Goal: Information Seeking & Learning: Learn about a topic

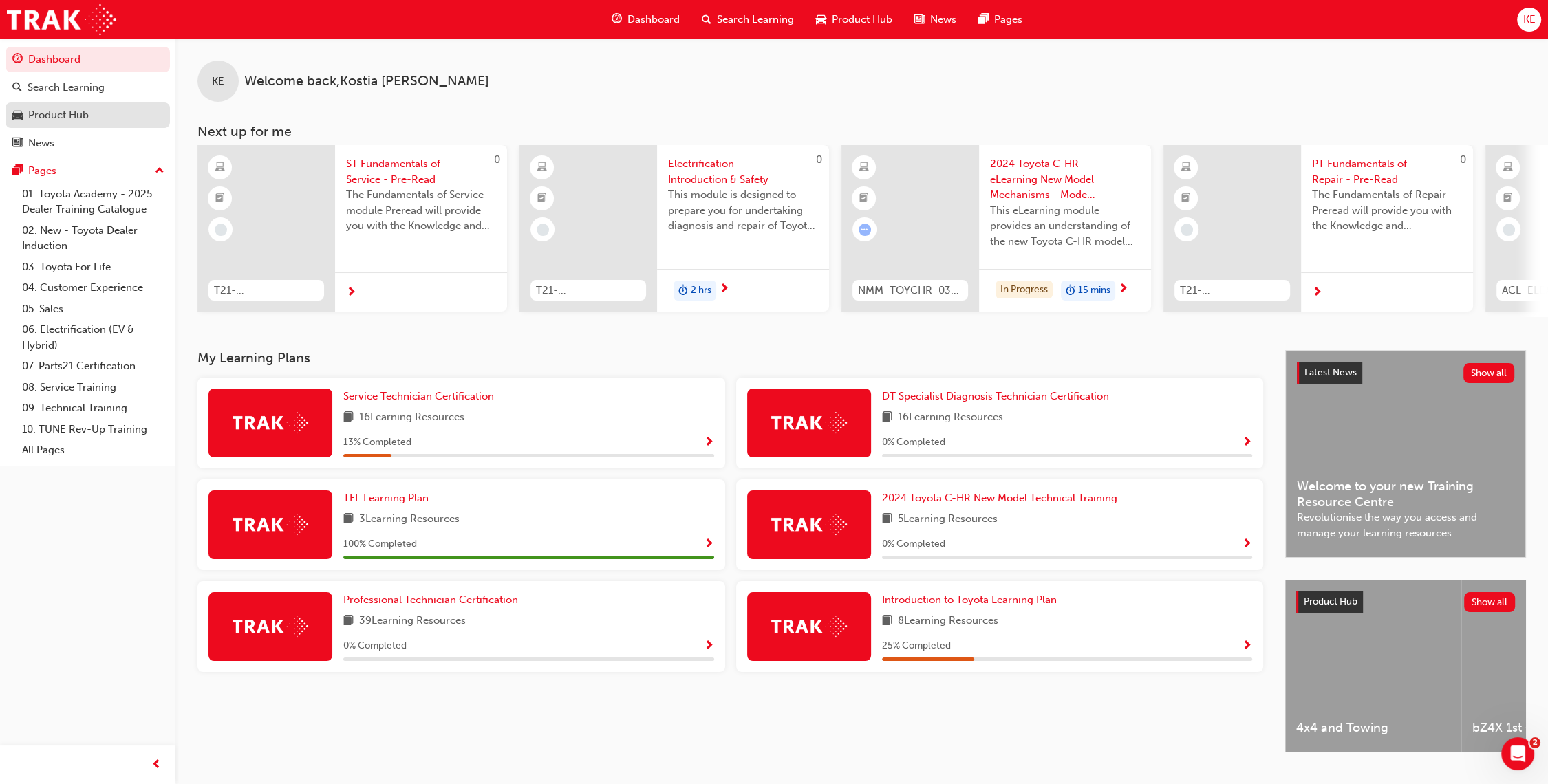
click at [107, 104] on link "Product Hub" at bounding box center [88, 115] width 164 height 25
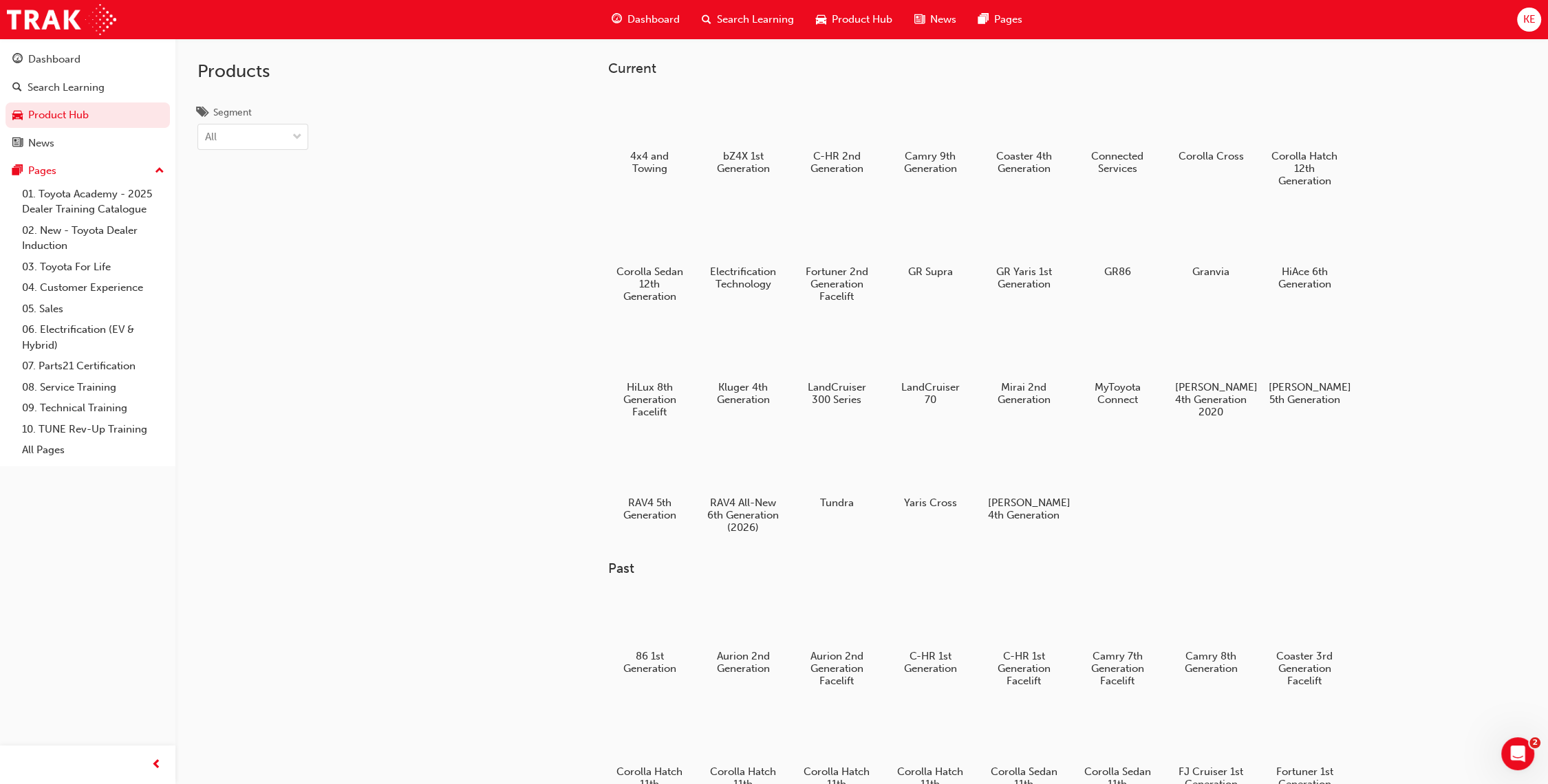
click at [755, 16] on span "Search Learning" at bounding box center [755, 19] width 77 height 16
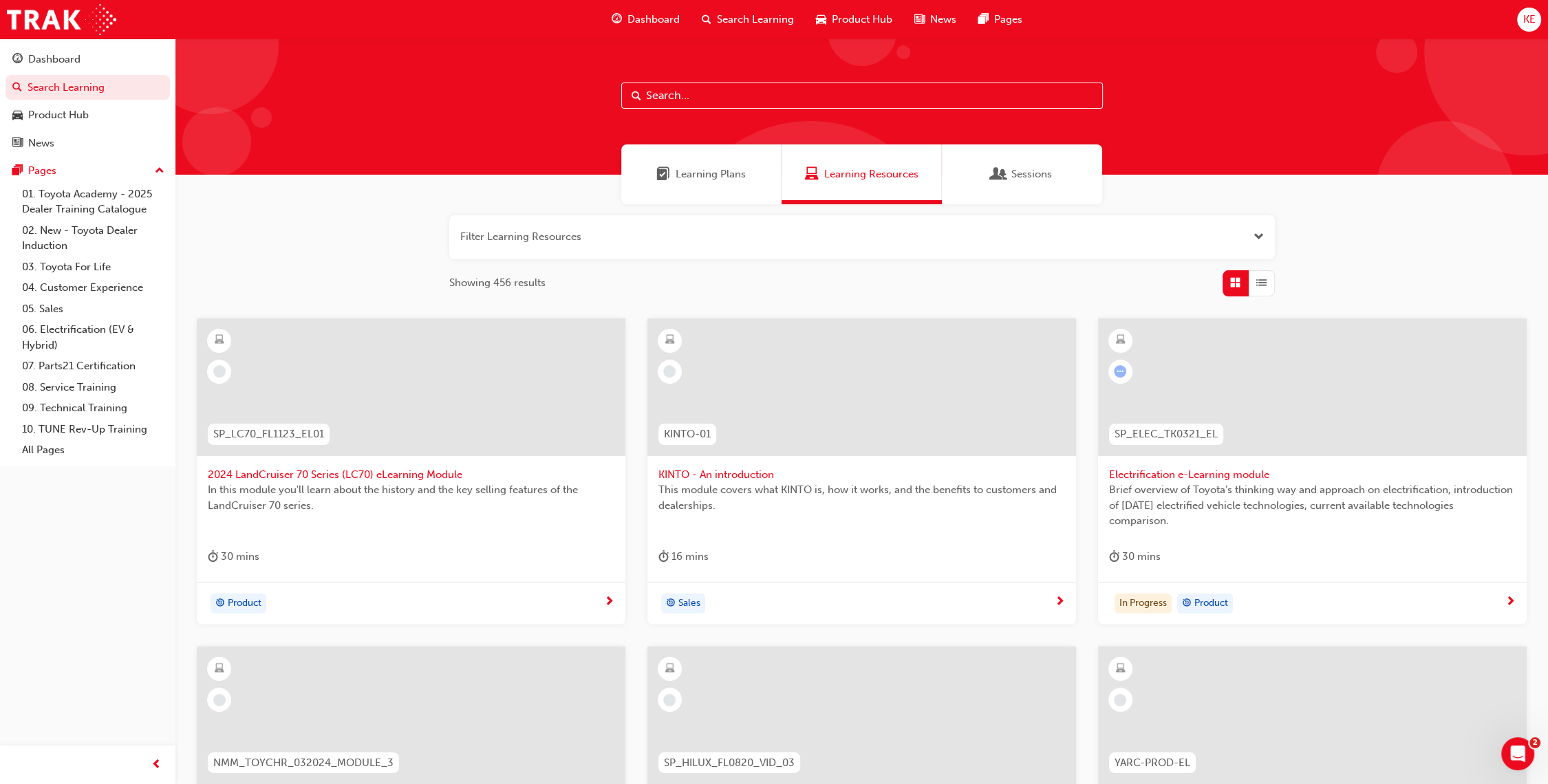
click at [763, 93] on input "text" at bounding box center [862, 95] width 482 height 26
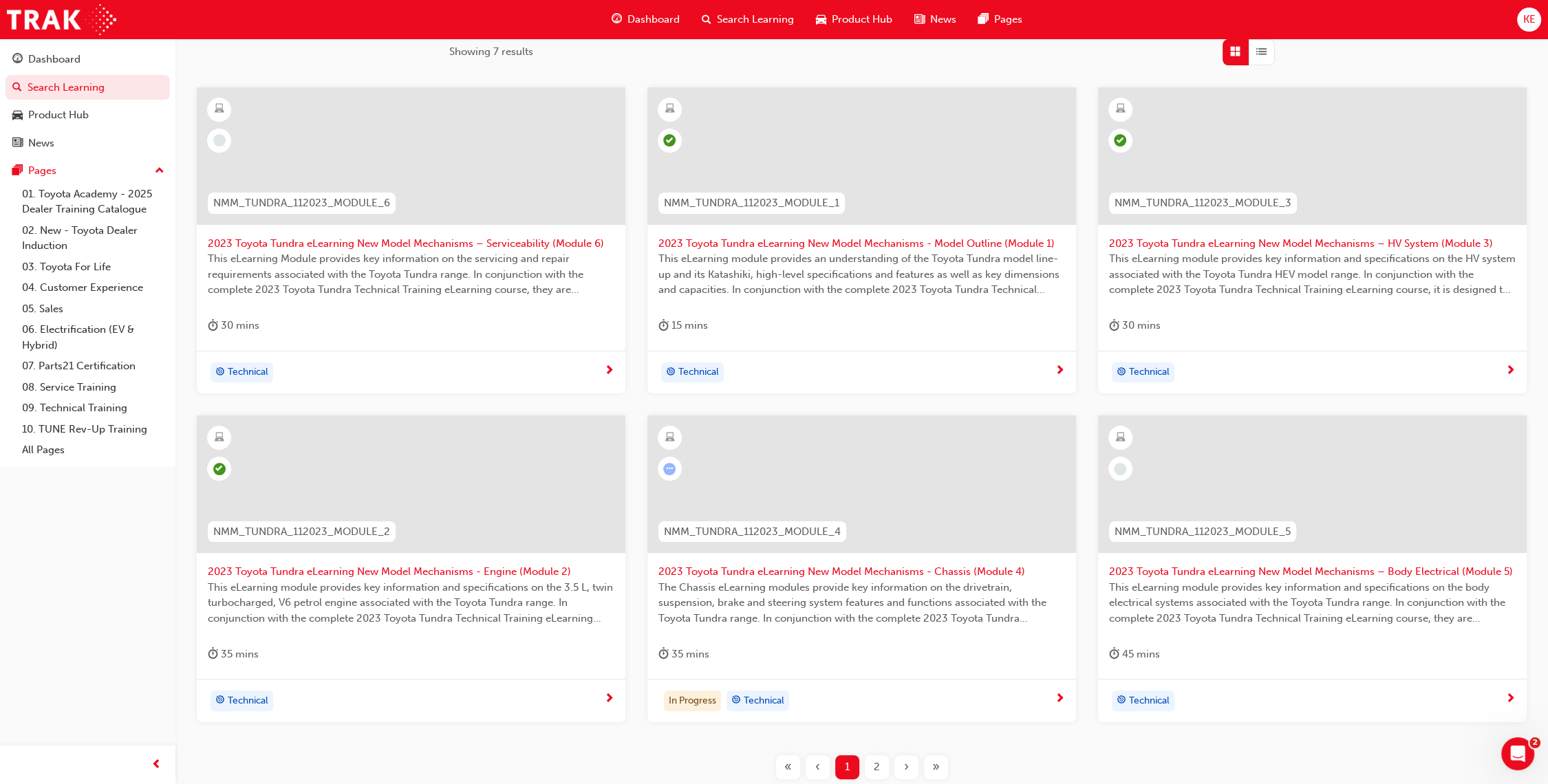
scroll to position [306, 0]
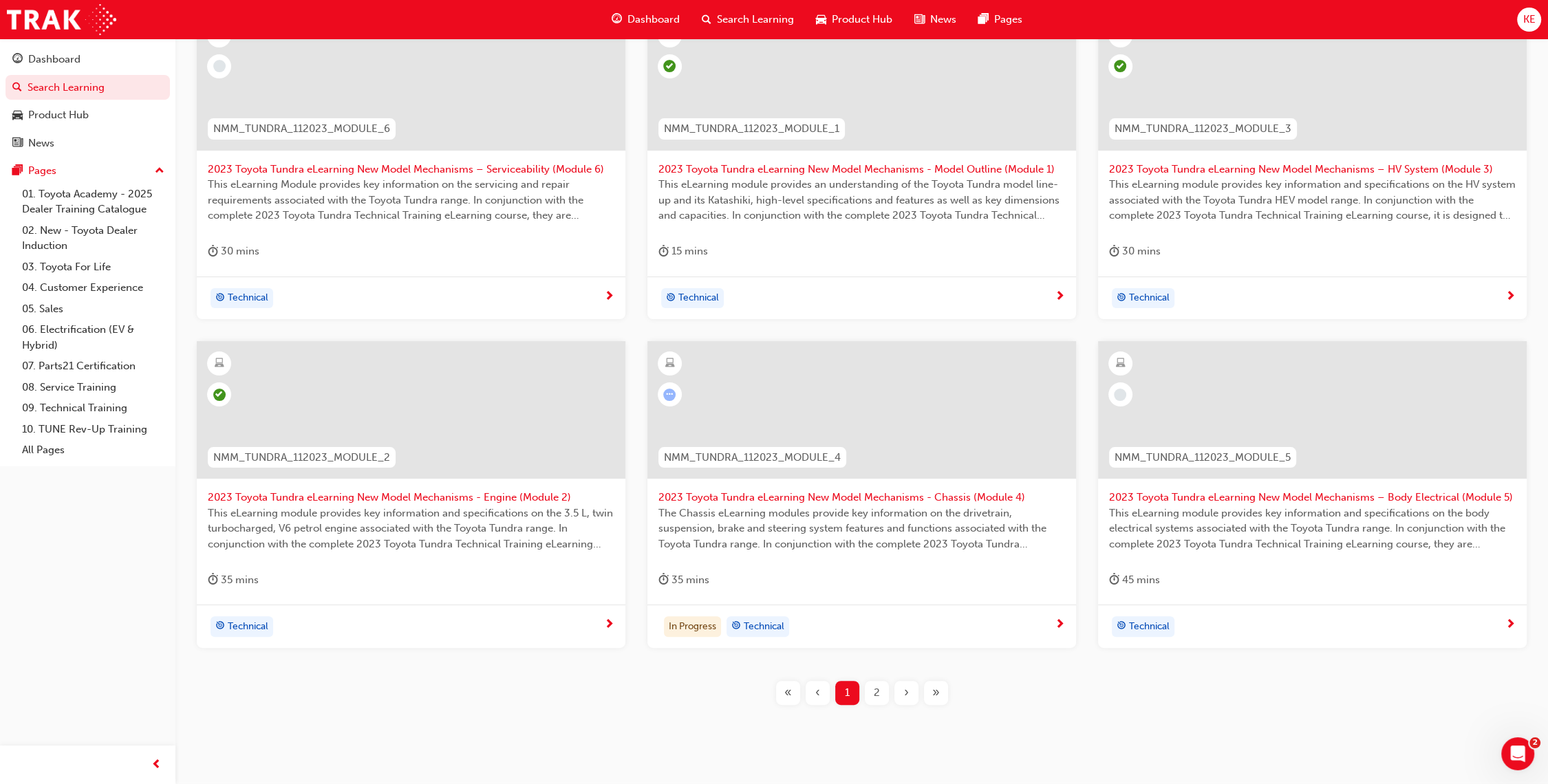
type input "nmm_tundra_"
click at [798, 495] on span "2023 Toyota Tundra eLearning New Model Mechanisms - Chassis (Module 4)" at bounding box center [862, 498] width 407 height 16
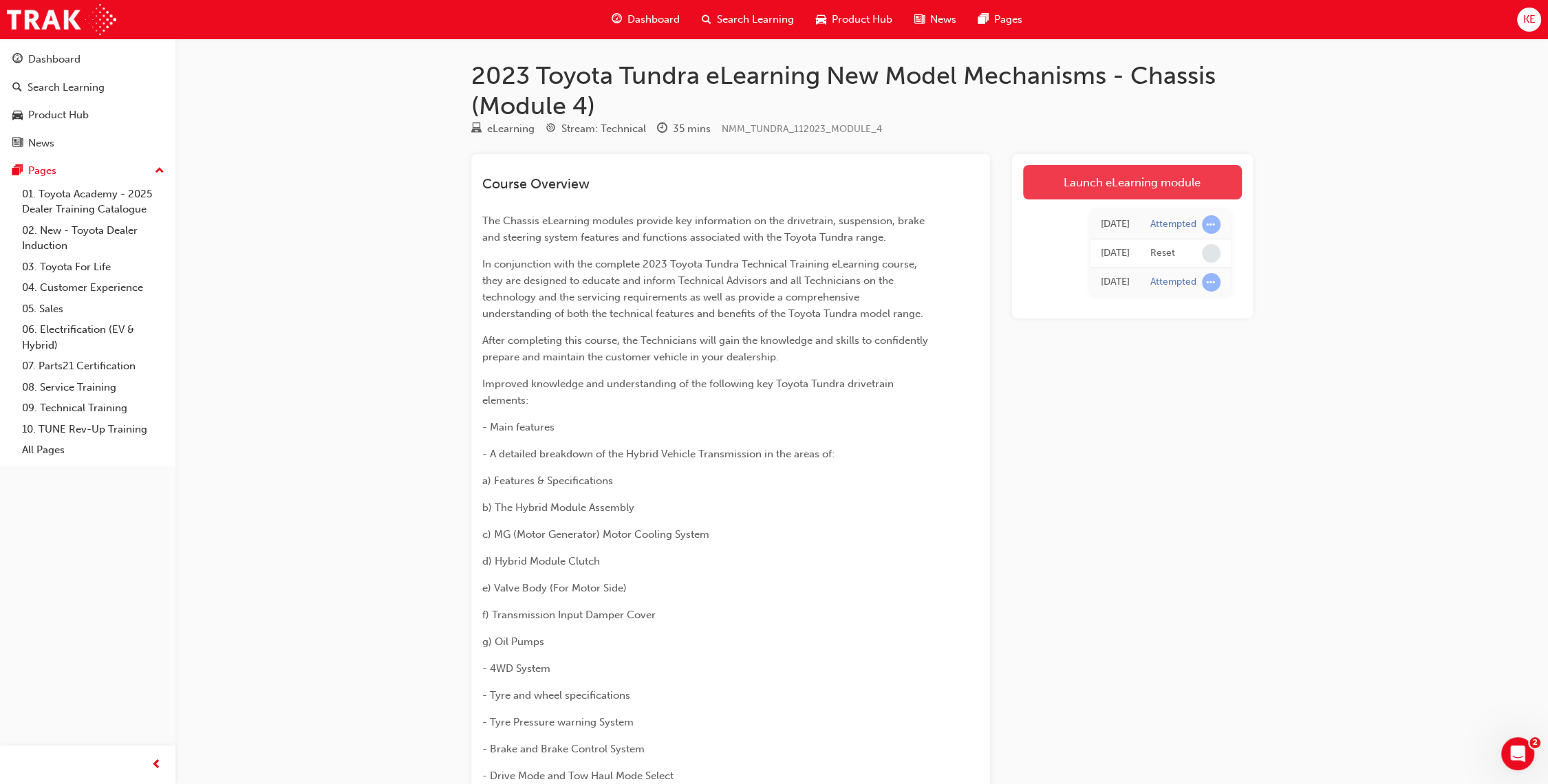
click at [1164, 179] on link "Launch eLearning module" at bounding box center [1133, 182] width 219 height 35
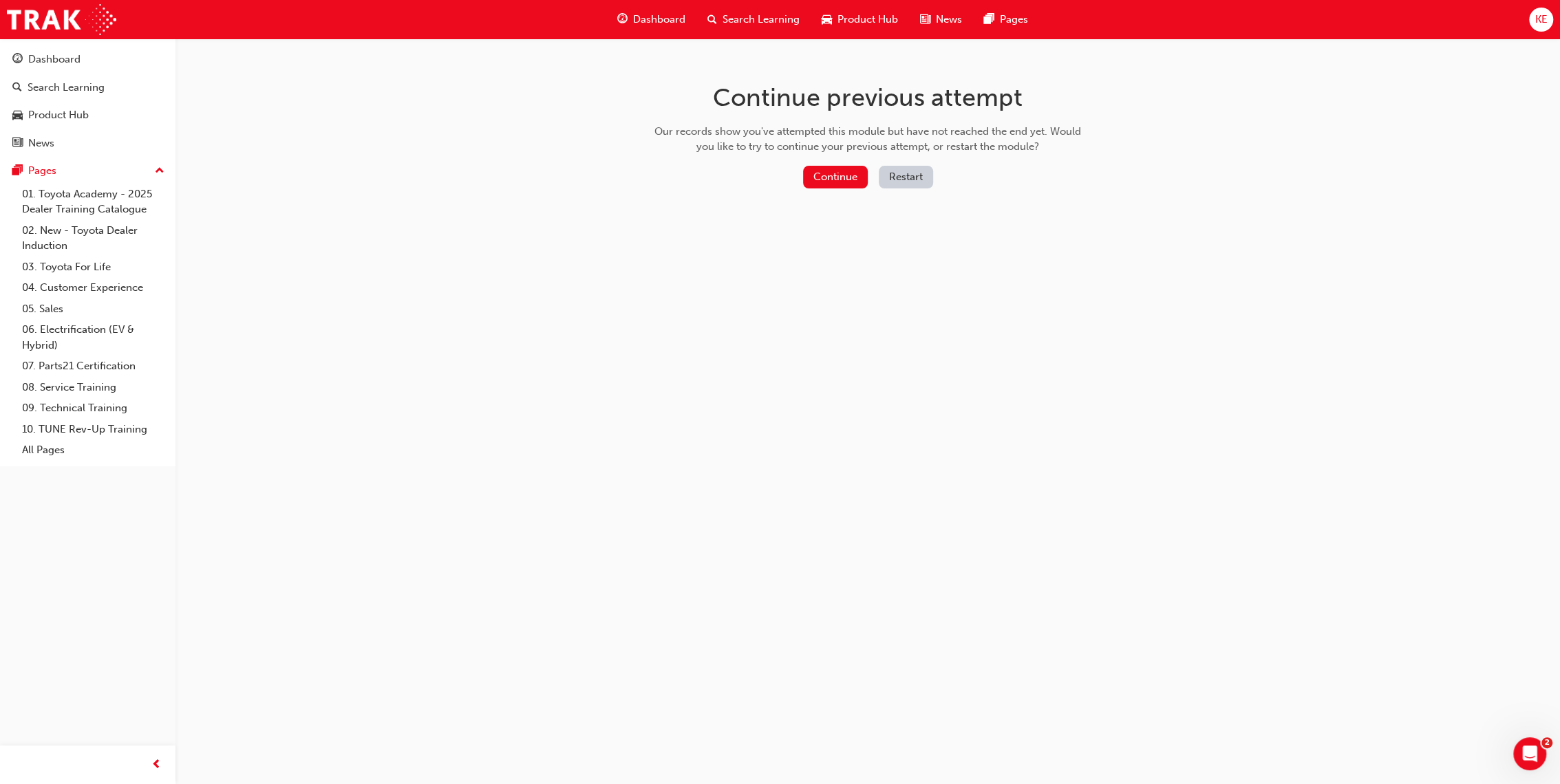
click at [926, 174] on button "Restart" at bounding box center [906, 177] width 55 height 23
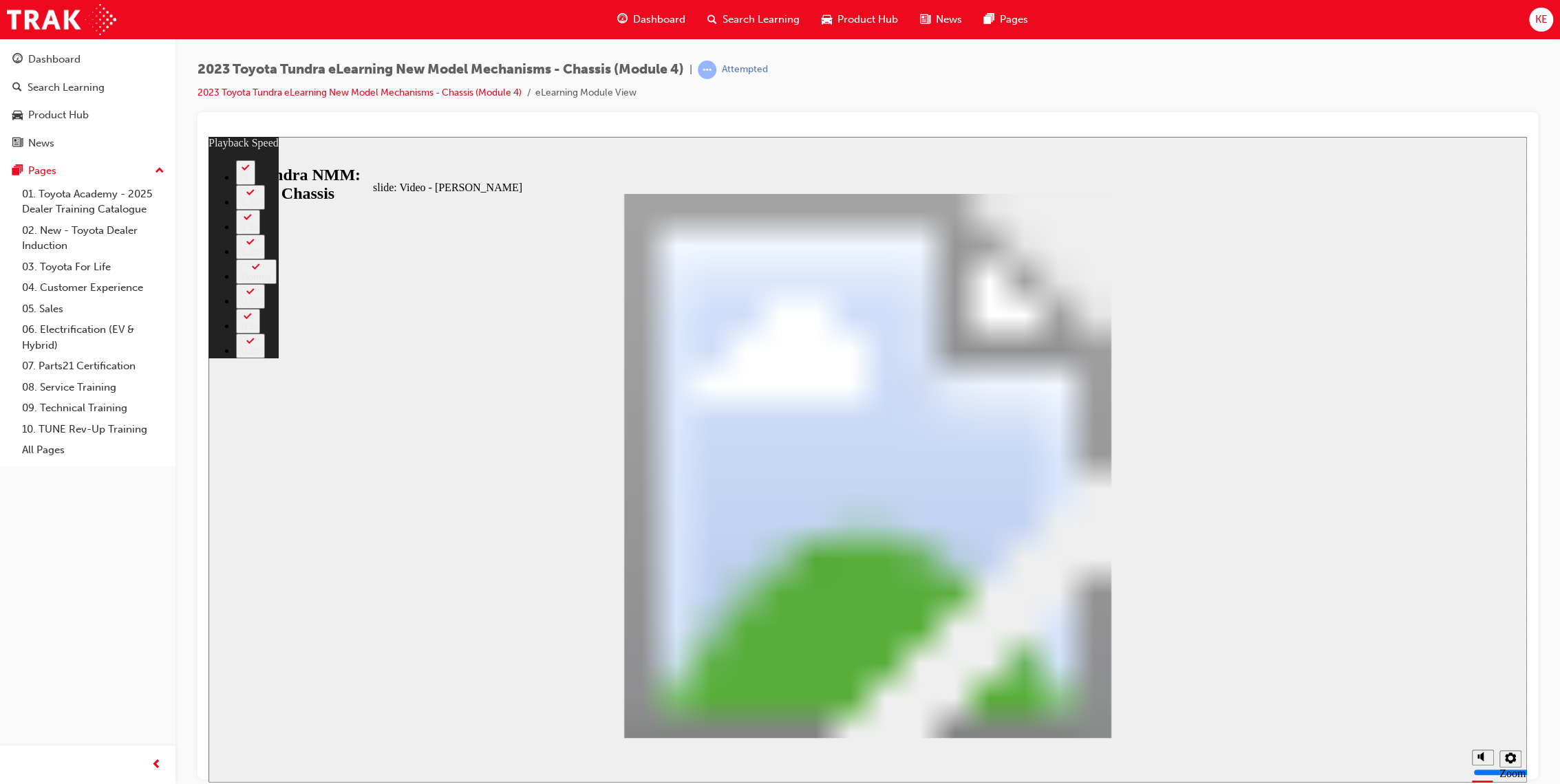
type input "234"
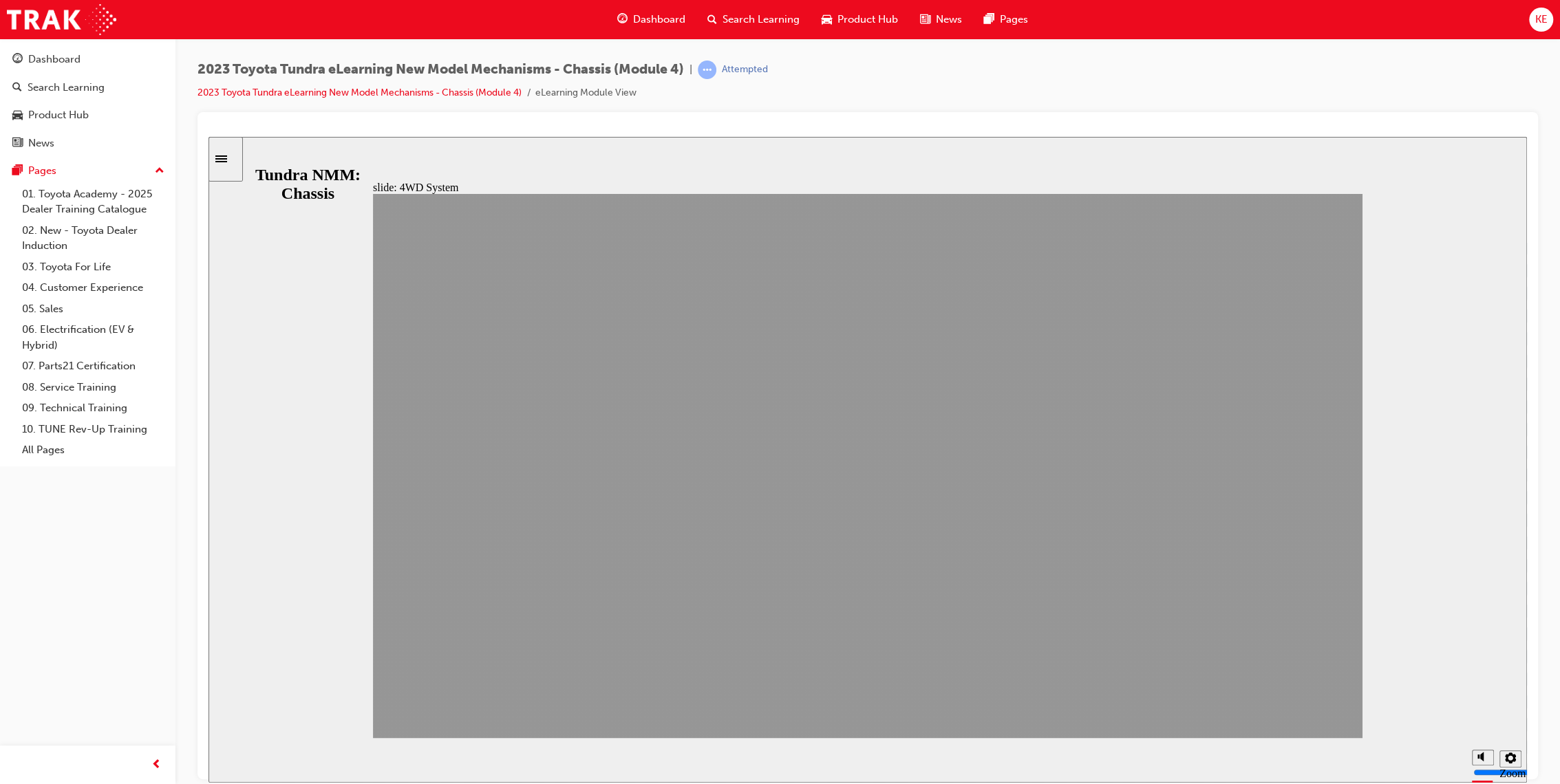
drag, startPoint x: 1326, startPoint y: 706, endPoint x: 1318, endPoint y: 707, distance: 8.1
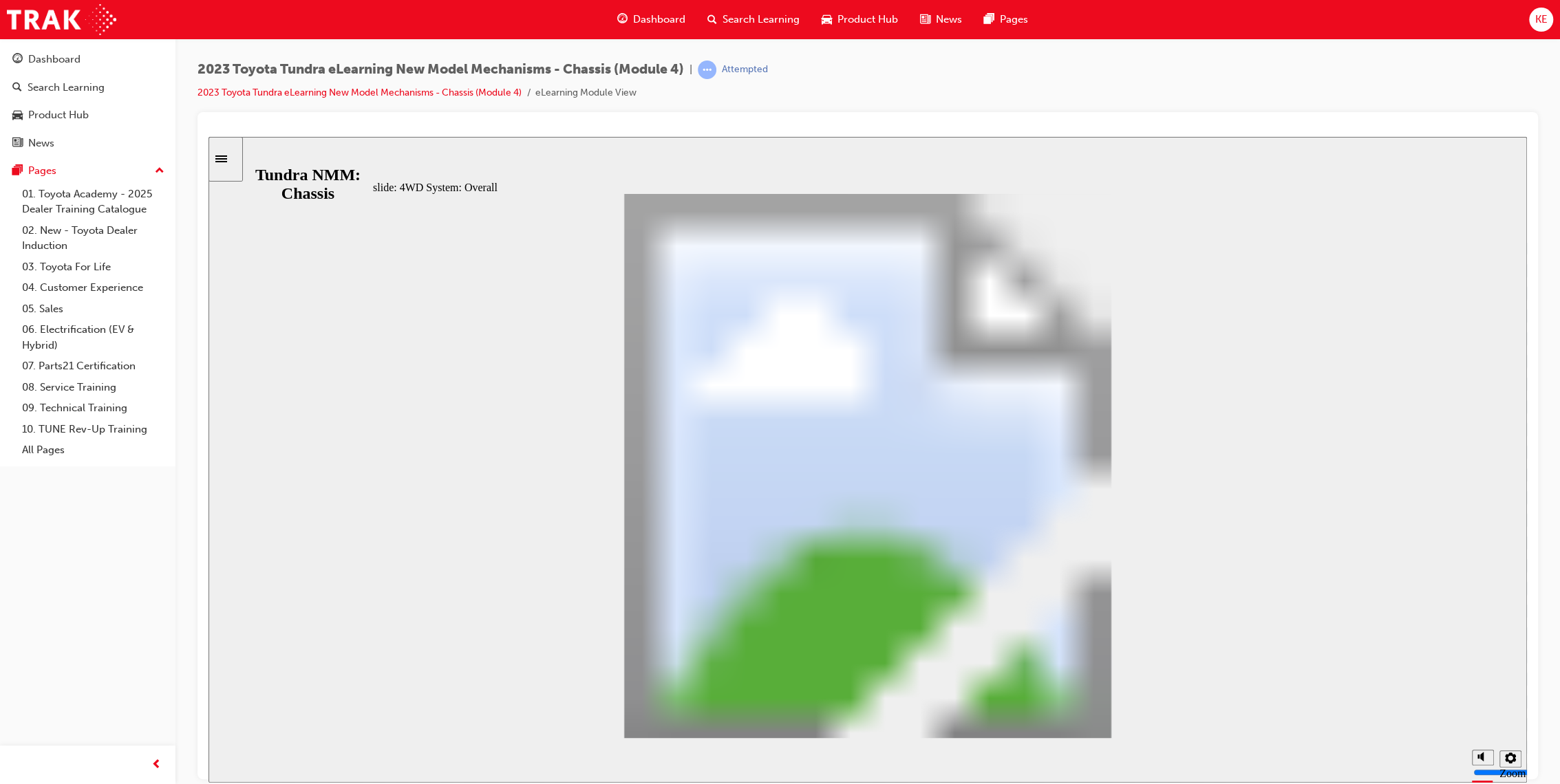
scroll to position [188, 0]
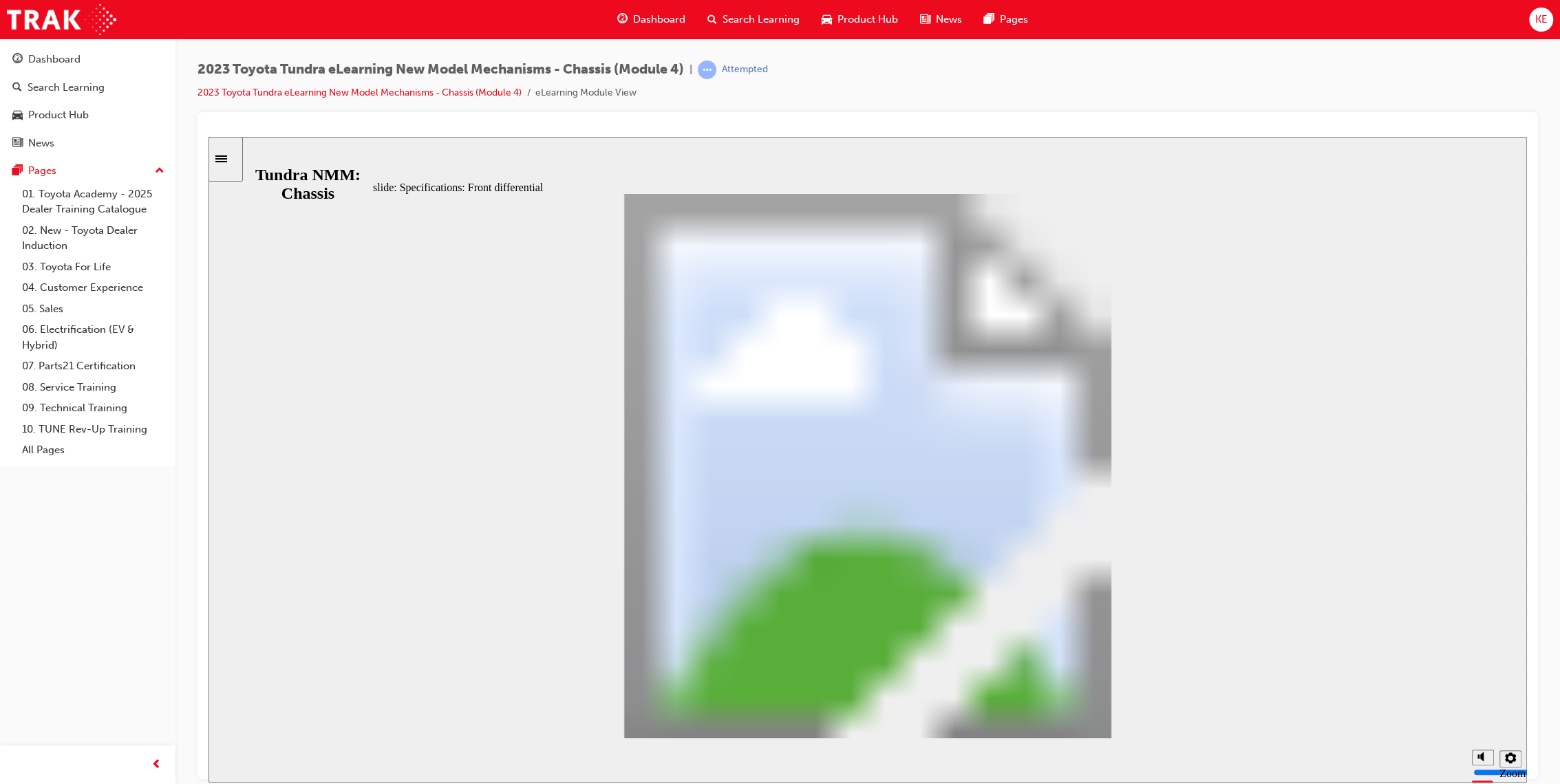
scroll to position [120, 0]
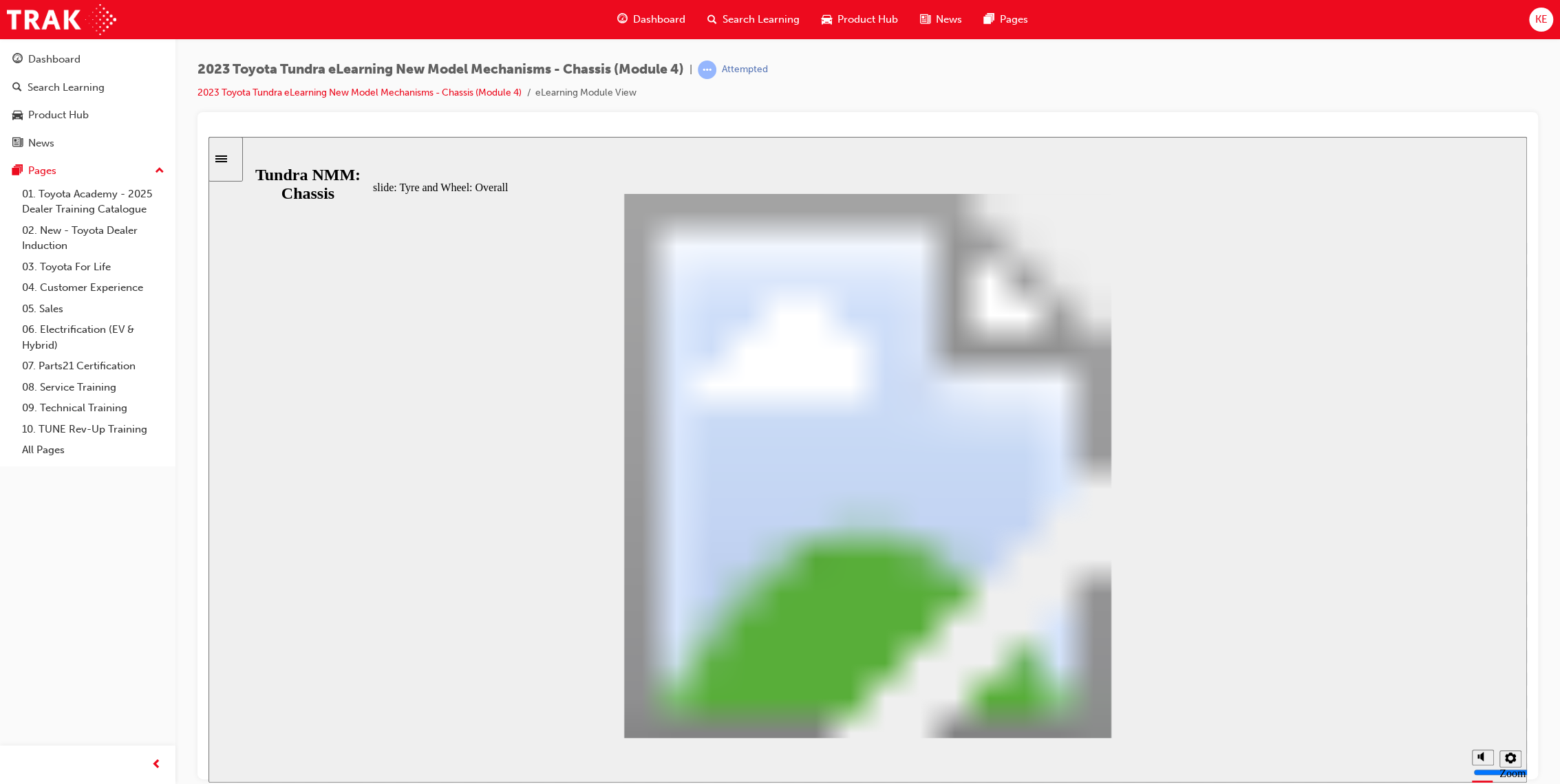
scroll to position [265, 0]
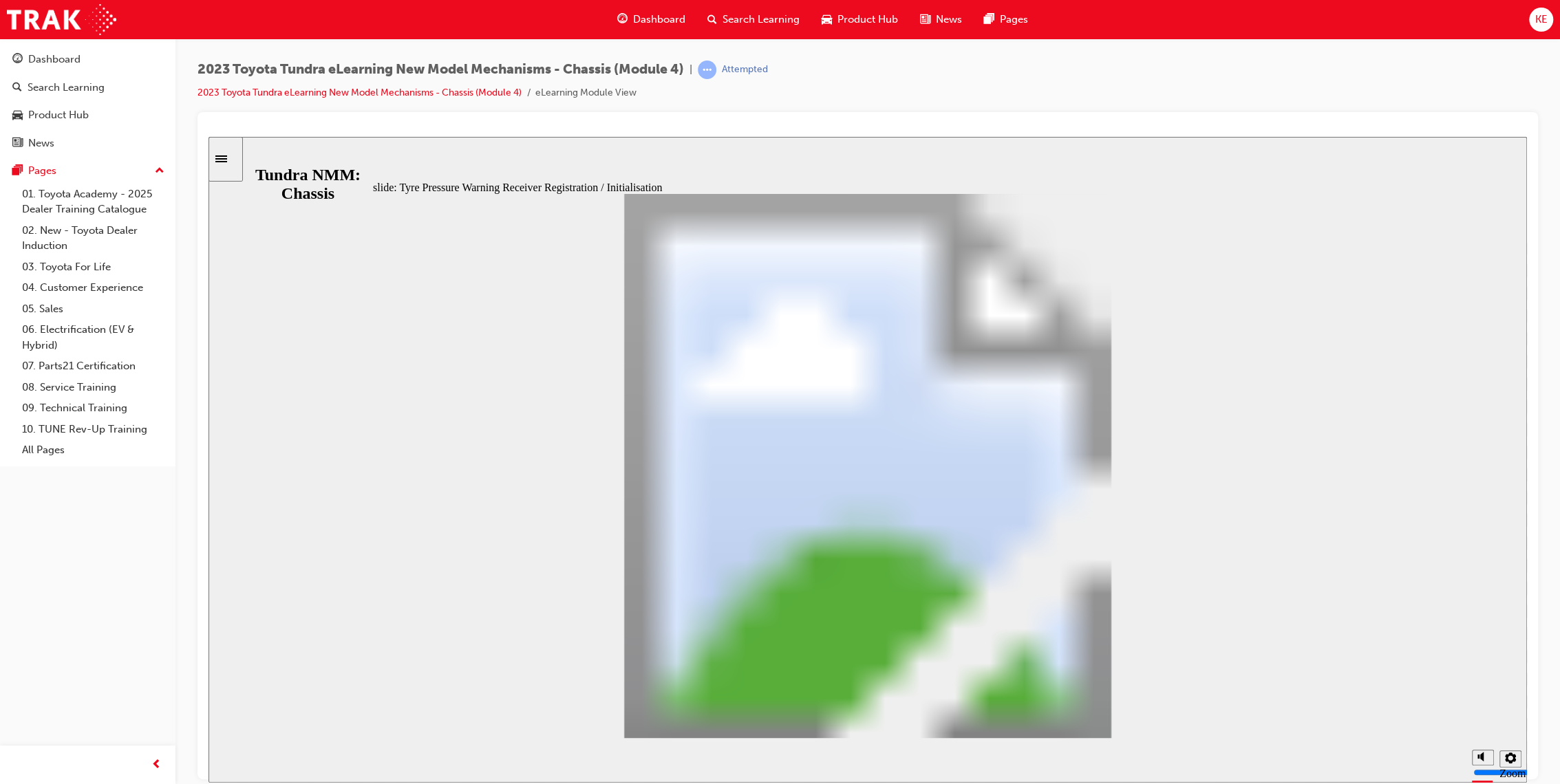
scroll to position [152, 0]
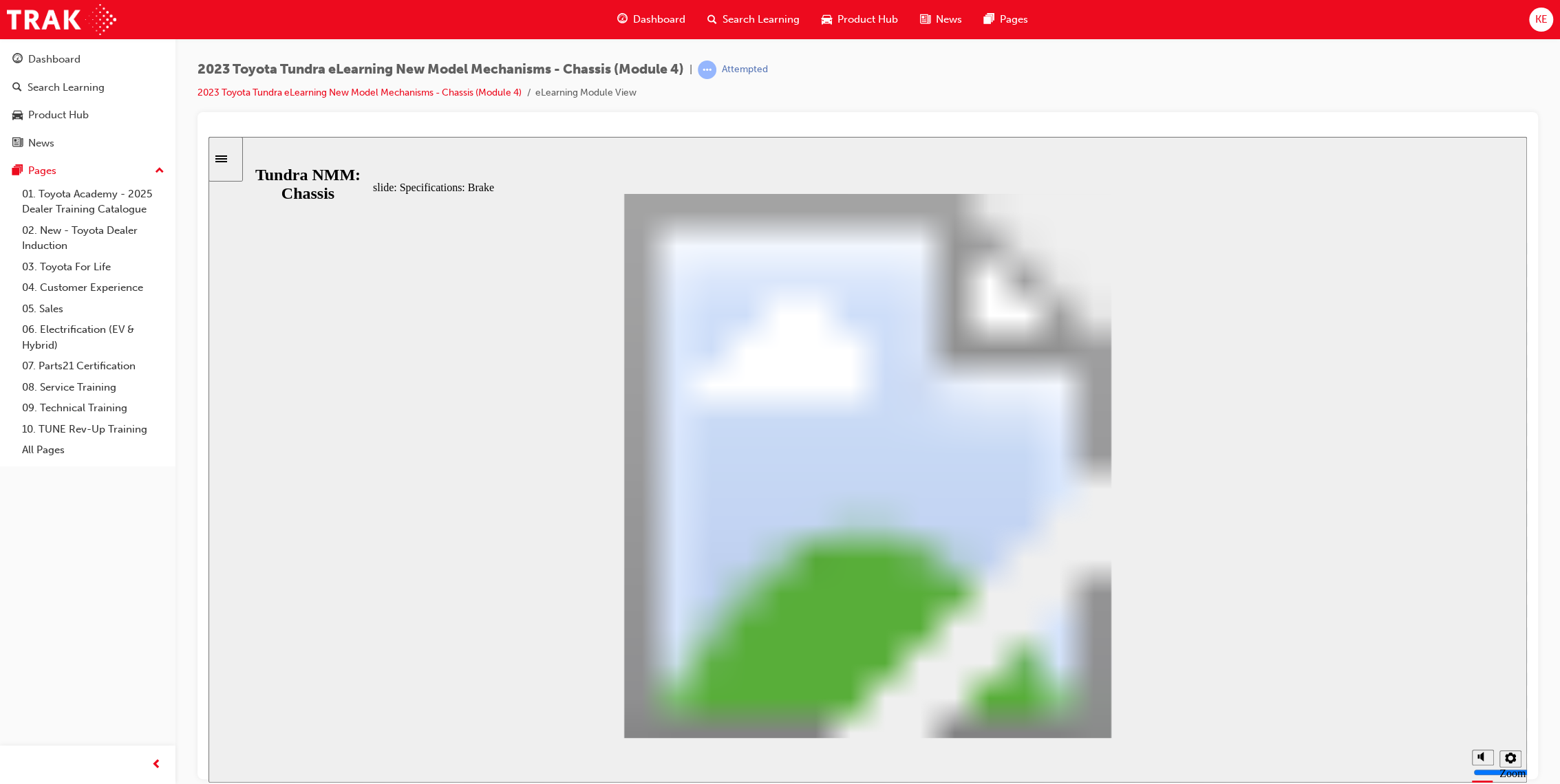
scroll to position [217, 0]
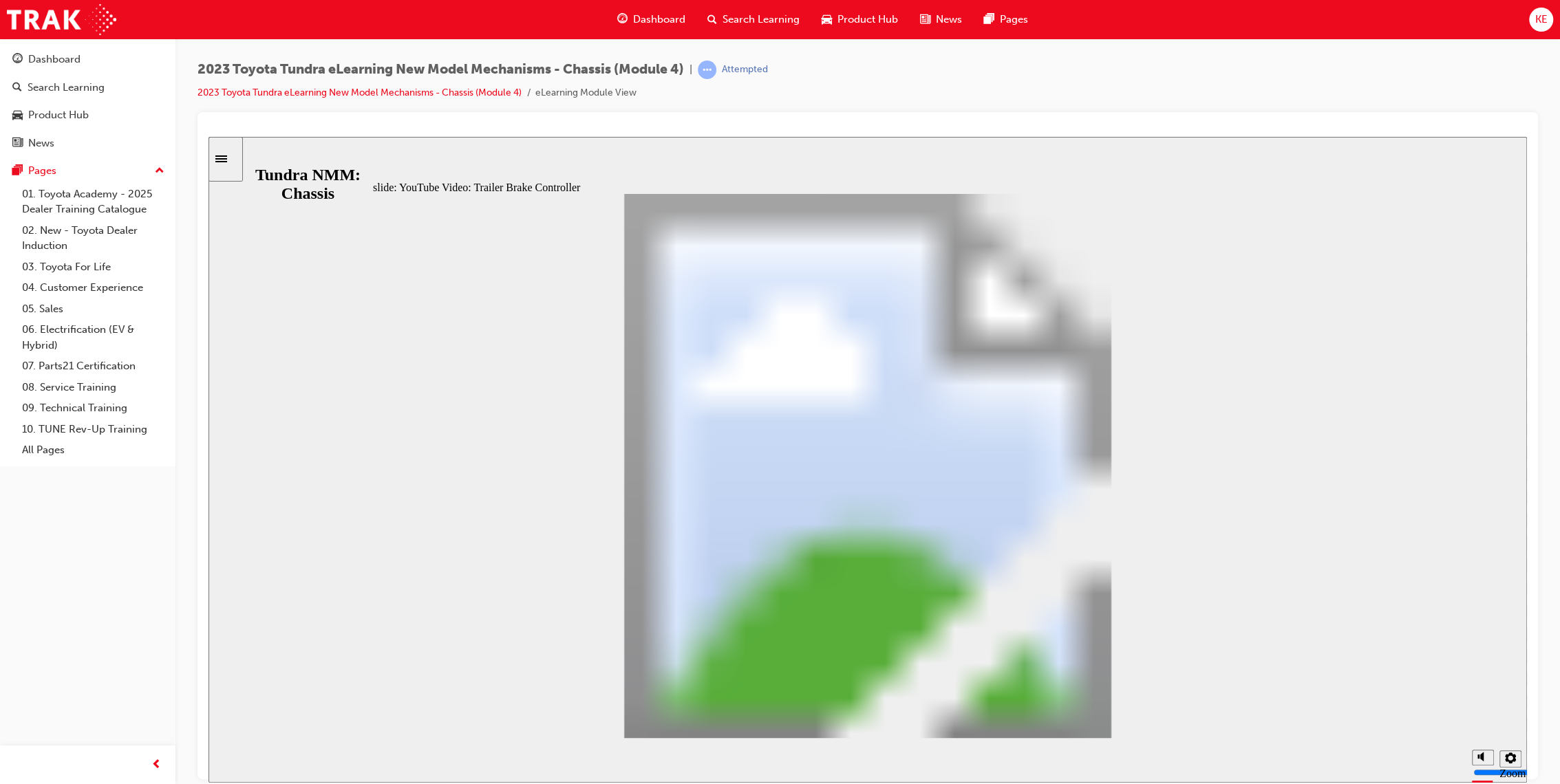
scroll to position [0, 0]
click at [872, 56] on div "2023 Toyota Tundra eLearning New Model Mechanisms - Chassis (Module 4) | Attemp…" at bounding box center [867, 394] width 1384 height 712
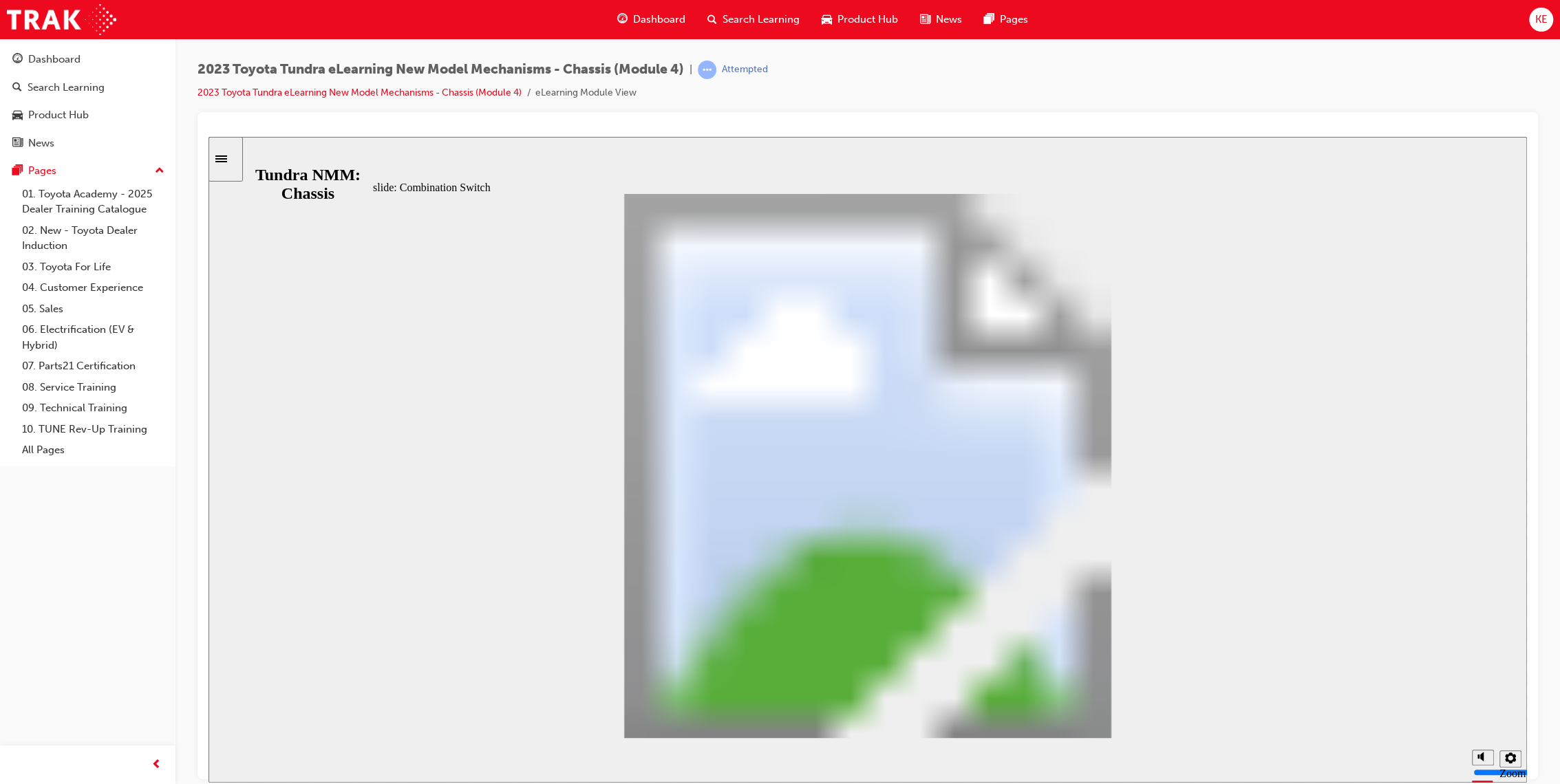
click at [220, 154] on div "Sidebar Toggle" at bounding box center [226, 158] width 24 height 10
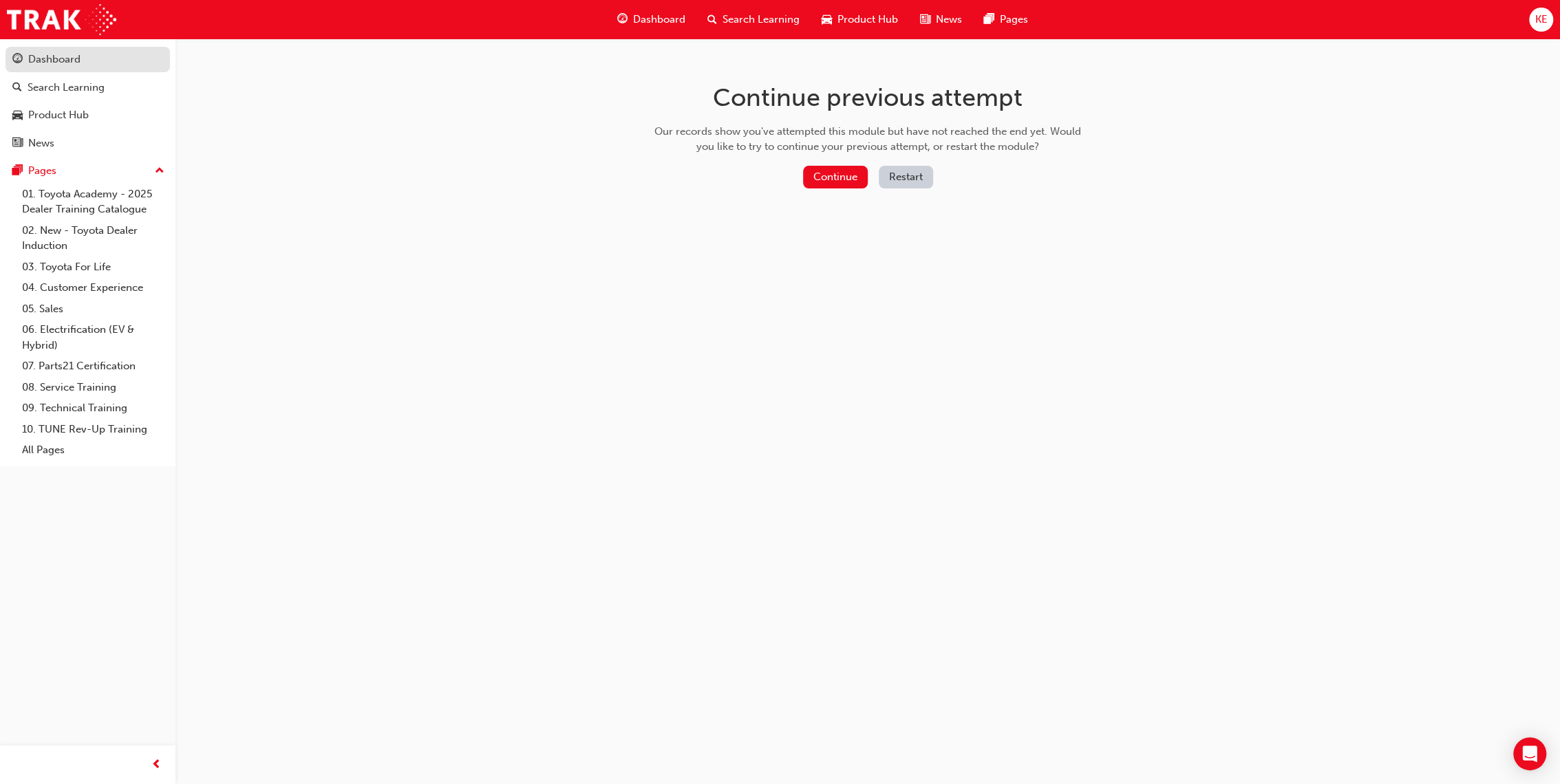
click at [126, 58] on div "Dashboard" at bounding box center [88, 59] width 151 height 17
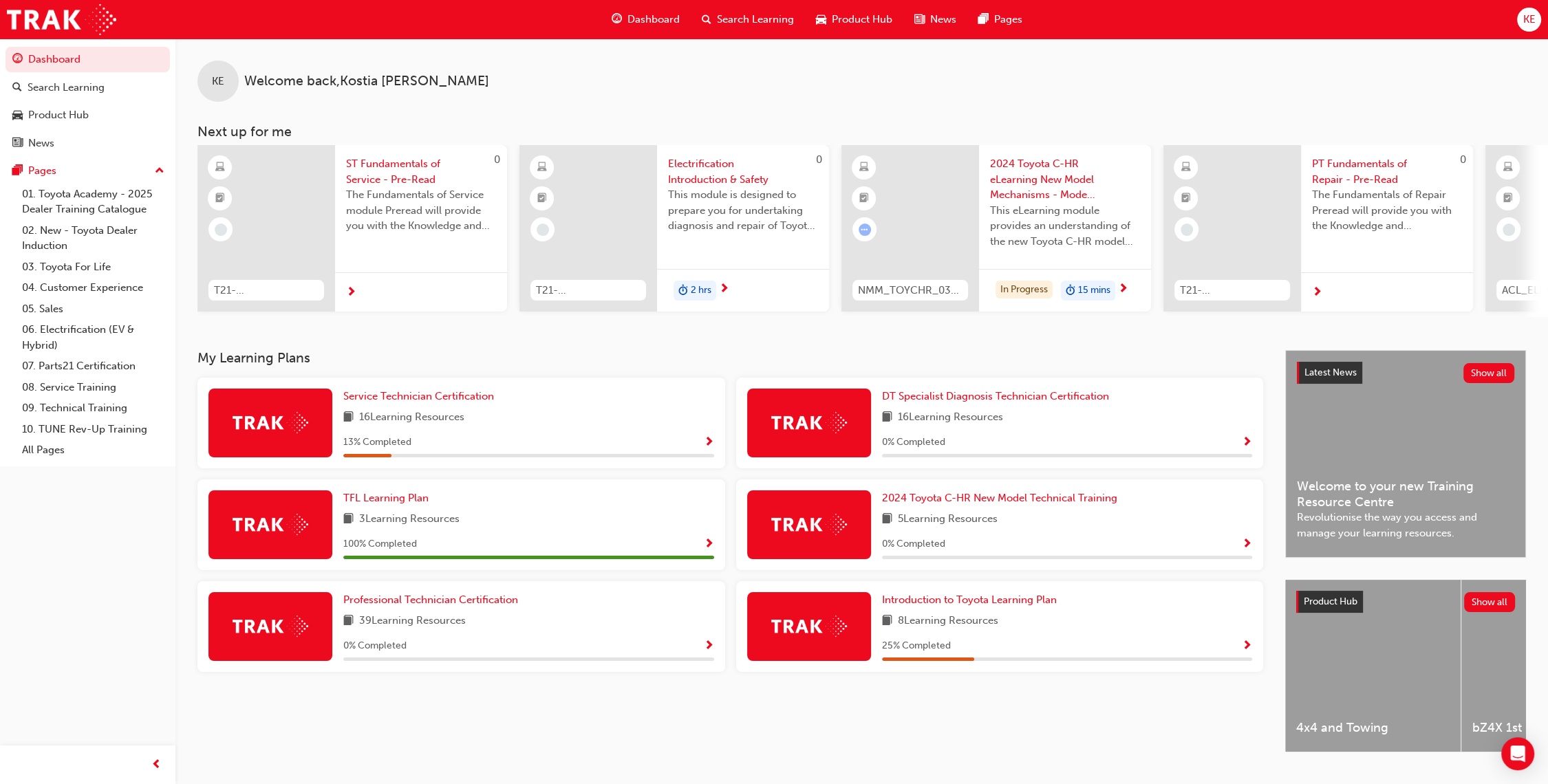
click at [711, 442] on span "Show Progress" at bounding box center [709, 443] width 10 height 13
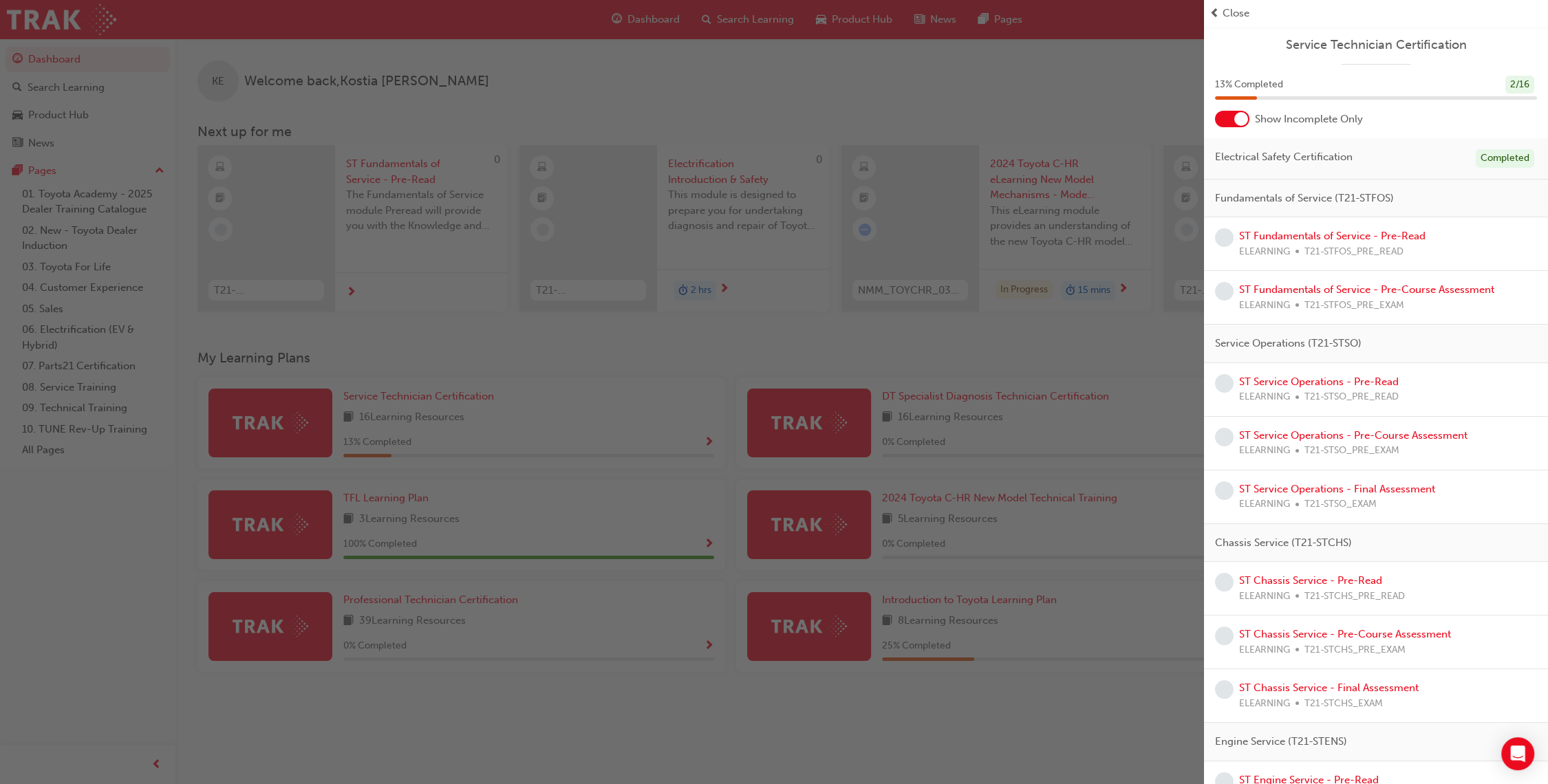
click at [1105, 680] on div "button" at bounding box center [601, 392] width 1204 height 784
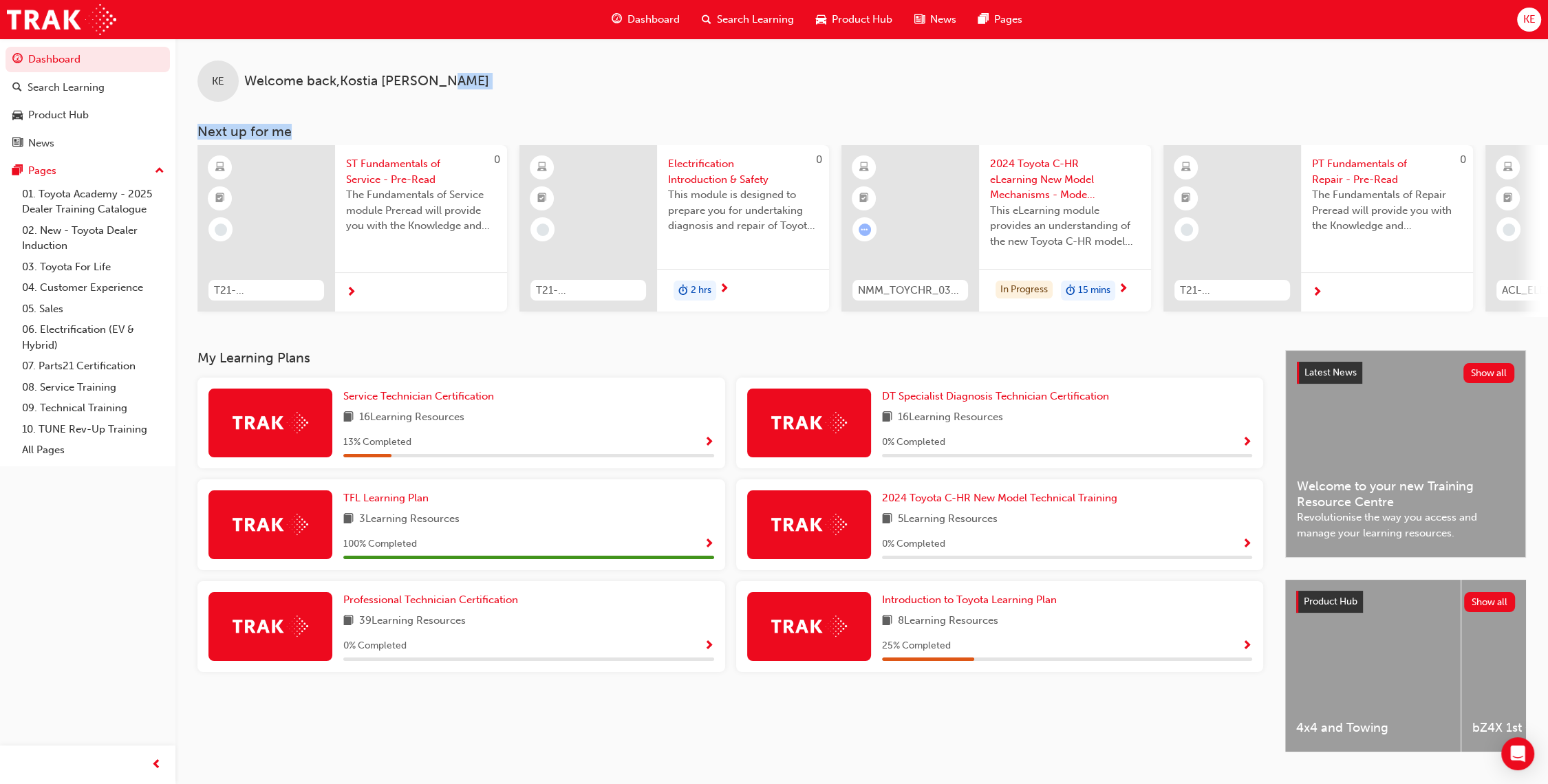
click at [1124, 99] on div "KE Welcome back , Kostia Eckermann Next up for me 0 T21-STFOS_PRE_READ ST Funda…" at bounding box center [861, 178] width 1372 height 279
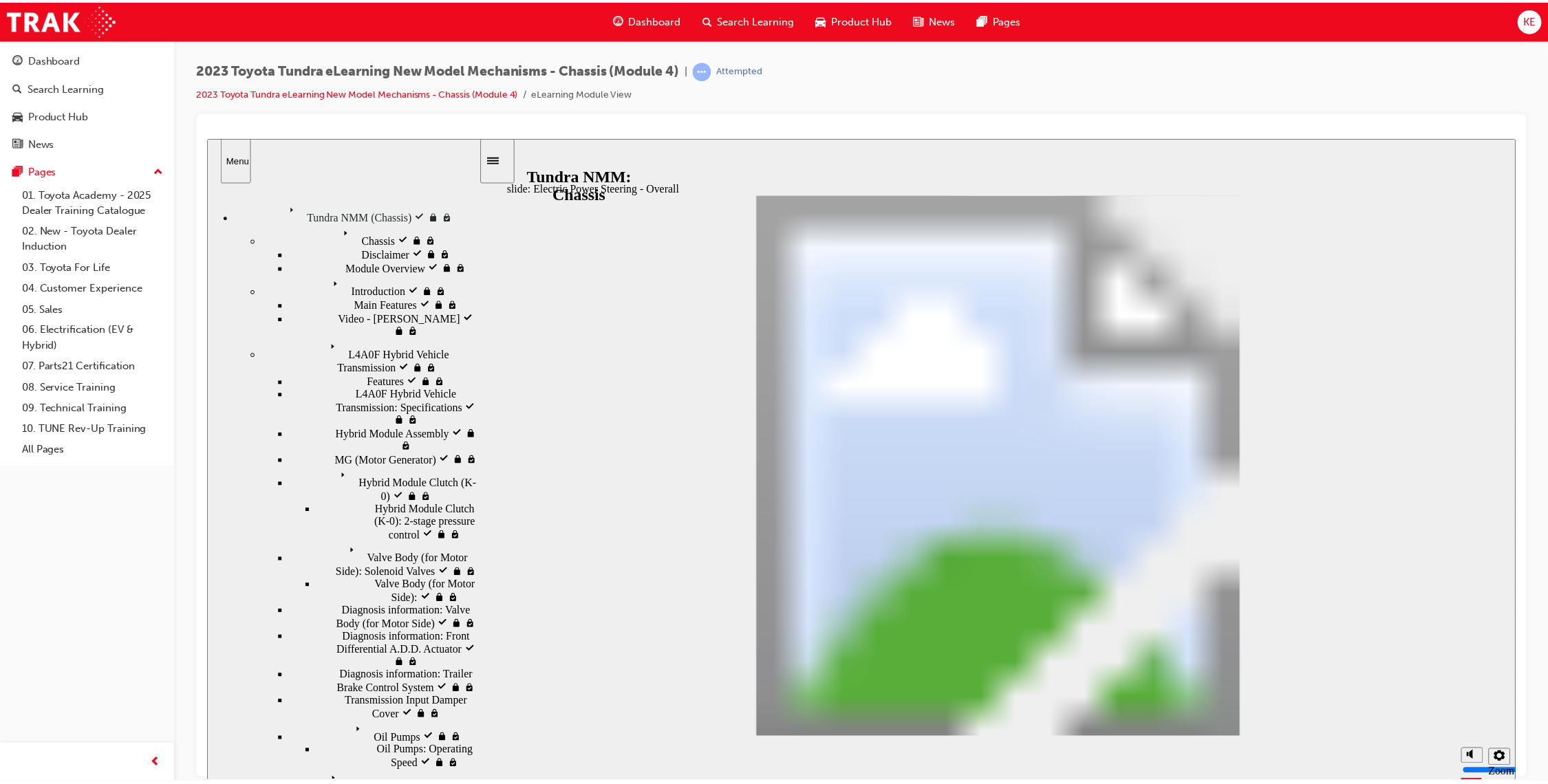
scroll to position [159, 0]
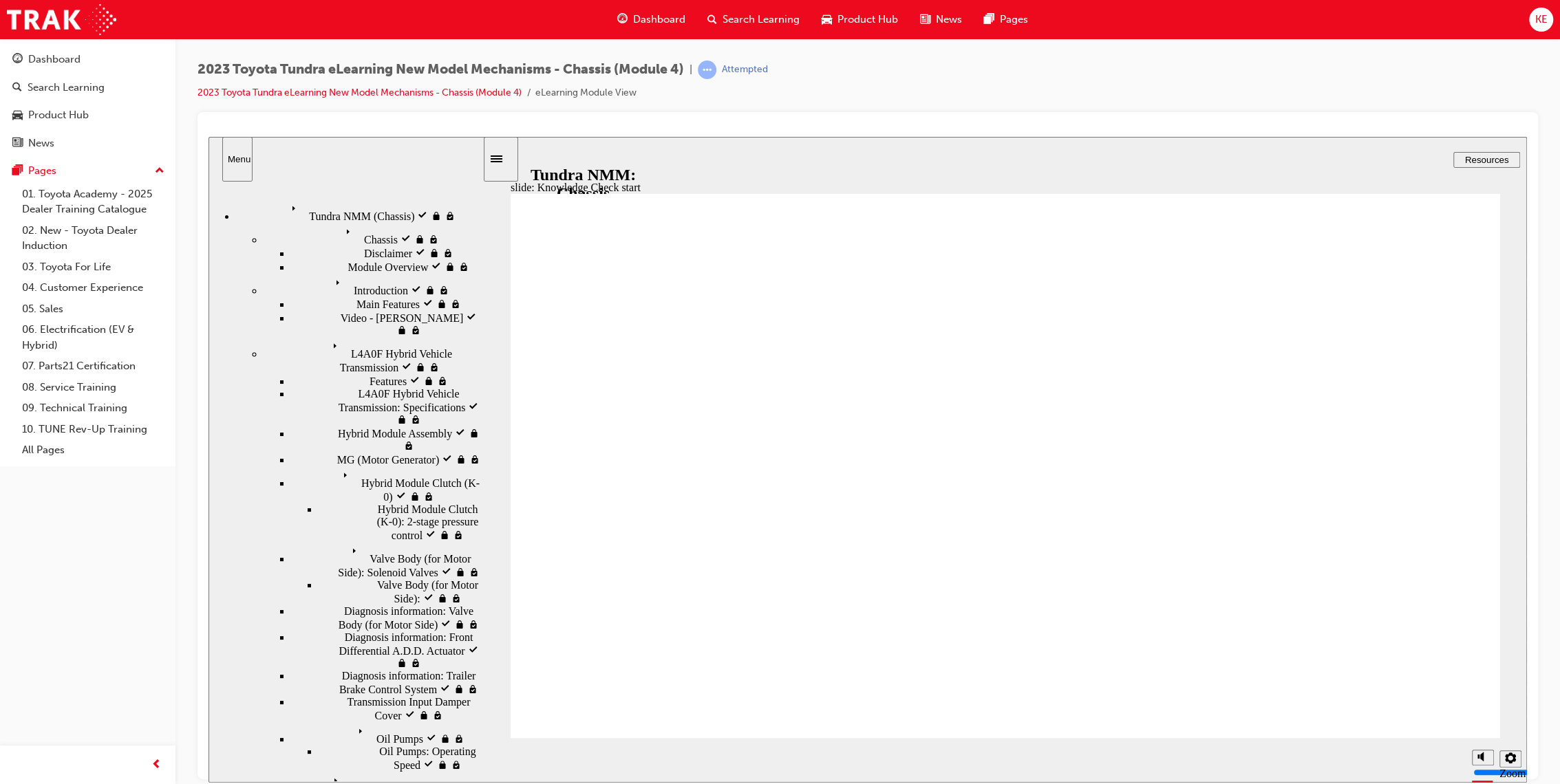
radio input "true"
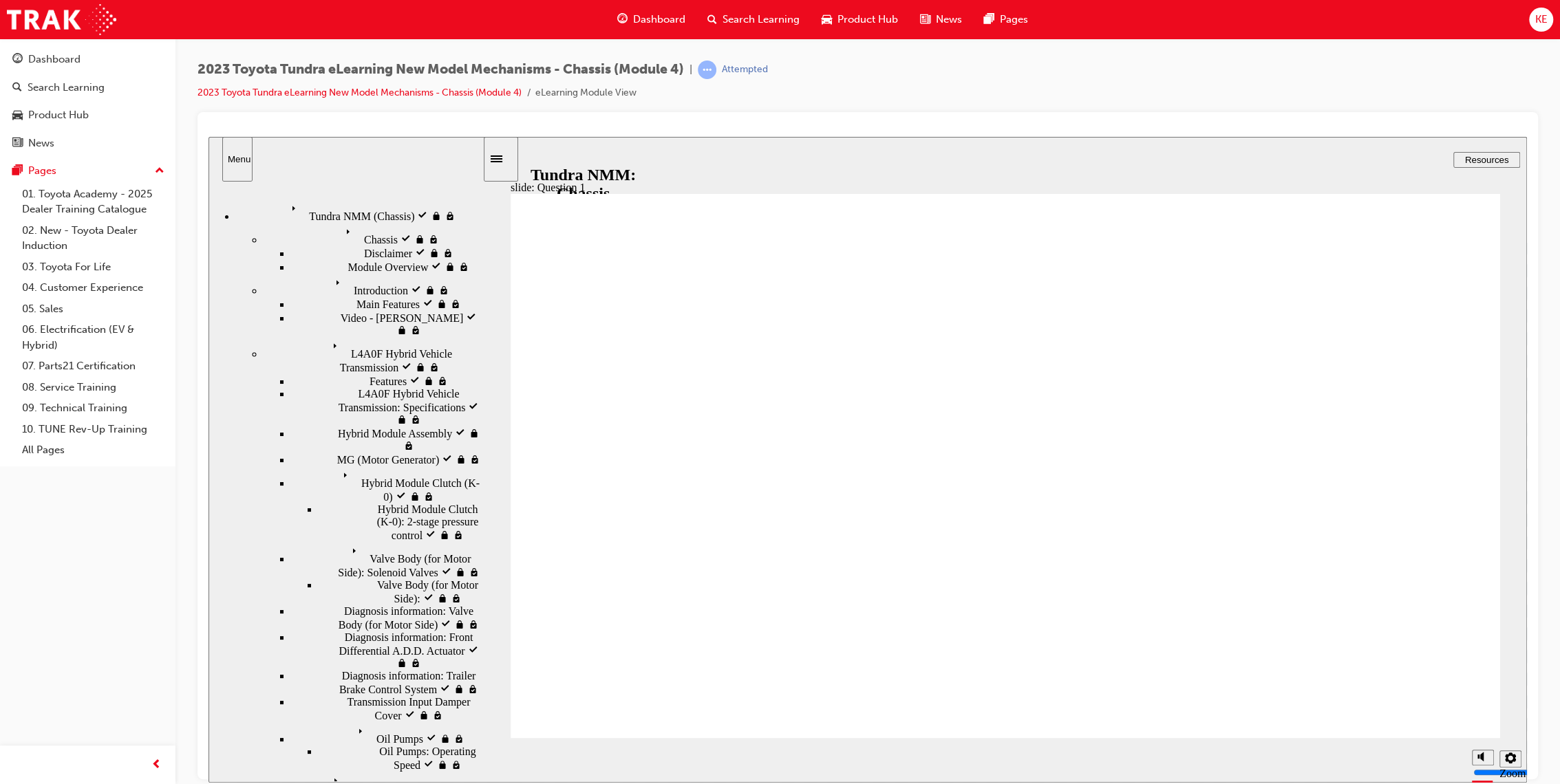
radio input "true"
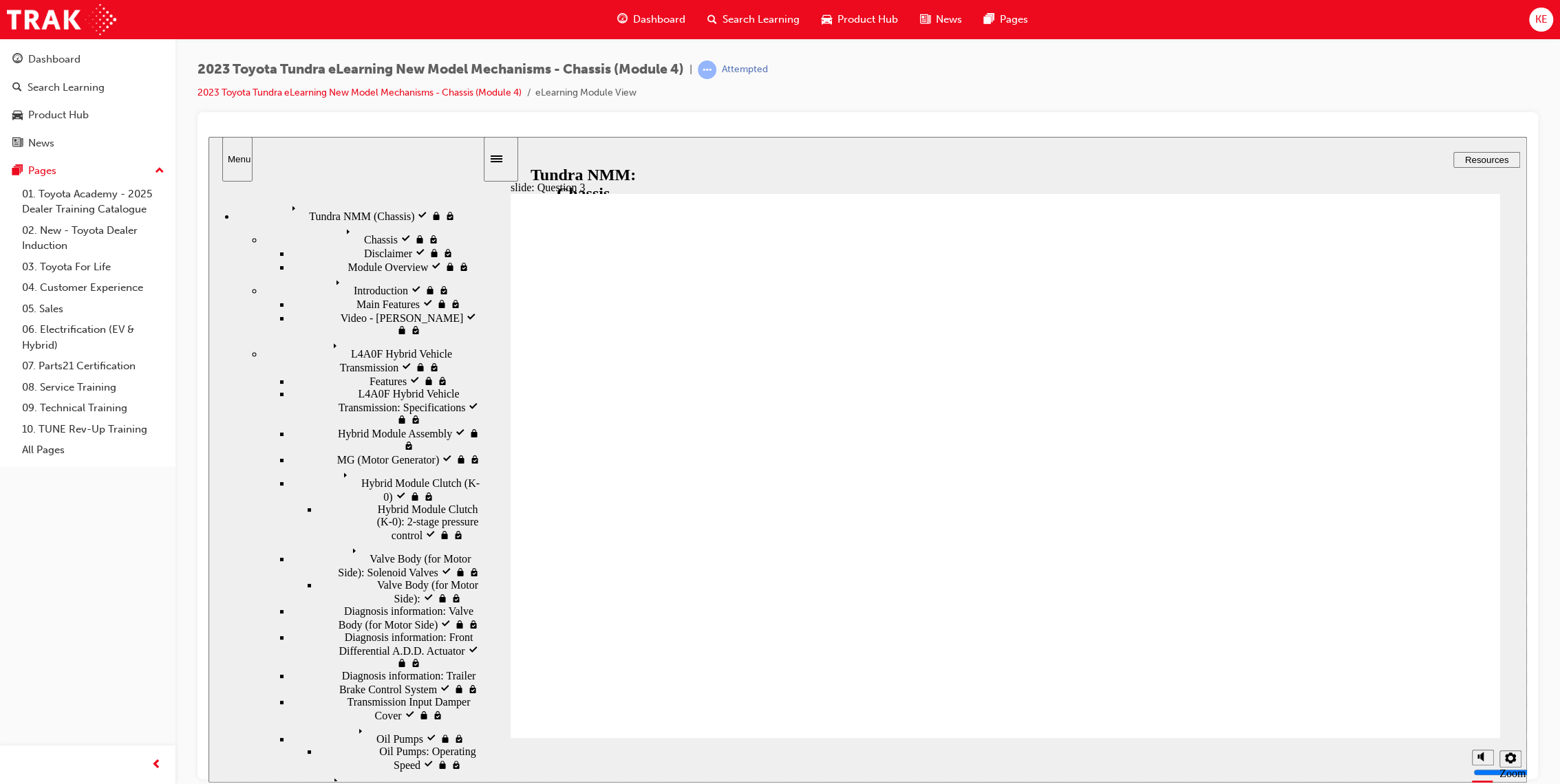
radio input "false"
radio input "true"
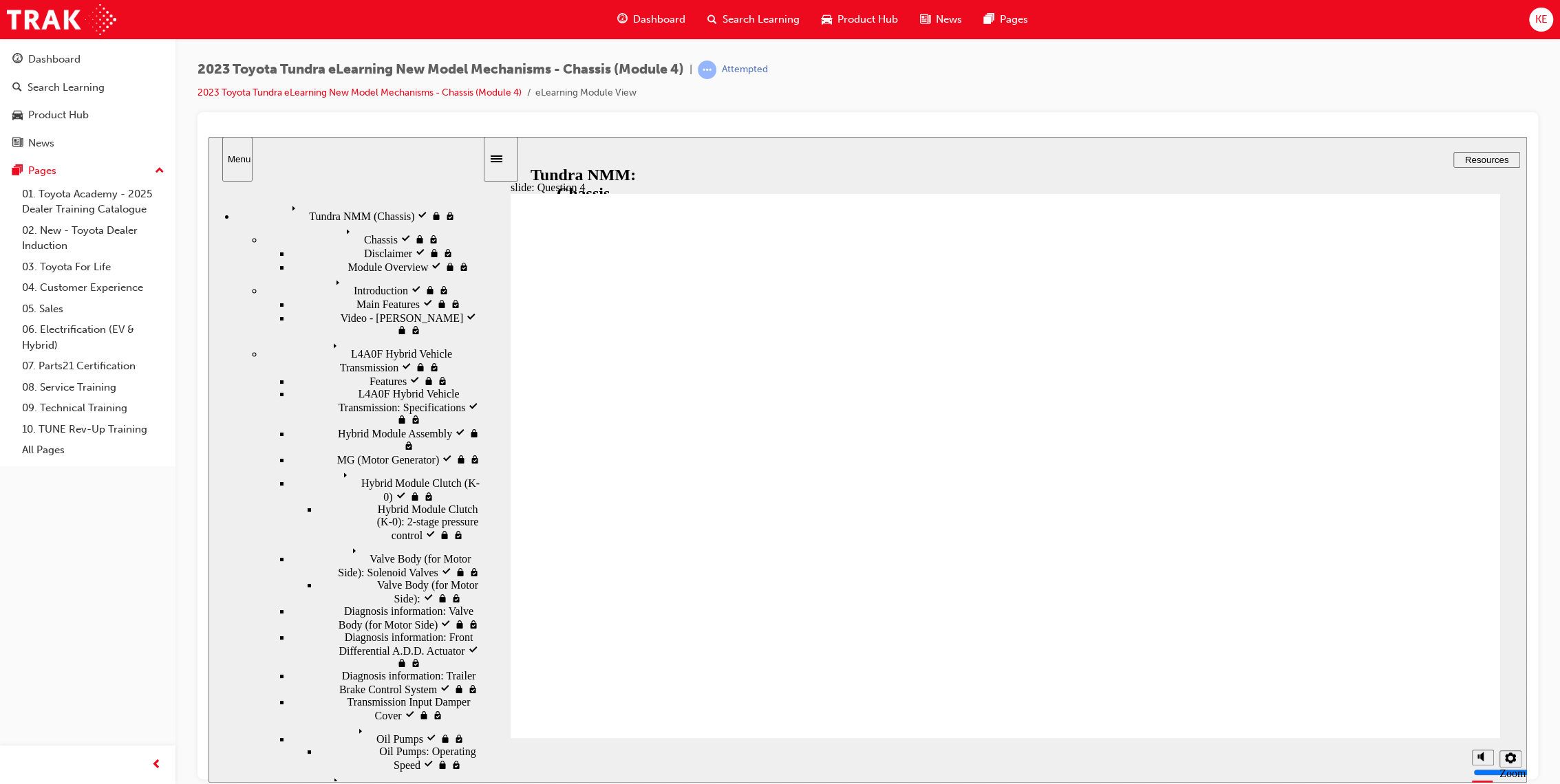
radio input "false"
radio input "true"
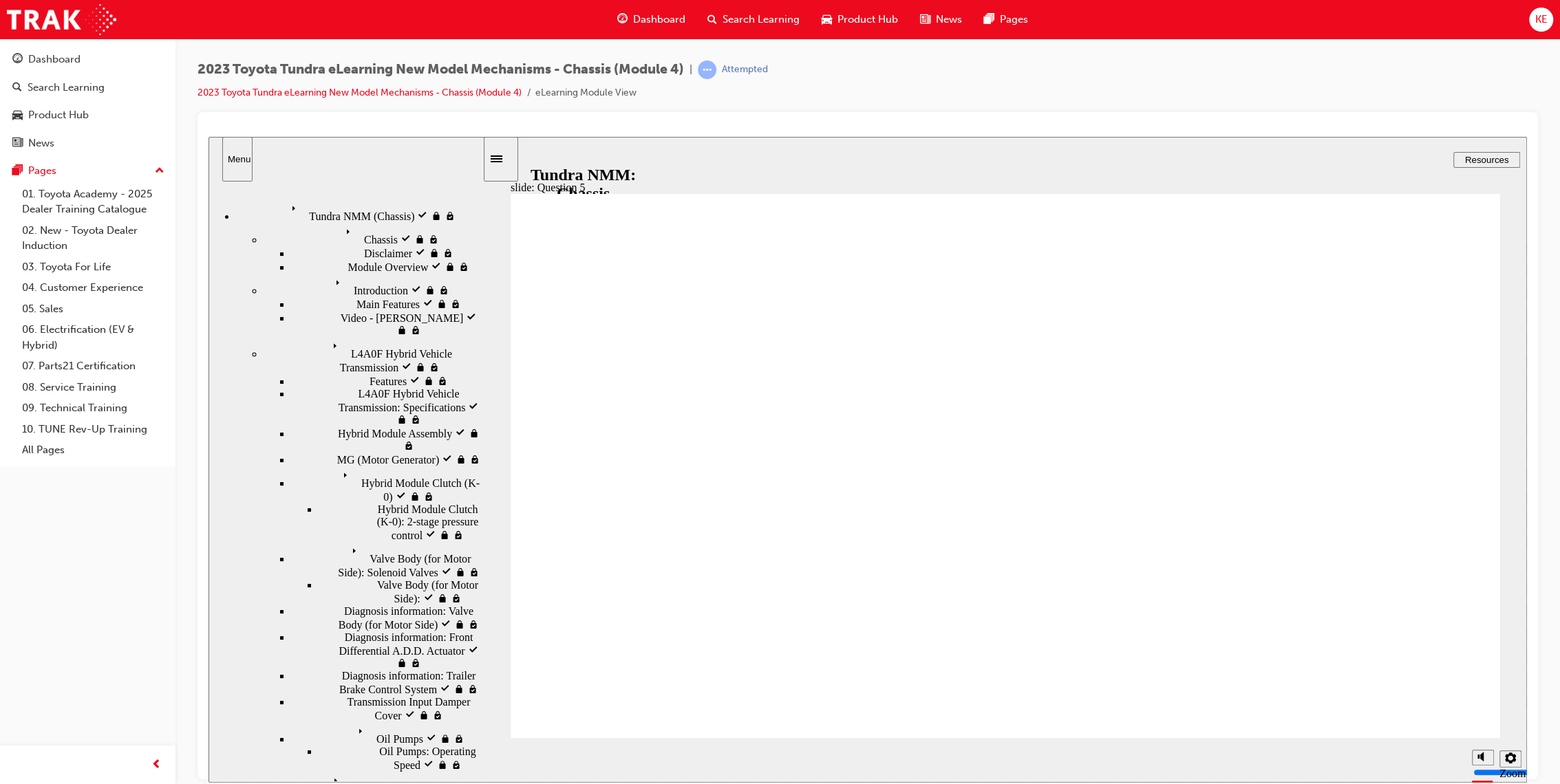
radio input "true"
radio input "false"
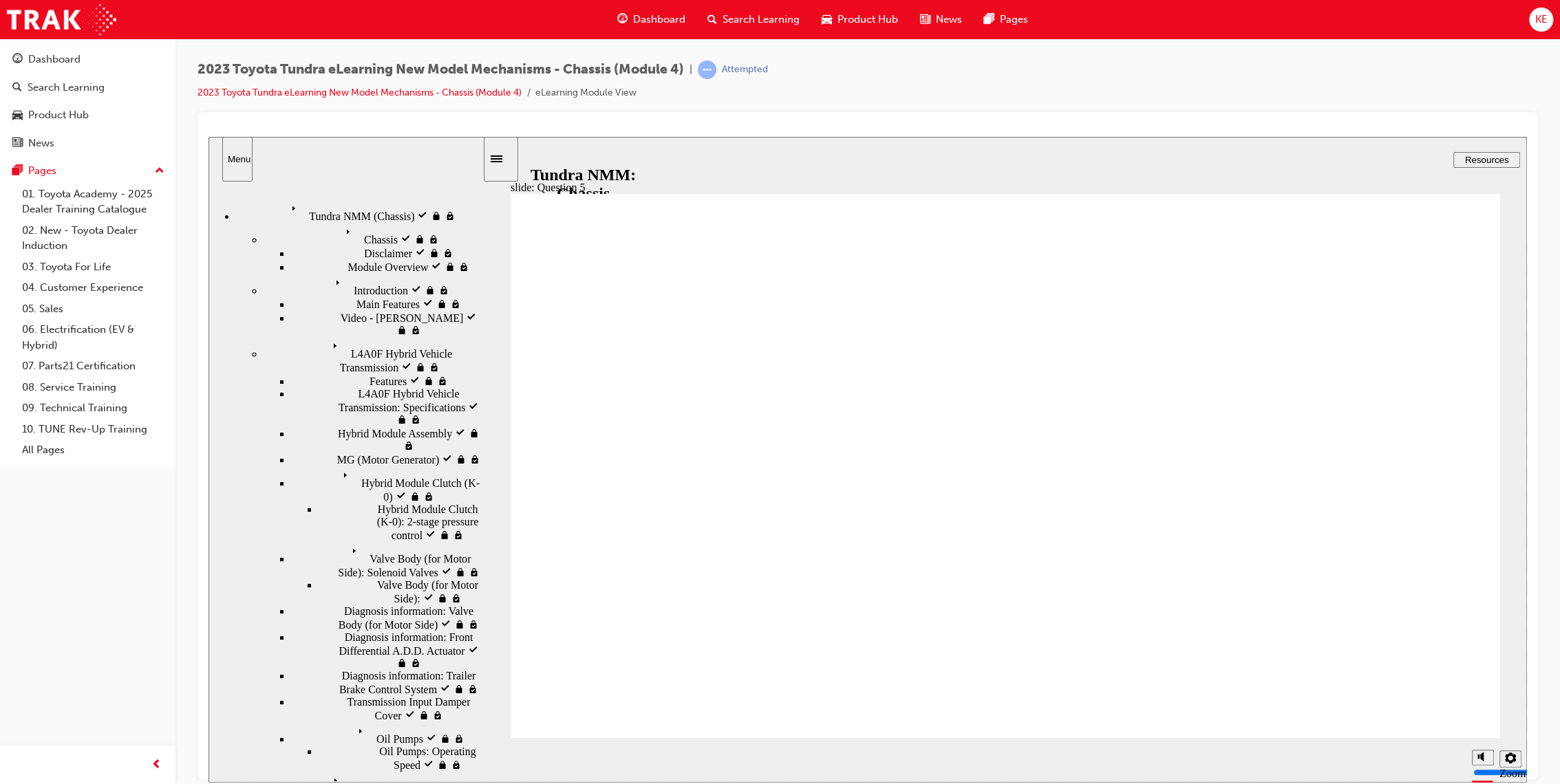
radio input "true"
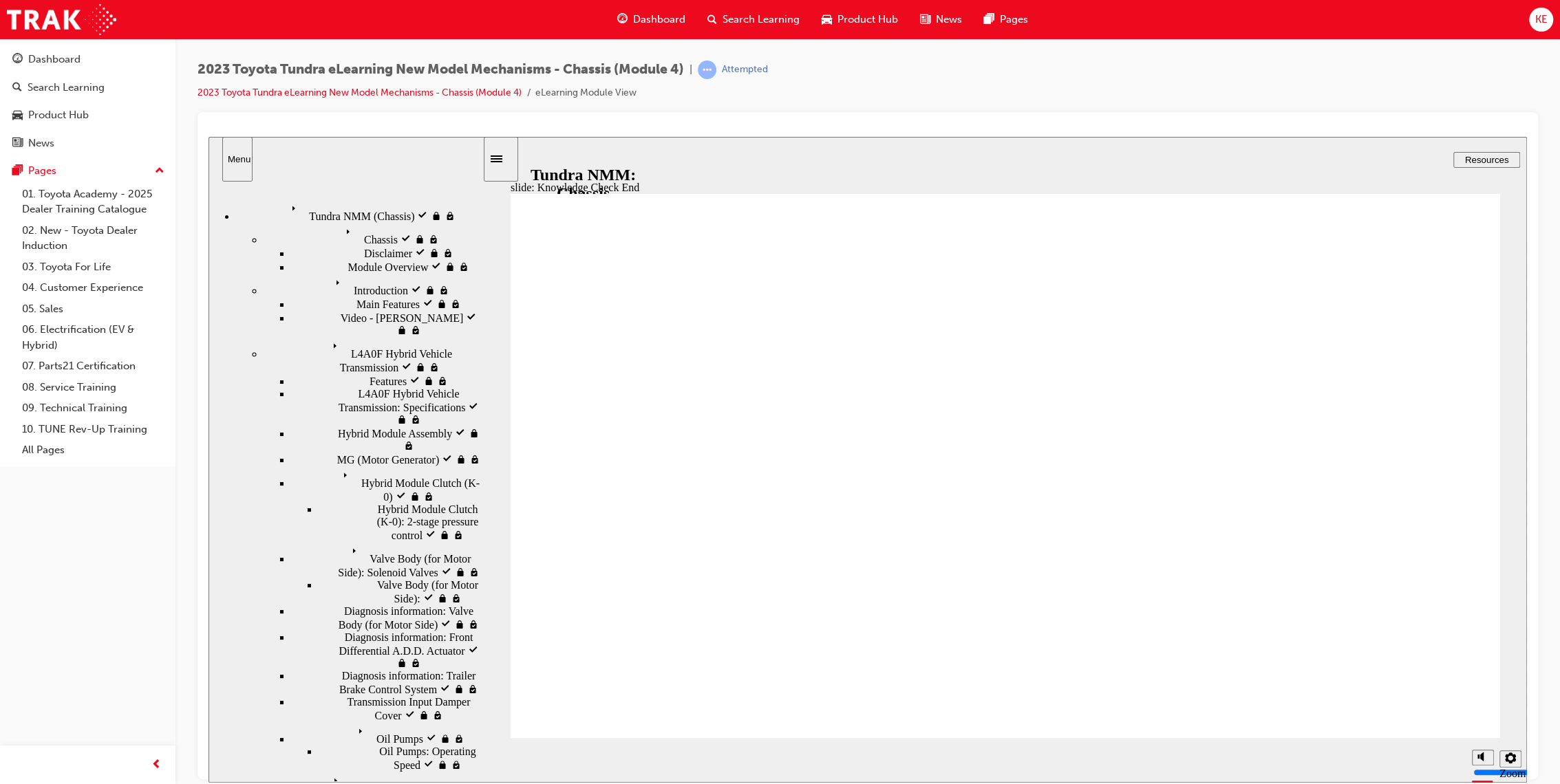
click at [508, 154] on icon "Sidebar Toggle" at bounding box center [500, 157] width 21 height 8
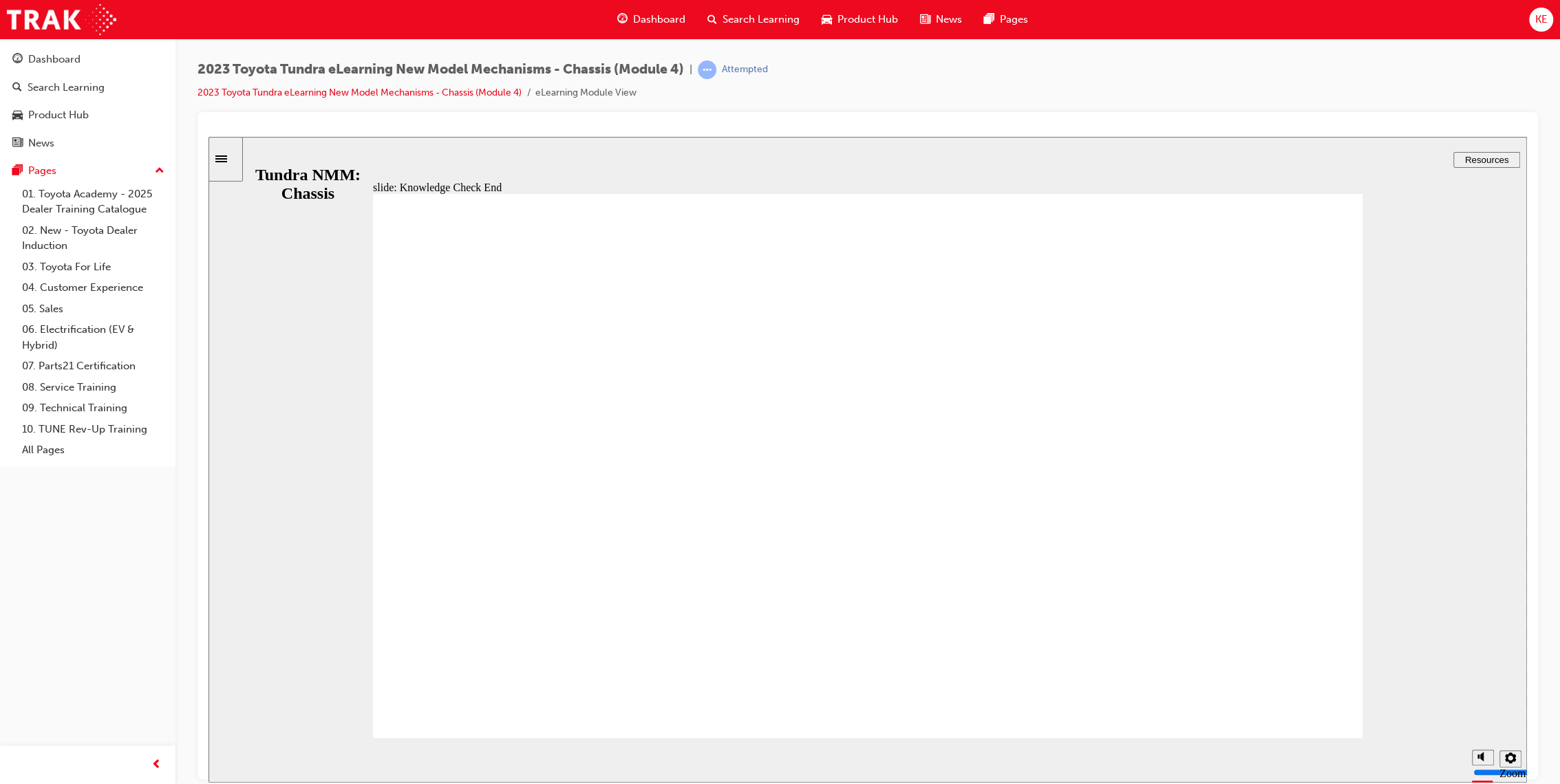
click at [252, 156] on div "slide: Knowledge Check End Review the identified sections of this module again,…" at bounding box center [867, 459] width 1318 height 646
click at [243, 157] on div "slide: Knowledge Check End Review the identified sections of this module again,…" at bounding box center [867, 459] width 1318 height 646
click at [233, 163] on div "Sidebar Toggle" at bounding box center [226, 158] width 24 height 10
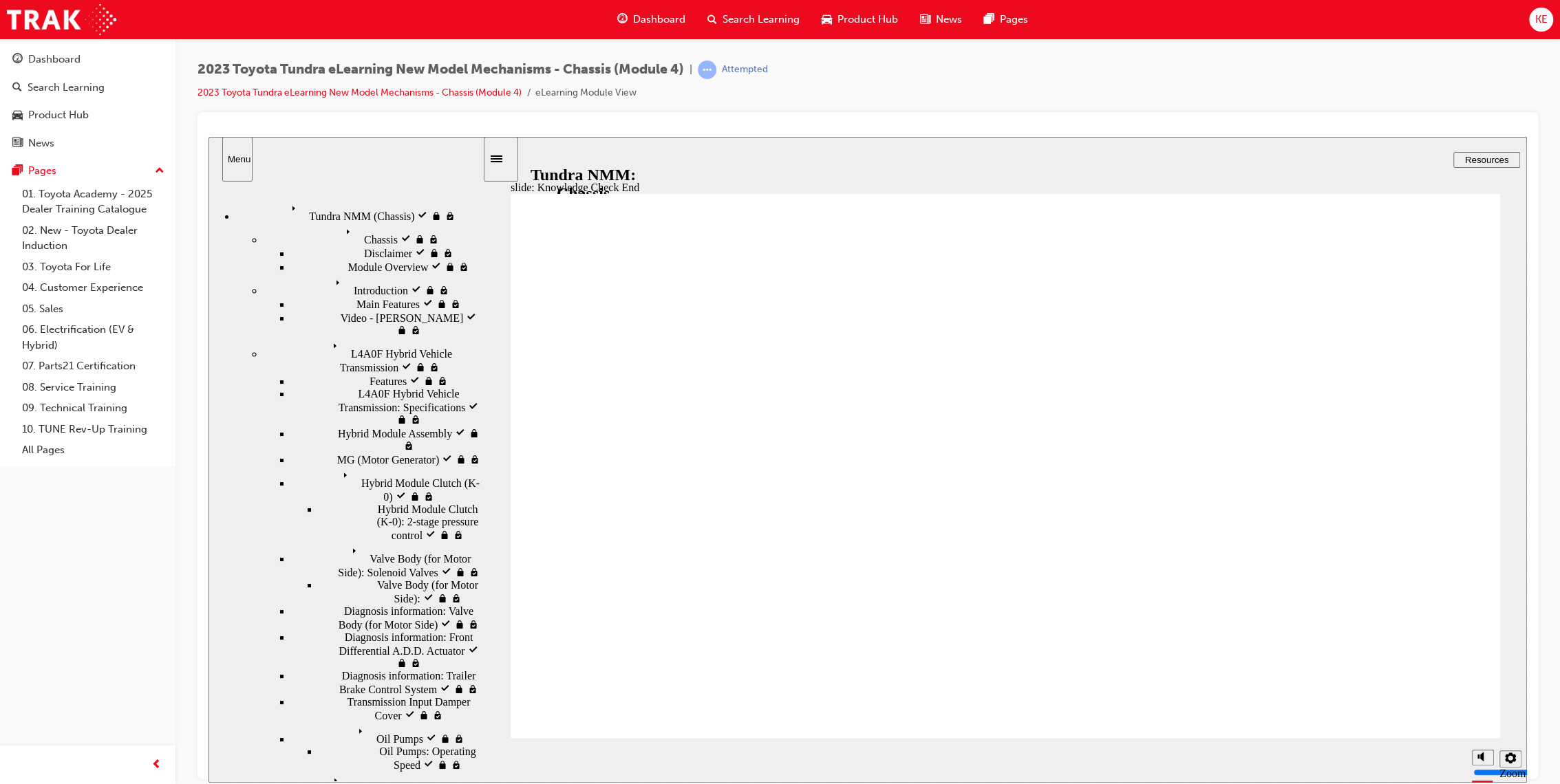
click at [286, 199] on icon "Menu" at bounding box center [297, 209] width 21 height 21
drag, startPoint x: 316, startPoint y: 544, endPoint x: 291, endPoint y: 528, distance: 29.7
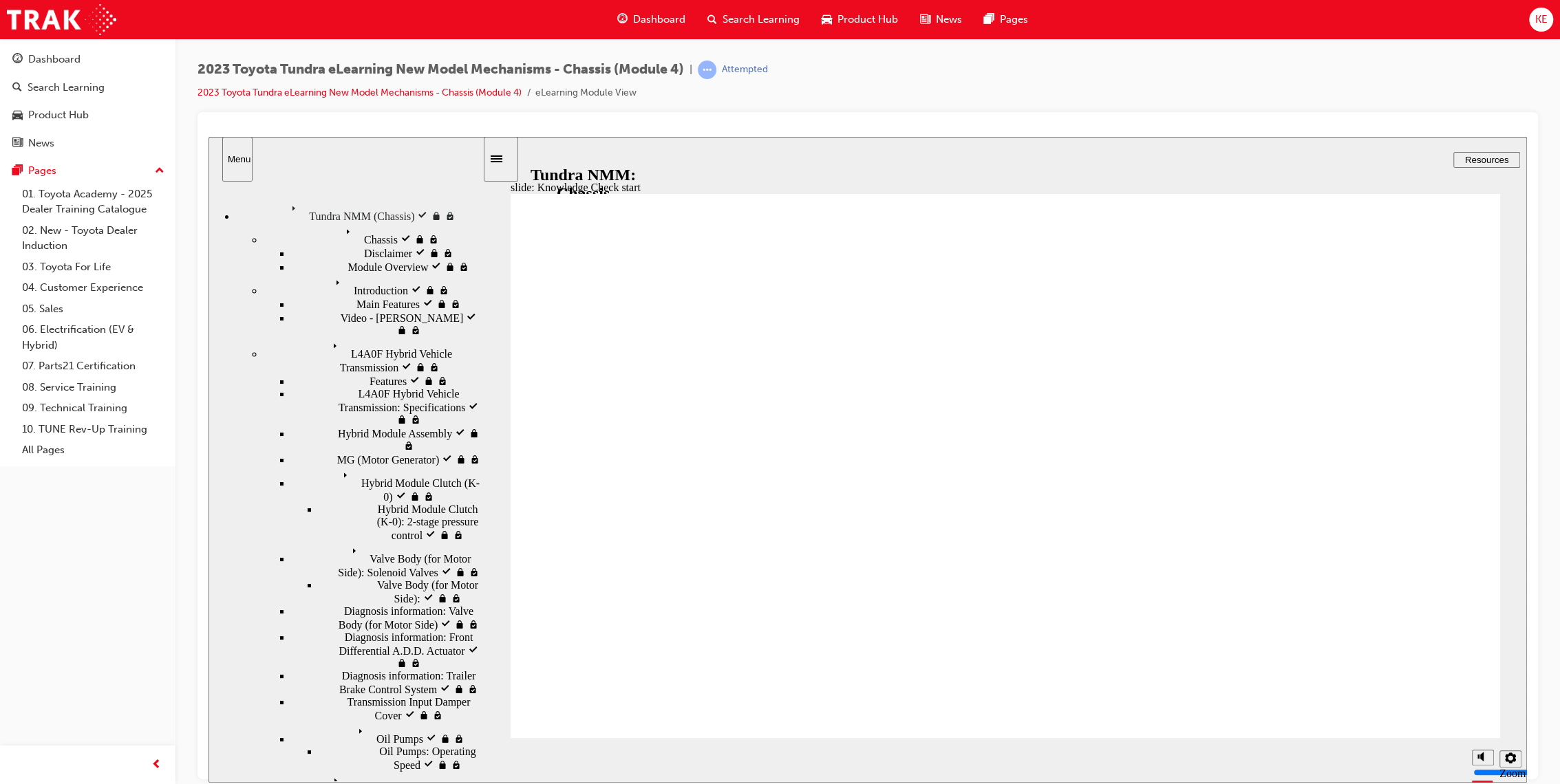
drag, startPoint x: 1235, startPoint y: 493, endPoint x: 1370, endPoint y: 555, distance: 148.6
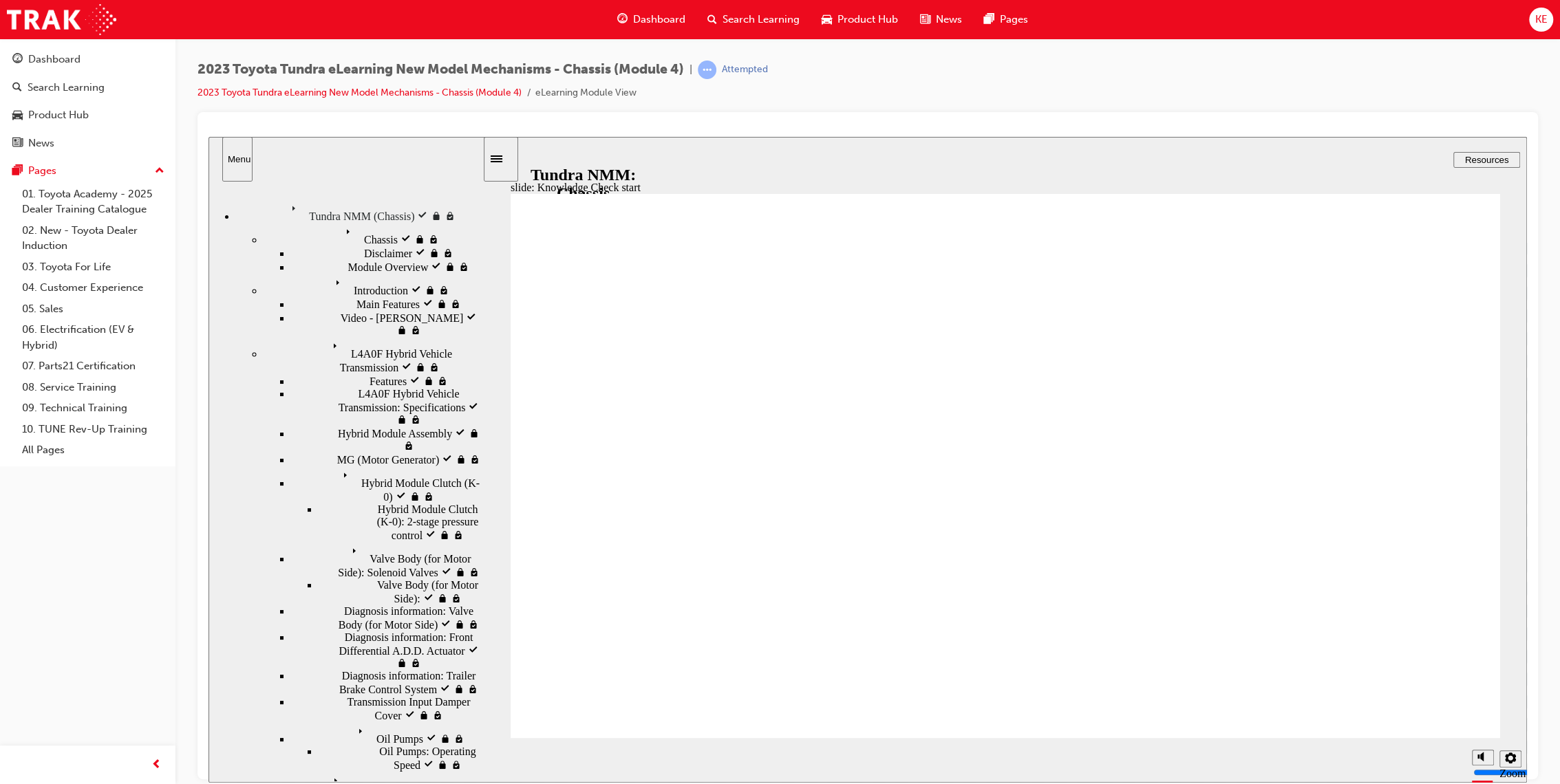
radio input "true"
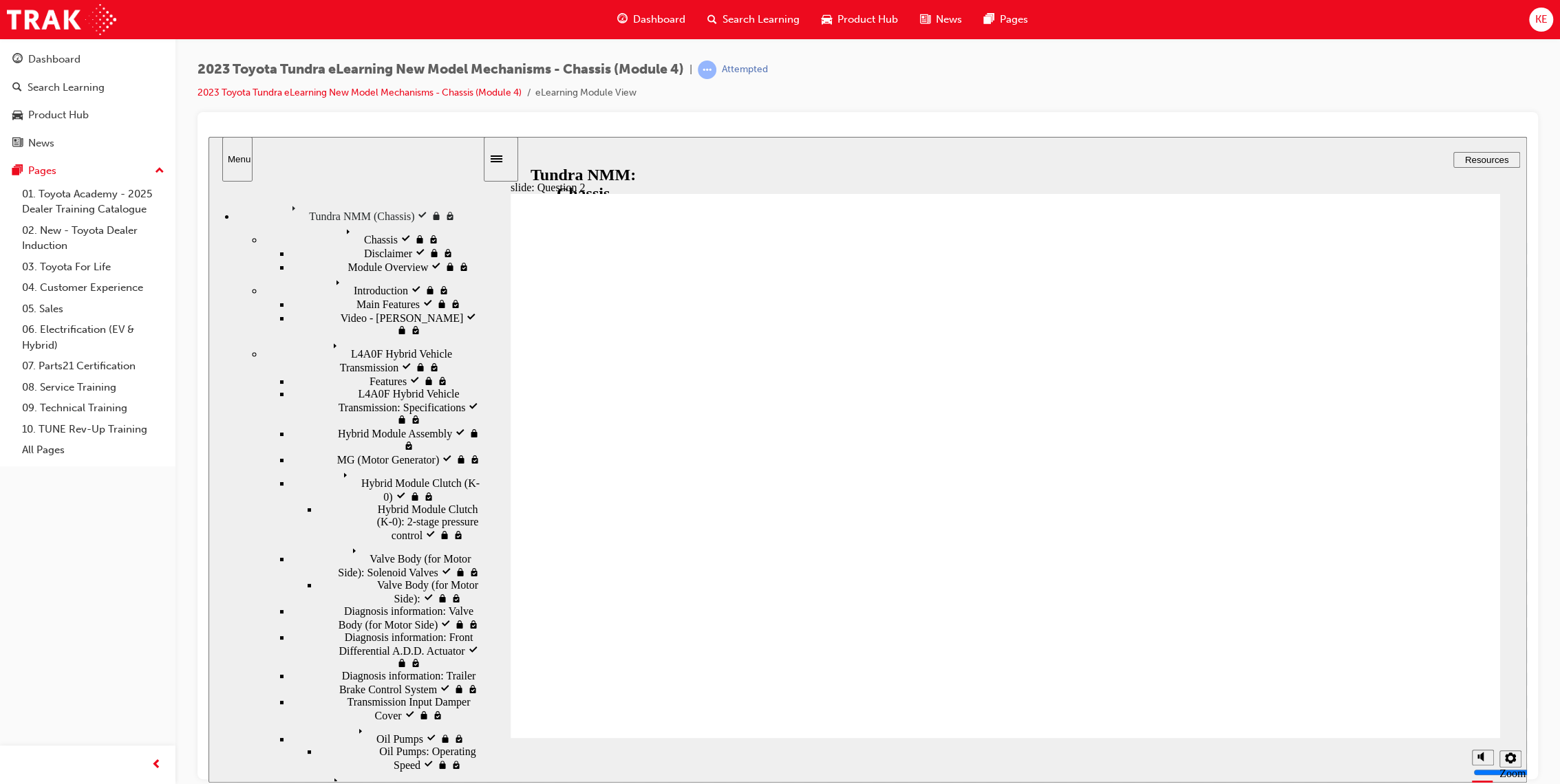
radio input "true"
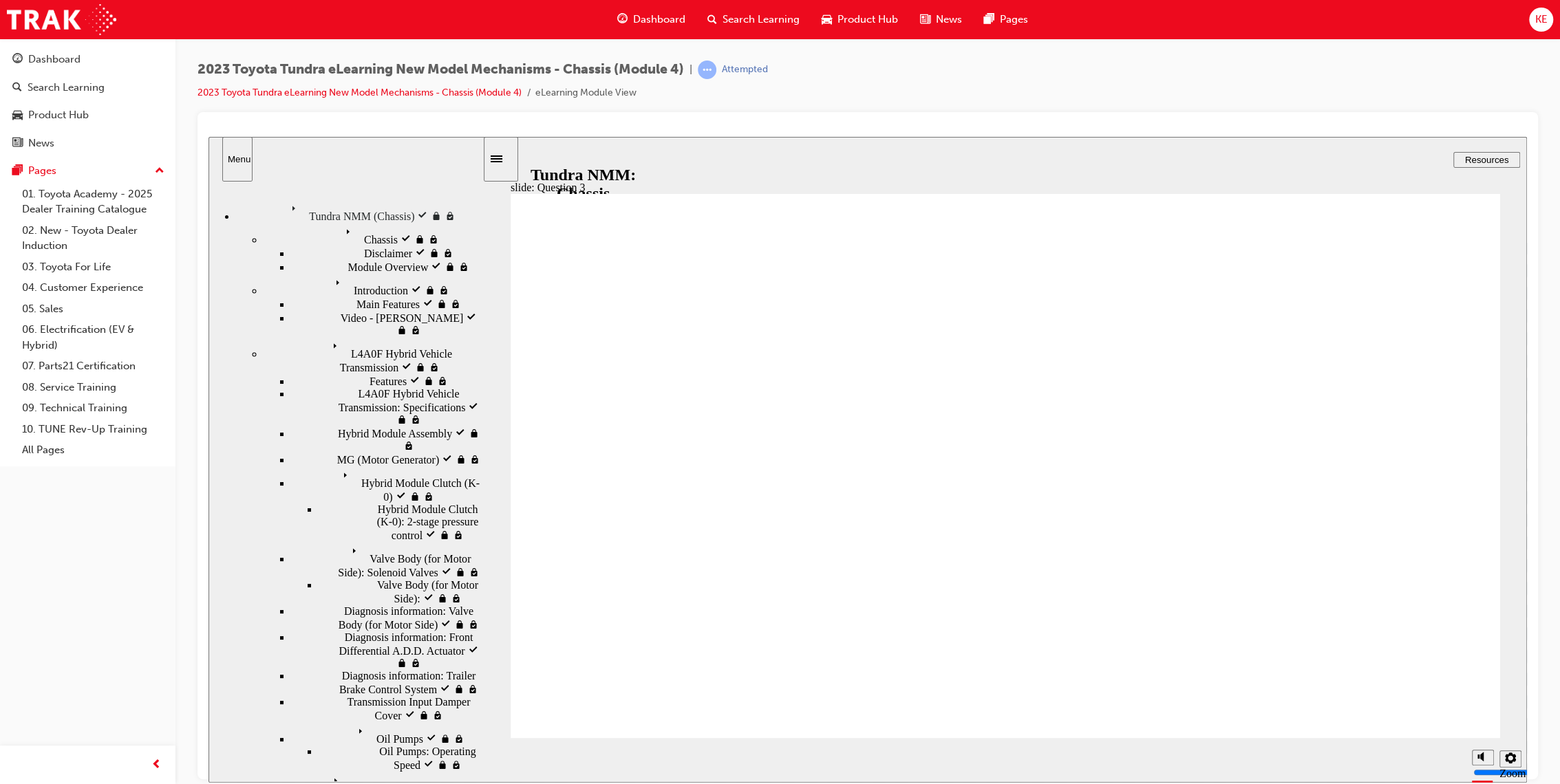
radio input "true"
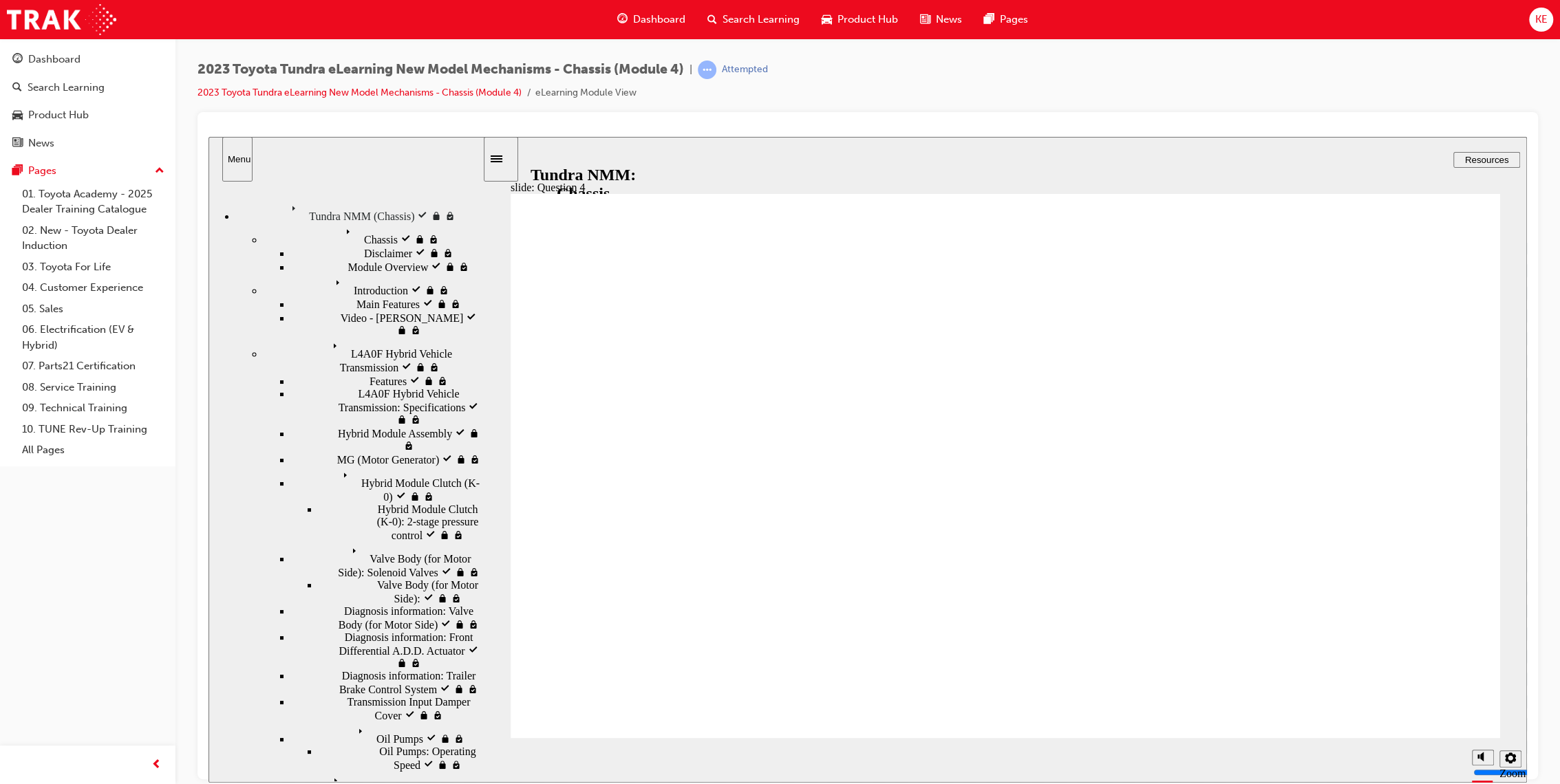
radio input "true"
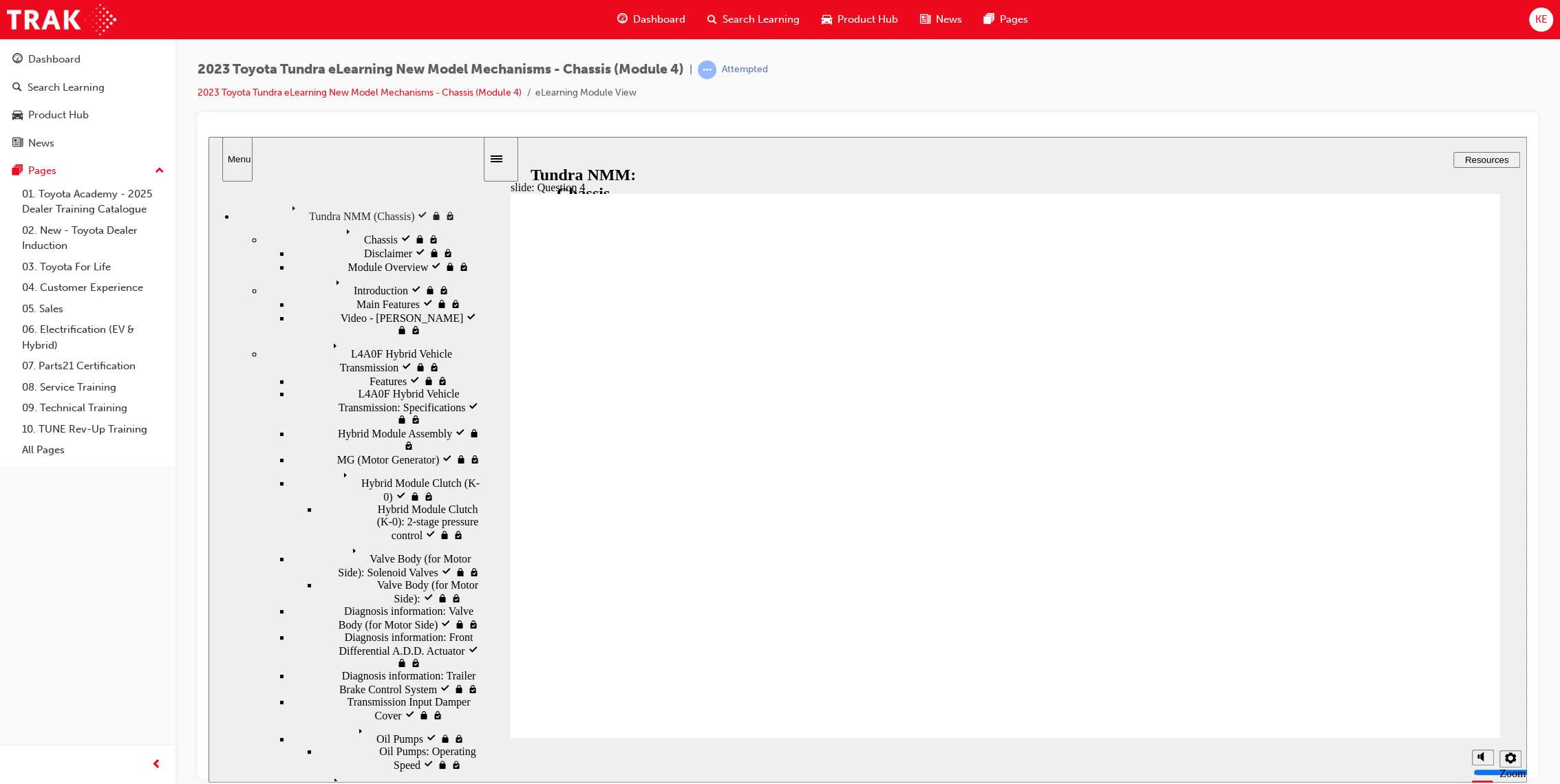
radio input "false"
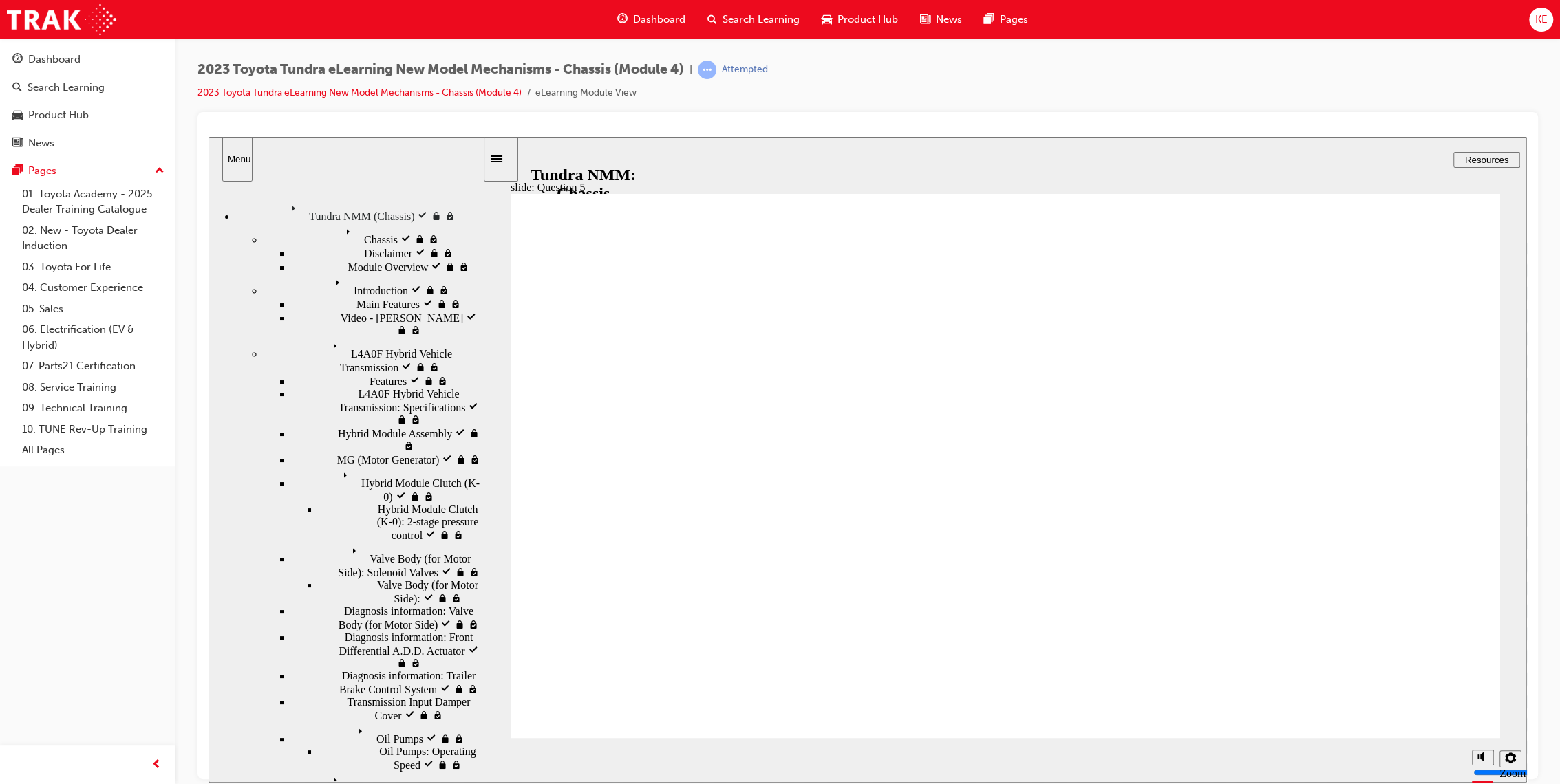
radio input "true"
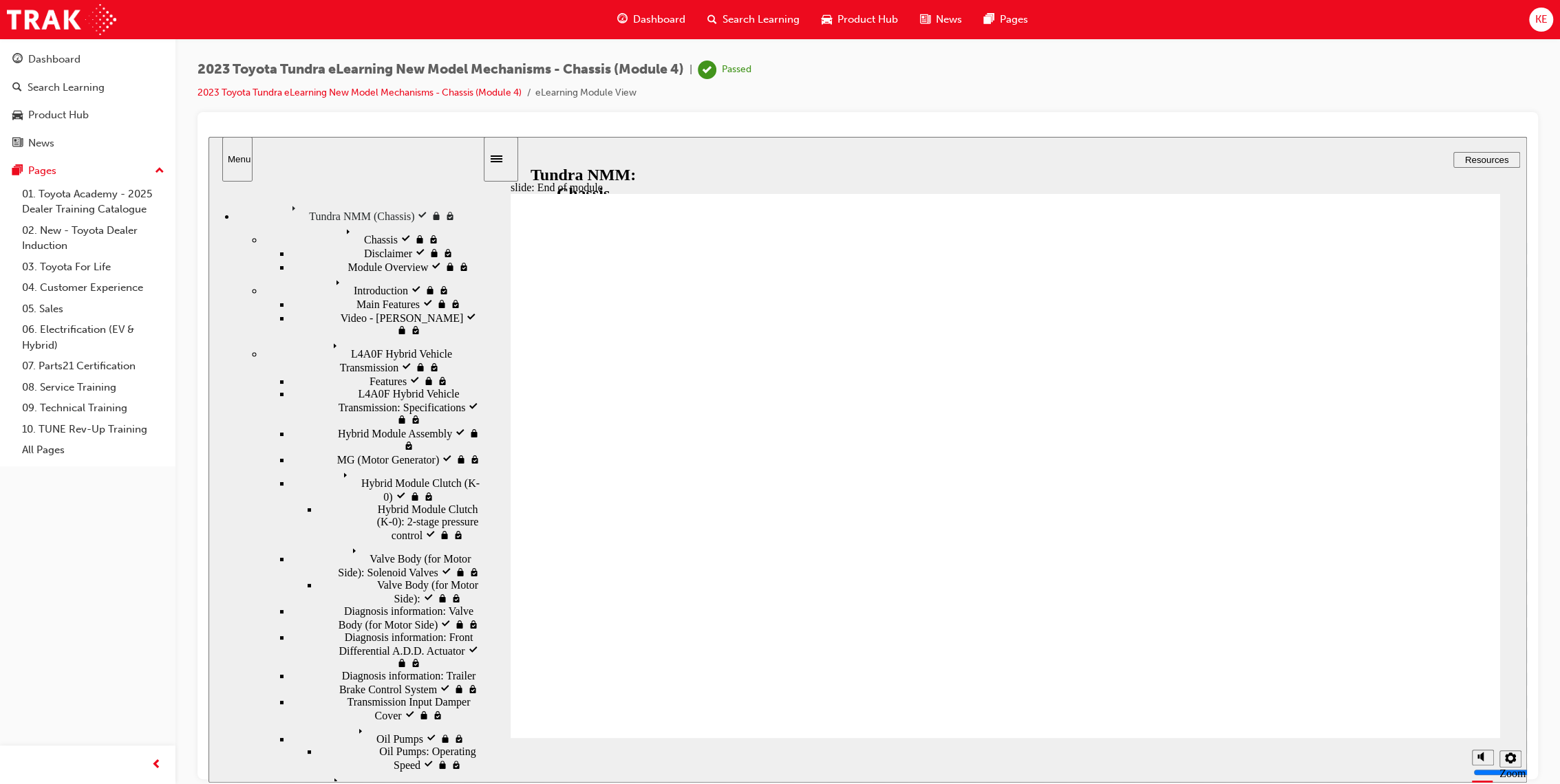
click at [478, 95] on link "2023 Toyota Tundra eLearning New Model Mechanisms - Chassis (Module 4)" at bounding box center [359, 93] width 324 height 12
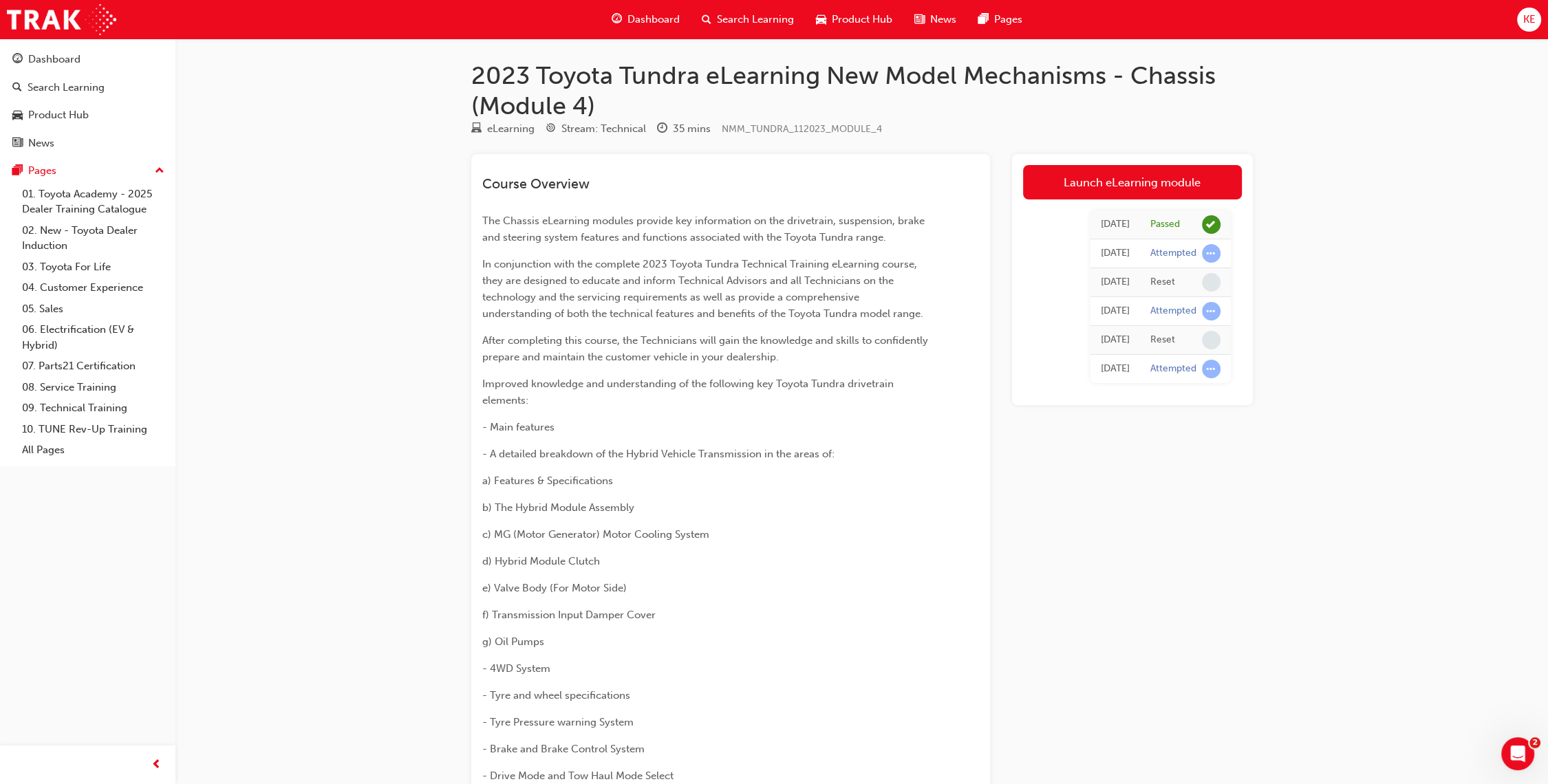
click at [732, 29] on div "Search Learning" at bounding box center [748, 19] width 115 height 28
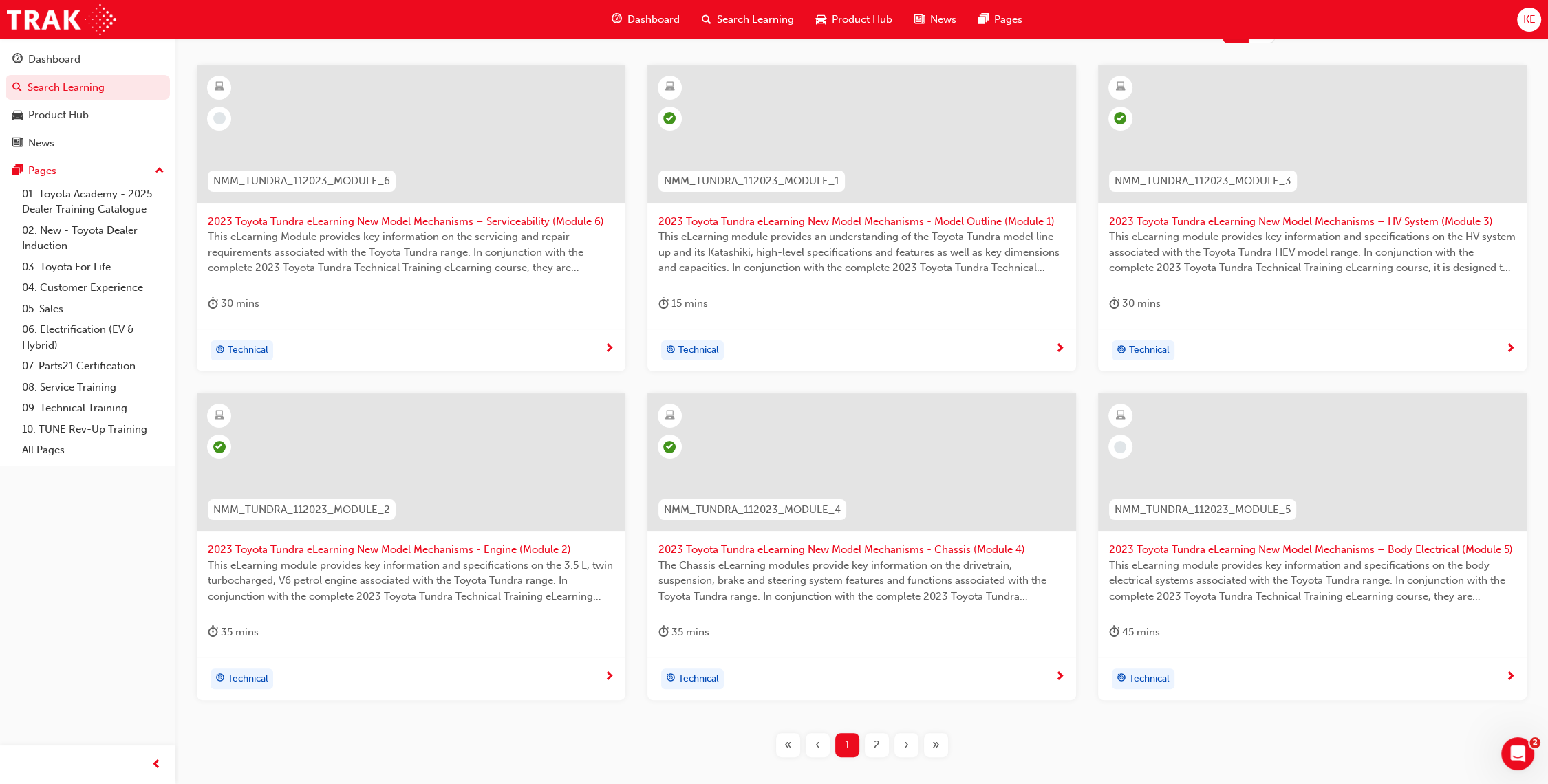
scroll to position [183, 0]
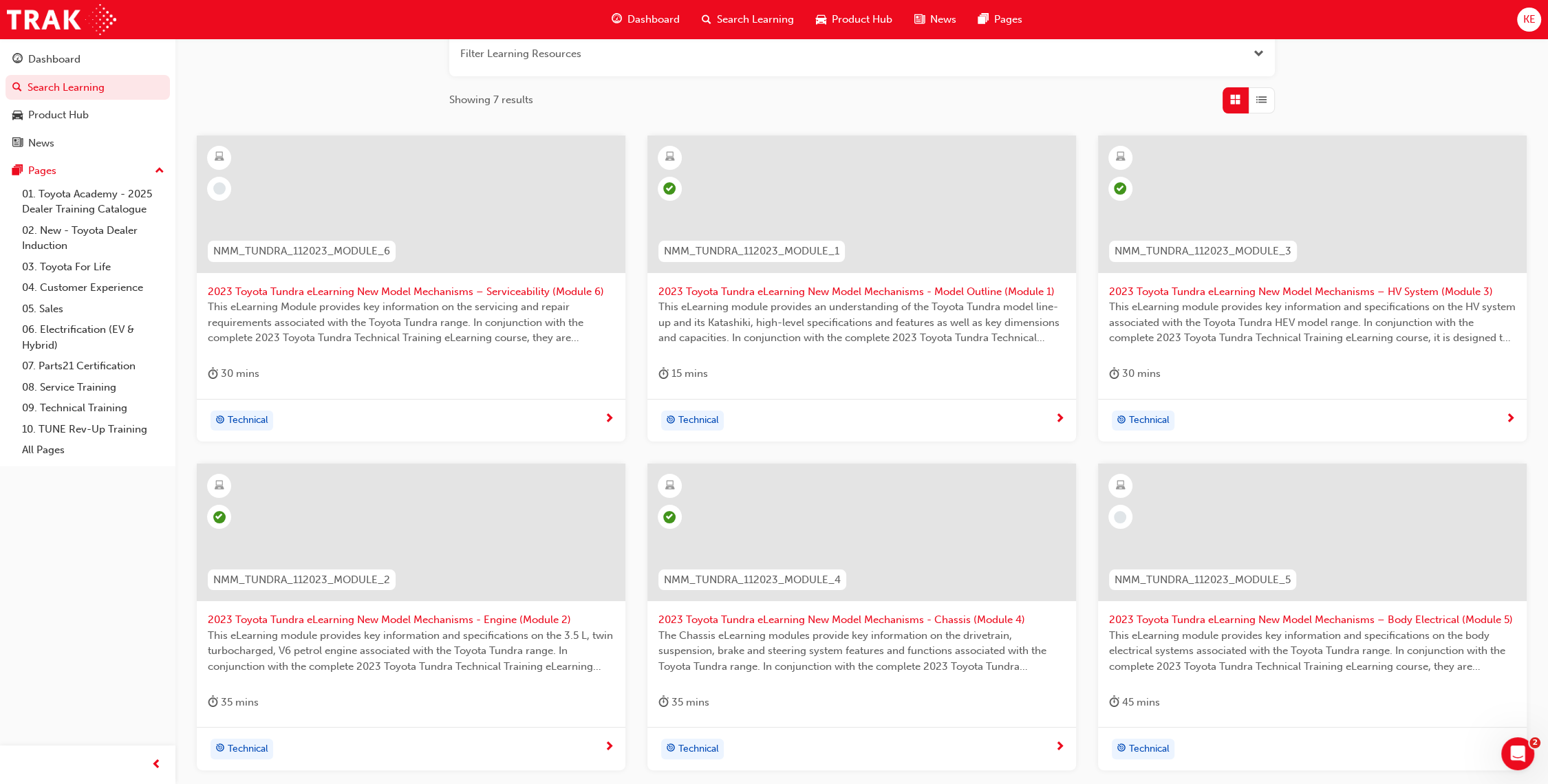
click at [1210, 612] on span "2023 Toyota Tundra eLearning New Model Mechanisms – Body Electrical (Module 5)" at bounding box center [1312, 620] width 407 height 16
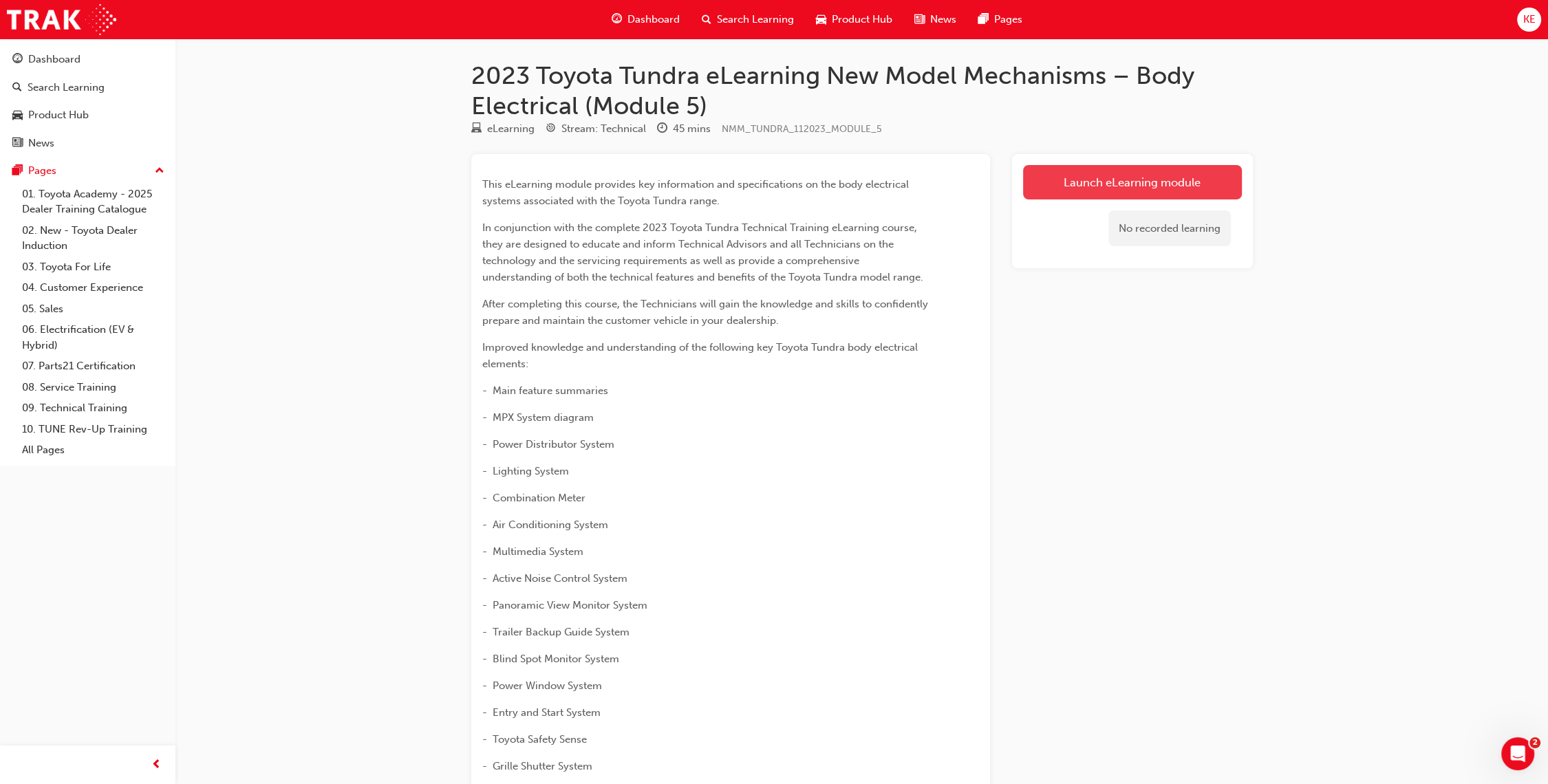
click at [1089, 174] on link "Launch eLearning module" at bounding box center [1133, 182] width 219 height 35
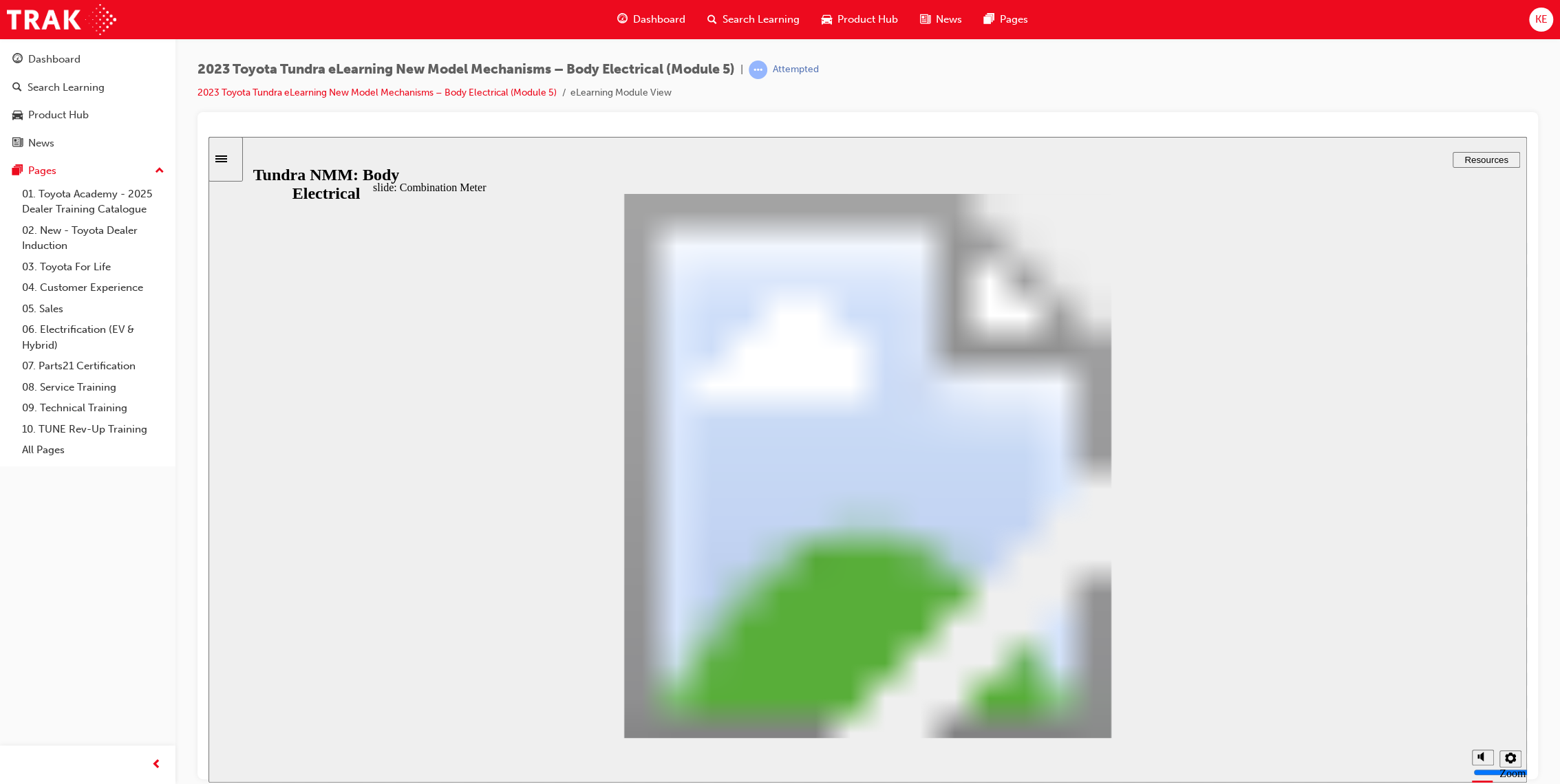
drag, startPoint x: 505, startPoint y: 420, endPoint x: 499, endPoint y: 424, distance: 7.2
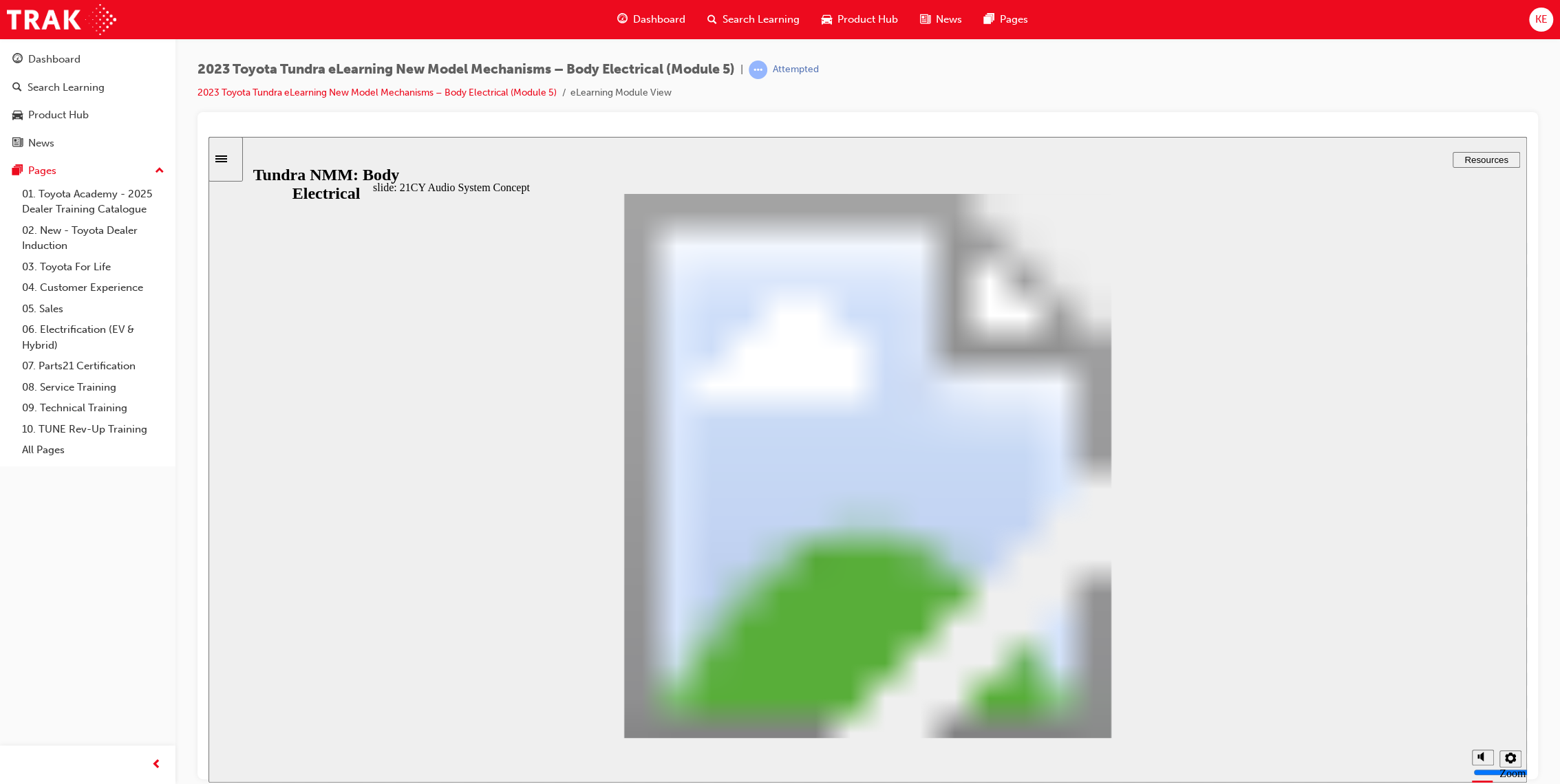
click at [1236, 117] on div at bounding box center [867, 445] width 1340 height 667
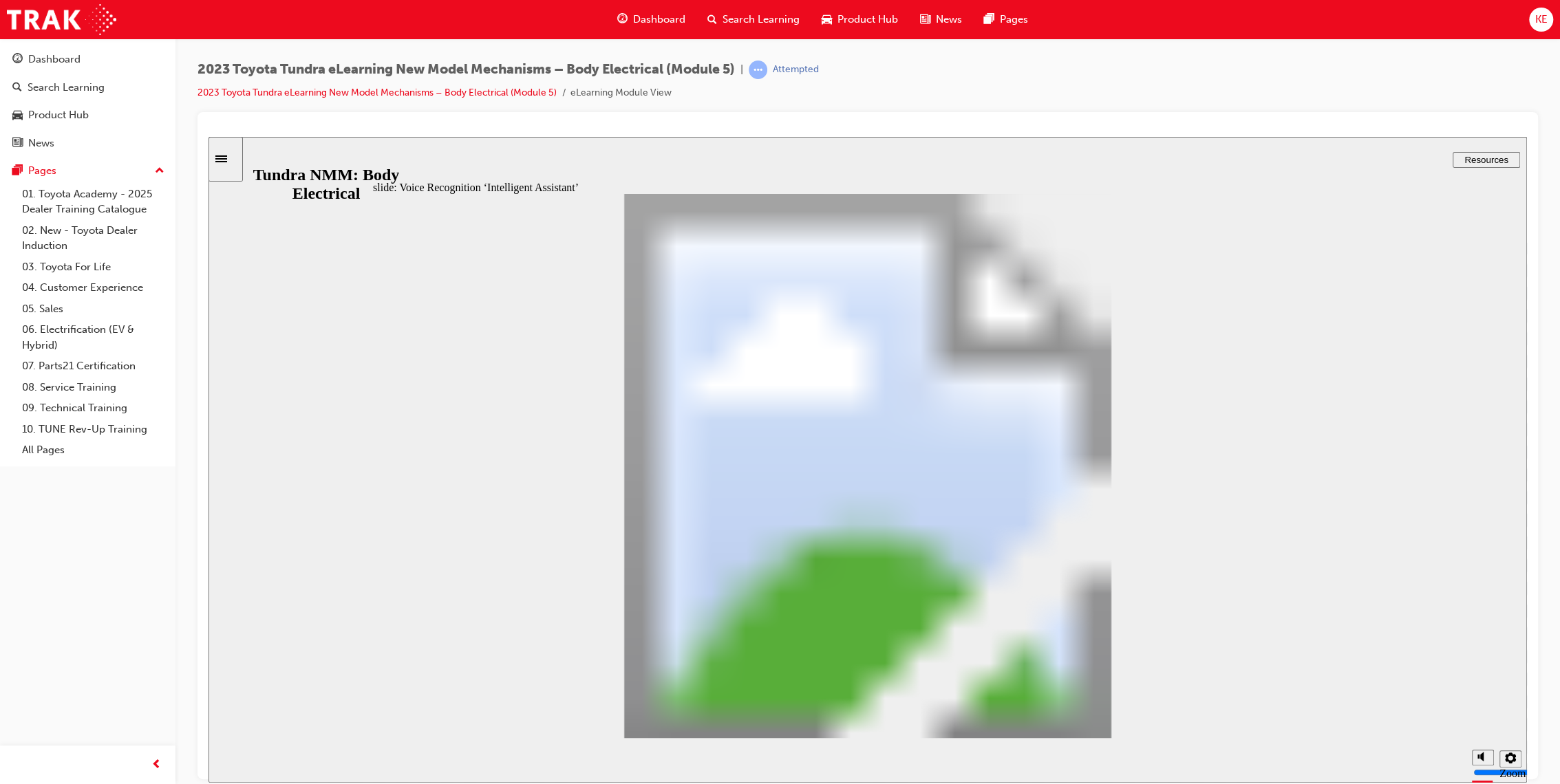
click at [1109, 698] on div "Apple CarPlay / Android Auto Oval 1 Oval 5 The customer can use this function b…" at bounding box center [868, 472] width 990 height 557
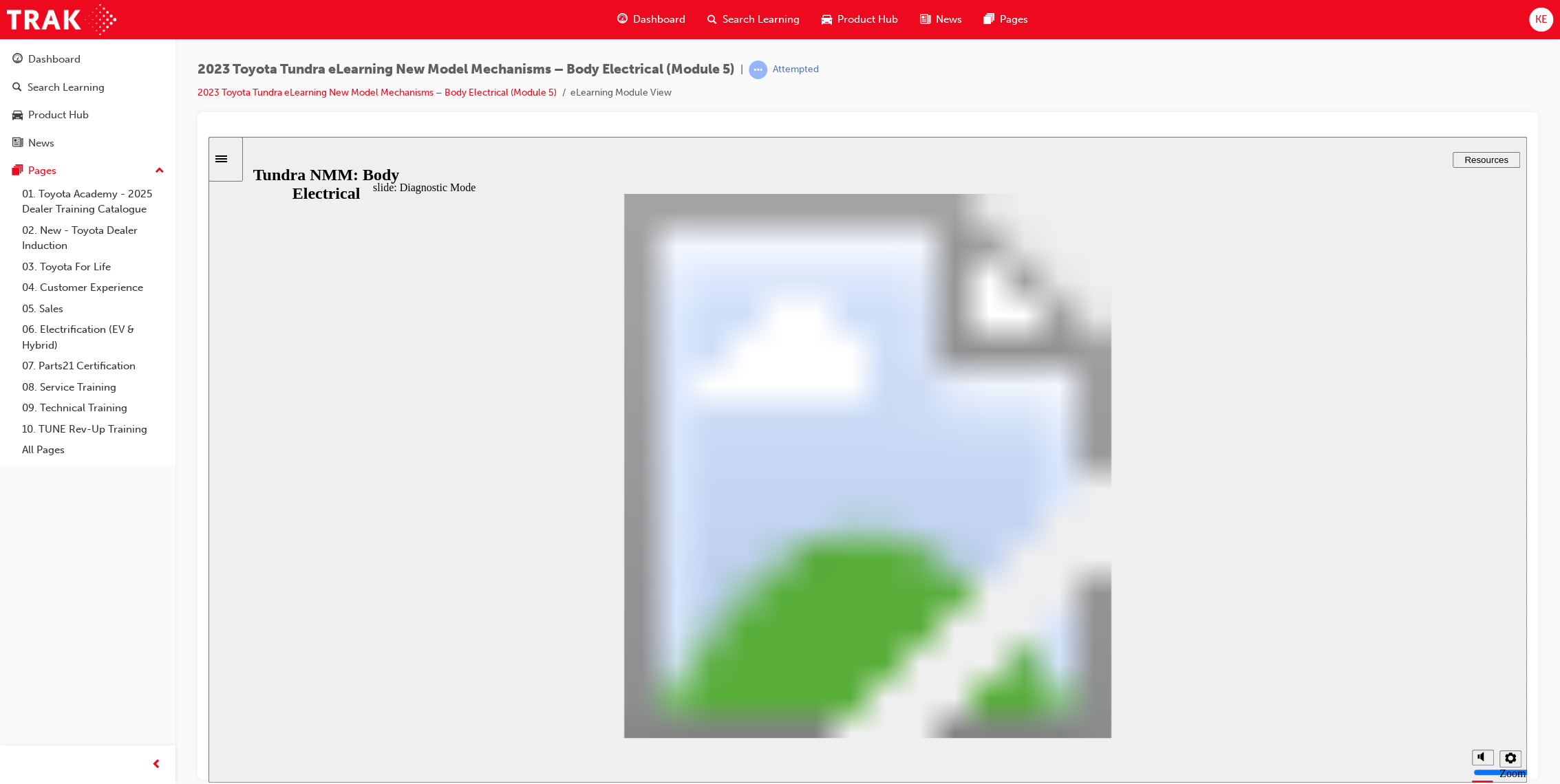
drag, startPoint x: 1119, startPoint y: 718, endPoint x: 1119, endPoint y: 704, distance: 14.0
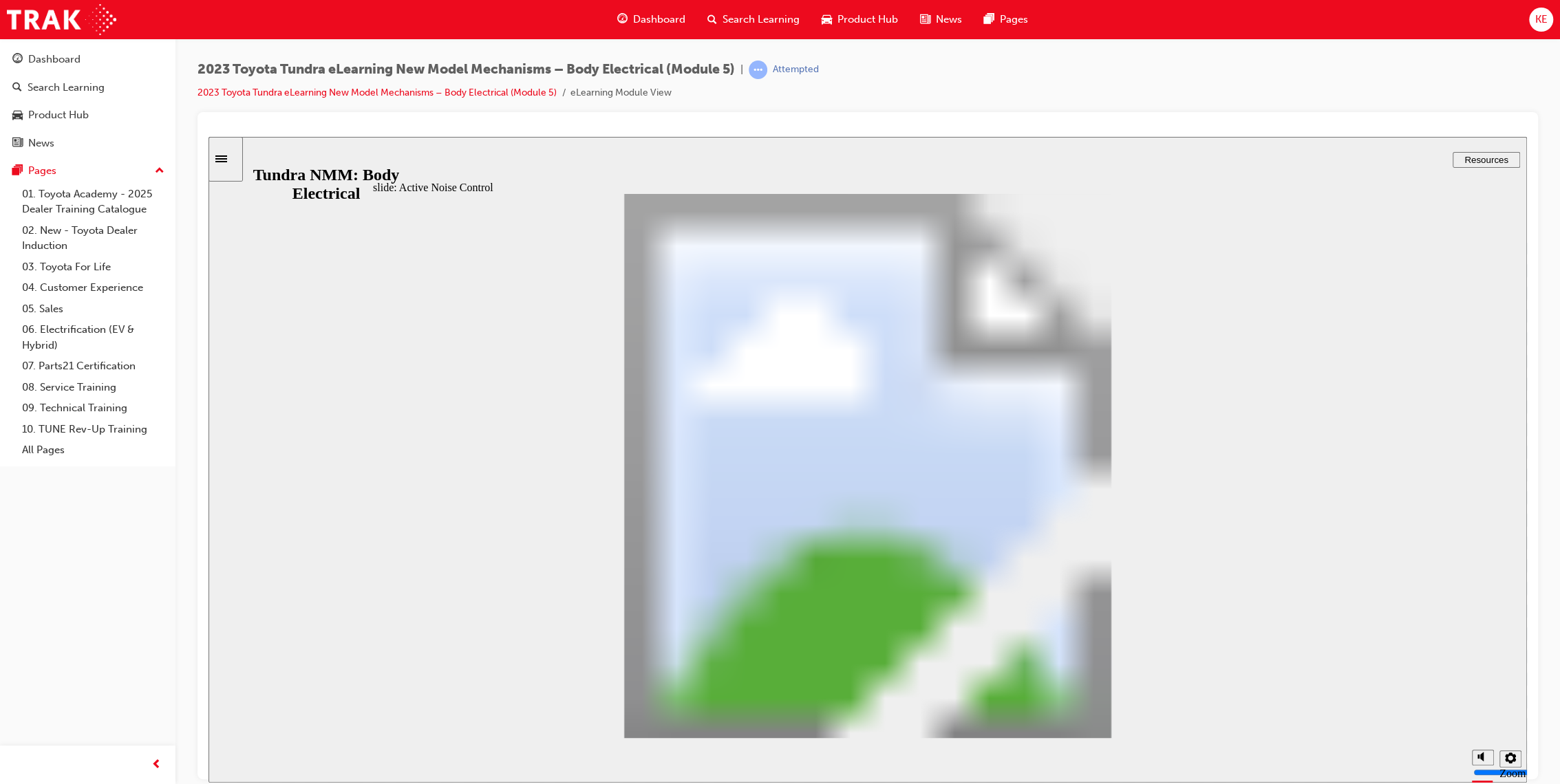
drag, startPoint x: 1106, startPoint y: 707, endPoint x: 1106, endPoint y: 727, distance: 20.0
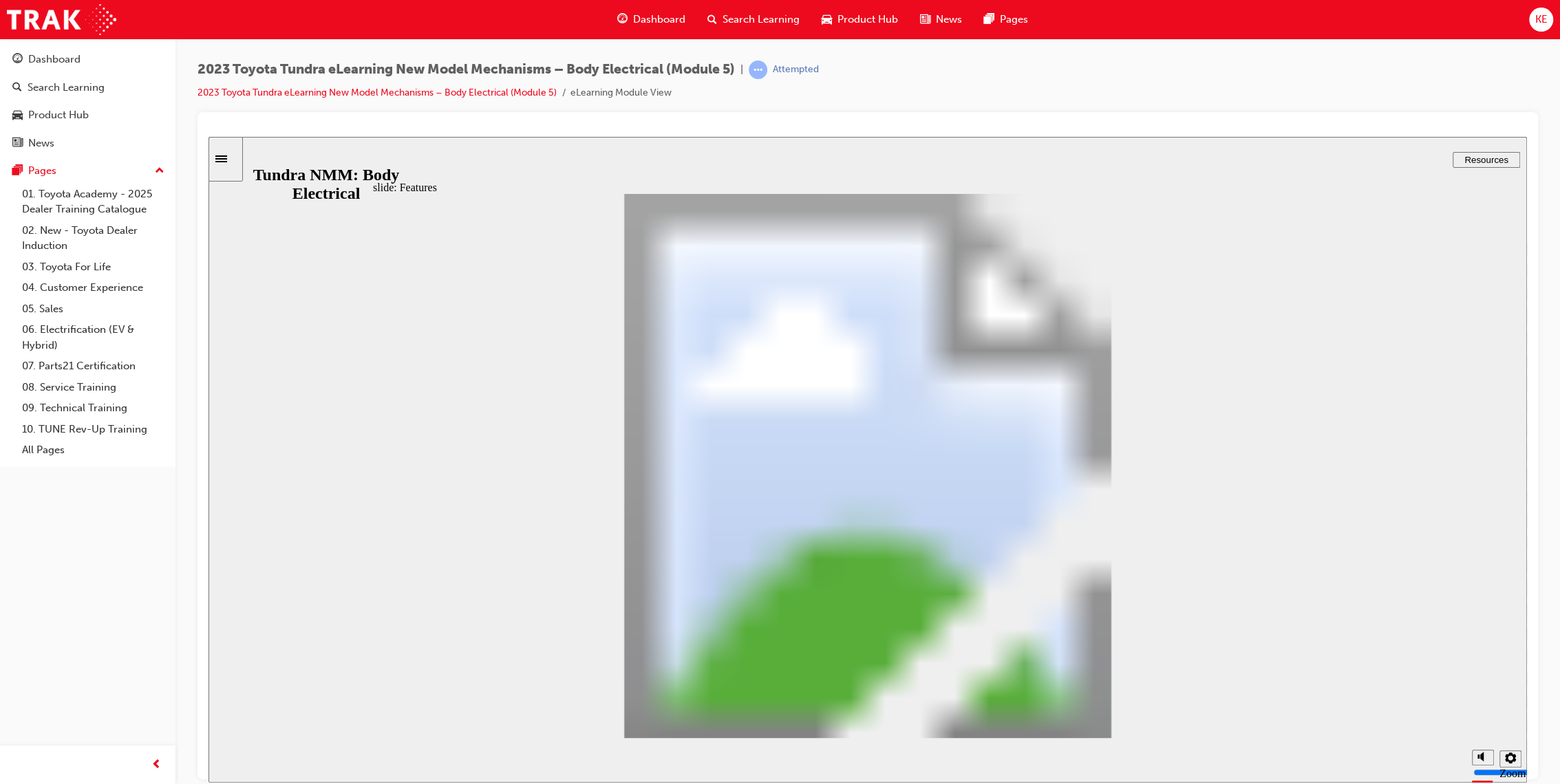
type input "11"
type input "7"
type input "11"
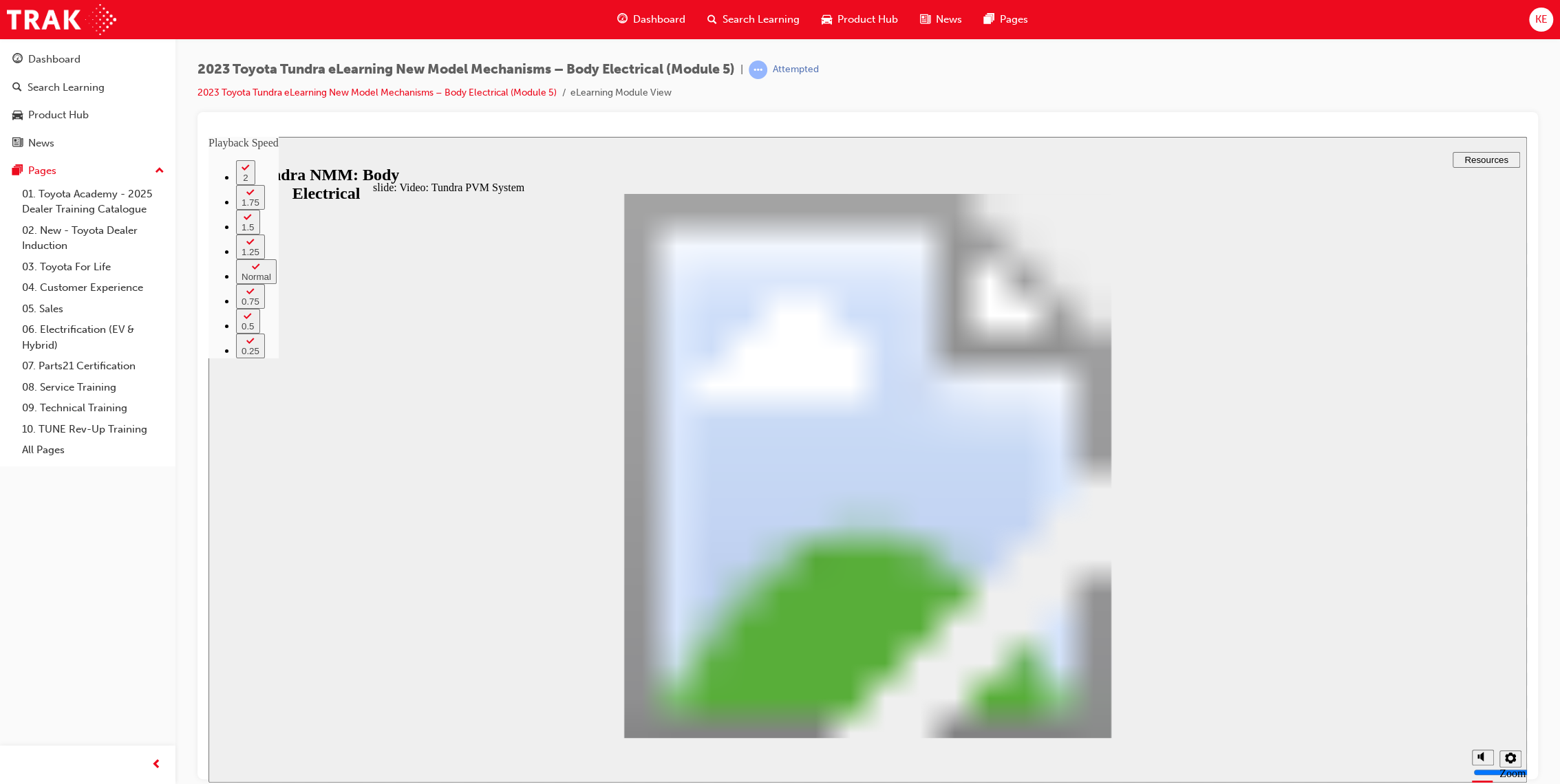
type input "7"
type input "11"
type input "7"
type input "11"
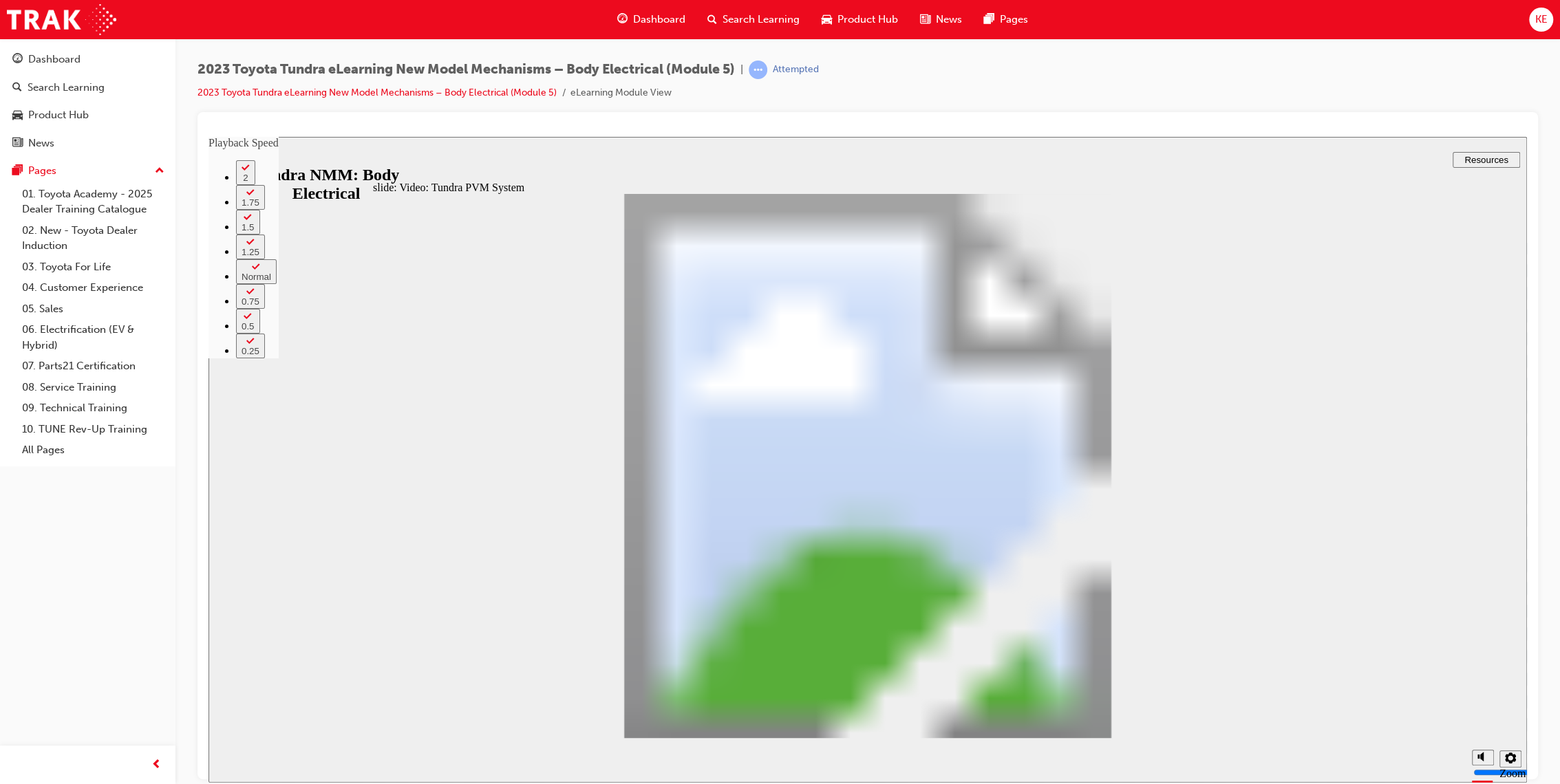
type input "7"
type input "12"
type input "7"
type input "12"
type input "7"
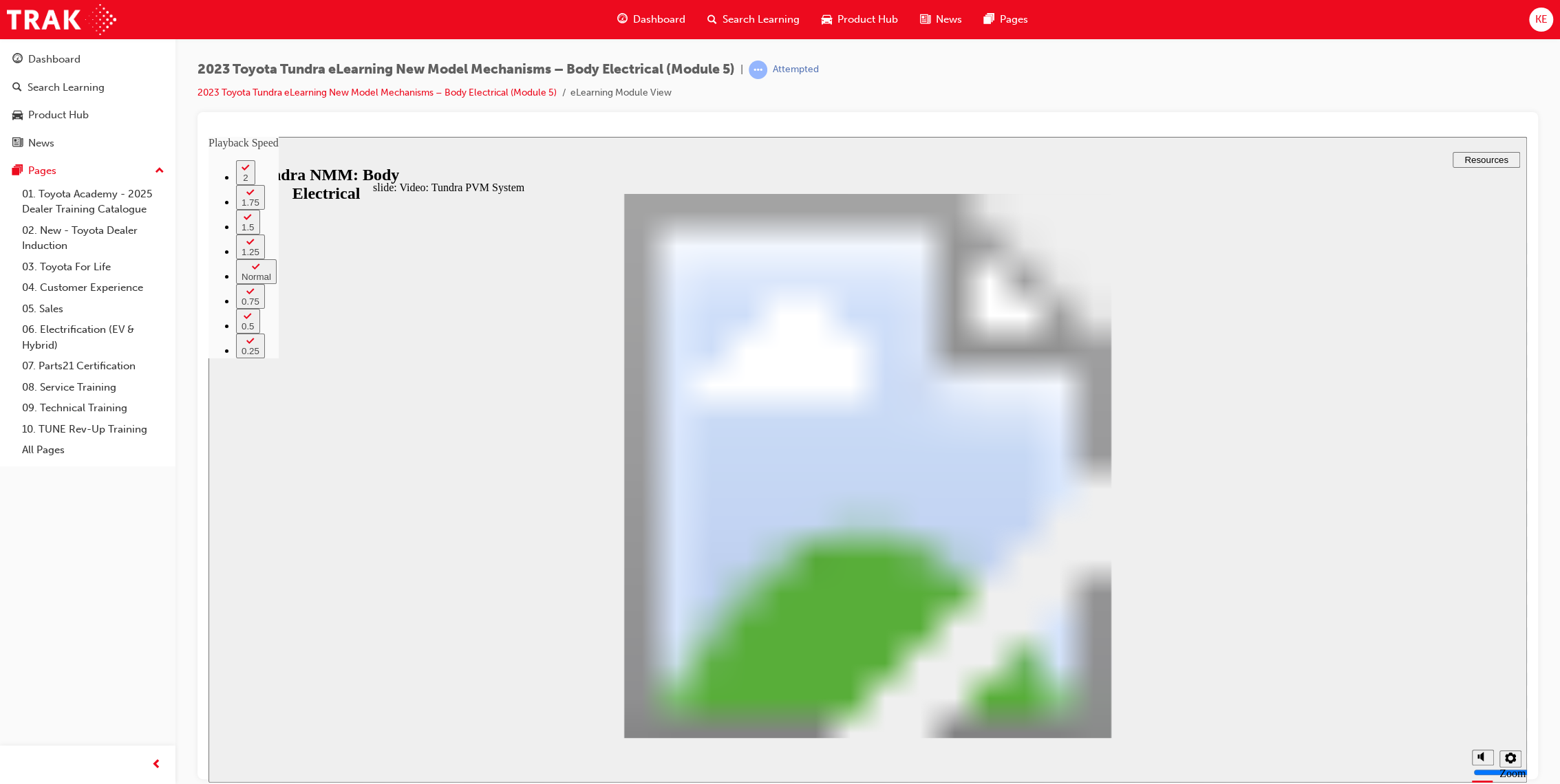
type input "12"
type input "7"
type input "12"
type input "7"
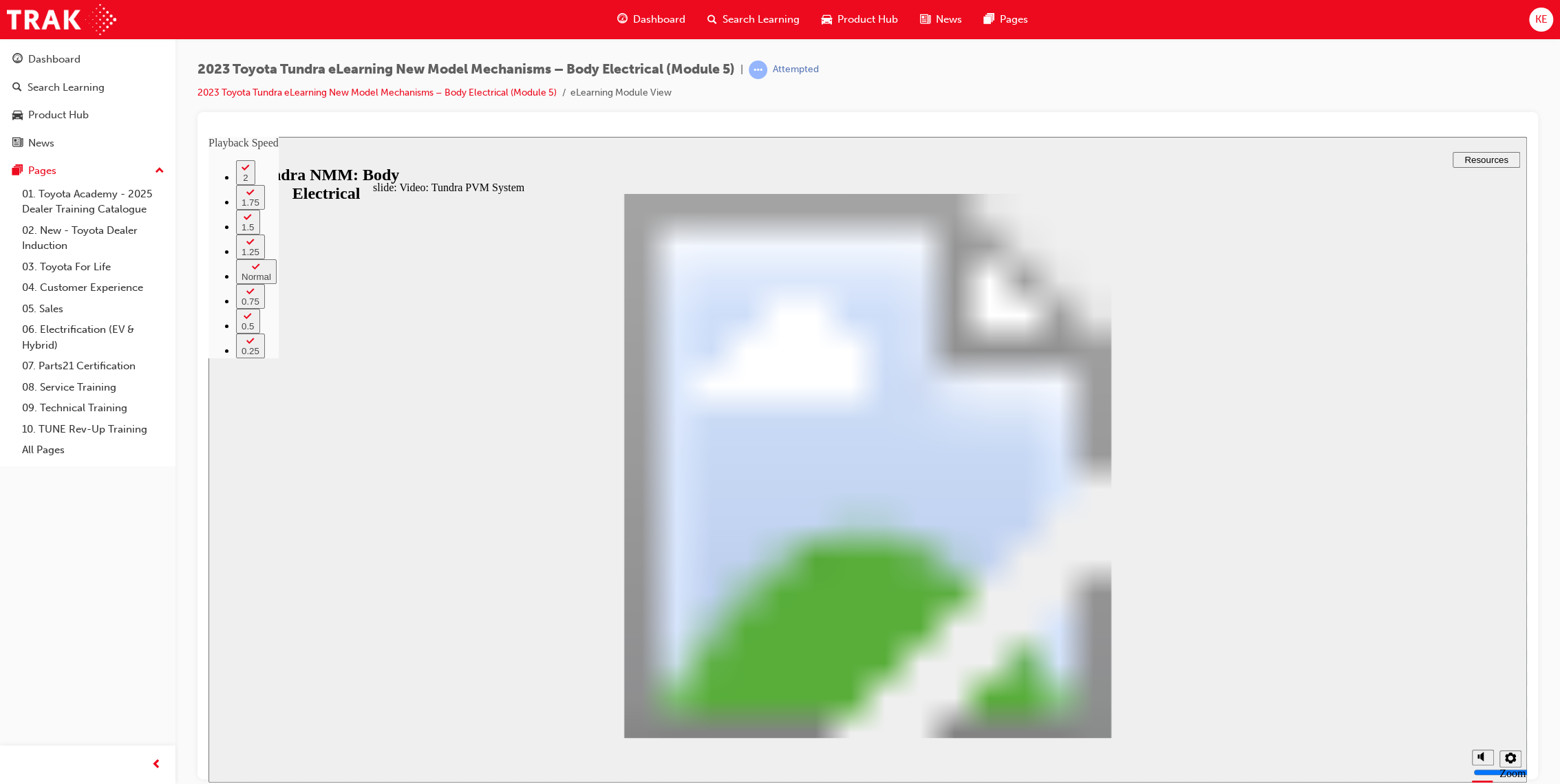
type input "13"
type input "7"
type input "6"
type input "13"
type input "6"
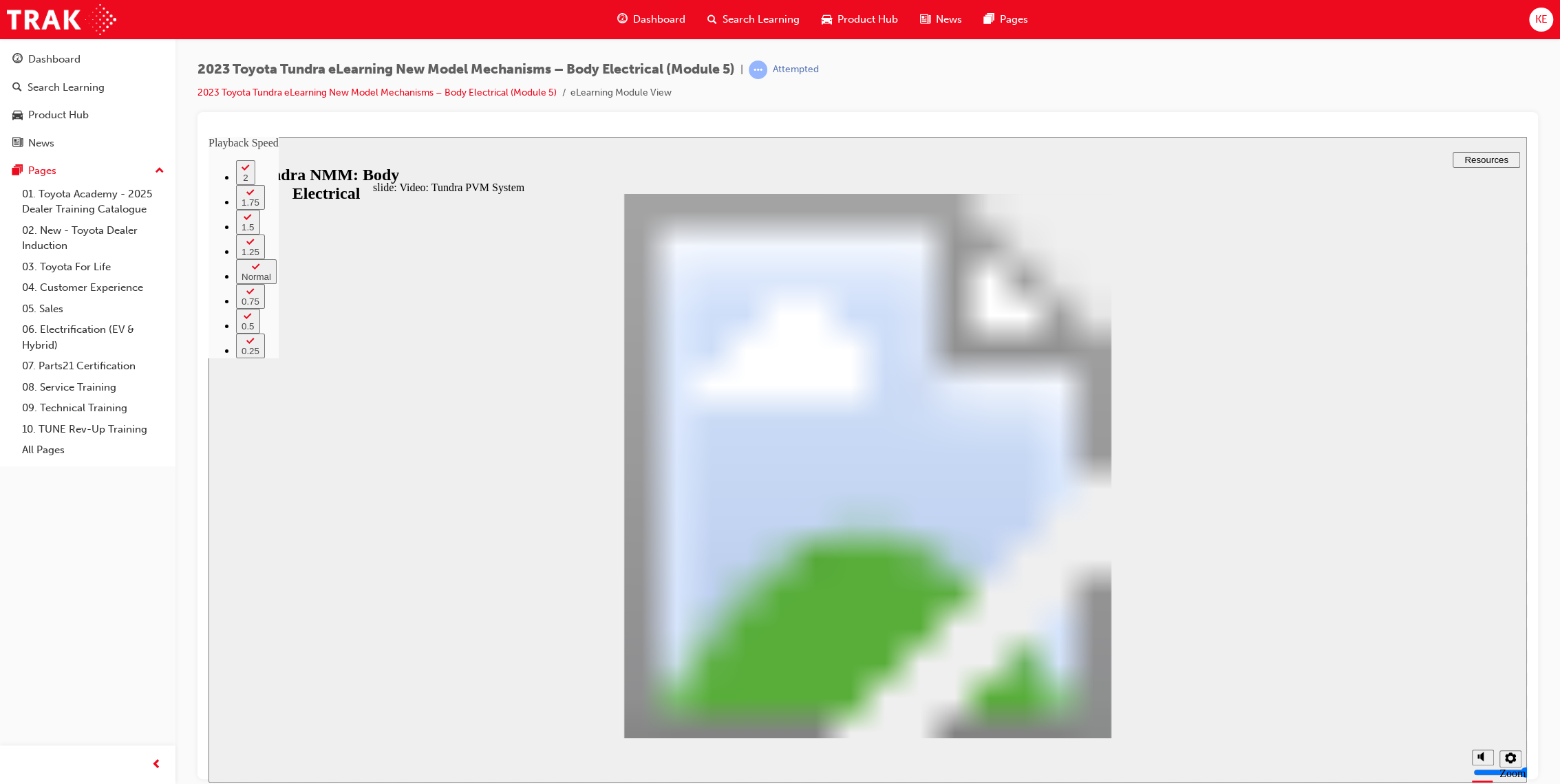
type input "13"
type input "6"
type input "13"
type input "6"
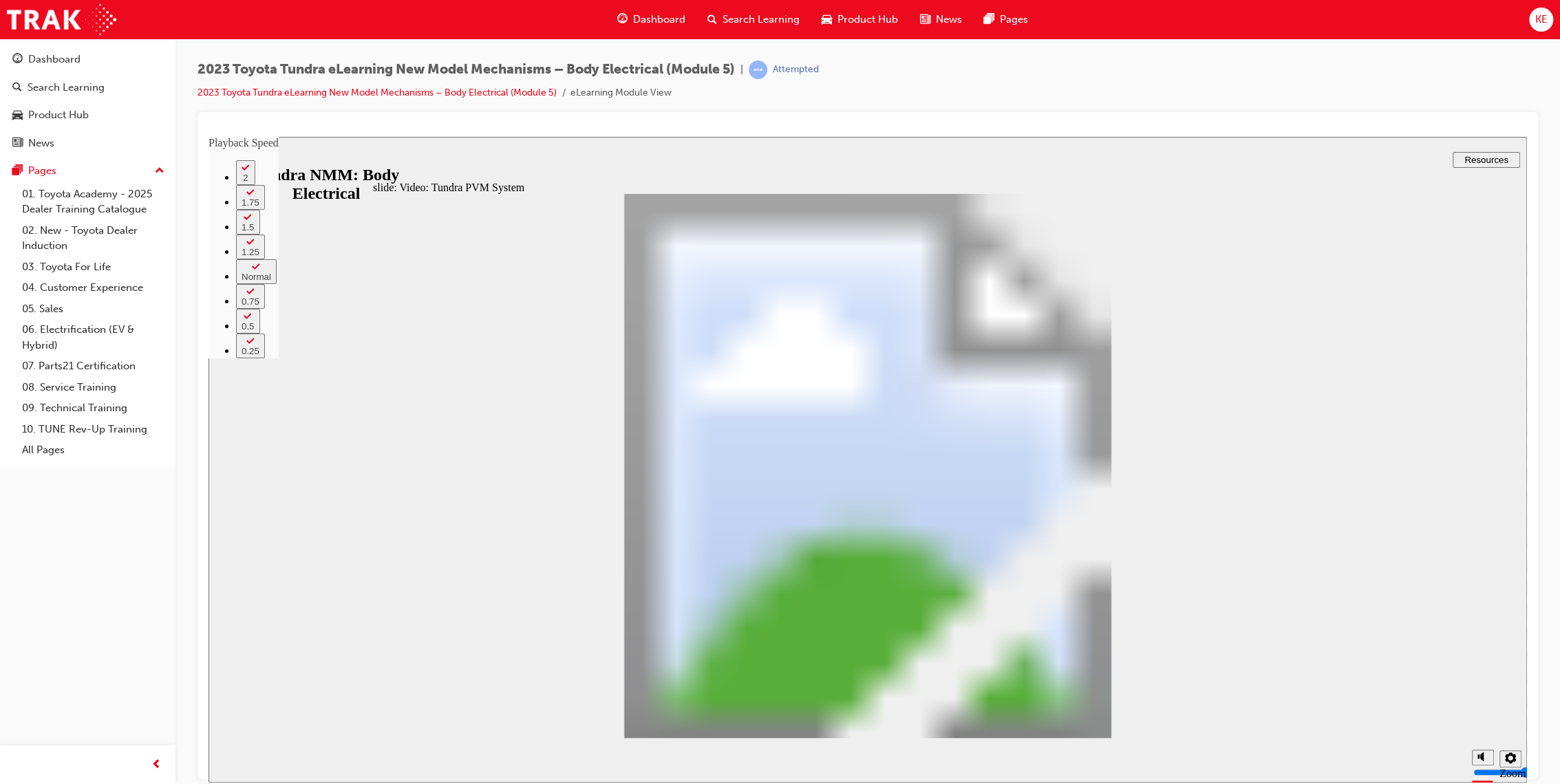
type input "14"
type input "6"
type input "14"
type input "6"
type input "14"
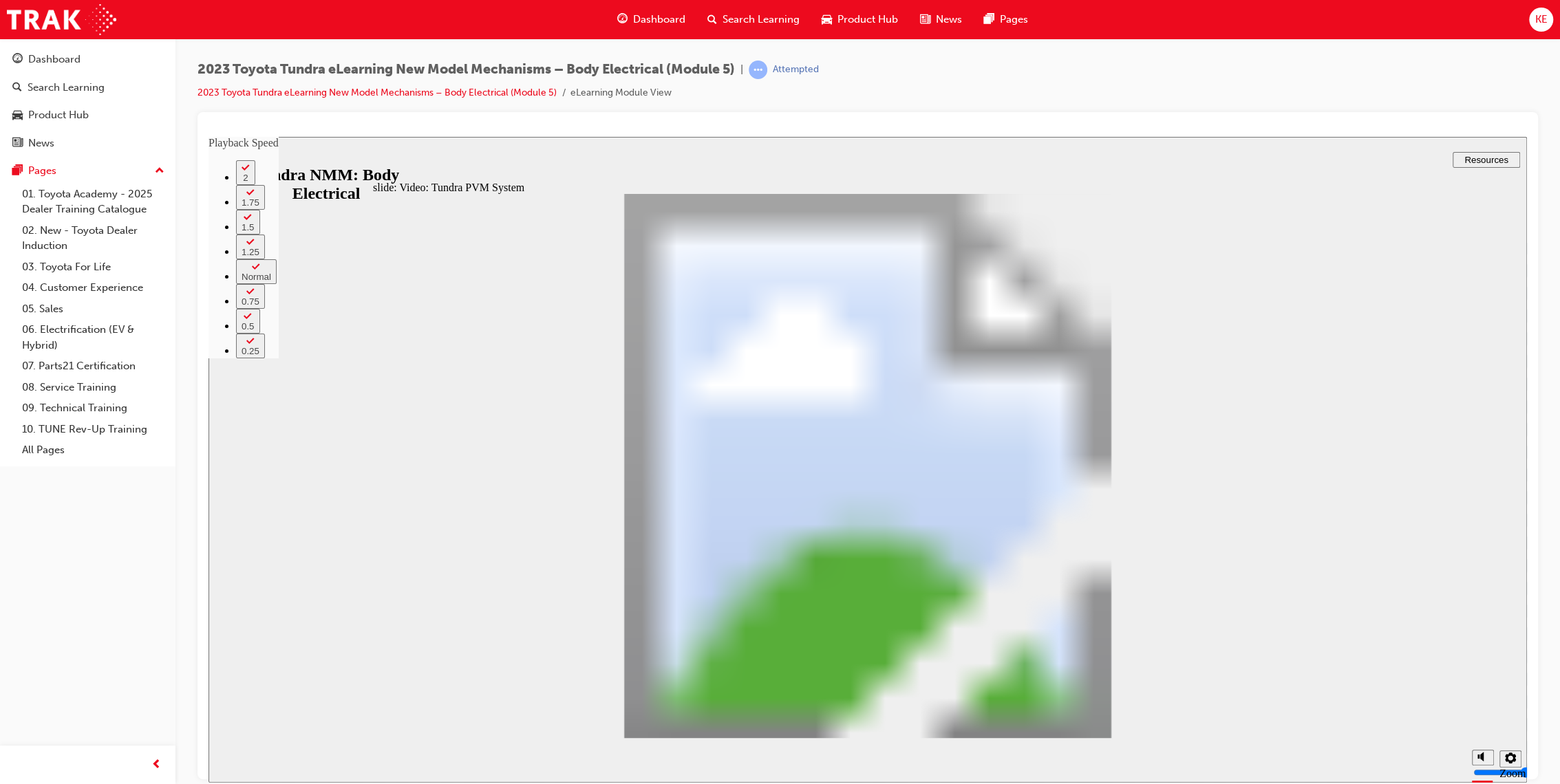
type input "6"
type input "0"
type input "14"
type input "0"
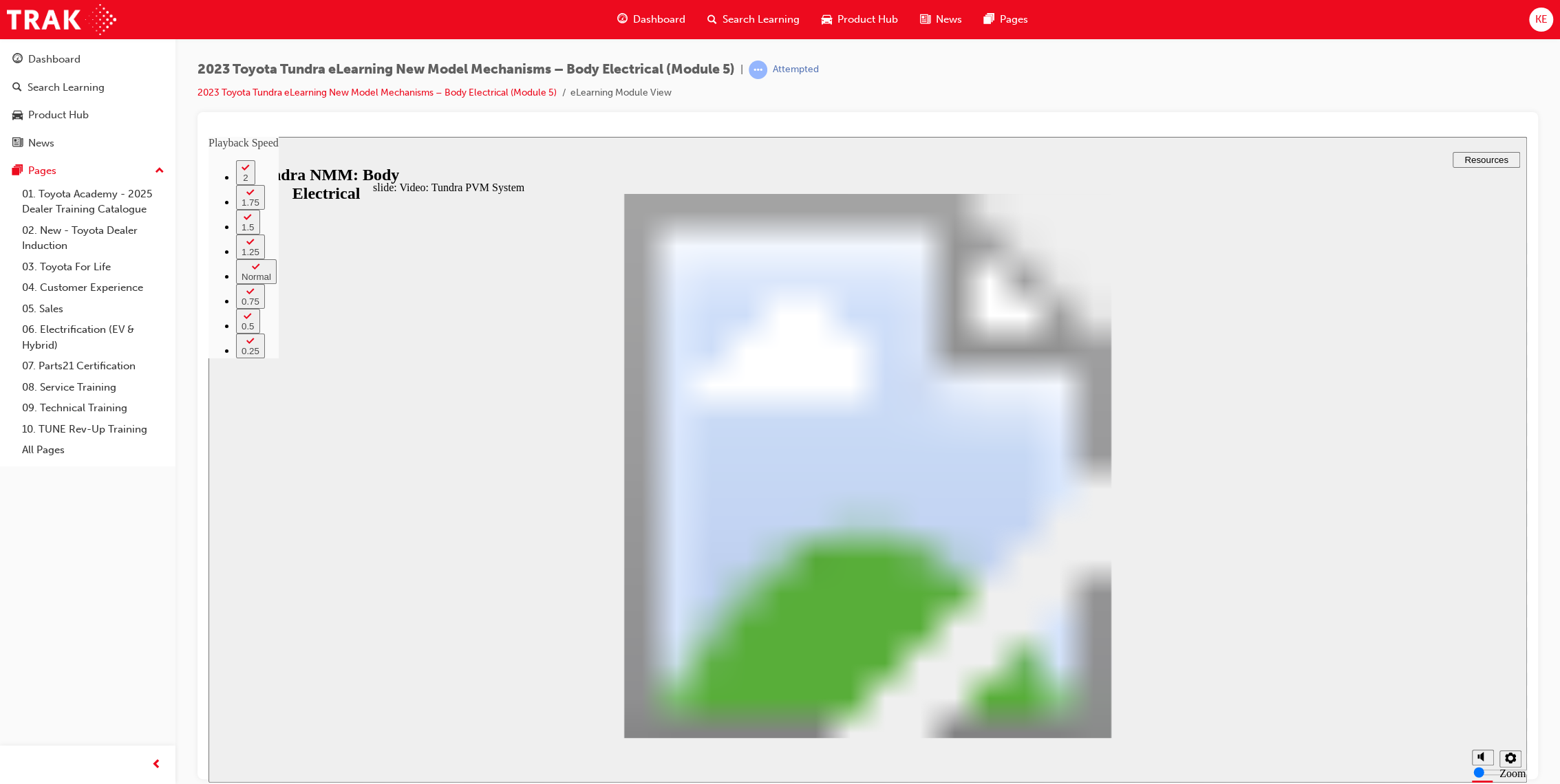
type input "14"
type input "6"
type input "14"
type input "6"
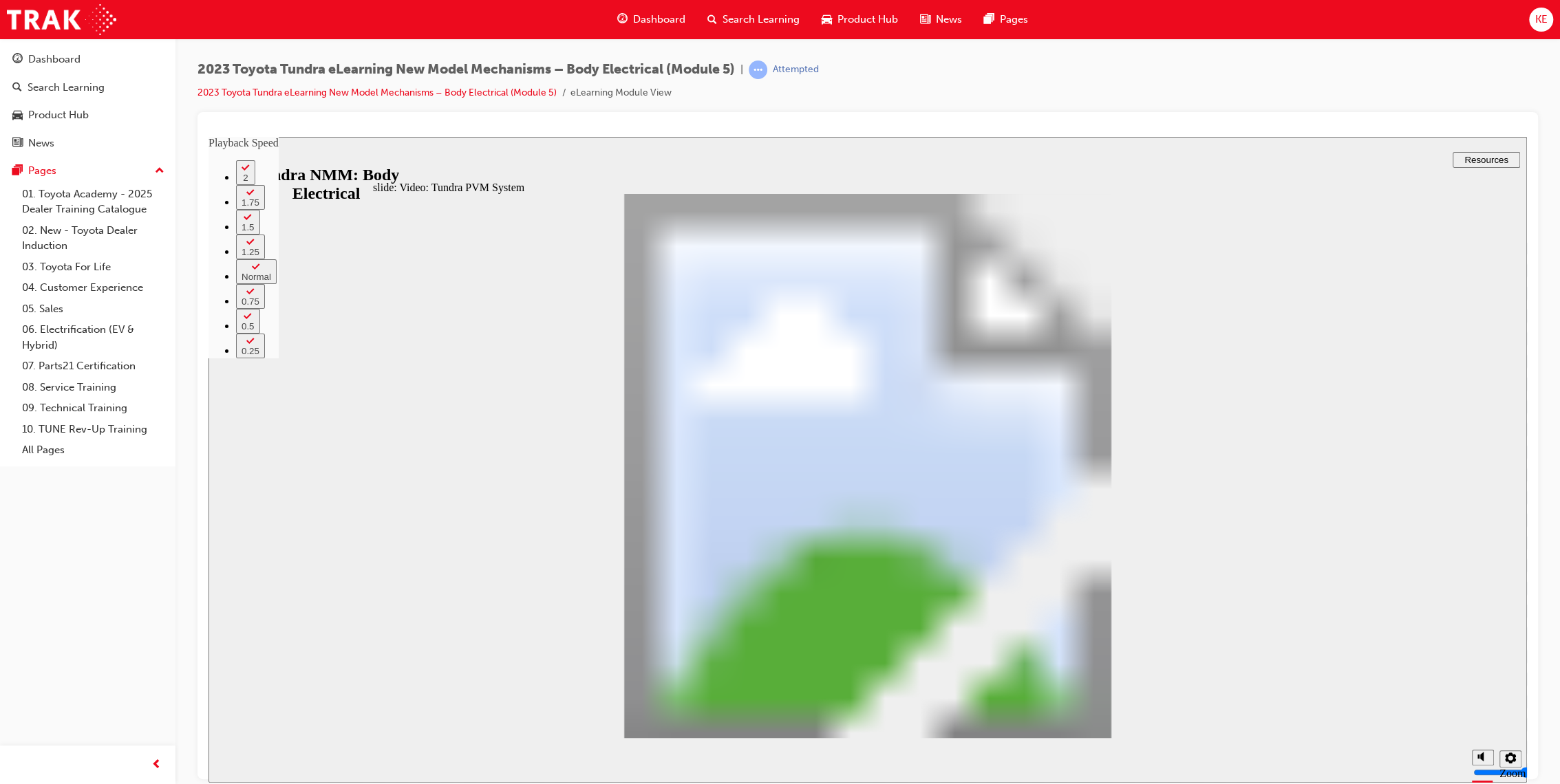
type input "15"
type input "6"
type input "15"
type input "6"
type input "15"
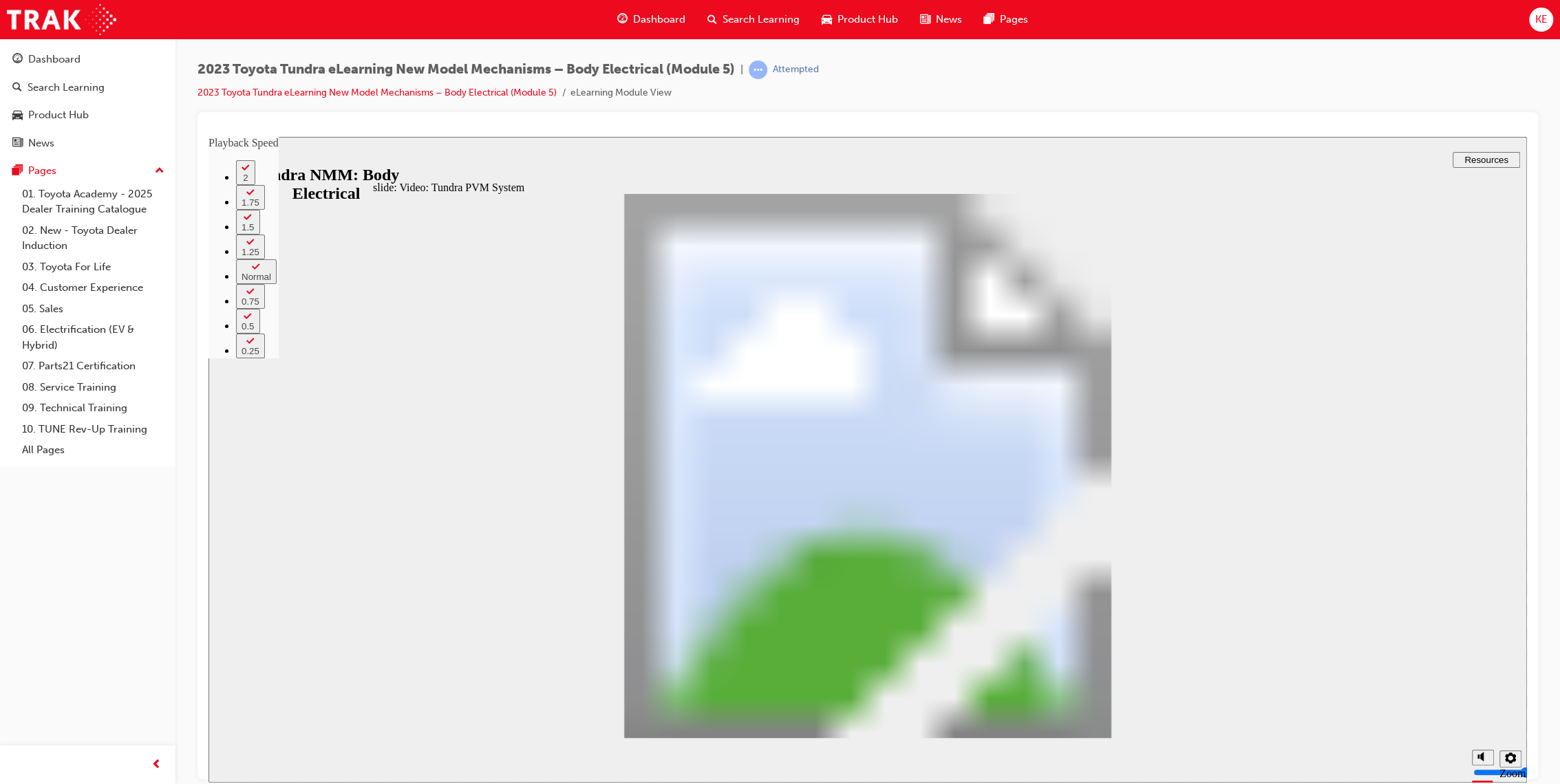
type input "6"
type input "15"
type input "6"
type input "16"
type input "6"
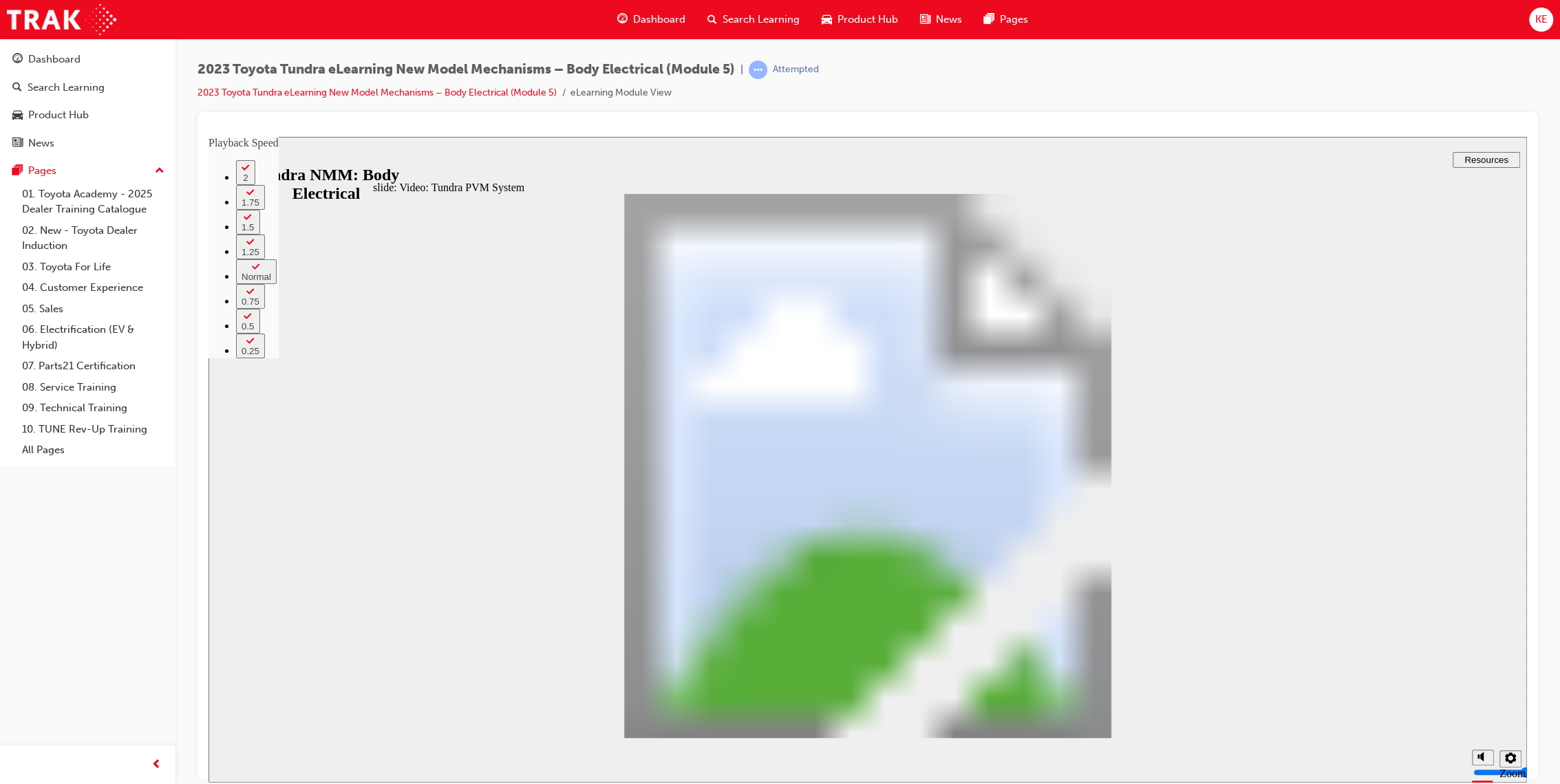
type input "16"
type input "6"
type input "16"
type input "6"
type input "16"
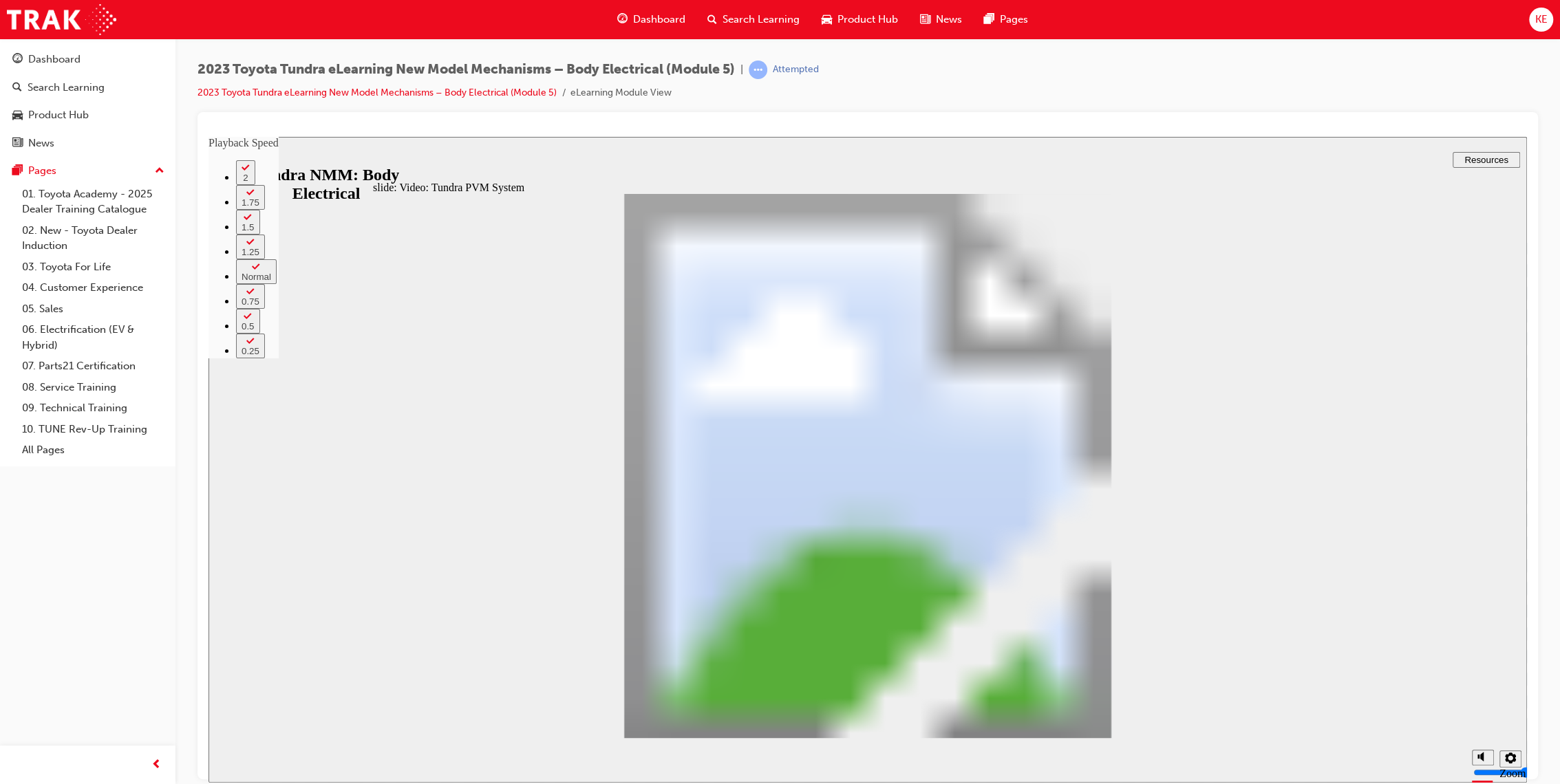
type input "6"
type input "4"
type input "16"
type input "4"
type input "17"
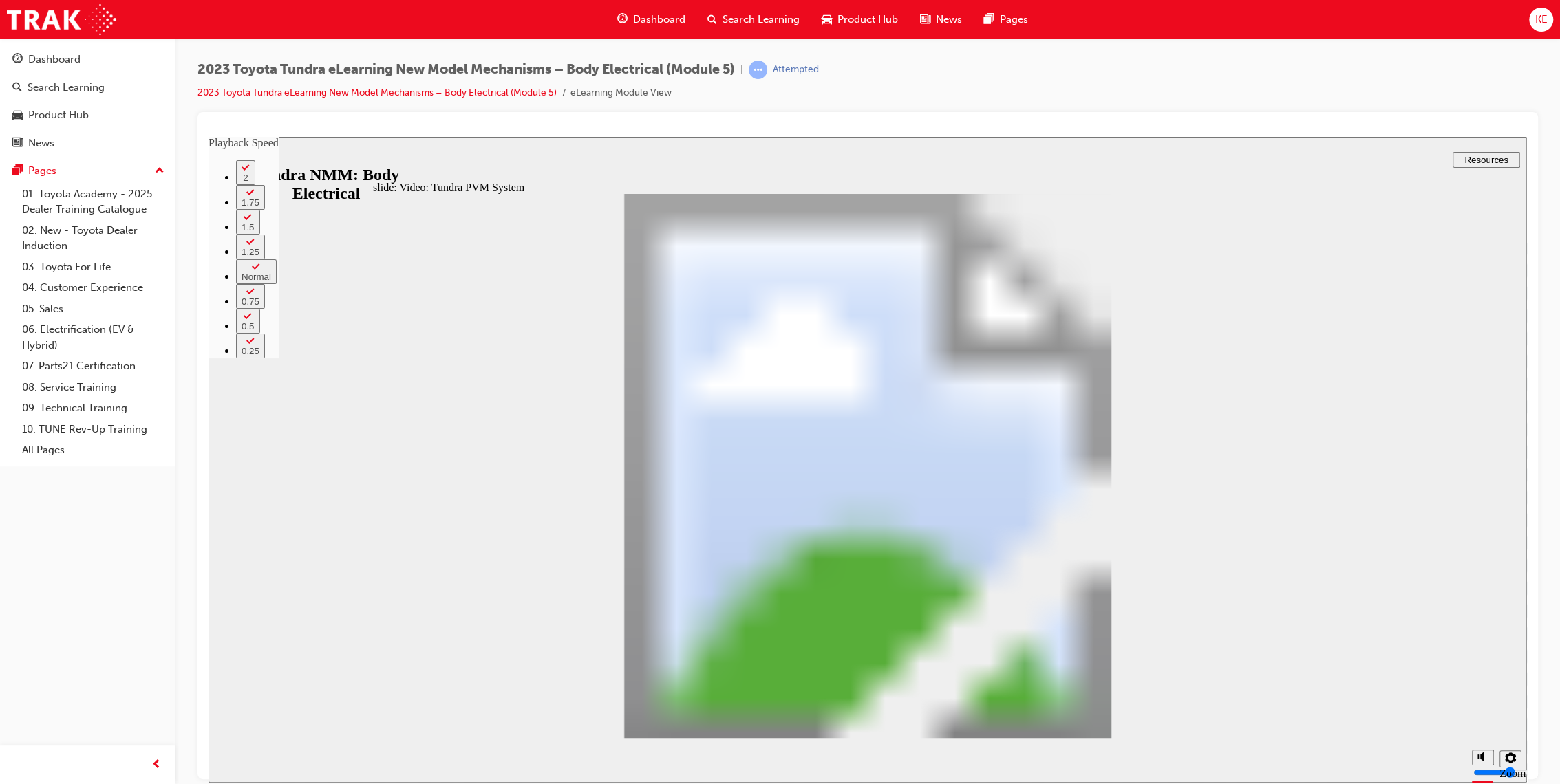
type input "4"
type input "17"
type input "4"
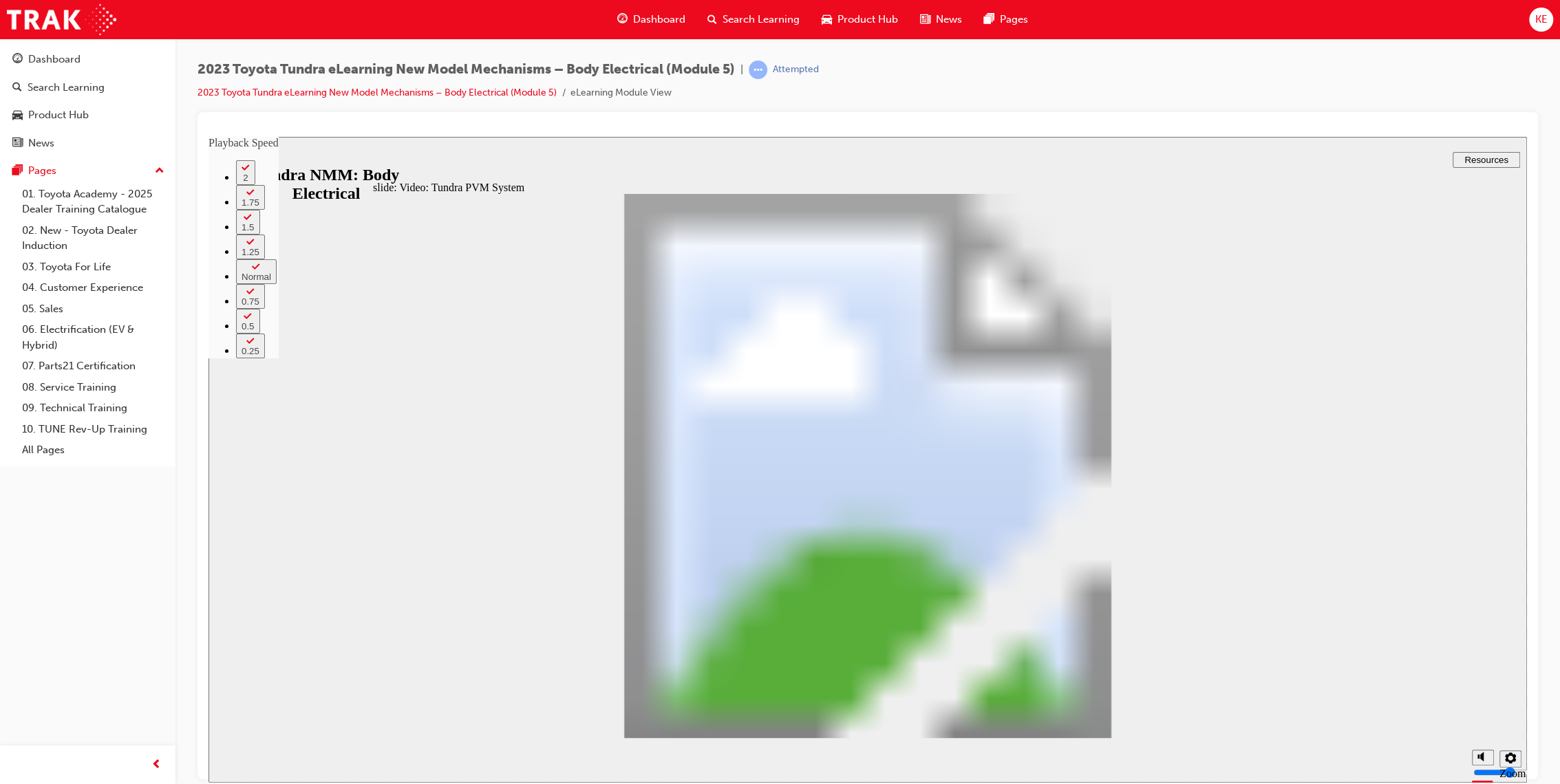
type input "17"
type input "4"
type input "5"
type input "17"
type input "5"
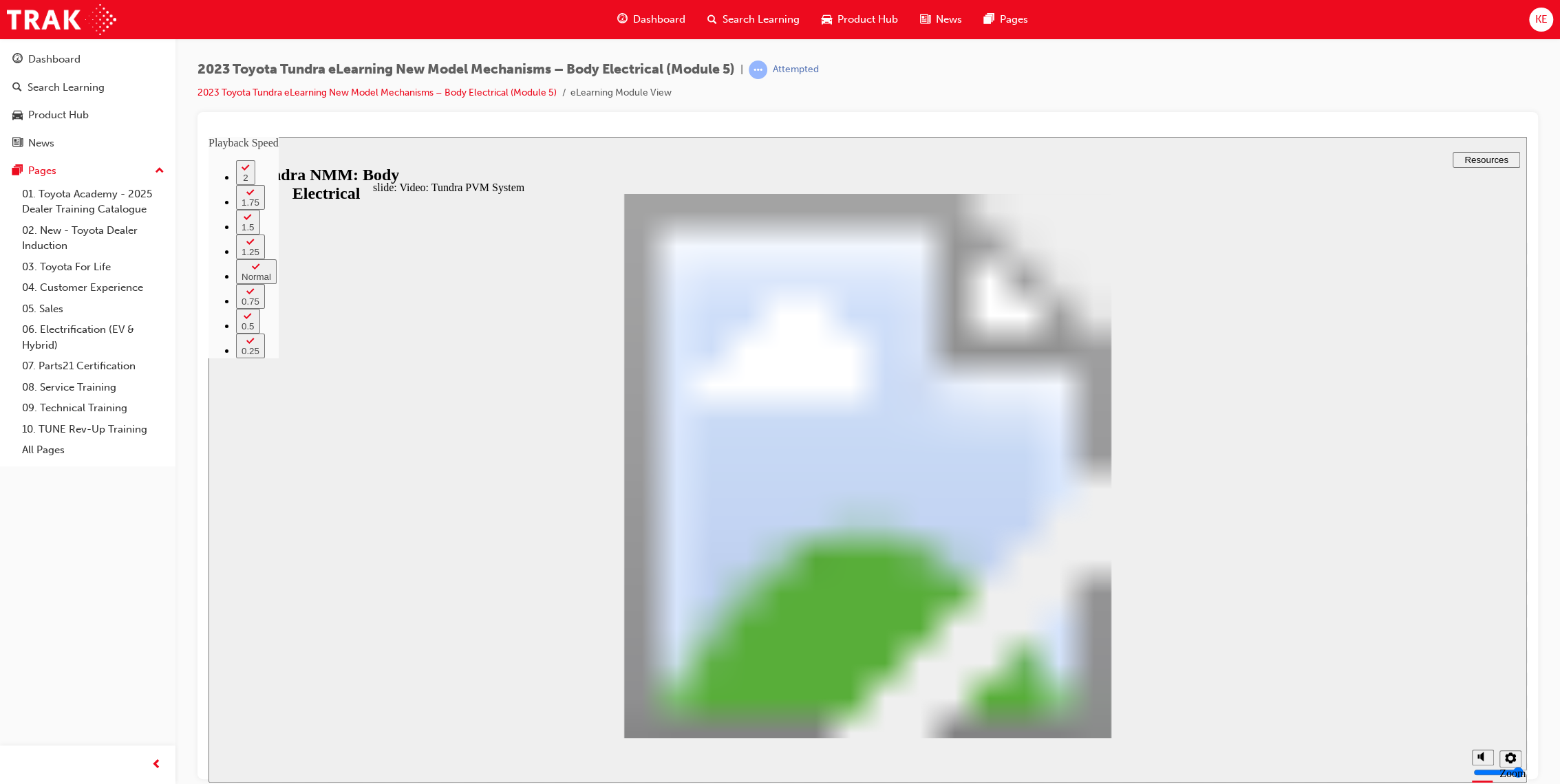
type input "5"
type input "17"
type input "5"
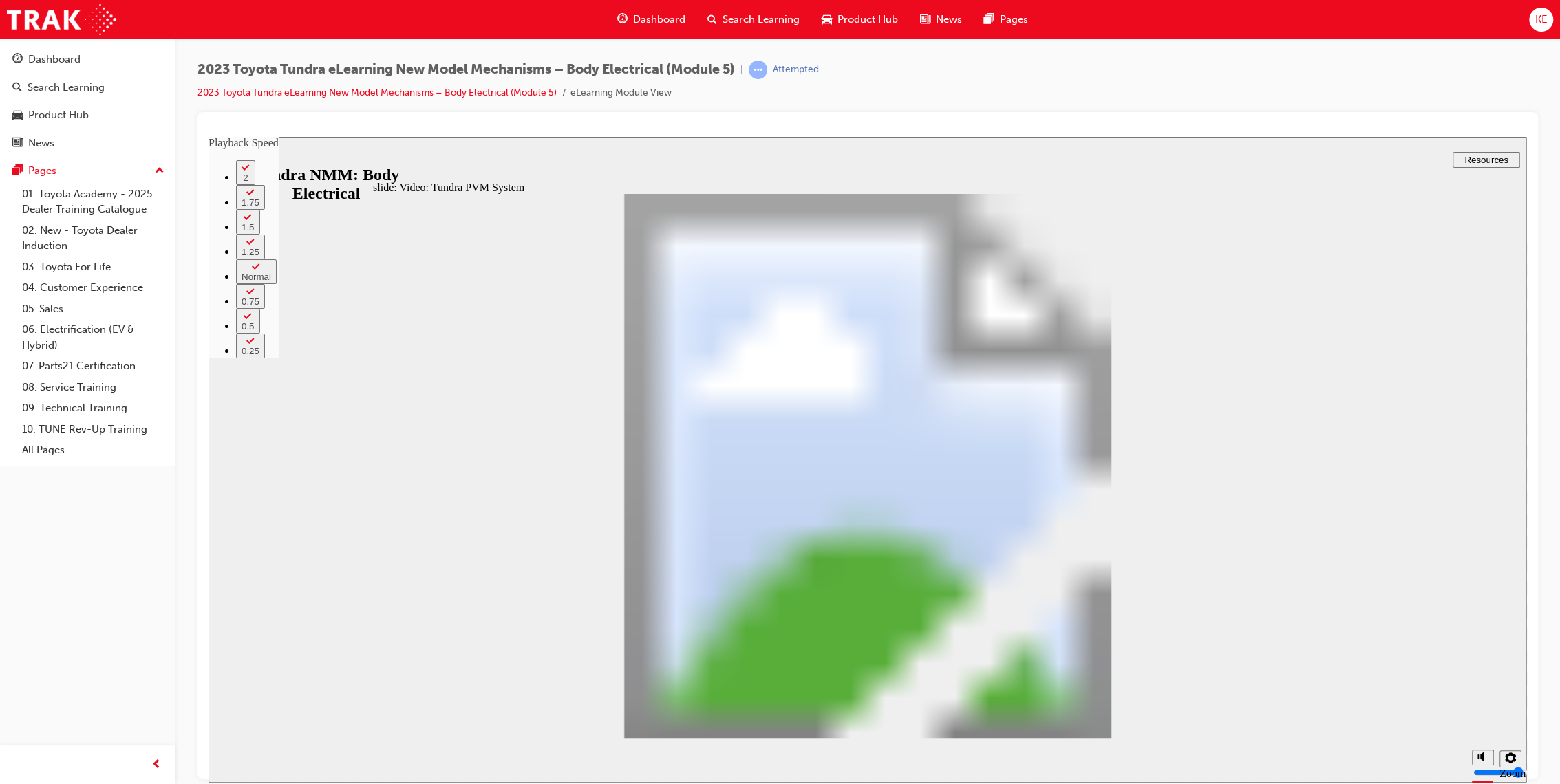
type input "17"
type input "5"
type input "17"
type input "5"
type input "18"
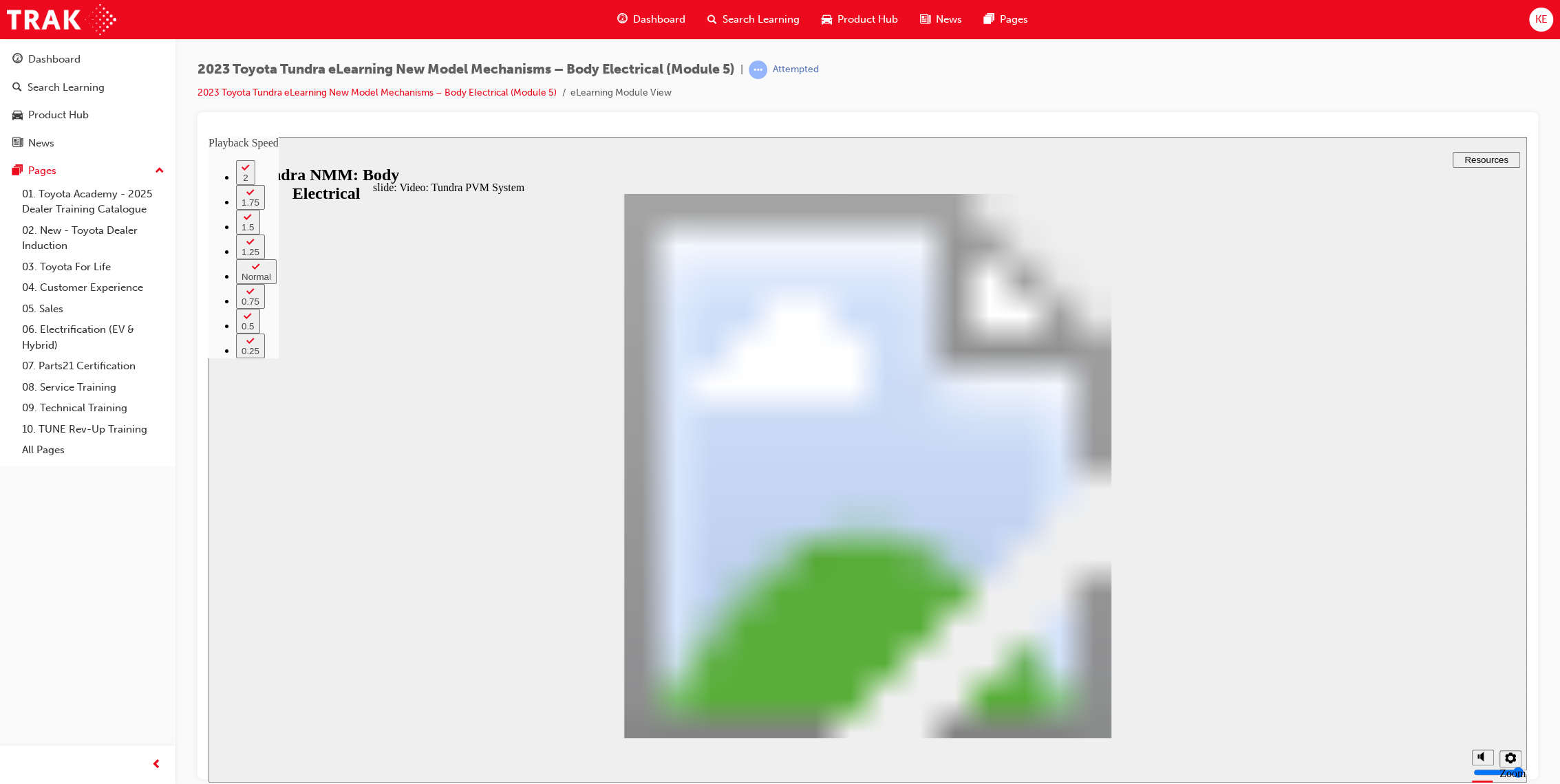
type input "5"
type input "18"
type input "5"
type input "18"
type input "5"
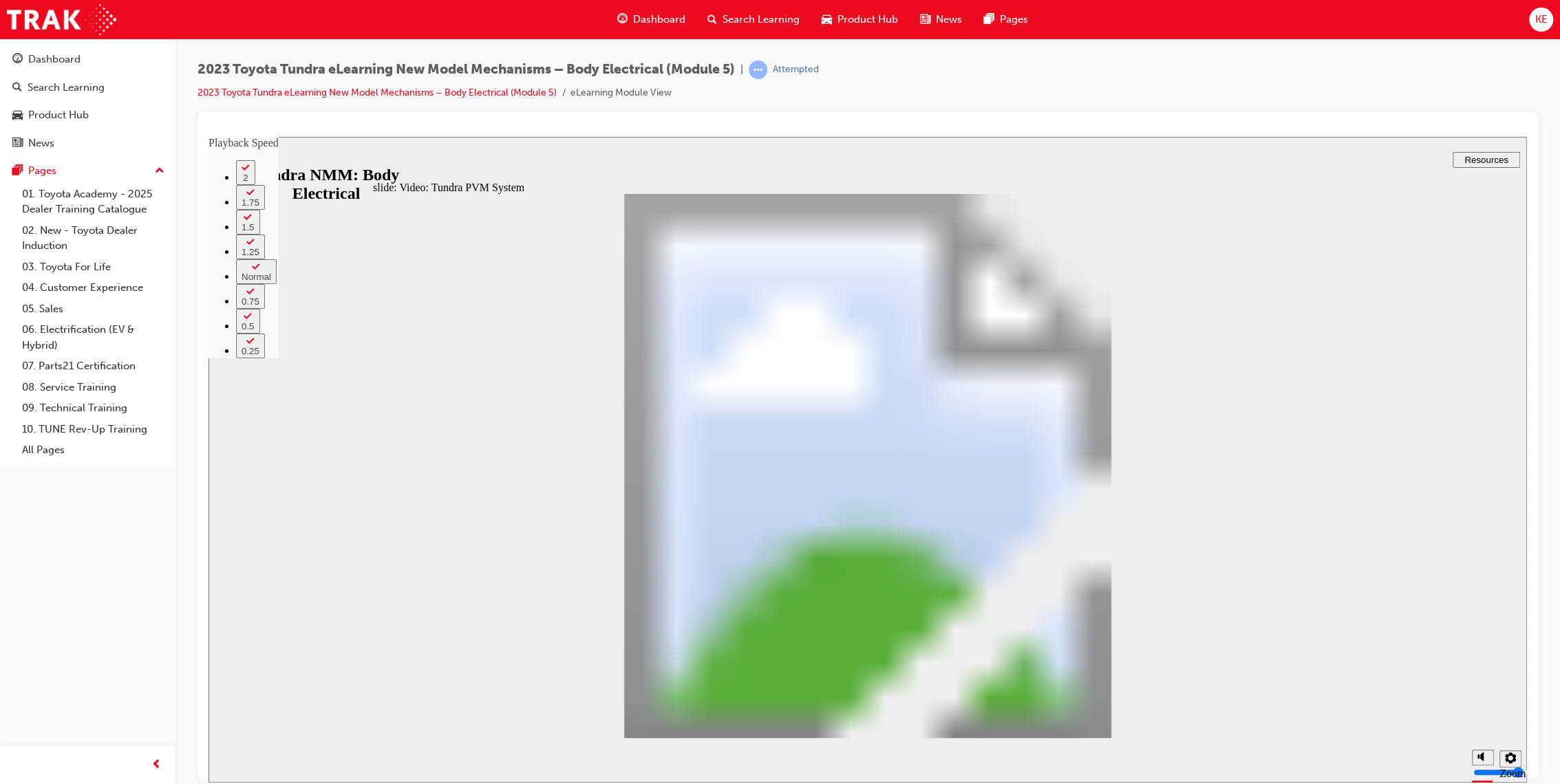
type input "19"
type input "5"
type input "19"
type input "5"
type input "7"
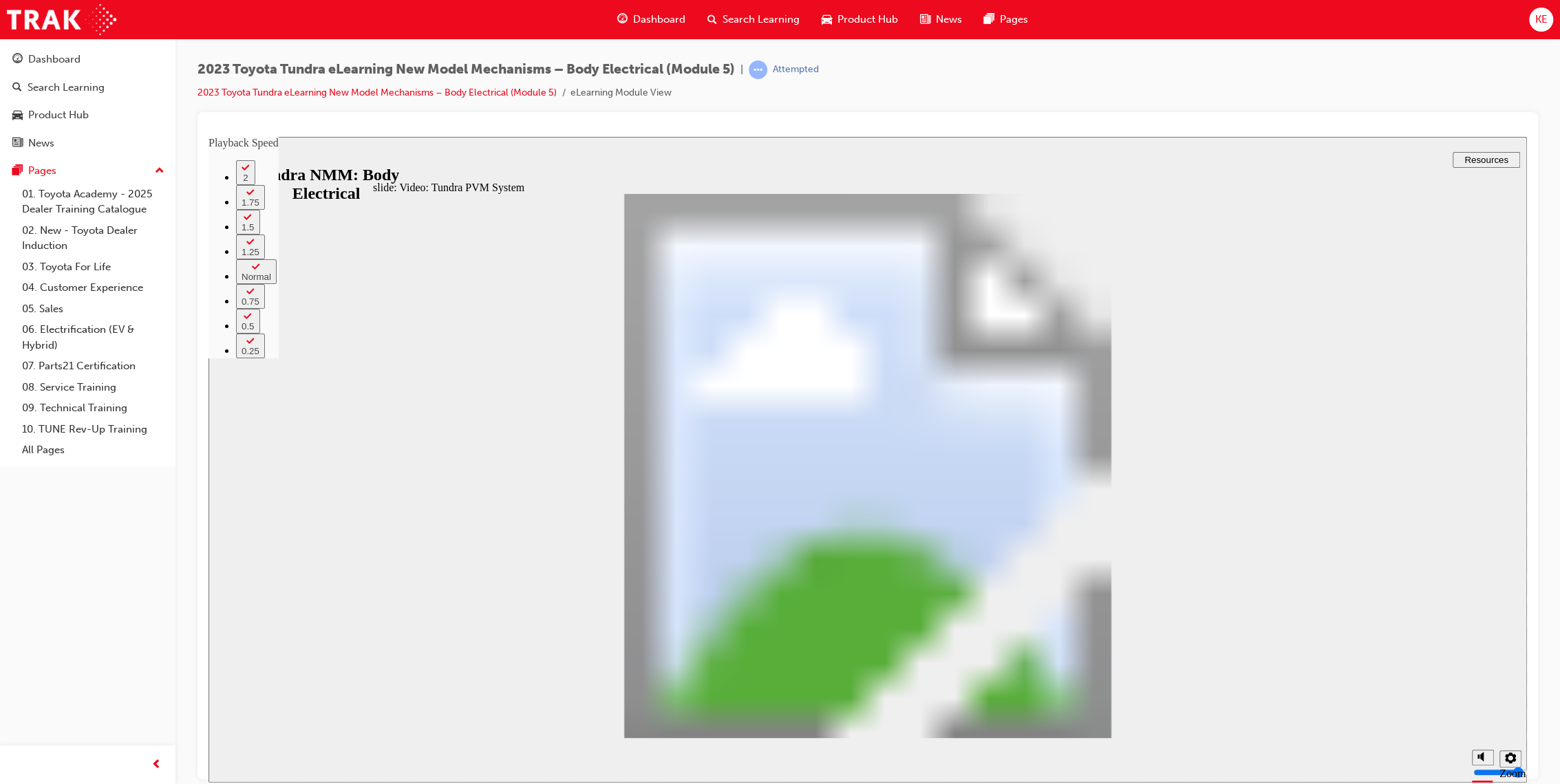
type input "19"
type input "7"
type input "19"
type input "7"
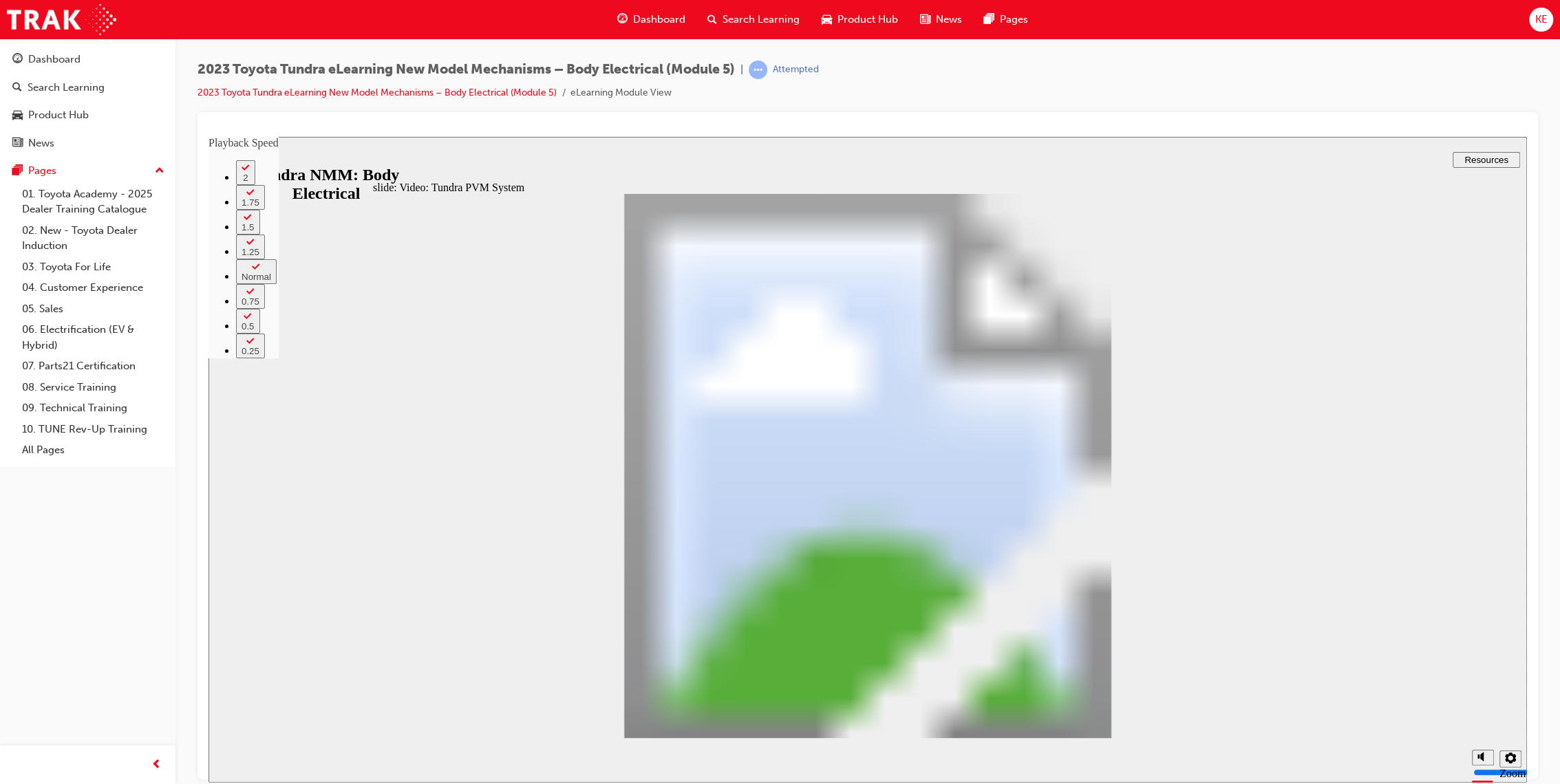
type input "19"
type input "7"
type input "19"
type input "7"
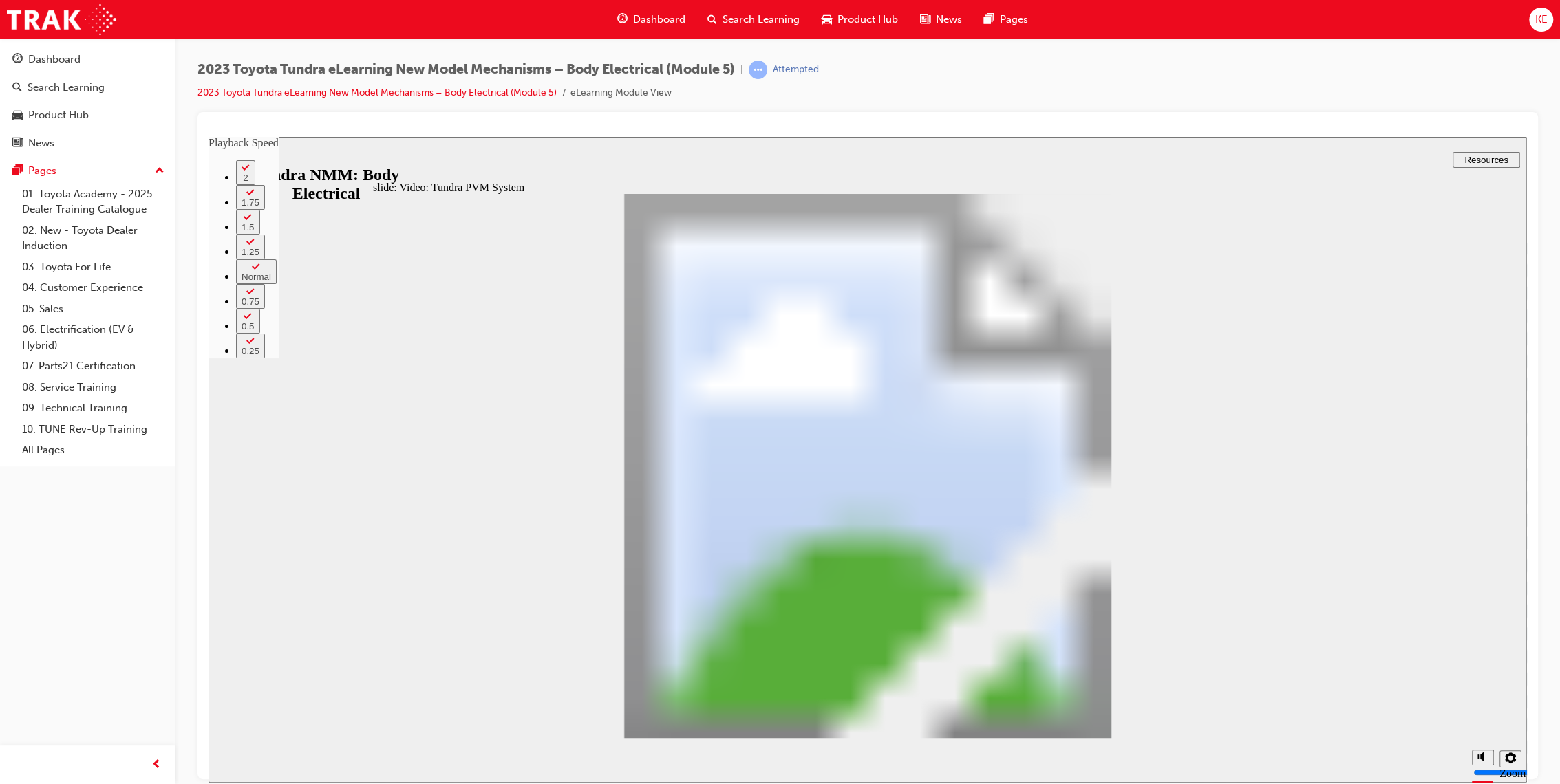
type input "7"
type input "19"
type input "7"
type input "6"
type input "19"
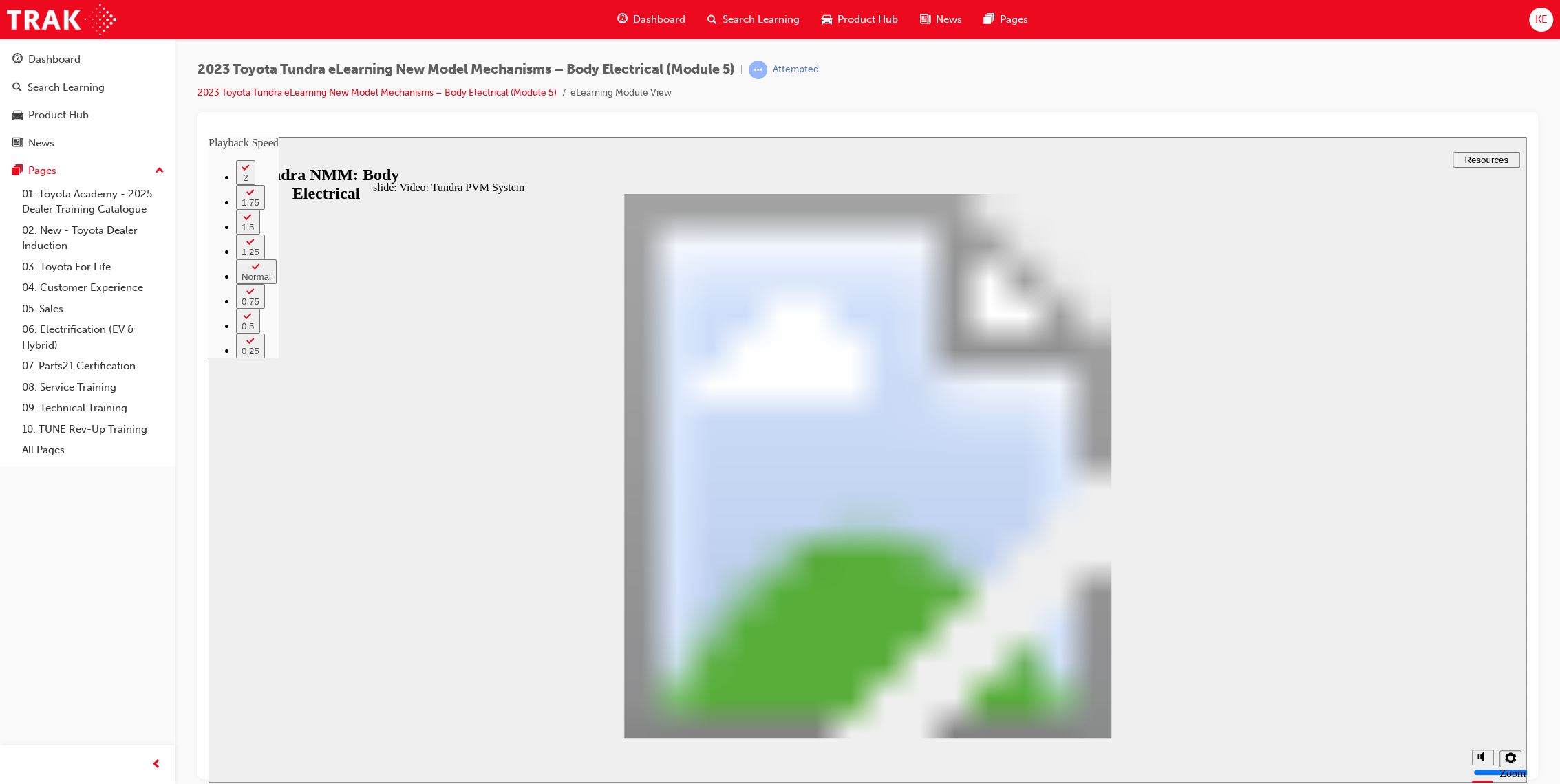
type input "6"
type input "19"
type input "6"
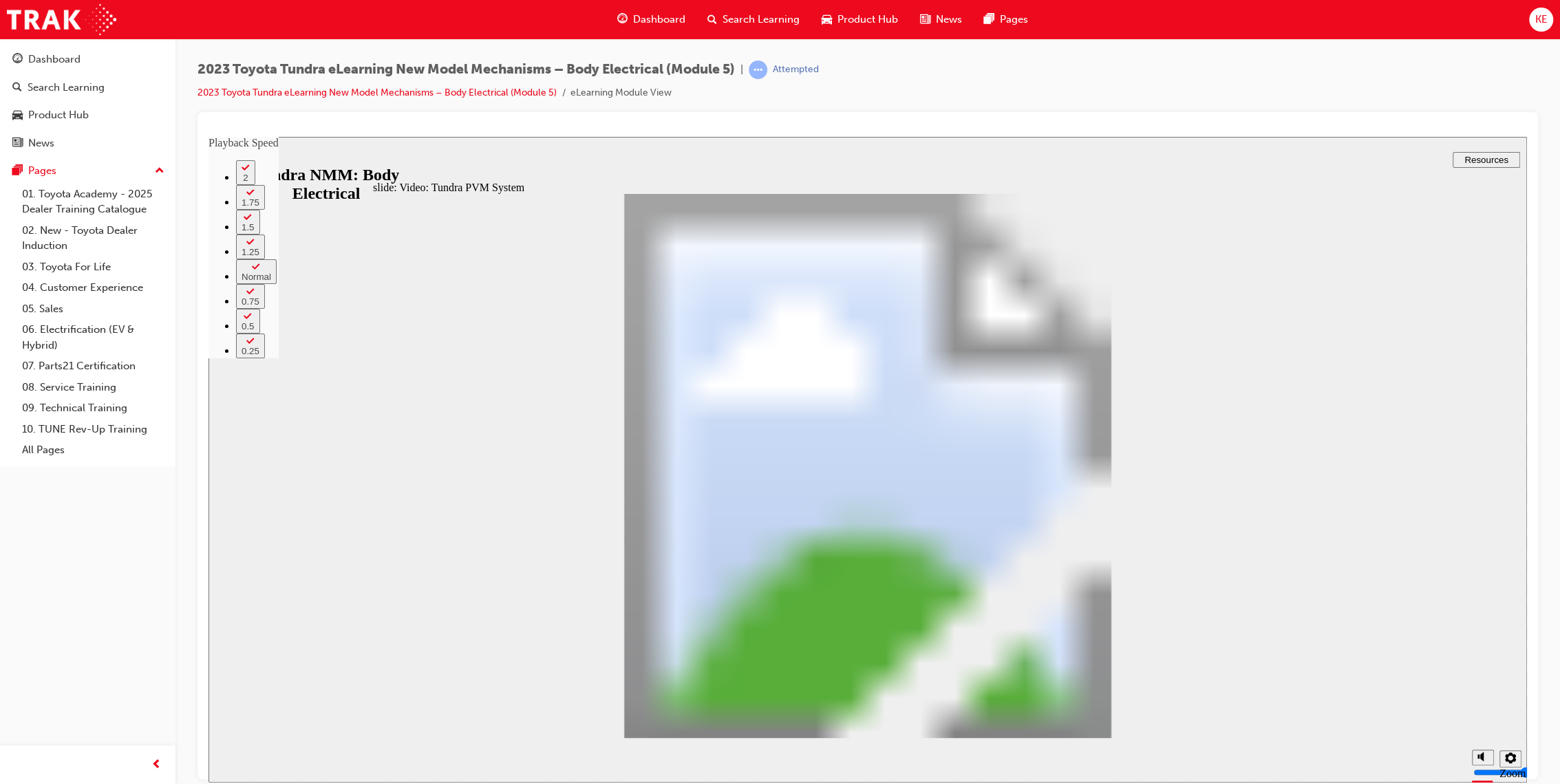
type input "19"
type input "6"
type input "5"
type input "19"
type input "5"
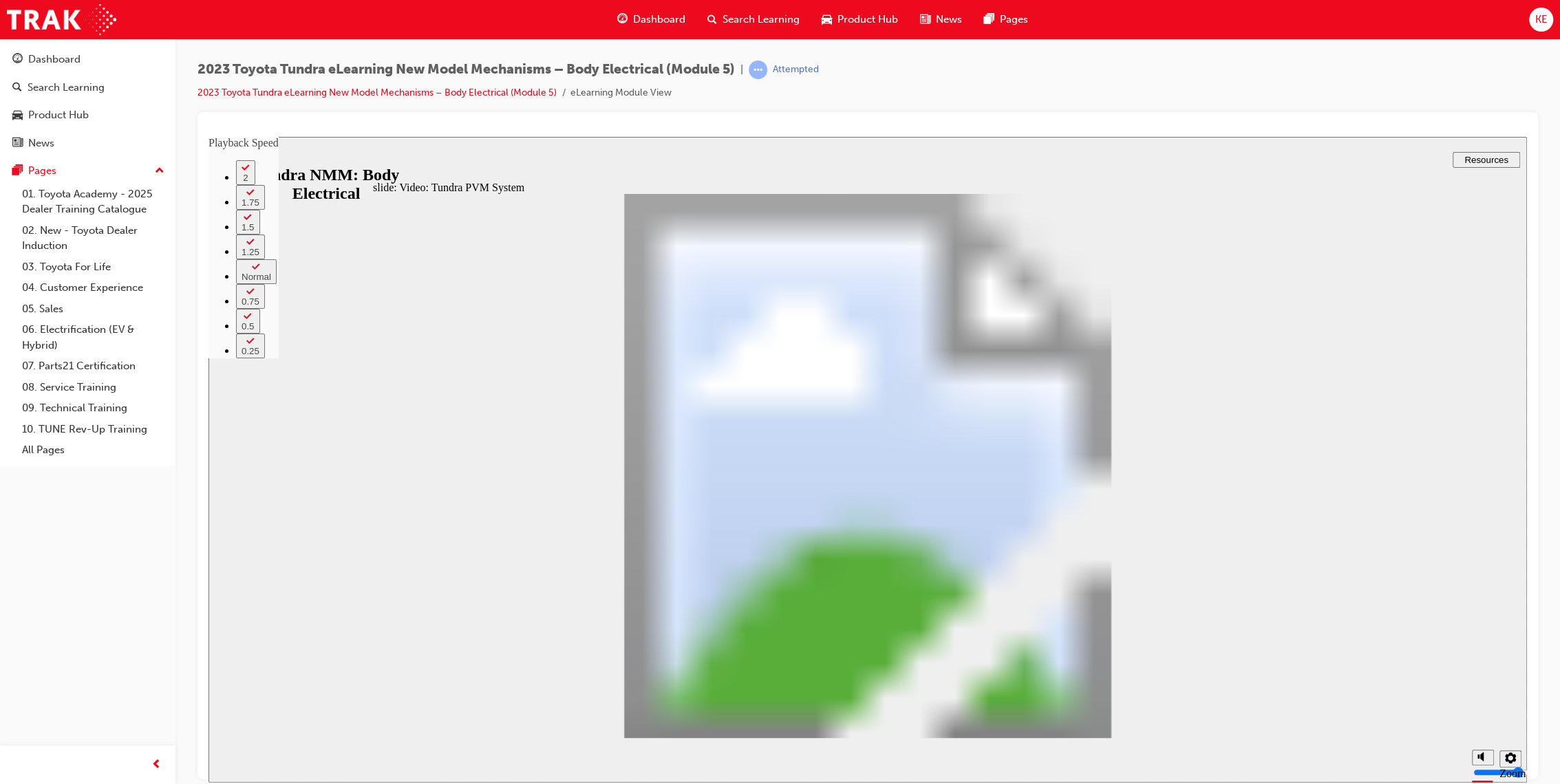
type input "5"
type input "19"
type input "5"
type input "19"
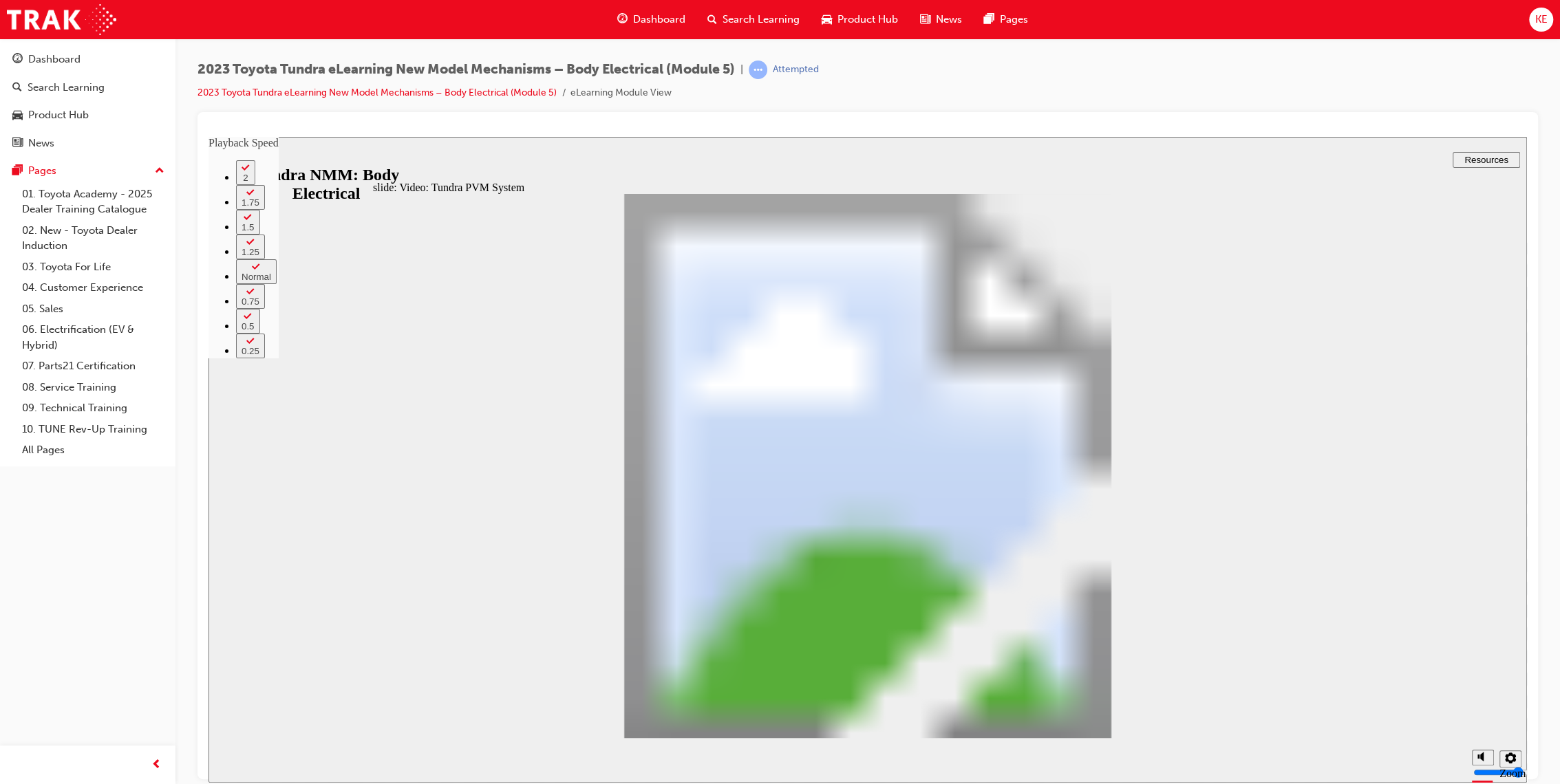
type input "5"
type input "19"
type input "5"
type input "19"
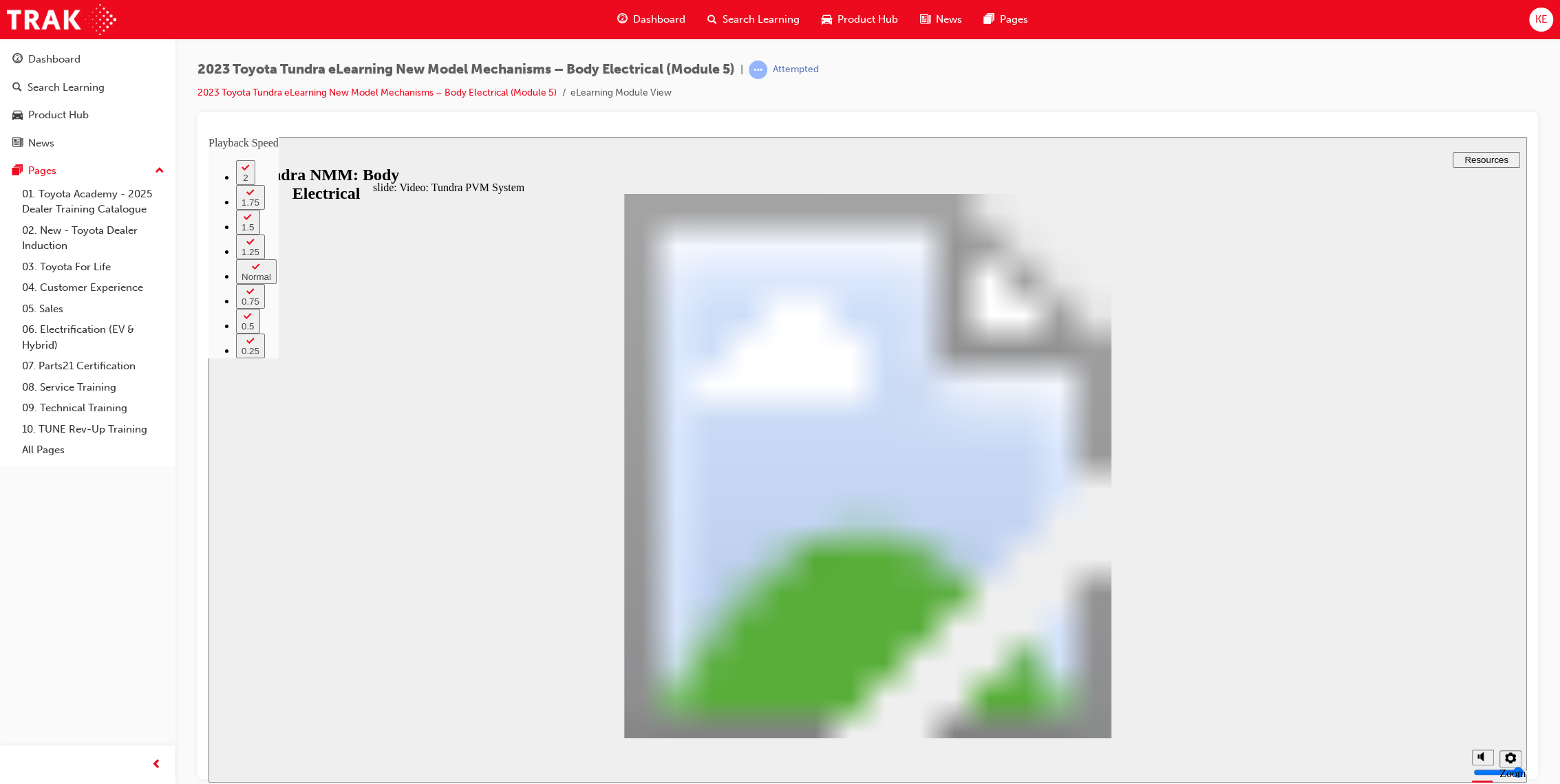
type input "5"
drag, startPoint x: 1055, startPoint y: 602, endPoint x: 1057, endPoint y: 612, distance: 10.2
type input "20"
type input "5"
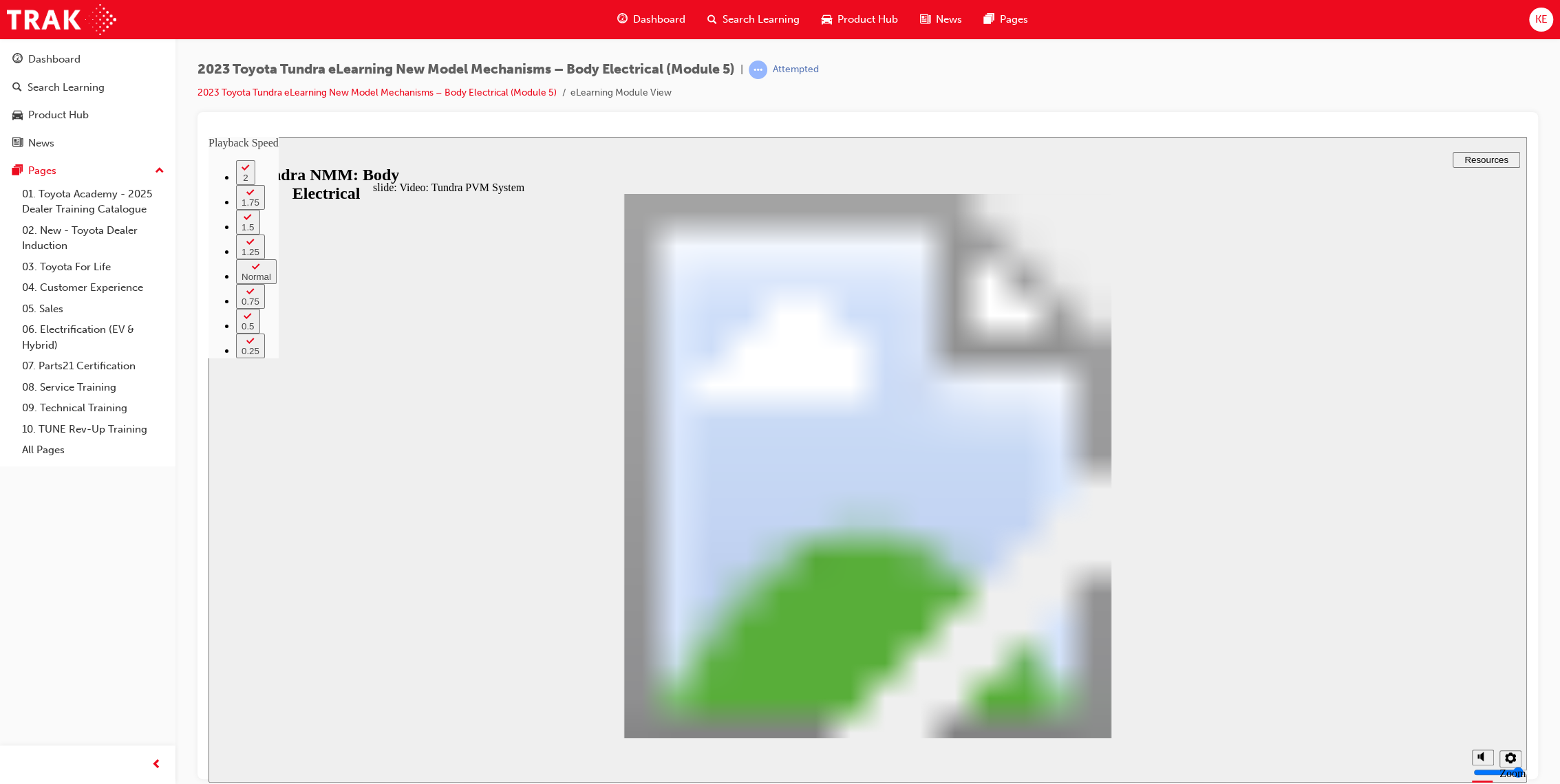
type input "20"
type input "5"
type input "20"
type input "5"
type input "20"
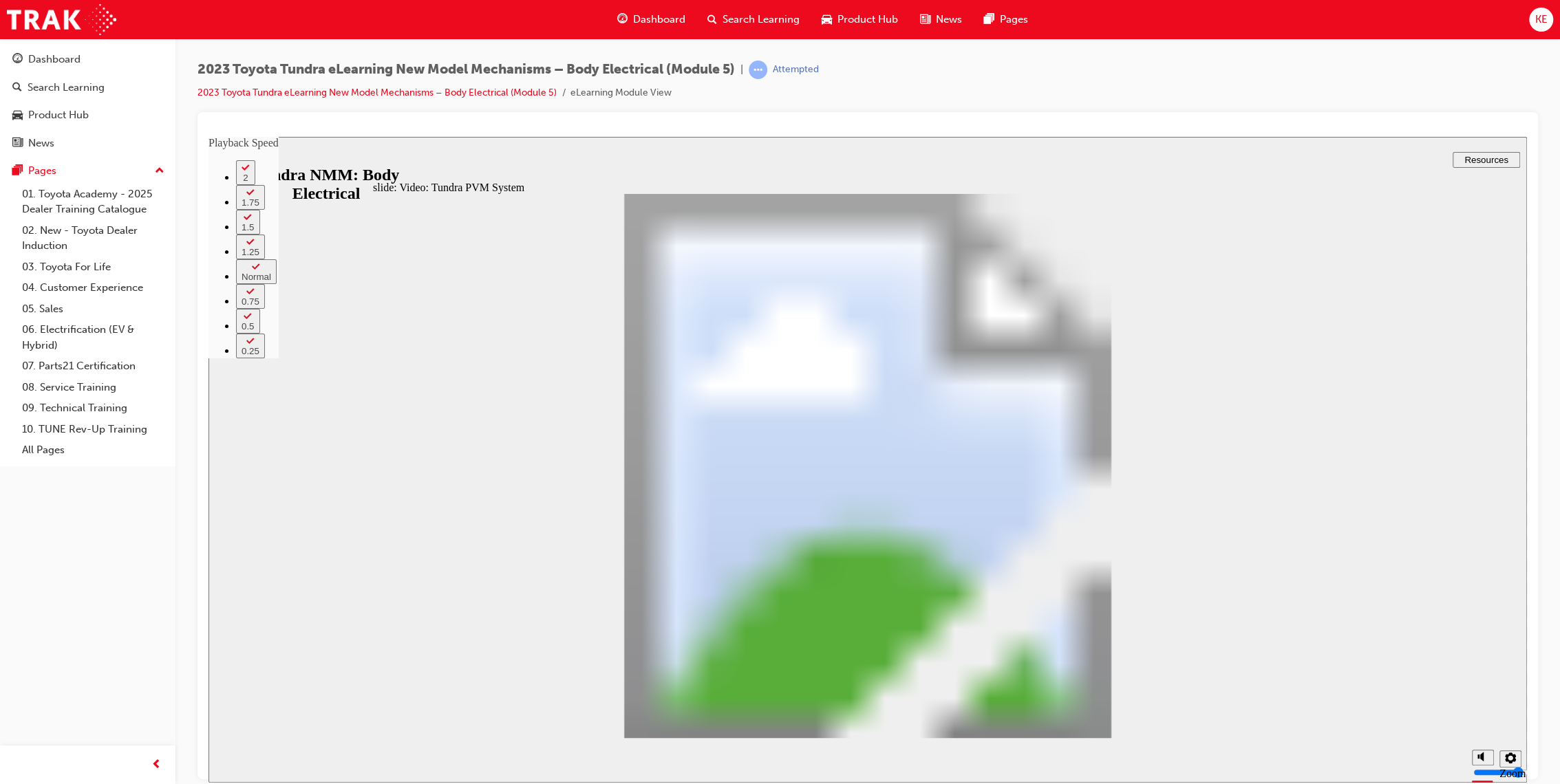
type input "5"
type input "21"
type input "5"
type input "21"
type input "5"
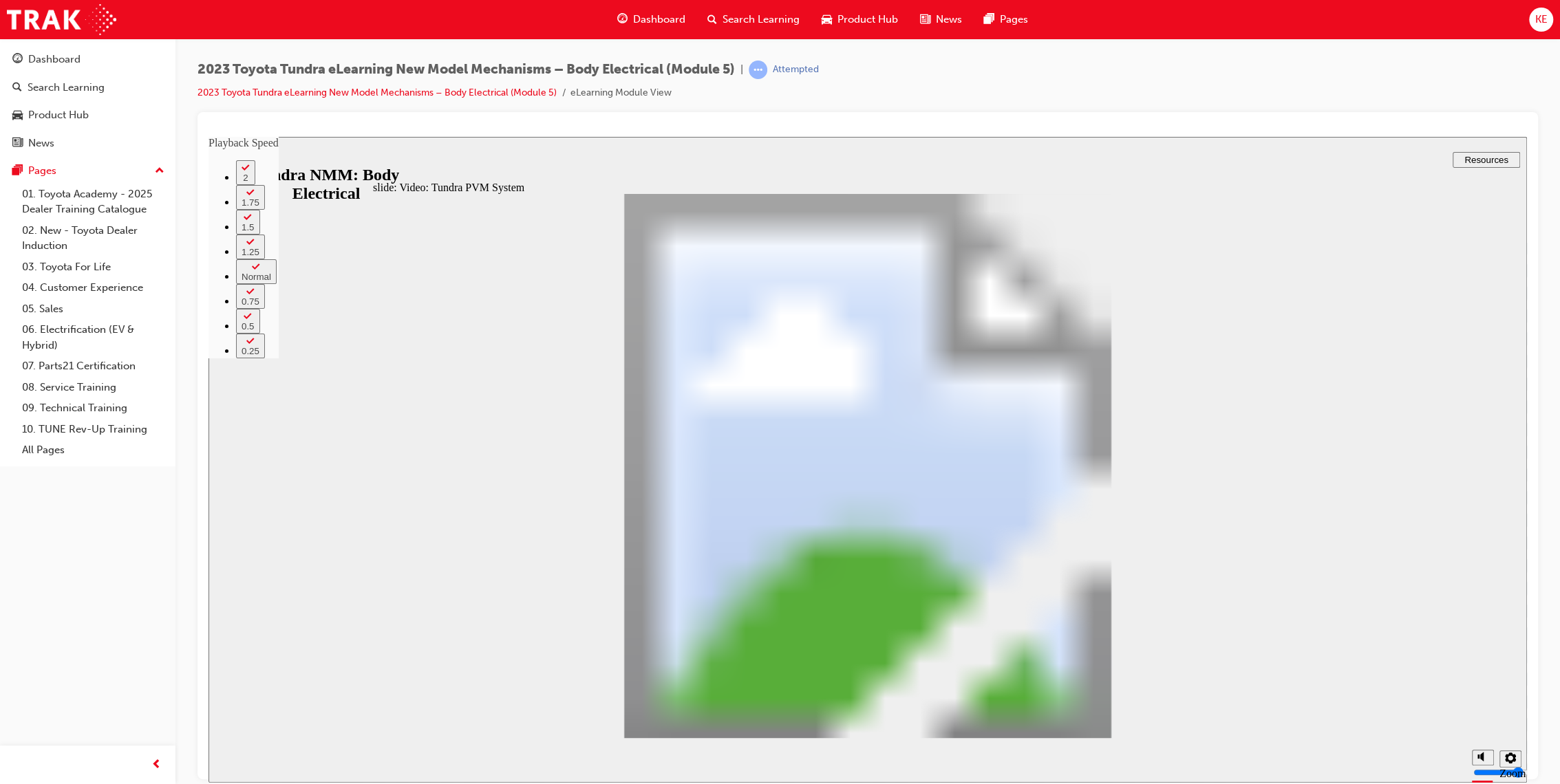
type input "21"
type input "5"
type input "9"
type input "21"
type input "9"
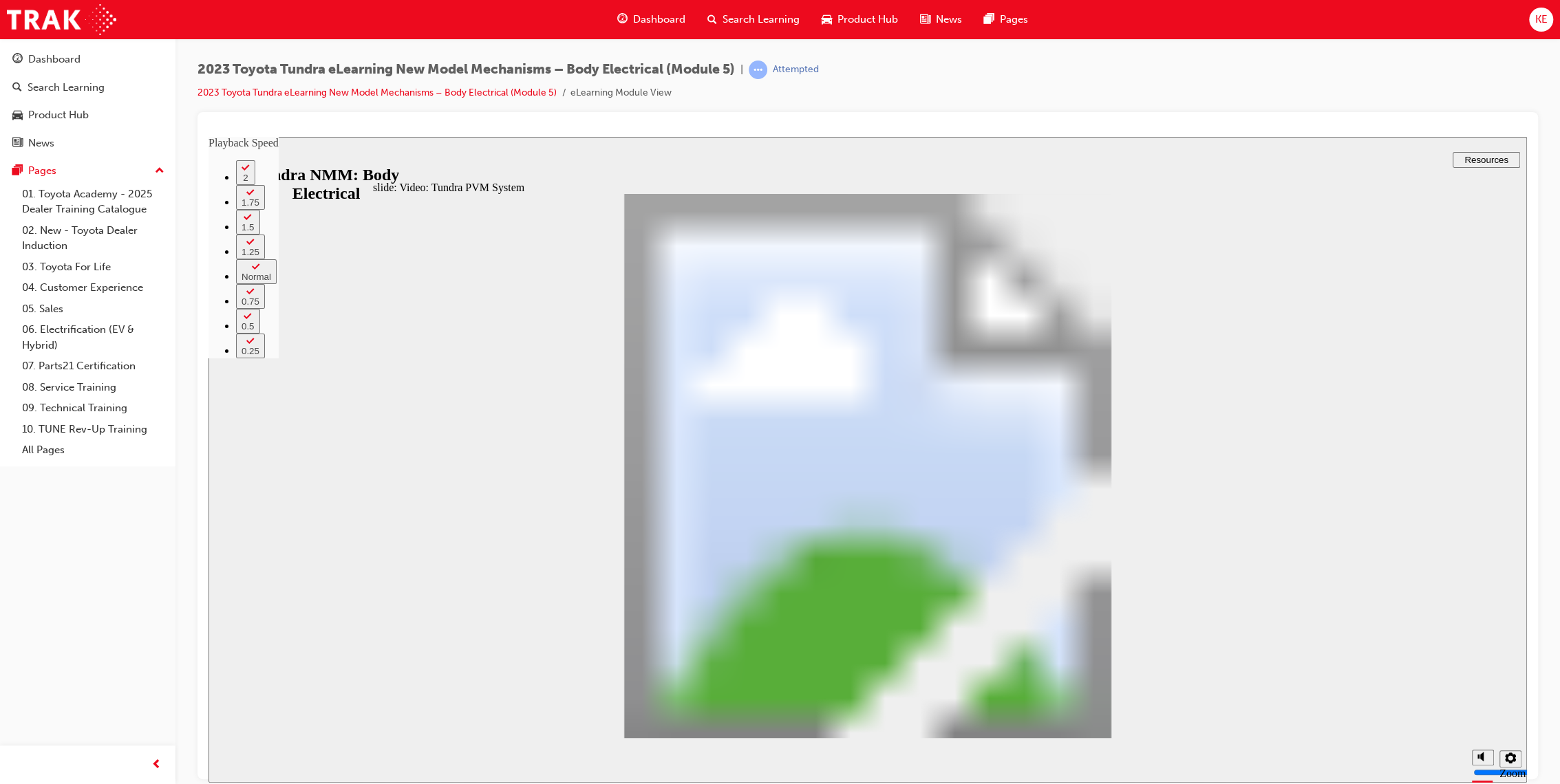
type input "22"
type input "9"
type input "22"
type input "9"
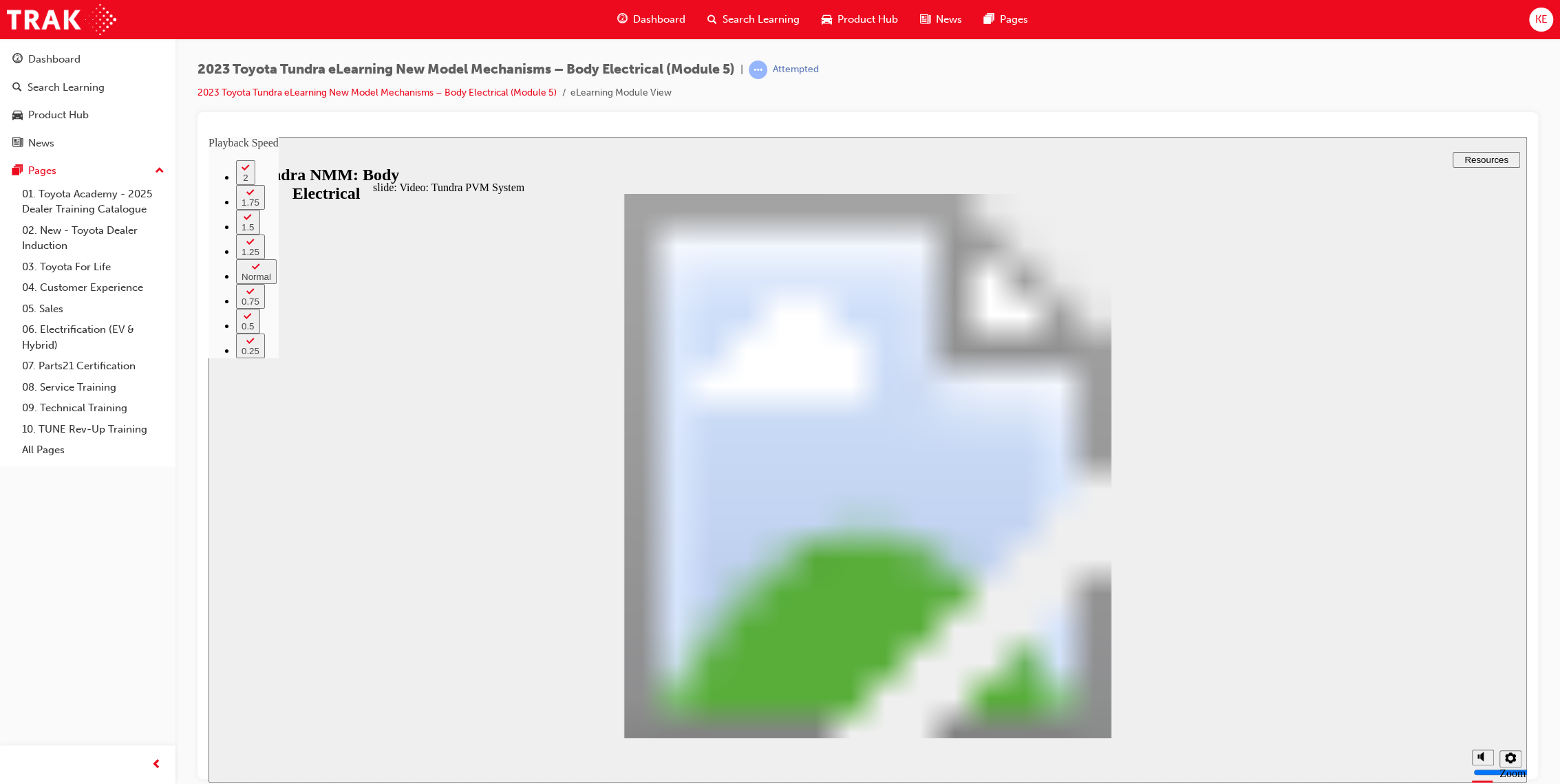
type input "9"
type input "22"
type input "9"
type input "22"
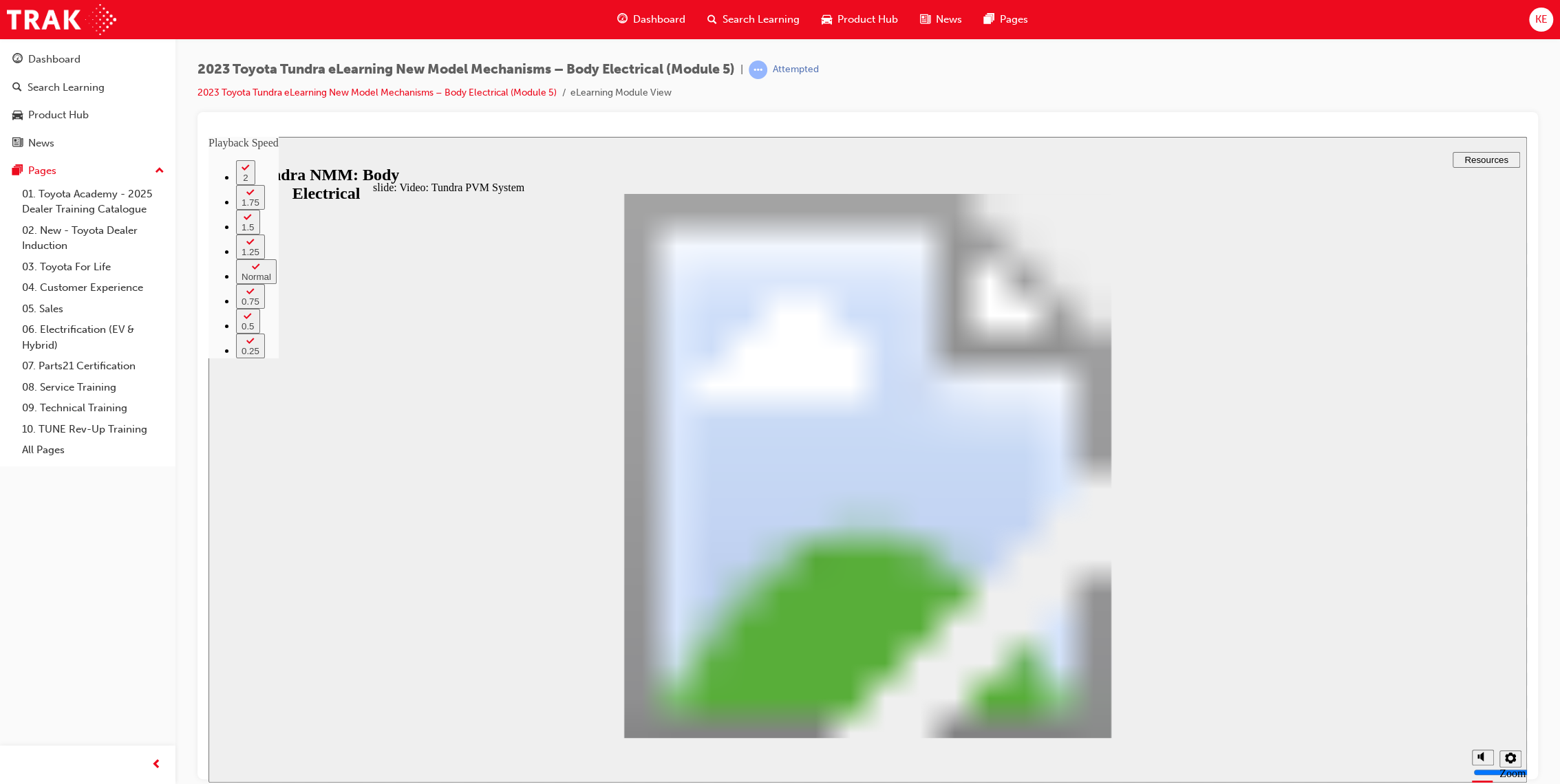
type input "9"
type input "8"
type input "22"
type input "8"
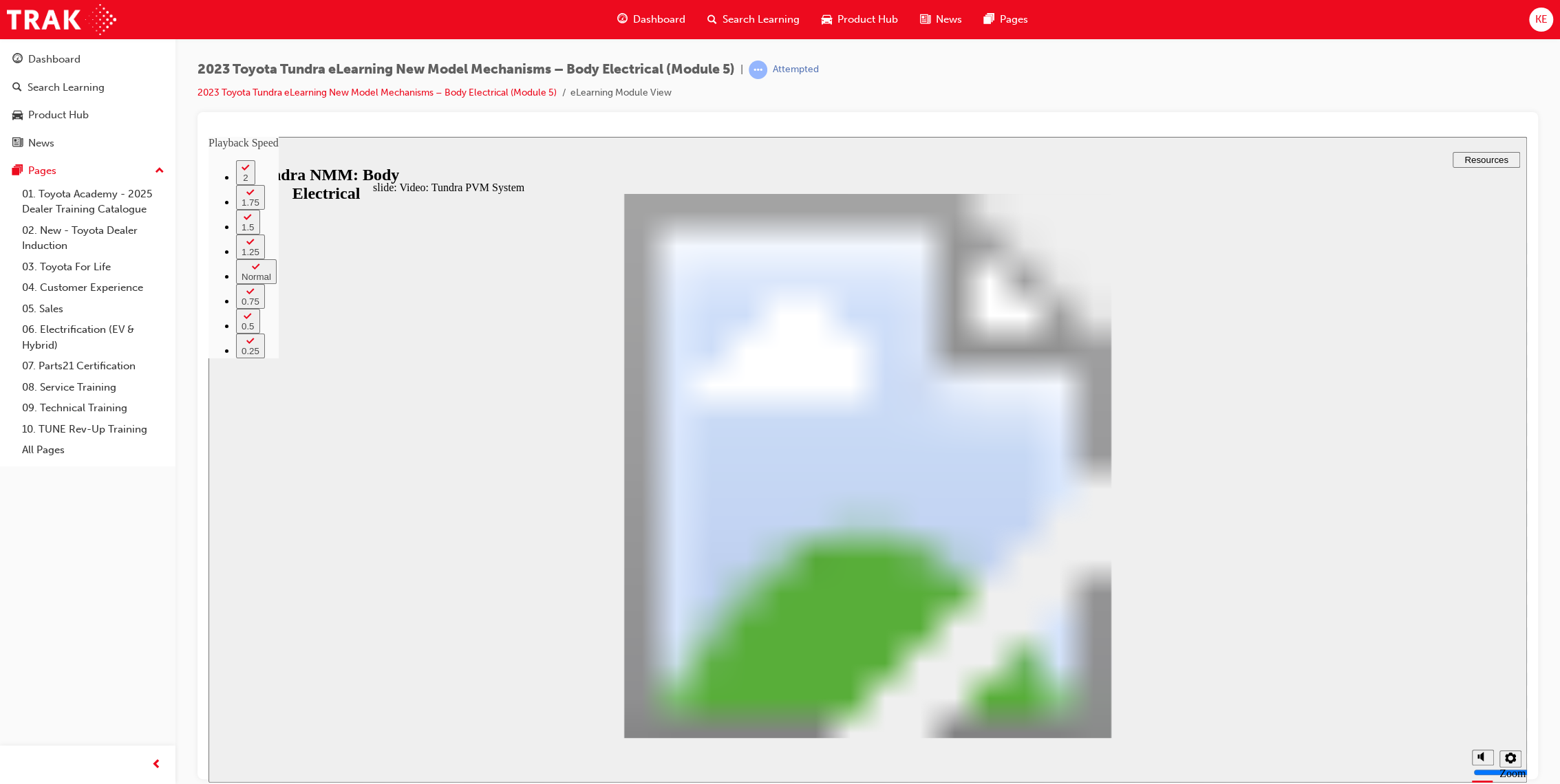
type input "22"
type input "8"
type input "22"
type input "8"
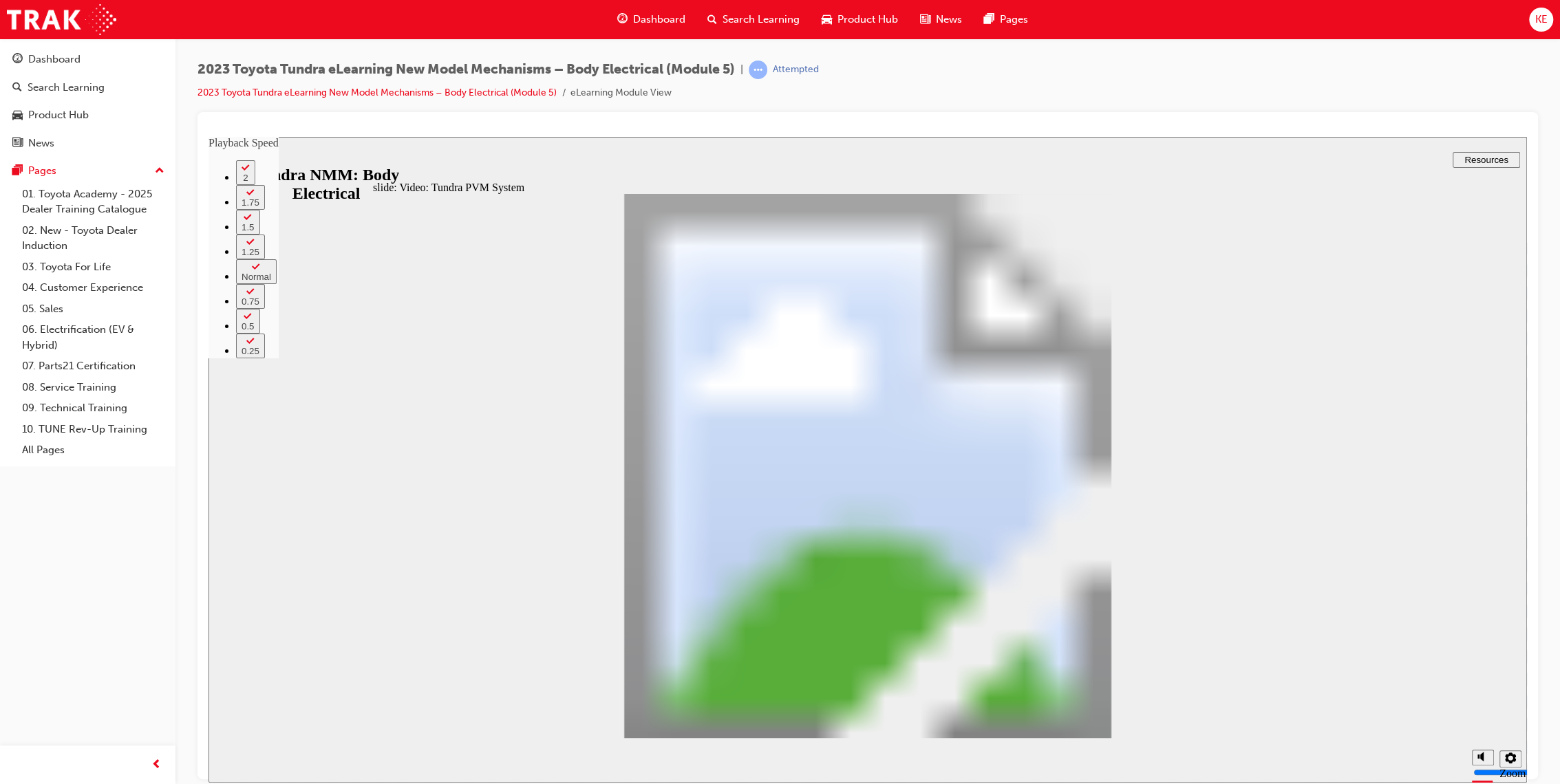
type input "7"
type input "22"
type input "7"
type input "22"
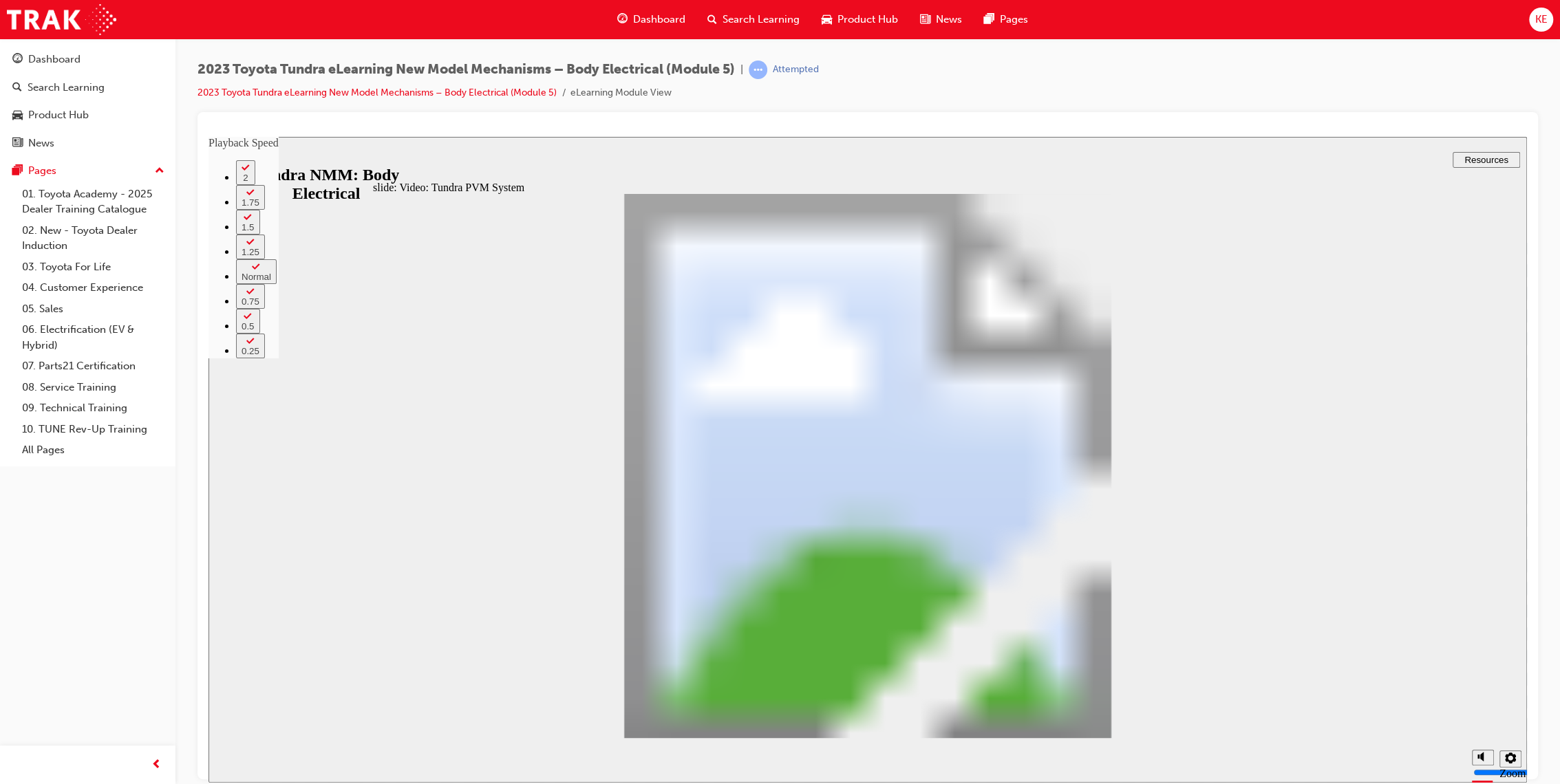
type input "7"
type input "22"
type input "7"
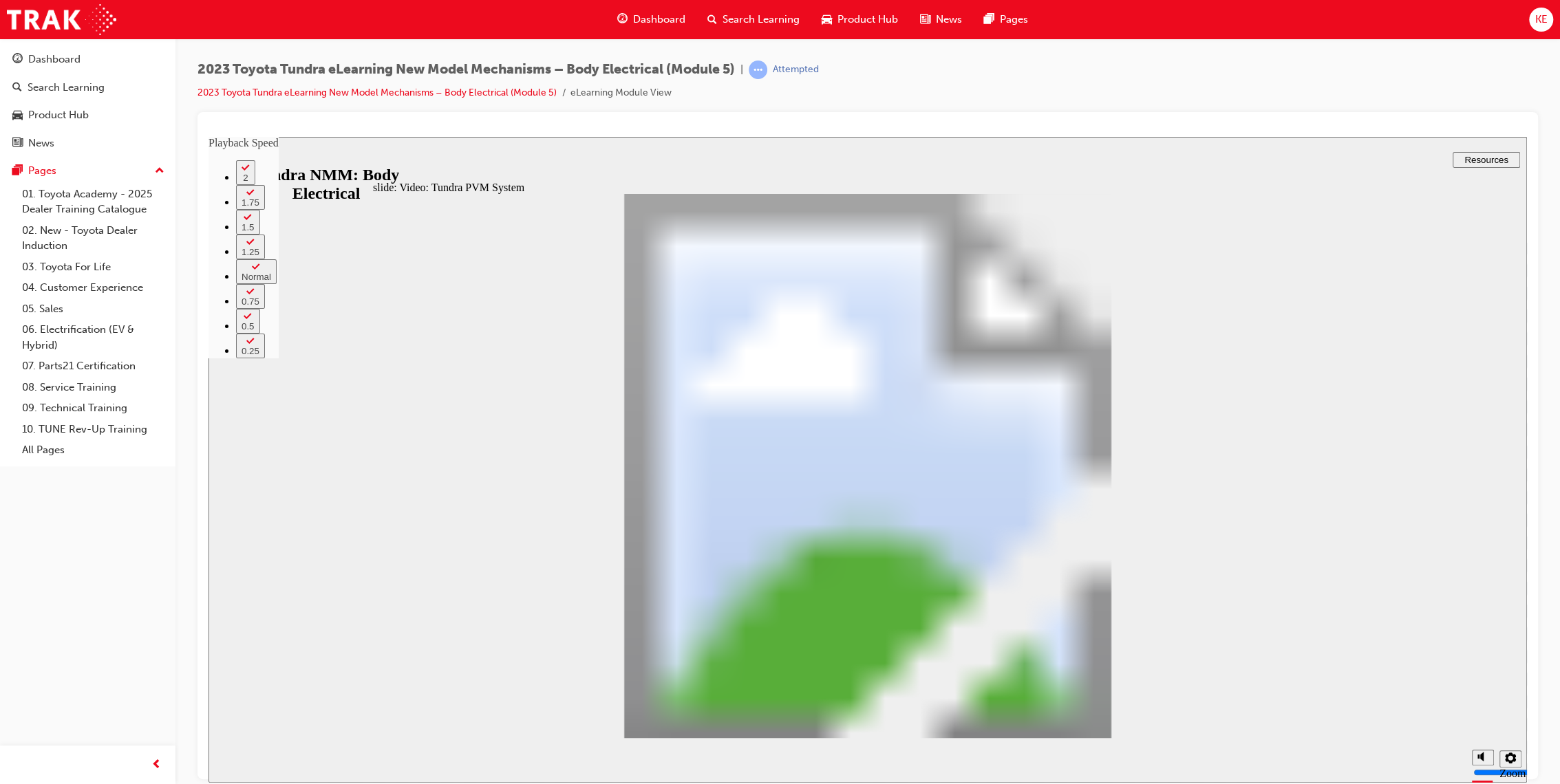
type input "22"
type input "7"
type input "6"
type input "22"
type input "6"
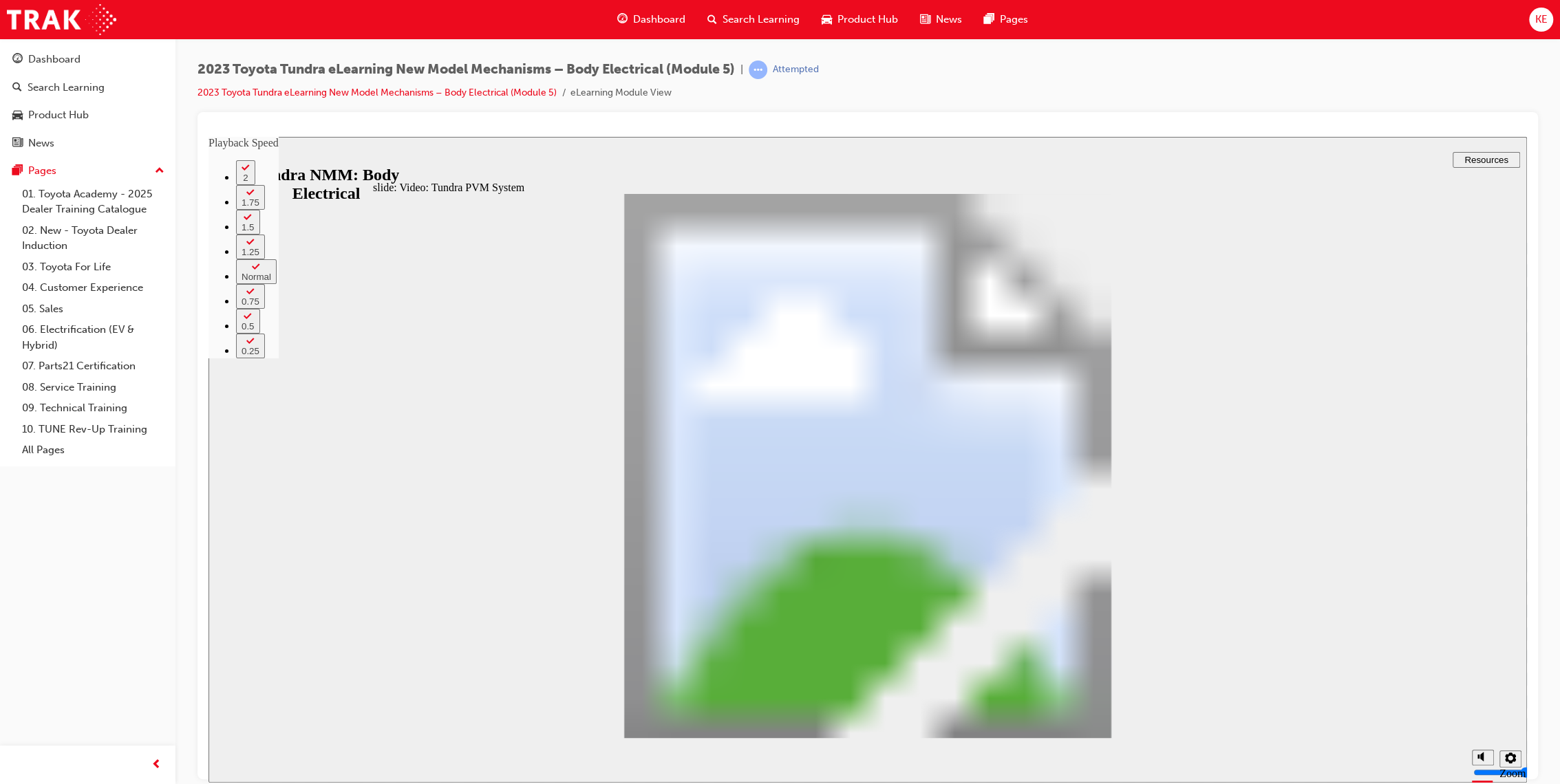
type input "22"
type input "6"
type input "22"
type input "6"
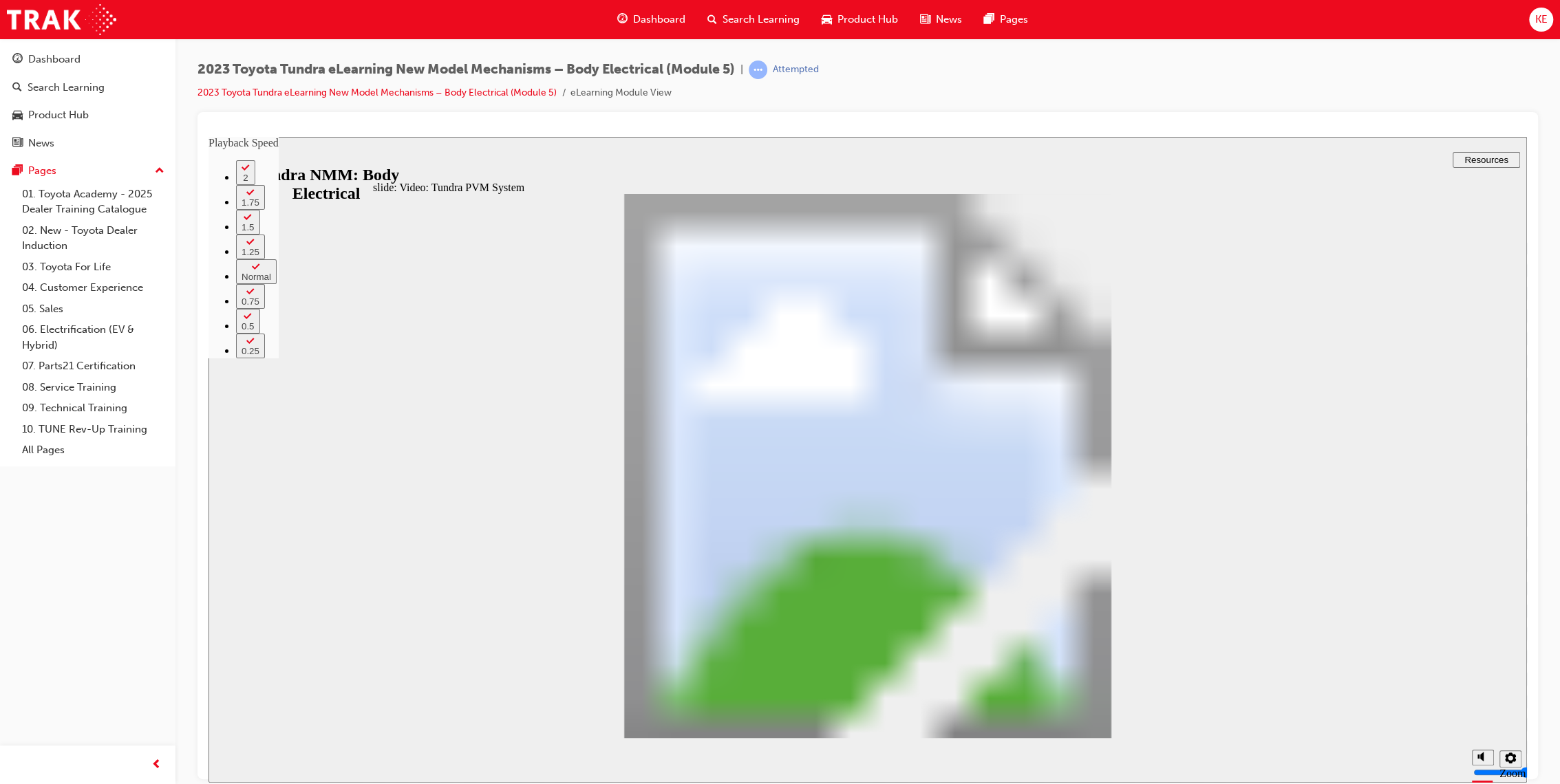
type input "6"
type input "22"
type input "6"
type input "5"
drag, startPoint x: 1055, startPoint y: 595, endPoint x: 1056, endPoint y: 617, distance: 22.0
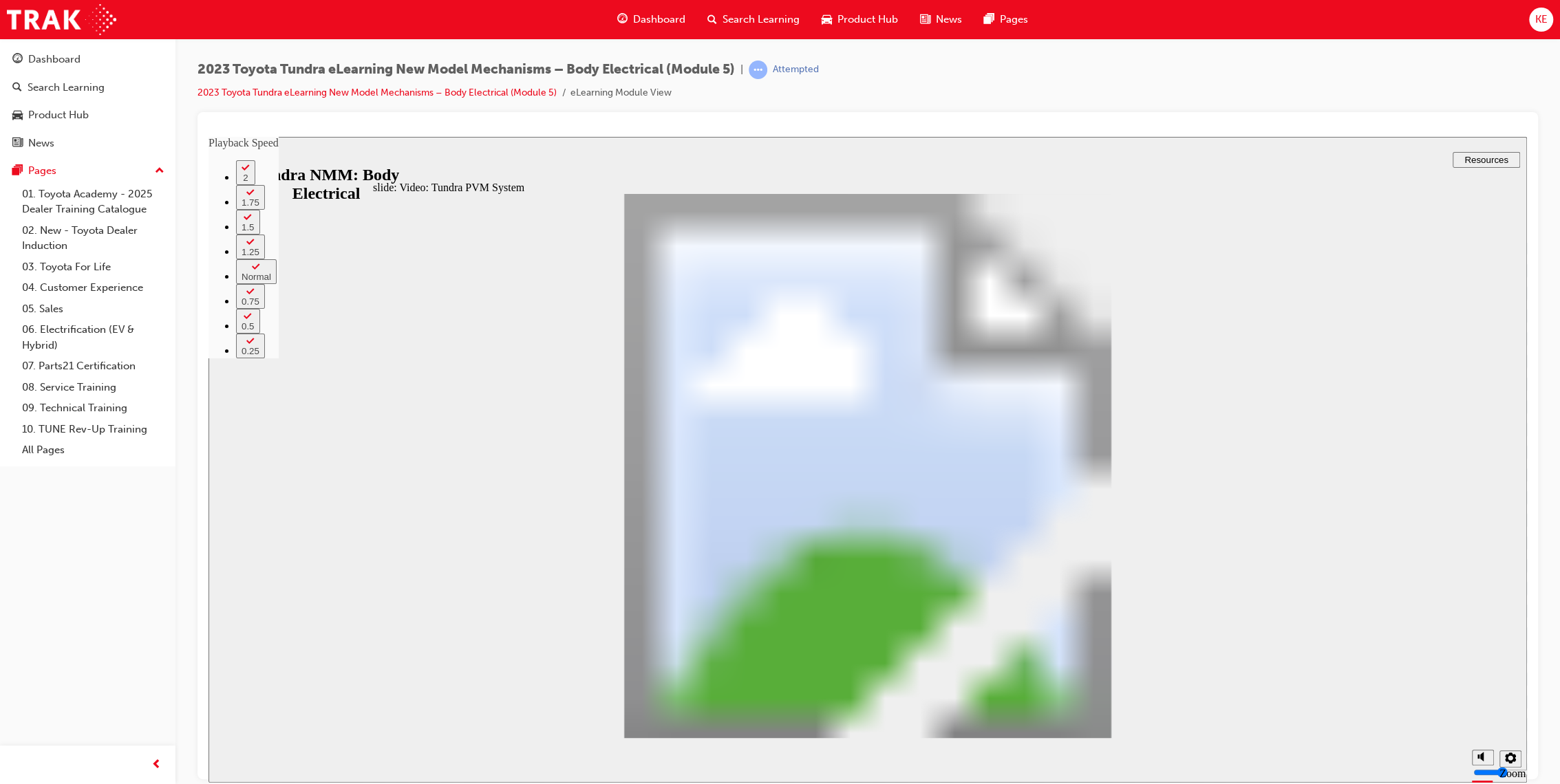
drag, startPoint x: 1055, startPoint y: 586, endPoint x: 1057, endPoint y: 611, distance: 25.1
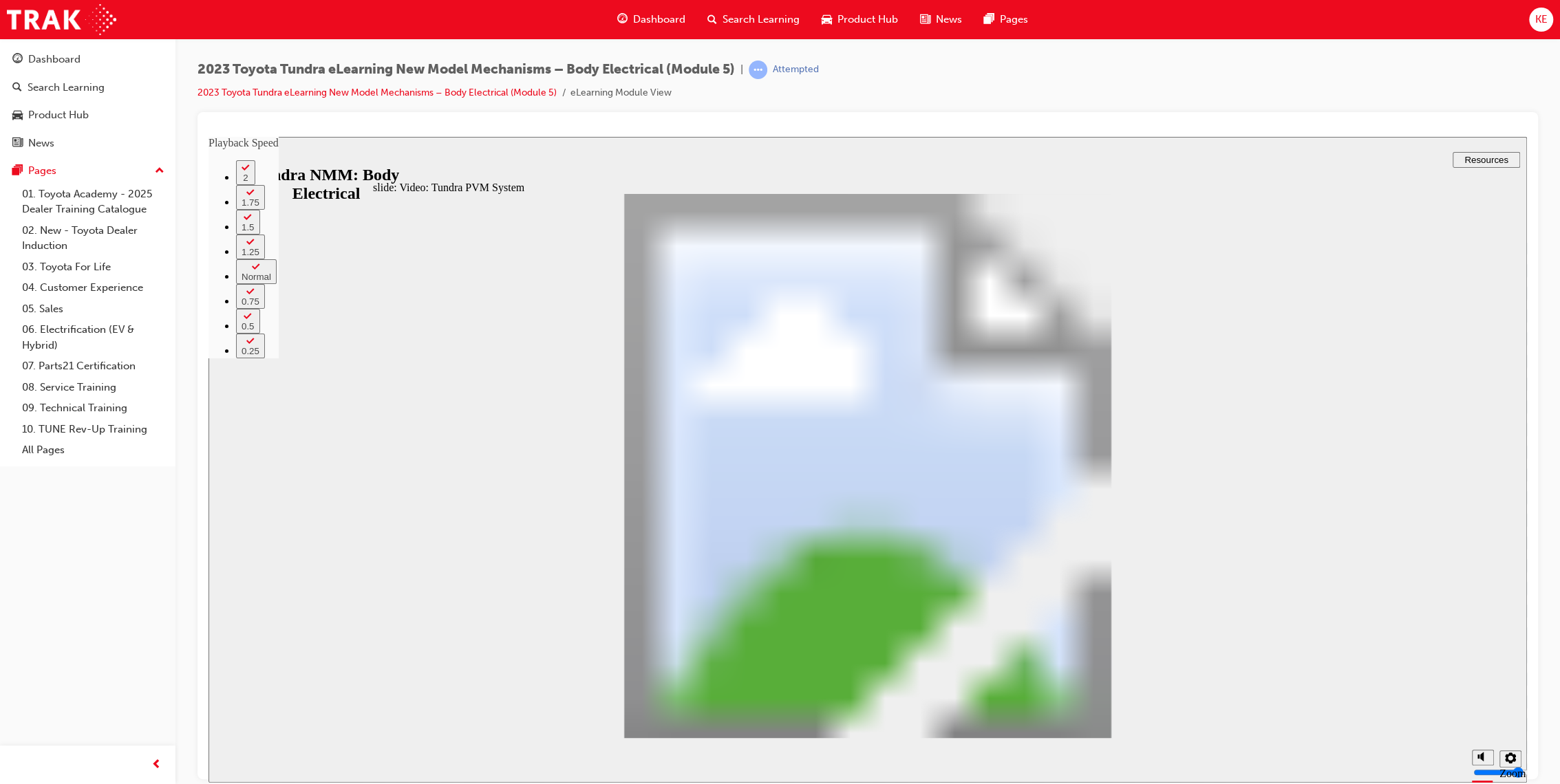
drag, startPoint x: 1051, startPoint y: 640, endPoint x: 1107, endPoint y: 695, distance: 78.5
click at [922, 123] on div at bounding box center [867, 130] width 1318 height 13
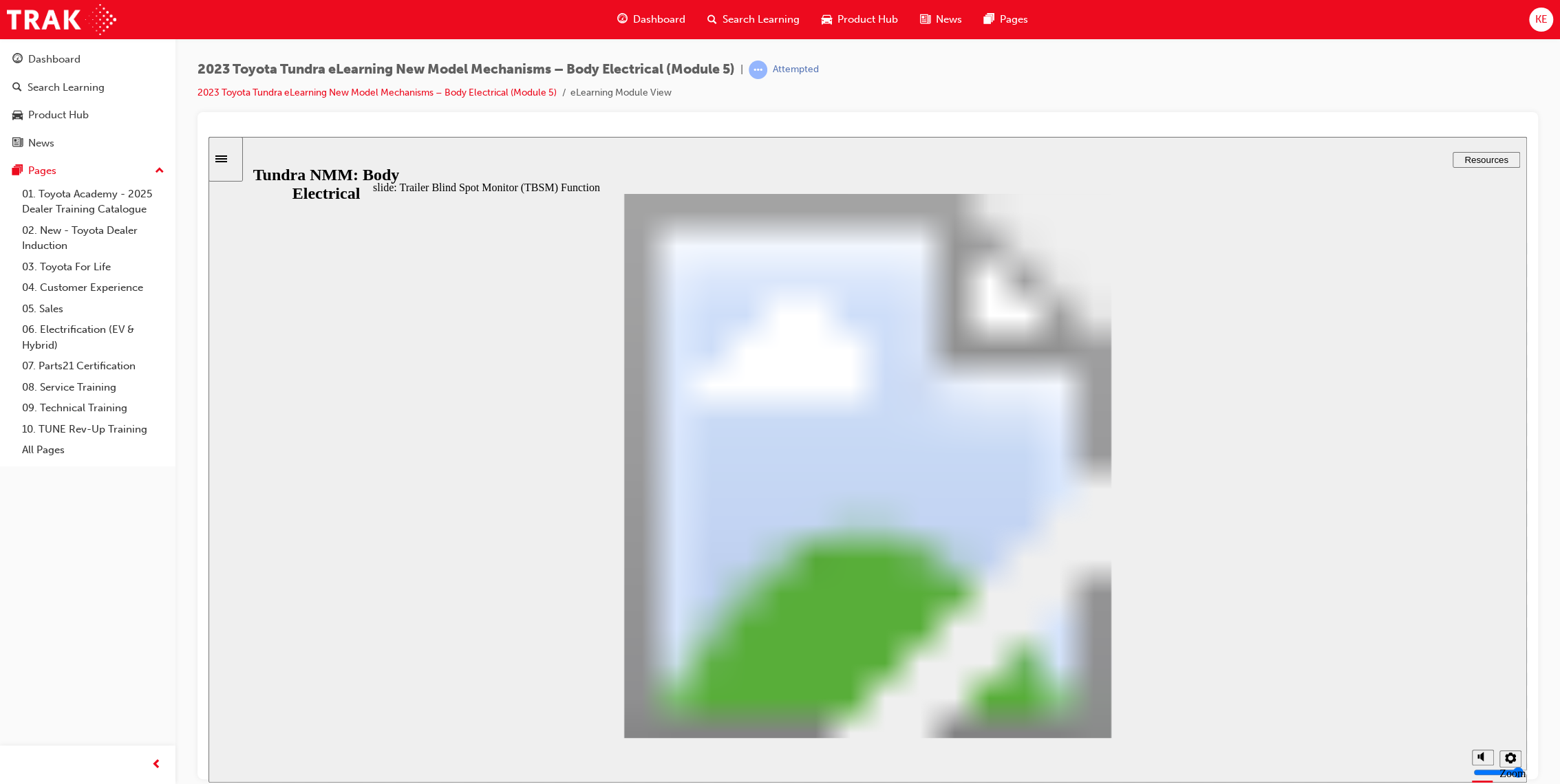
type input "5"
type input "0"
type input "5"
type input "0"
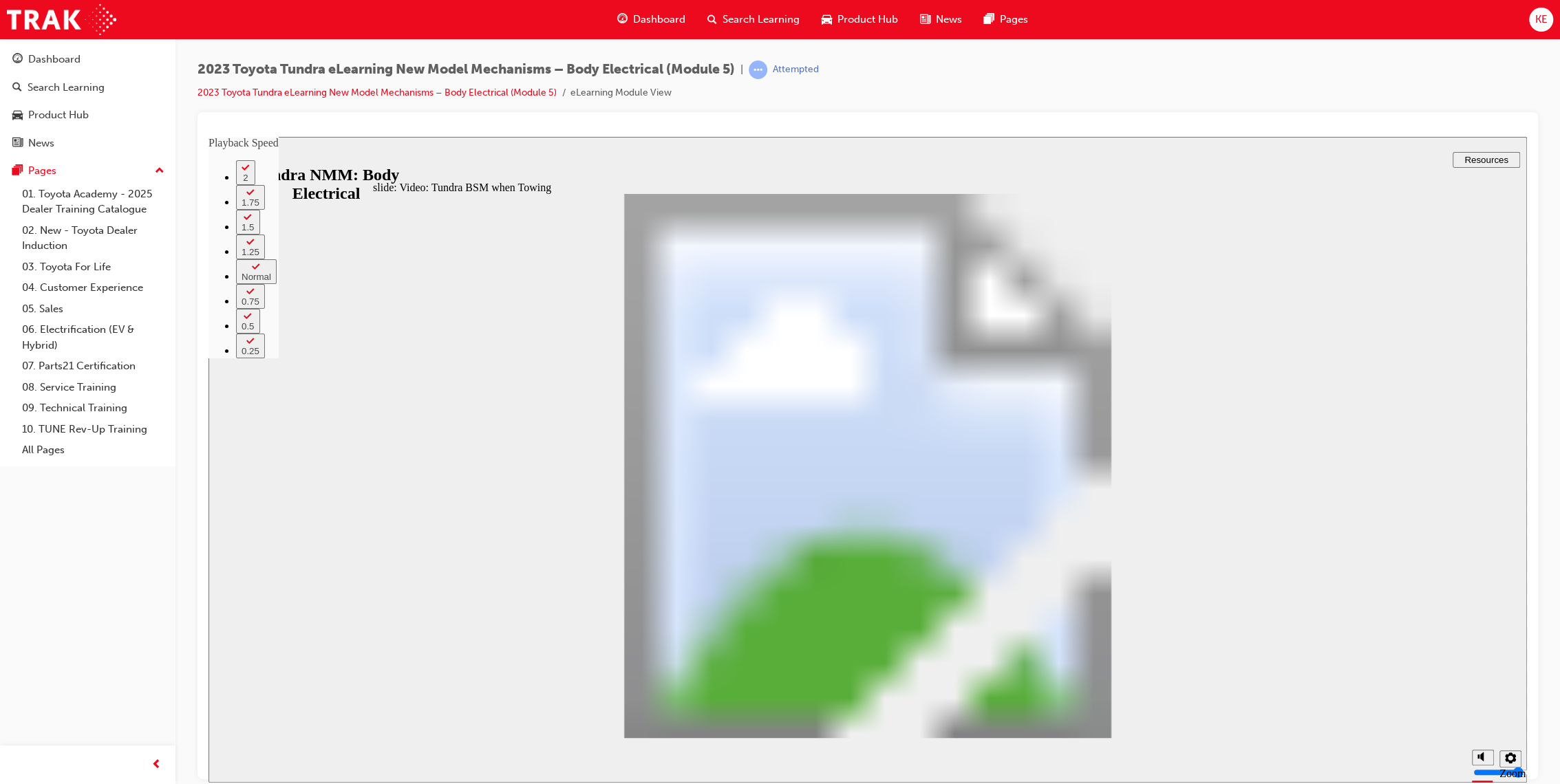
type input "5"
type input "1"
type input "5"
type input "1"
type input "5"
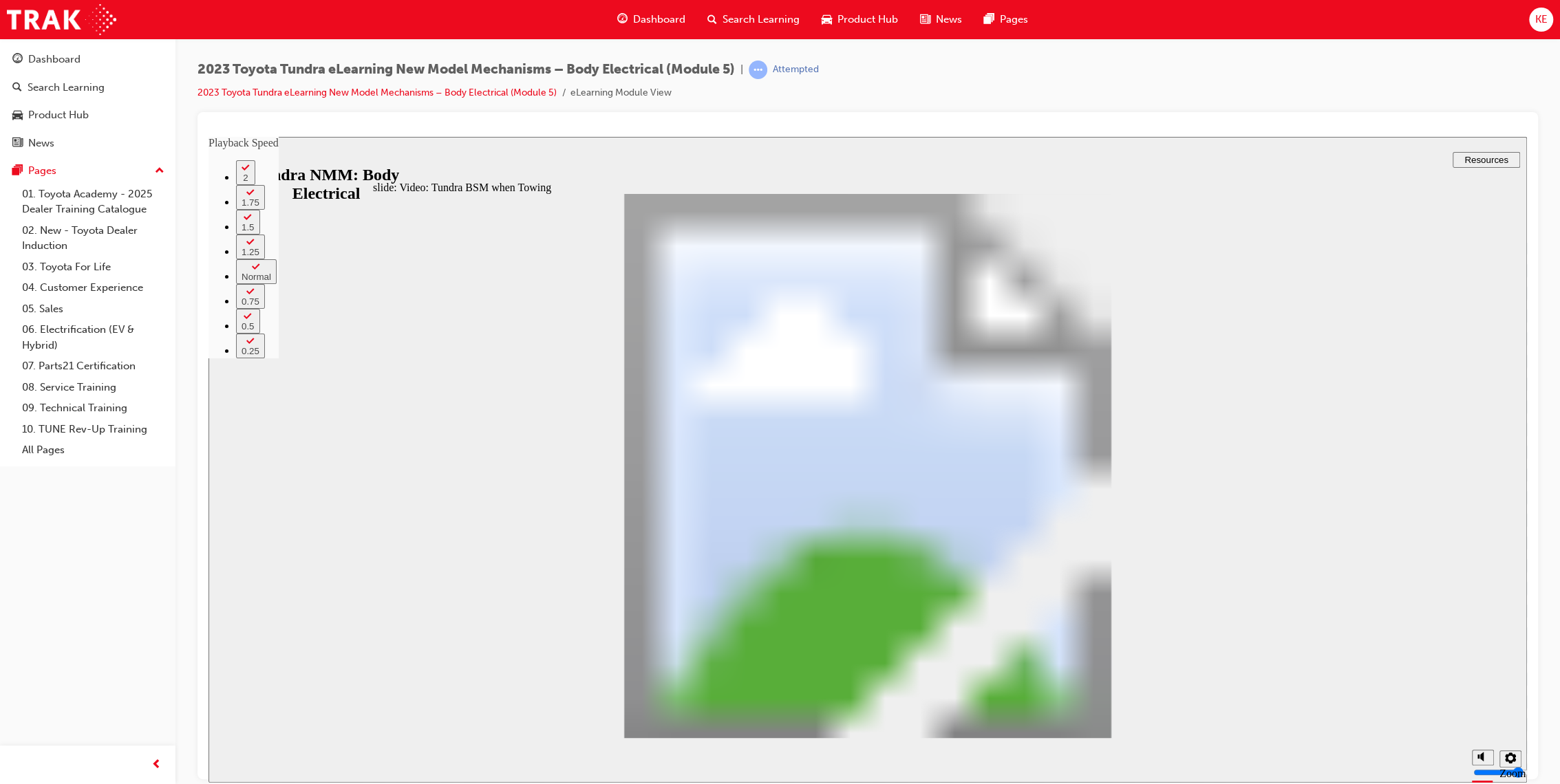
type input "1"
type input "5"
type input "2"
type input "5"
type input "2"
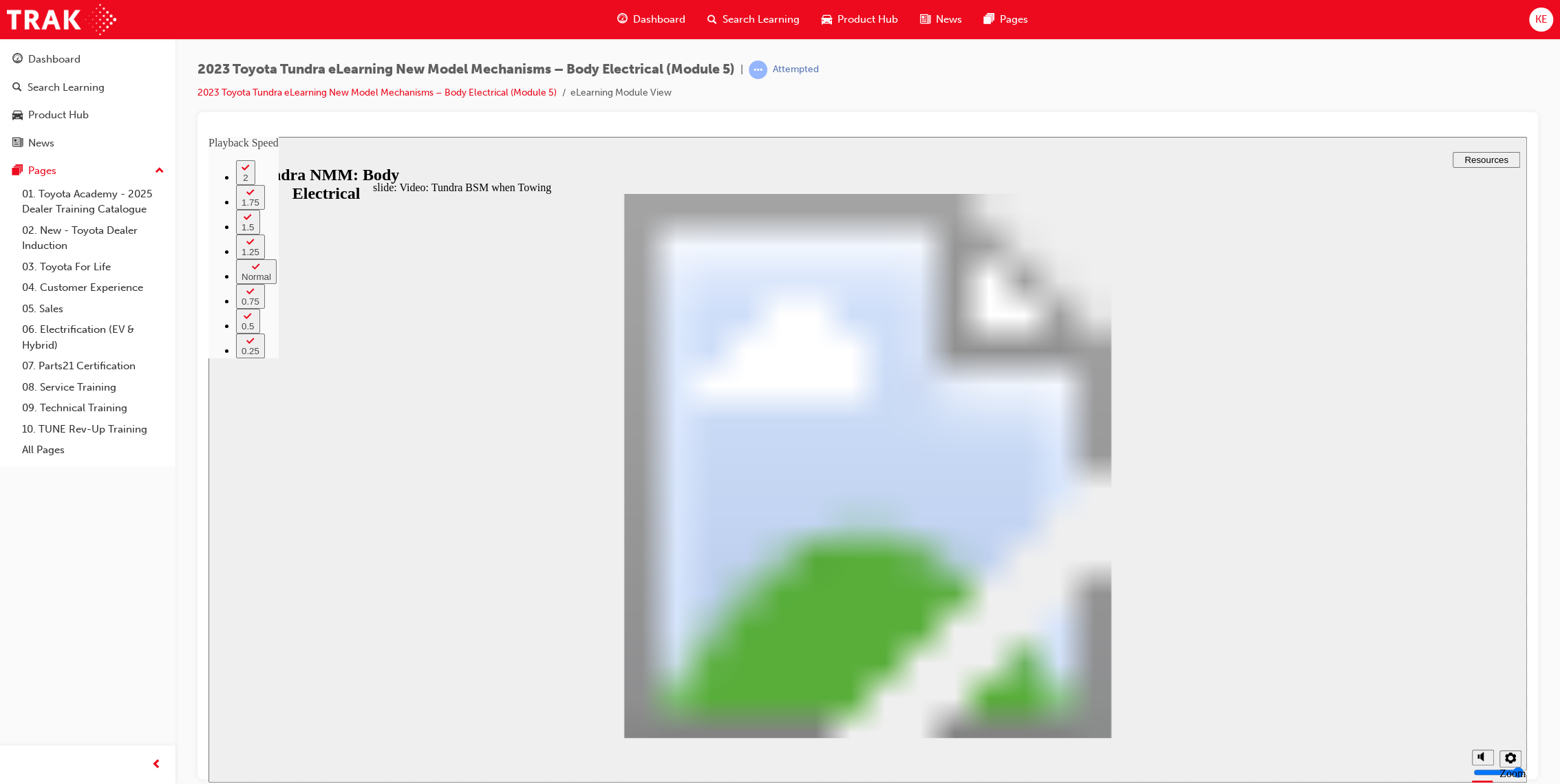
type input "5"
type input "2"
type input "5"
type input "2"
type input "5"
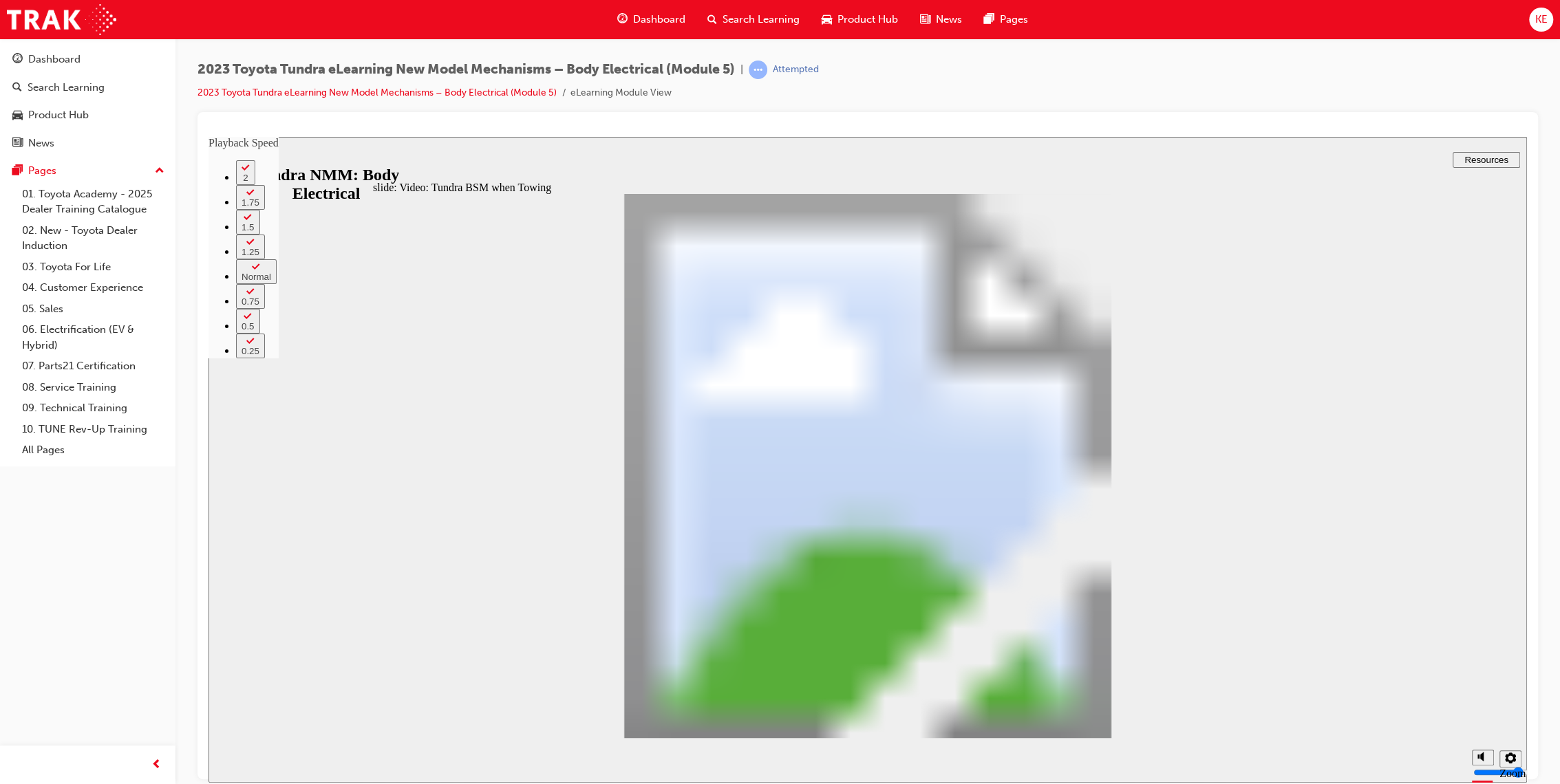
type input "3"
type input "5"
type input "3"
type input "5"
type input "3"
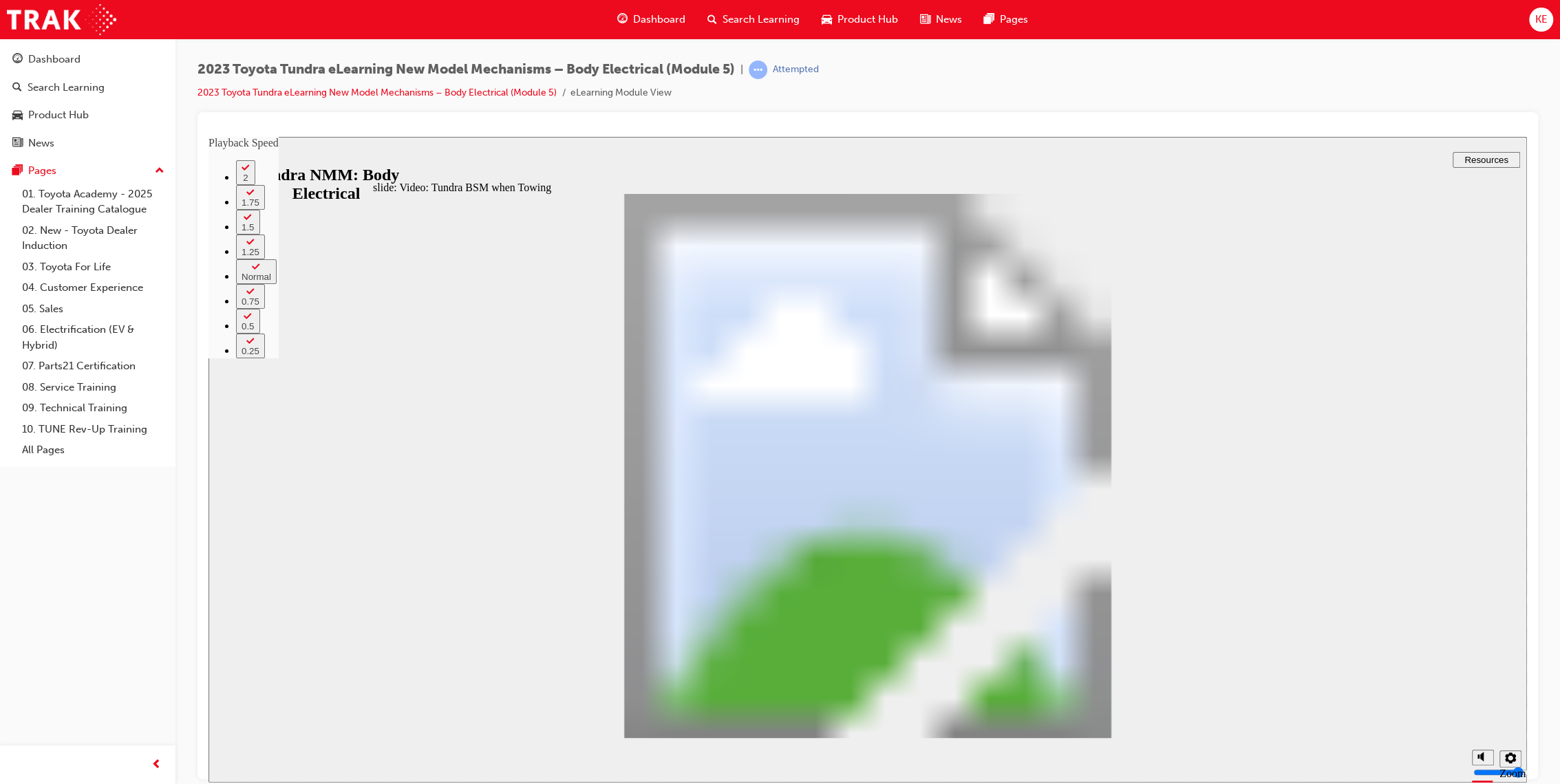
type input "5"
type input "3"
type input "5"
type input "3"
type input "5"
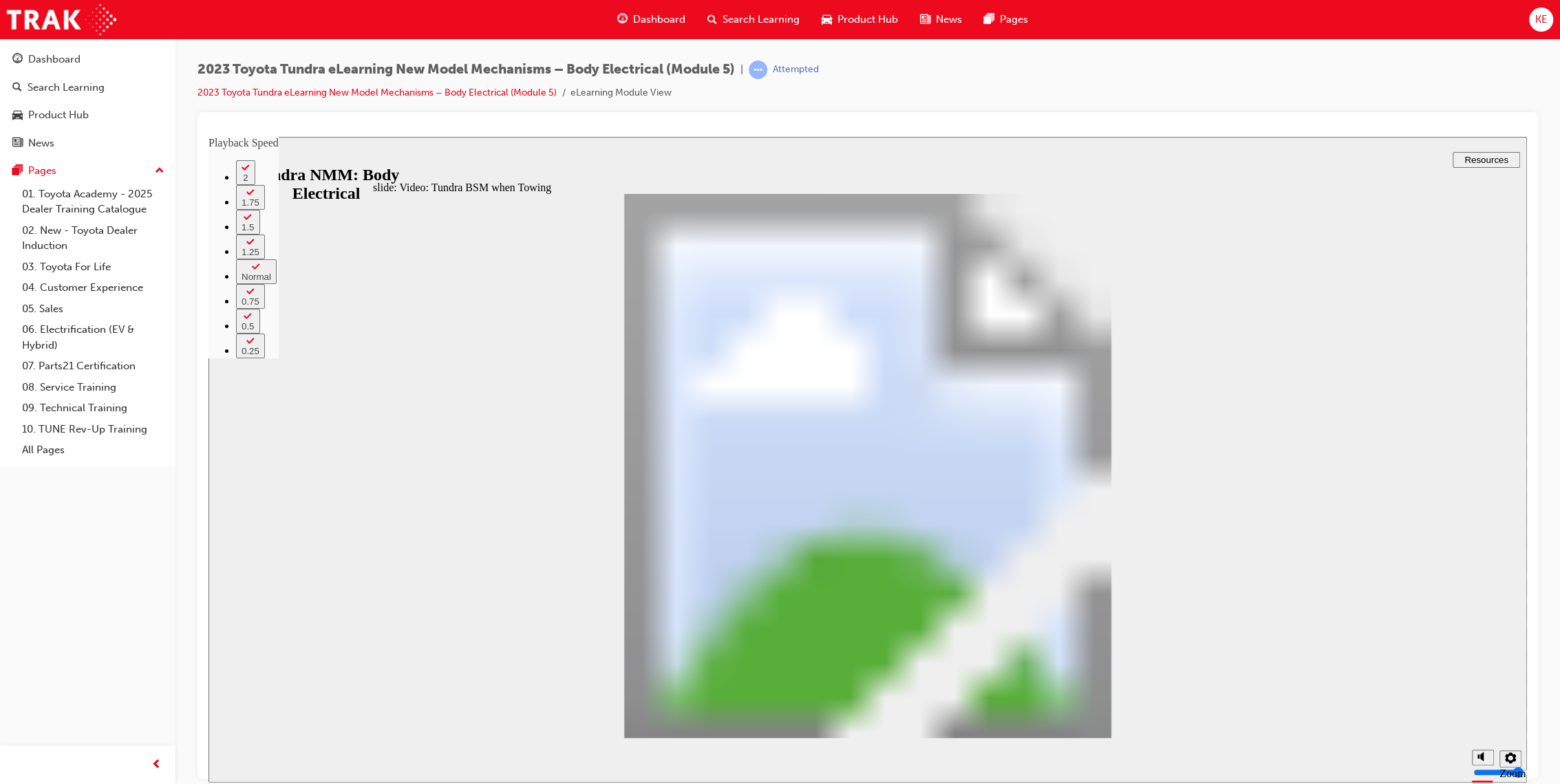
type input "4"
type input "5"
type input "4"
type input "5"
type input "4"
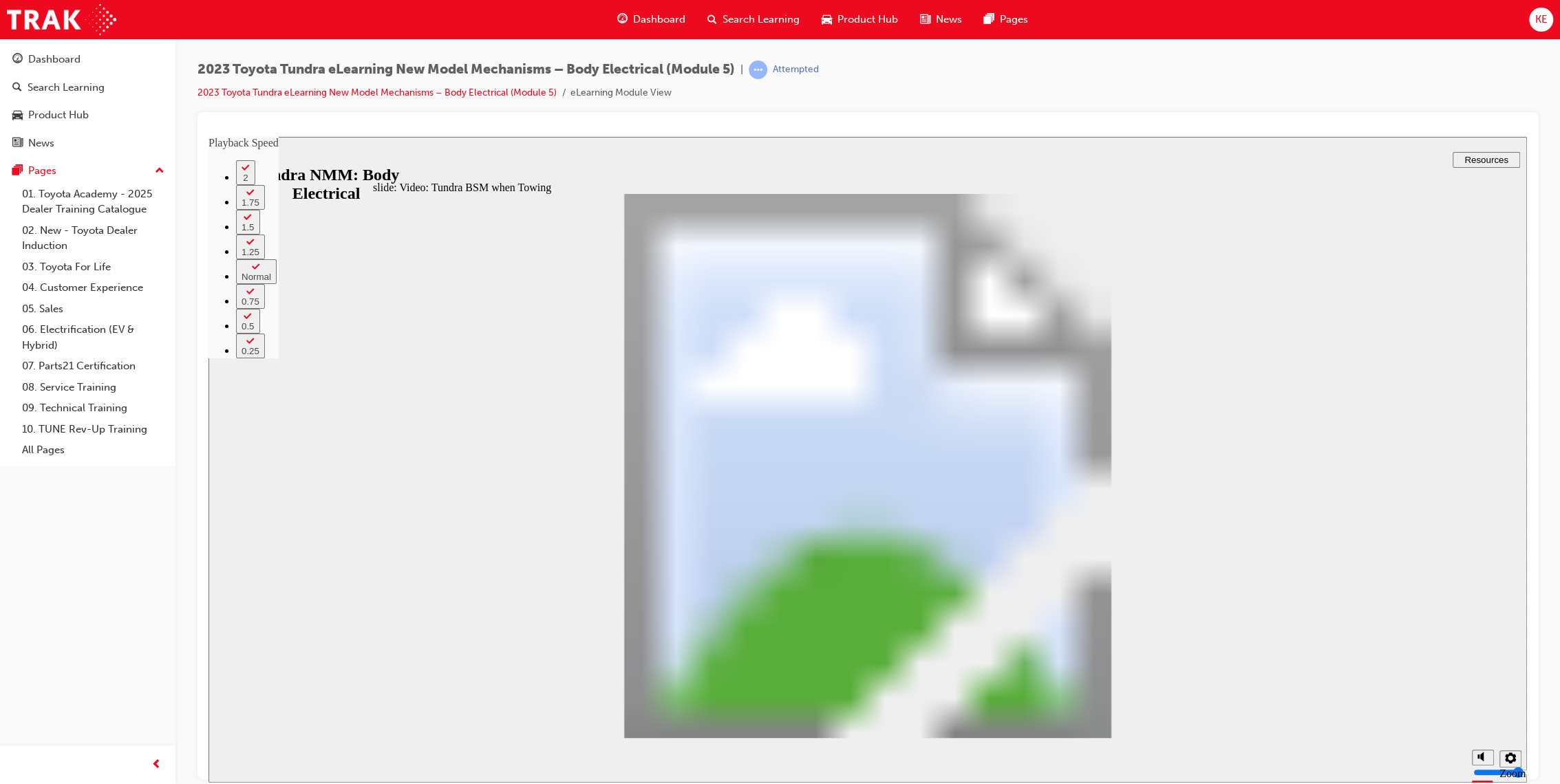
type input "5"
type input "4"
type input "5"
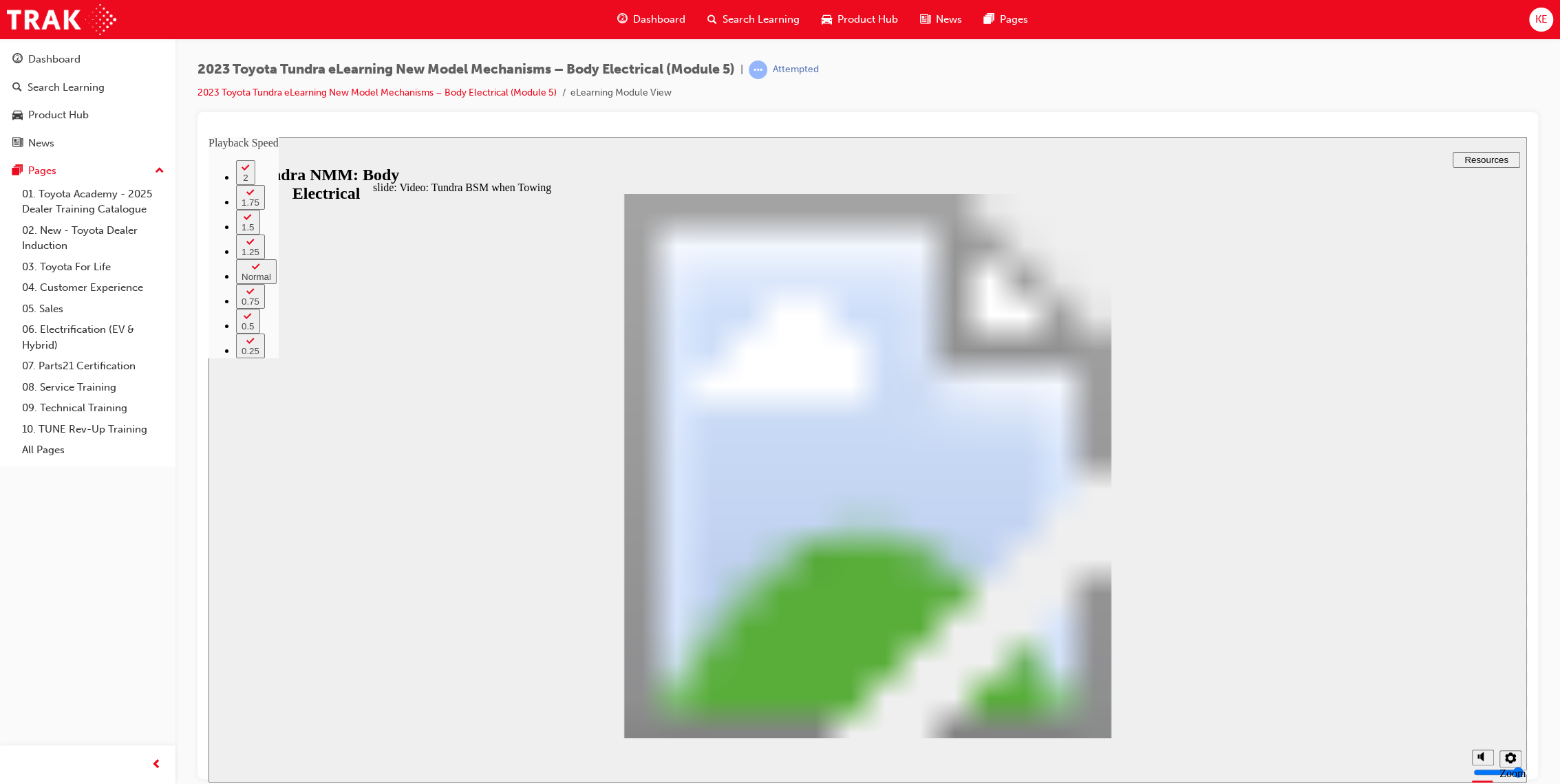
type input "5"
type input "6"
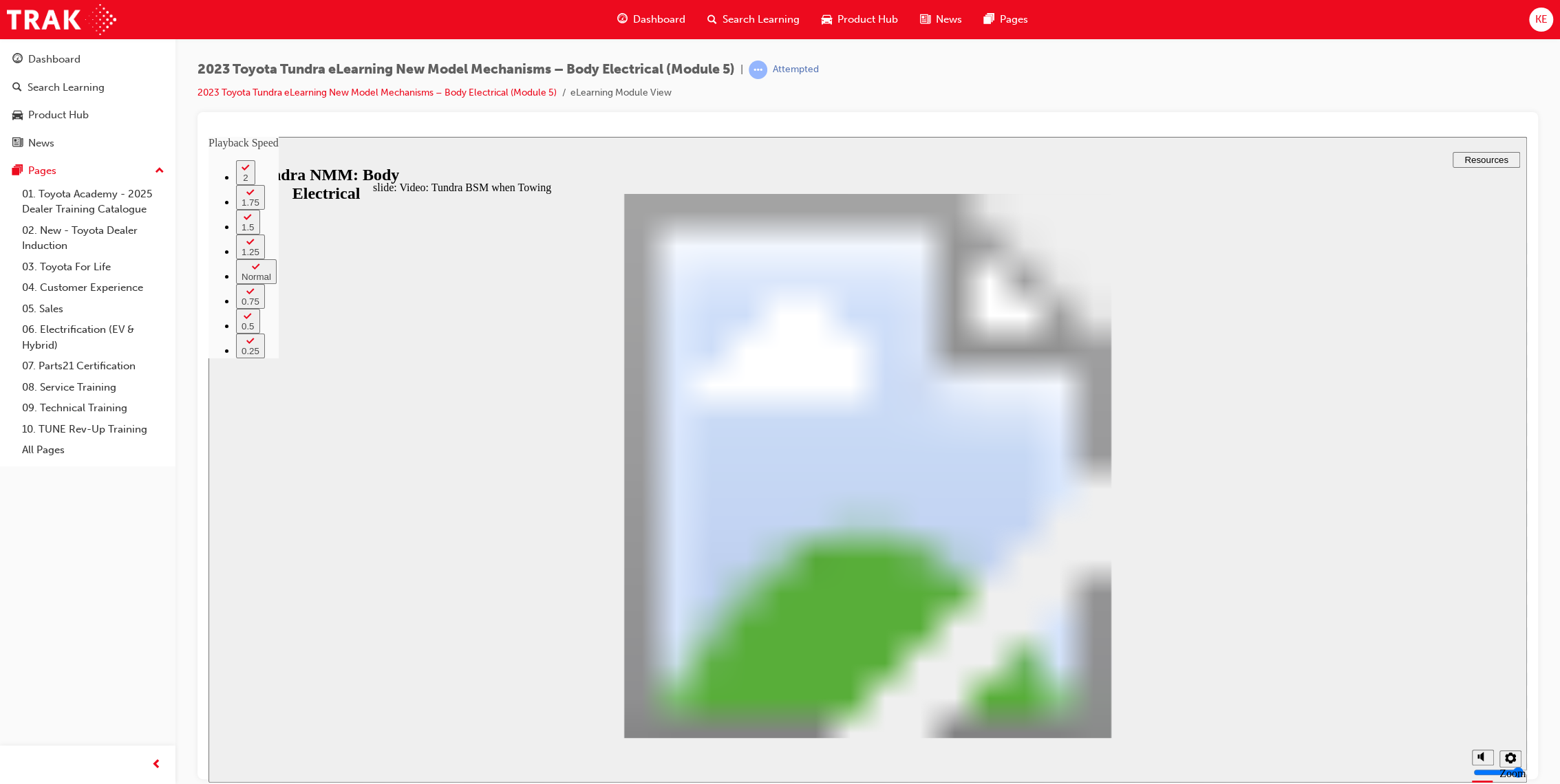
type input "5"
type input "6"
type input "5"
type input "6"
type input "5"
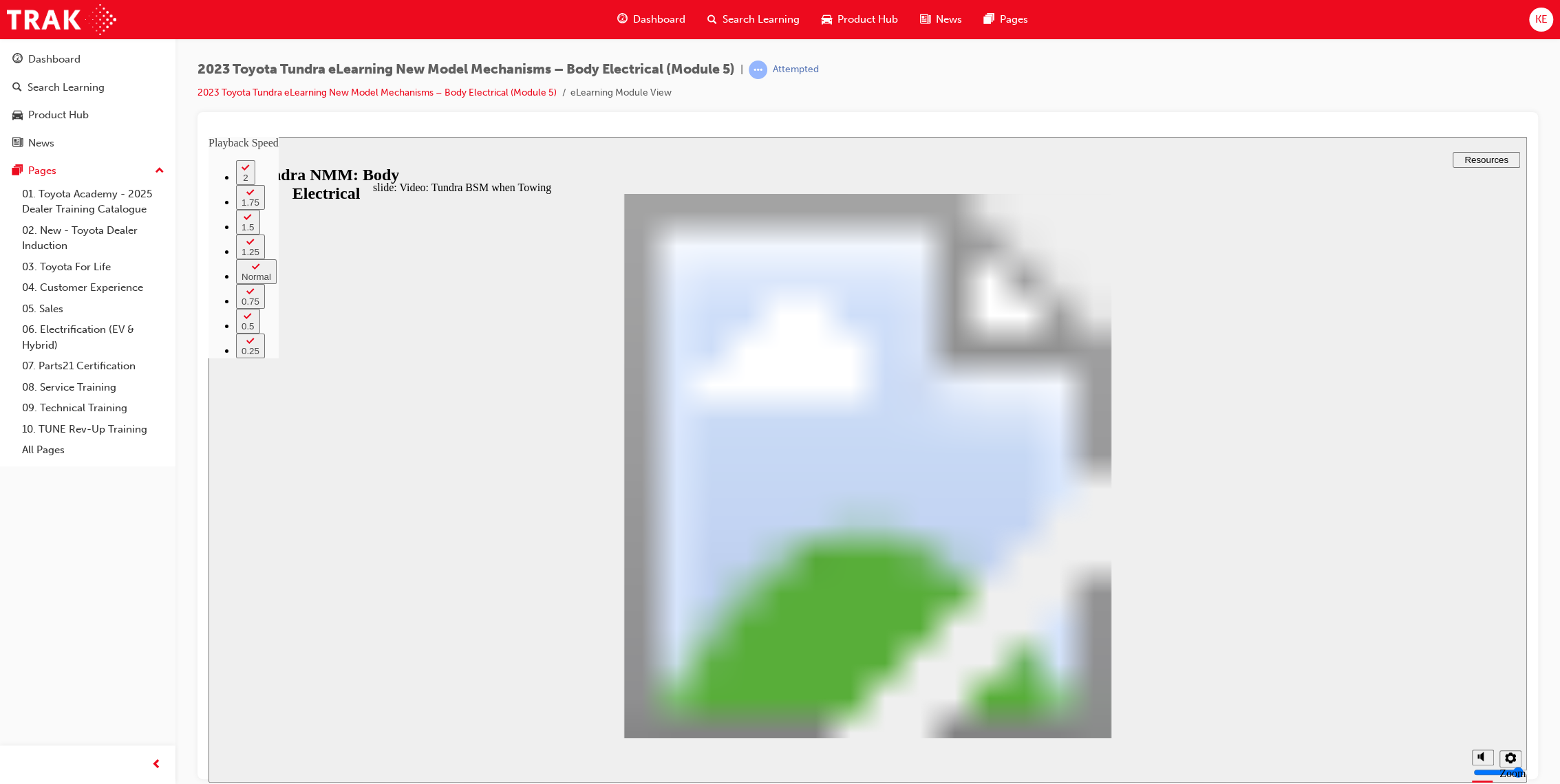
type input "6"
type input "5"
type input "7"
type input "5"
type input "7"
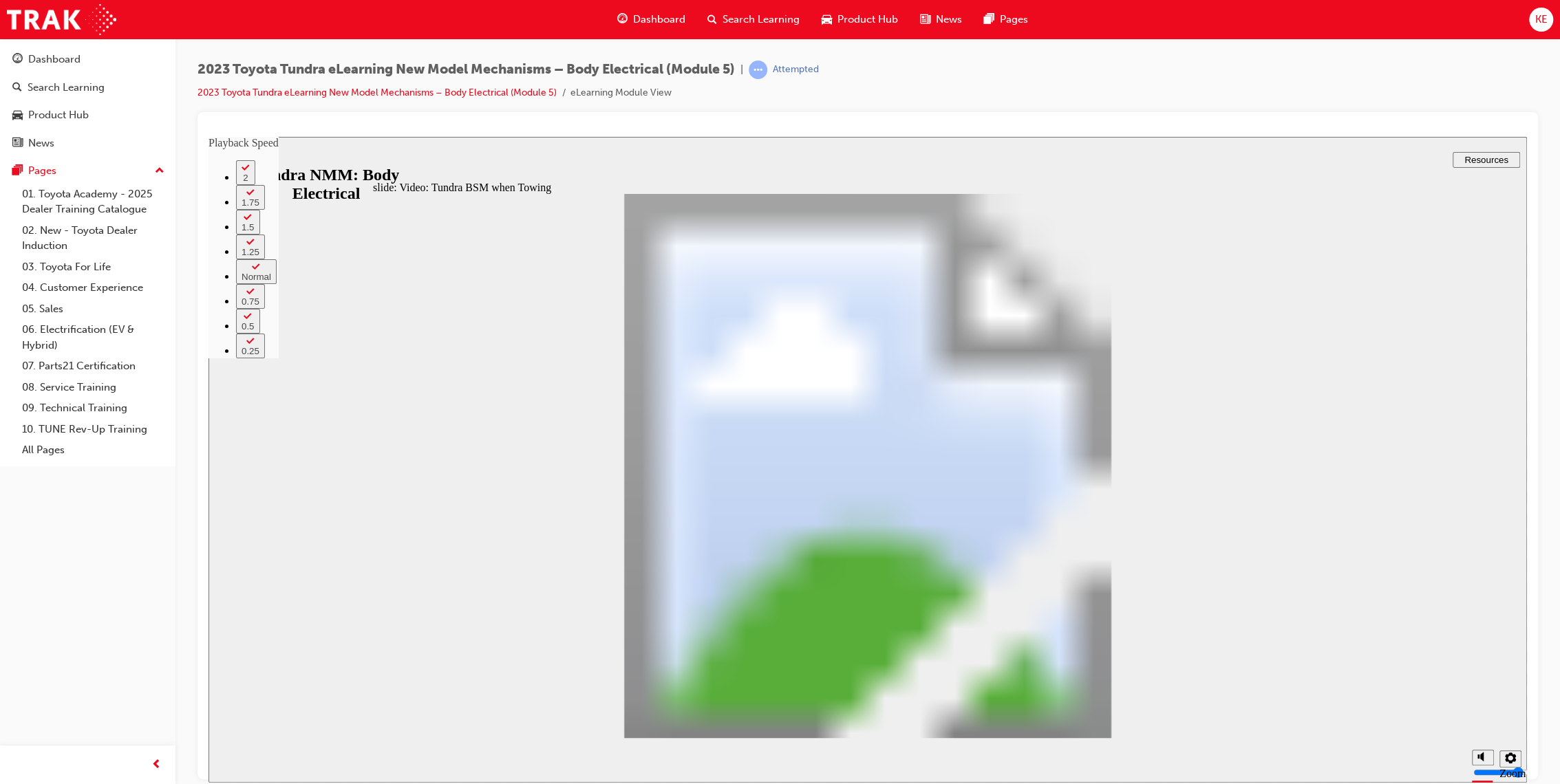
type input "5"
type input "7"
type input "5"
type input "7"
type input "5"
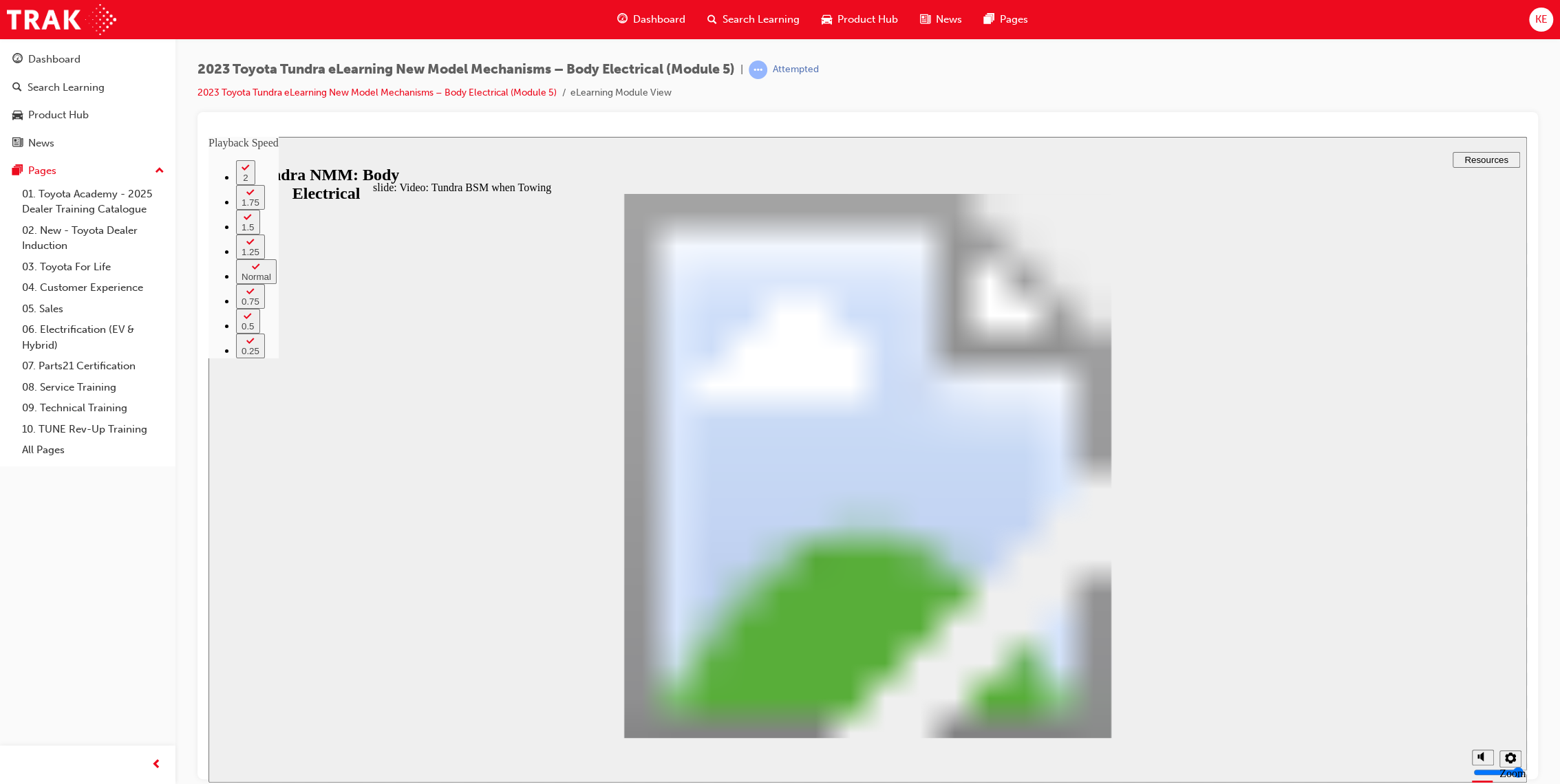
type input "8"
type input "5"
type input "8"
type input "5"
type input "8"
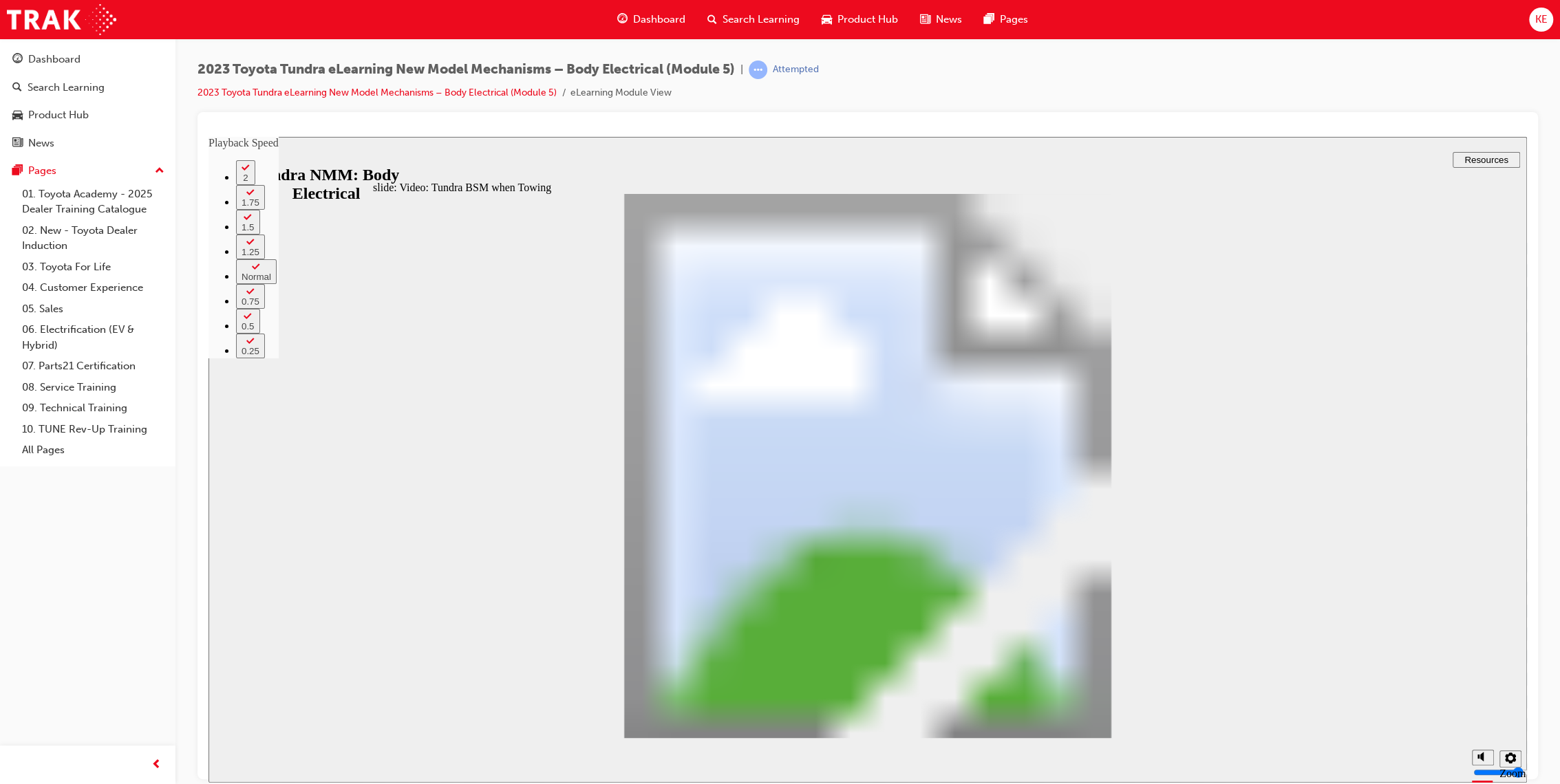
type input "5"
type input "8"
type input "5"
type input "9"
type input "5"
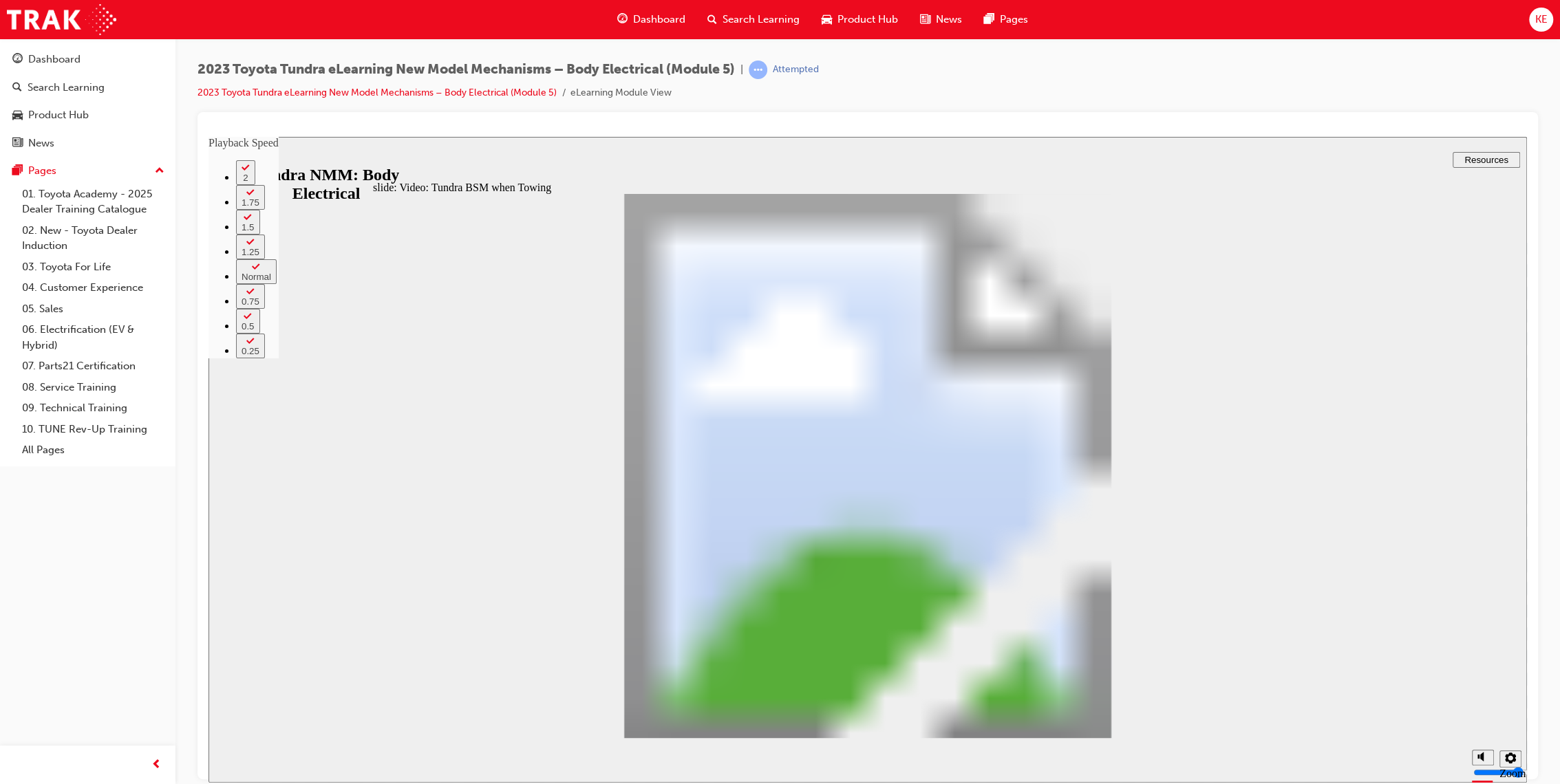
type input "9"
type input "5"
type input "9"
type input "5"
type input "10"
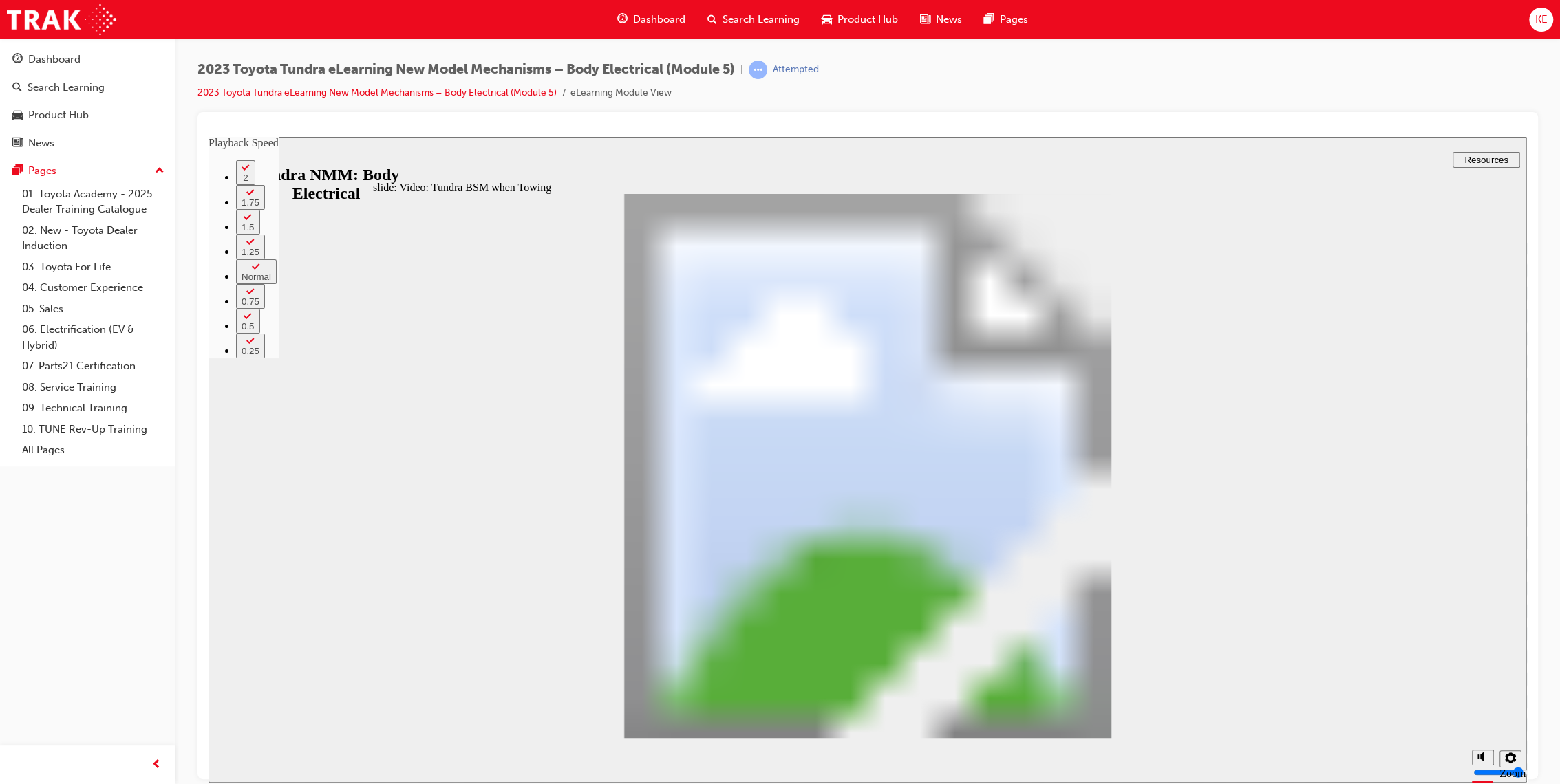
type input "5"
type input "10"
type input "5"
type input "10"
type input "5"
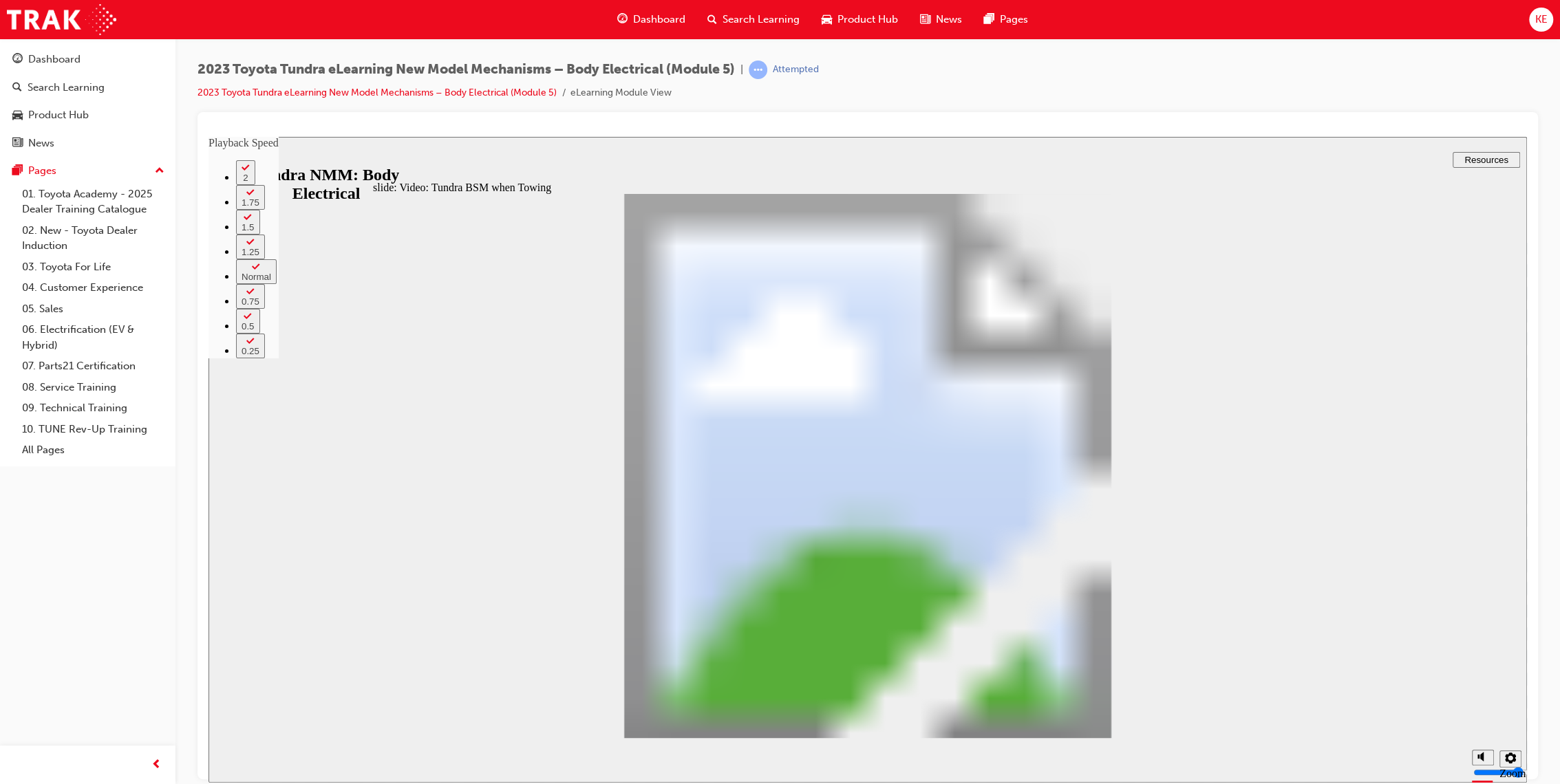
type input "10"
type input "5"
type input "11"
type input "5"
type input "11"
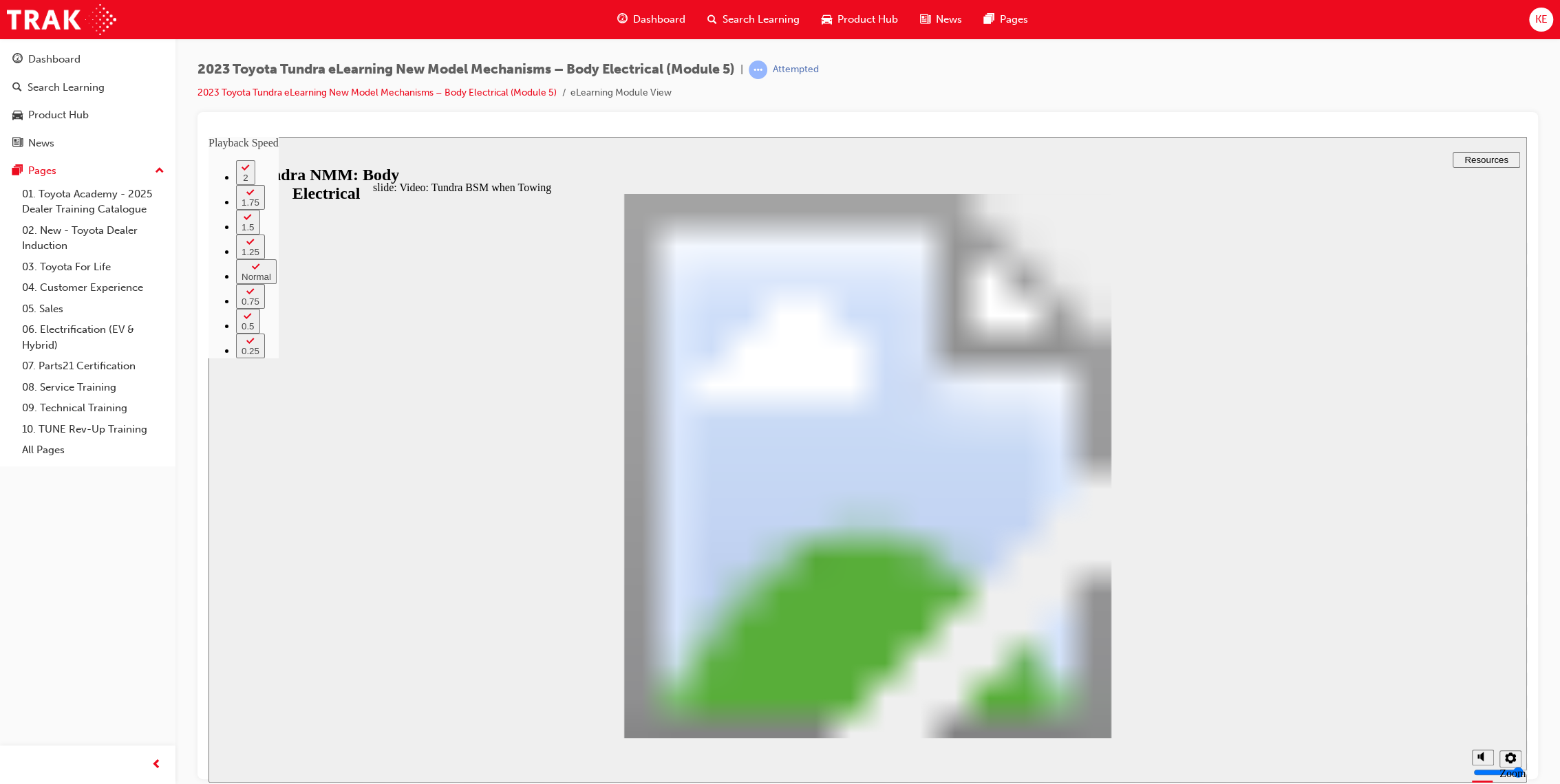
type input "5"
type input "11"
type input "5"
type input "11"
type input "5"
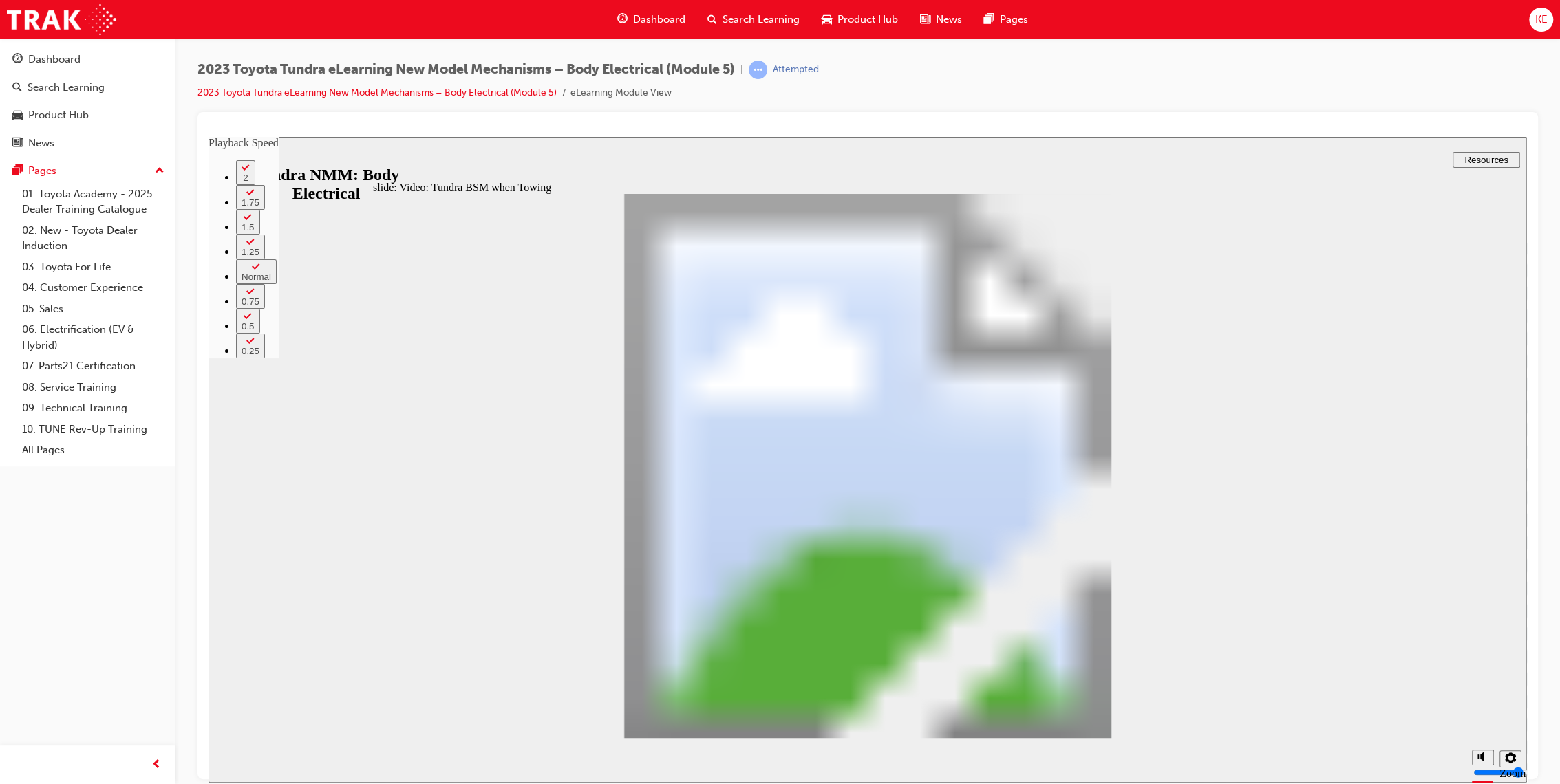
type input "12"
type input "5"
type input "12"
type input "5"
type input "12"
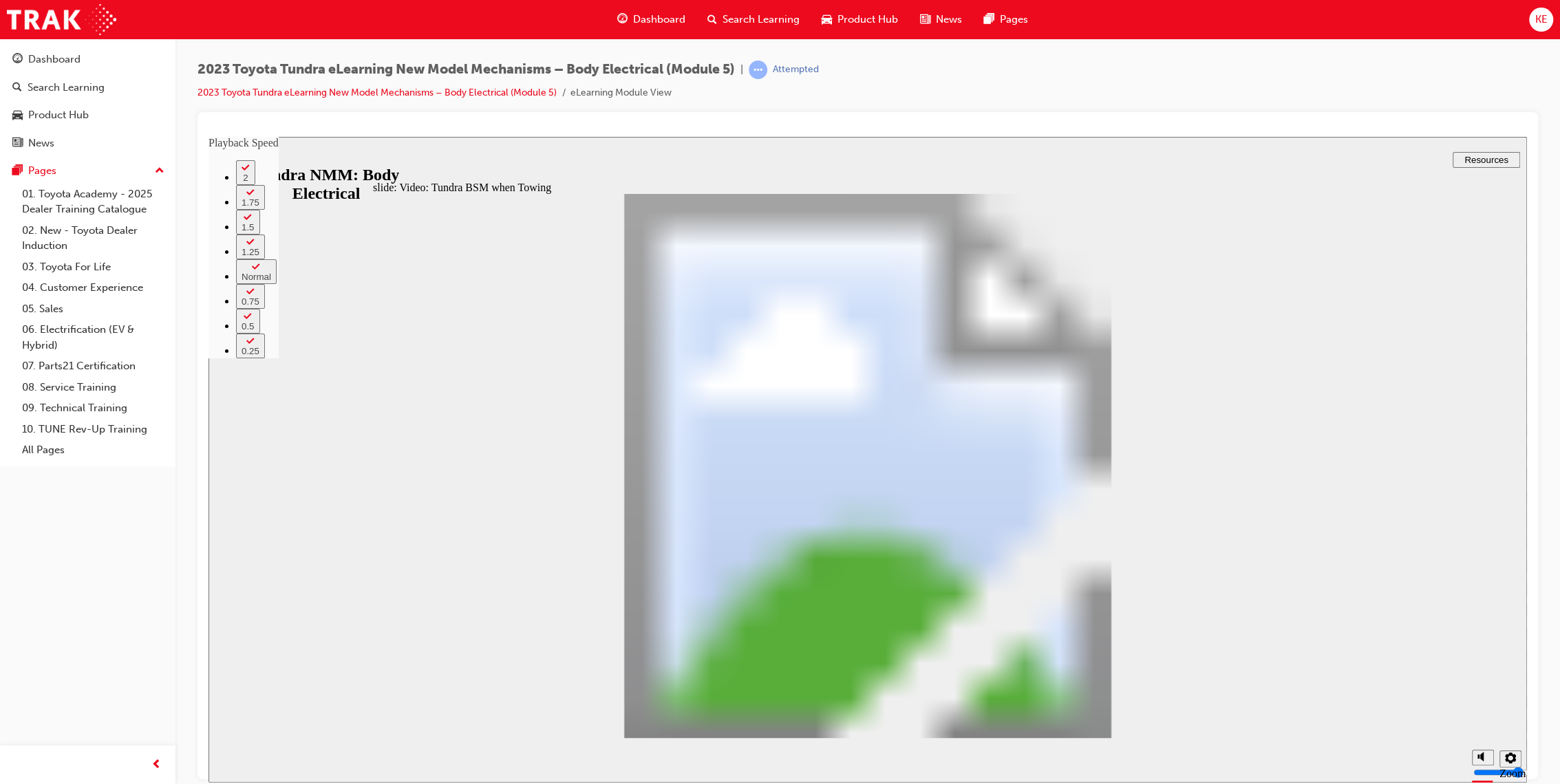
type input "5"
type input "12"
type input "5"
type input "13"
type input "5"
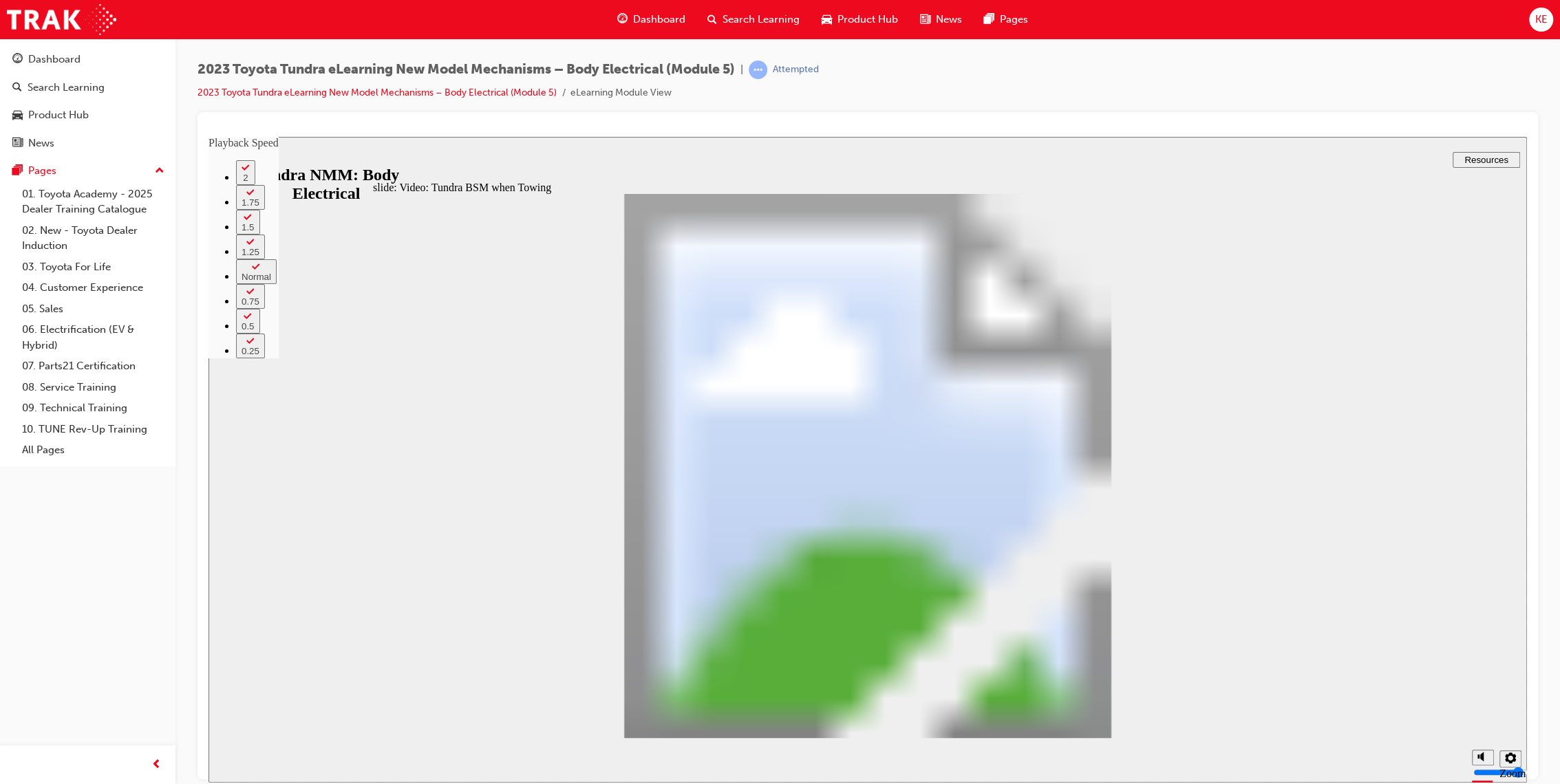
type input "13"
type input "5"
type input "13"
type input "5"
type input "13"
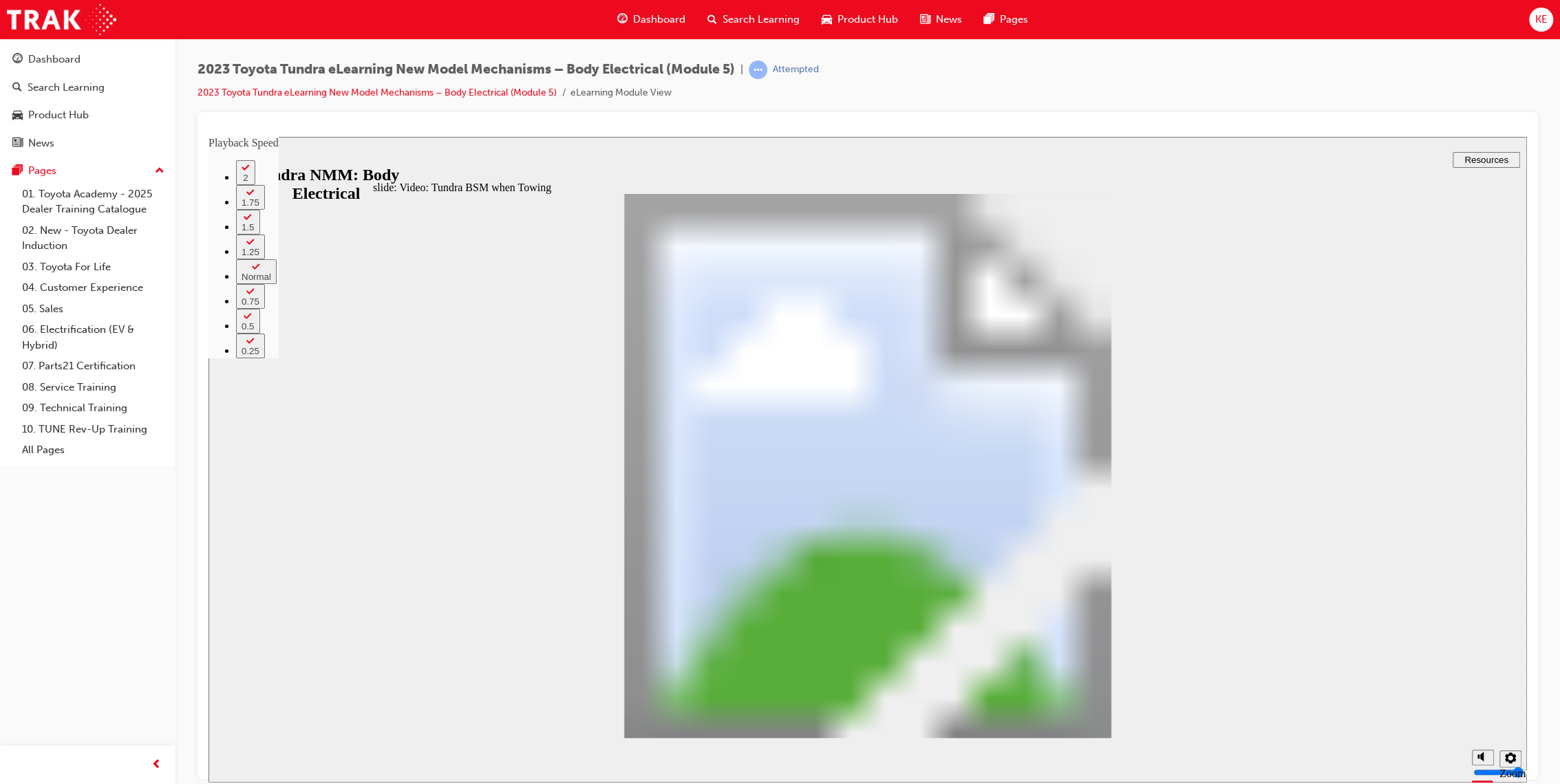
type input "5"
type input "14"
type input "5"
type input "14"
type input "5"
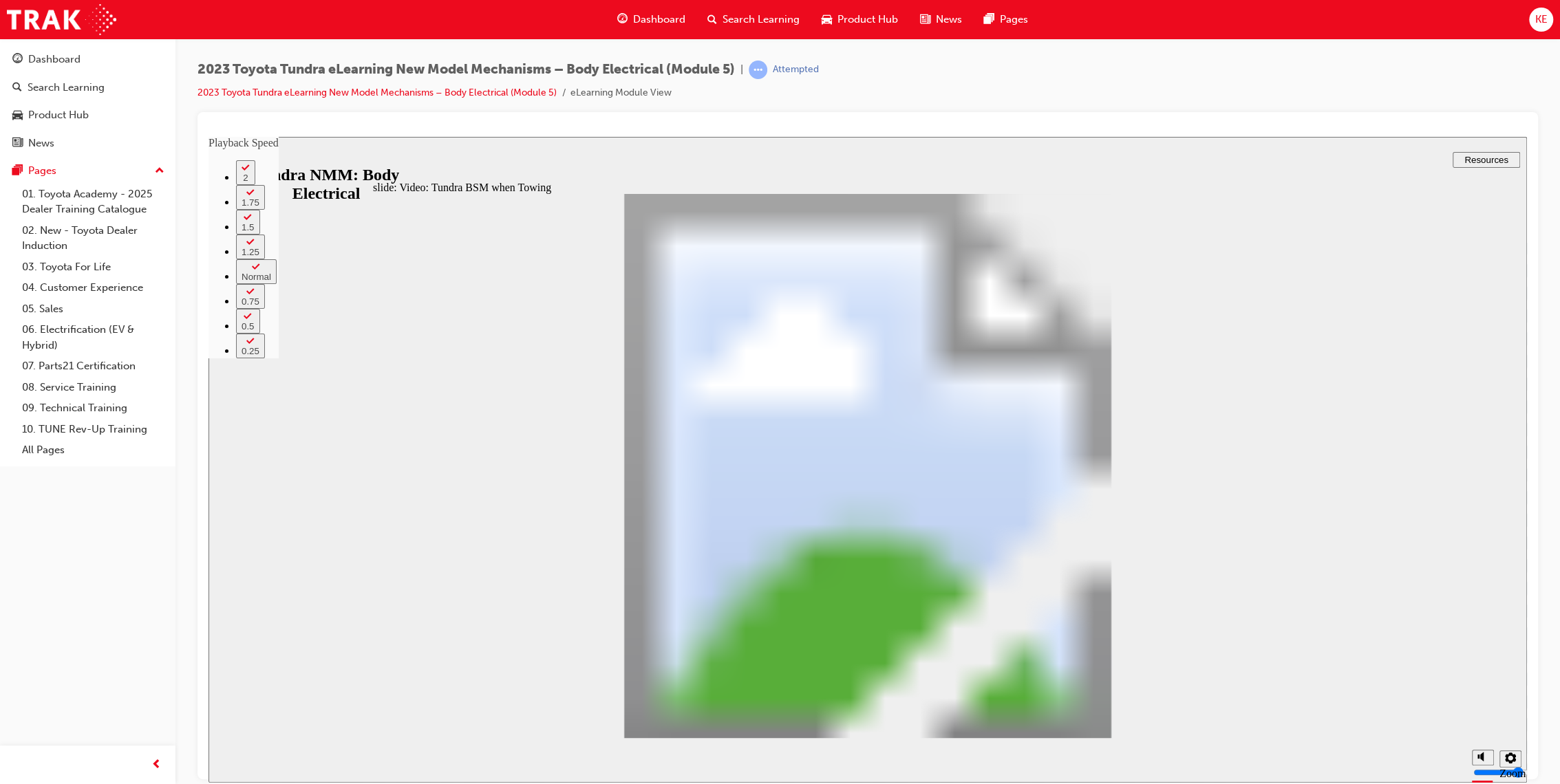
type input "14"
type input "5"
type input "15"
type input "5"
type input "15"
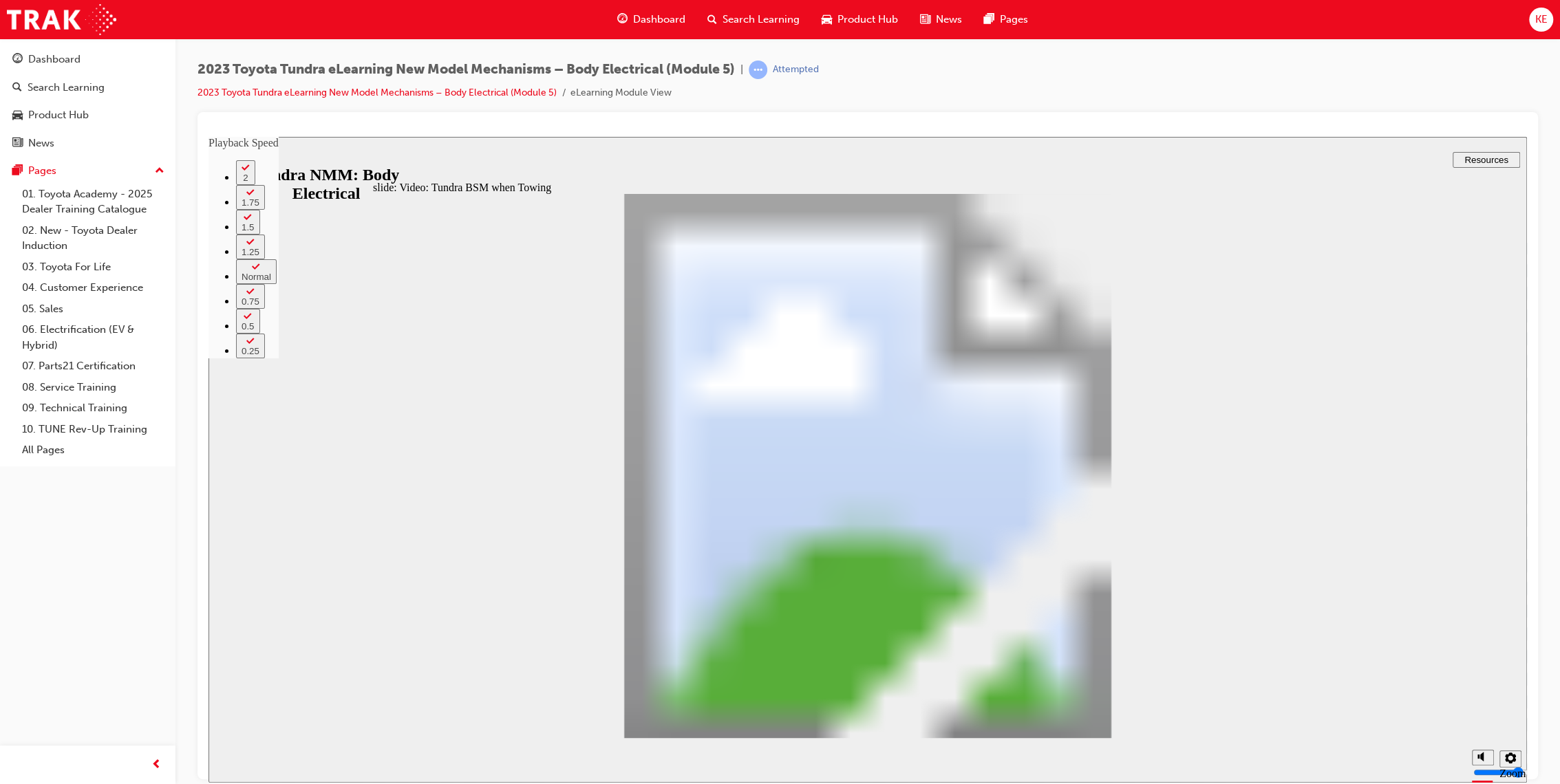
type input "5"
type input "15"
type input "5"
type input "15"
type input "5"
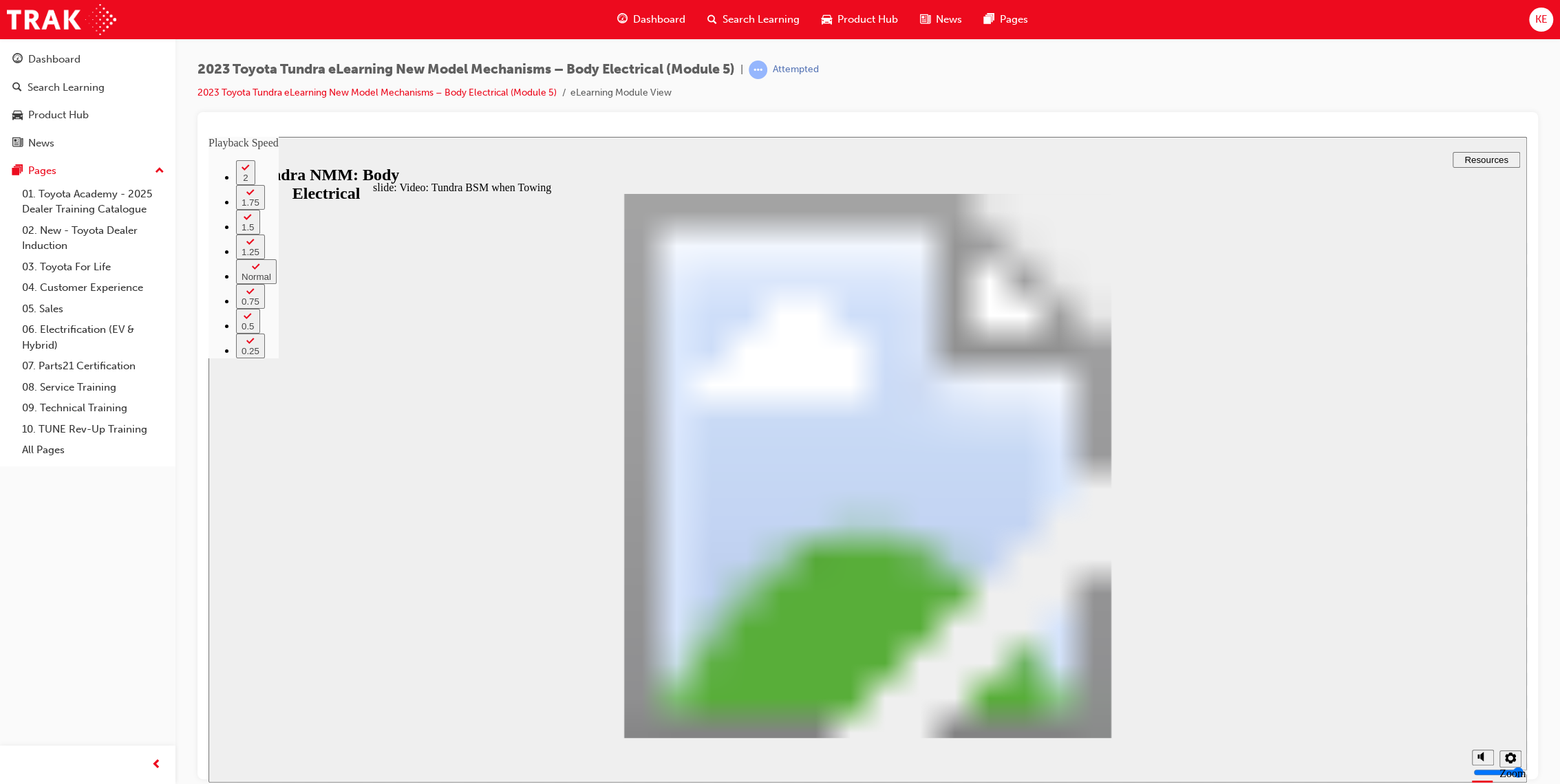
type input "16"
type input "5"
type input "16"
type input "5"
type input "16"
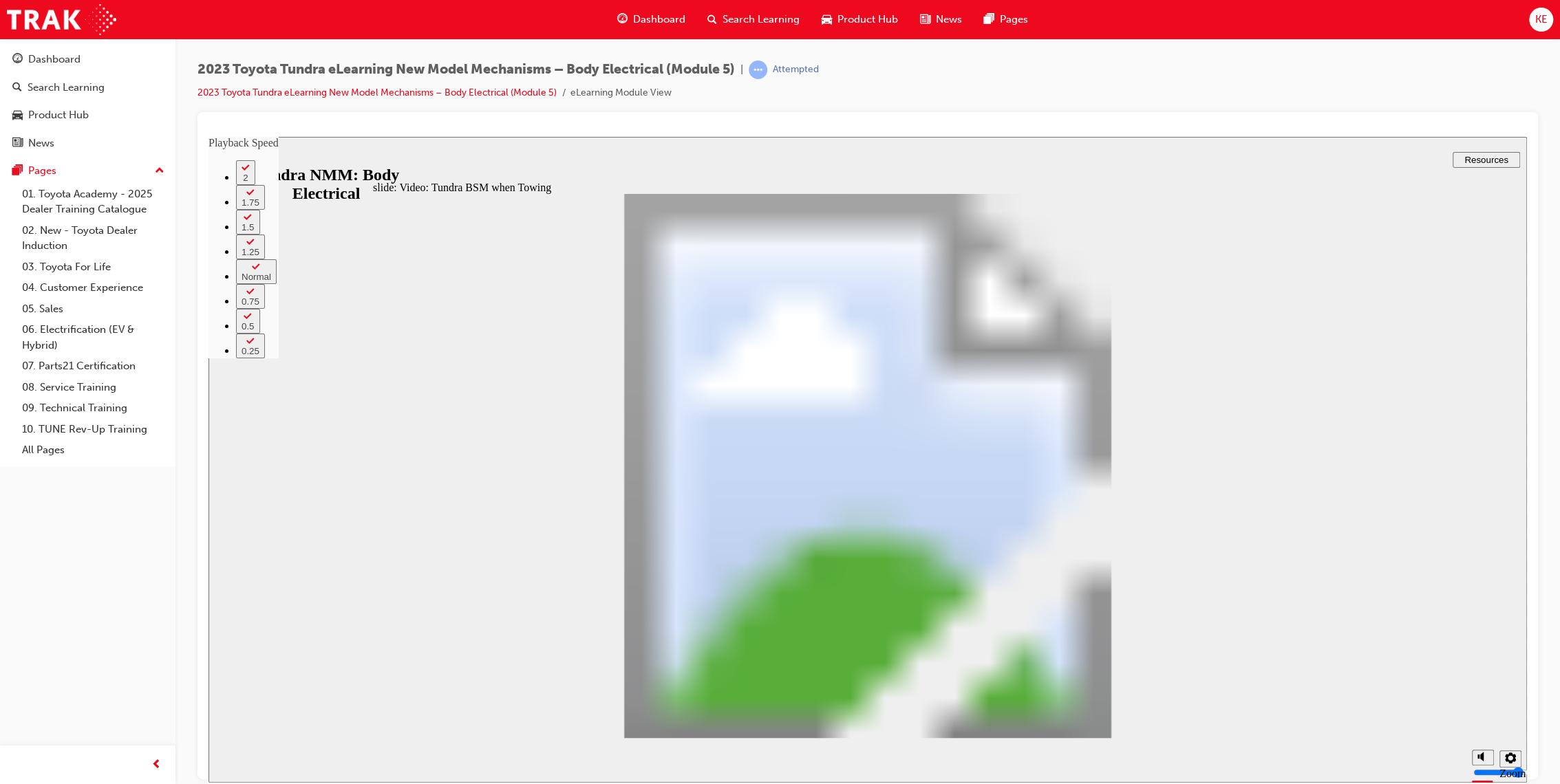
type input "5"
type input "16"
type input "5"
type input "17"
type input "5"
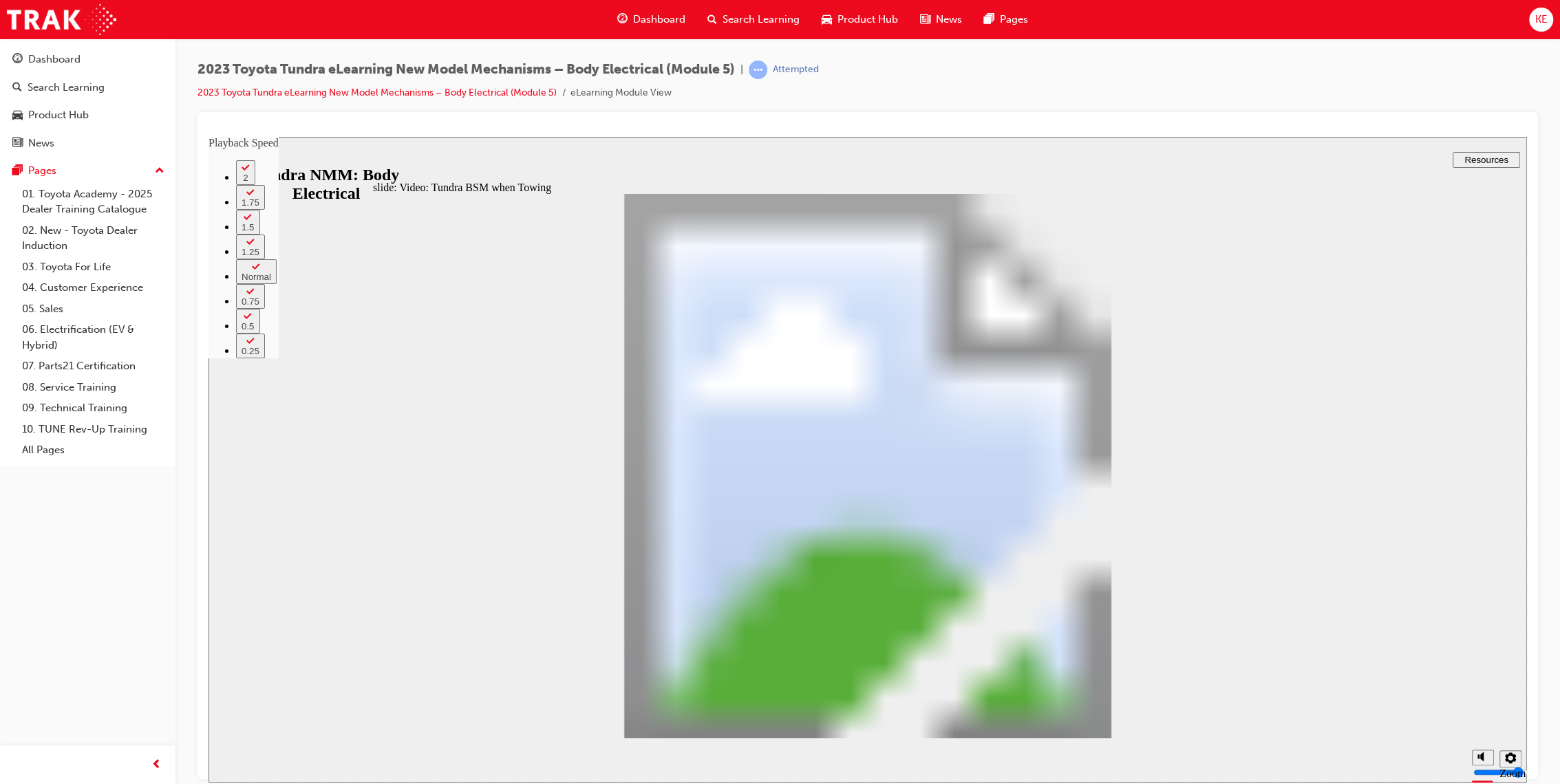
type input "17"
type input "5"
type input "17"
type input "5"
type input "17"
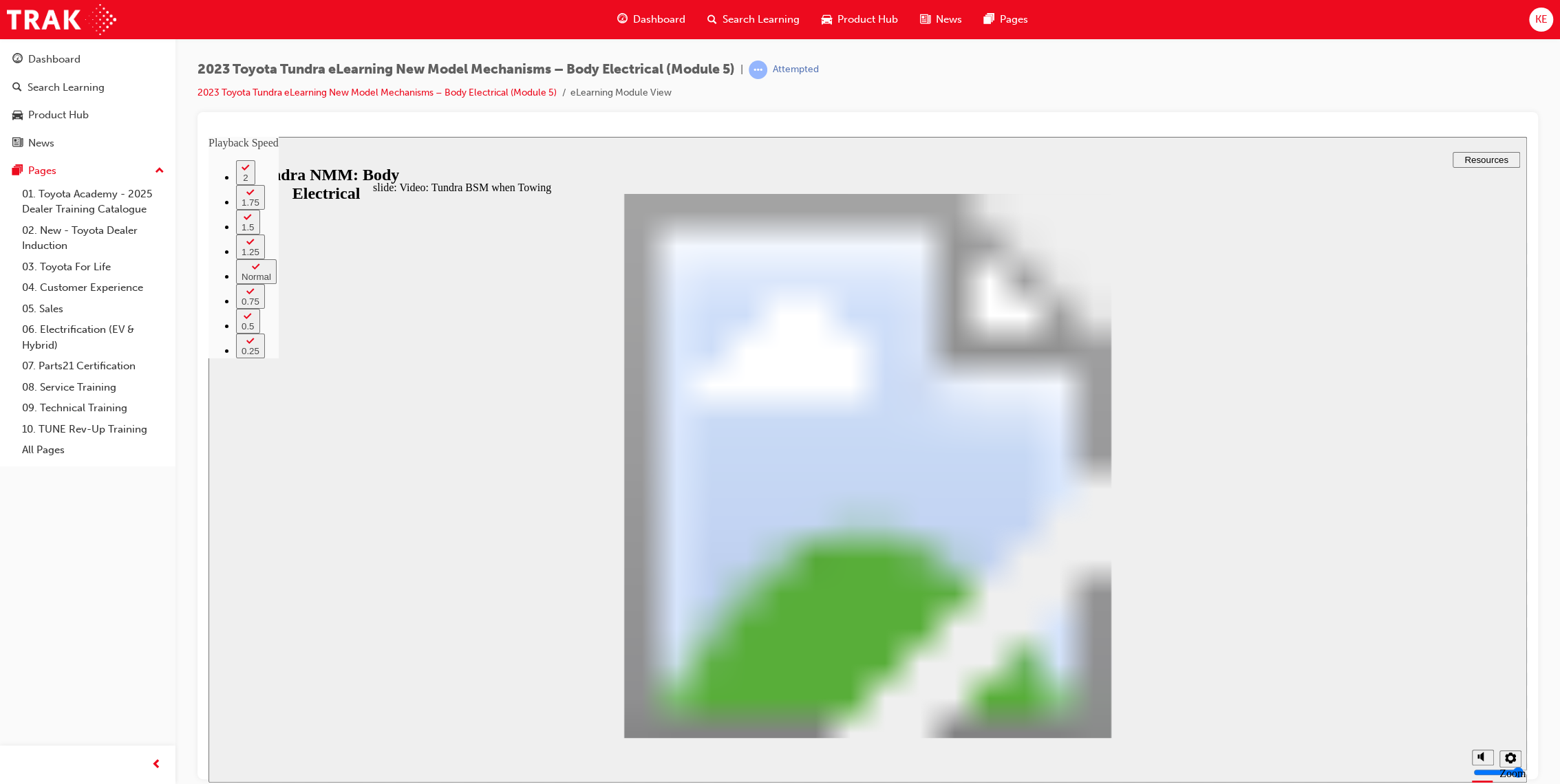
type input "5"
type input "18"
type input "5"
type input "18"
type input "5"
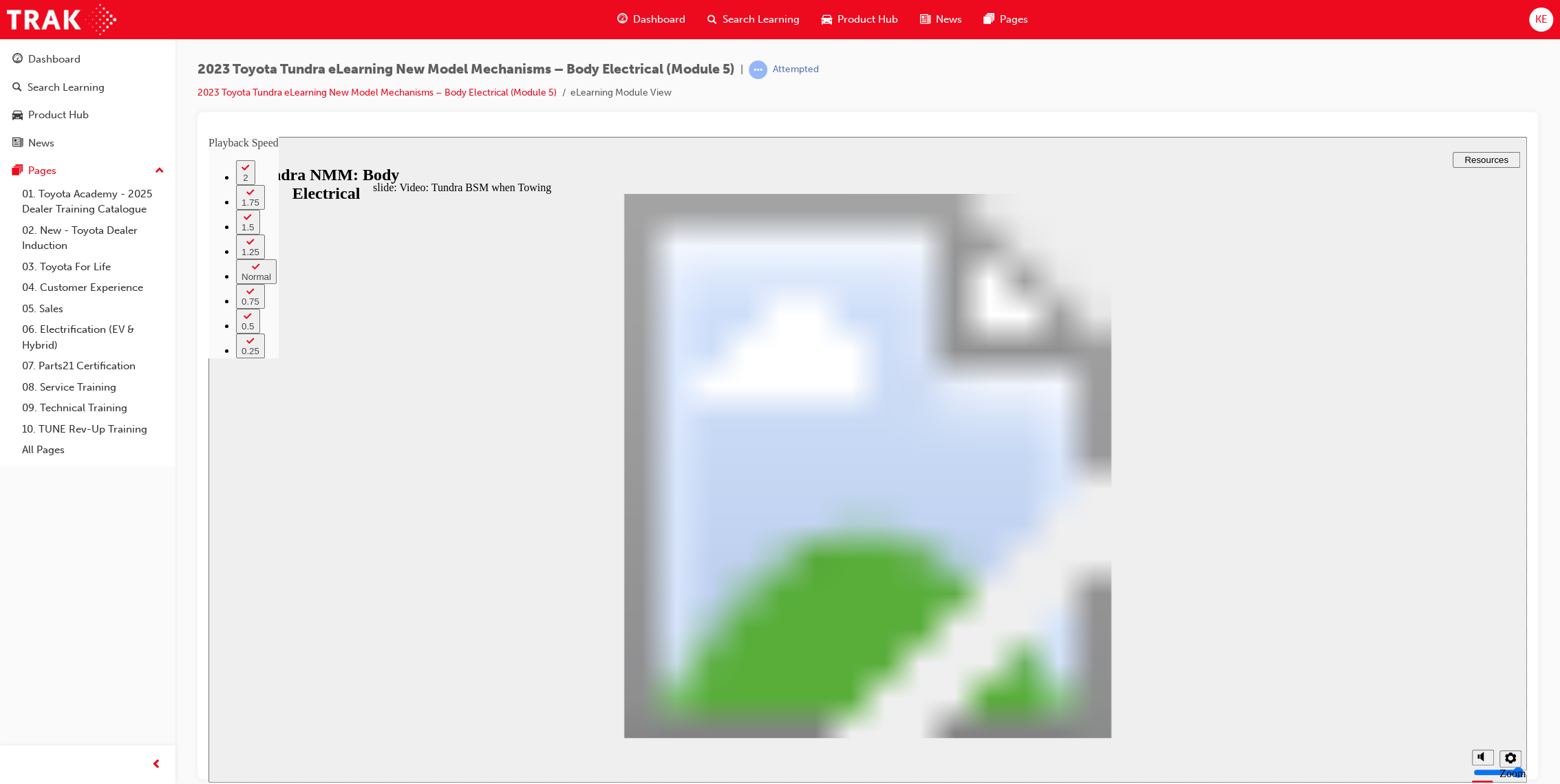
type input "18"
type input "5"
type input "19"
type input "5"
type input "19"
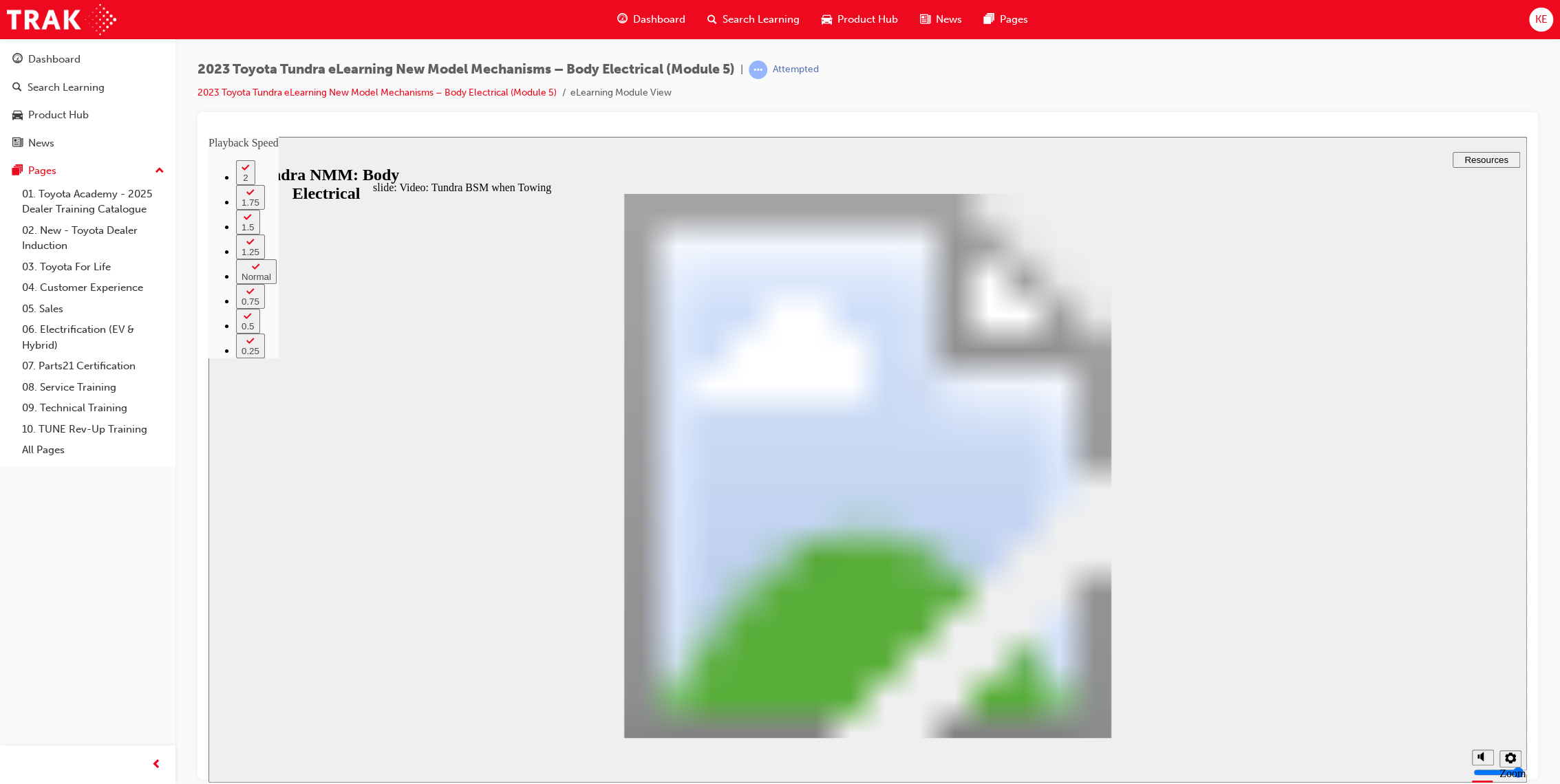
type input "5"
type input "19"
type input "5"
type input "19"
type input "5"
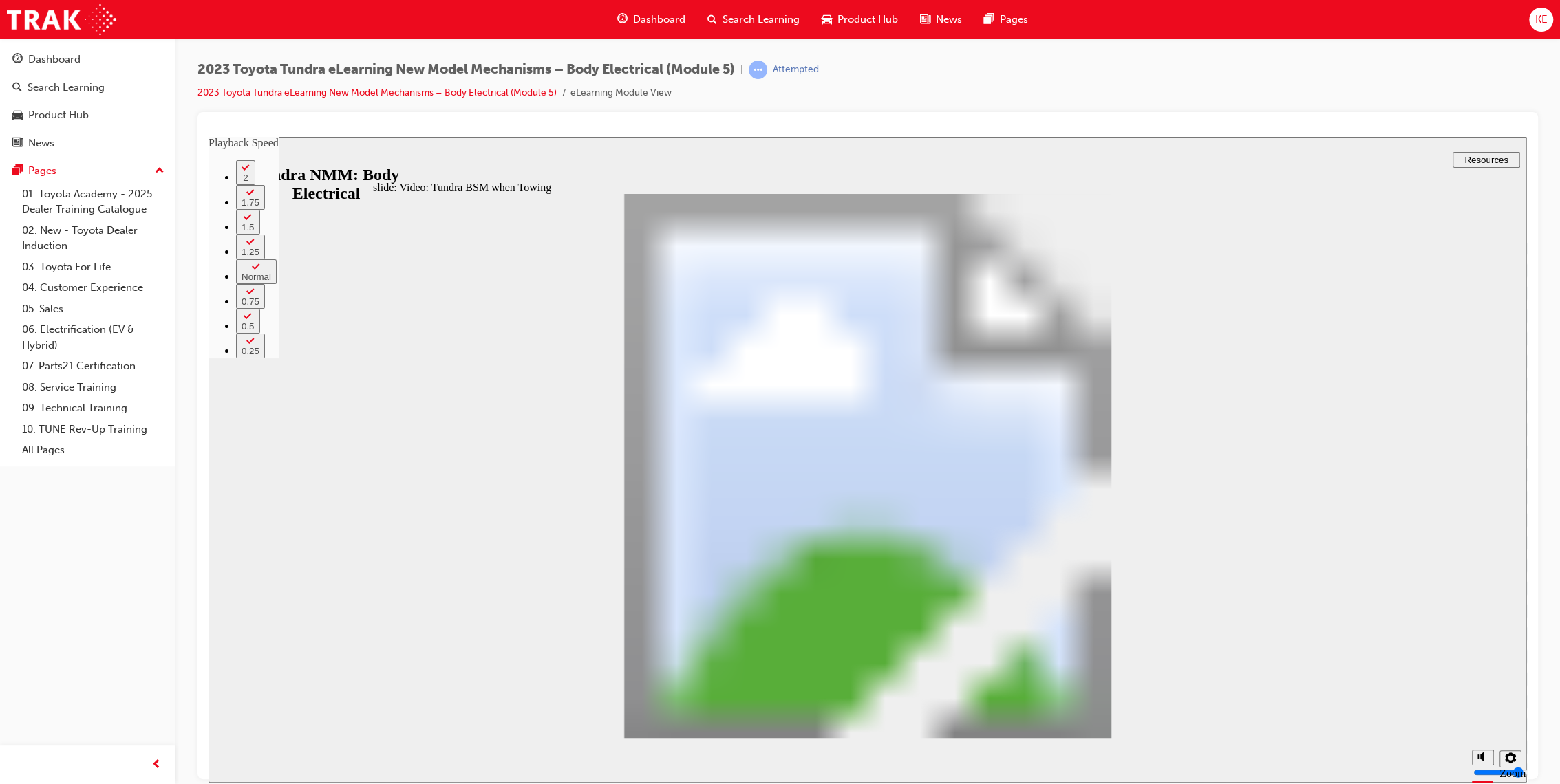
type input "20"
type input "5"
type input "20"
type input "5"
type input "20"
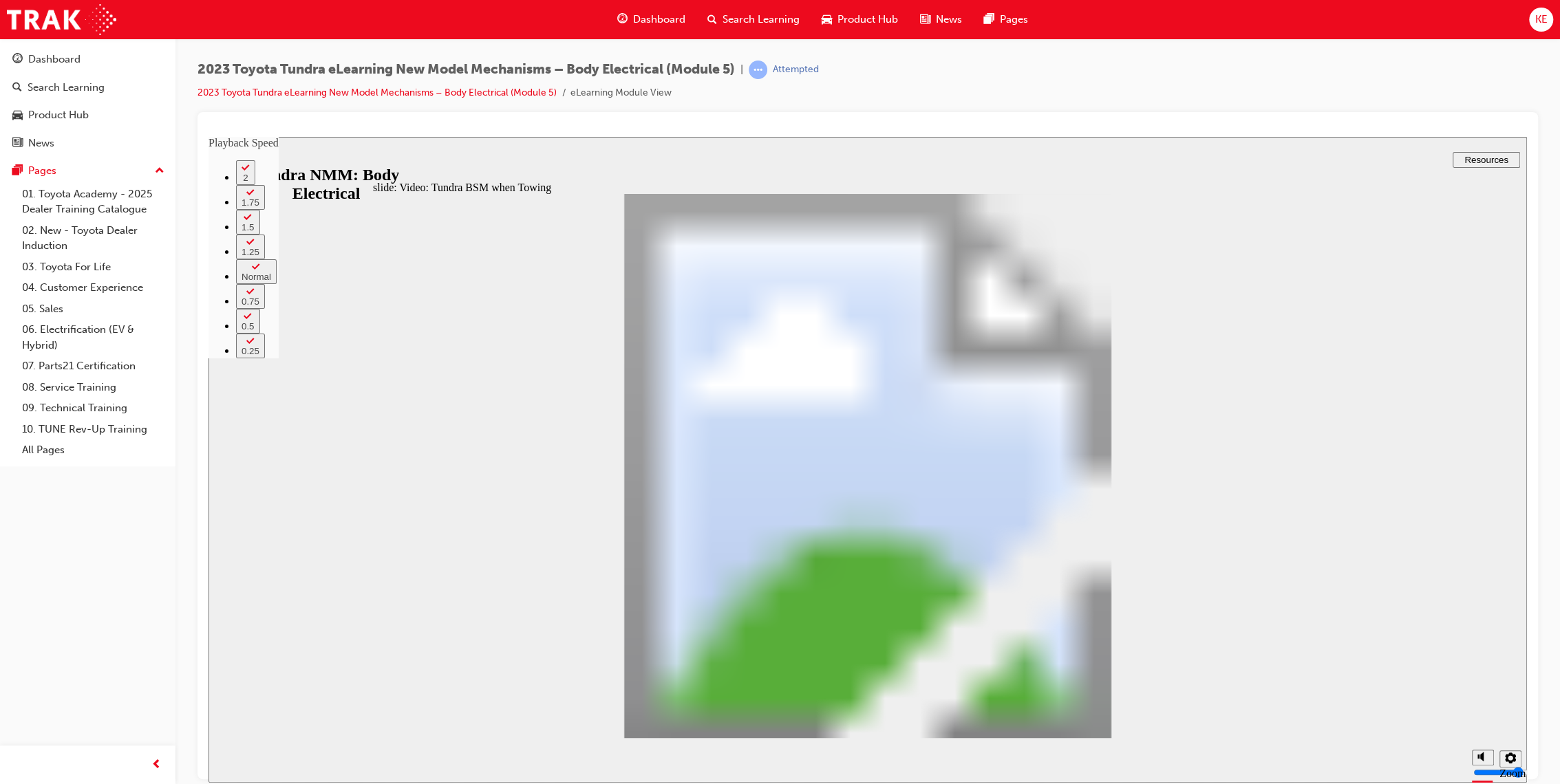
type input "5"
type input "20"
type input "5"
type input "21"
type input "5"
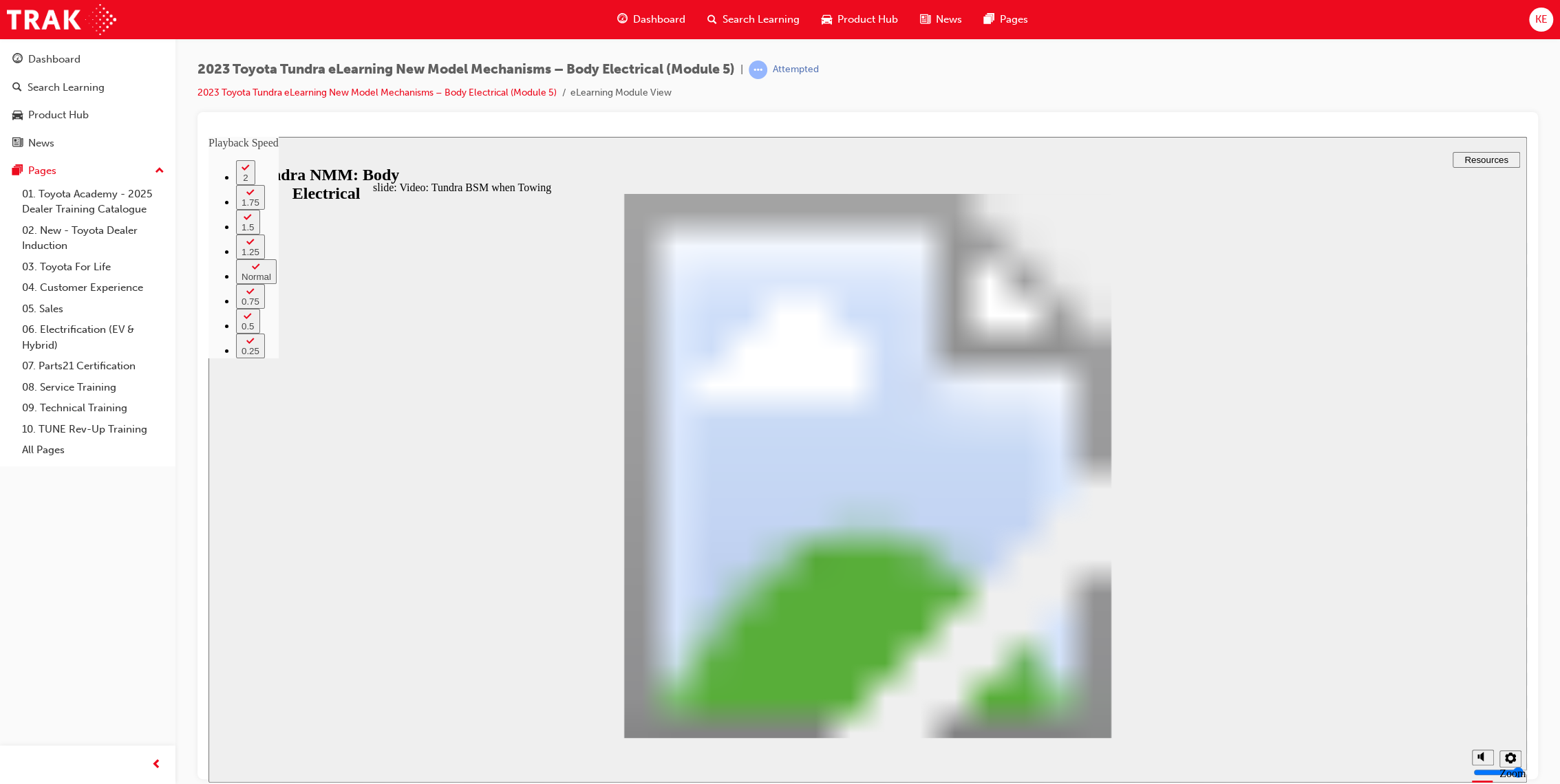
type input "21"
type input "5"
type input "21"
type input "5"
type input "21"
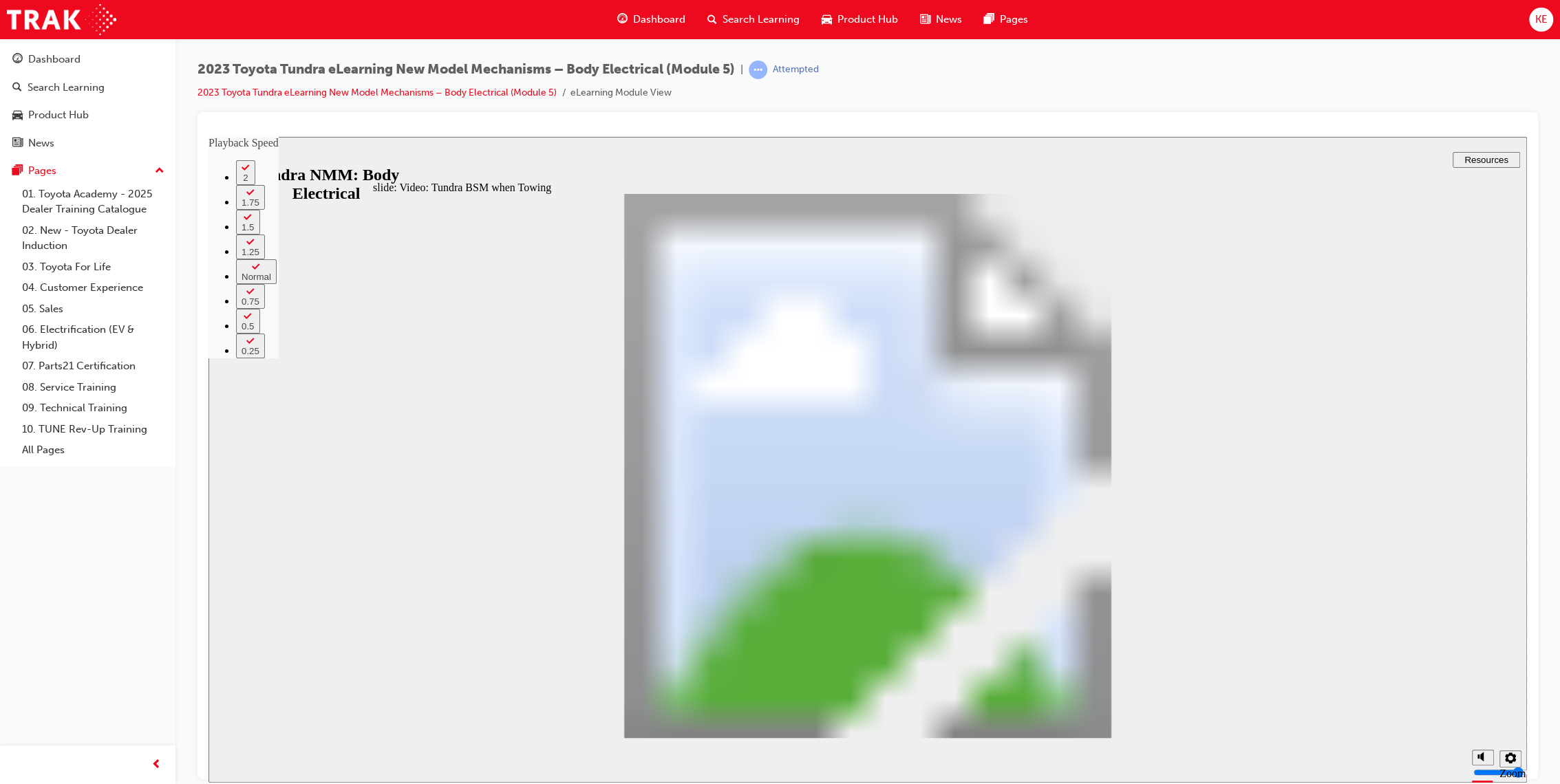
type input "5"
type input "22"
type input "5"
type input "22"
type input "5"
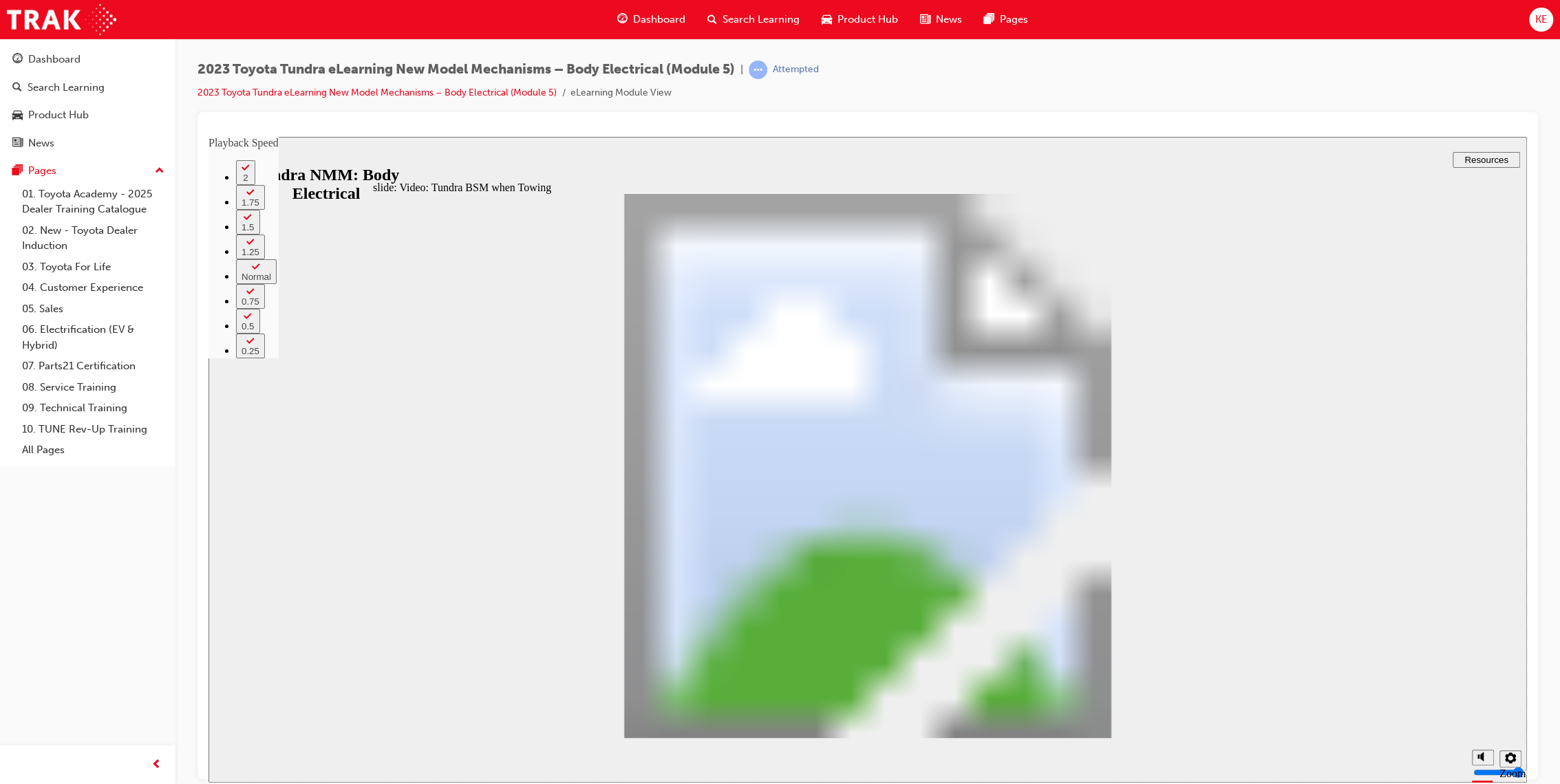
type input "22"
type input "5"
type input "23"
type input "5"
type input "23"
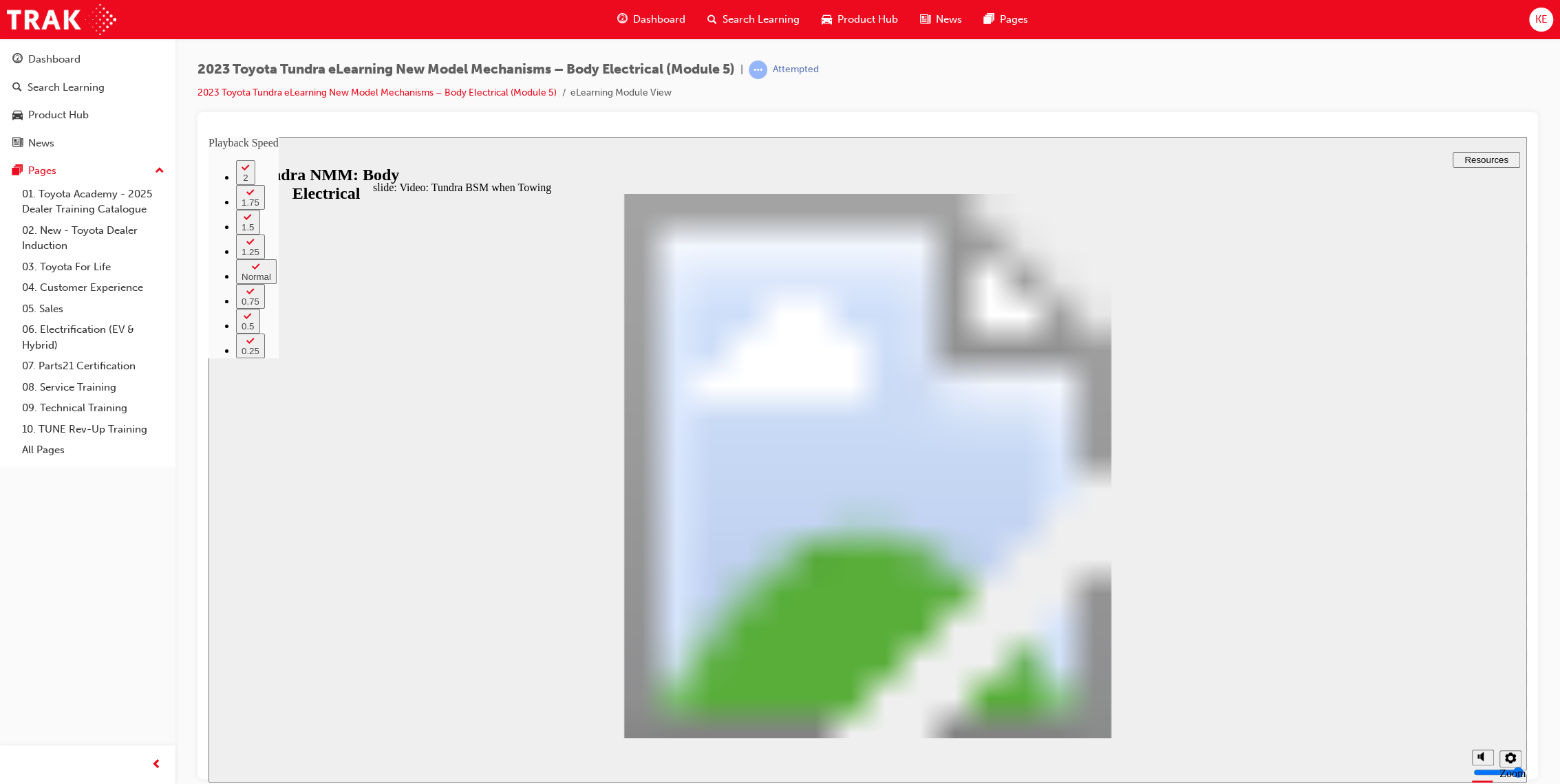
type input "5"
type input "23"
type input "5"
type input "23"
type input "5"
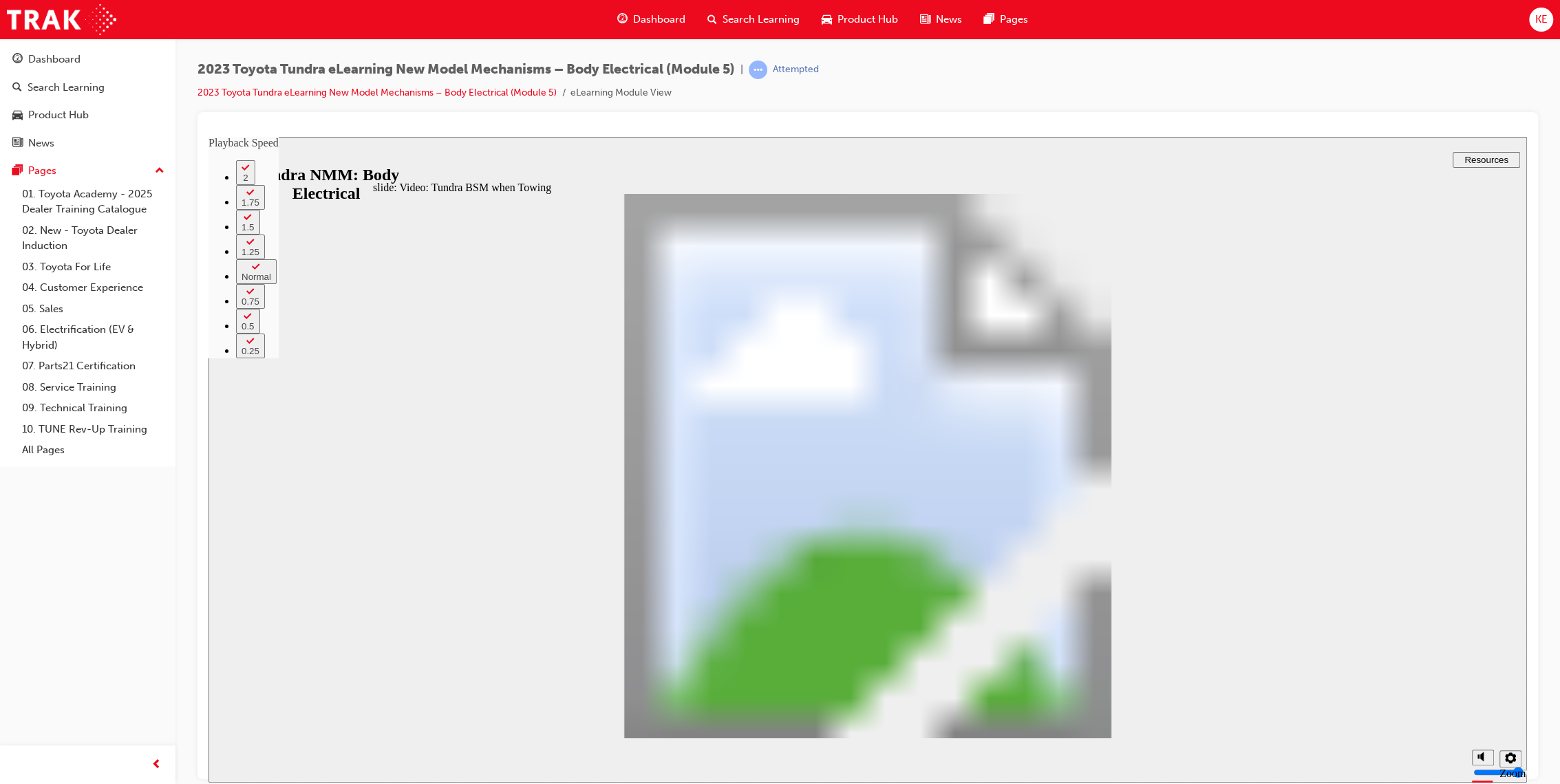
type input "24"
type input "5"
type input "24"
type input "5"
type input "24"
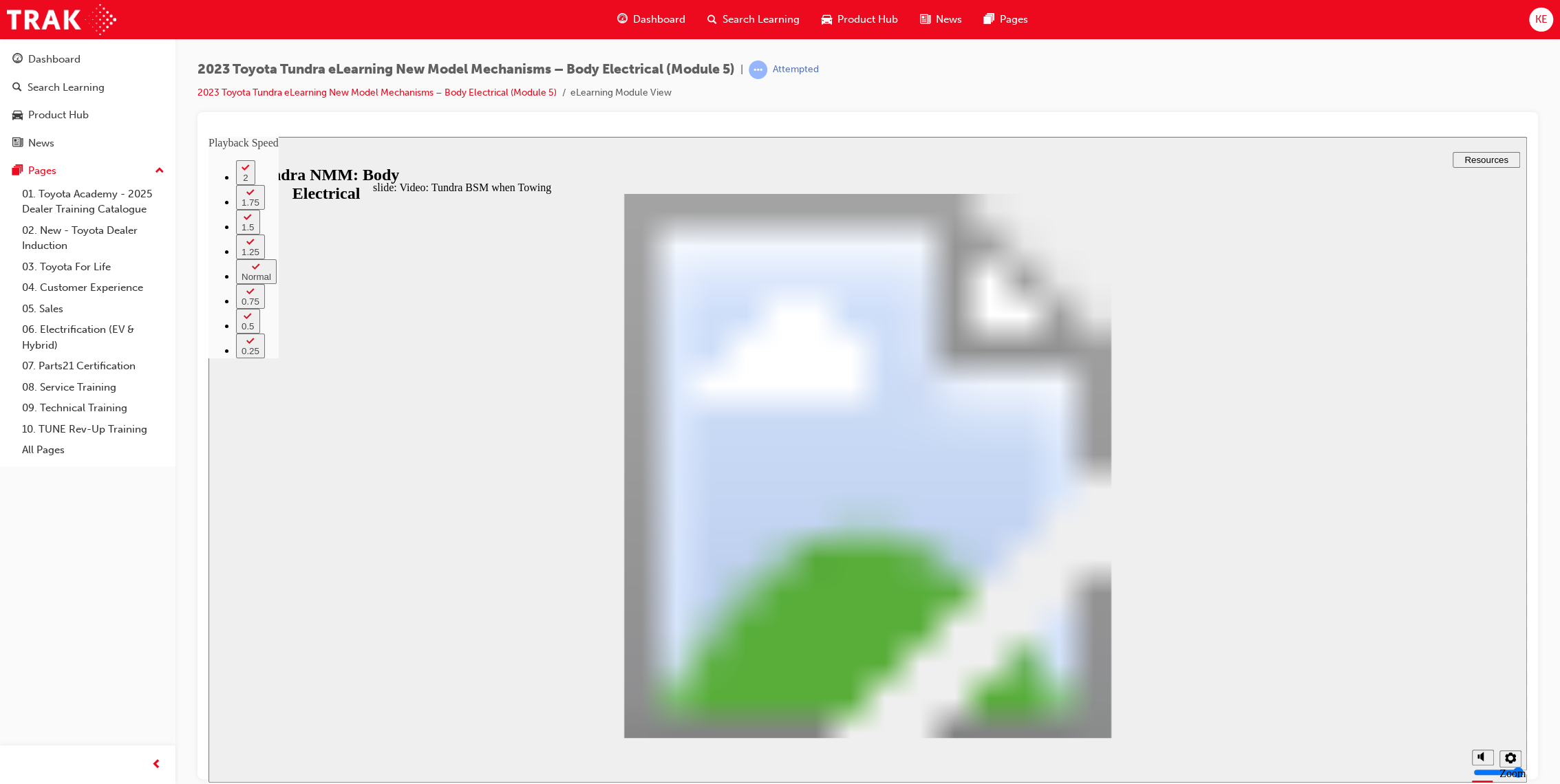
type input "5"
type input "24"
type input "5"
type input "25"
type input "5"
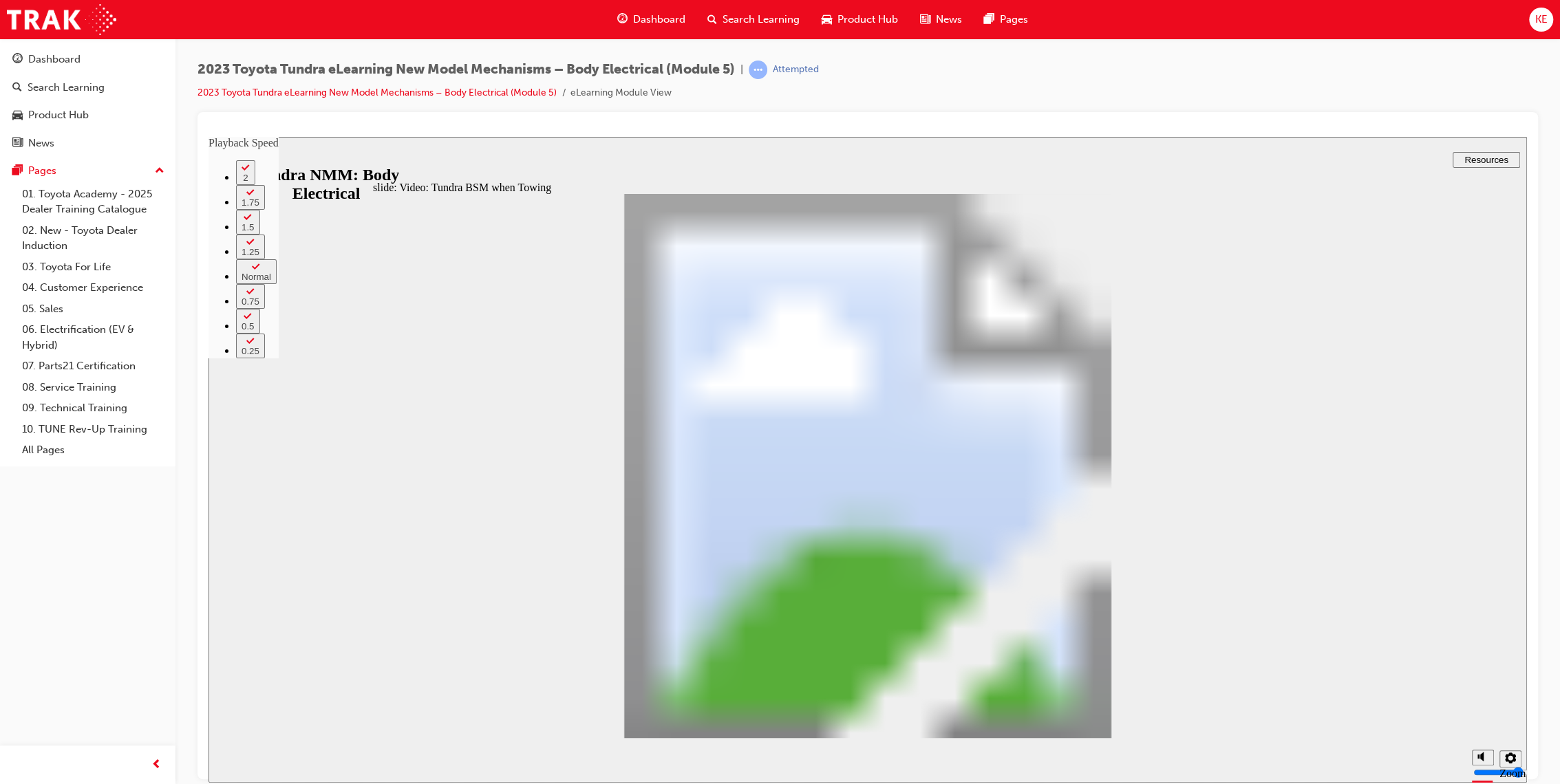
type input "25"
type input "5"
type input "25"
type input "5"
type input "25"
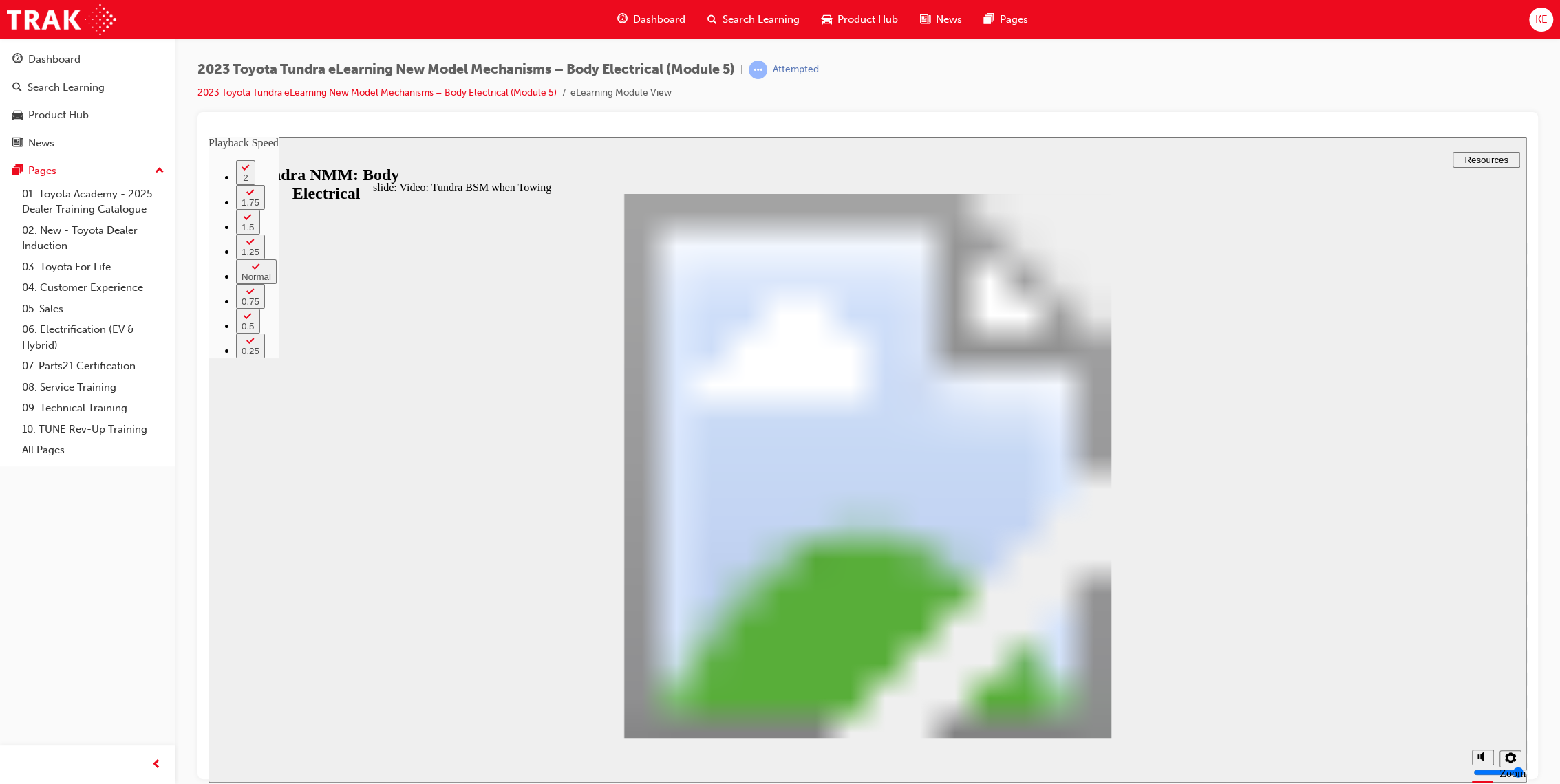
type input "5"
type input "26"
type input "5"
type input "26"
type input "5"
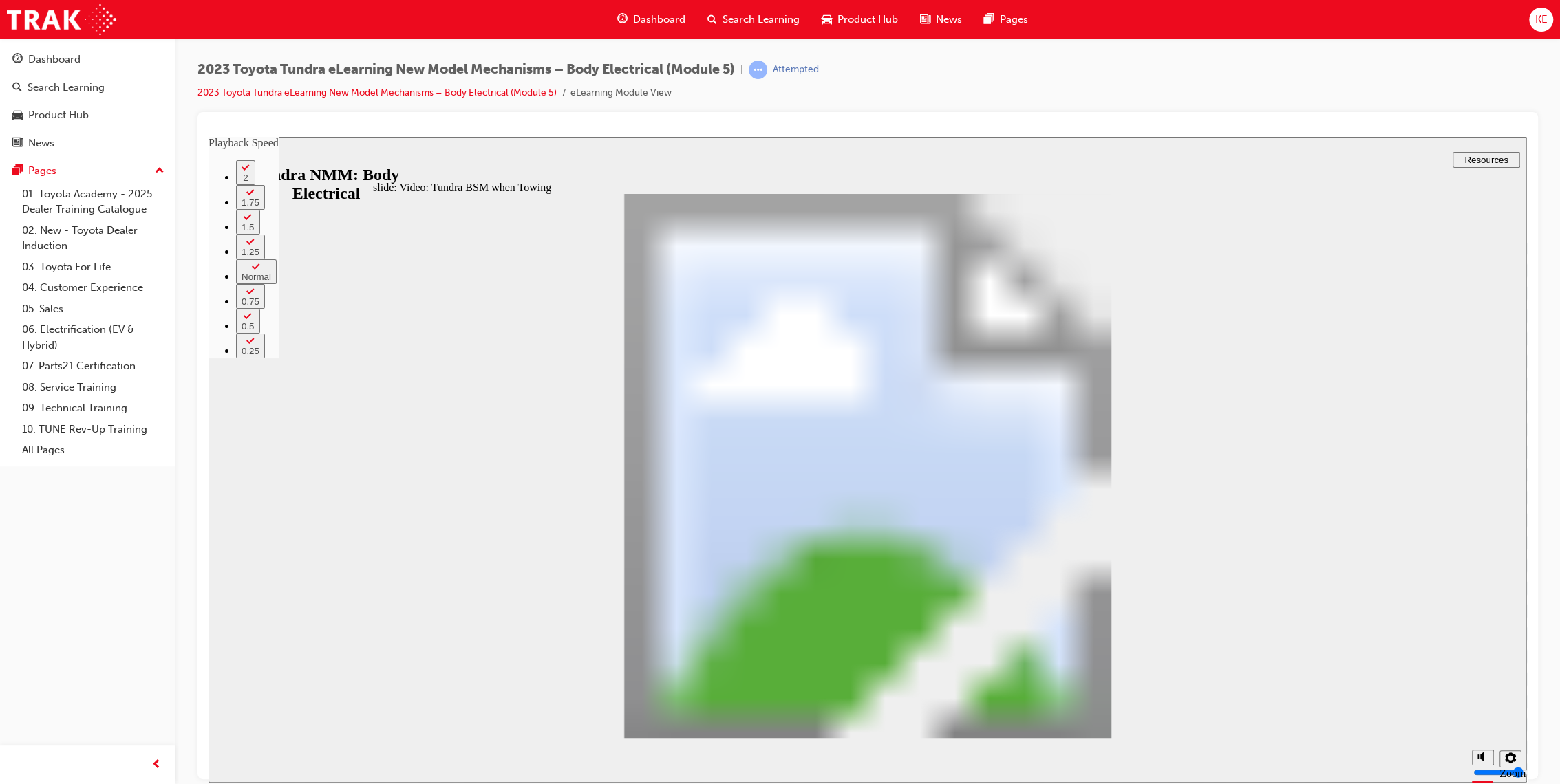
type input "26"
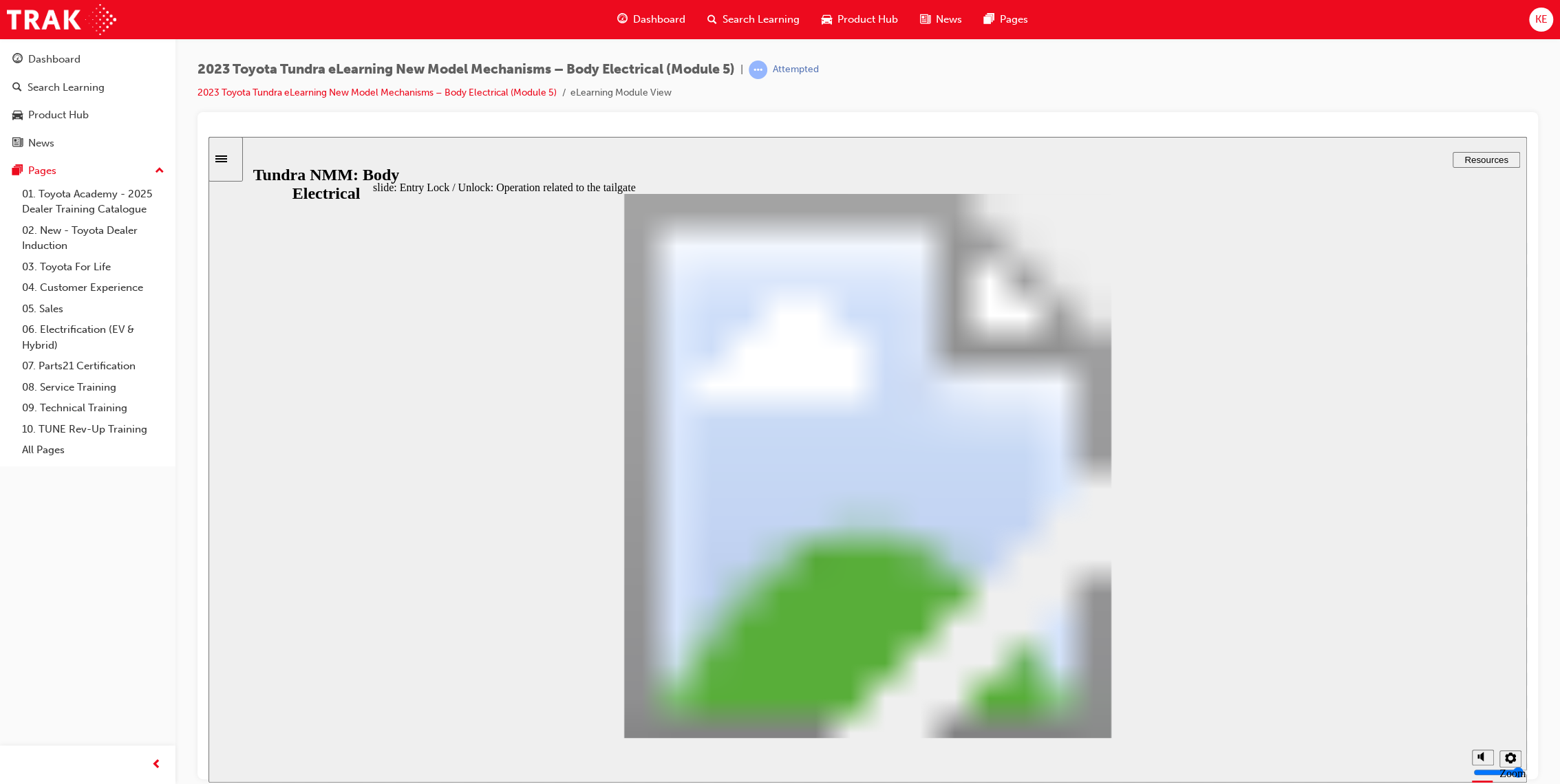
drag, startPoint x: 1063, startPoint y: 725, endPoint x: 1095, endPoint y: 696, distance: 43.2
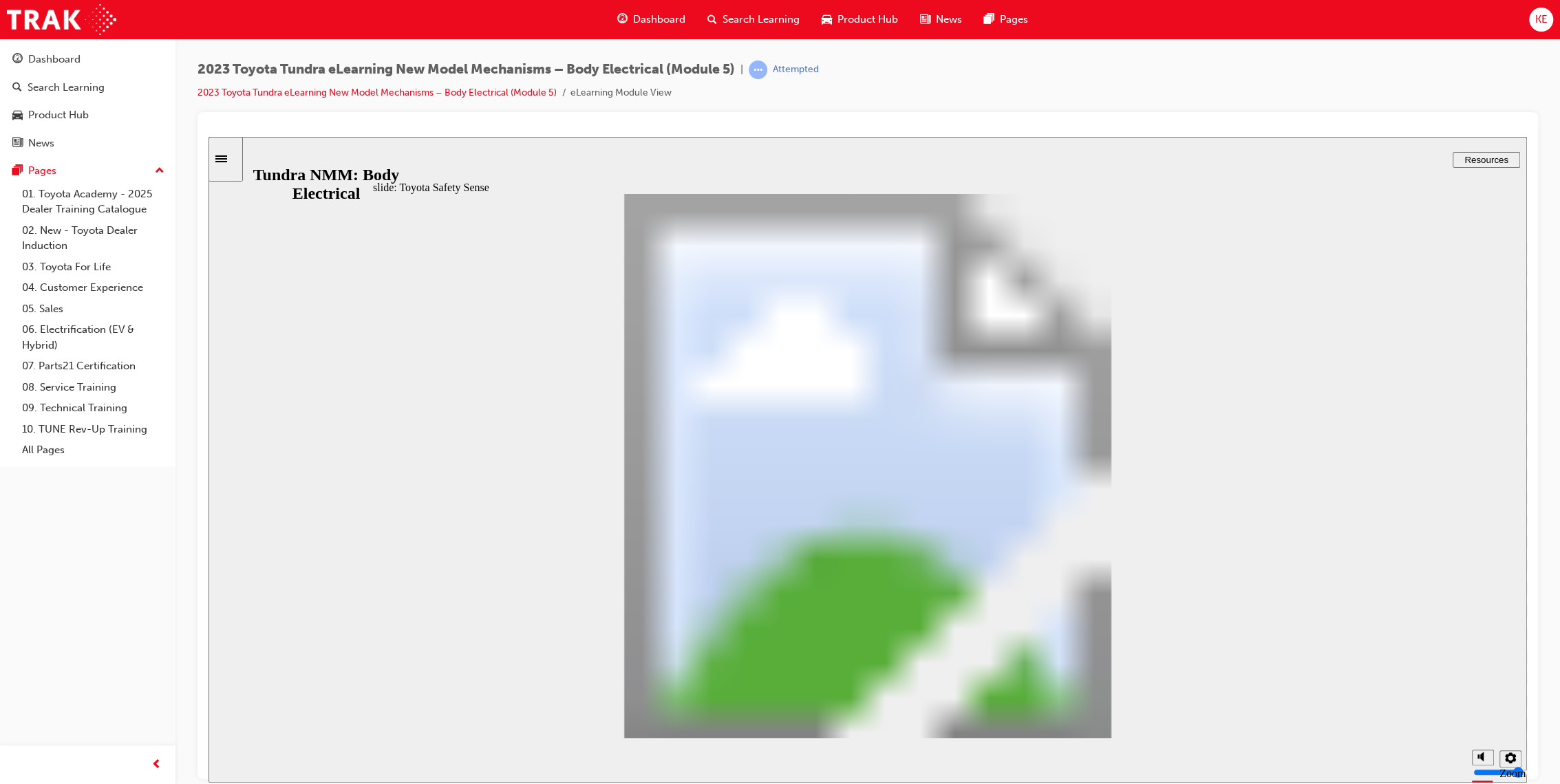
drag, startPoint x: 1125, startPoint y: 705, endPoint x: 1132, endPoint y: 704, distance: 7.1
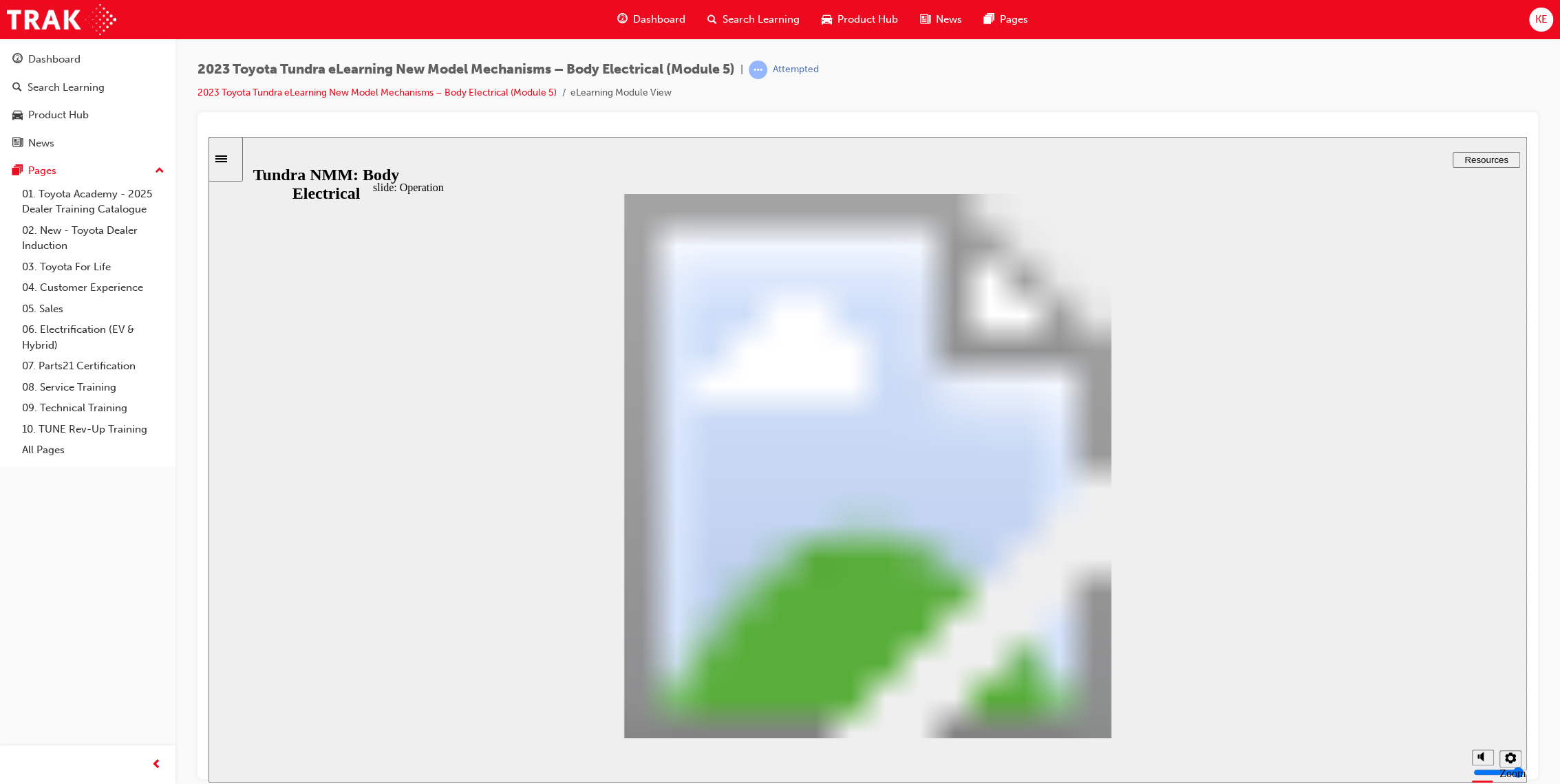
click at [1194, 69] on div "2023 Toyota Tundra eLearning New Model Mechanisms – Body Electrical (Module 5) …" at bounding box center [867, 86] width 1340 height 51
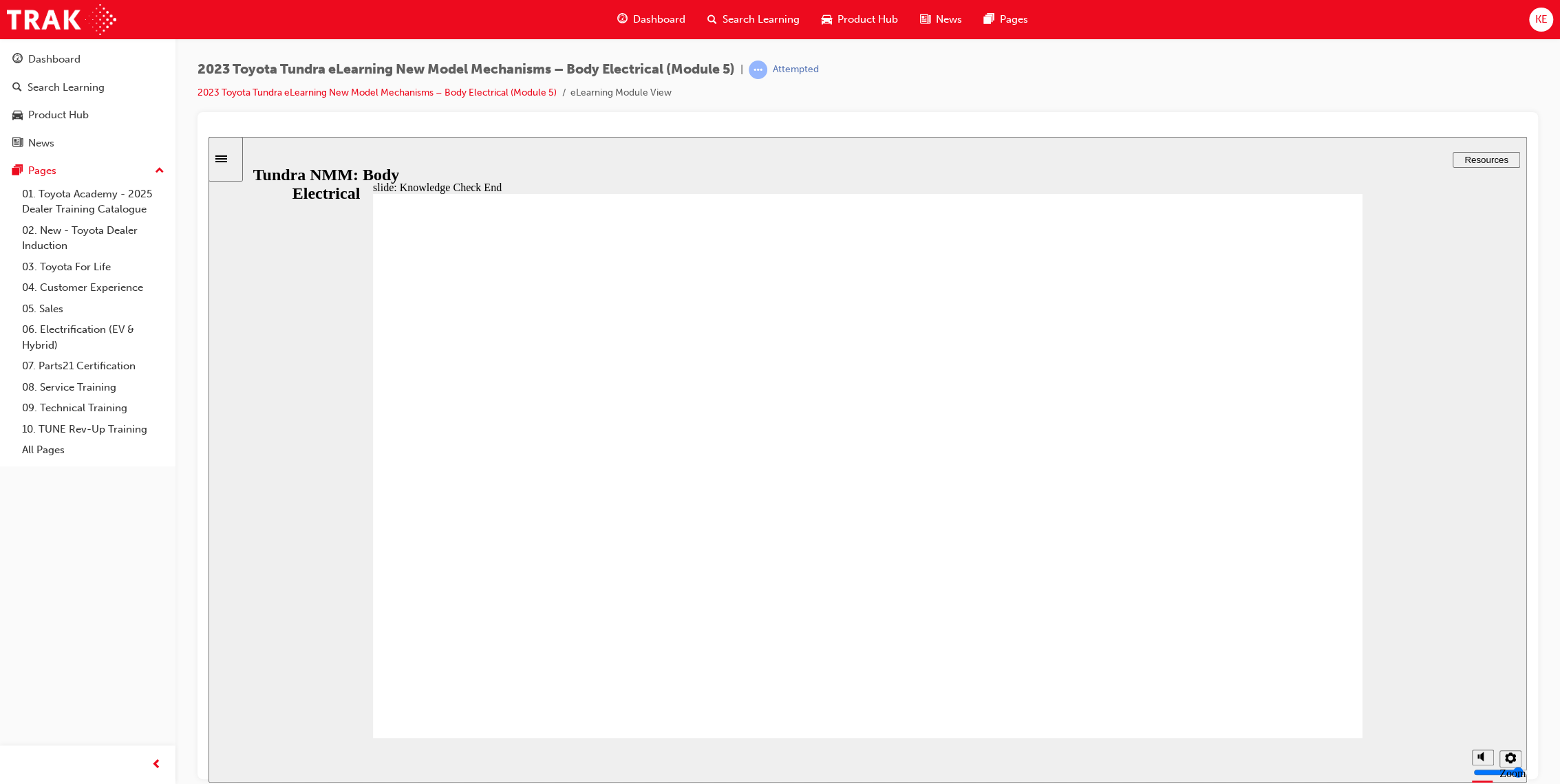
click at [236, 157] on icon "Sidebar Toggle" at bounding box center [226, 157] width 21 height 8
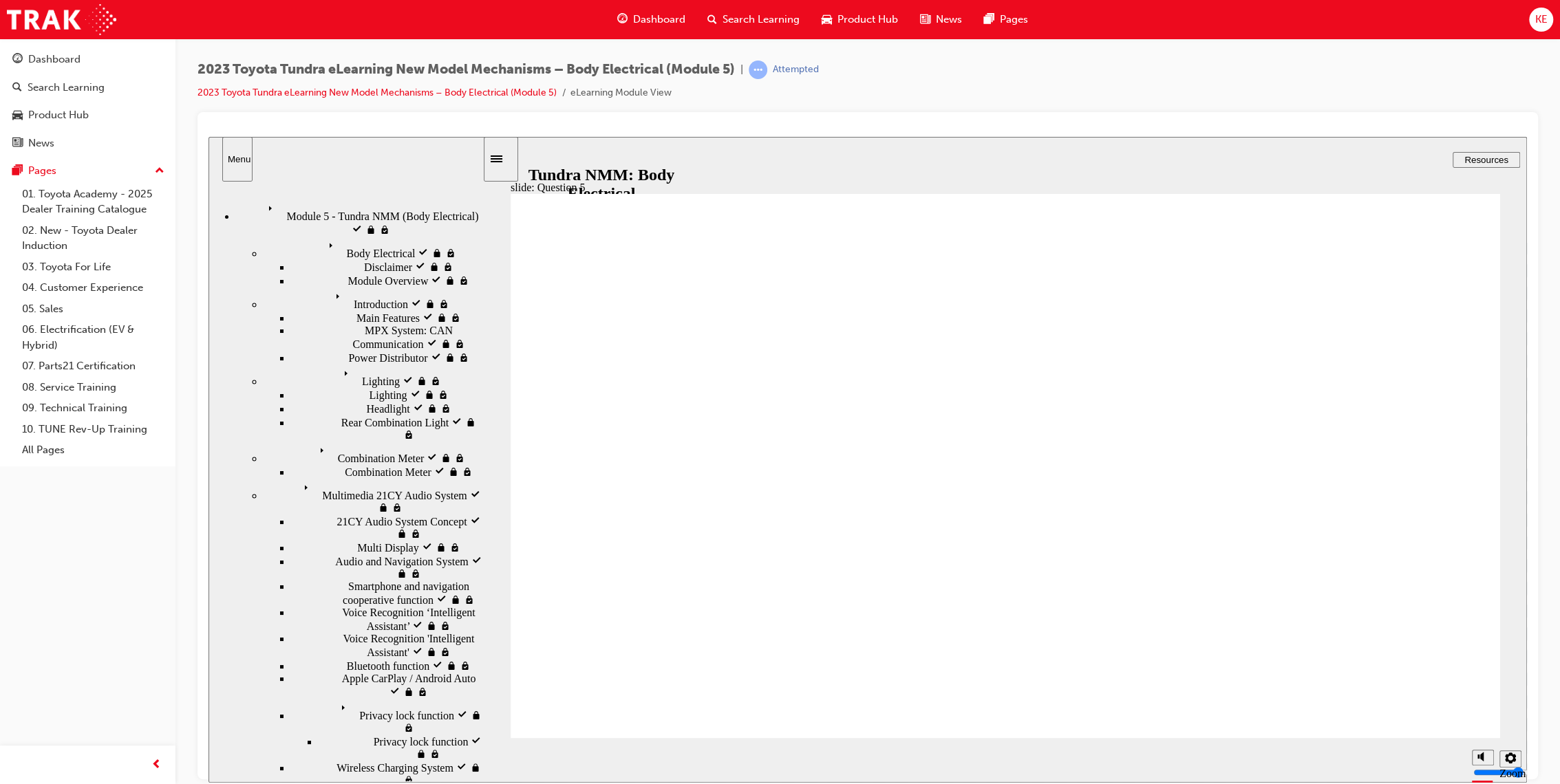
click at [783, 26] on span "Search Learning" at bounding box center [761, 19] width 77 height 16
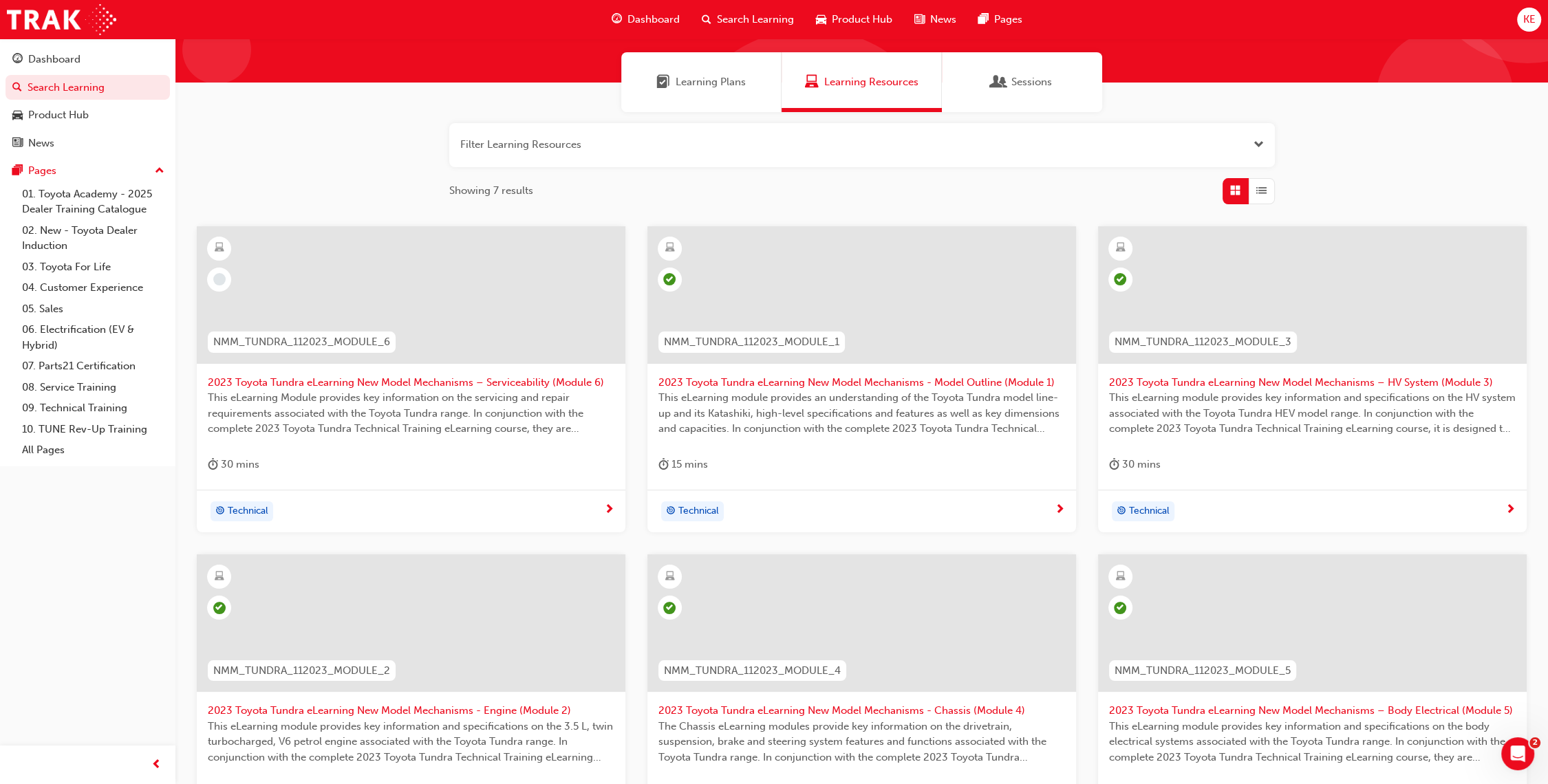
scroll to position [77, 0]
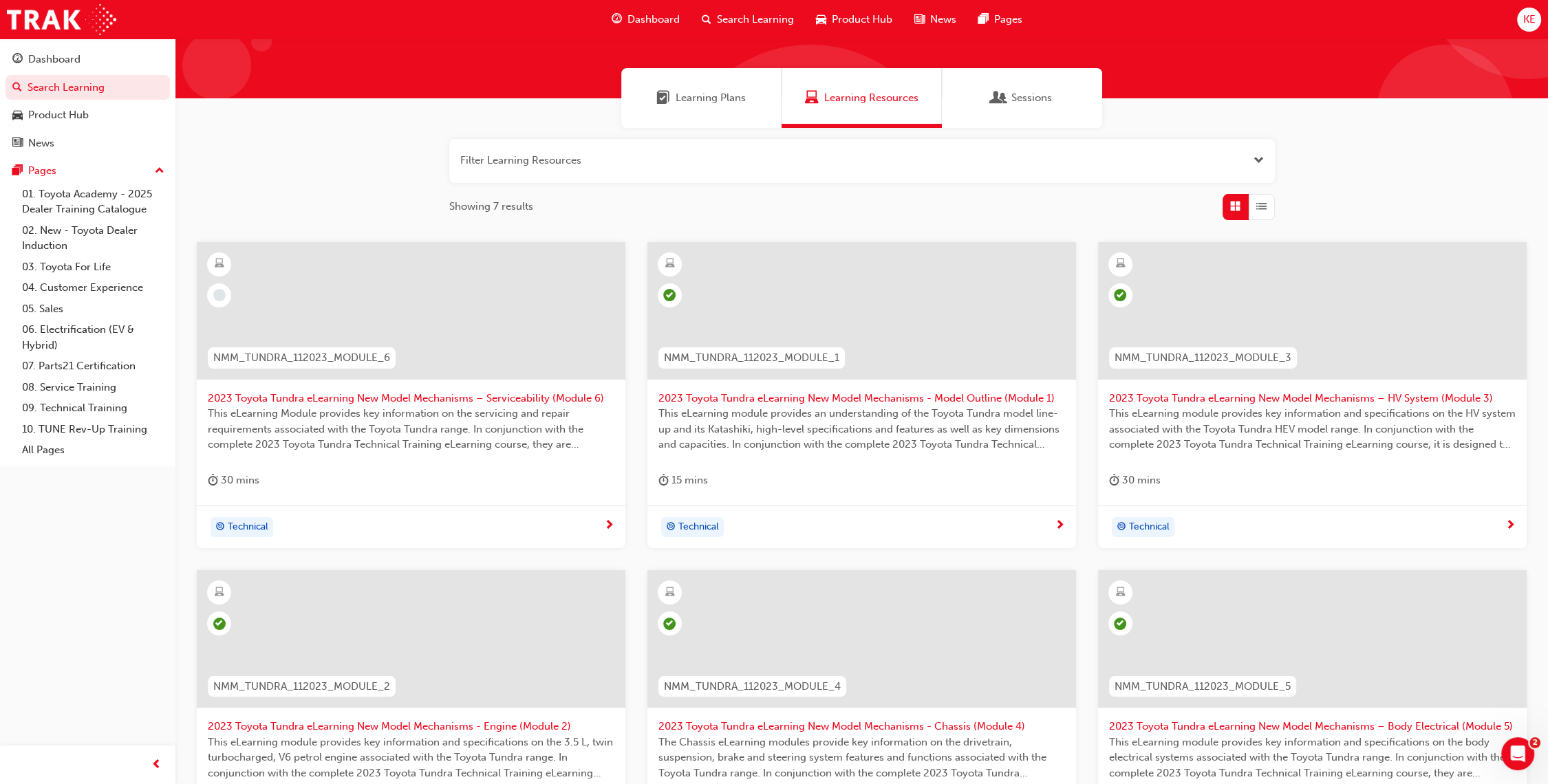
click at [534, 399] on span "2023 Toyota Tundra eLearning New Model Mechanisms – Serviceability (Module 6)" at bounding box center [411, 398] width 407 height 16
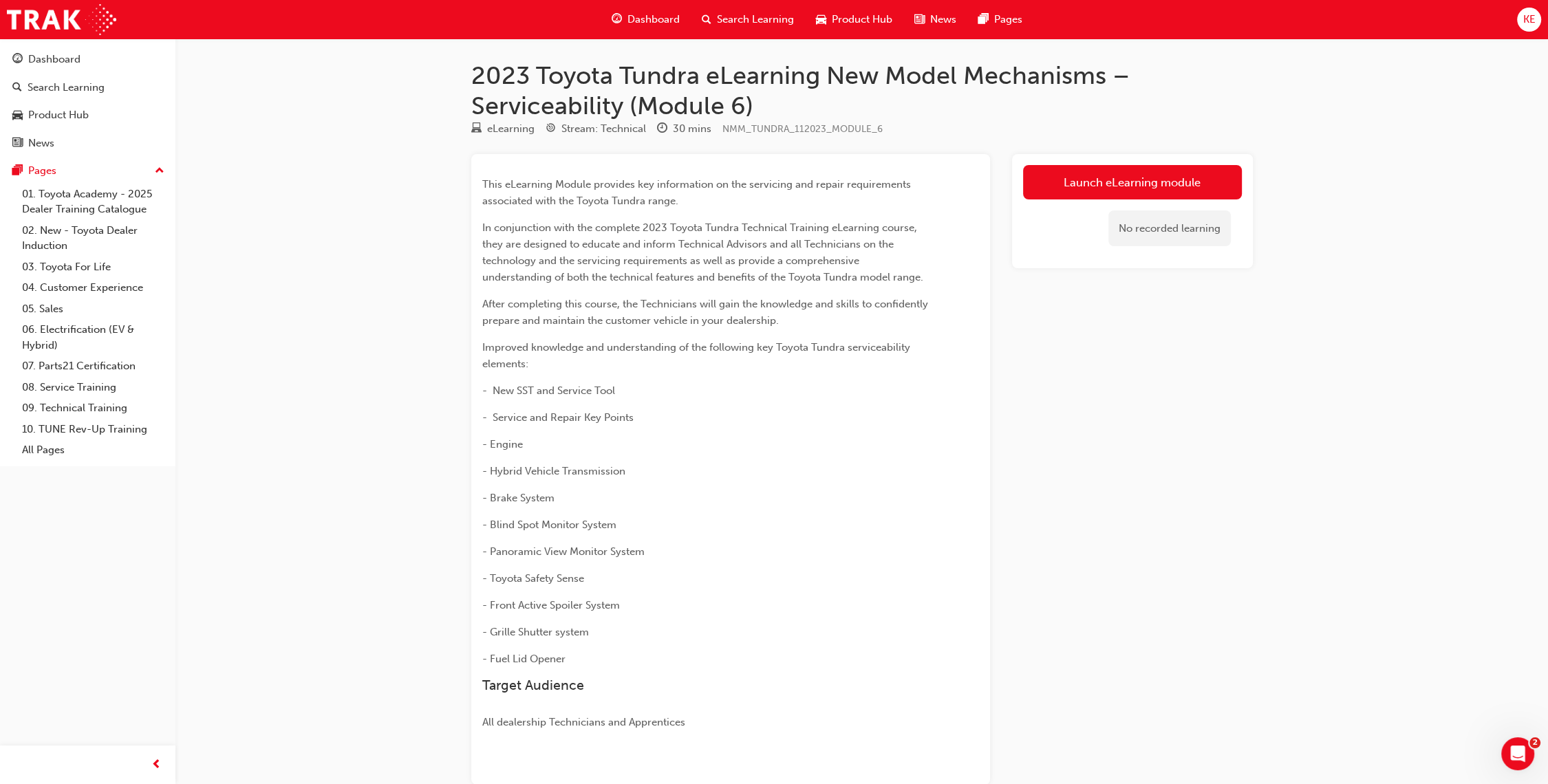
click at [1222, 163] on div "Launch eLearning module No recorded learning" at bounding box center [1132, 211] width 241 height 115
click at [1216, 184] on link "Launch eLearning module" at bounding box center [1133, 182] width 219 height 35
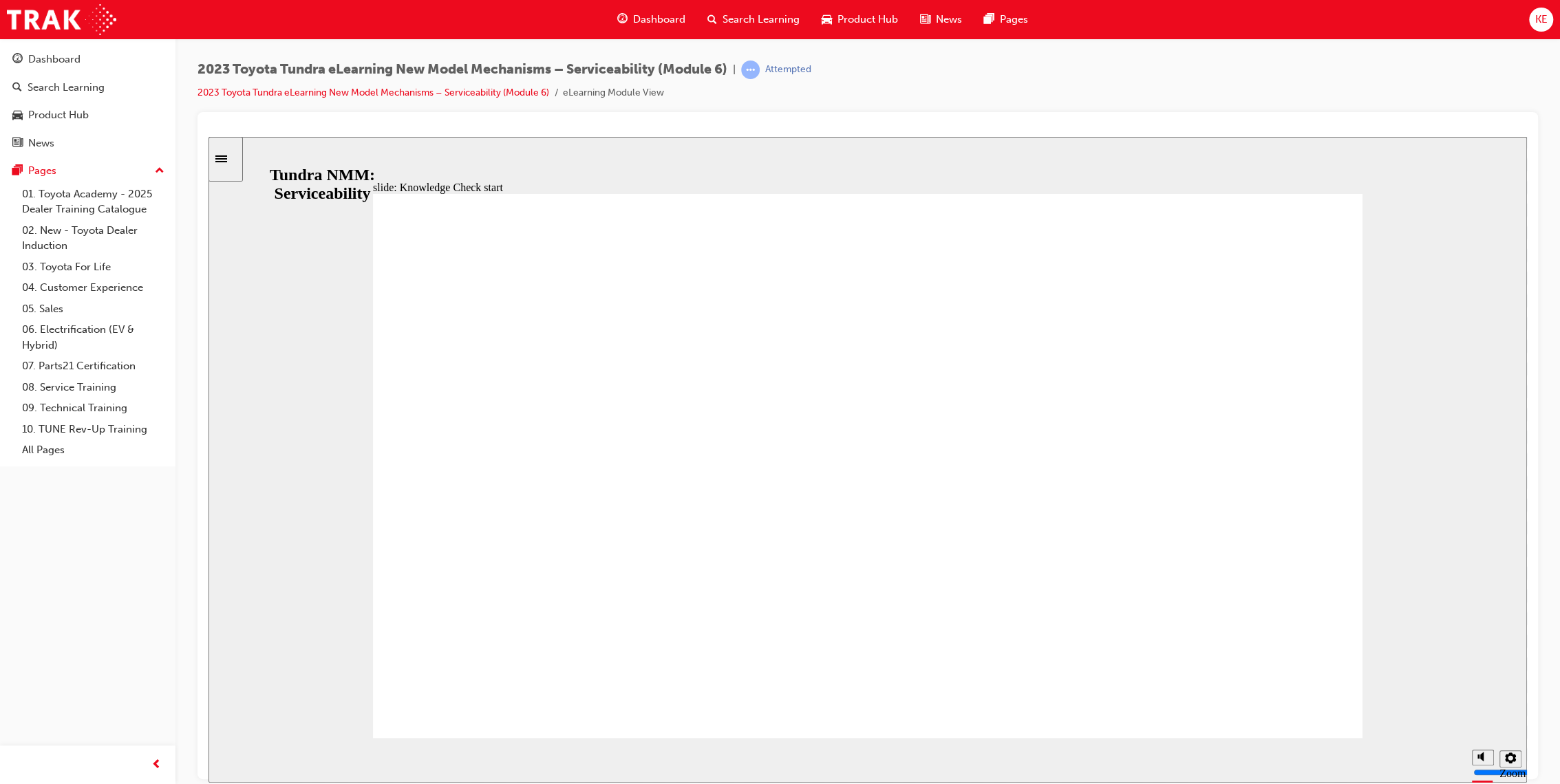
radio input "true"
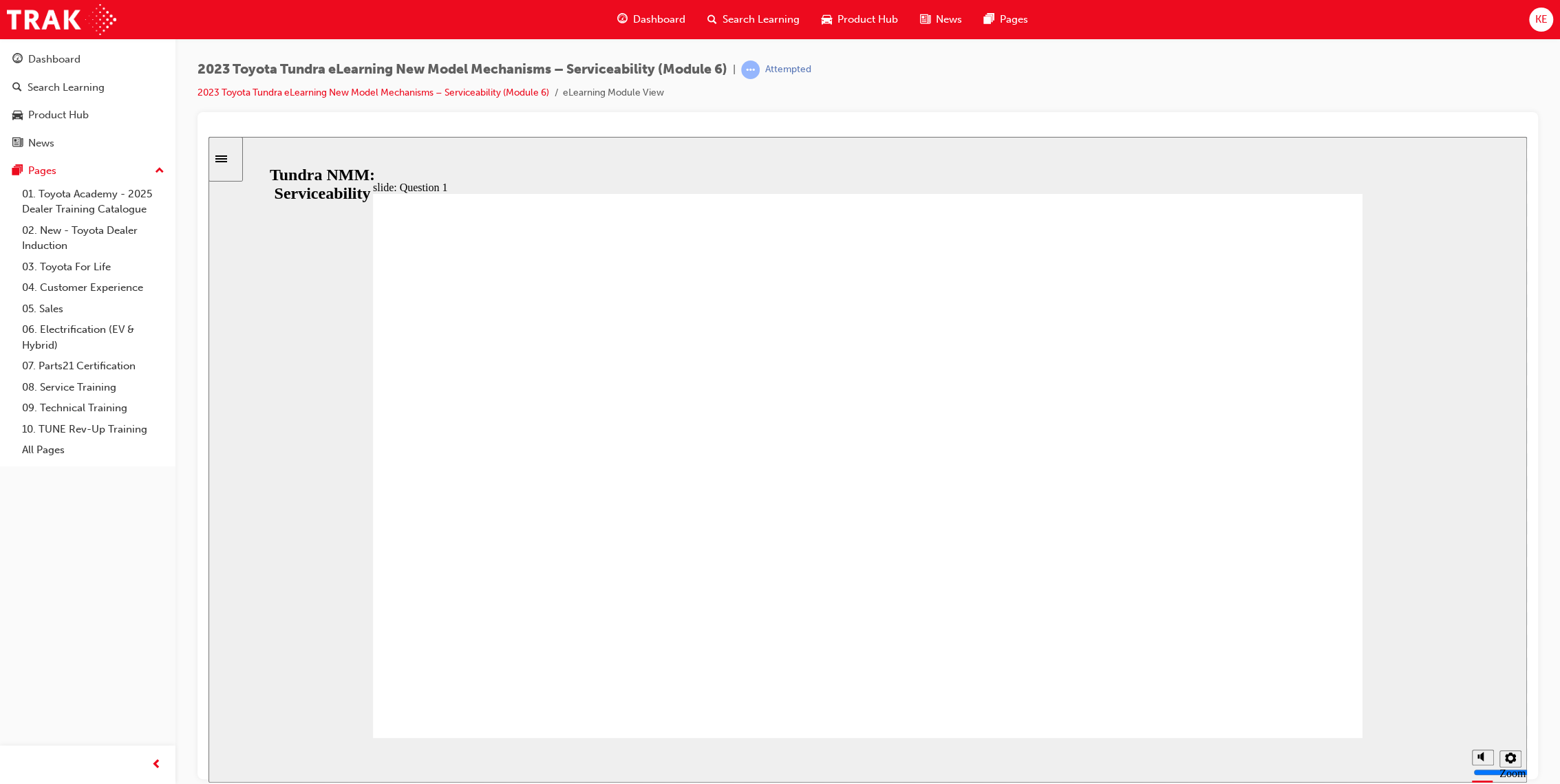
drag, startPoint x: 1222, startPoint y: 659, endPoint x: 1195, endPoint y: 671, distance: 29.5
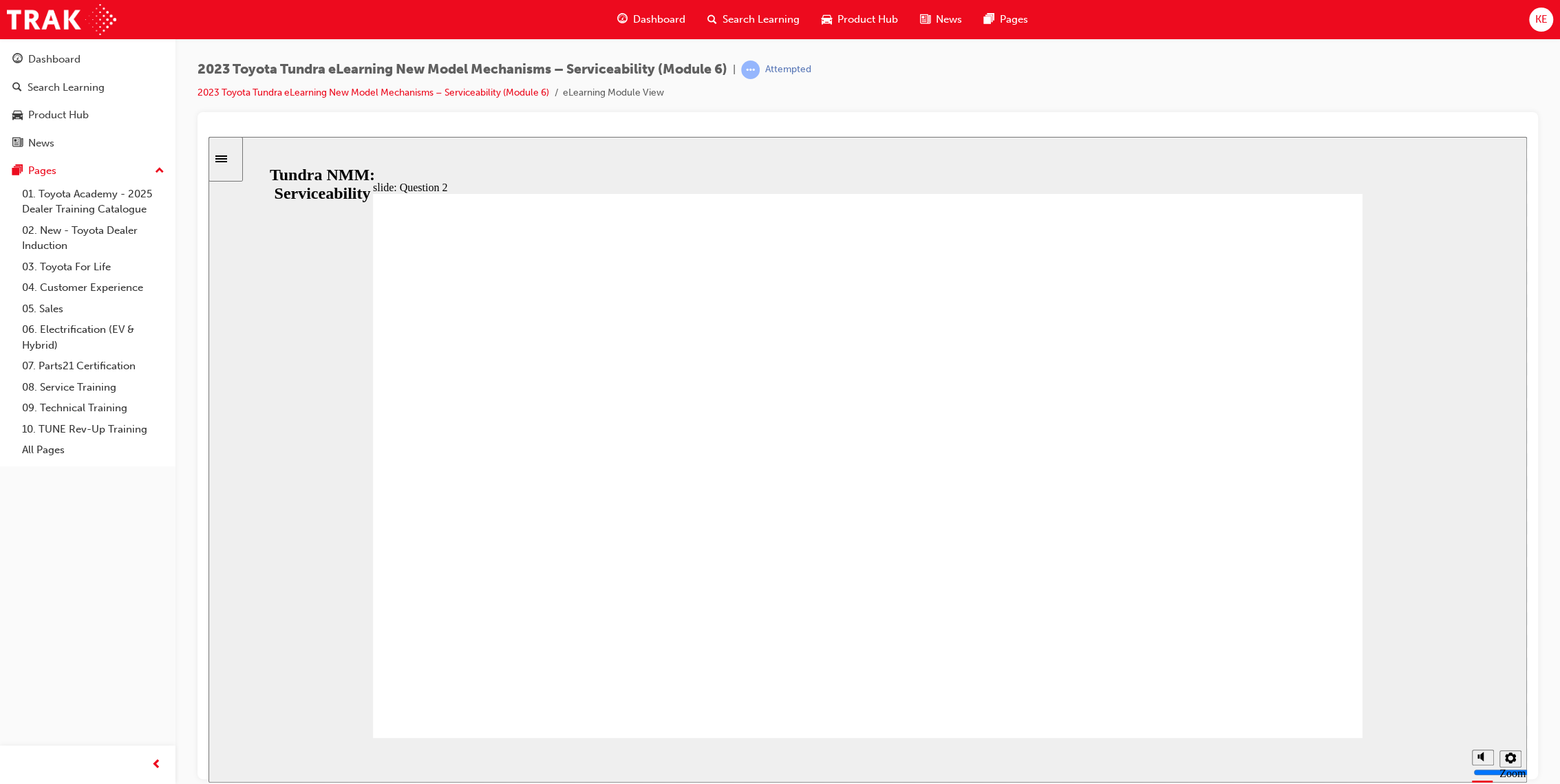
radio input "false"
radio input "true"
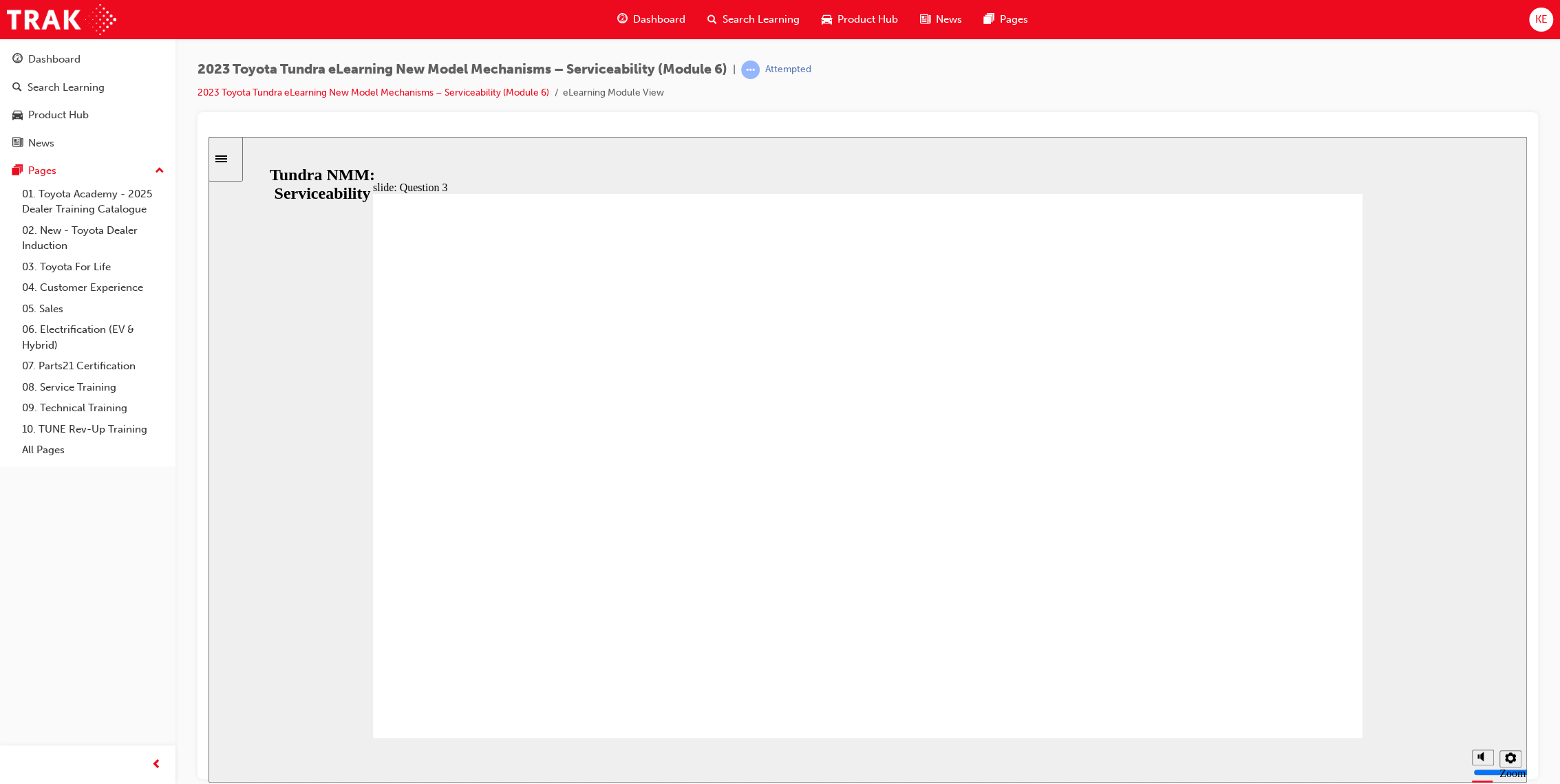
drag, startPoint x: 1162, startPoint y: 591, endPoint x: 1164, endPoint y: 602, distance: 11.2
radio input "false"
radio input "true"
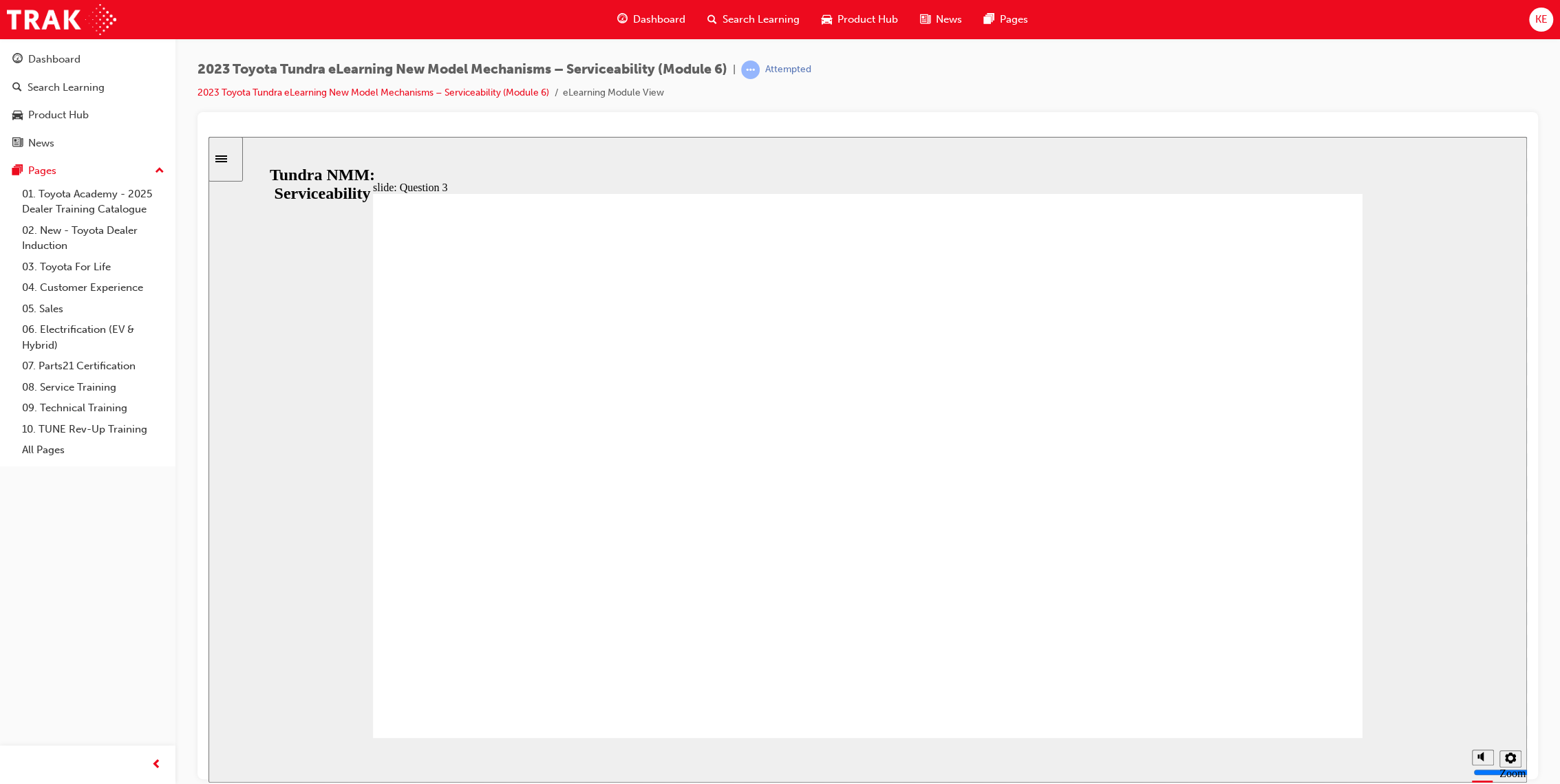
radio input "false"
radio input "true"
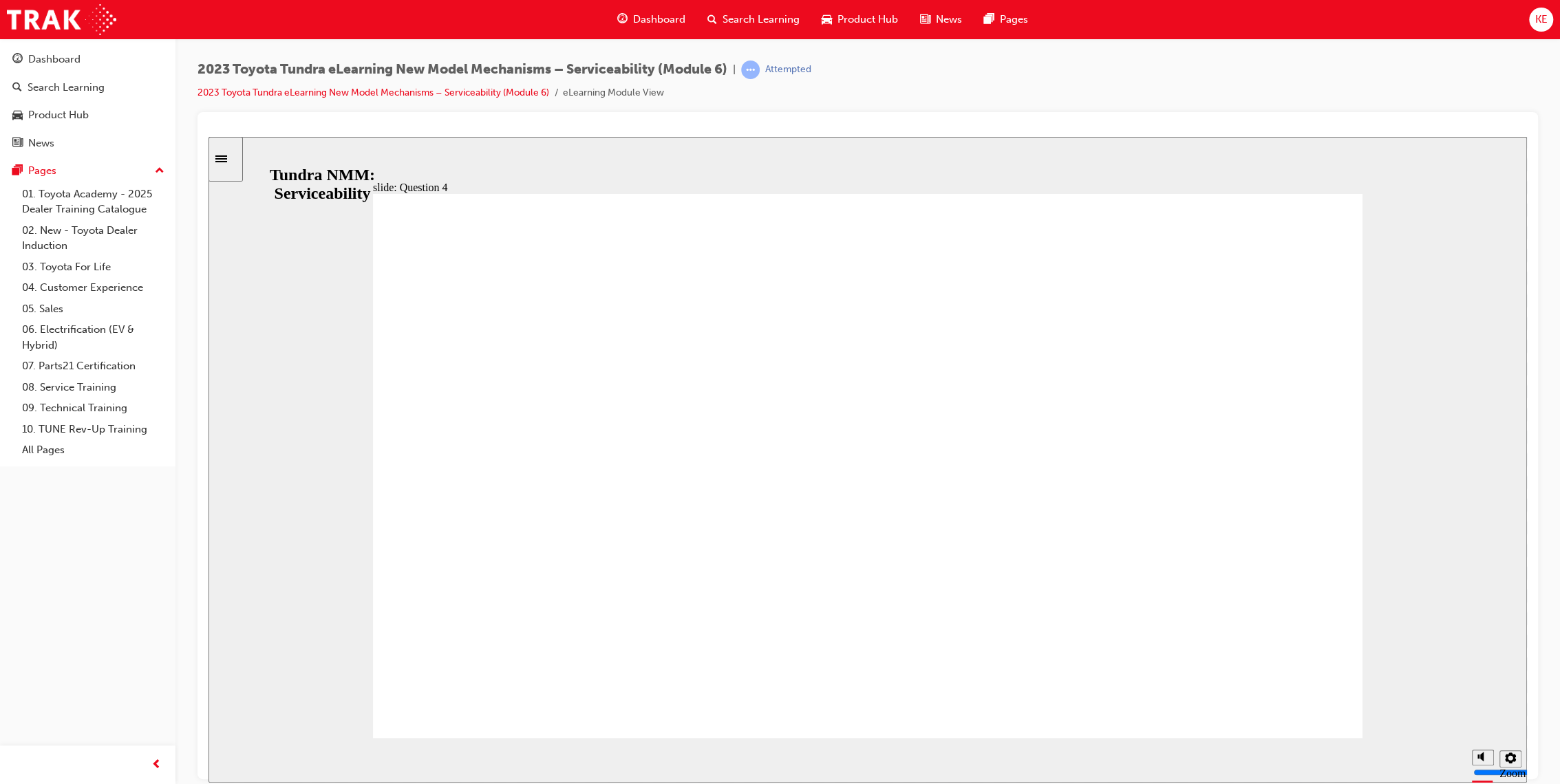
radio input "false"
radio input "true"
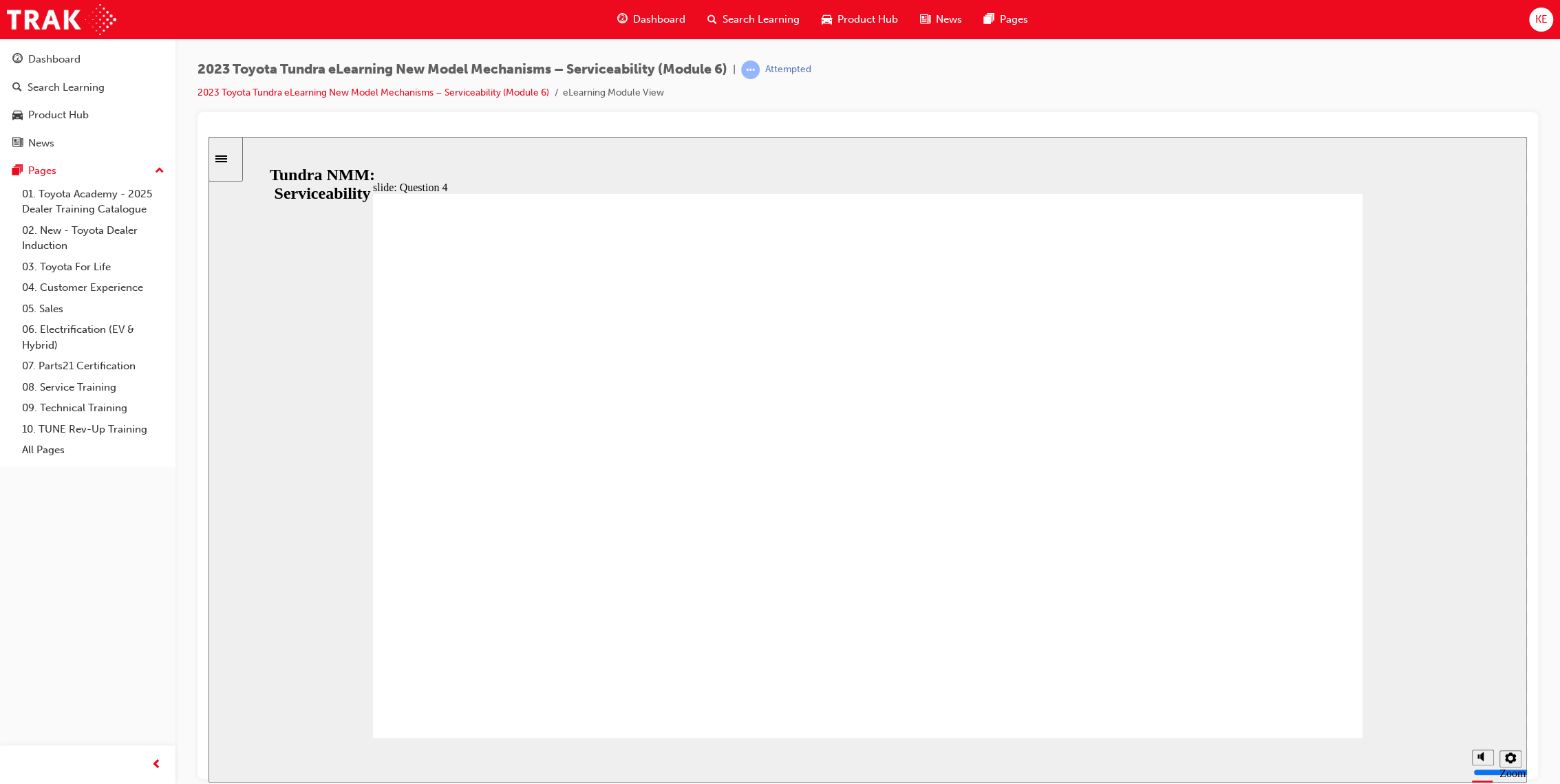
radio input "true"
drag, startPoint x: 877, startPoint y: 554, endPoint x: 883, endPoint y: 550, distance: 7.2
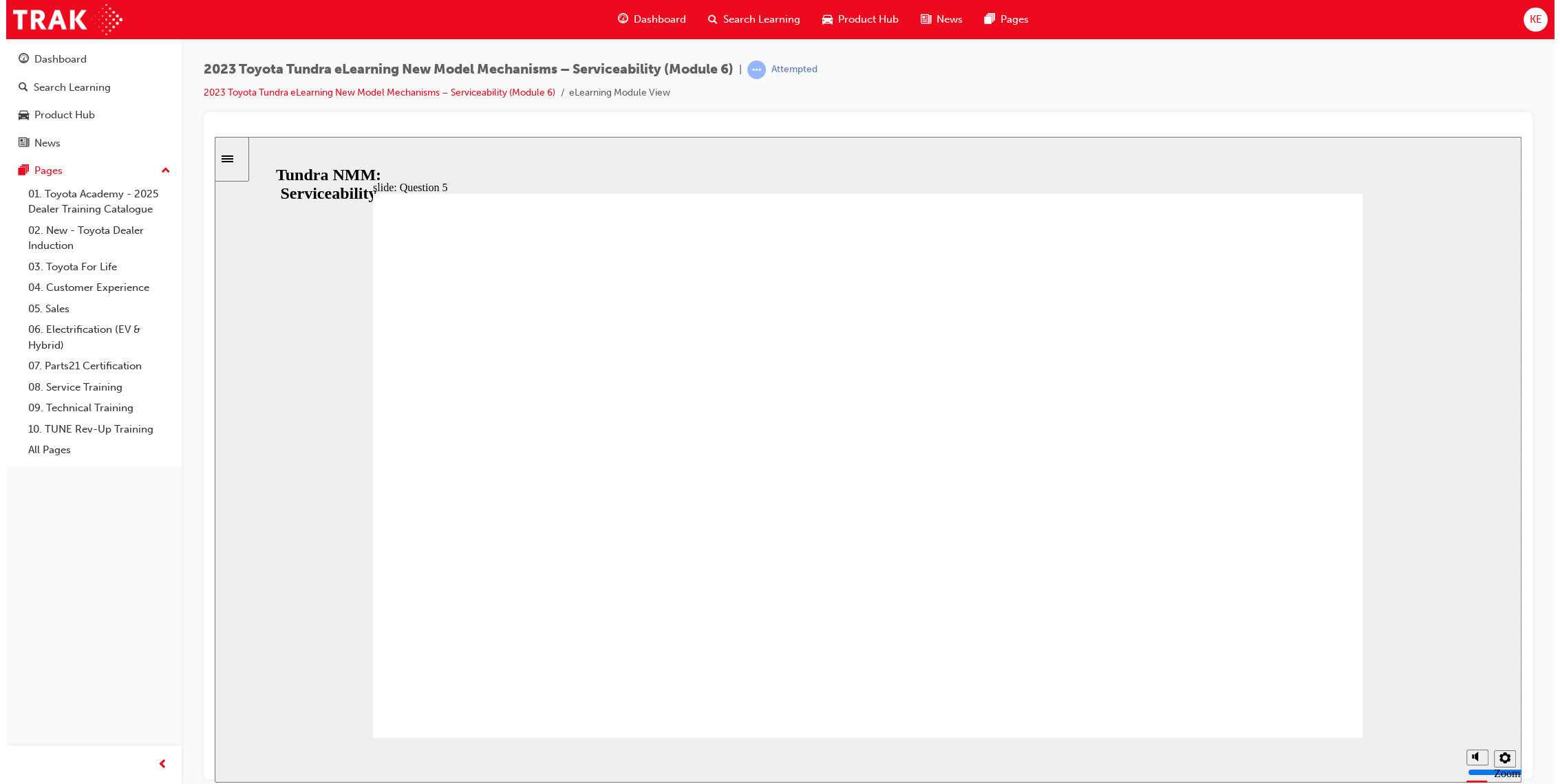
click at [237, 163] on div "Sidebar Toggle" at bounding box center [226, 158] width 24 height 10
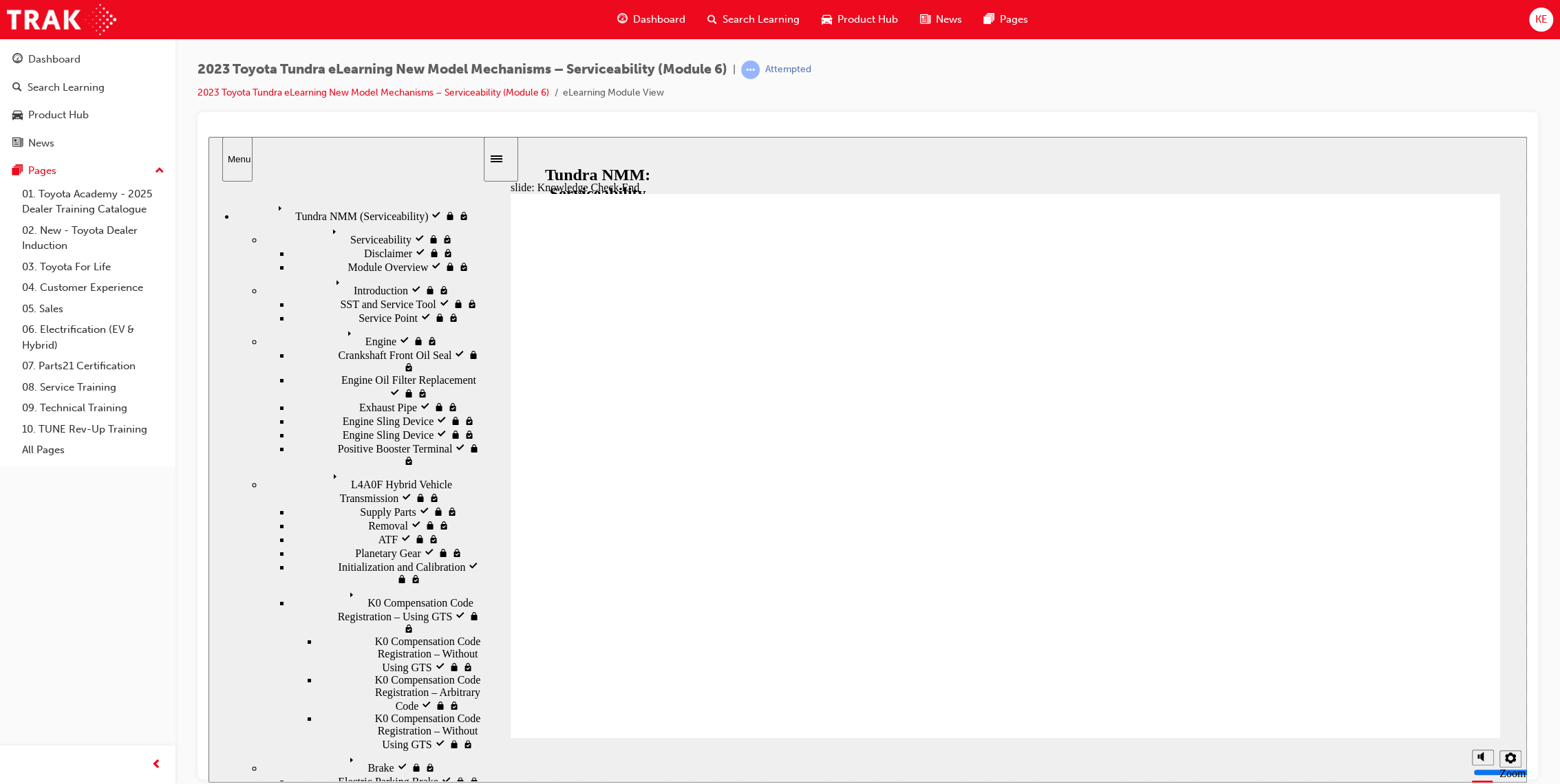
radio input "true"
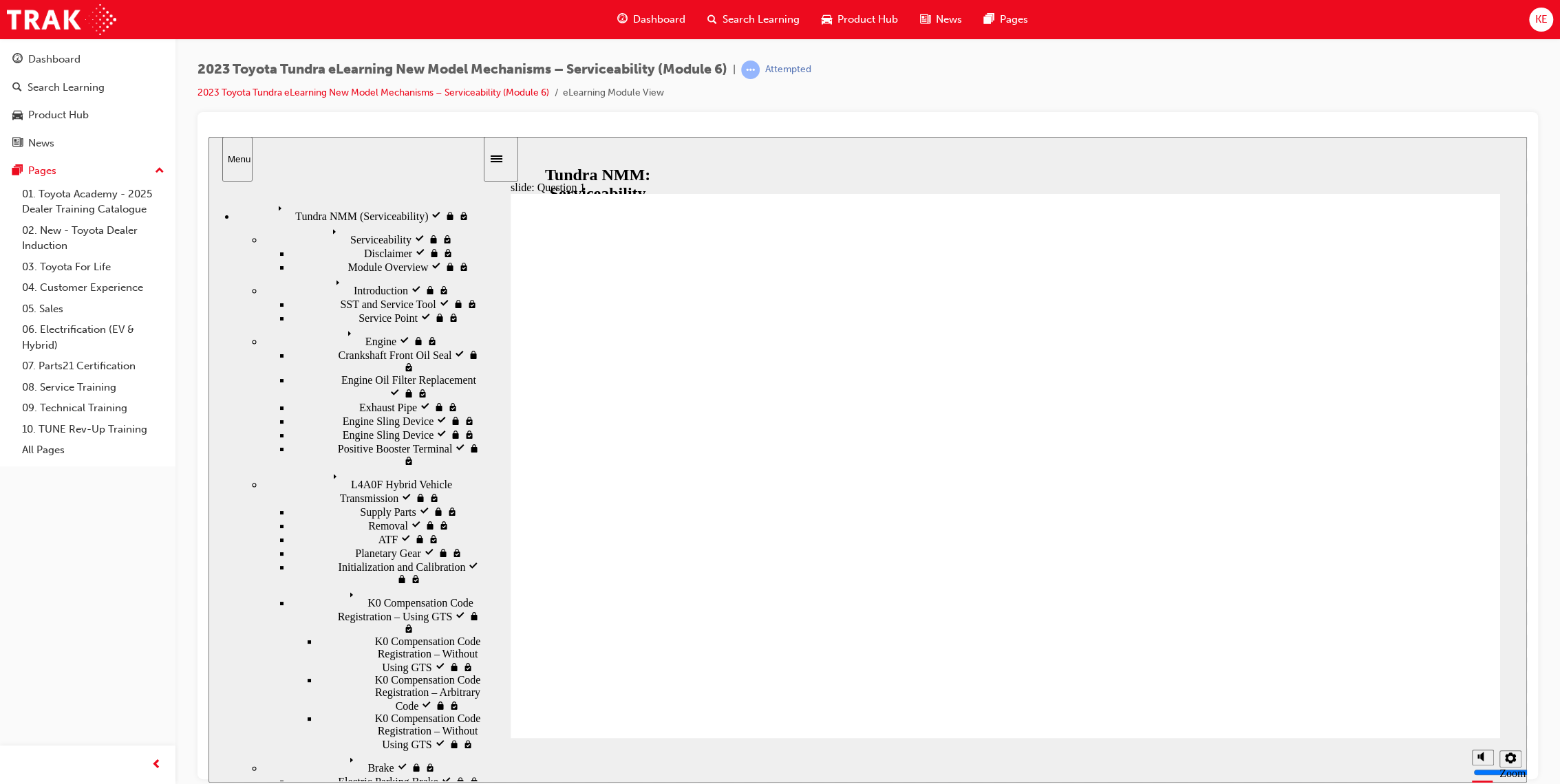
radio input "true"
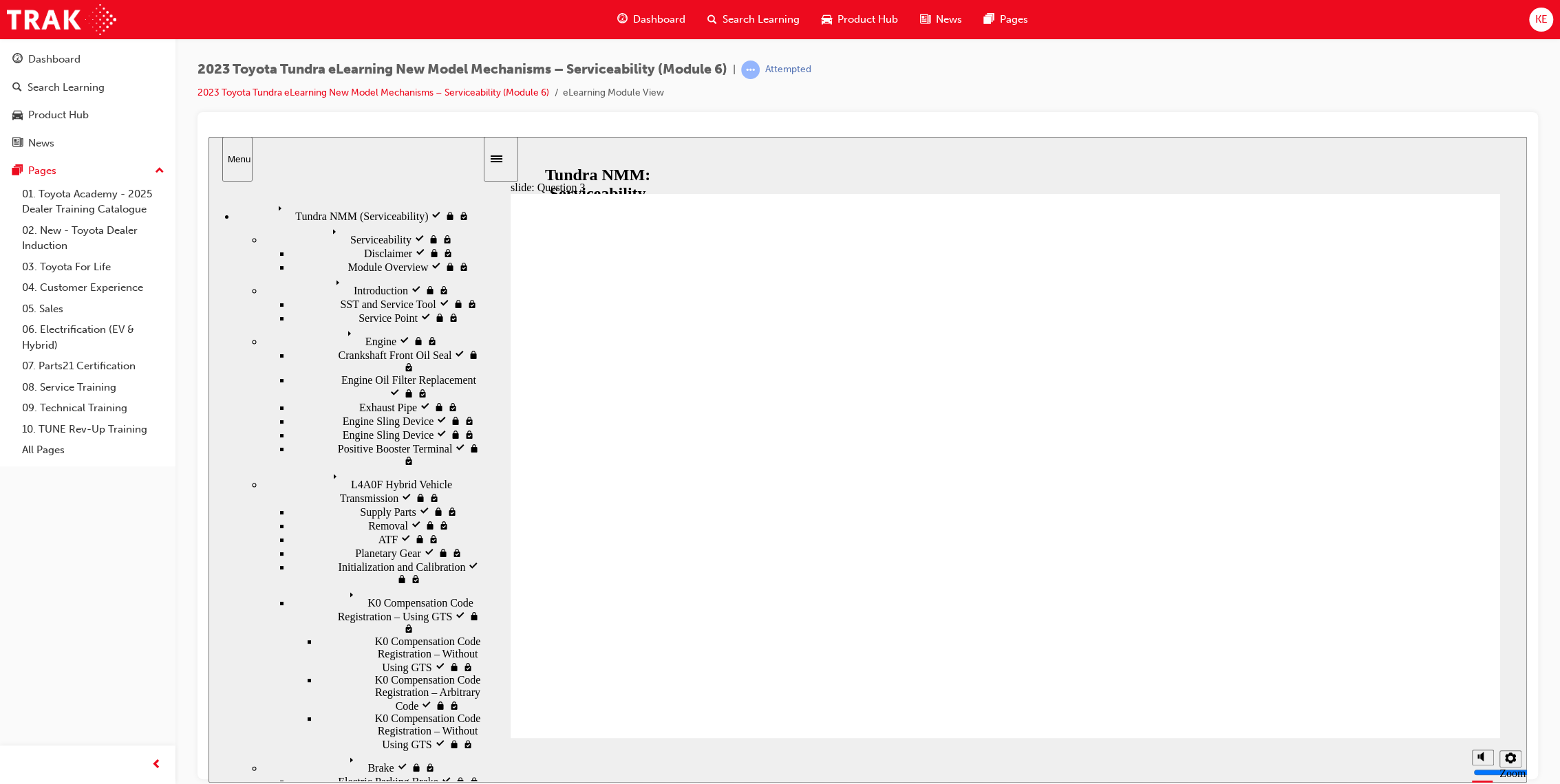
radio input "true"
radio input "false"
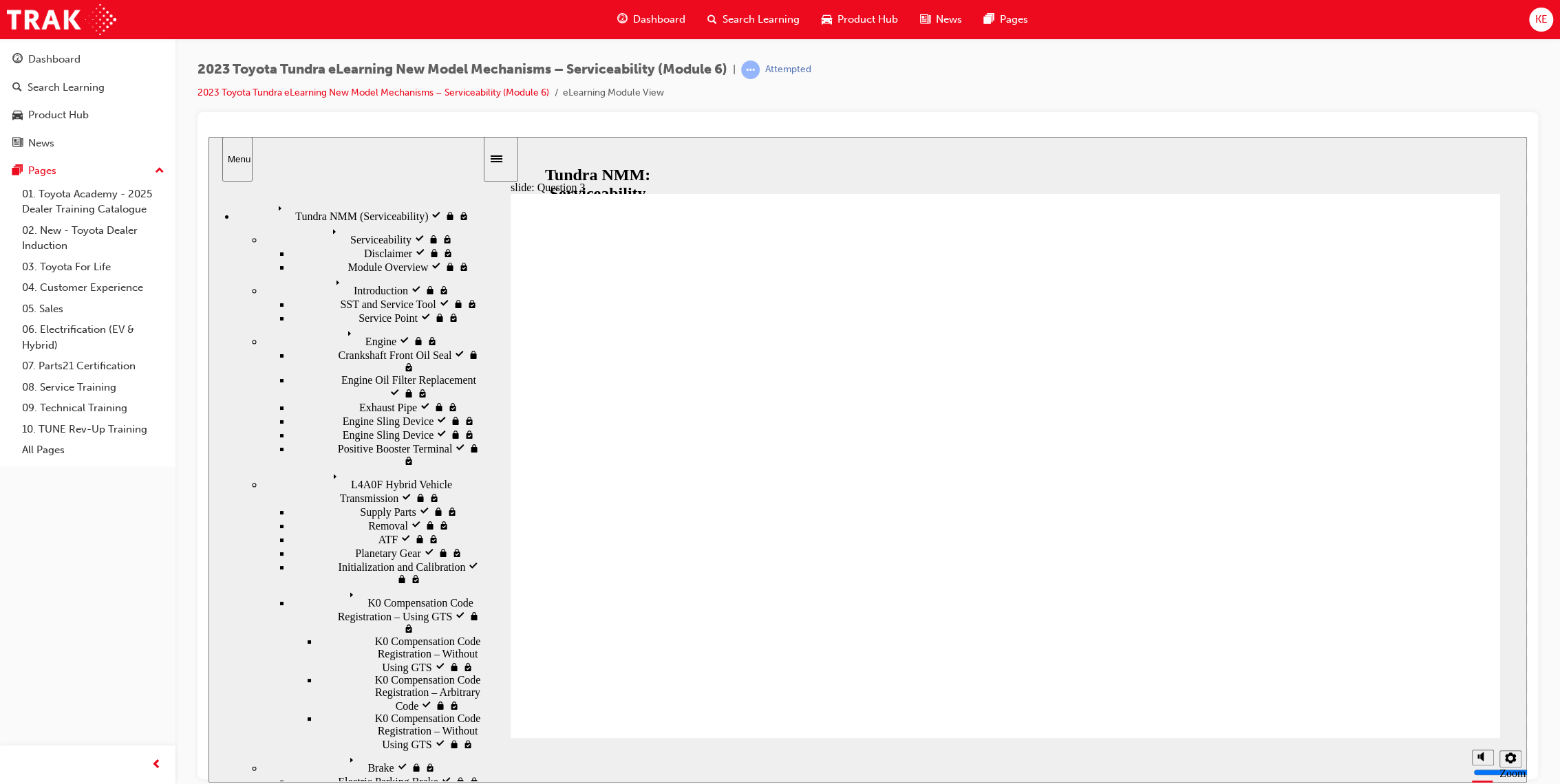
radio input "false"
radio input "true"
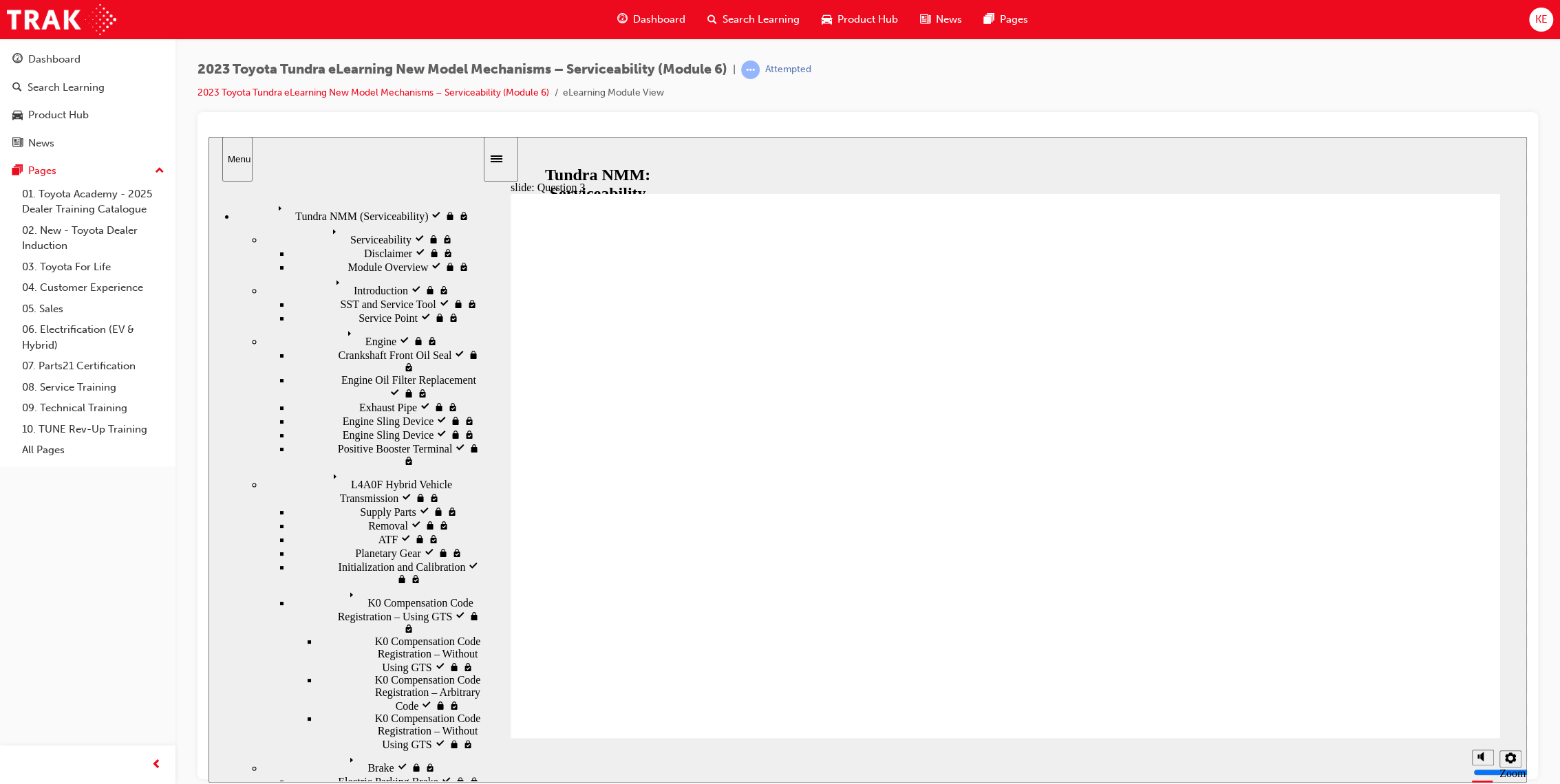
radio input "true"
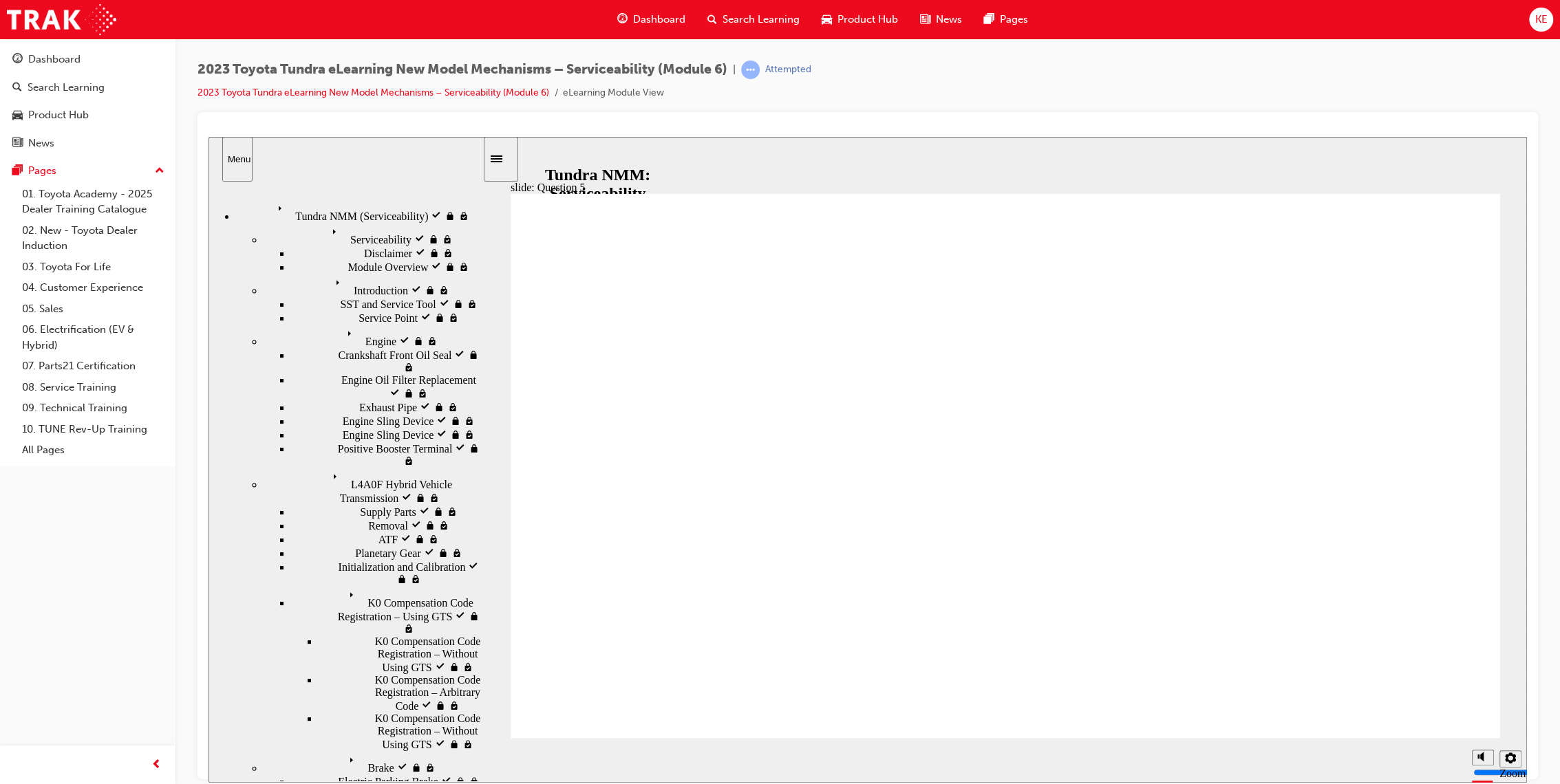
radio input "true"
drag, startPoint x: 738, startPoint y: 30, endPoint x: 719, endPoint y: 35, distance: 19.6
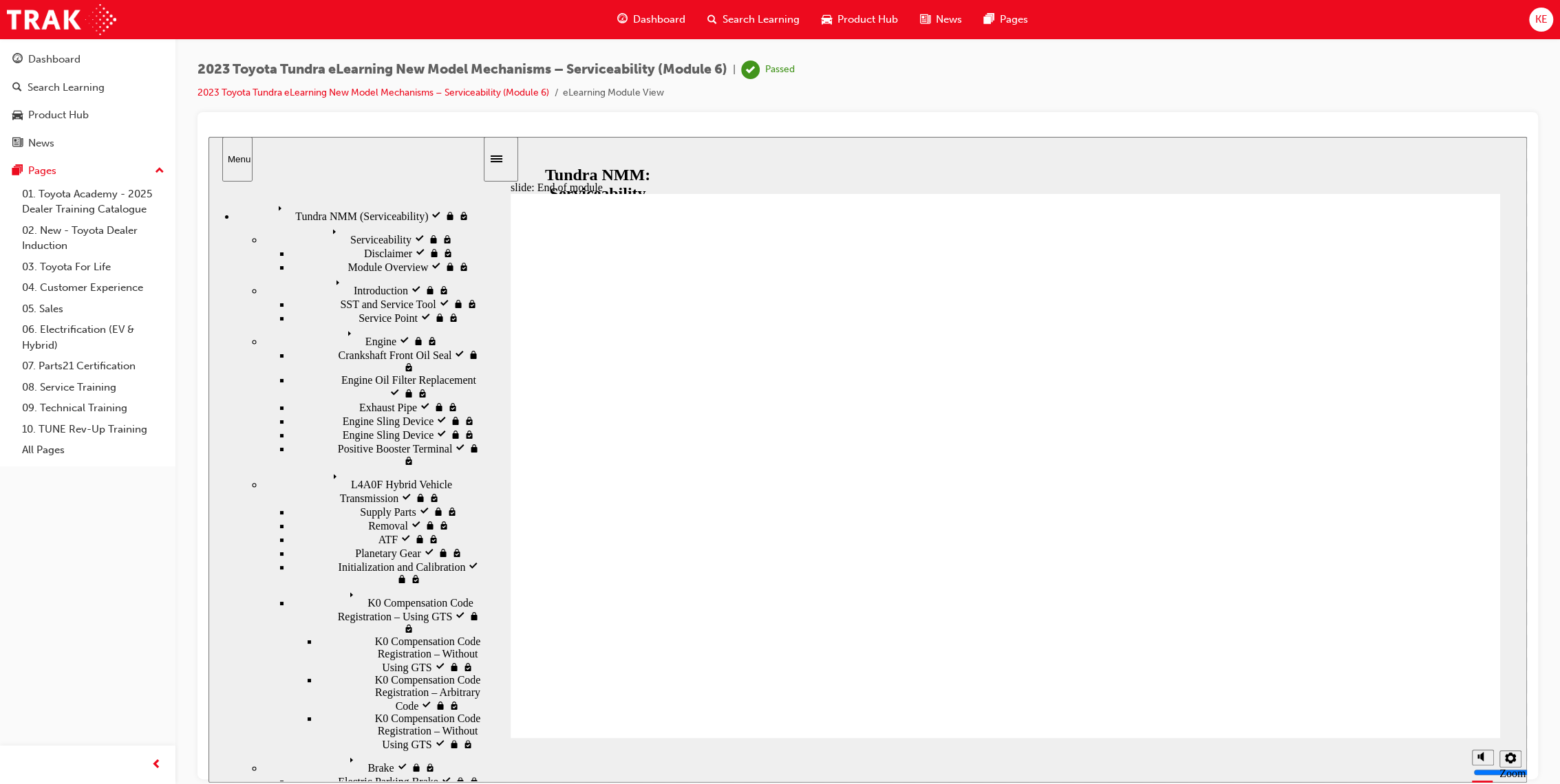
click at [738, 30] on div "Search Learning" at bounding box center [754, 19] width 115 height 28
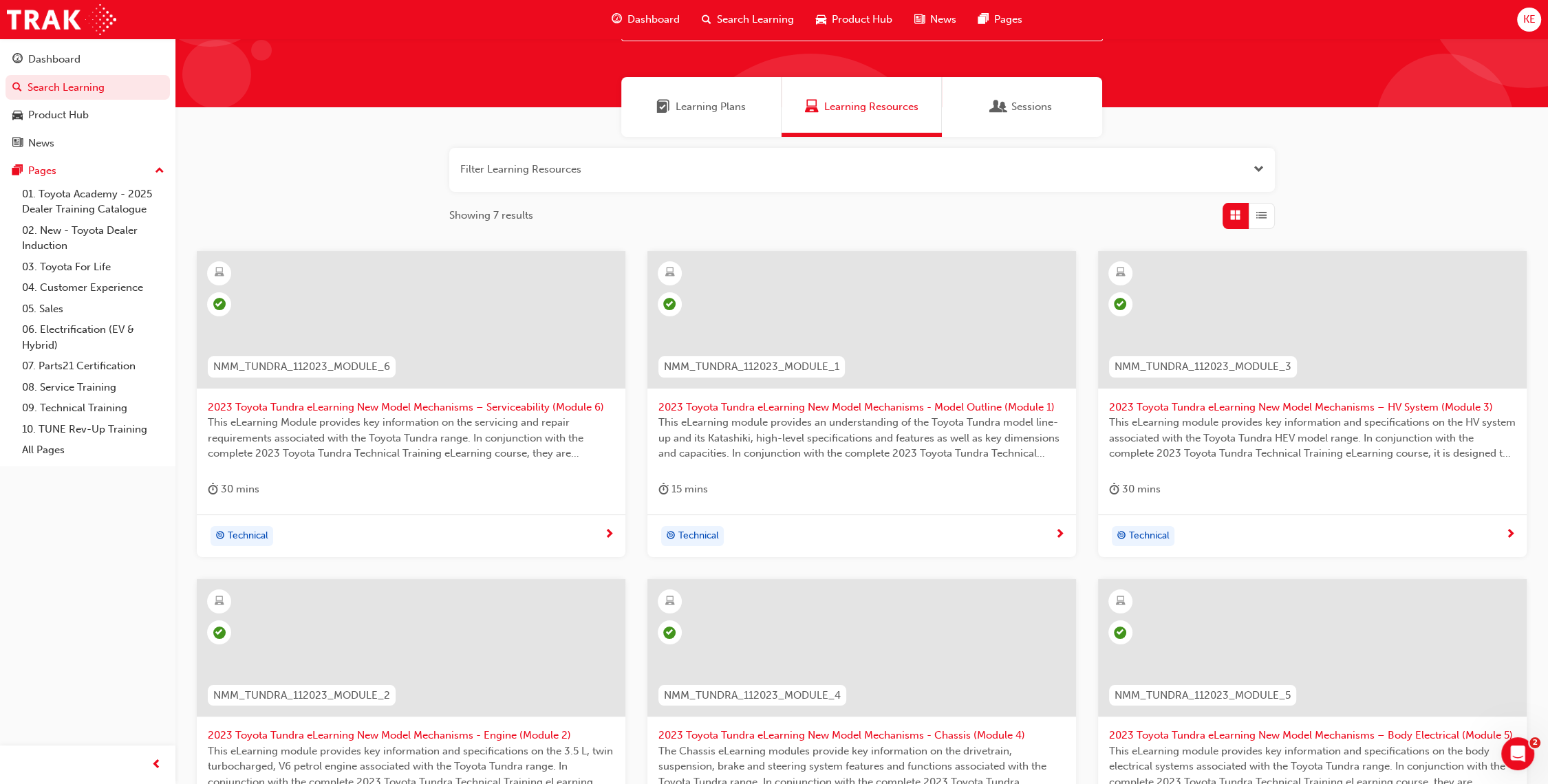
scroll to position [152, 0]
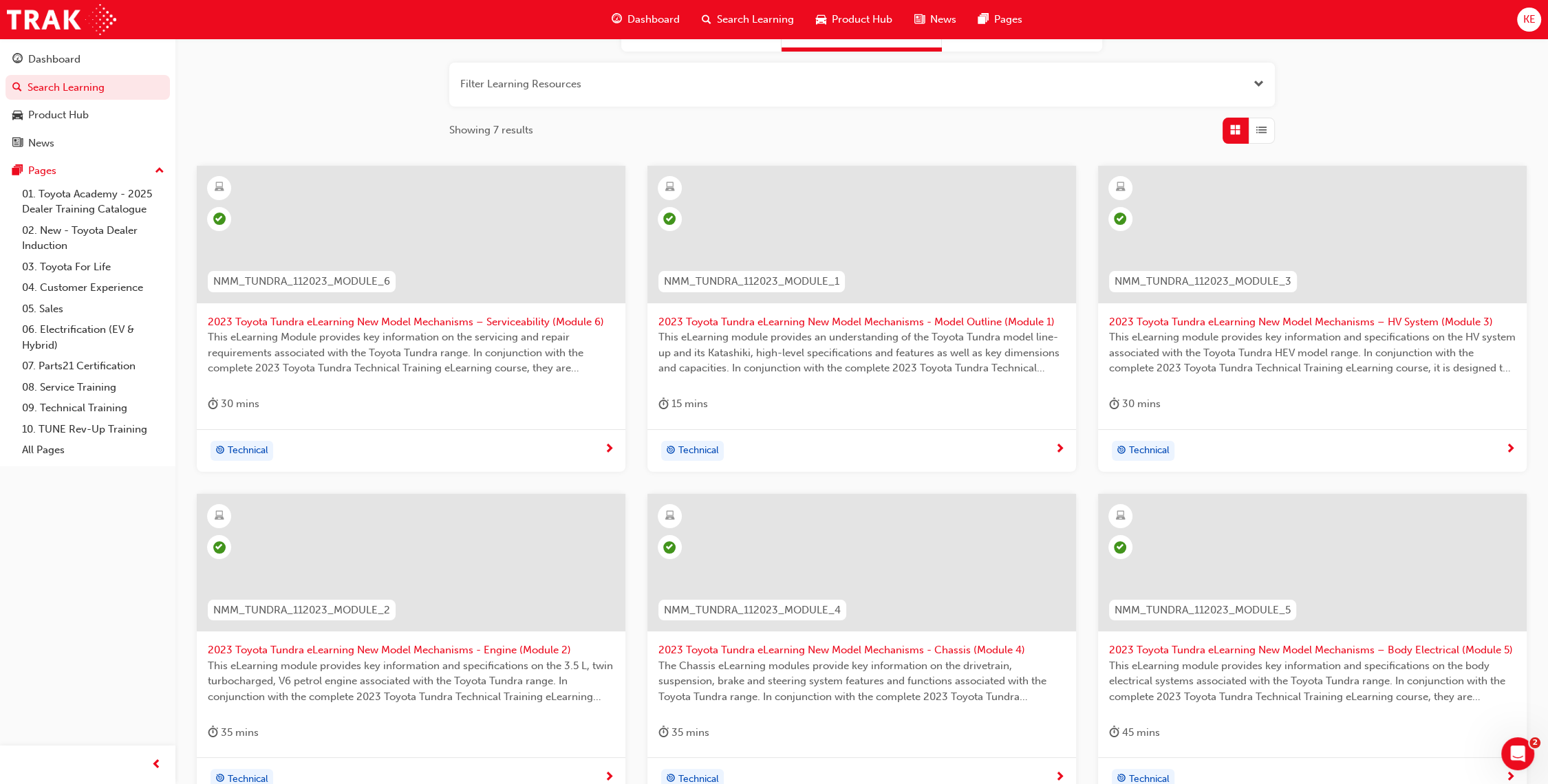
click at [723, 22] on span "Search Learning" at bounding box center [755, 19] width 77 height 16
click at [714, 11] on div "Search Learning" at bounding box center [748, 19] width 115 height 28
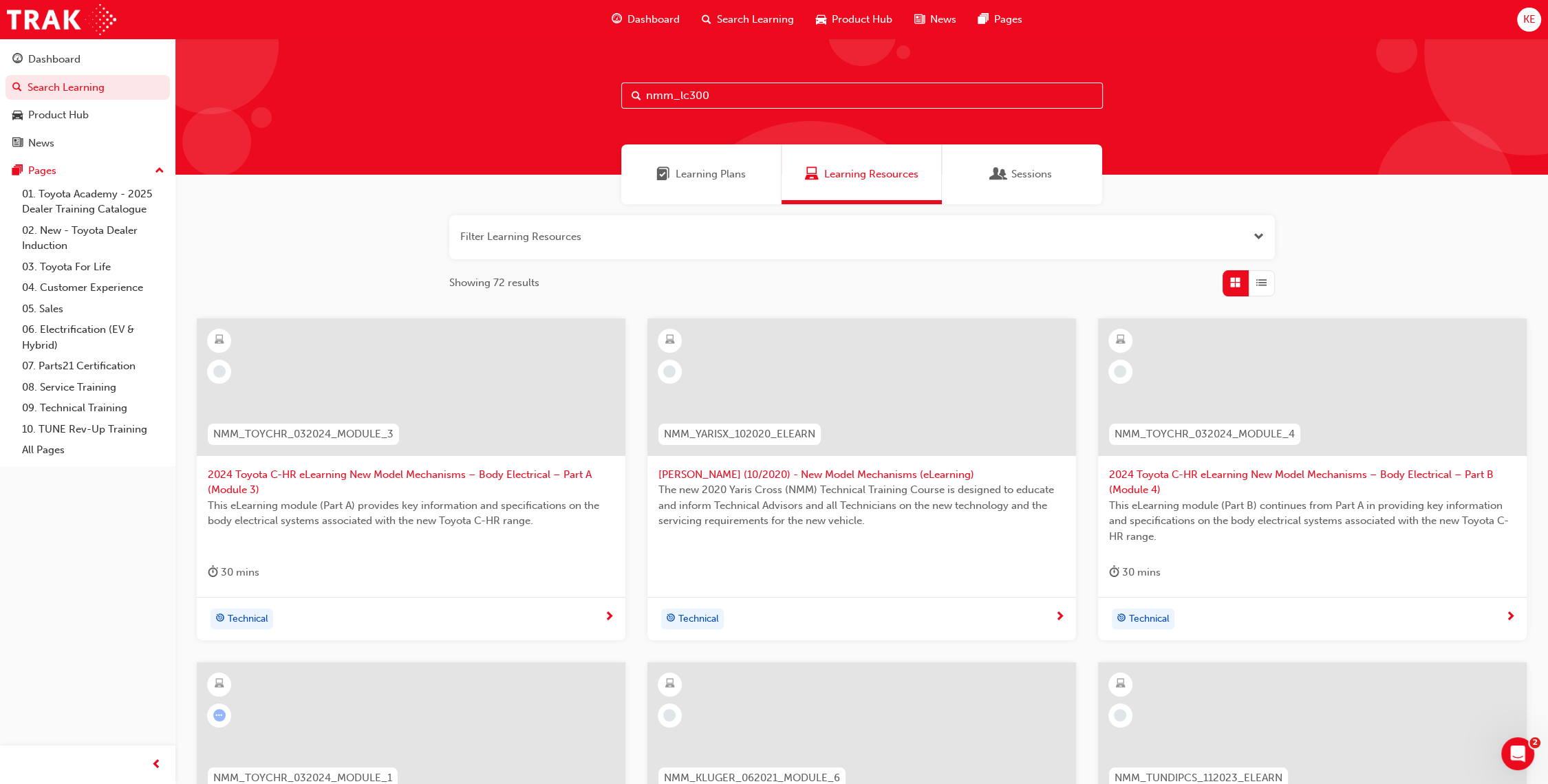
type input "nmm_lc300"
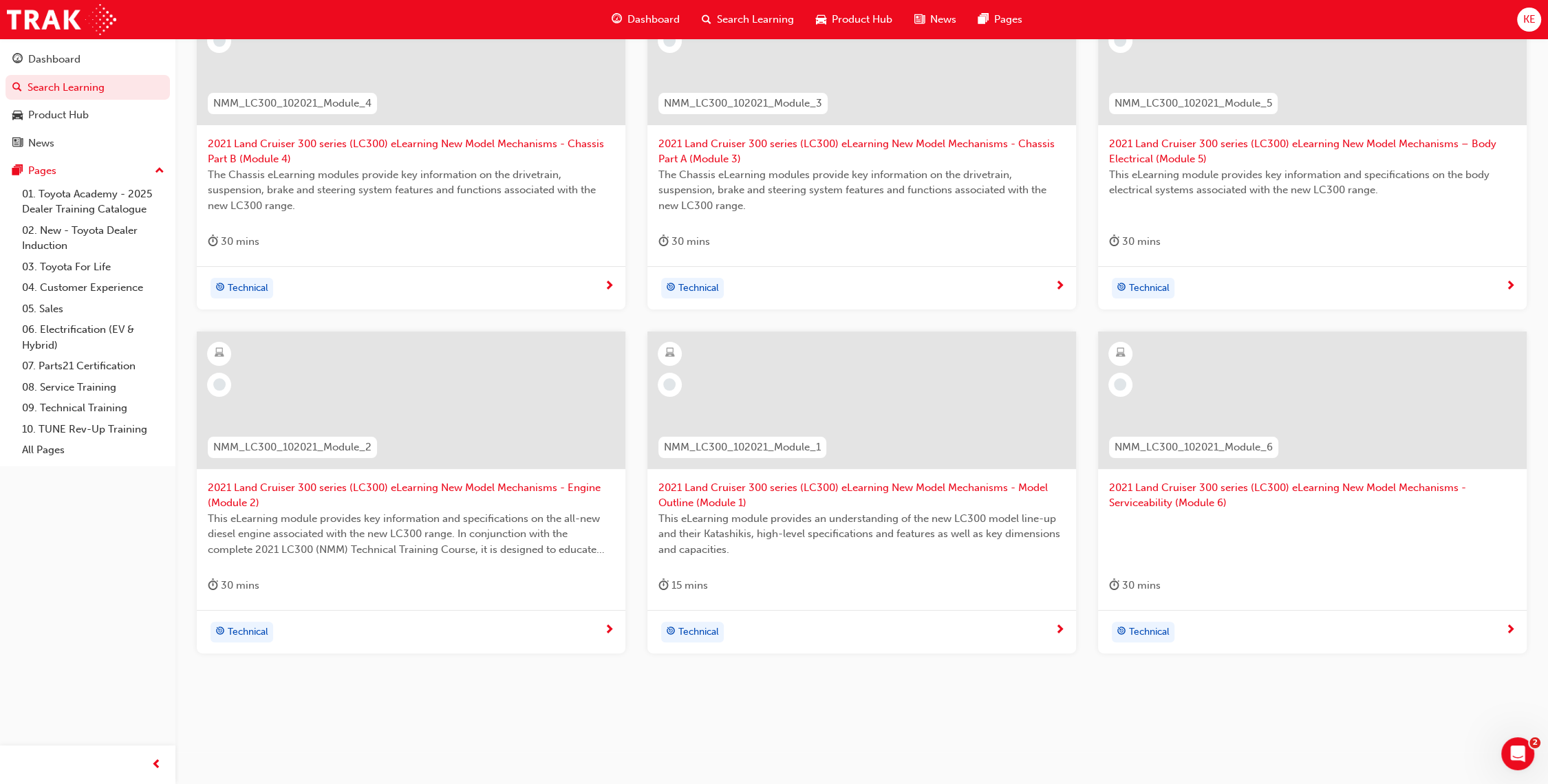
scroll to position [332, 0]
click at [880, 498] on span "2021 Land Cruiser 300 series (LC300) eLearning New Model Mechanisms - Model Out…" at bounding box center [862, 494] width 407 height 31
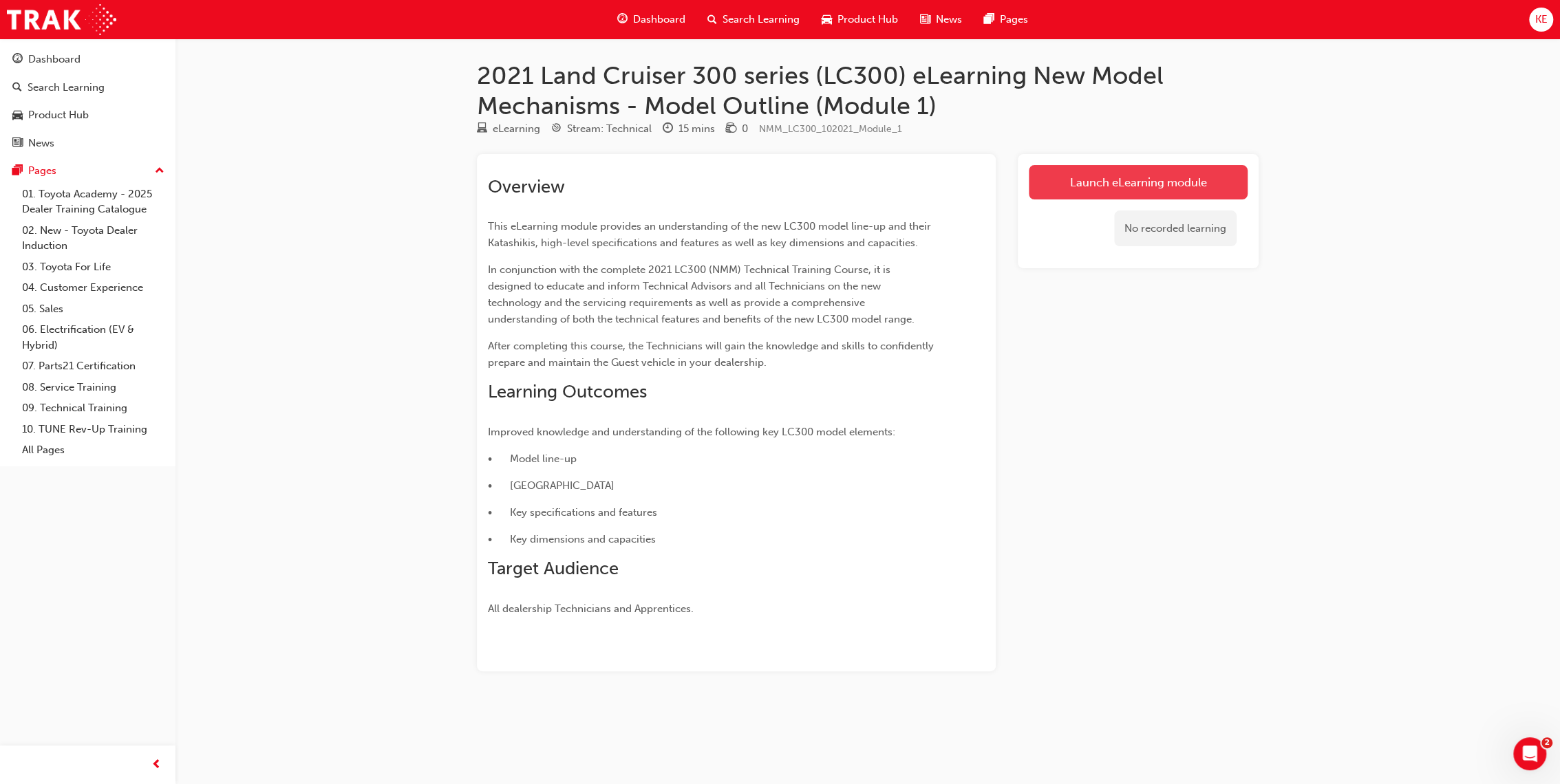
click at [1170, 189] on link "Launch eLearning module" at bounding box center [1138, 182] width 219 height 35
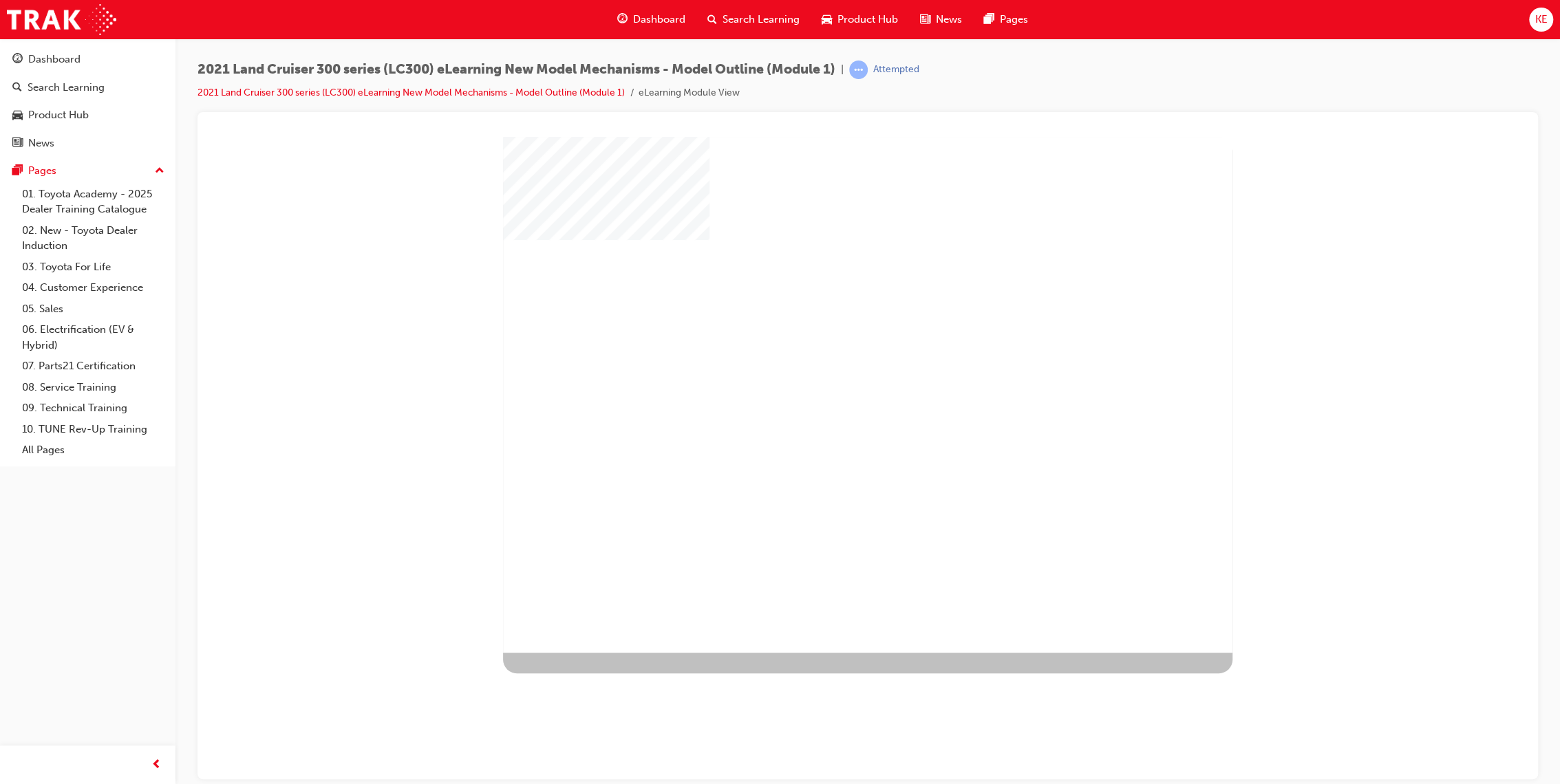
click at [933, 328] on div at bounding box center [868, 394] width 729 height 516
click at [828, 355] on div "play" at bounding box center [828, 355] width 0 height 0
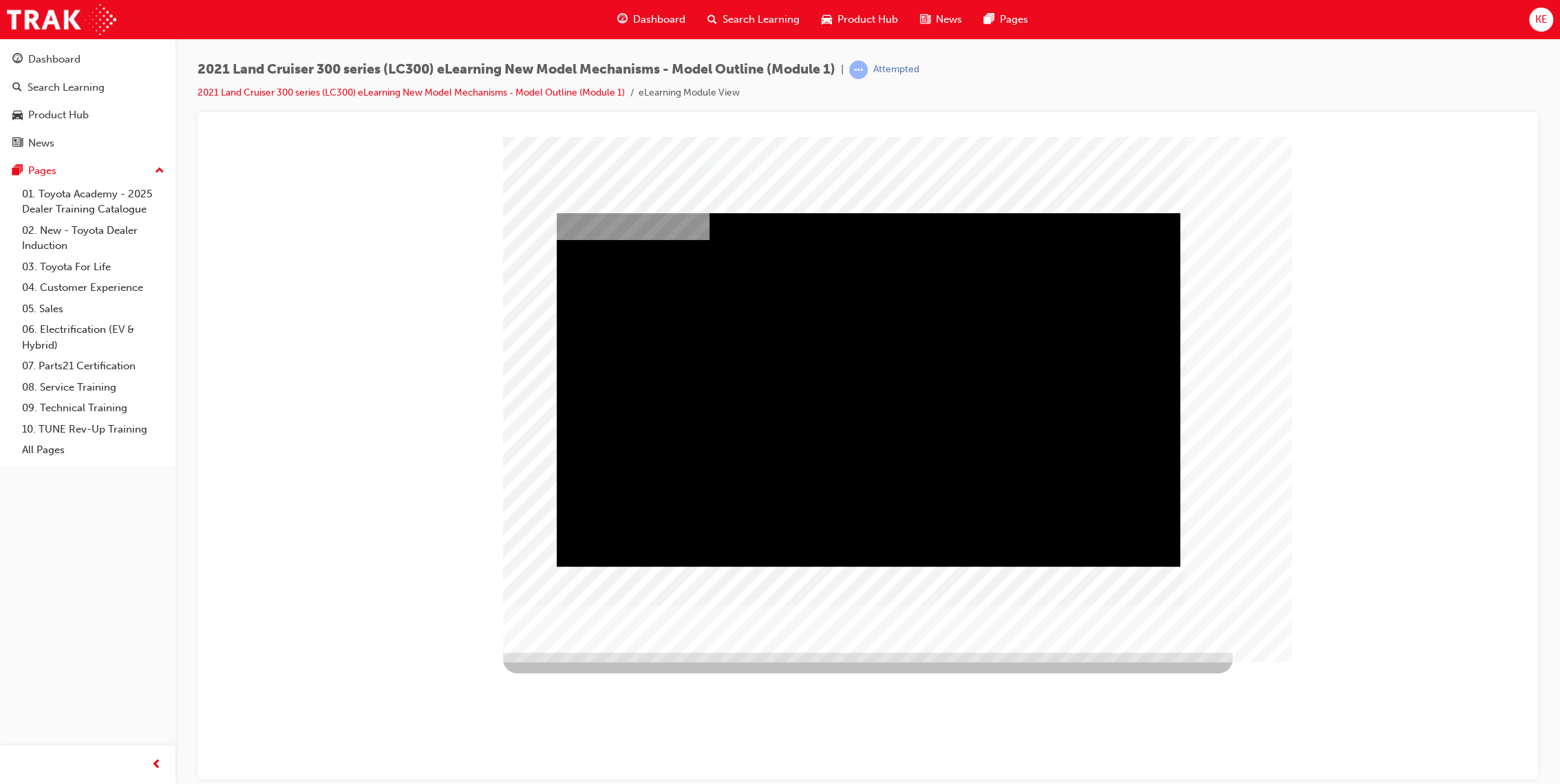
click at [968, 212] on div "Play" at bounding box center [868, 212] width 623 height 0
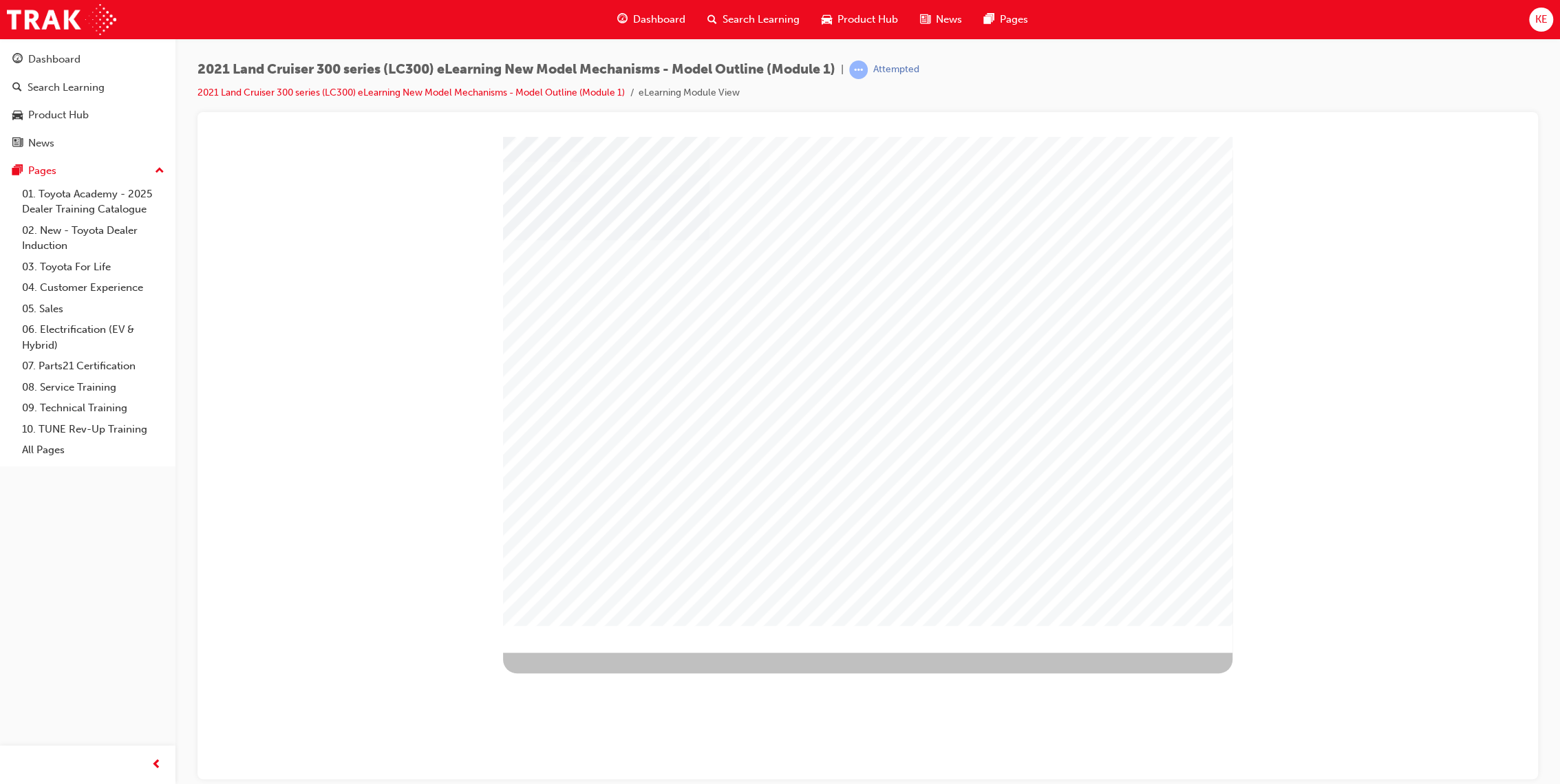
click at [1132, 588] on div at bounding box center [868, 394] width 729 height 516
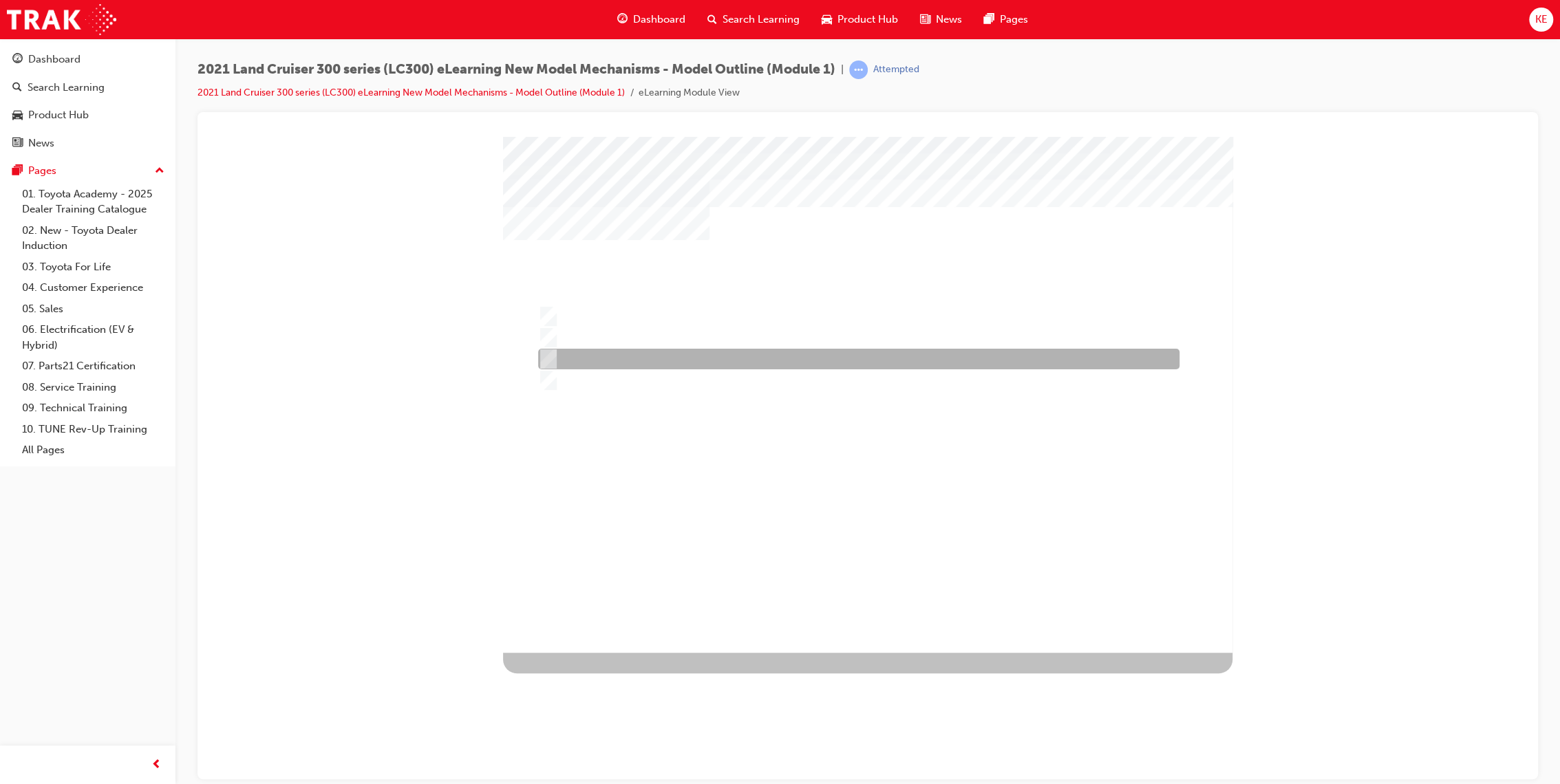
click at [654, 349] on div at bounding box center [855, 359] width 641 height 21
radio input "true"
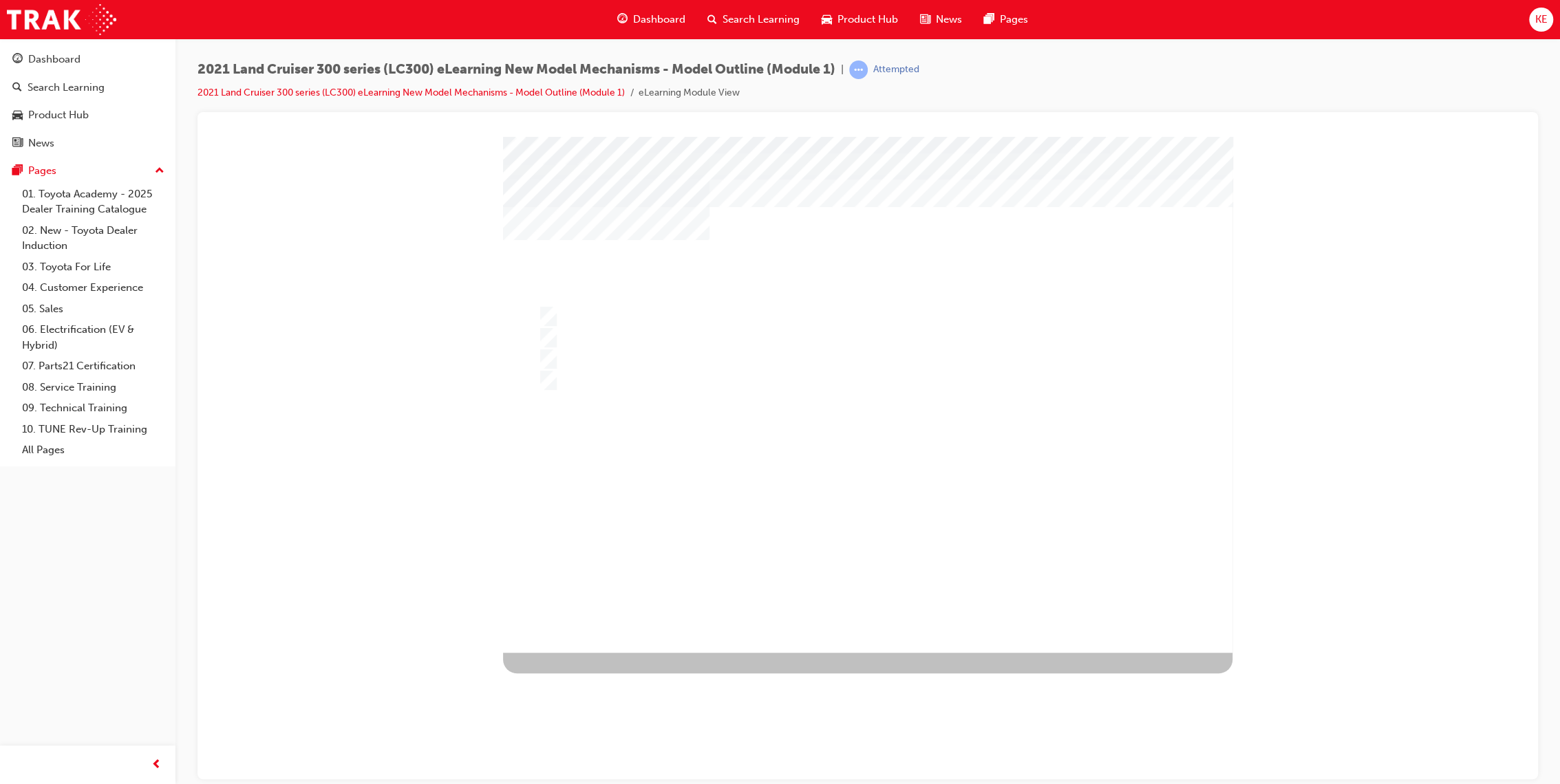
click at [831, 570] on div at bounding box center [868, 394] width 729 height 516
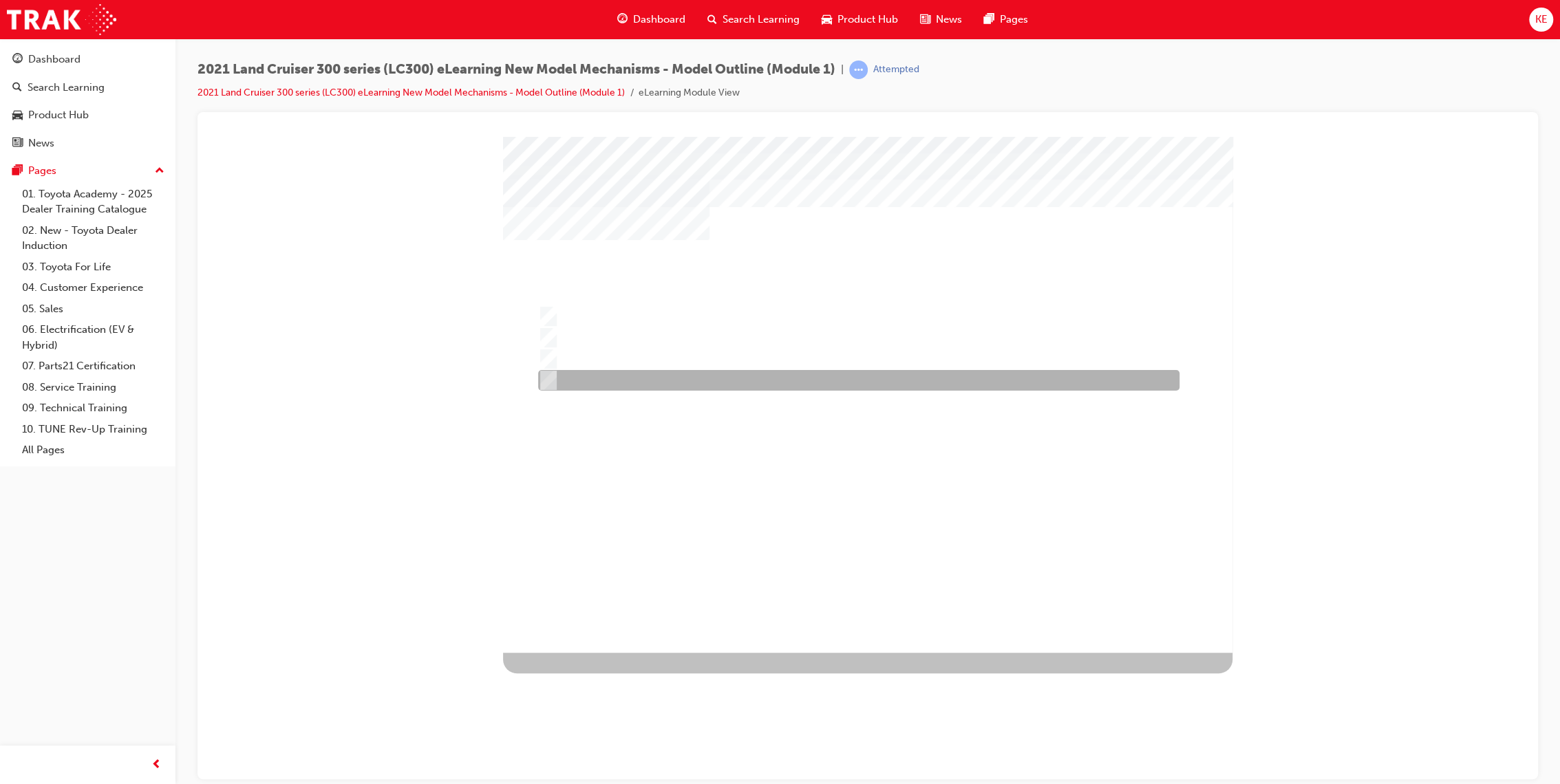
click at [809, 386] on div at bounding box center [855, 380] width 641 height 21
radio input "true"
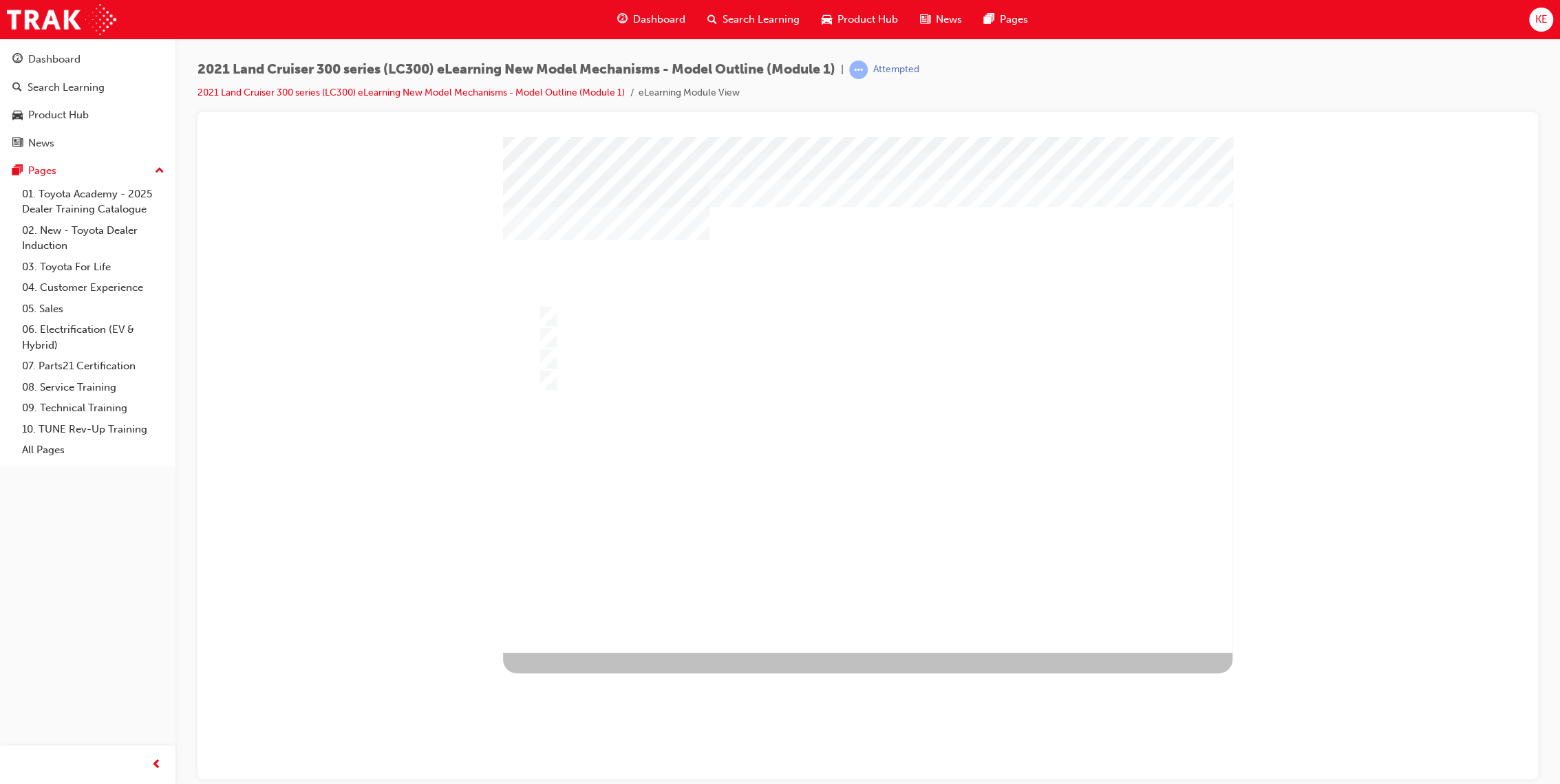
click at [783, 323] on div at bounding box center [868, 394] width 729 height 516
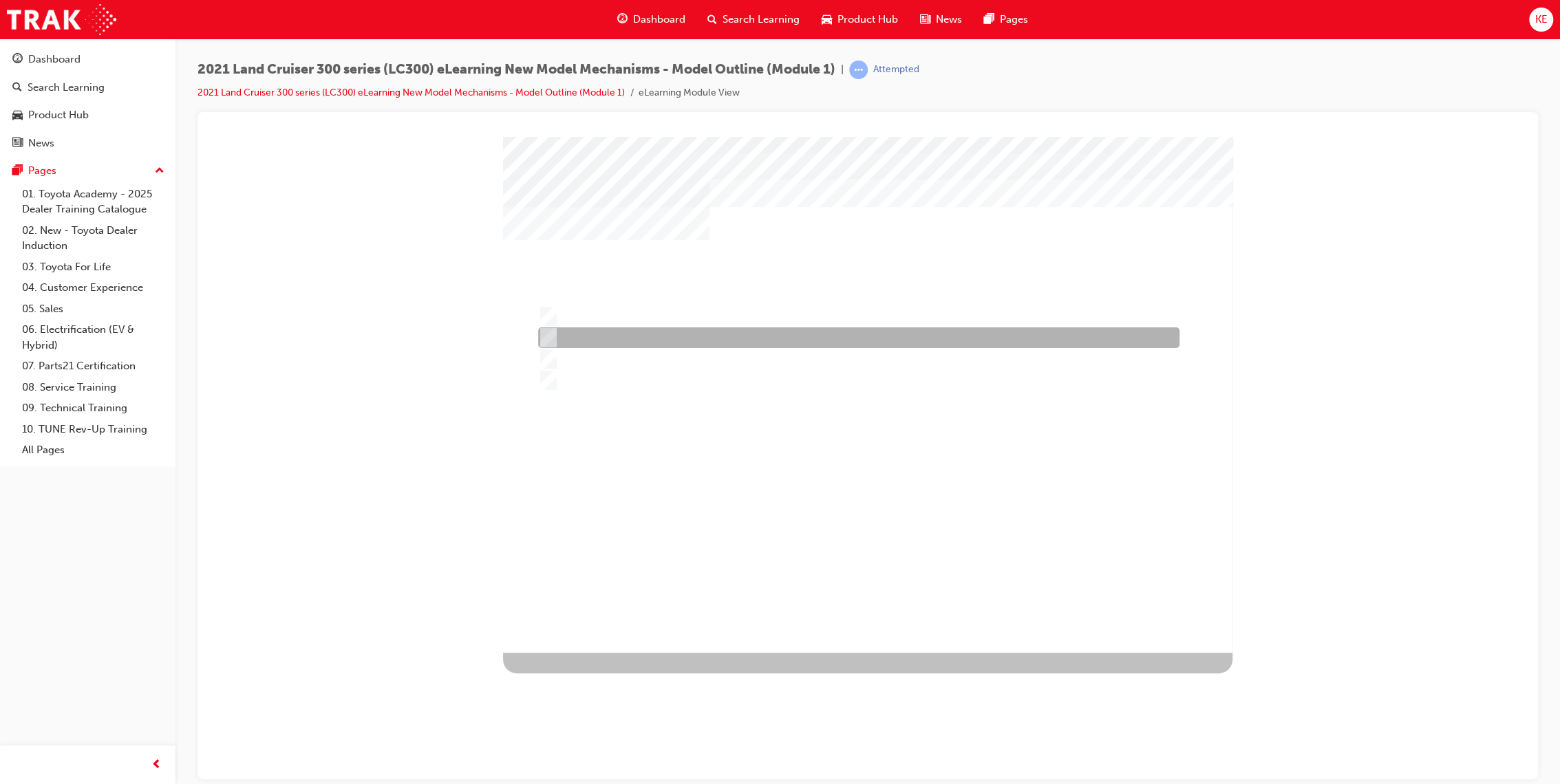
click at [719, 333] on div at bounding box center [855, 338] width 641 height 21
radio input "true"
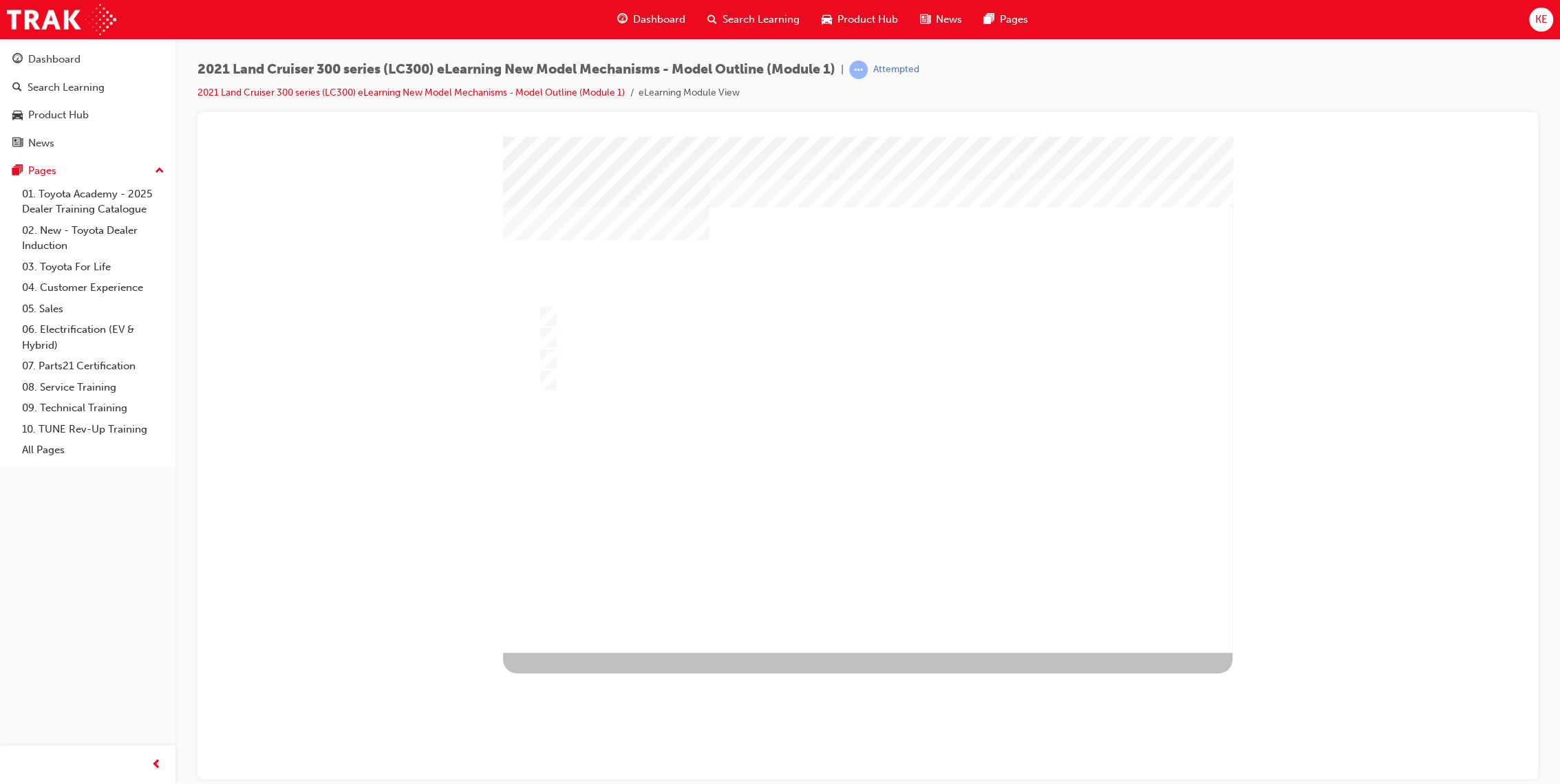
click at [747, 378] on div at bounding box center [868, 394] width 729 height 516
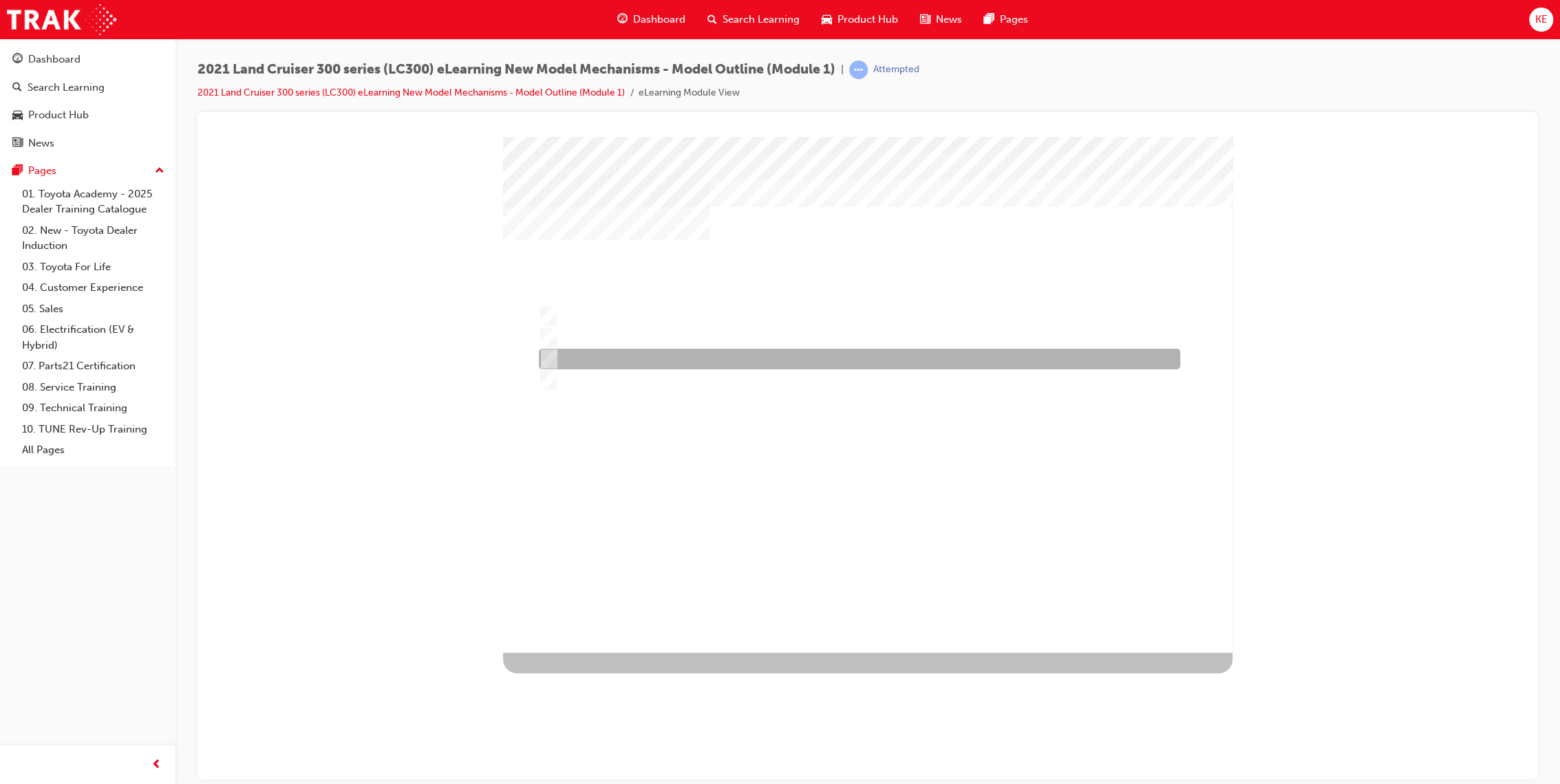
click at [710, 354] on div at bounding box center [855, 359] width 641 height 21
radio input "true"
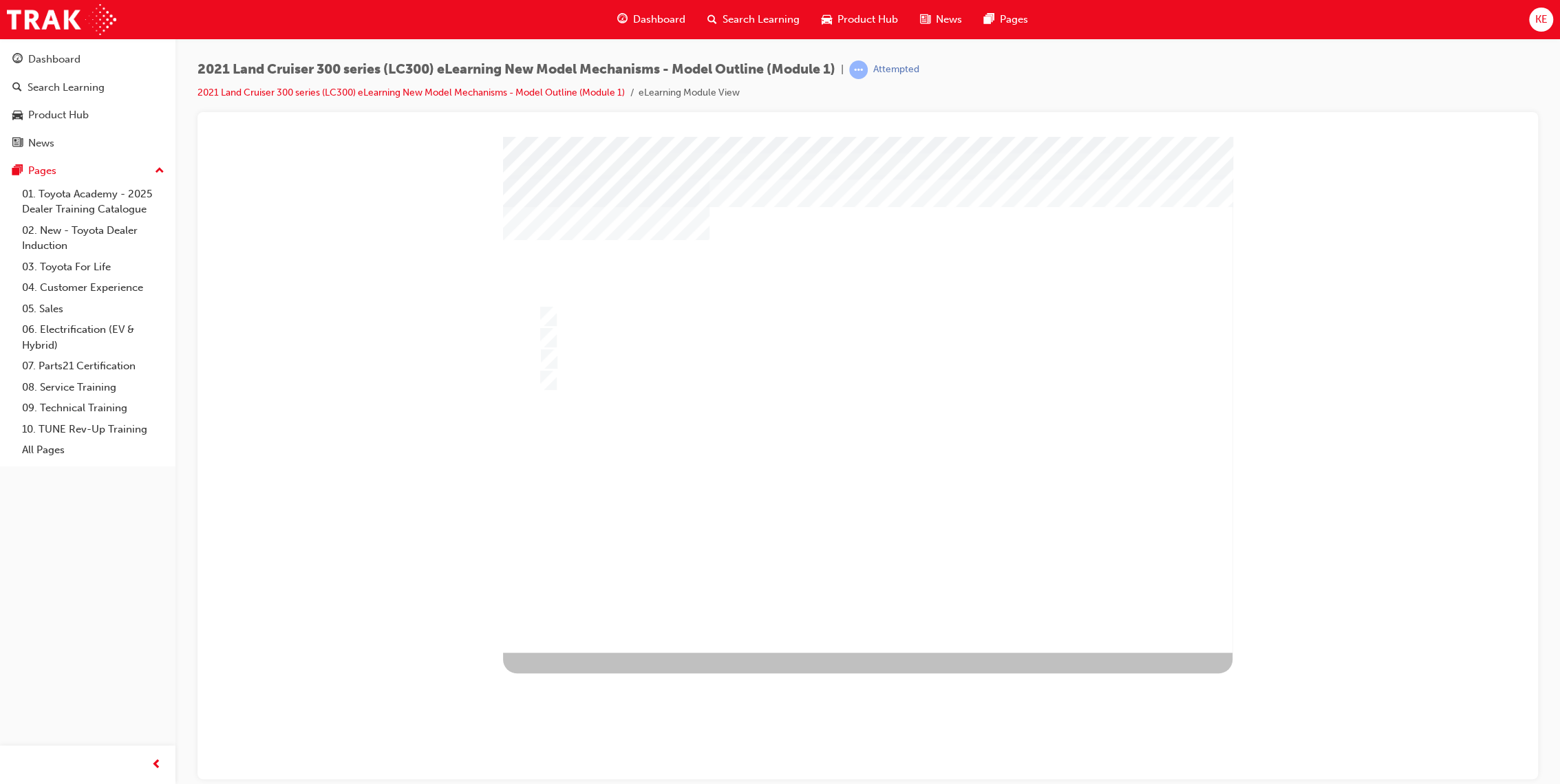
click at [835, 338] on div at bounding box center [868, 394] width 729 height 516
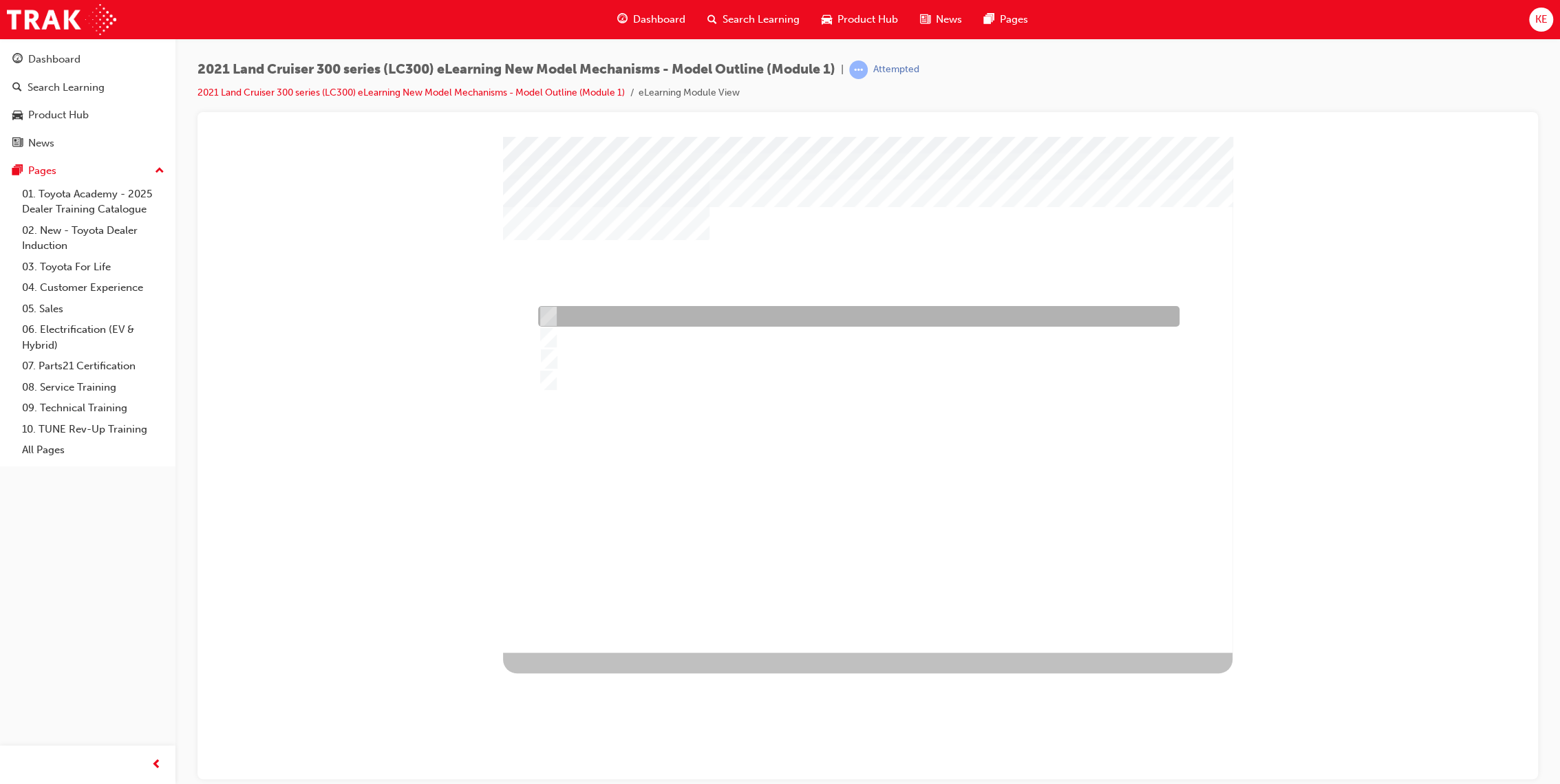
click at [670, 323] on div at bounding box center [855, 316] width 641 height 21
radio input "true"
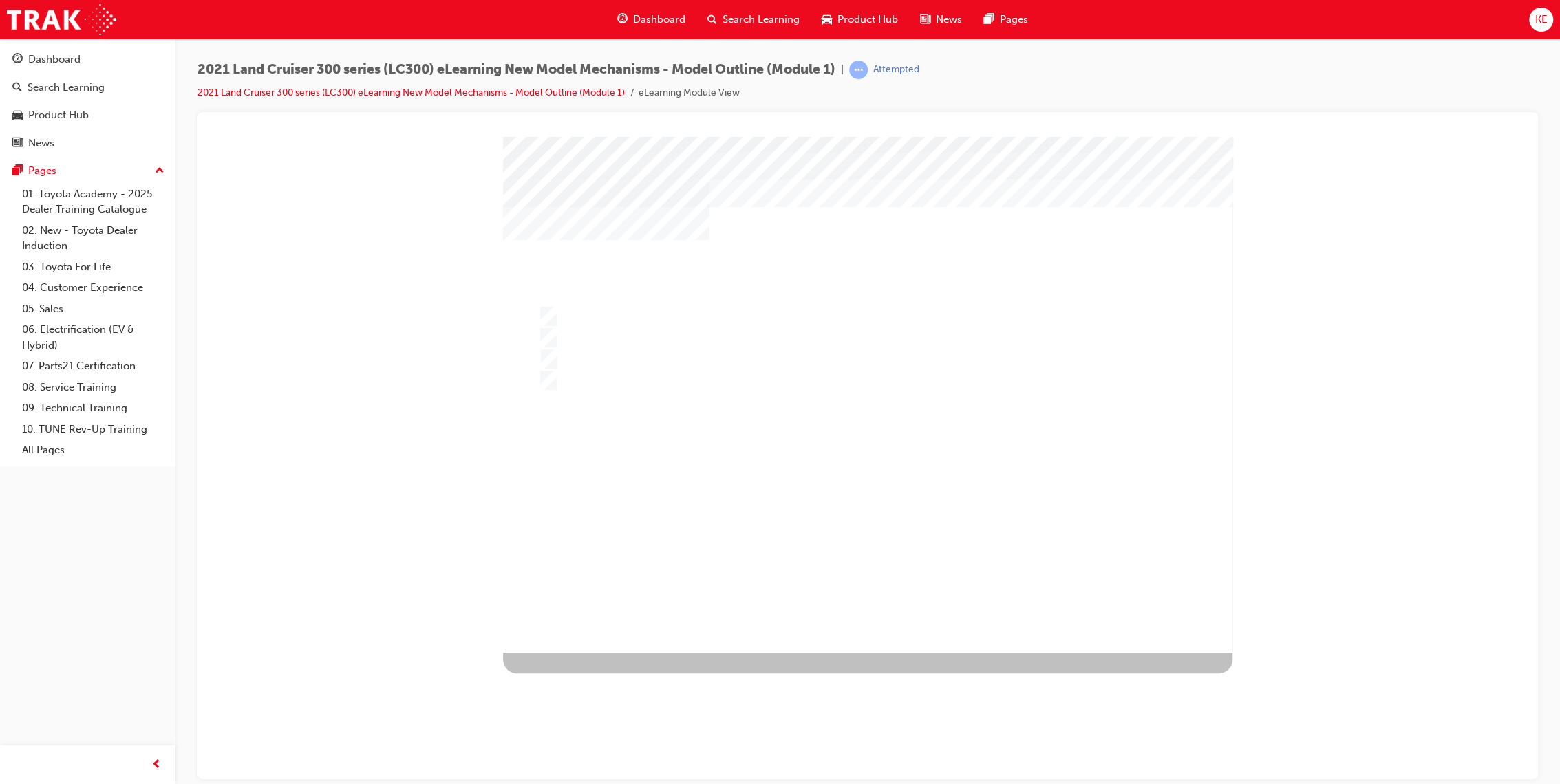
click at [854, 568] on div at bounding box center [868, 394] width 729 height 516
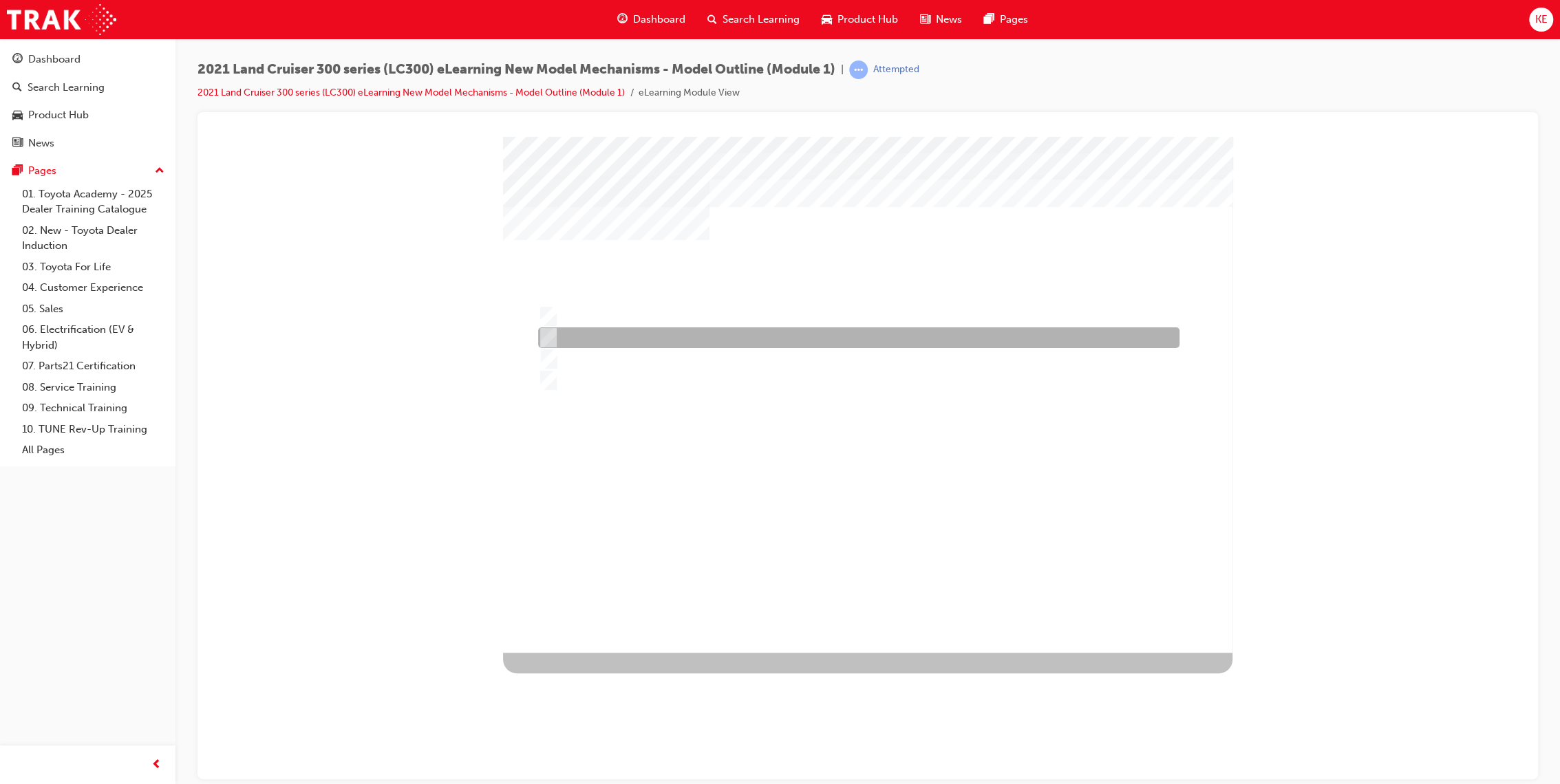
click at [783, 337] on div at bounding box center [855, 338] width 641 height 21
radio input "true"
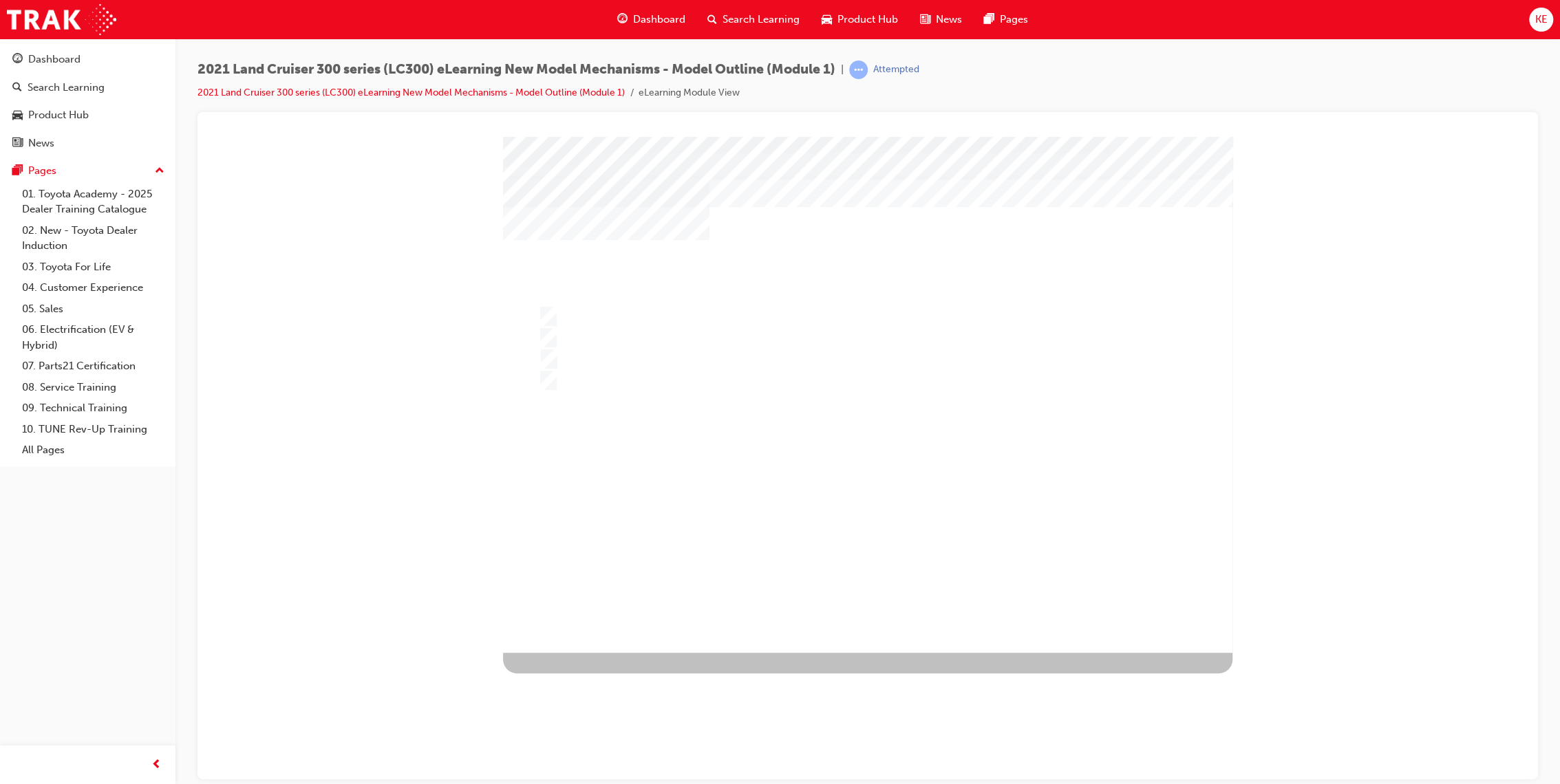
click at [845, 576] on div at bounding box center [868, 394] width 729 height 516
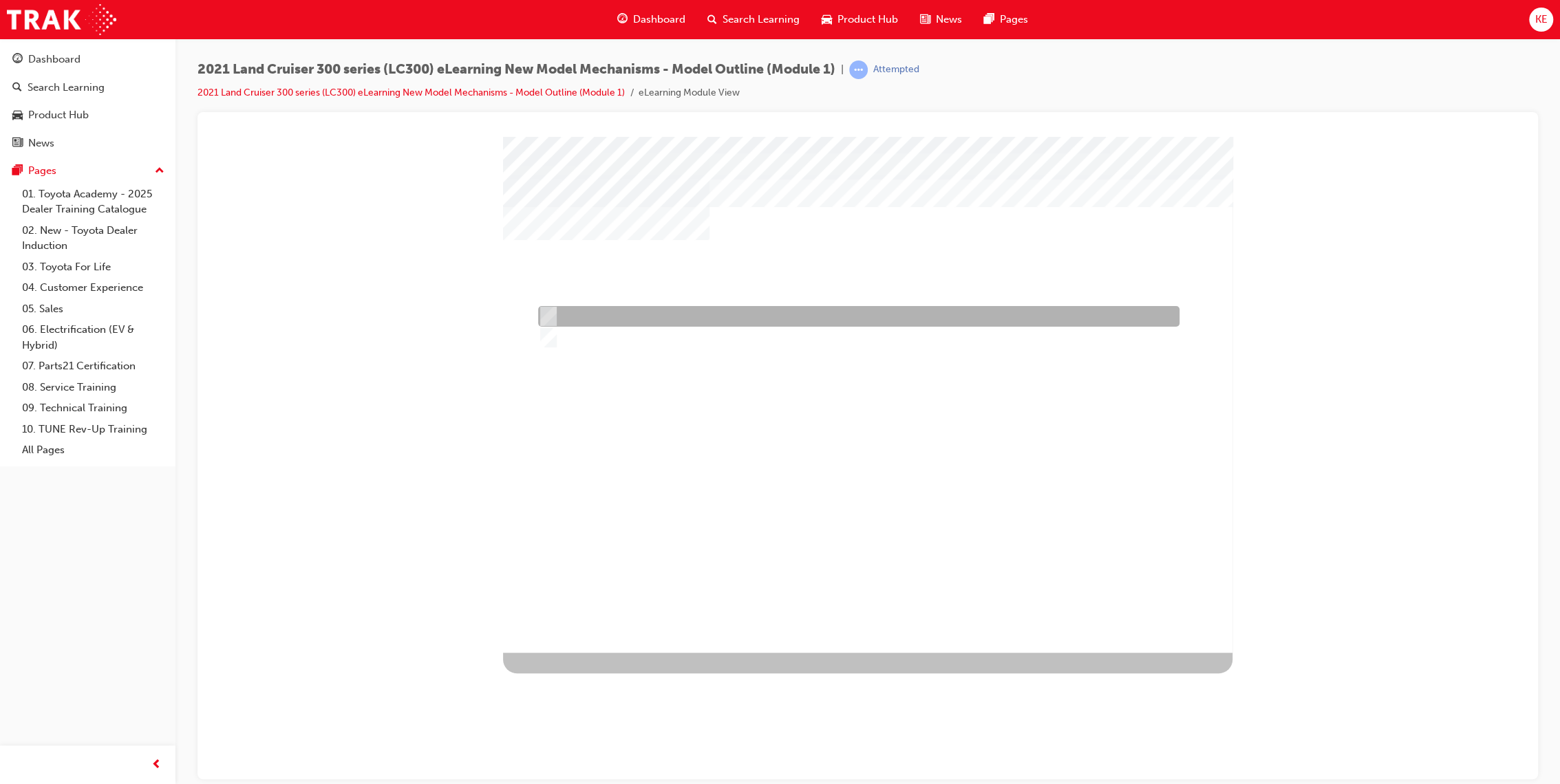
click at [918, 314] on div at bounding box center [855, 316] width 641 height 21
radio input "true"
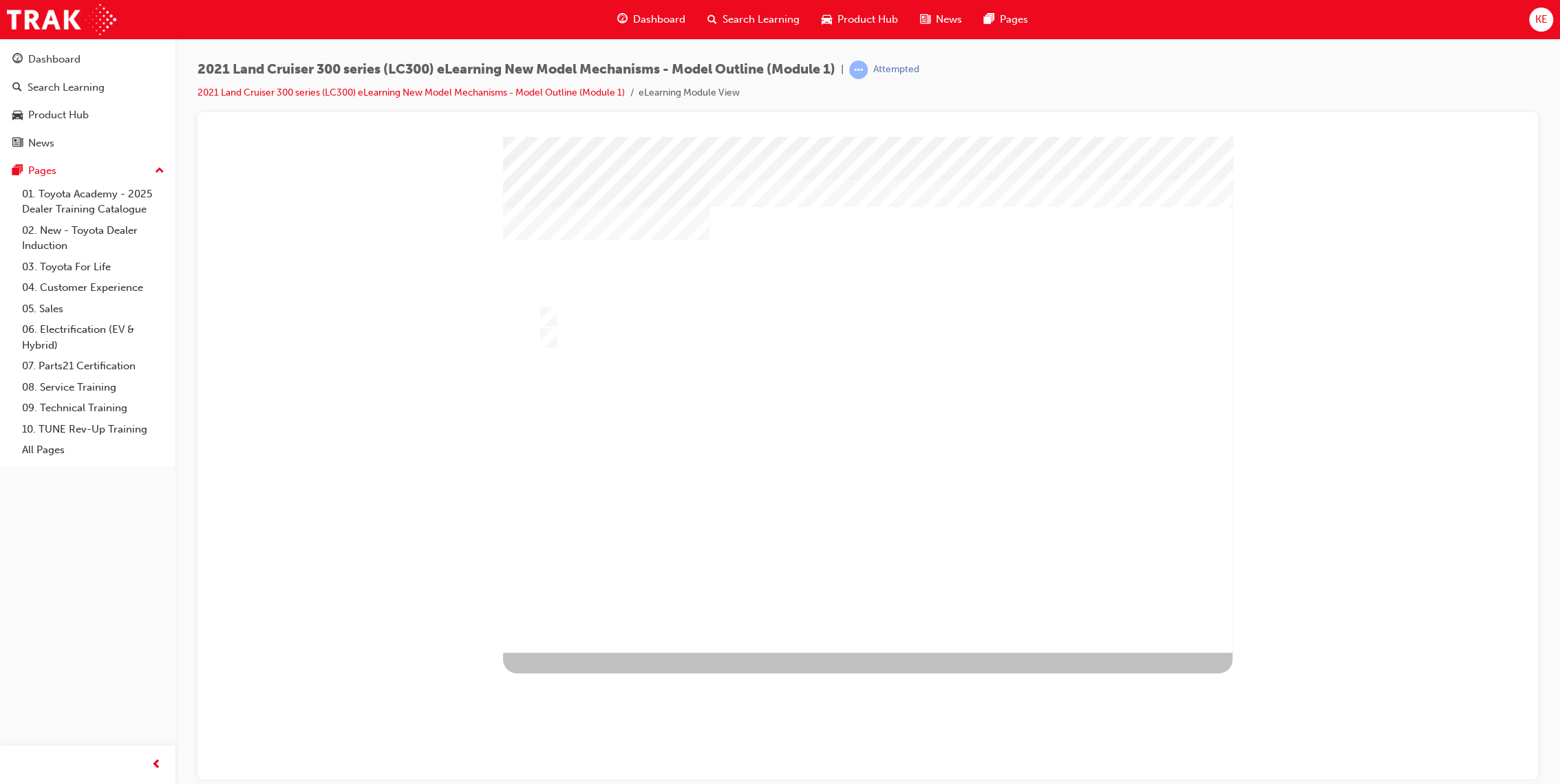
click at [886, 573] on div at bounding box center [863, 394] width 729 height 516
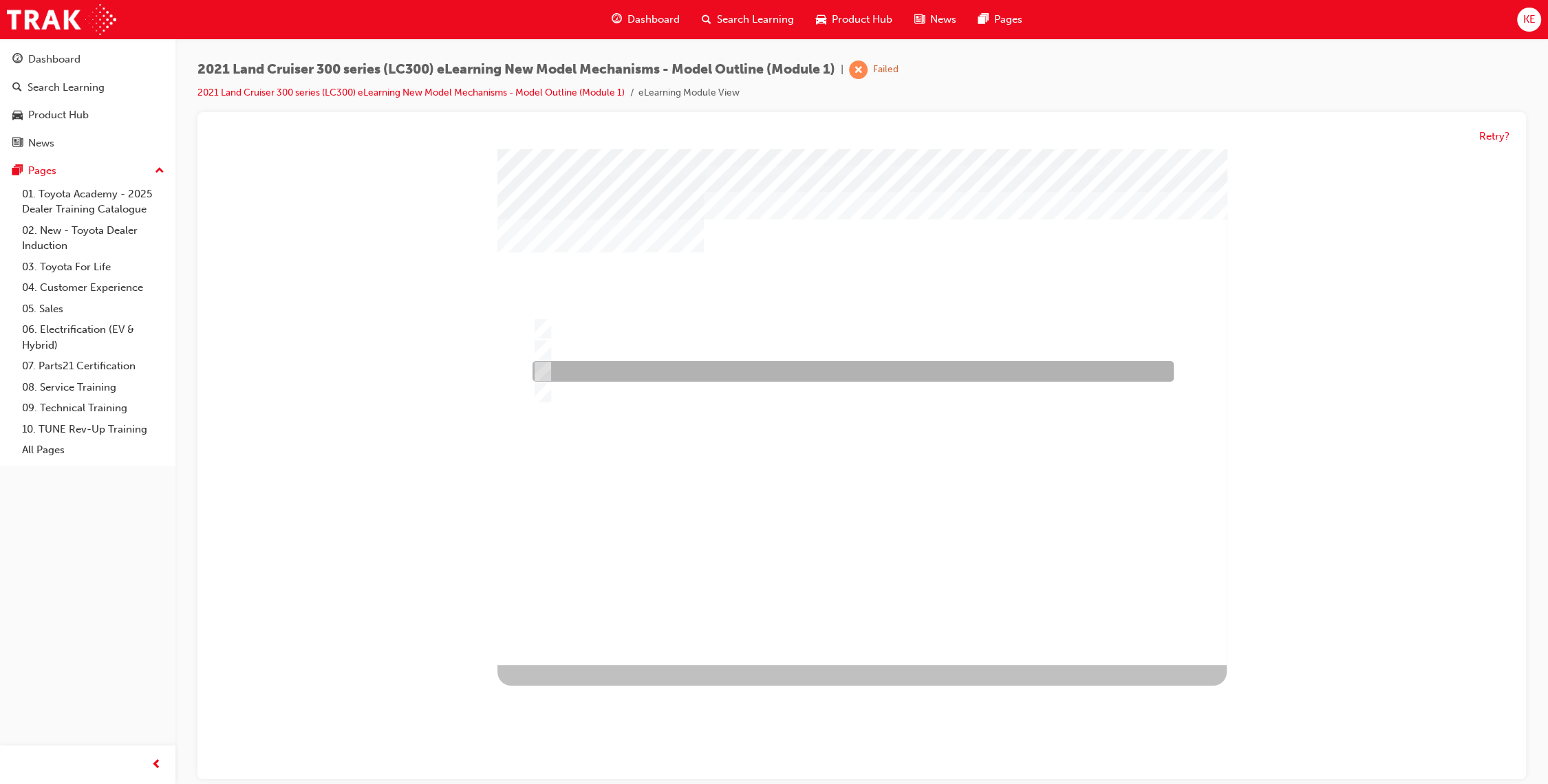
click at [685, 371] on div at bounding box center [849, 372] width 641 height 21
radio input "true"
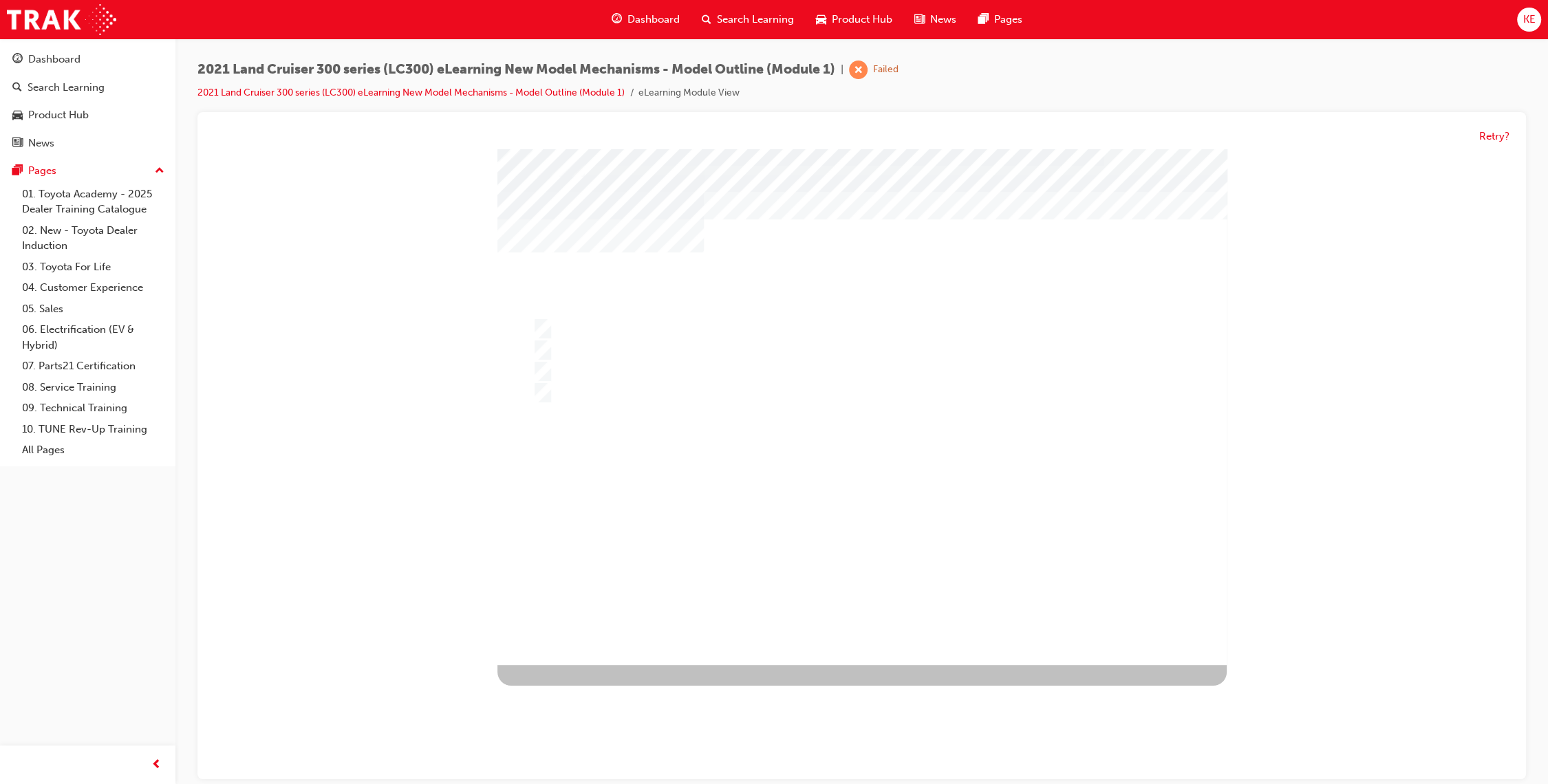
click at [869, 568] on div at bounding box center [862, 407] width 729 height 516
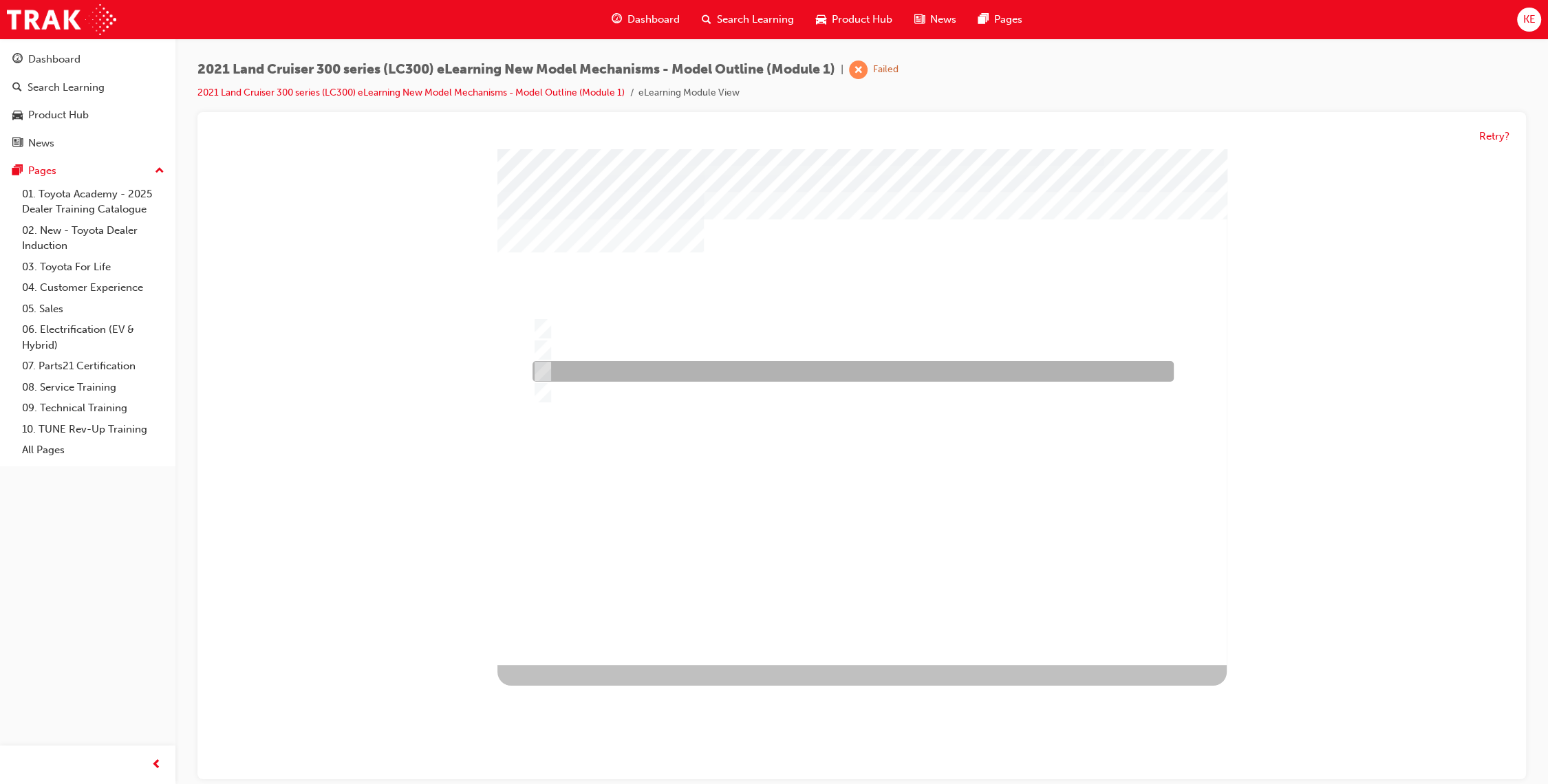
click at [638, 365] on div at bounding box center [849, 372] width 641 height 21
radio input "true"
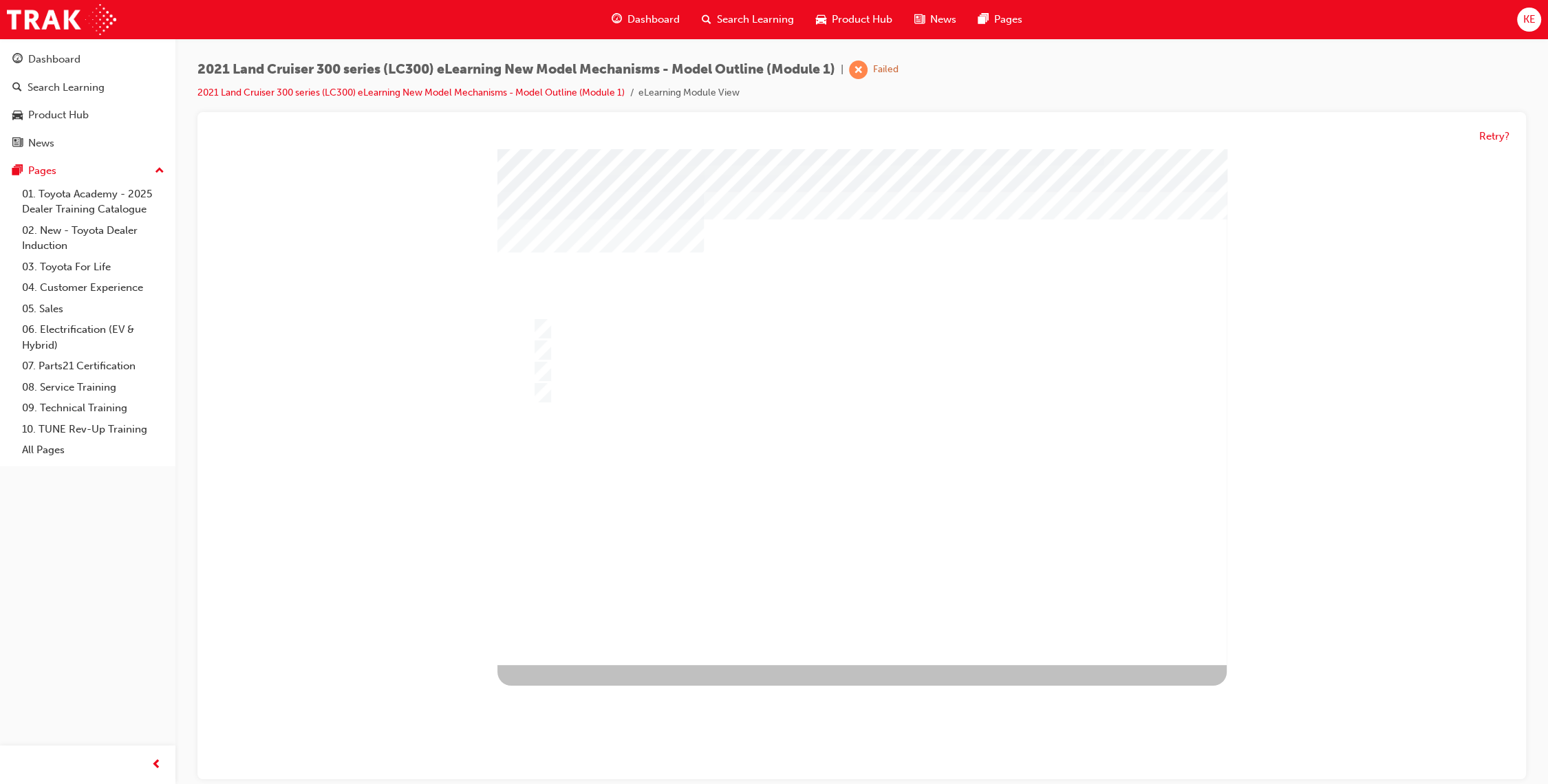
click at [875, 583] on div at bounding box center [862, 407] width 729 height 516
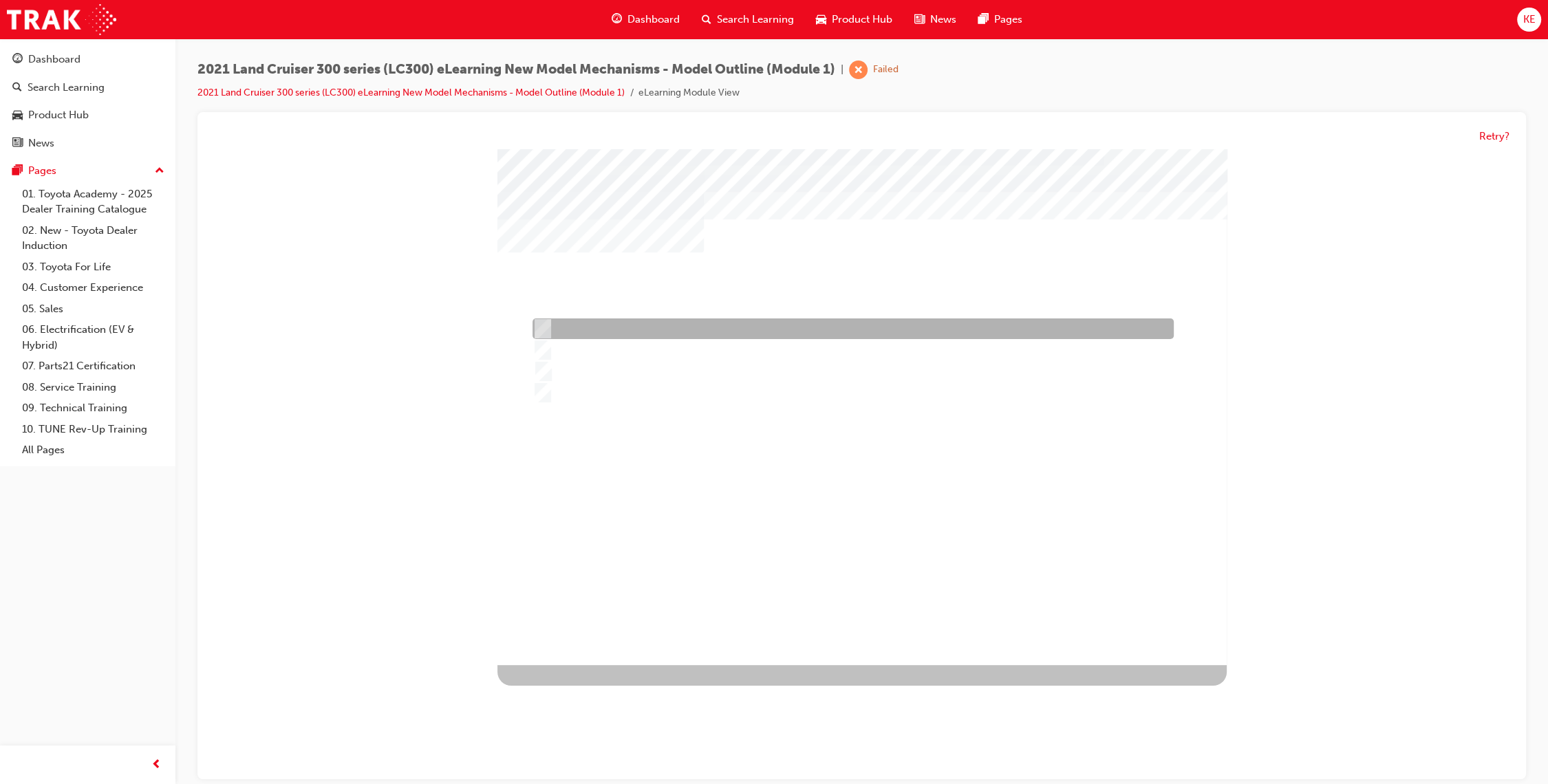
click at [822, 319] on div at bounding box center [849, 329] width 641 height 21
radio input "true"
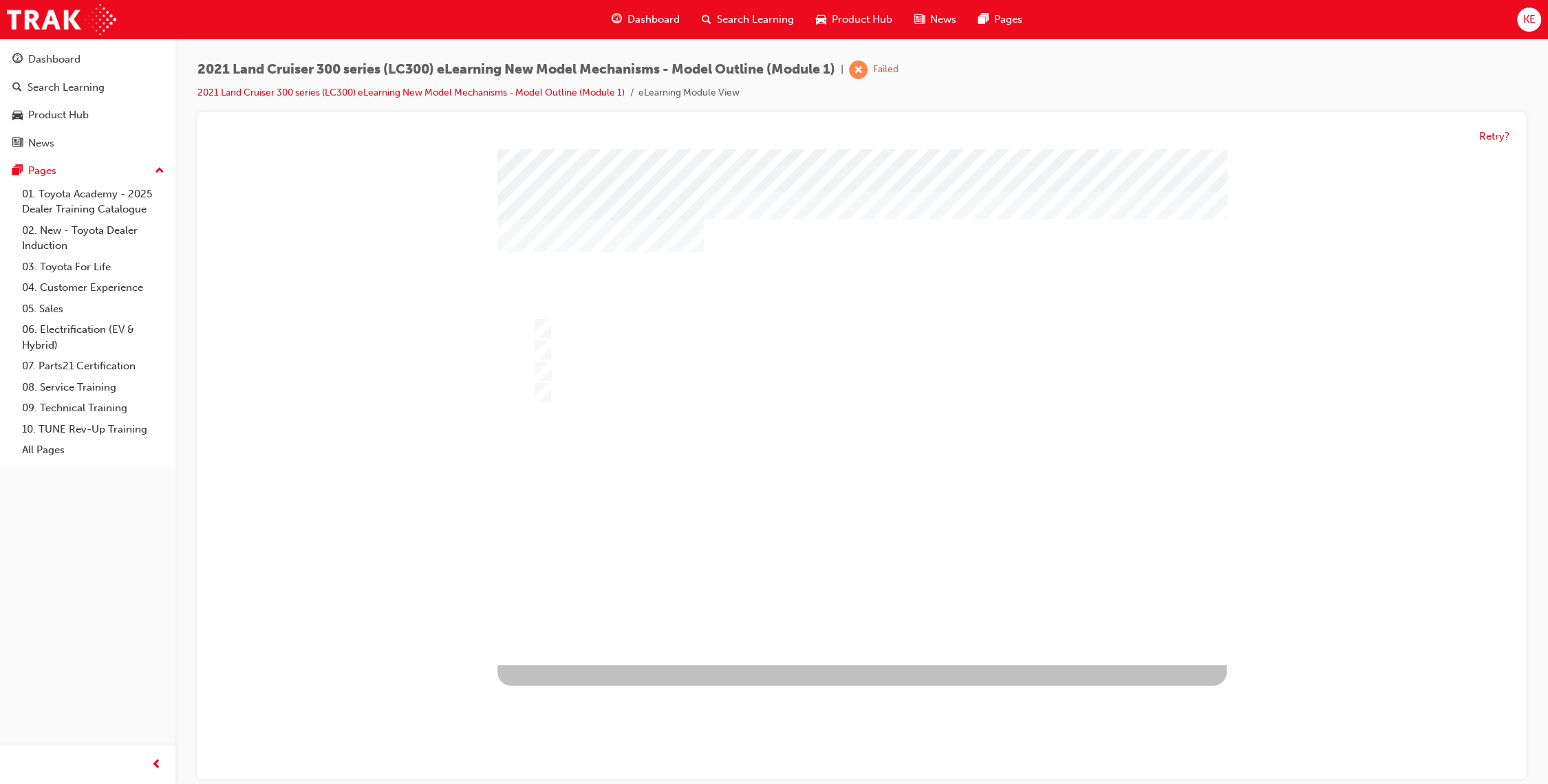
click at [878, 589] on div at bounding box center [862, 407] width 729 height 516
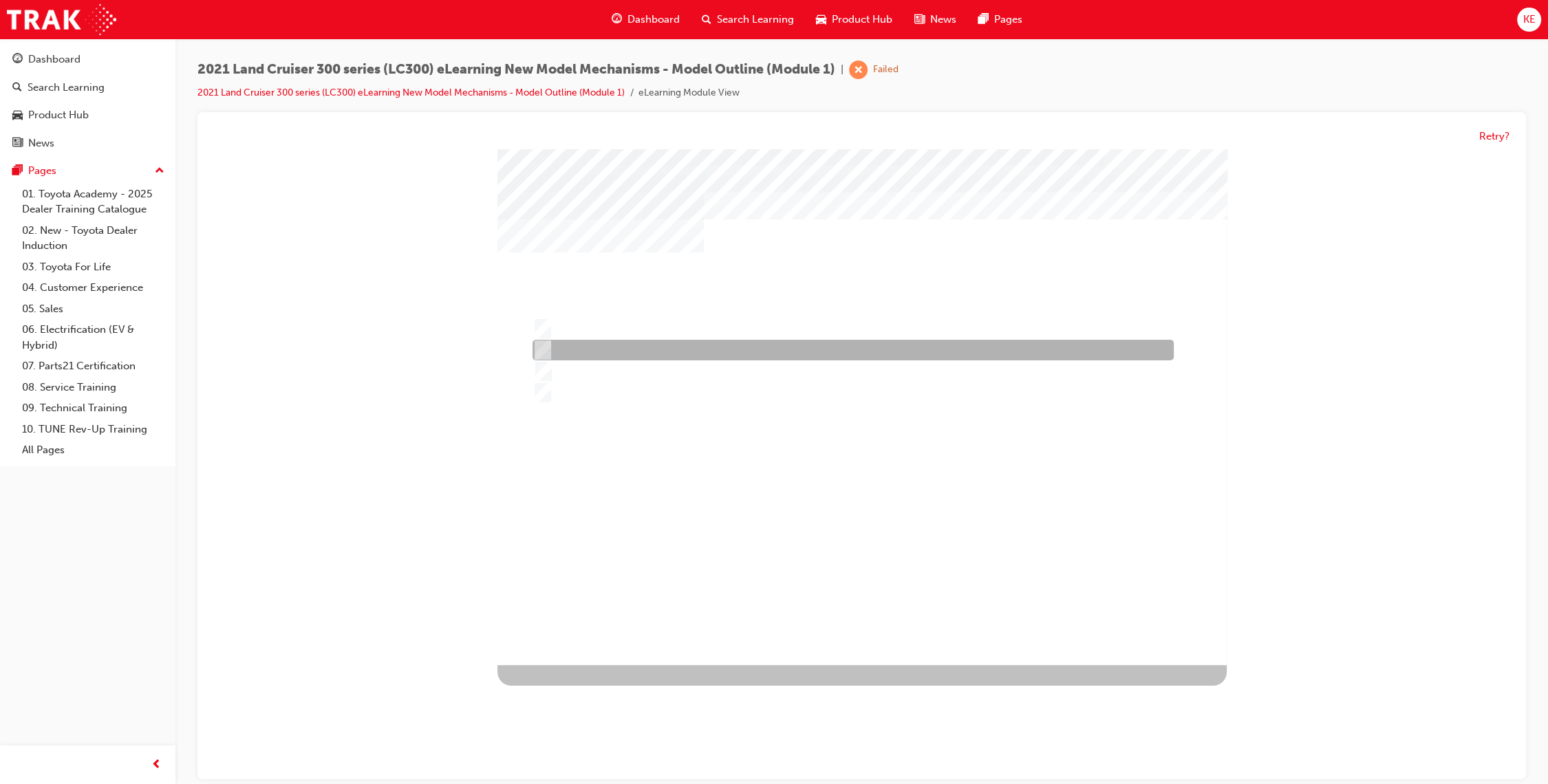
click at [671, 355] on div at bounding box center [849, 350] width 641 height 21
radio input "true"
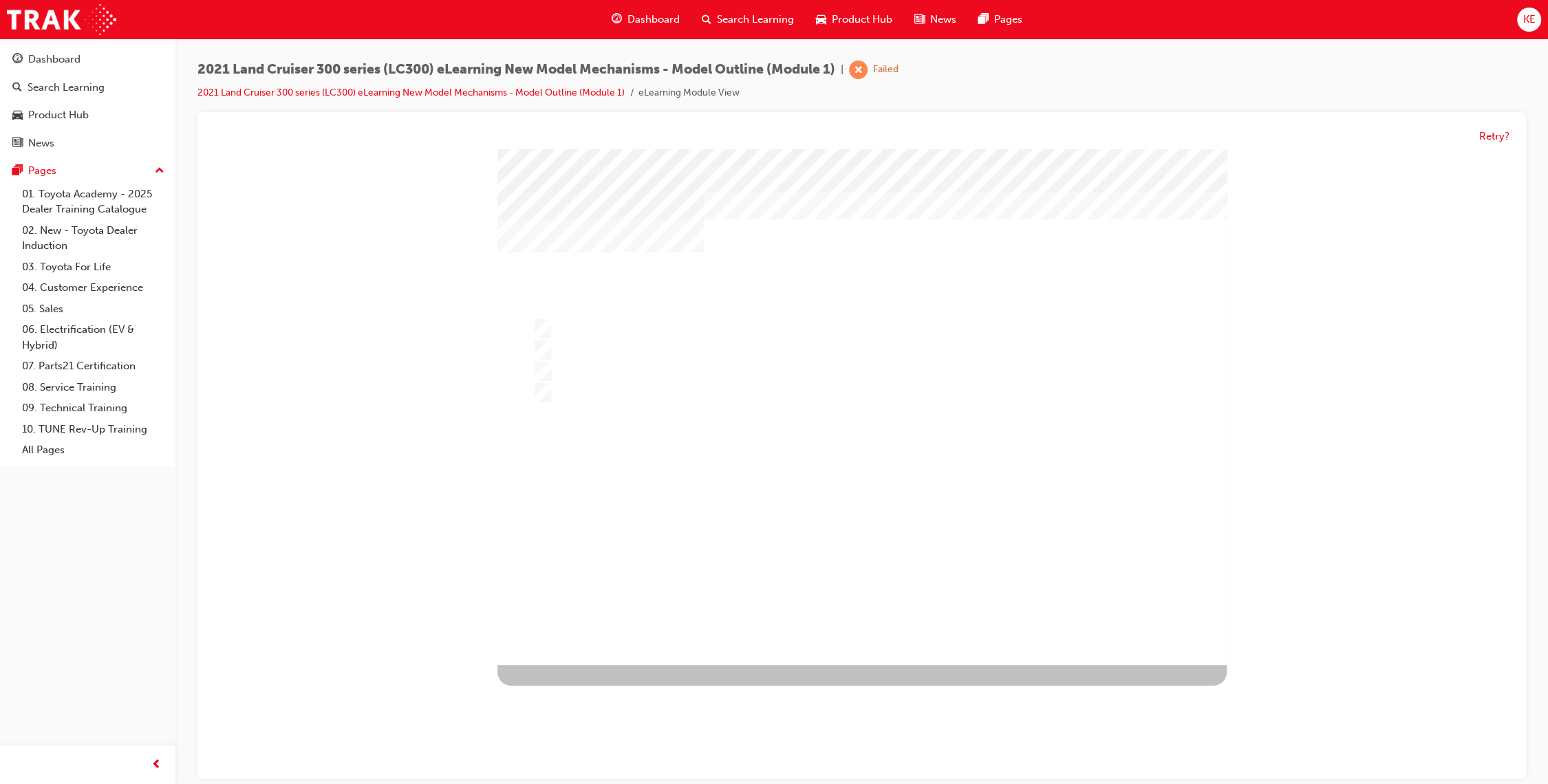
click at [843, 579] on div at bounding box center [862, 407] width 729 height 516
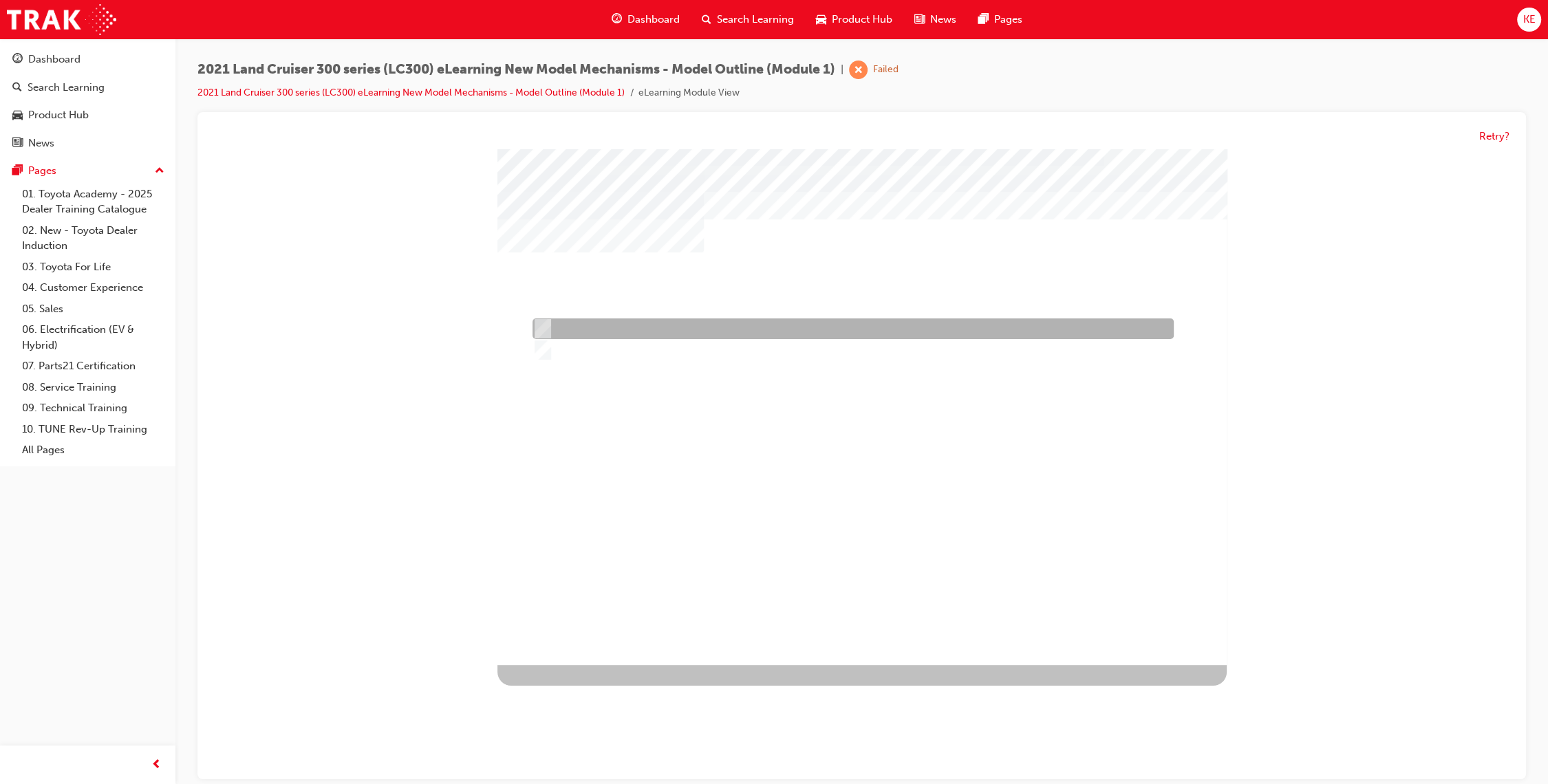
click at [720, 322] on div at bounding box center [849, 329] width 641 height 21
radio input "true"
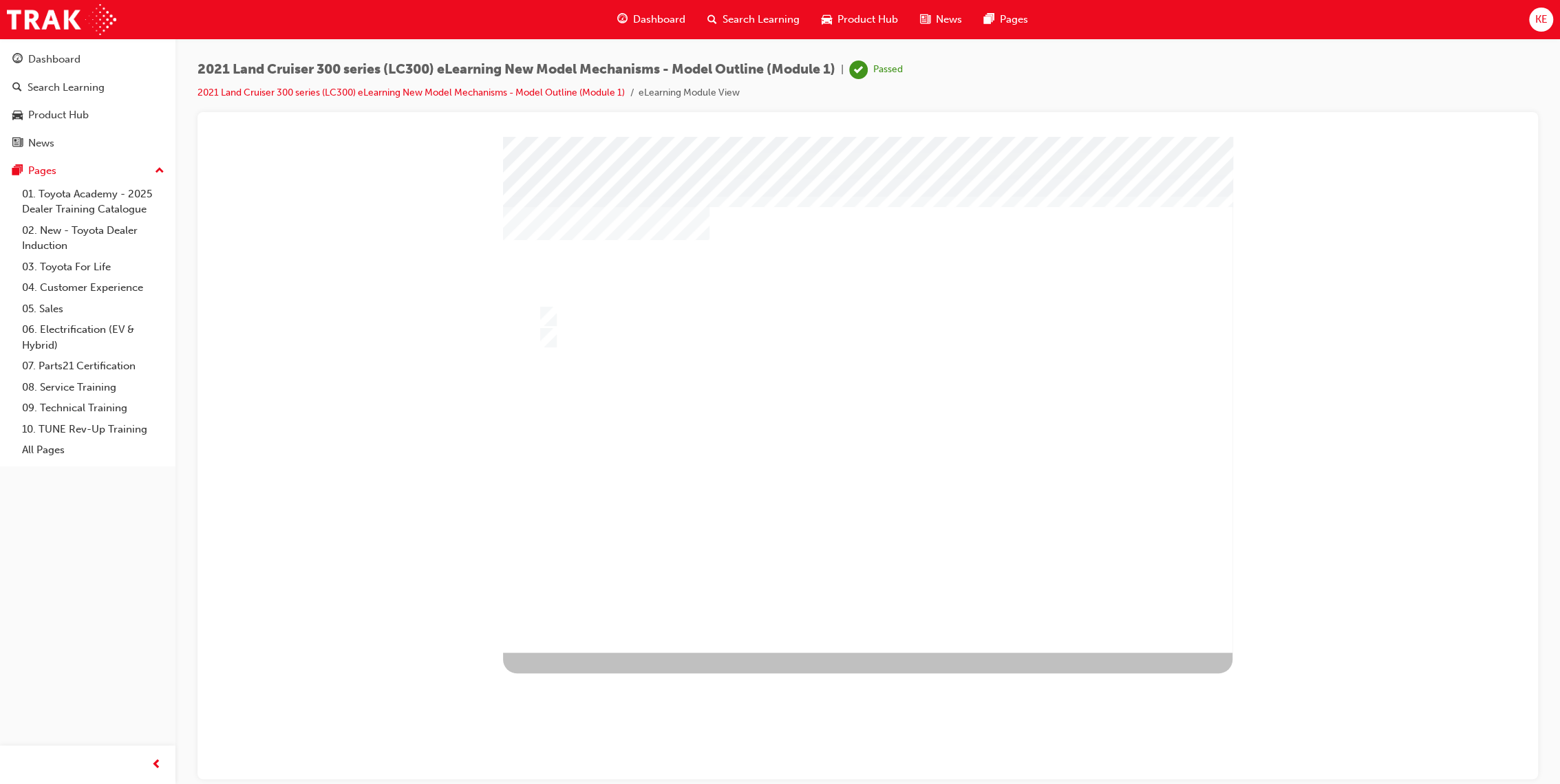
click at [836, 571] on div at bounding box center [868, 394] width 729 height 516
click at [888, 553] on div "5 5 100% 2 Congratulations, you have passed the quiz!" at bounding box center [868, 394] width 729 height 516
click at [888, 554] on div "5 5 100% 2 Congratulations, you have passed the quiz!" at bounding box center [868, 394] width 729 height 516
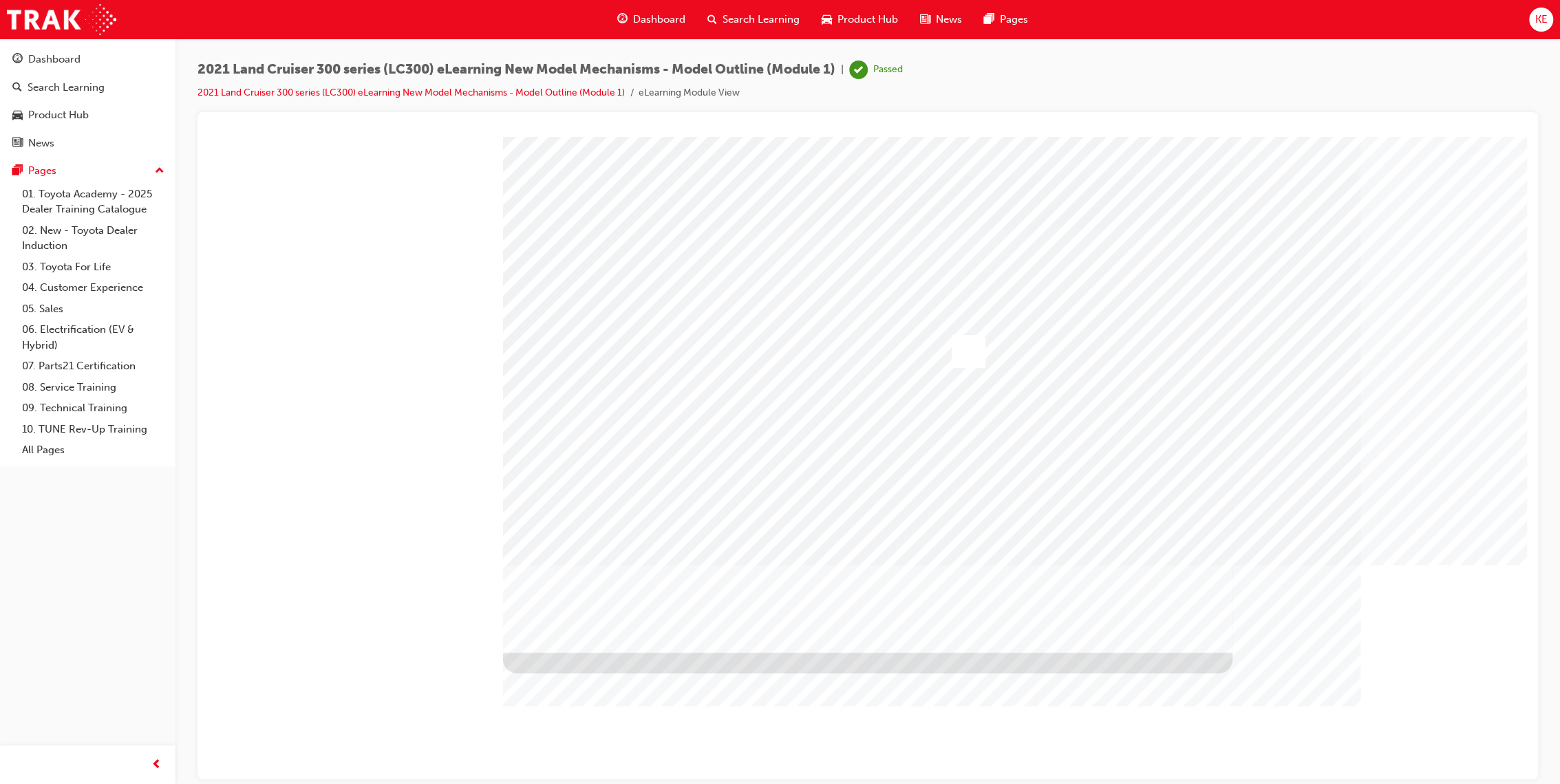
click at [729, 18] on span "Search Learning" at bounding box center [761, 19] width 77 height 16
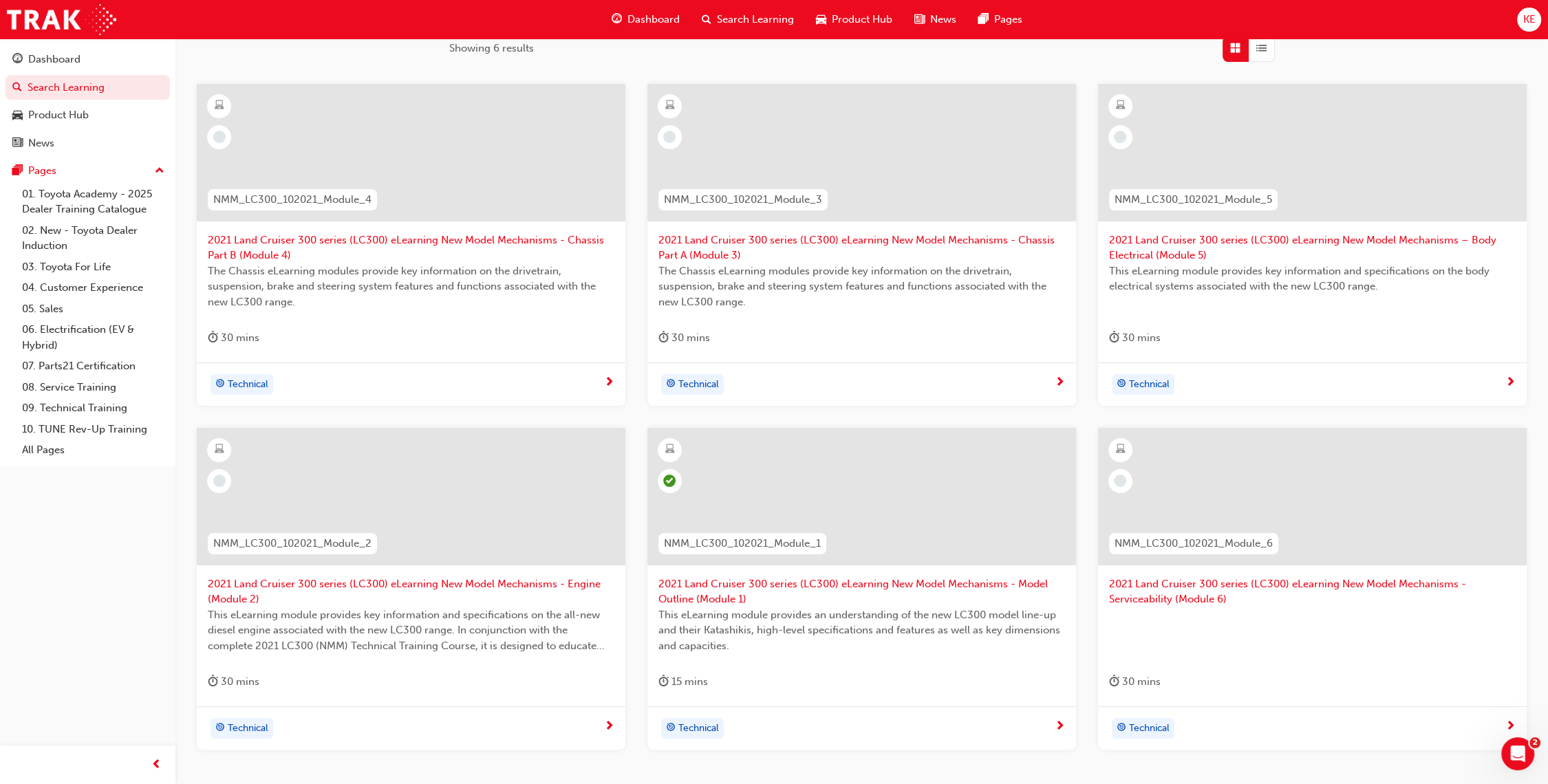
scroll to position [332, 0]
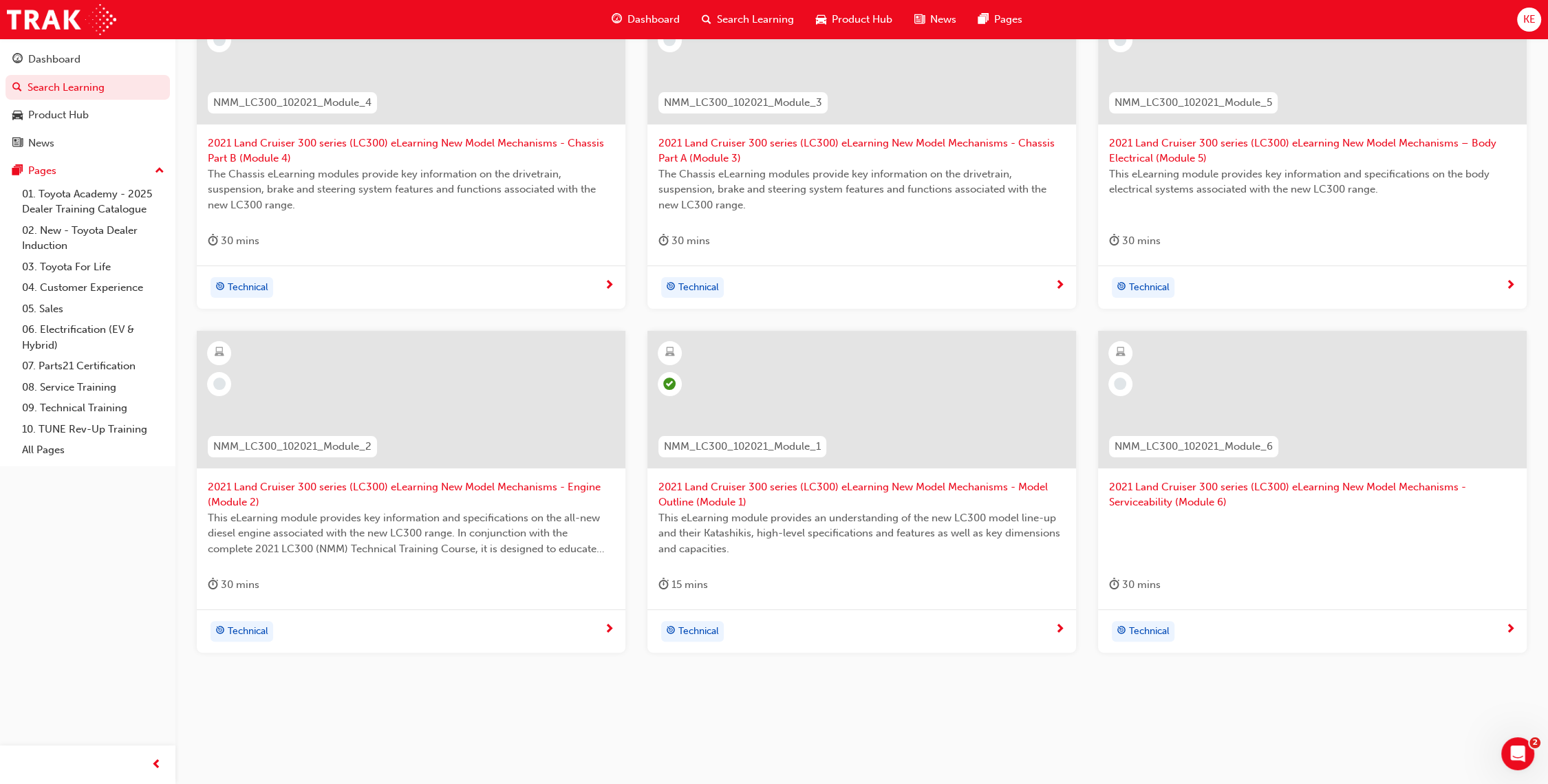
click at [564, 491] on span "2021 Land Cruiser 300 series (LC300) eLearning New Model Mechanisms - Engine (M…" at bounding box center [411, 494] width 407 height 31
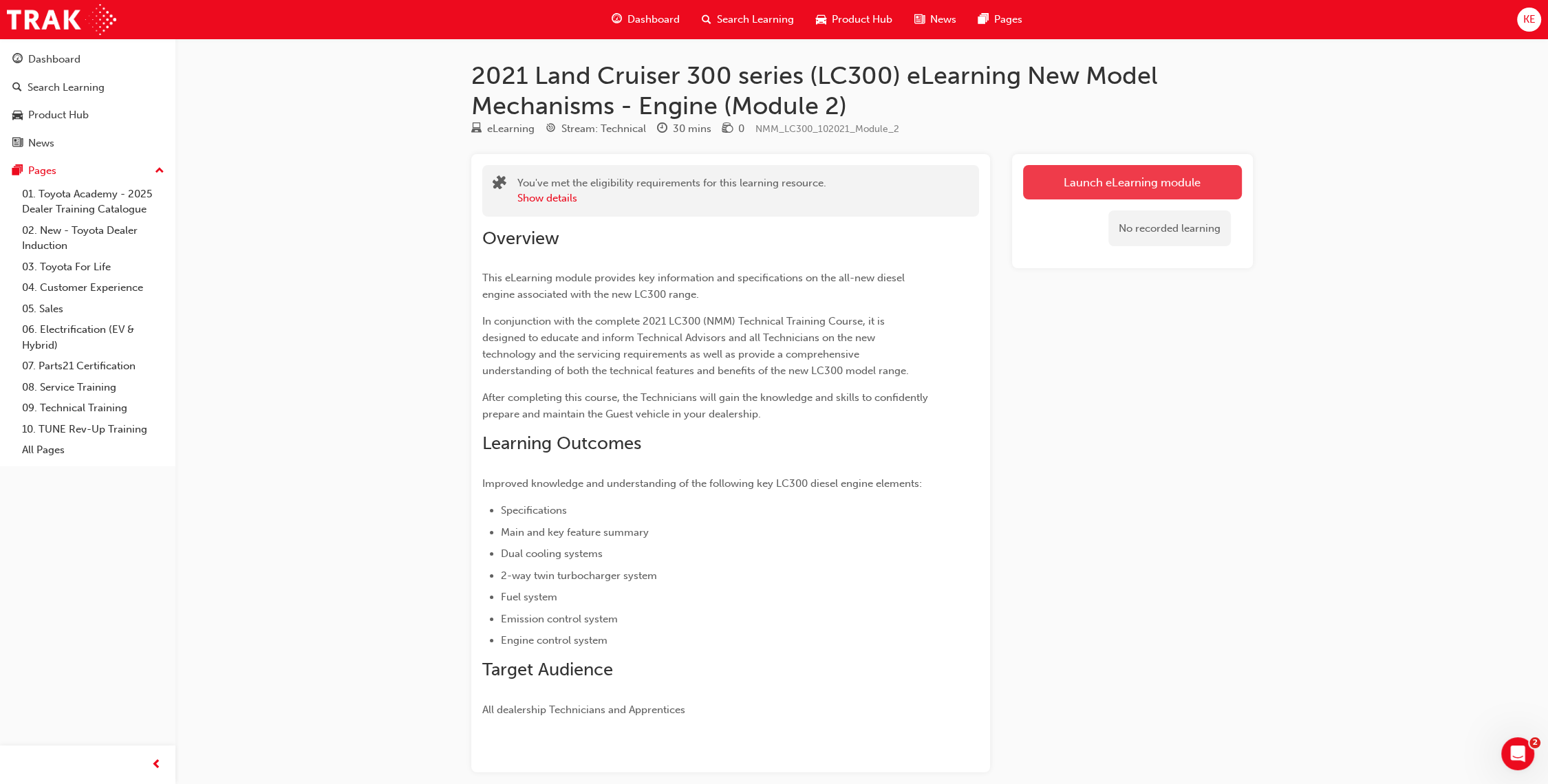
click at [1194, 184] on link "Launch eLearning module" at bounding box center [1133, 182] width 219 height 35
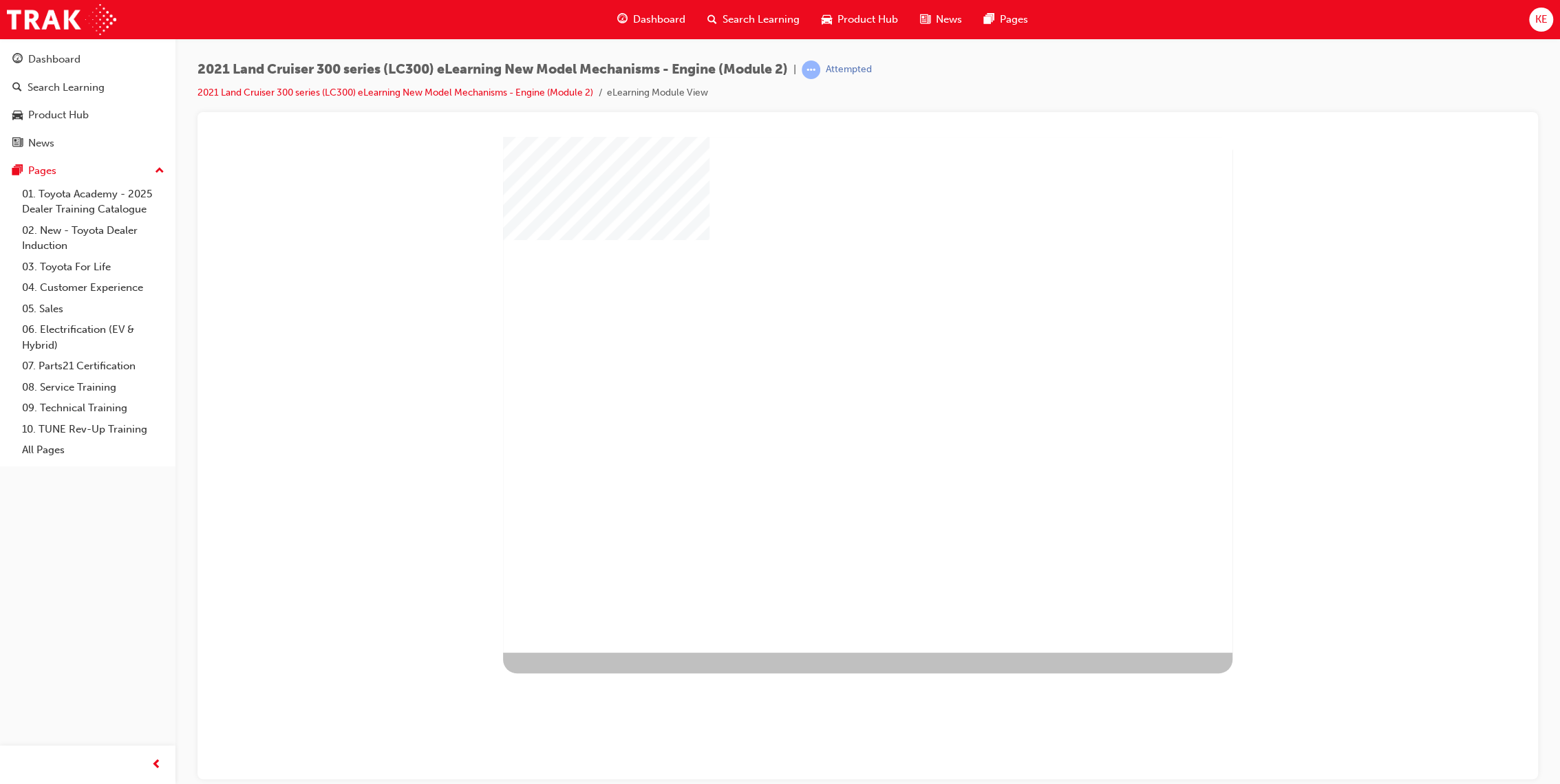
drag, startPoint x: 876, startPoint y: 387, endPoint x: 879, endPoint y: 380, distance: 7.6
click at [828, 355] on div "play" at bounding box center [828, 355] width 0 height 0
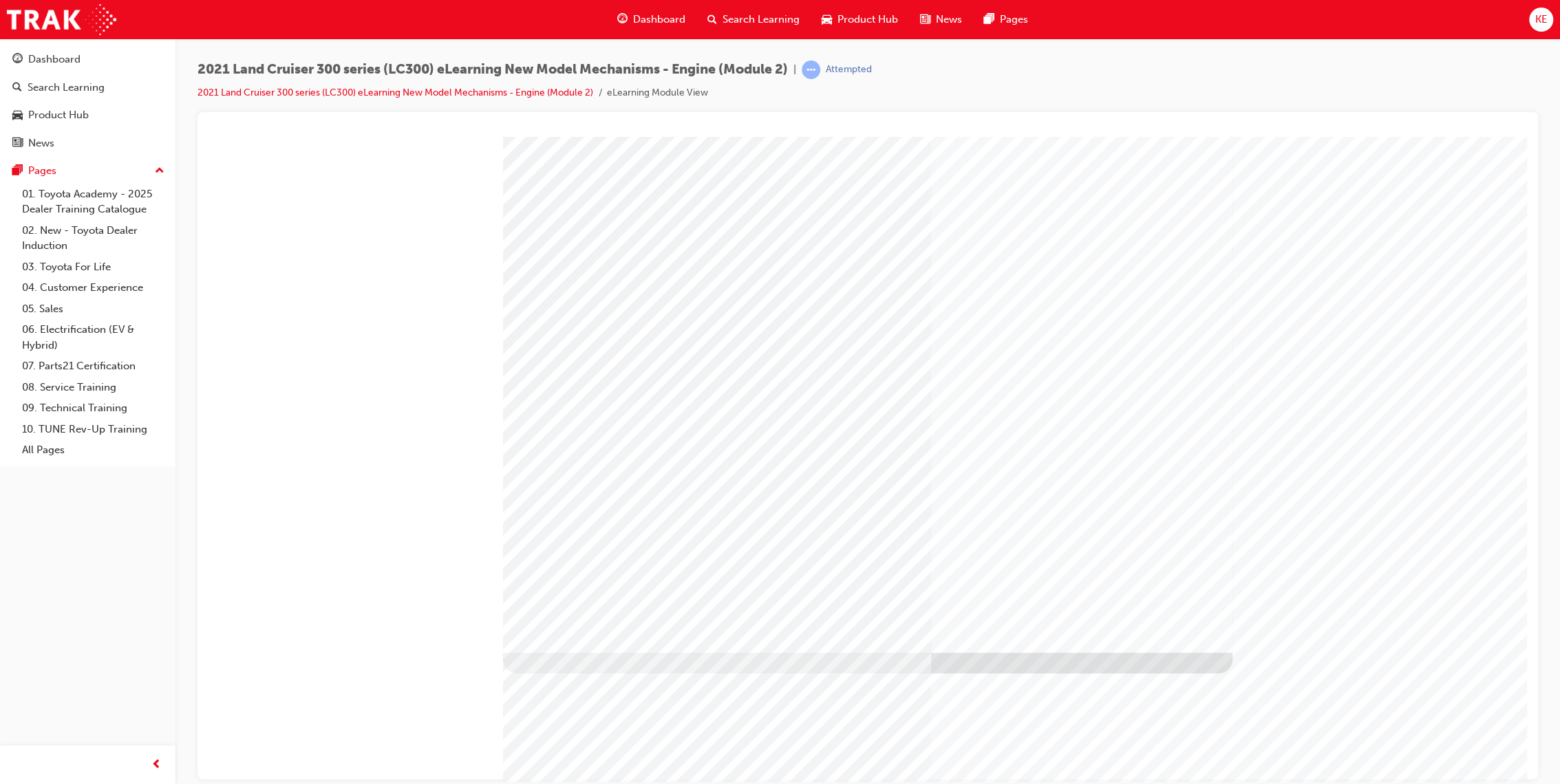
click at [1482, 141] on div at bounding box center [868, 141] width 1307 height 0
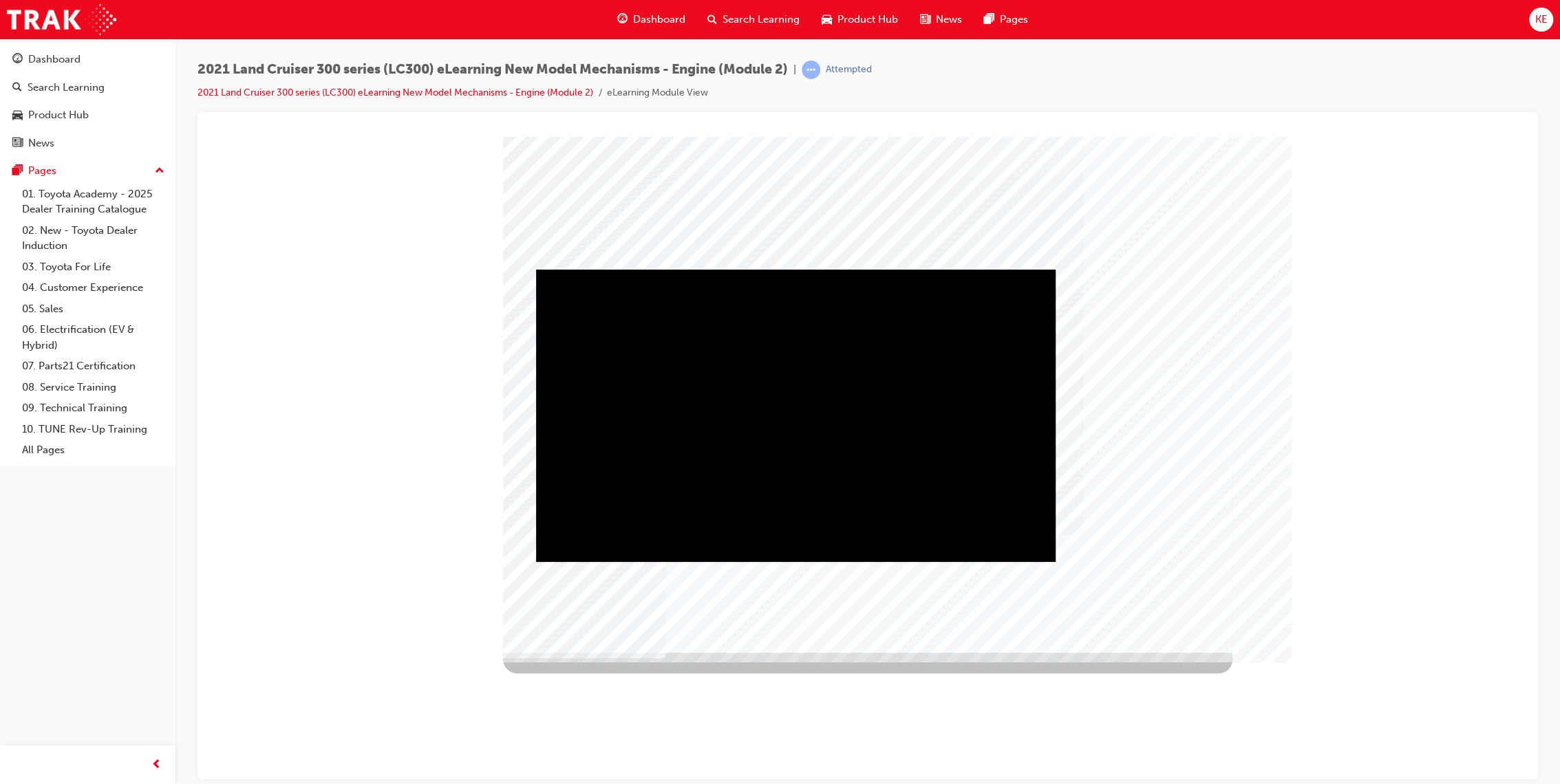
click at [780, 269] on div "Play" at bounding box center [795, 269] width 520 height 0
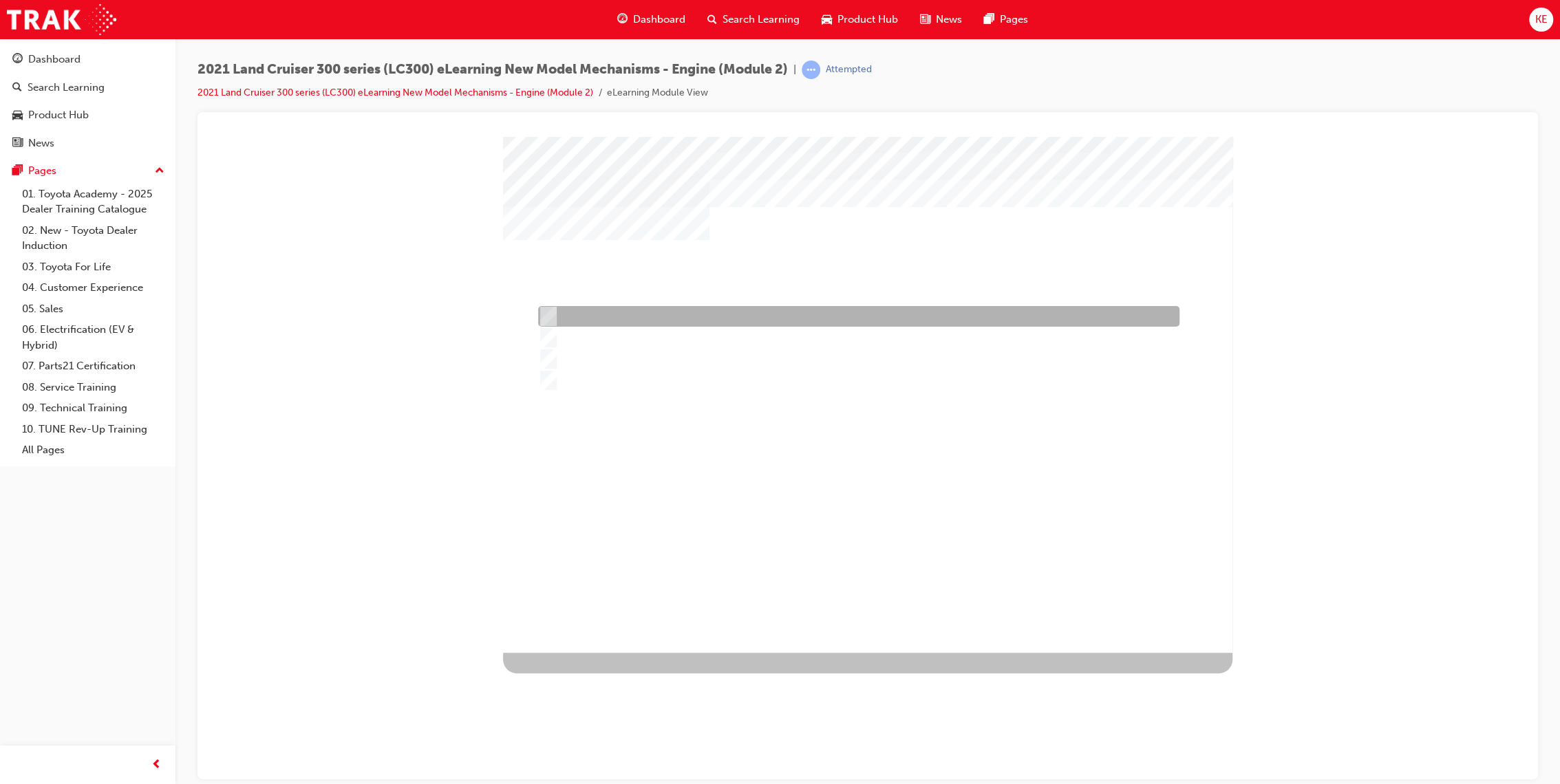
click at [857, 321] on div at bounding box center [855, 316] width 641 height 21
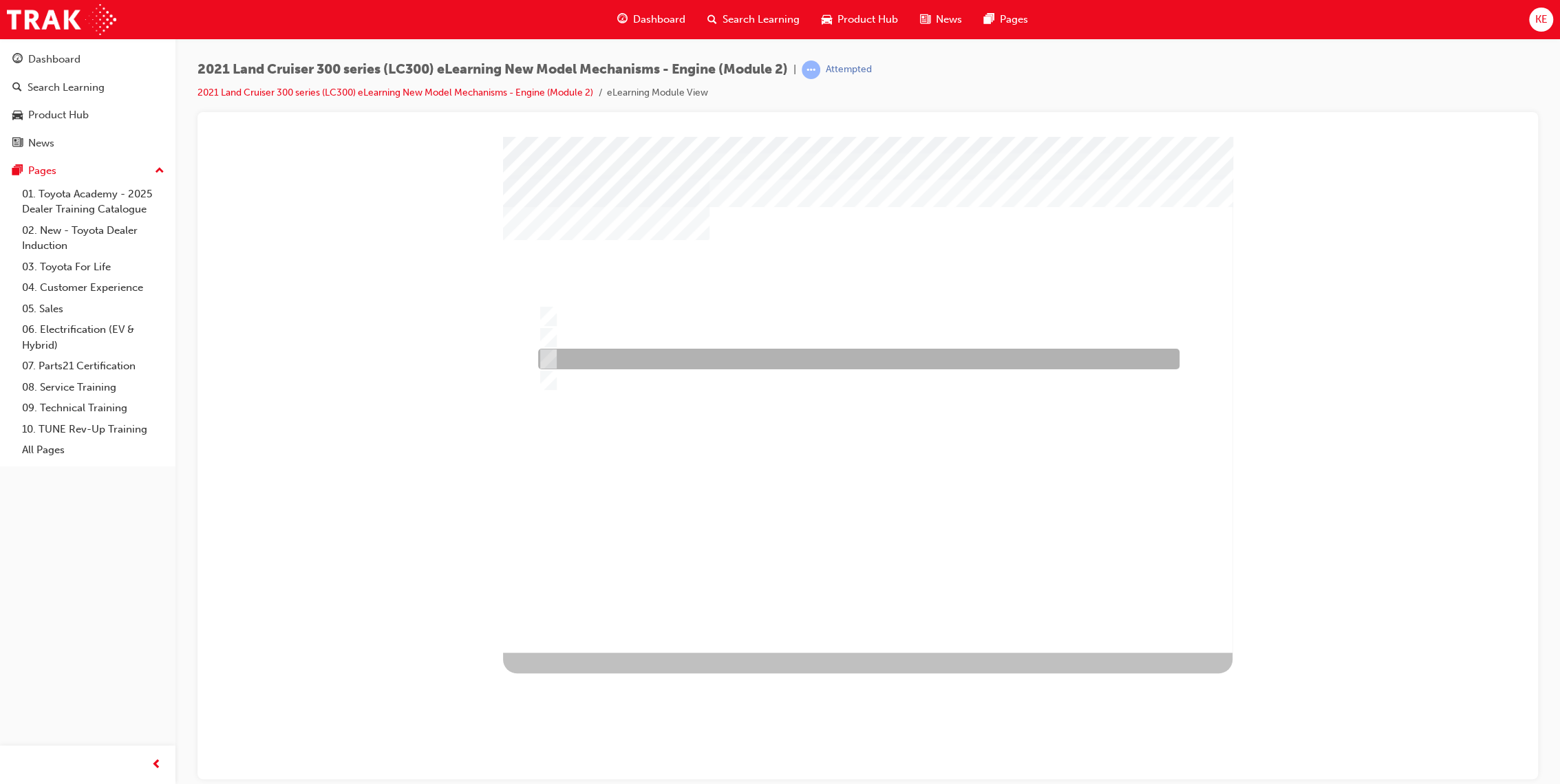
click at [852, 366] on div at bounding box center [855, 359] width 641 height 21
radio input "false"
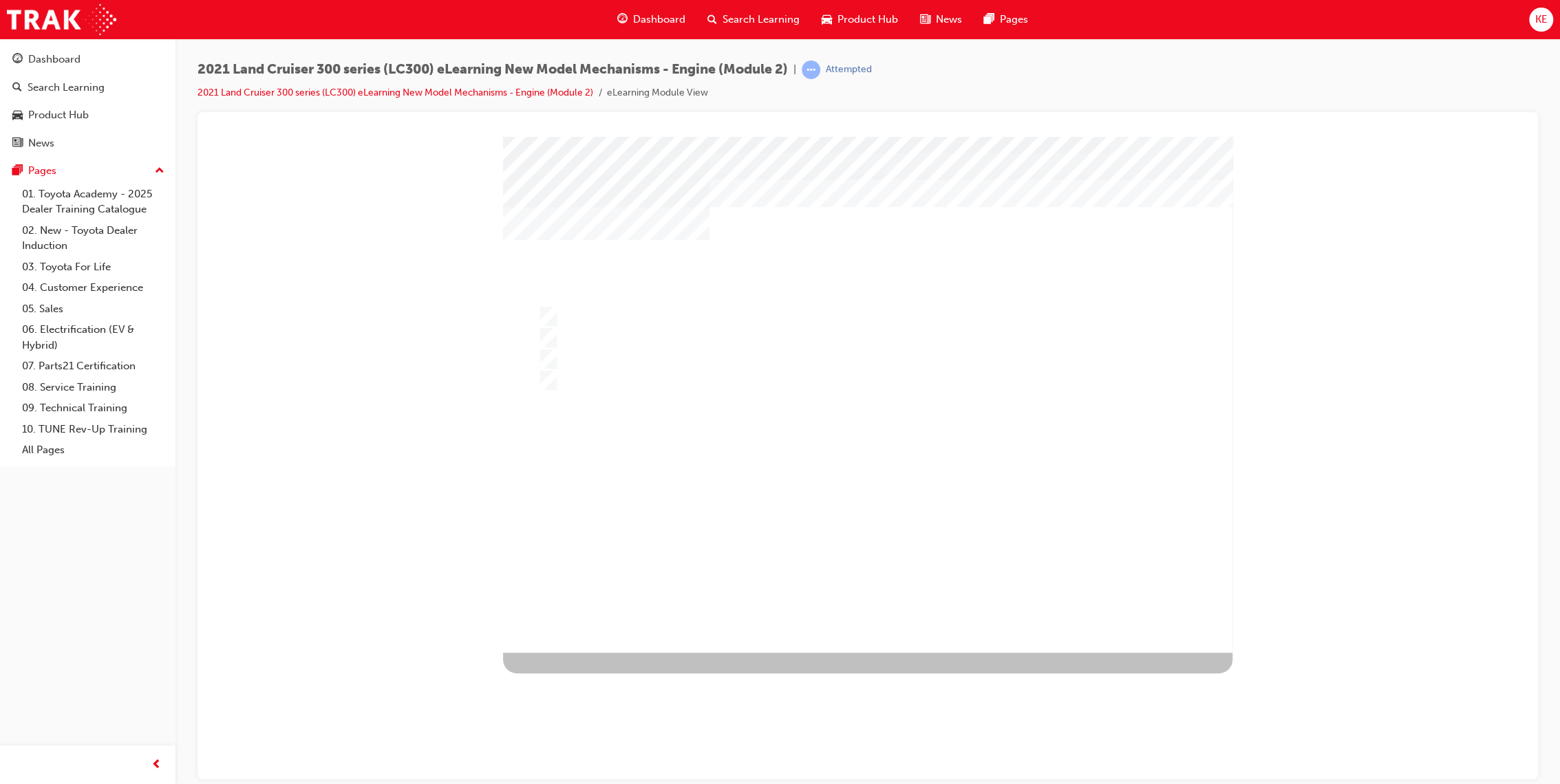
click at [852, 596] on div "" at bounding box center [868, 626] width 729 height 60
click at [887, 388] on div at bounding box center [868, 394] width 729 height 516
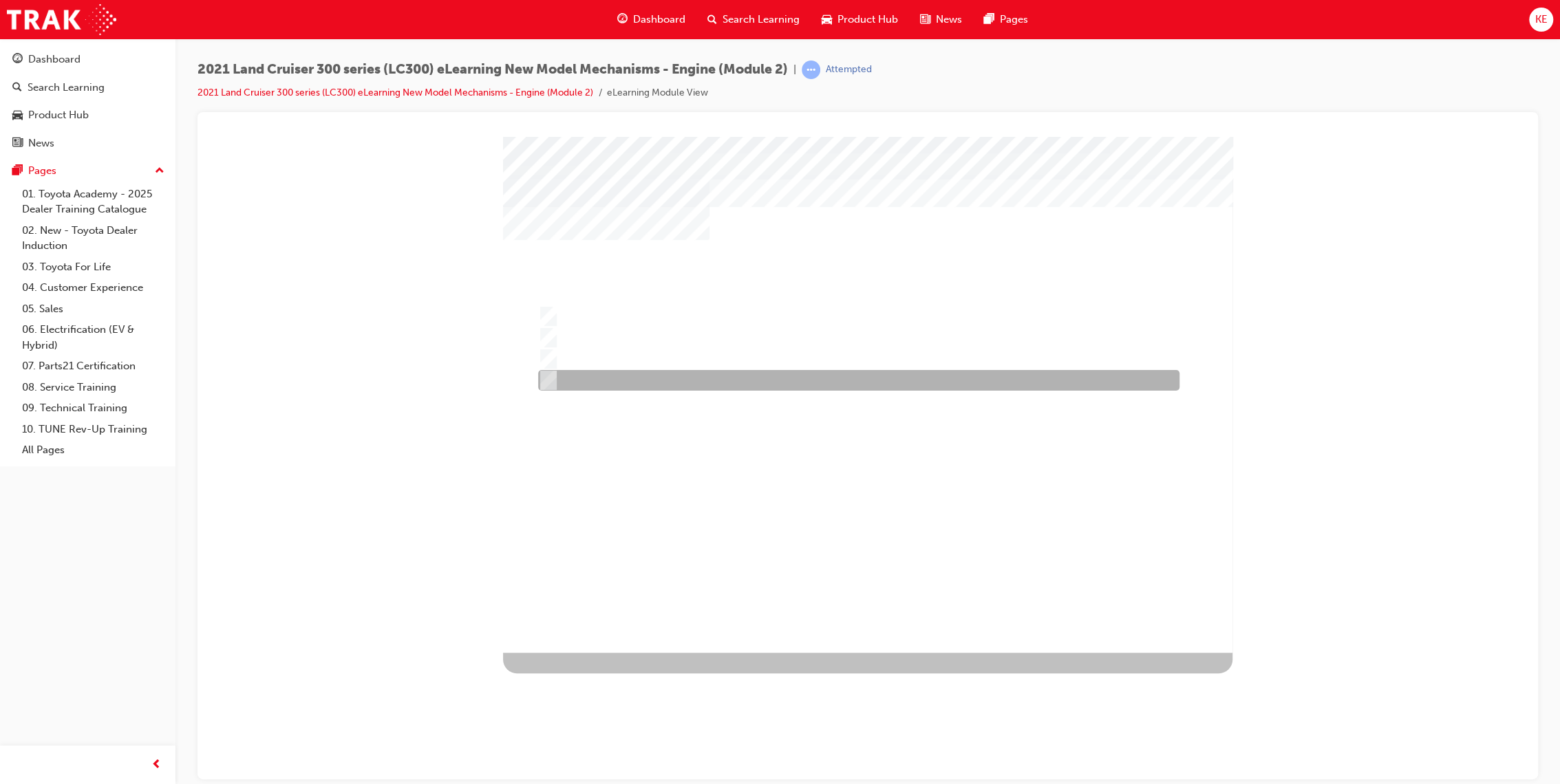
click at [976, 380] on div at bounding box center [855, 380] width 641 height 21
radio input "false"
radio input "true"
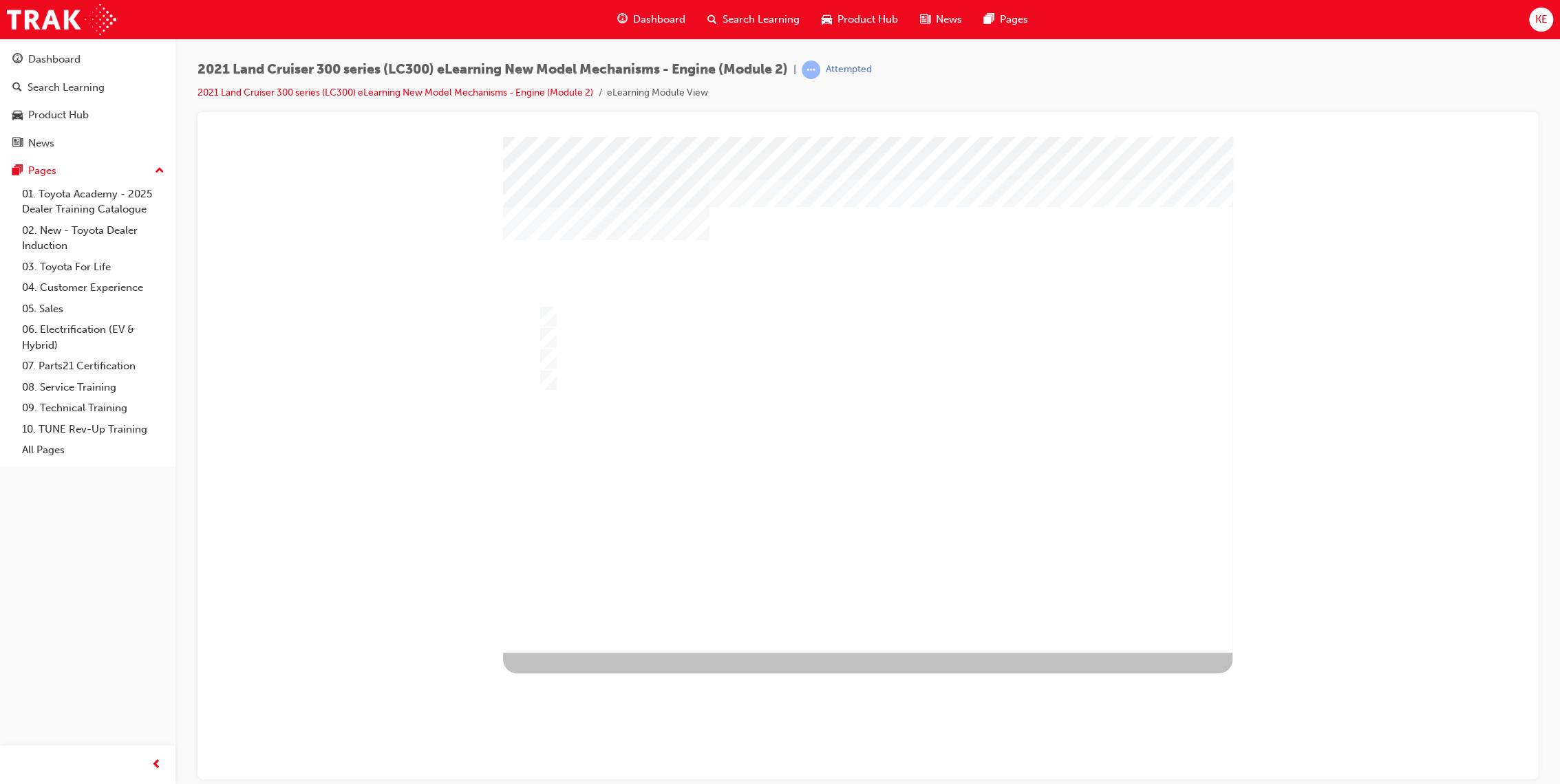
click at [890, 549] on div at bounding box center [868, 394] width 729 height 516
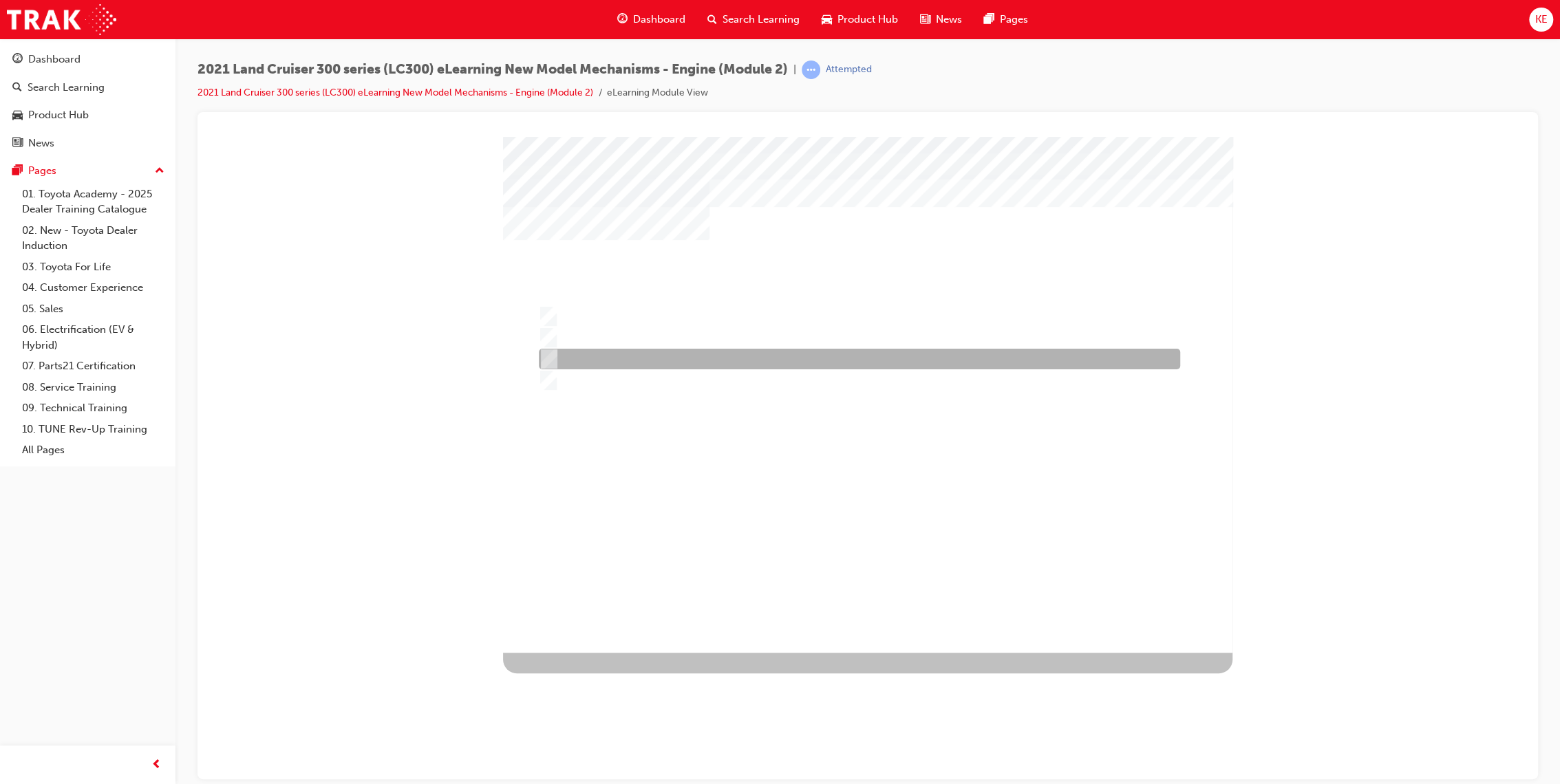
click at [815, 354] on div at bounding box center [855, 359] width 641 height 21
radio input "true"
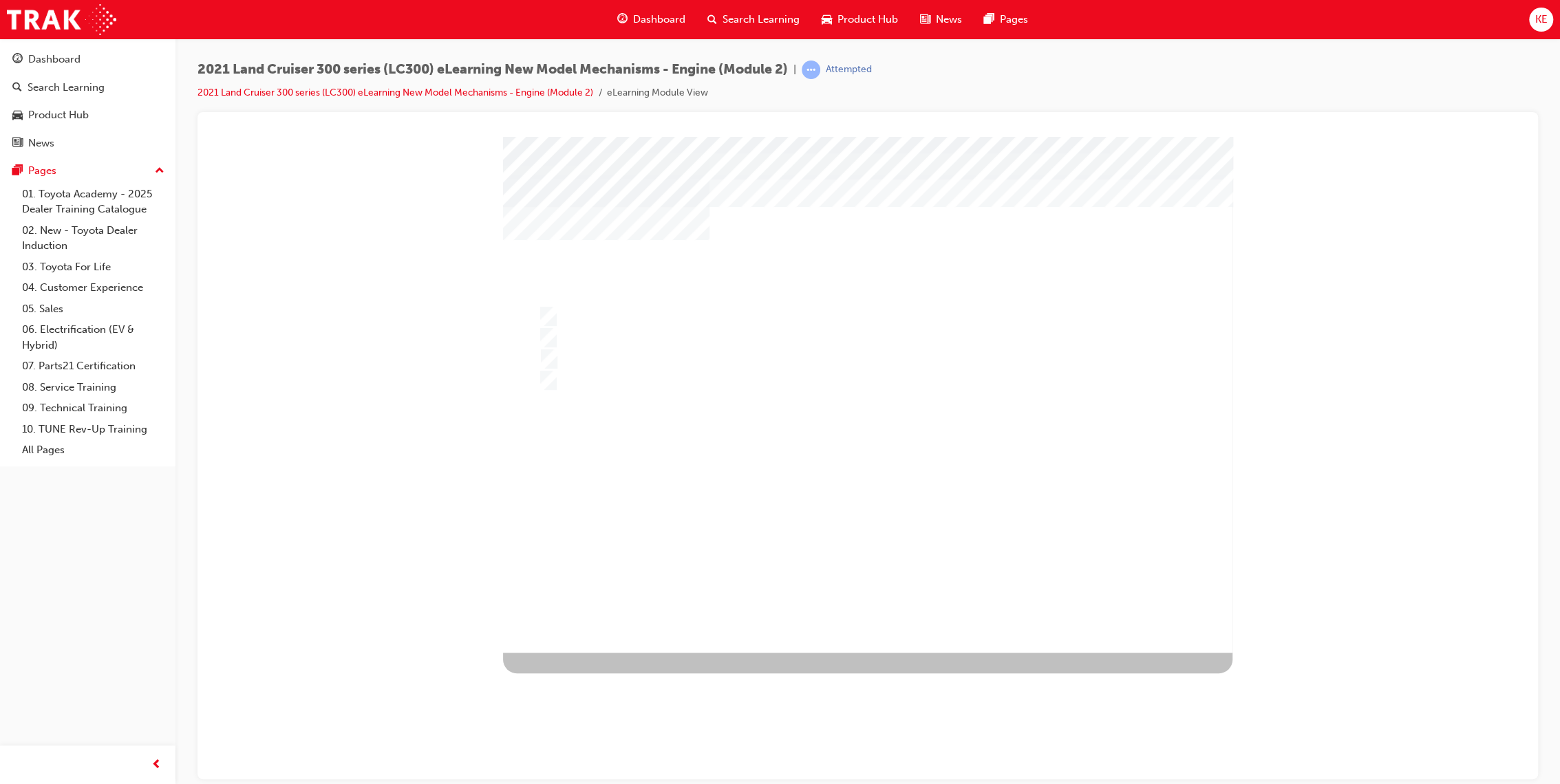
click at [852, 539] on div at bounding box center [868, 394] width 729 height 516
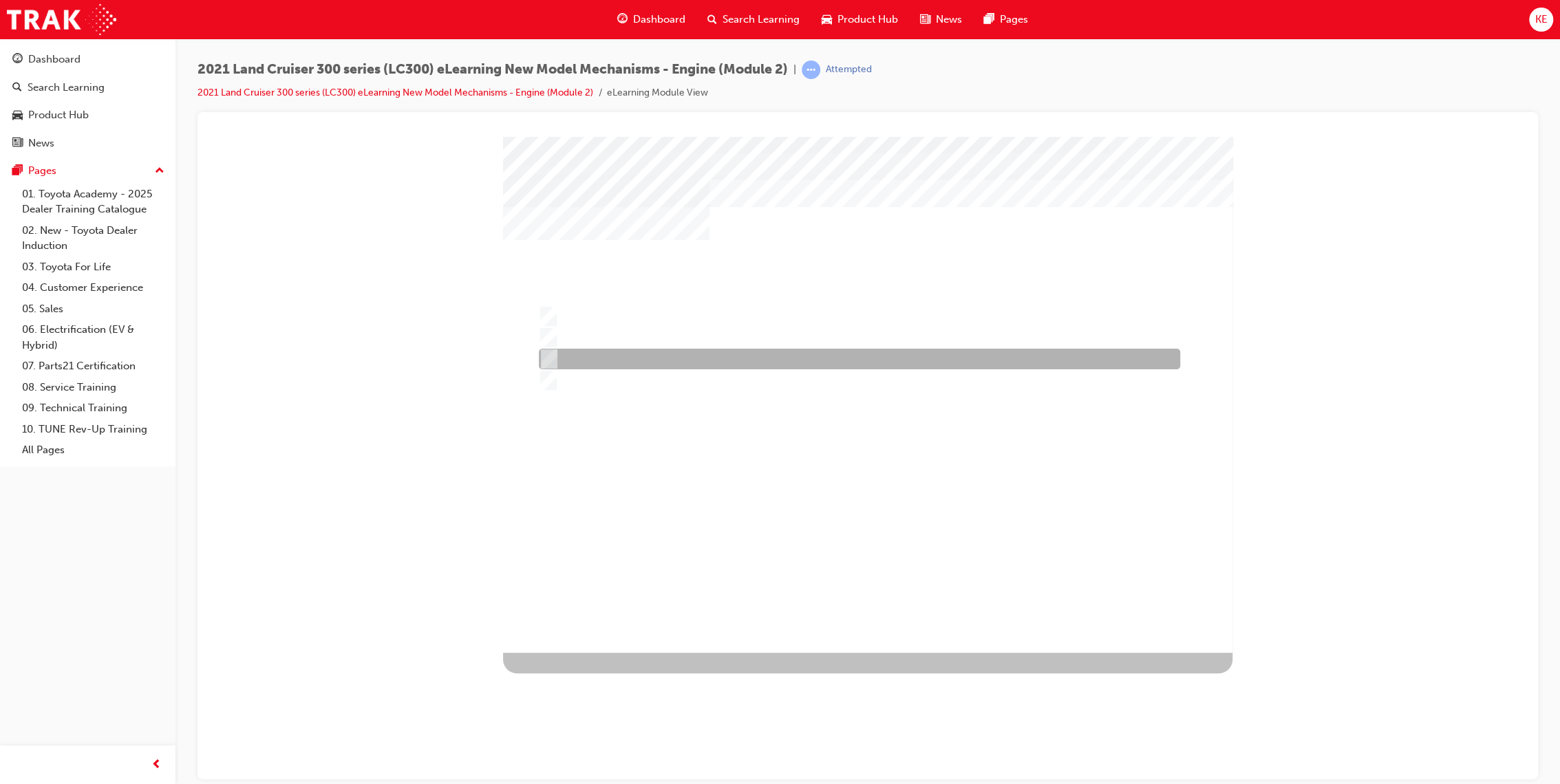
click at [869, 354] on div at bounding box center [855, 359] width 641 height 21
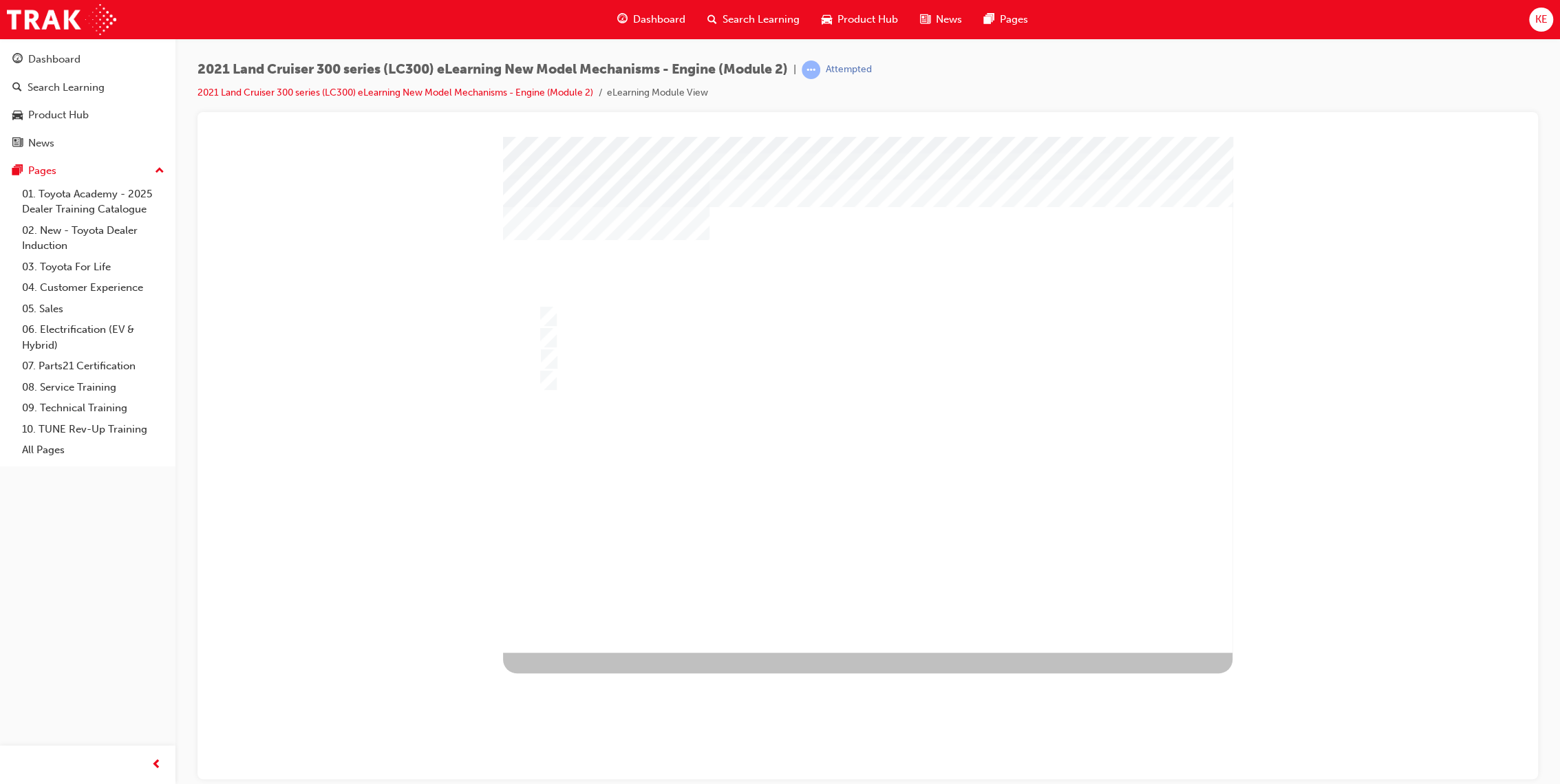
click at [857, 554] on div at bounding box center [868, 394] width 729 height 516
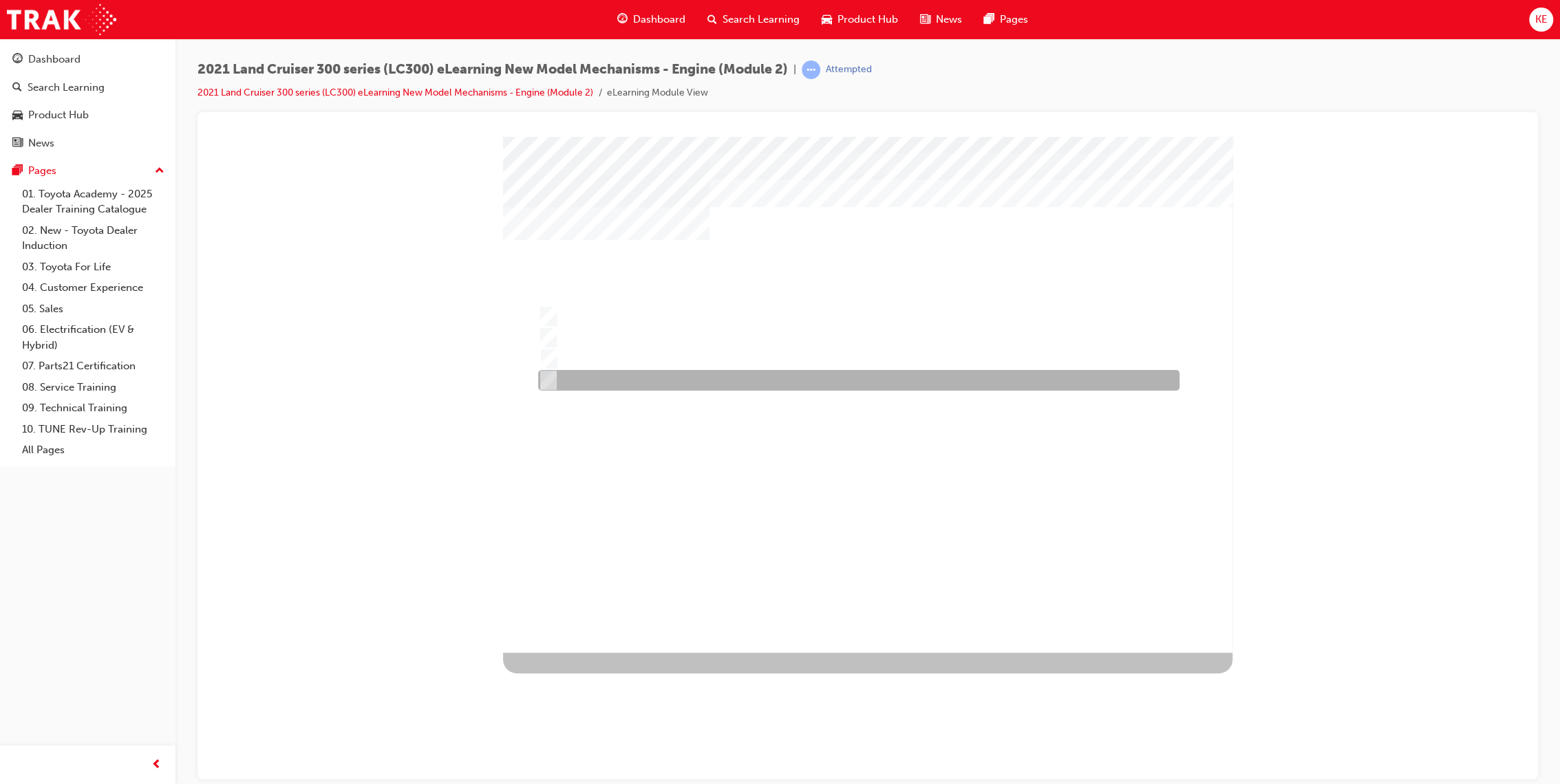
click at [1113, 377] on div at bounding box center [855, 380] width 641 height 21
radio input "false"
radio input "true"
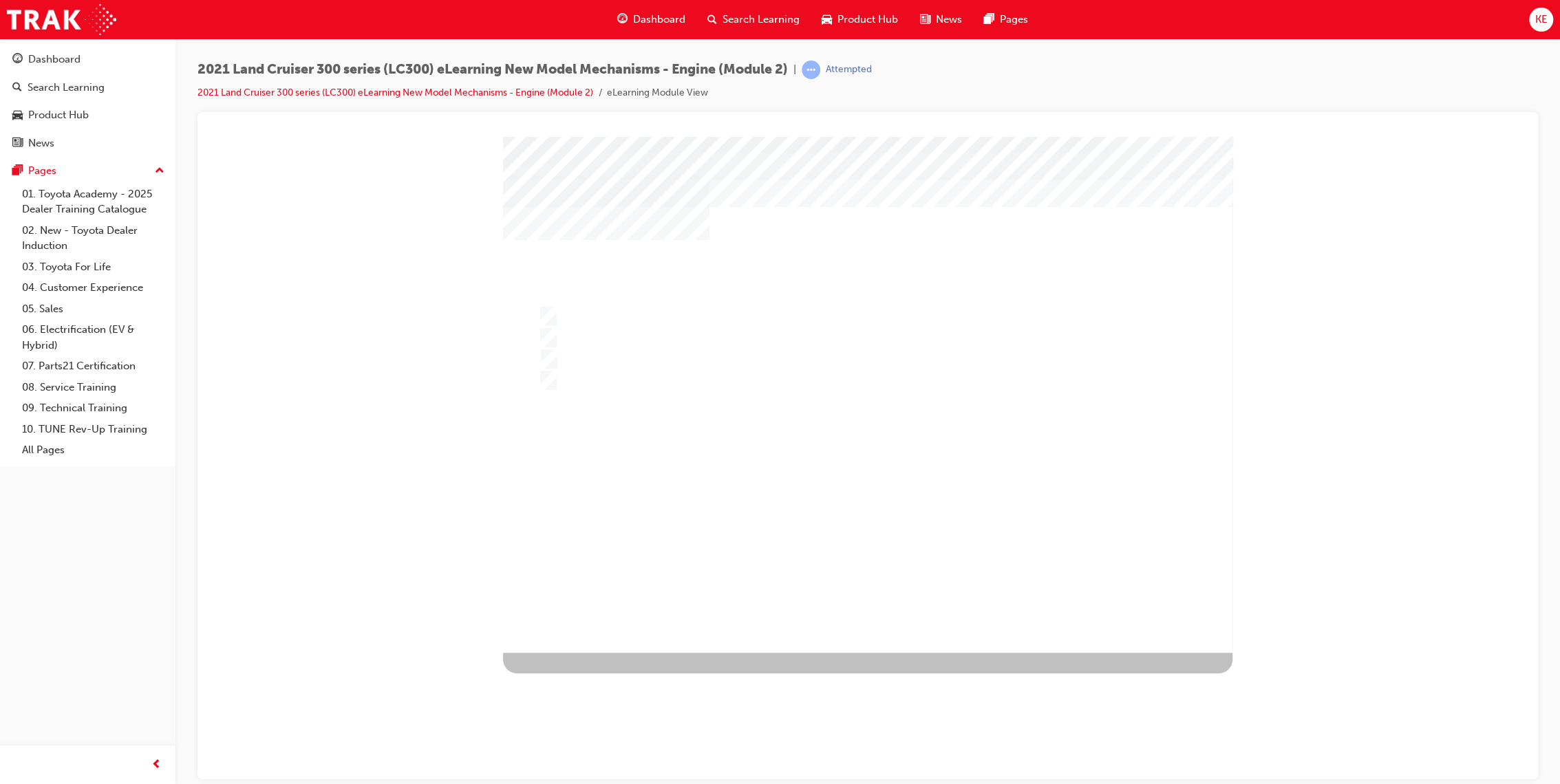
click at [847, 570] on div at bounding box center [868, 394] width 729 height 516
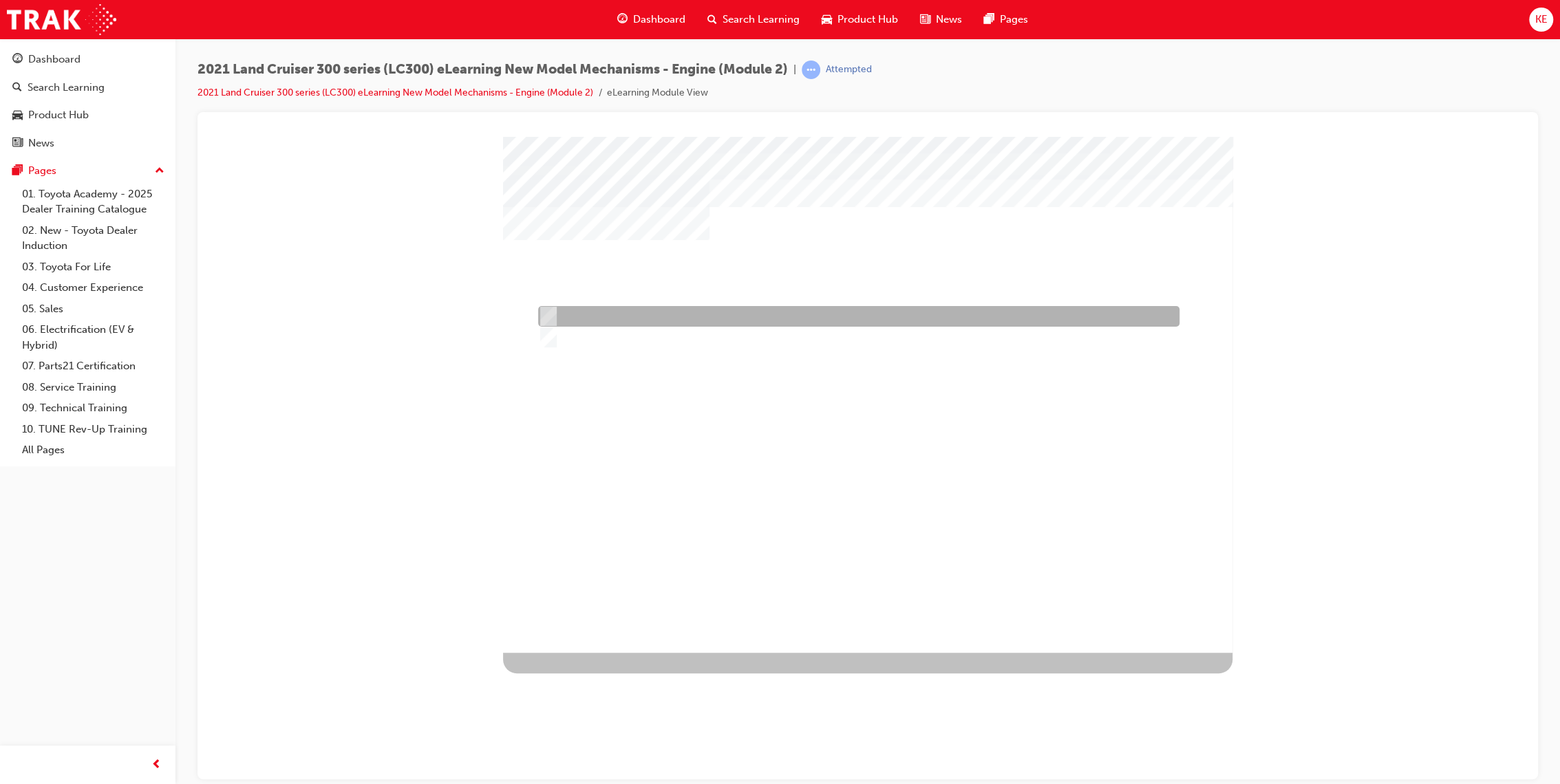
click at [669, 309] on div at bounding box center [855, 316] width 641 height 21
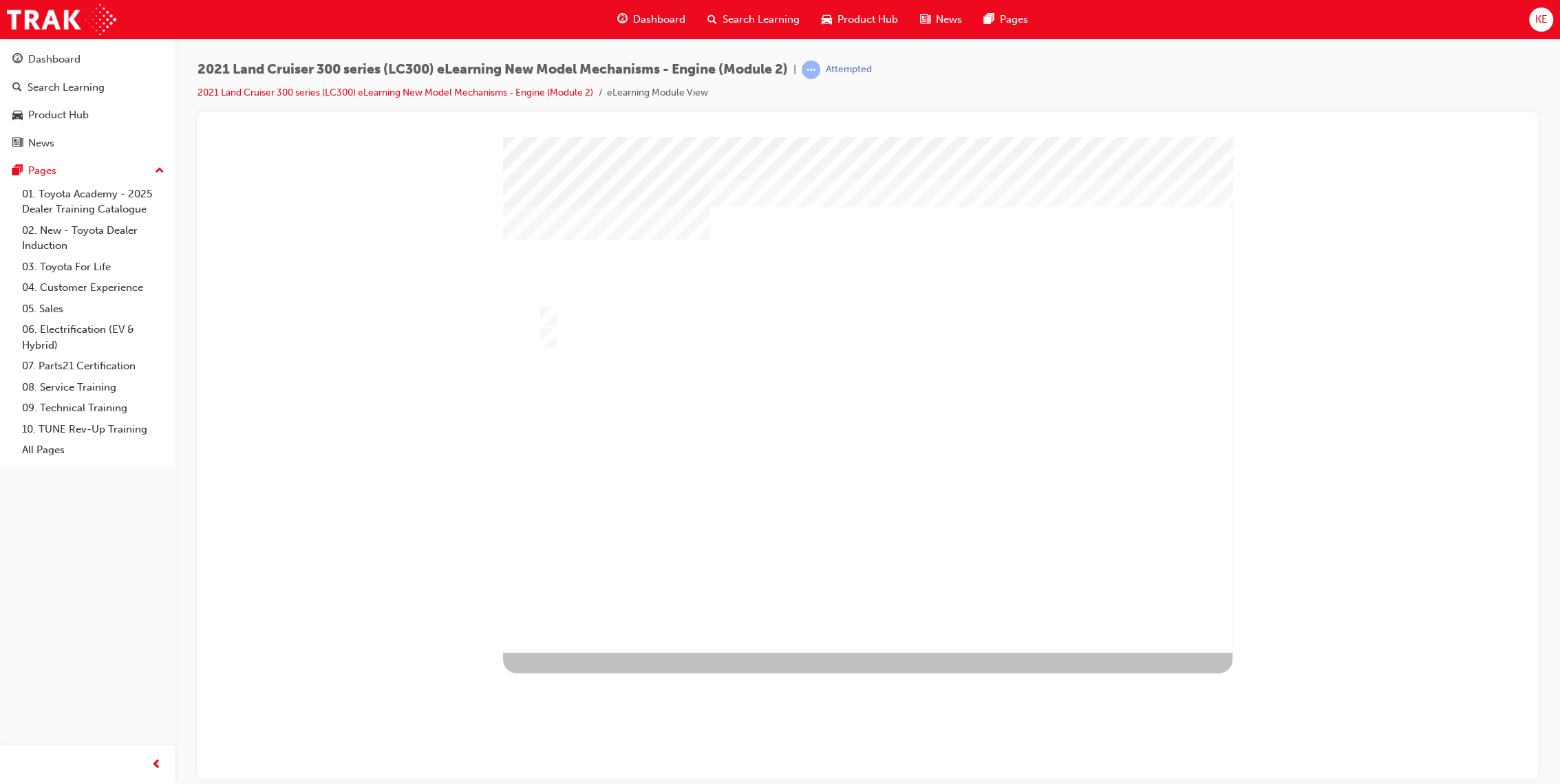
click at [866, 569] on div at bounding box center [868, 394] width 729 height 516
click at [743, 348] on div at bounding box center [858, 339] width 641 height 21
radio input "false"
radio input "true"
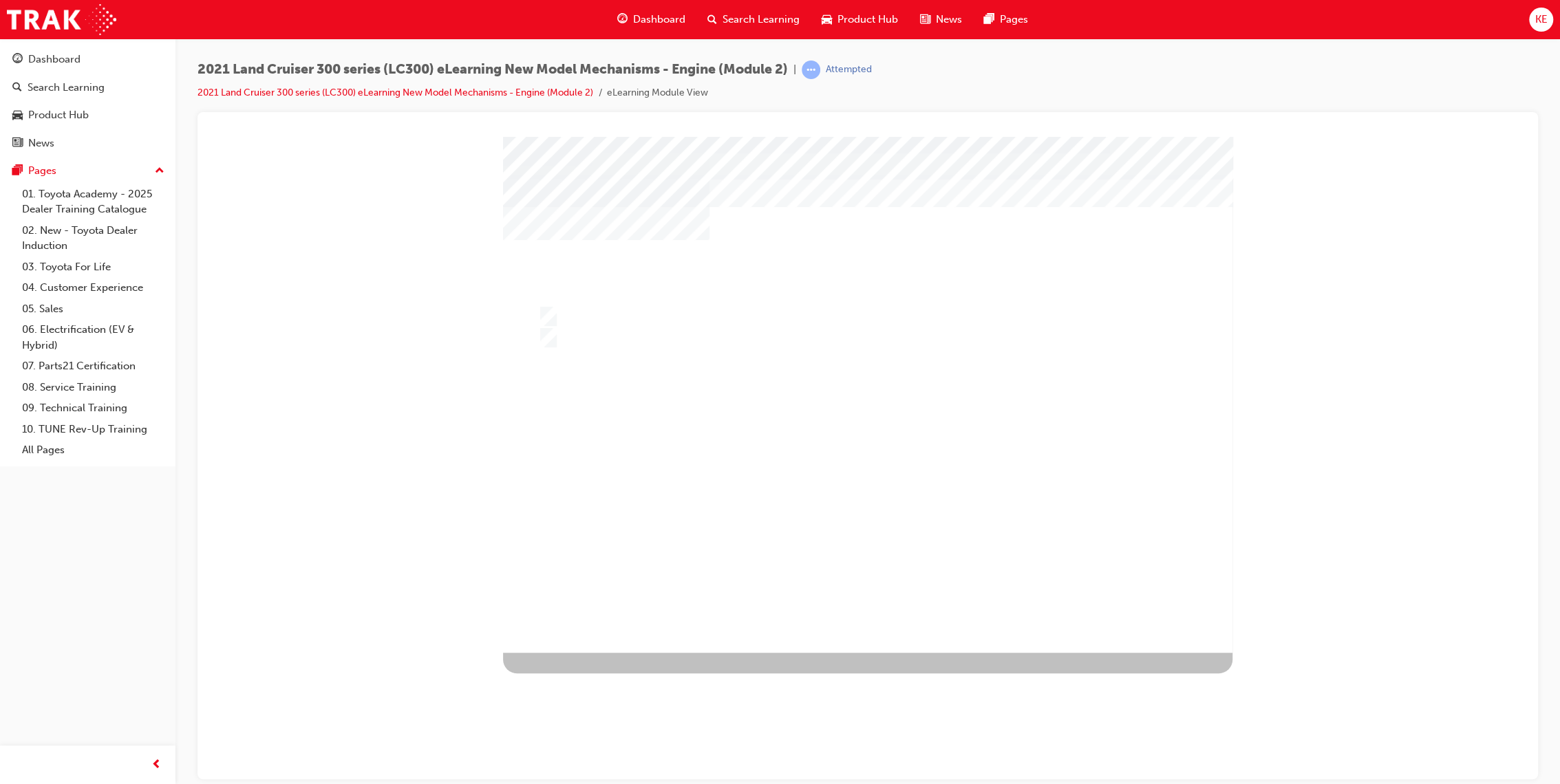
click at [743, 348] on div at bounding box center [858, 339] width 641 height 21
click at [885, 559] on div at bounding box center [868, 394] width 729 height 516
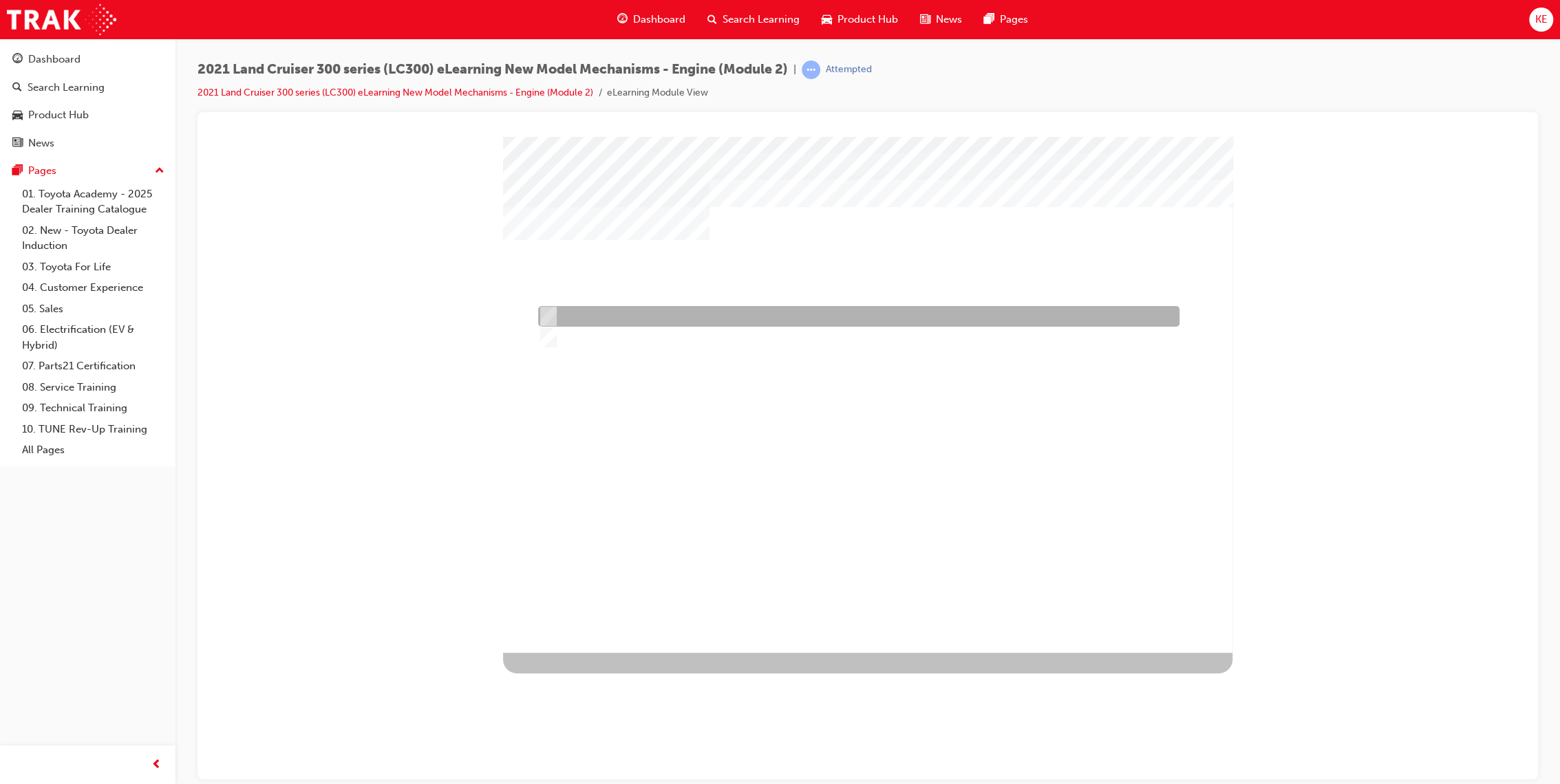
click at [930, 321] on div at bounding box center [855, 316] width 641 height 21
radio input "true"
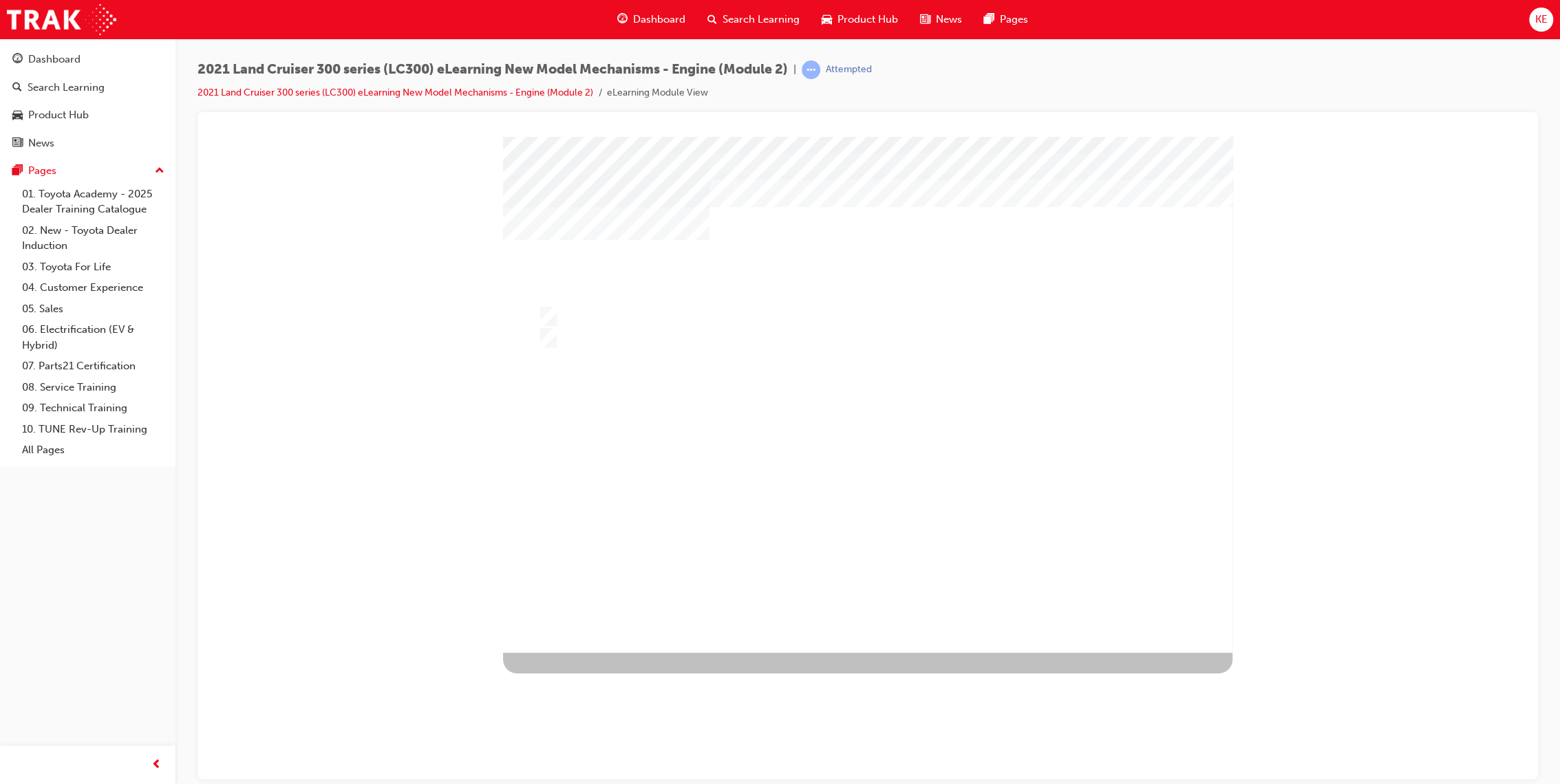
click at [886, 541] on div "" at bounding box center [868, 563] width 729 height 60
click at [886, 555] on div at bounding box center [868, 394] width 729 height 516
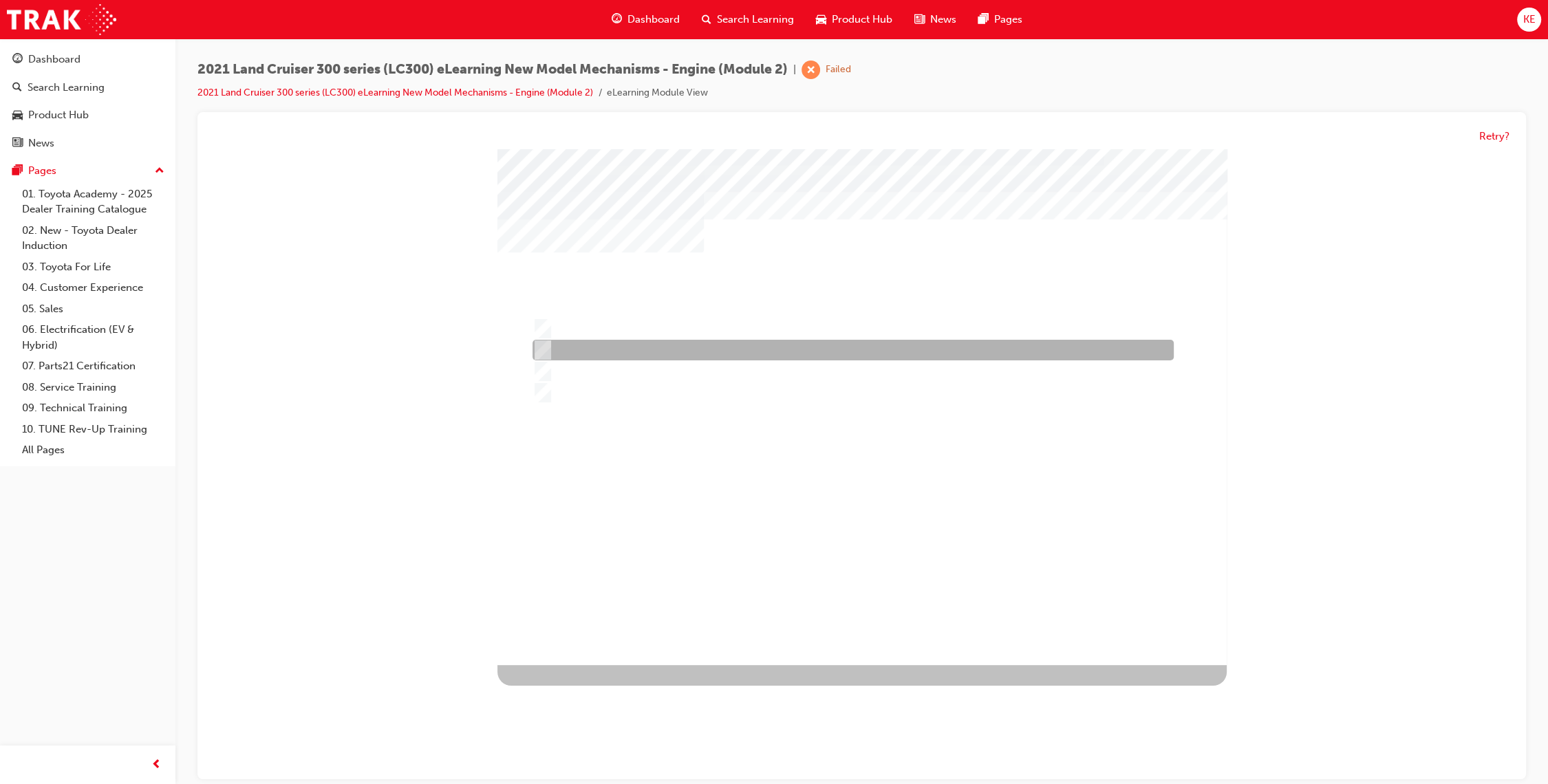
click at [765, 344] on div at bounding box center [849, 350] width 641 height 21
radio input "true"
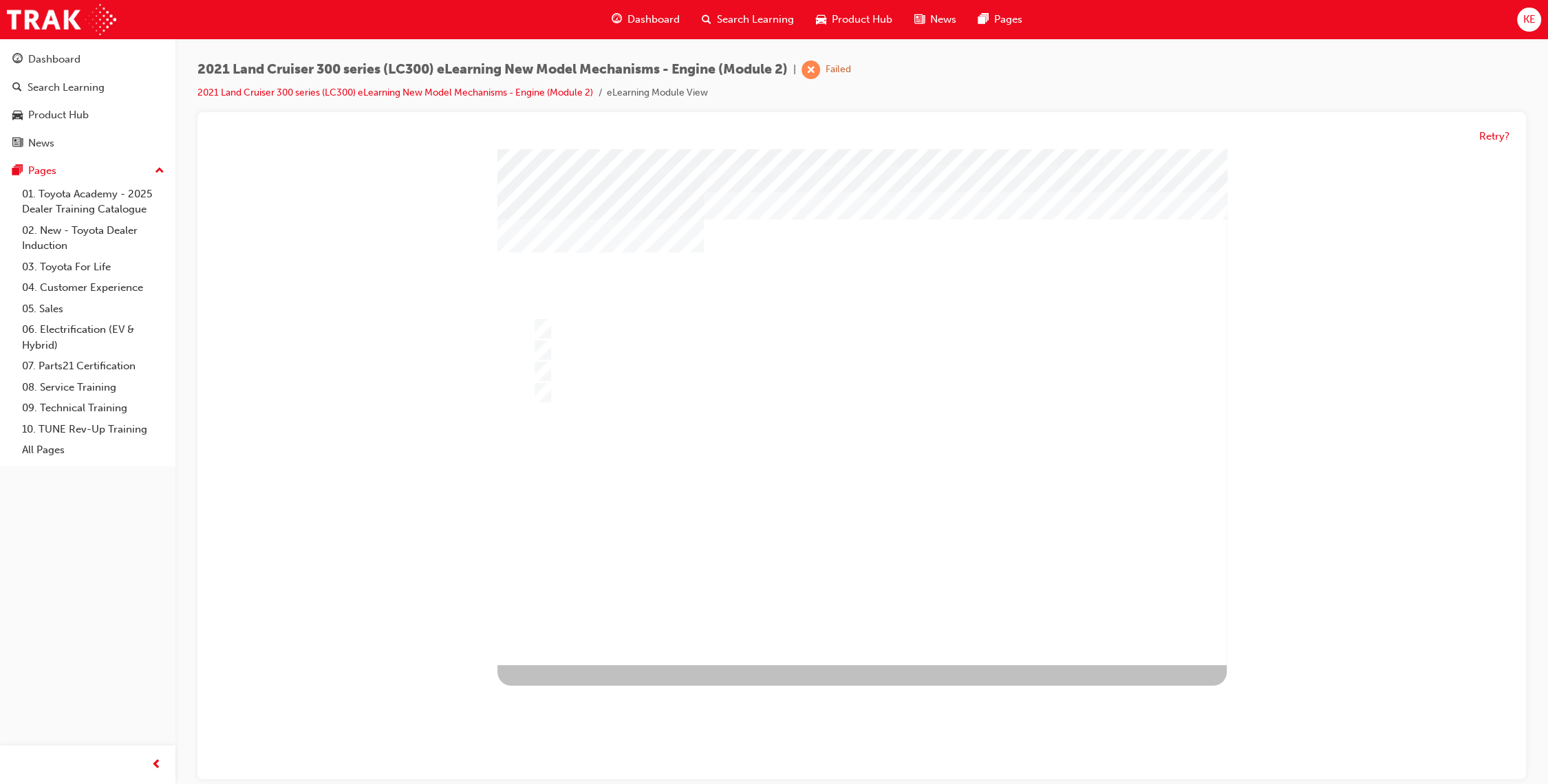
click at [805, 535] on div at bounding box center [862, 410] width 729 height 516
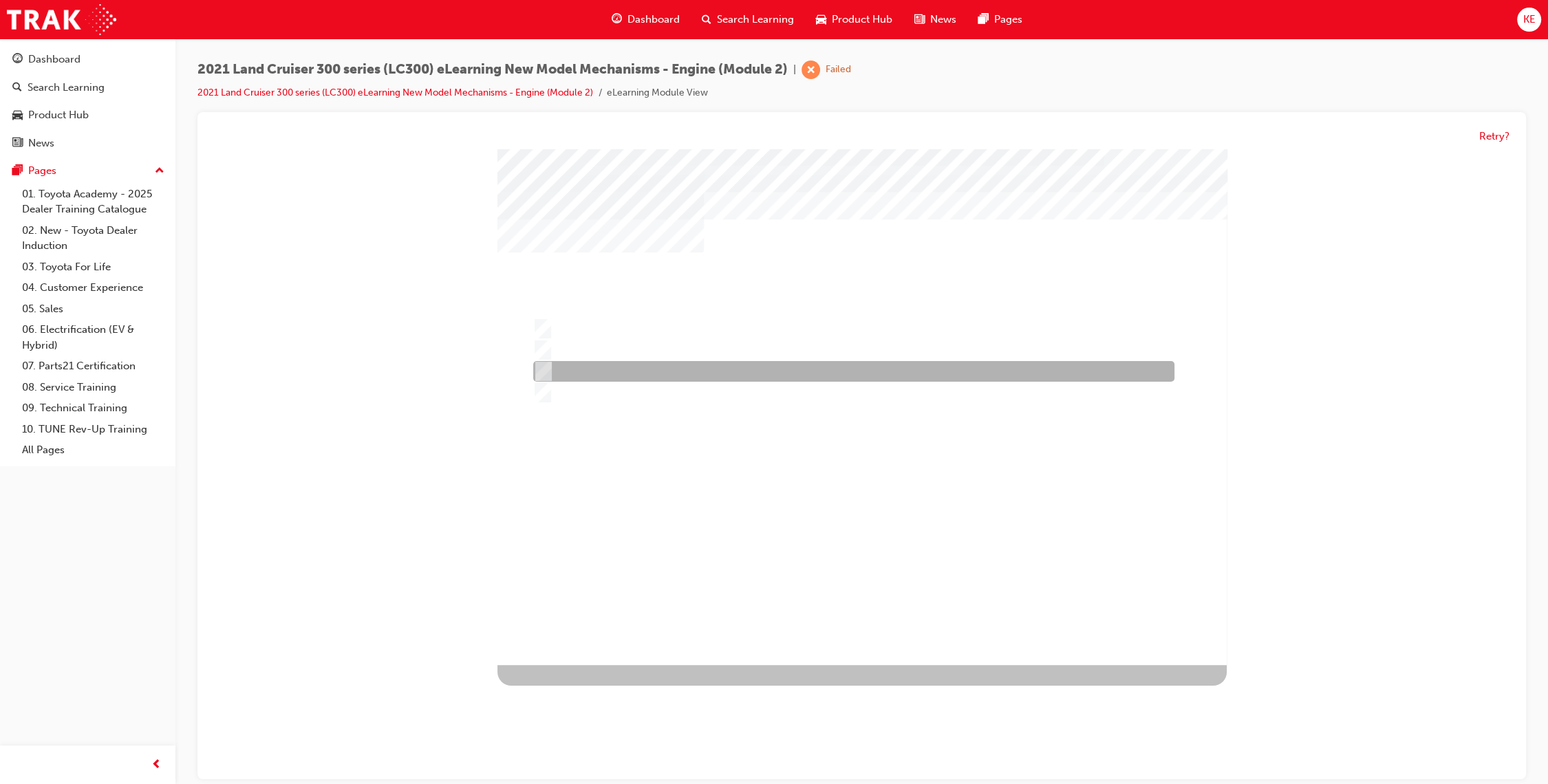
click at [738, 362] on div at bounding box center [850, 372] width 641 height 21
radio input "true"
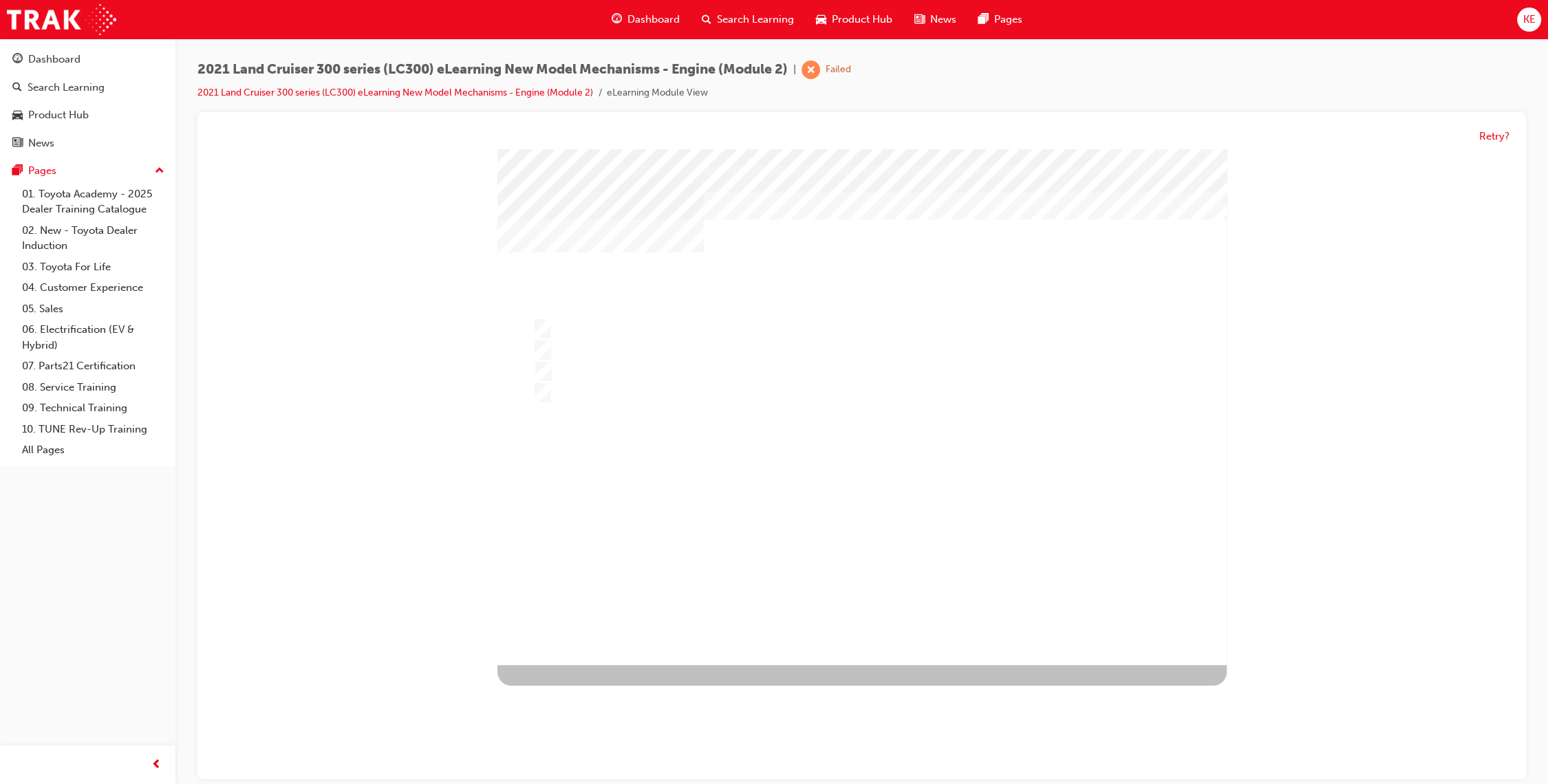
click at [892, 463] on div at bounding box center [862, 407] width 729 height 516
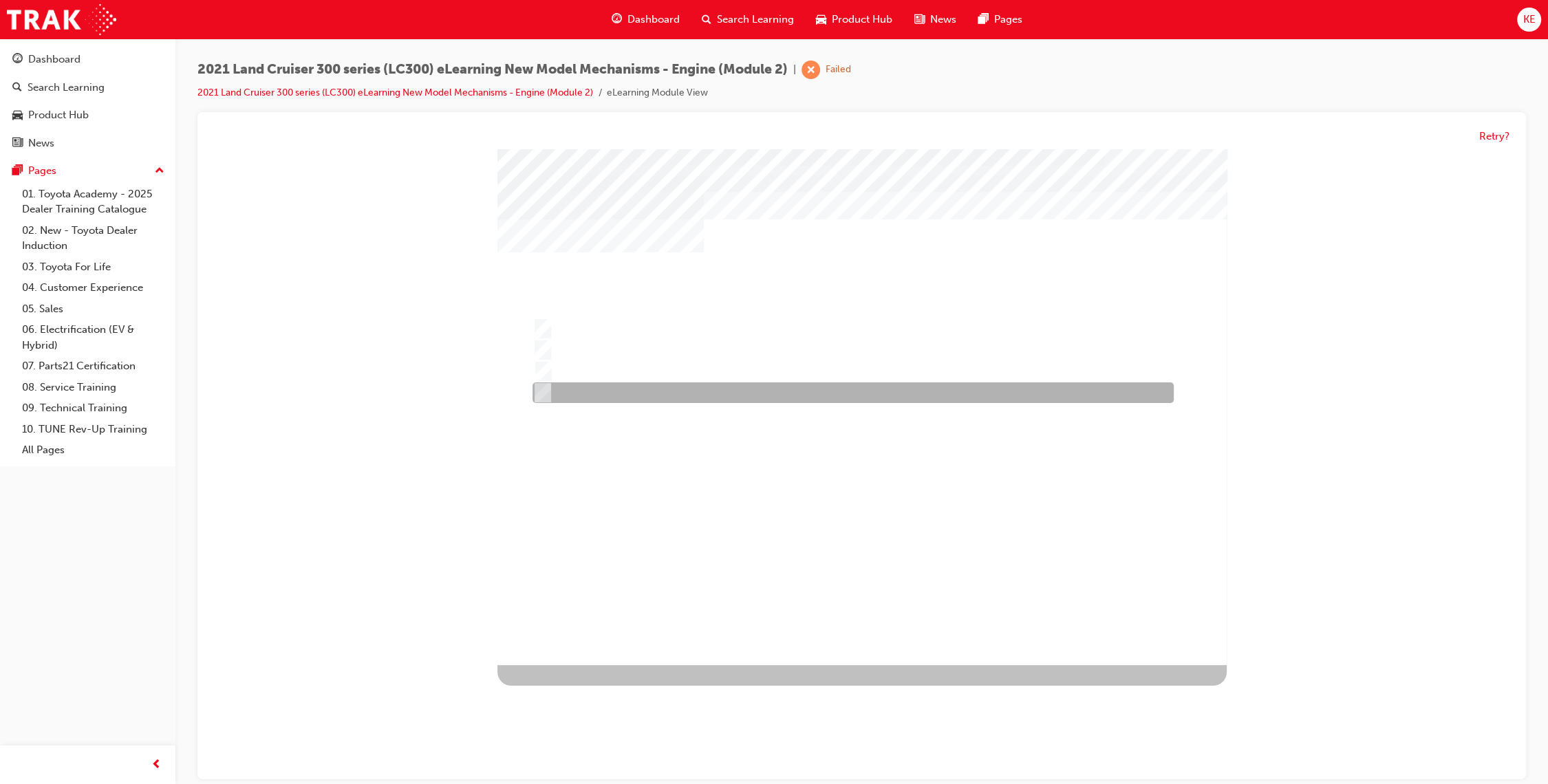
click at [860, 388] on div at bounding box center [849, 393] width 641 height 21
radio input "true"
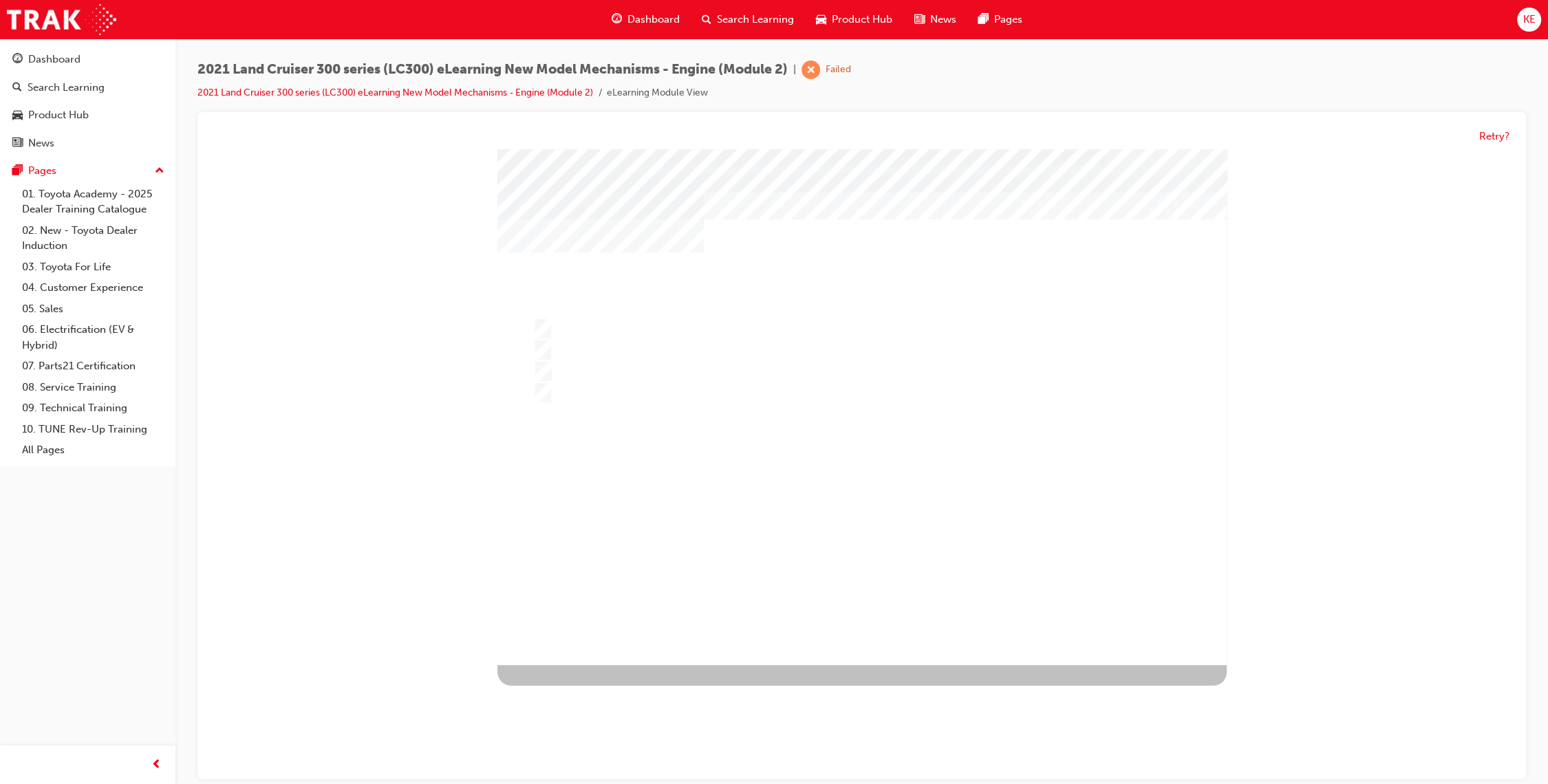
click at [875, 553] on div at bounding box center [862, 407] width 729 height 516
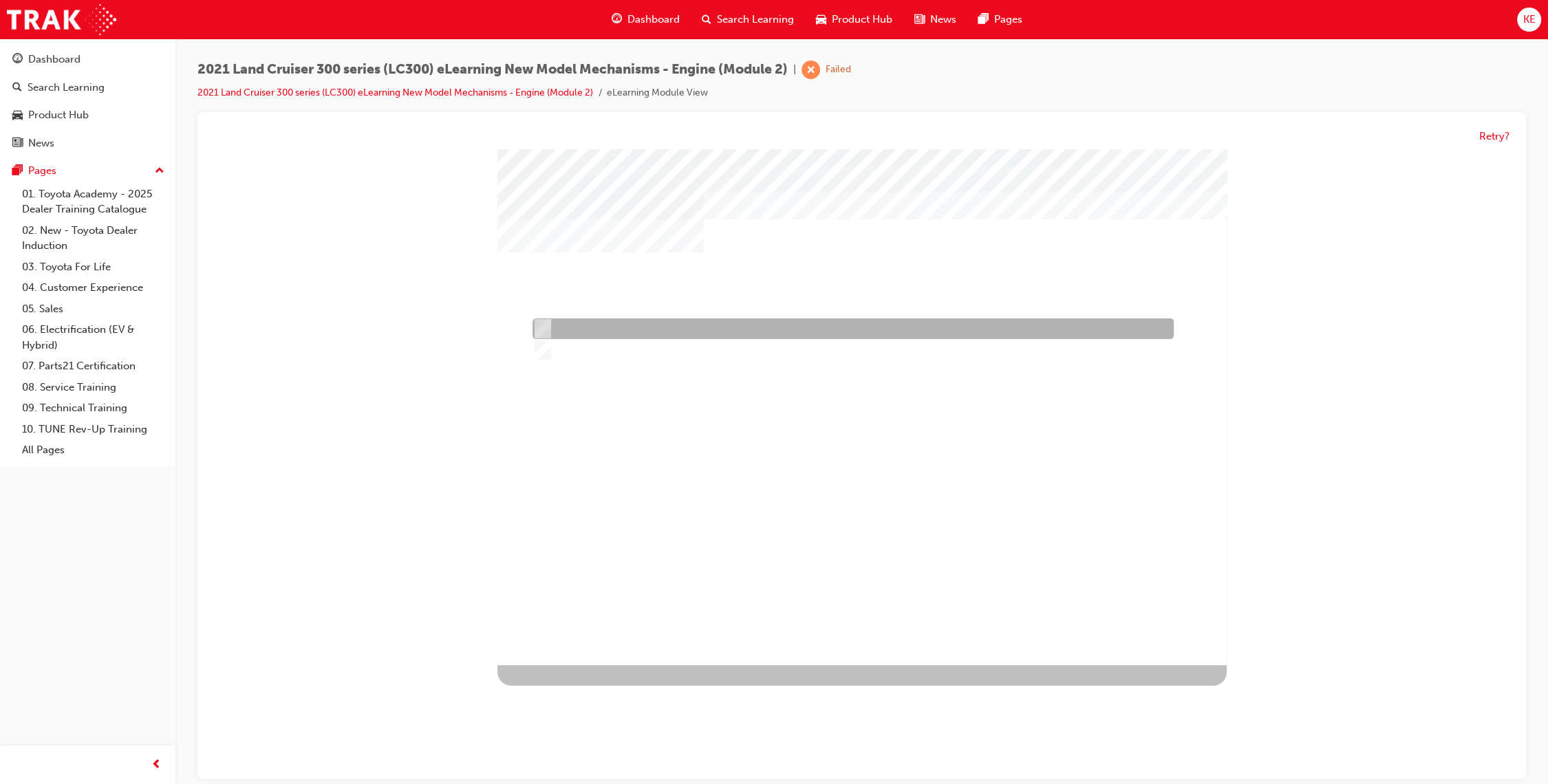
click at [878, 333] on div at bounding box center [849, 329] width 641 height 21
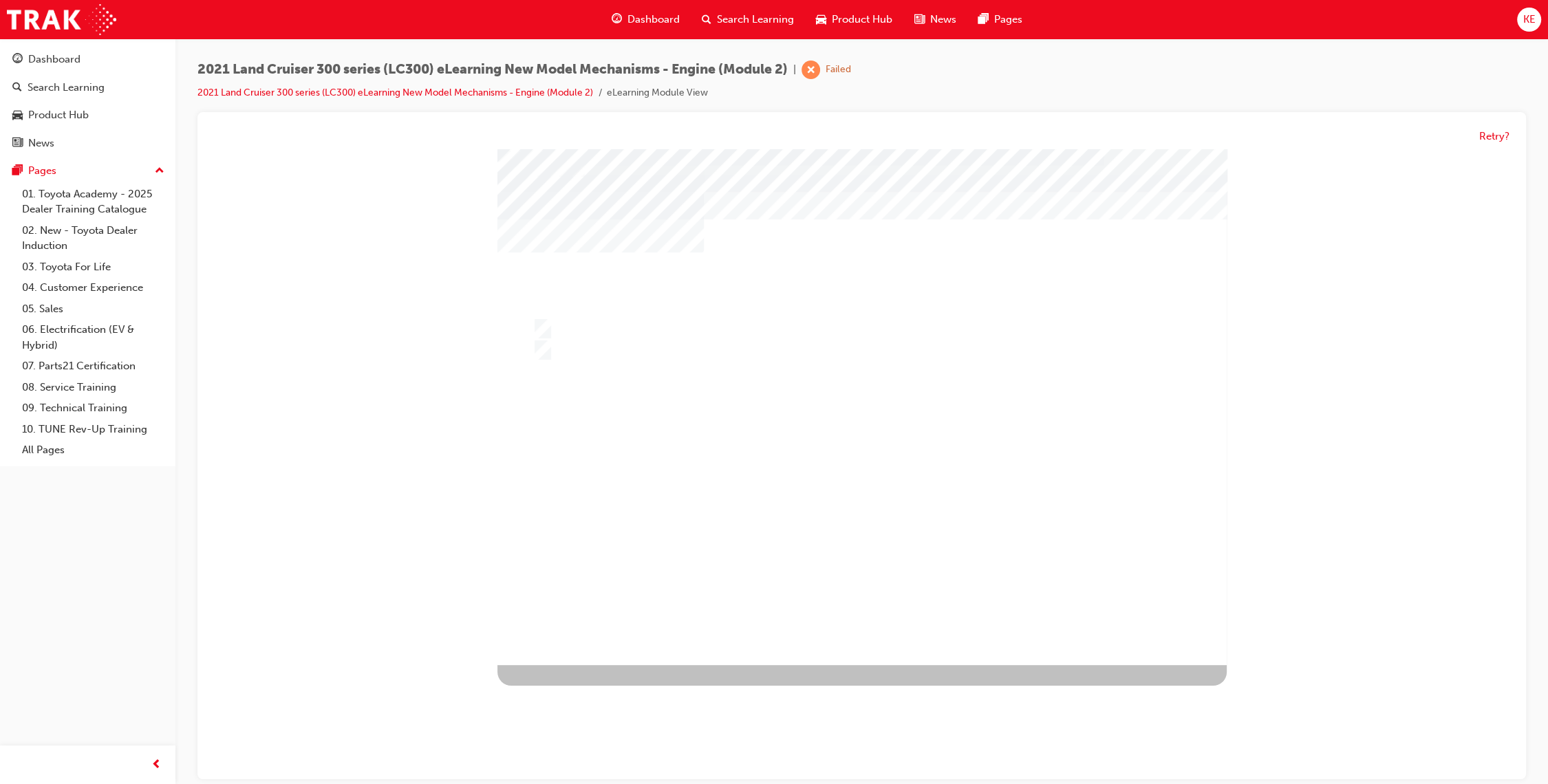
click at [847, 531] on div at bounding box center [862, 407] width 729 height 516
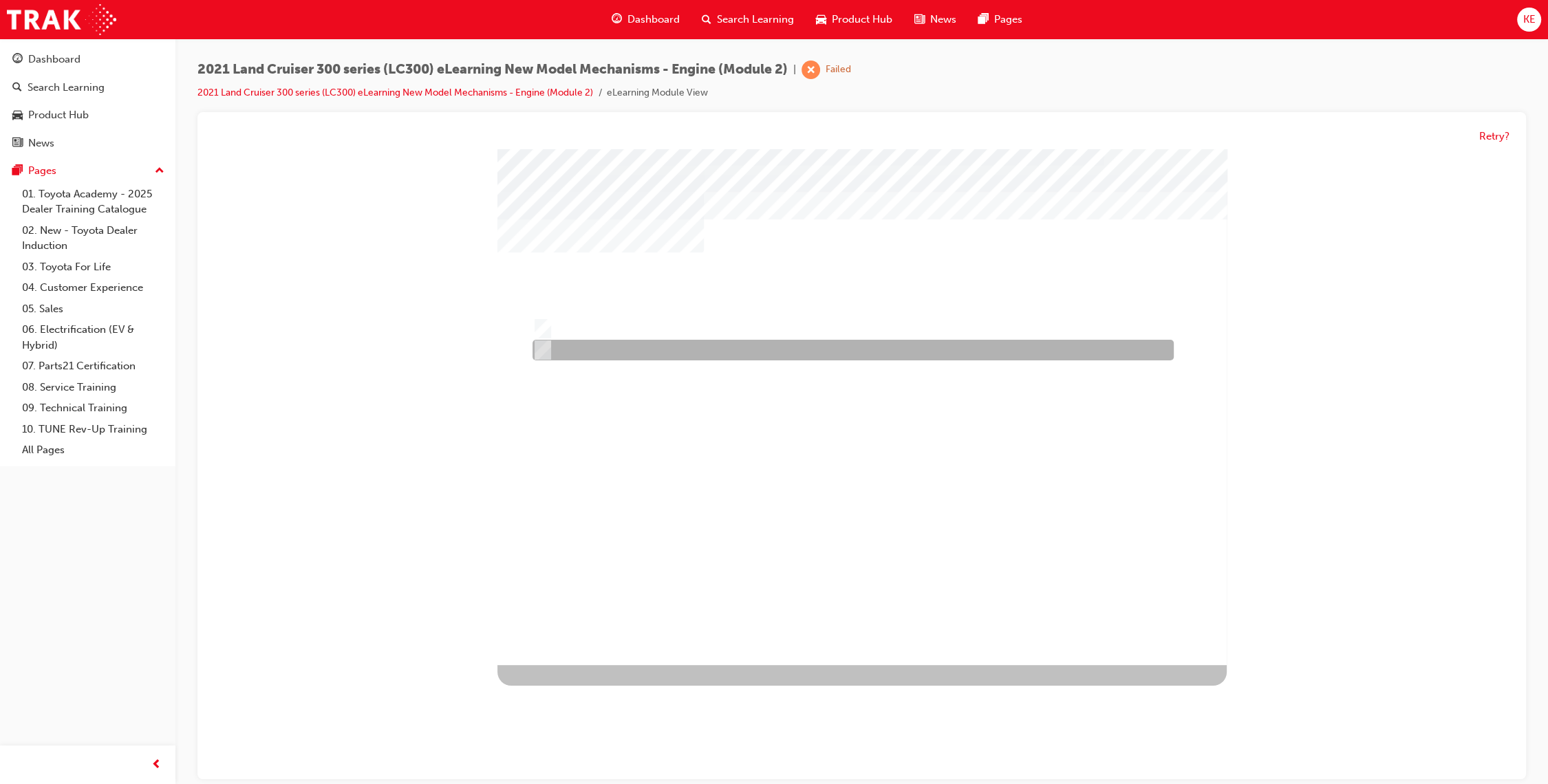
click at [859, 355] on div at bounding box center [849, 350] width 641 height 21
radio input "false"
radio input "true"
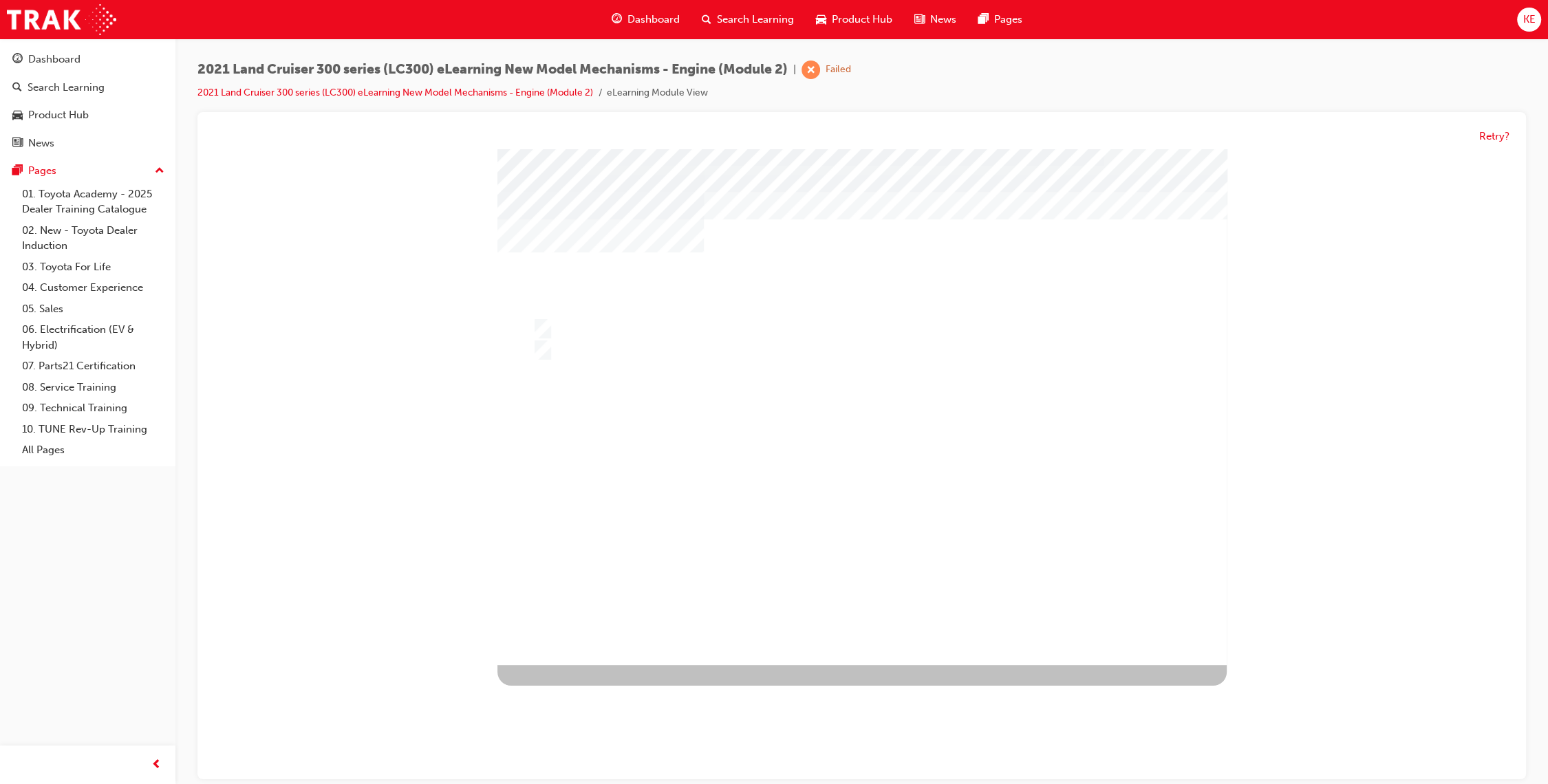
click at [880, 568] on div at bounding box center [862, 407] width 729 height 516
click at [911, 488] on div at bounding box center [862, 407] width 729 height 516
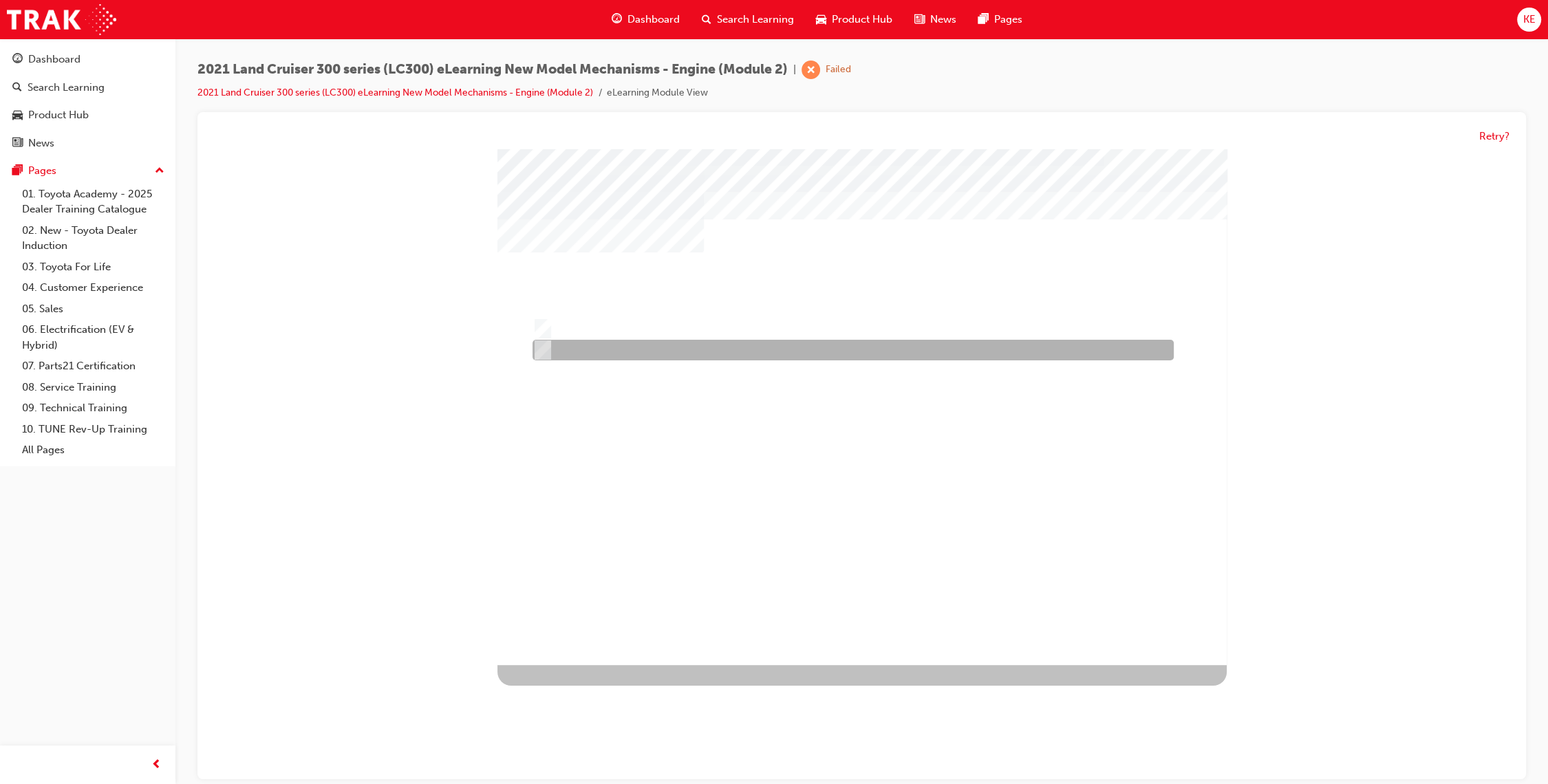
click at [880, 344] on div at bounding box center [849, 350] width 641 height 21
radio input "true"
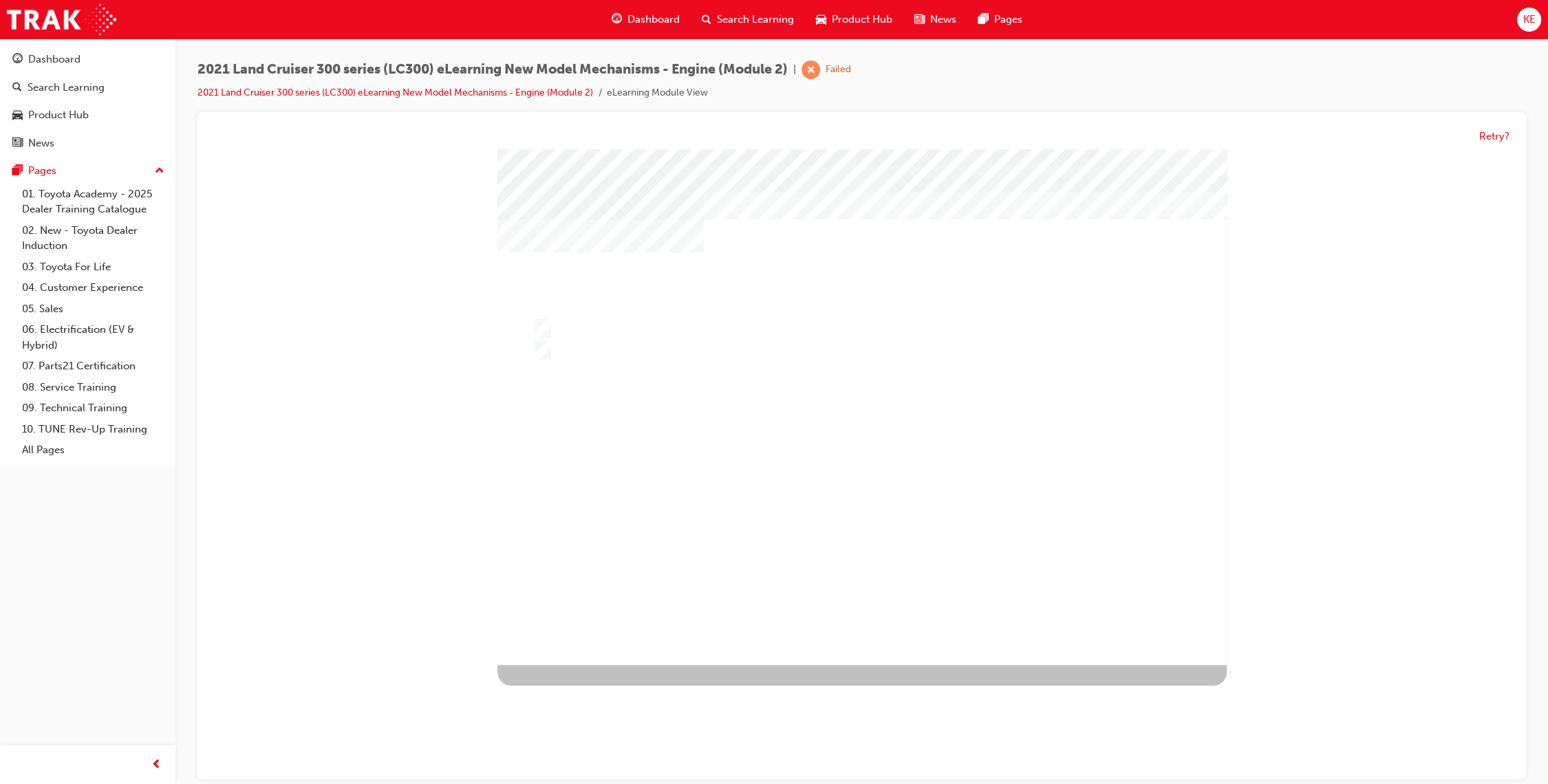
click at [919, 310] on div at bounding box center [862, 407] width 729 height 516
click at [919, 315] on div "" at bounding box center [862, 407] width 729 height 516
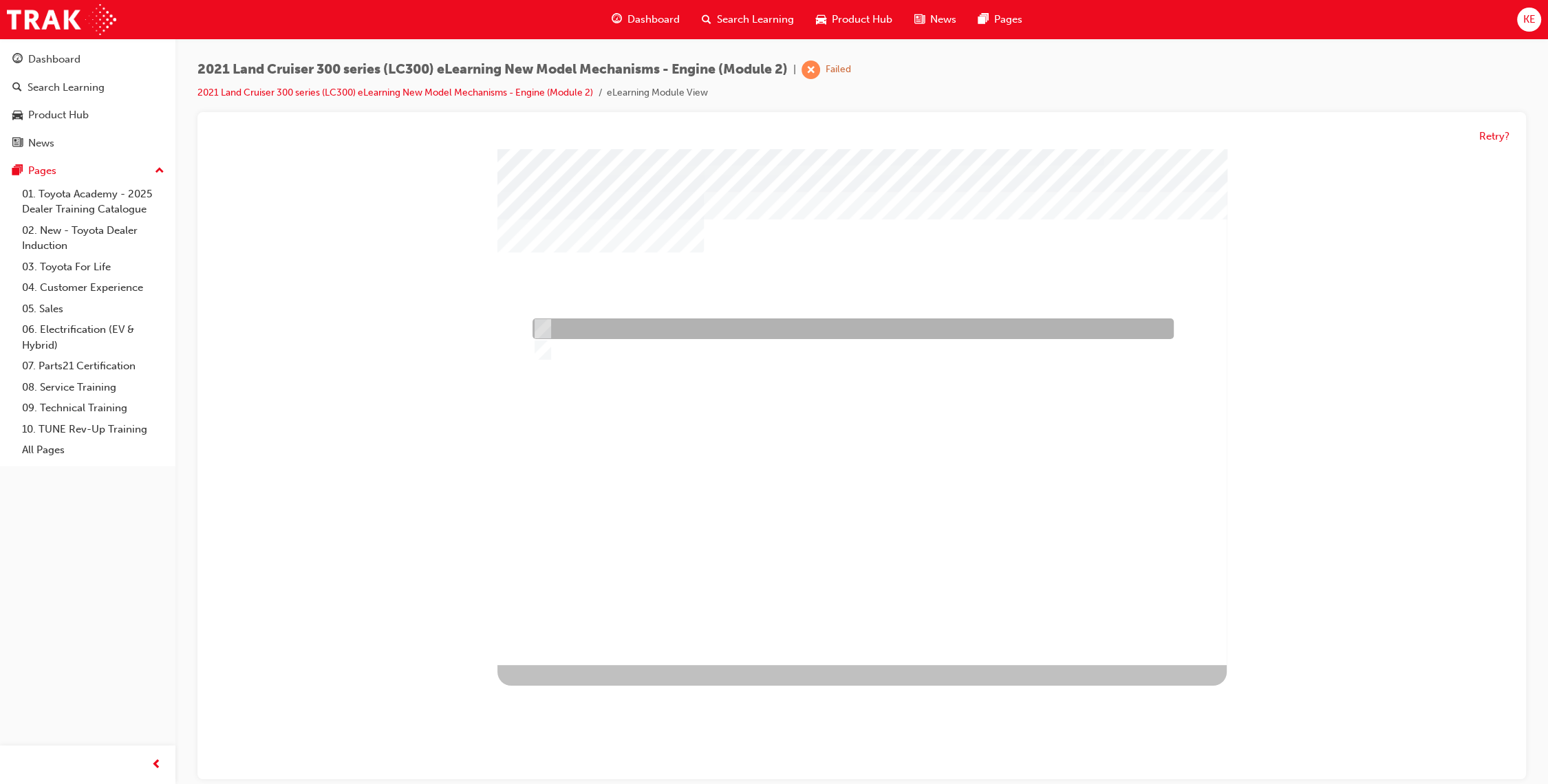
click at [921, 321] on div at bounding box center [849, 329] width 641 height 21
radio input "true"
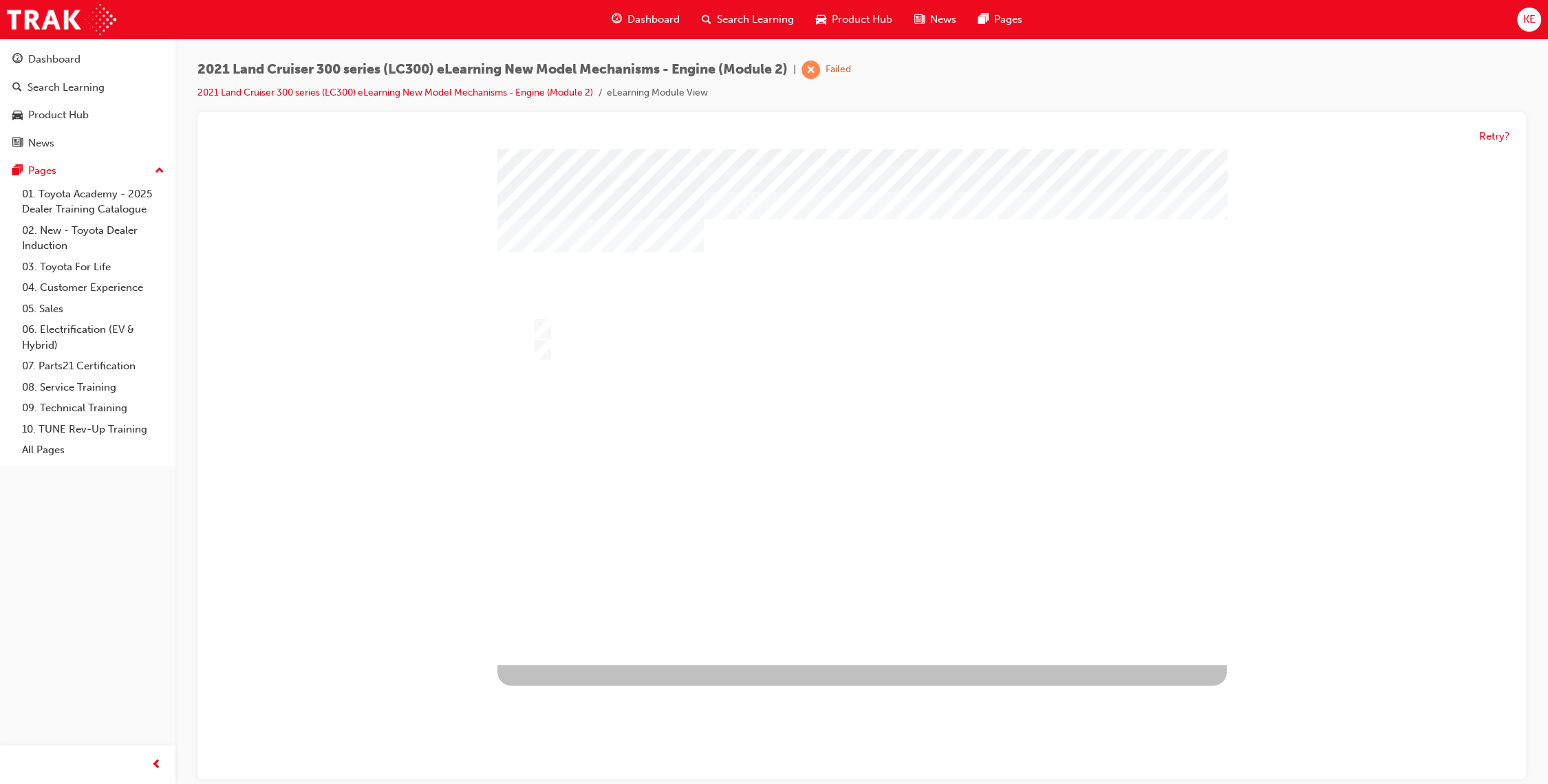
click at [880, 579] on div at bounding box center [862, 407] width 729 height 516
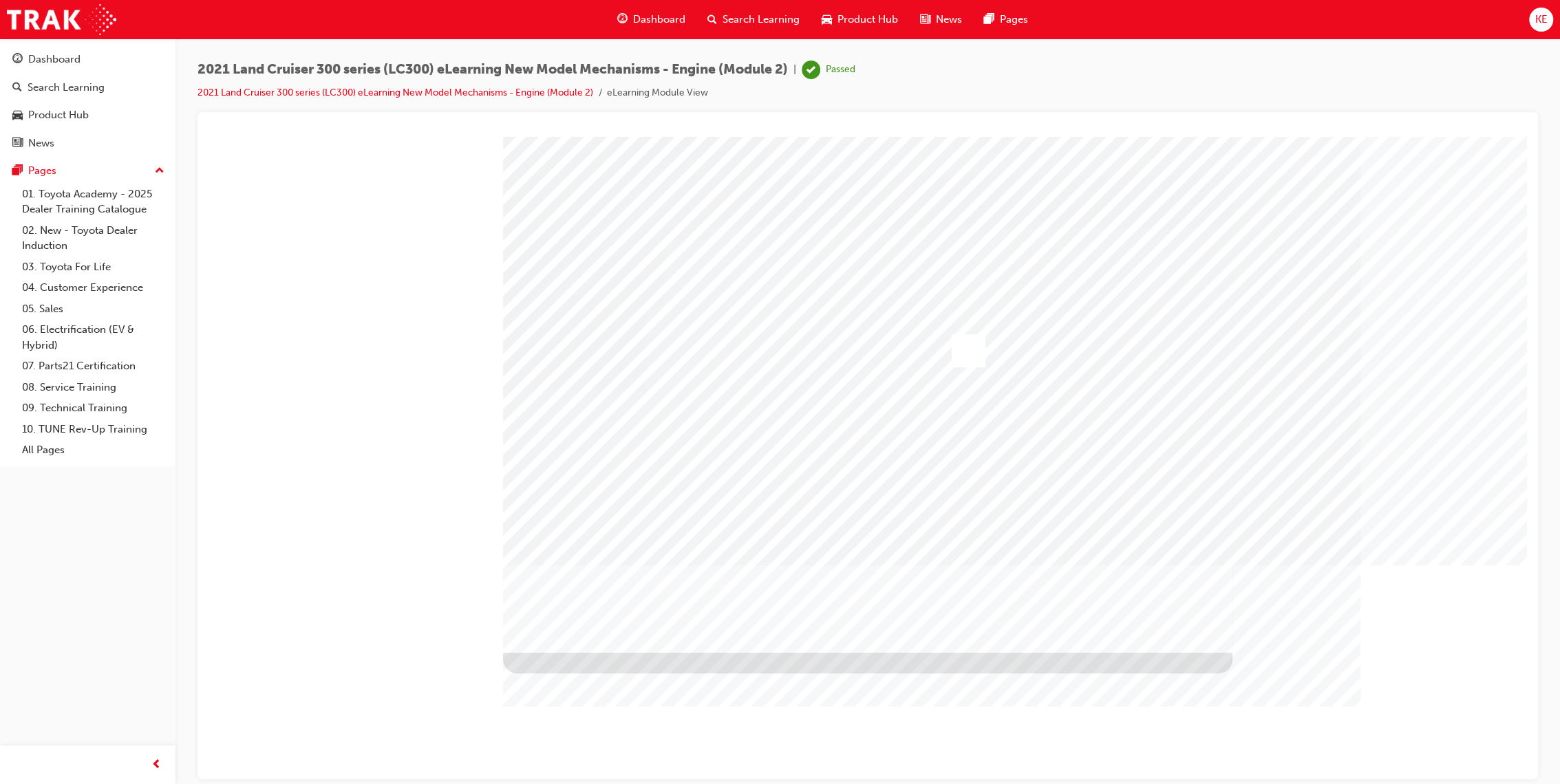
click at [1259, 141] on div at bounding box center [868, 141] width 1307 height 0
click at [732, 29] on div "Search Learning" at bounding box center [754, 19] width 115 height 28
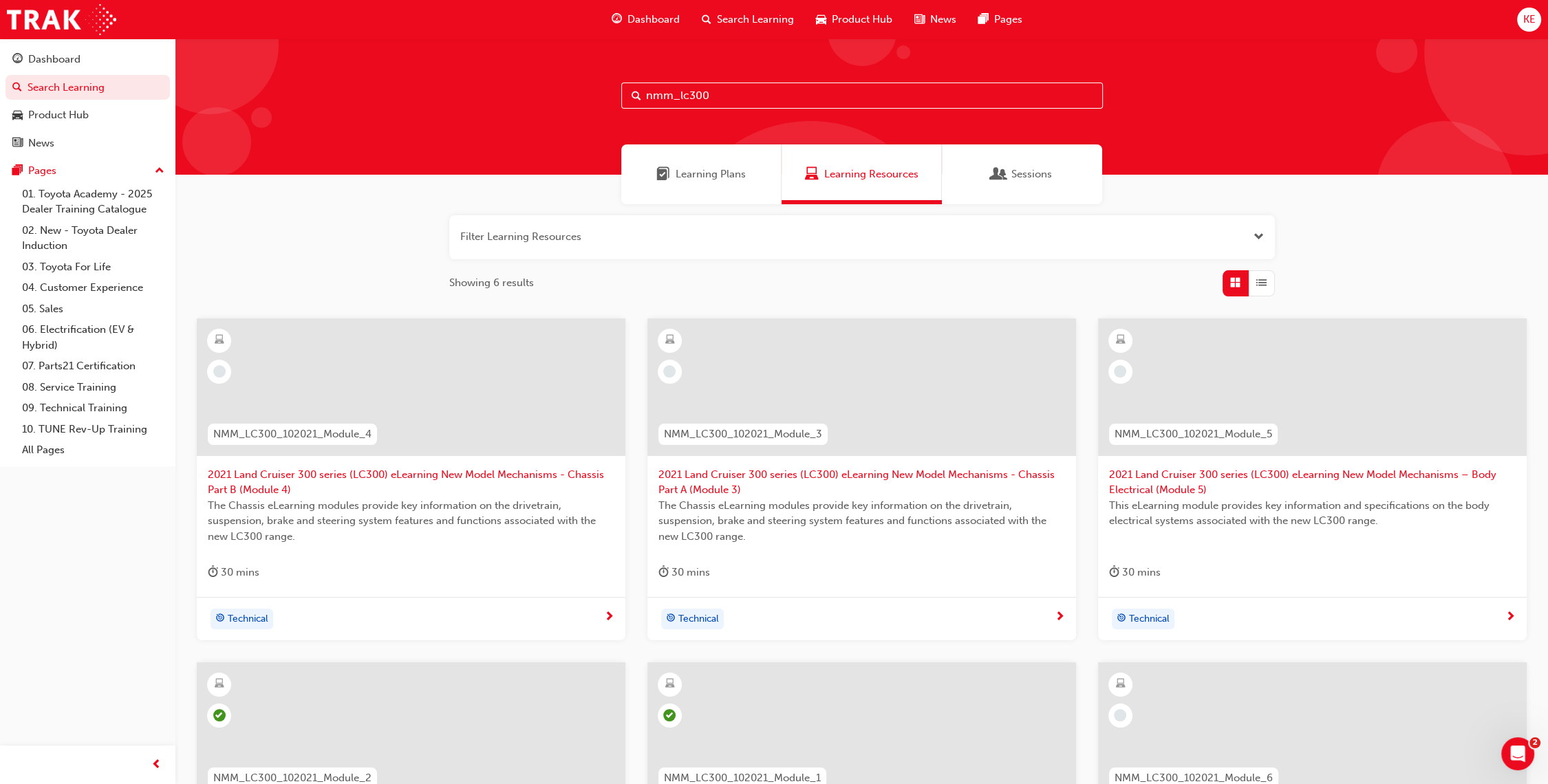
click at [853, 469] on span "2021 Land Cruiser 300 series (LC300) eLearning New Model Mechanisms - Chassis P…" at bounding box center [862, 483] width 407 height 31
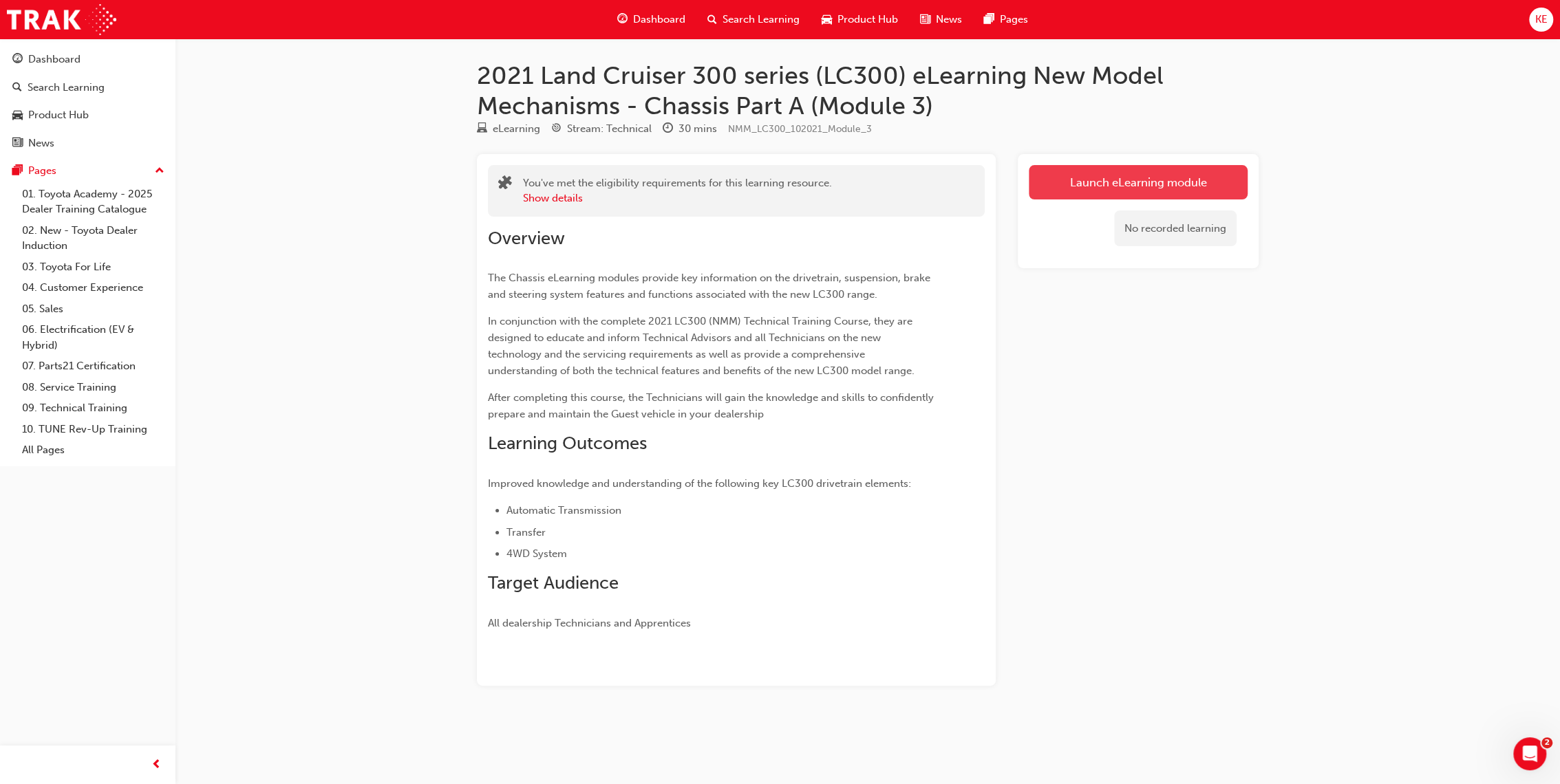
click at [1121, 167] on link "Launch eLearning module" at bounding box center [1138, 182] width 219 height 35
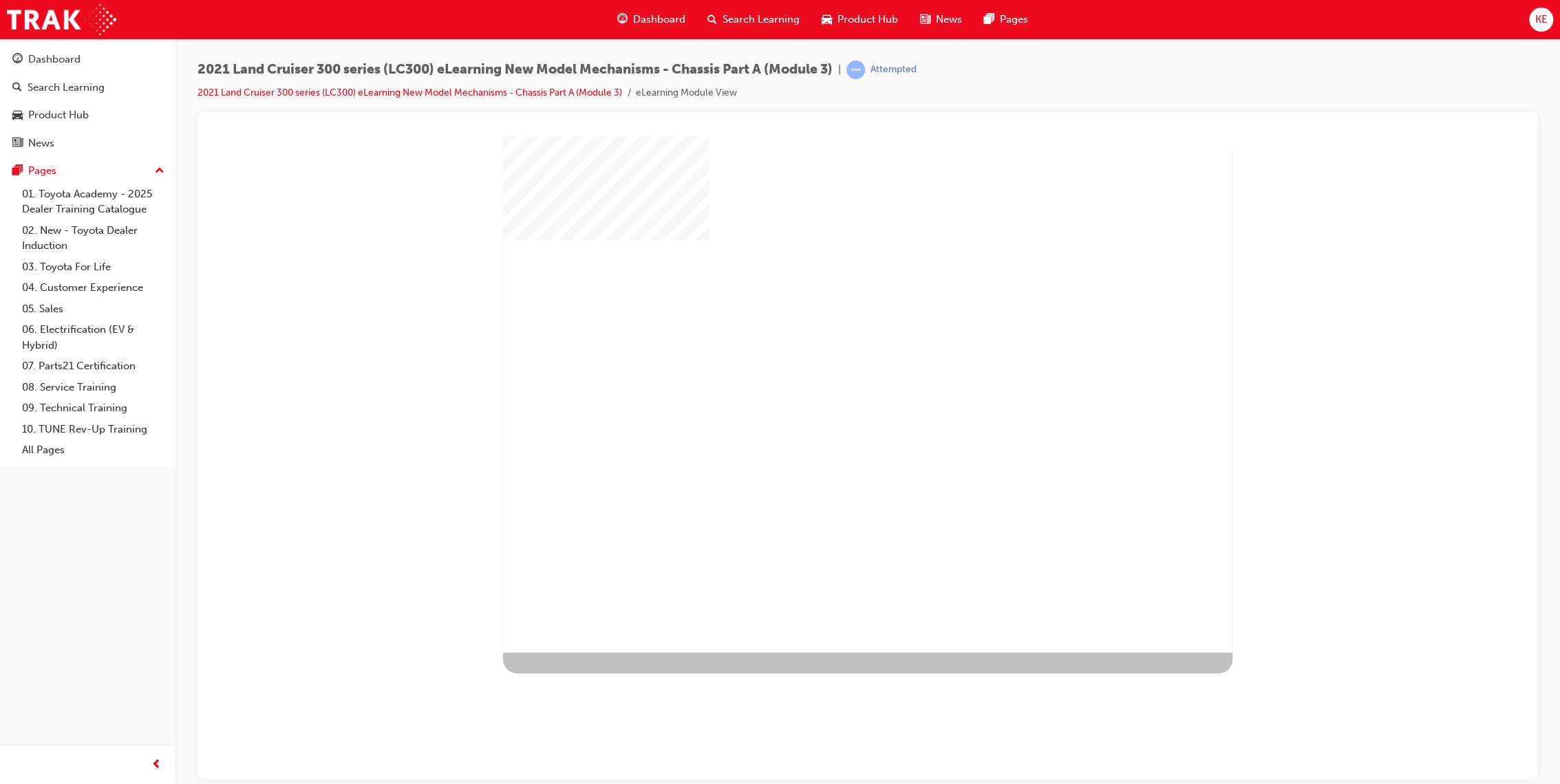
click at [983, 353] on div at bounding box center [868, 394] width 729 height 516
click at [828, 355] on div "play" at bounding box center [828, 355] width 0 height 0
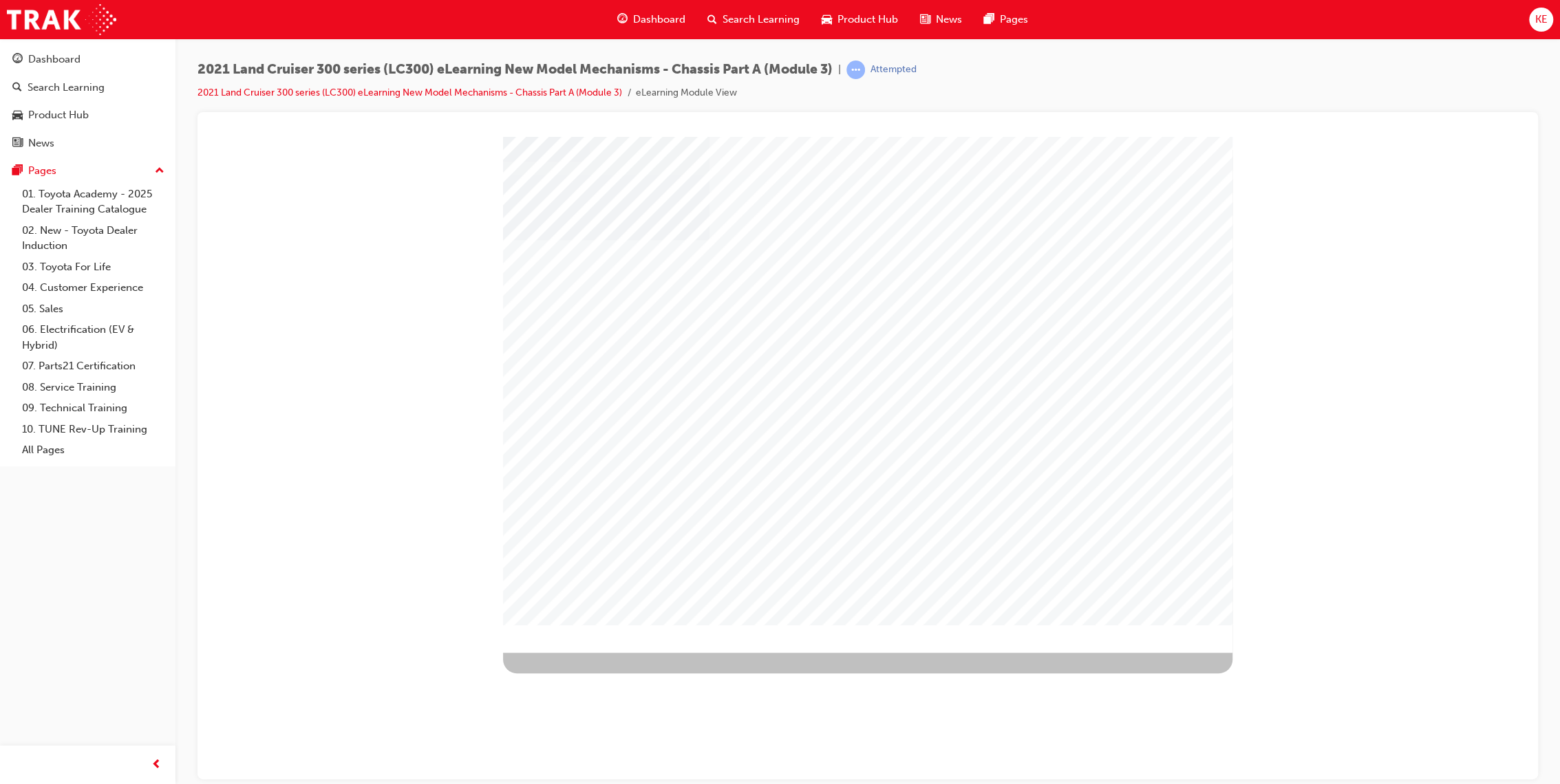
drag, startPoint x: 605, startPoint y: 615, endPoint x: 608, endPoint y: 602, distance: 13.3
click at [606, 610] on div at bounding box center [868, 394] width 729 height 516
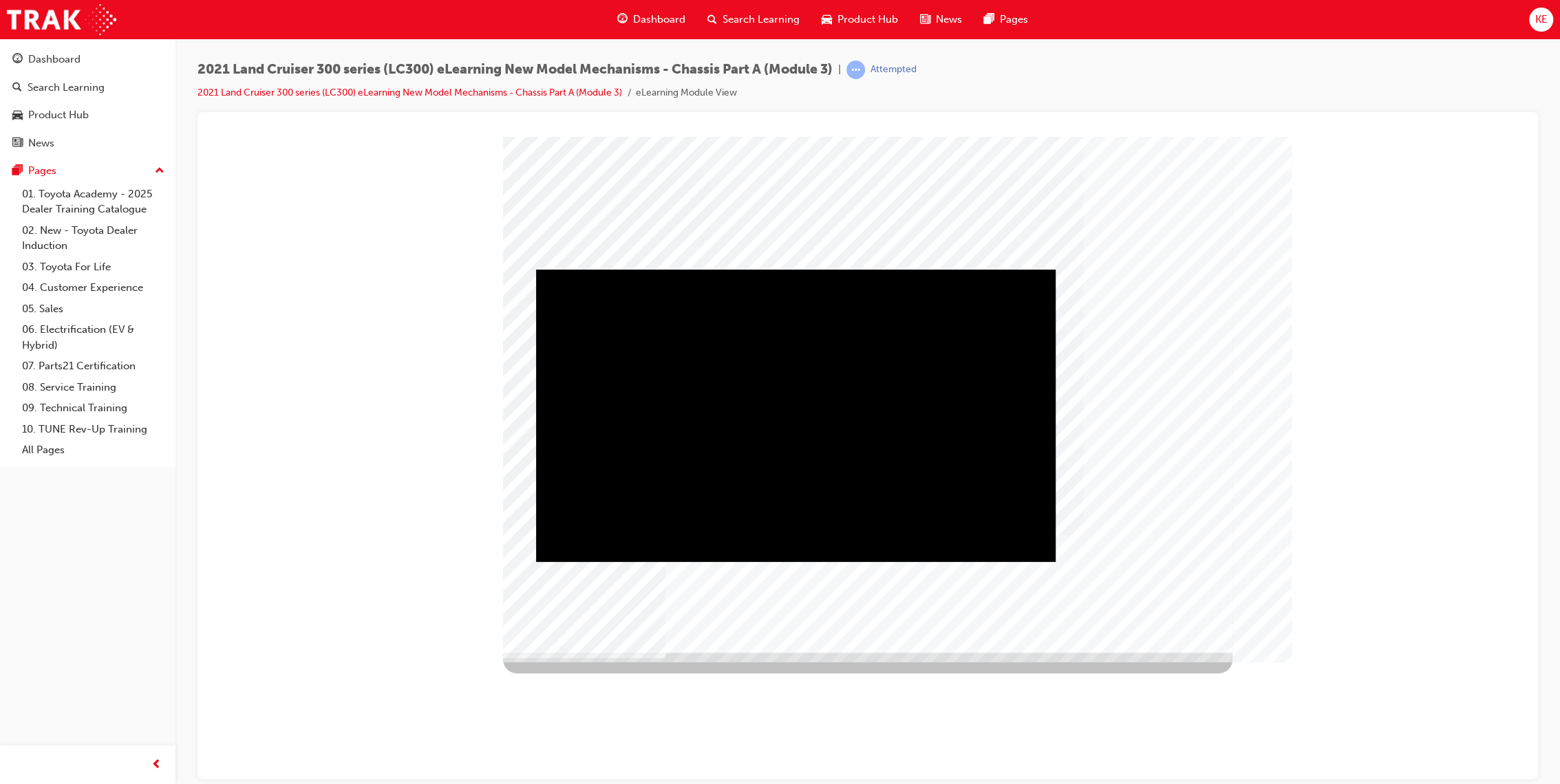
click at [756, 133] on div at bounding box center [867, 130] width 1318 height 13
drag, startPoint x: 832, startPoint y: 475, endPoint x: 834, endPoint y: 456, distance: 19.1
click at [832, 269] on div "Play" at bounding box center [795, 269] width 520 height 0
click at [674, 269] on div "Video" at bounding box center [689, 269] width 307 height 0
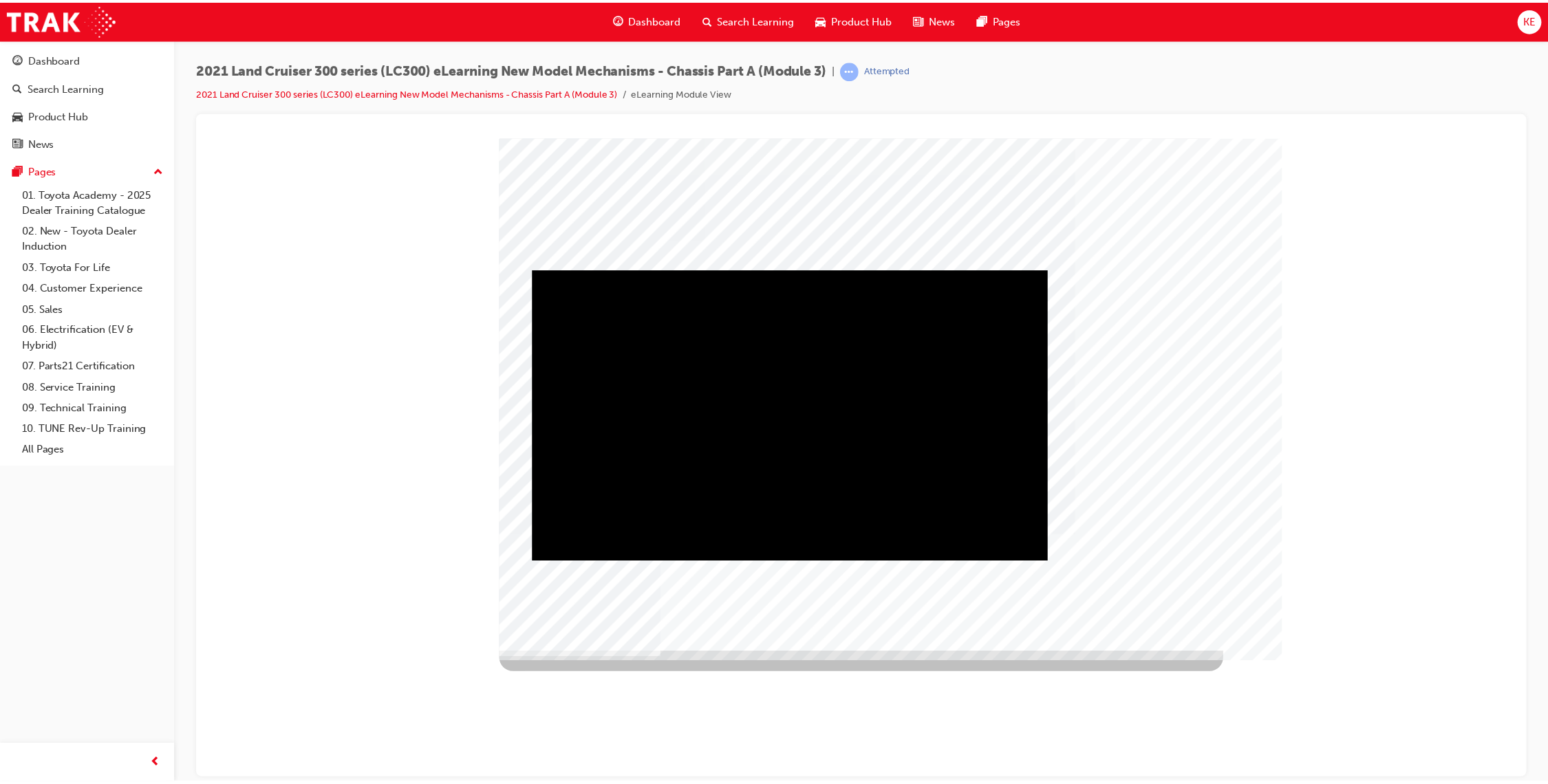
scroll to position [0, 0]
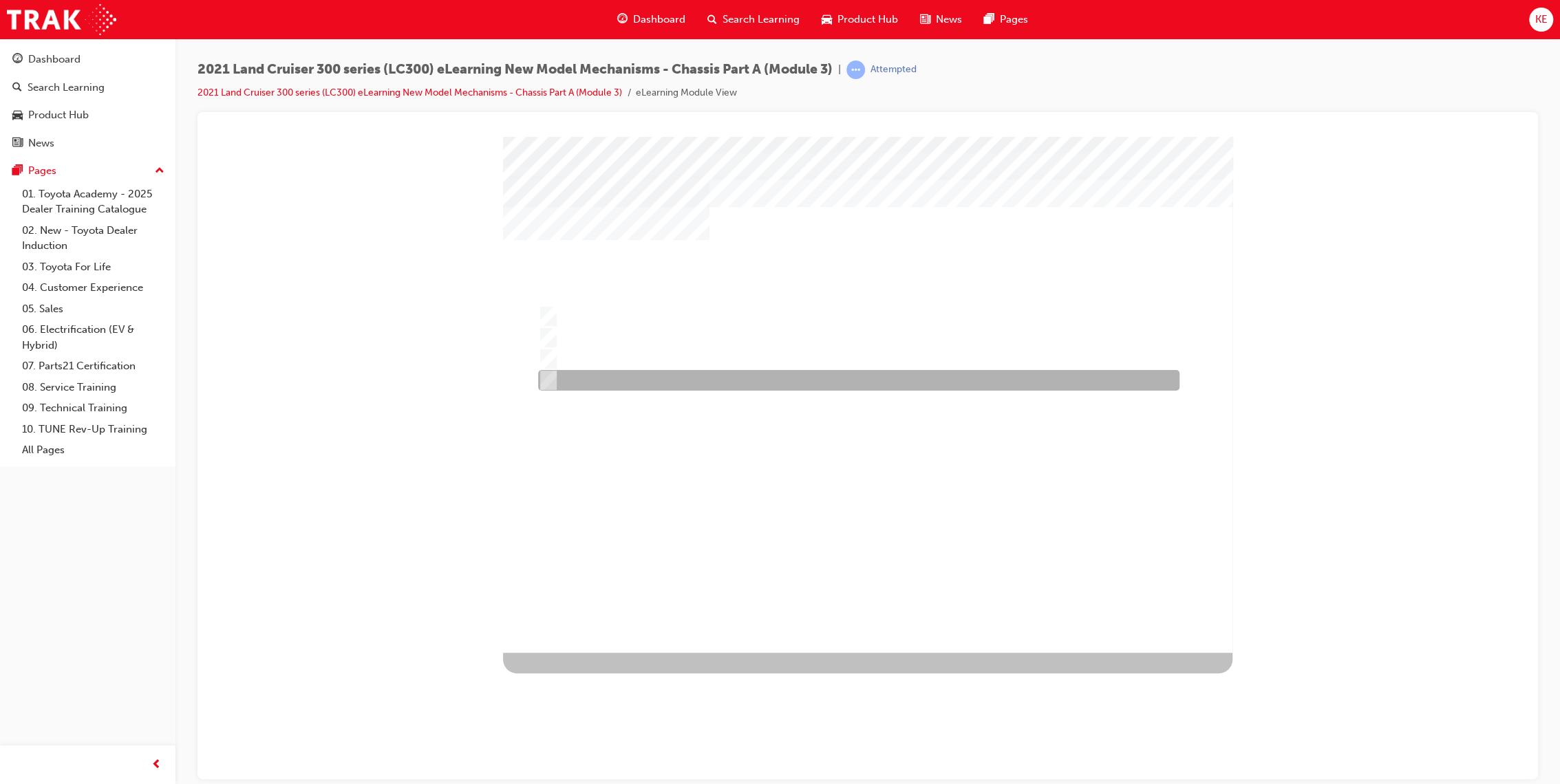
click at [905, 382] on div at bounding box center [855, 380] width 641 height 21
radio input "true"
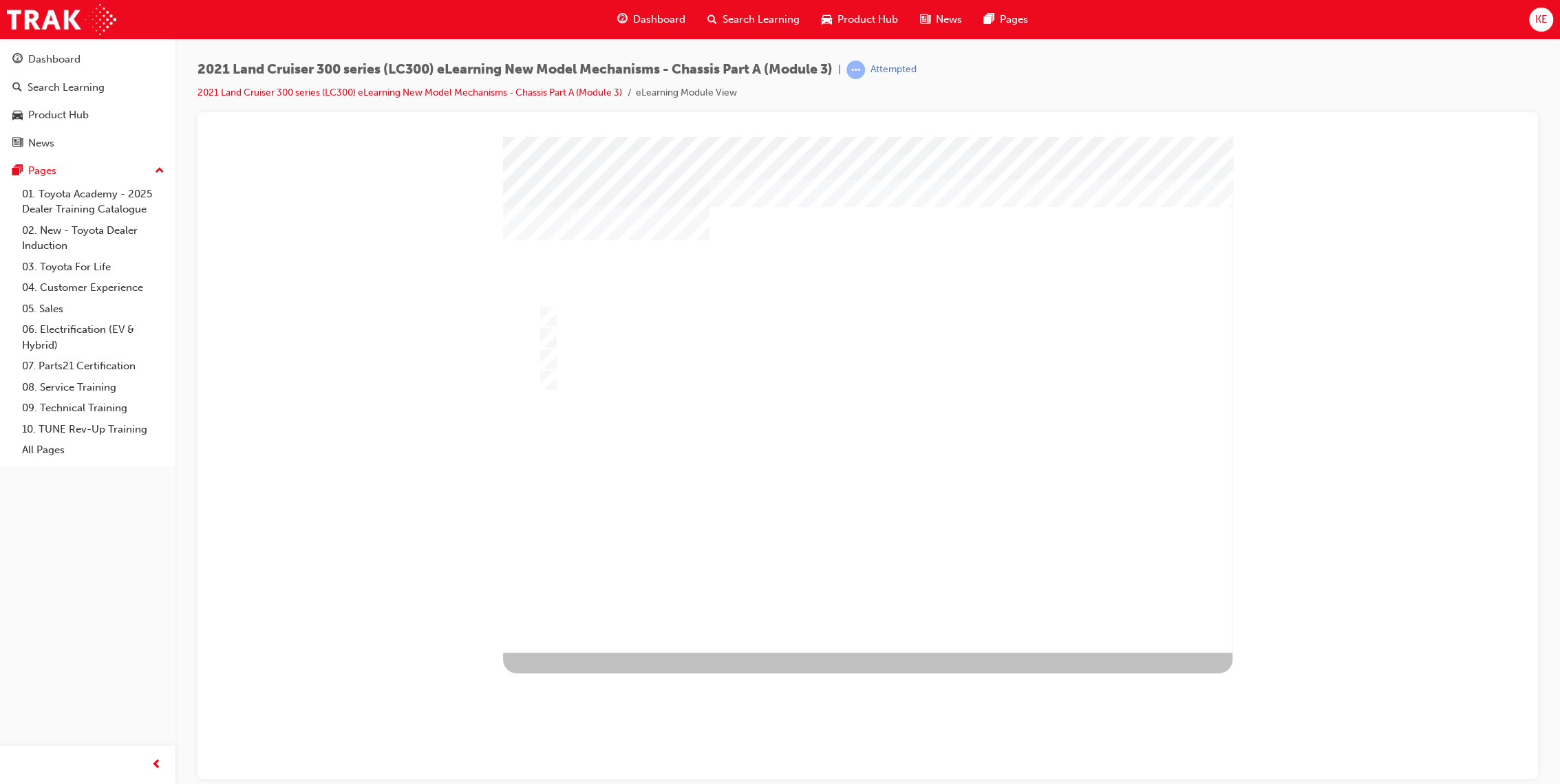
click at [904, 344] on div at bounding box center [868, 394] width 729 height 516
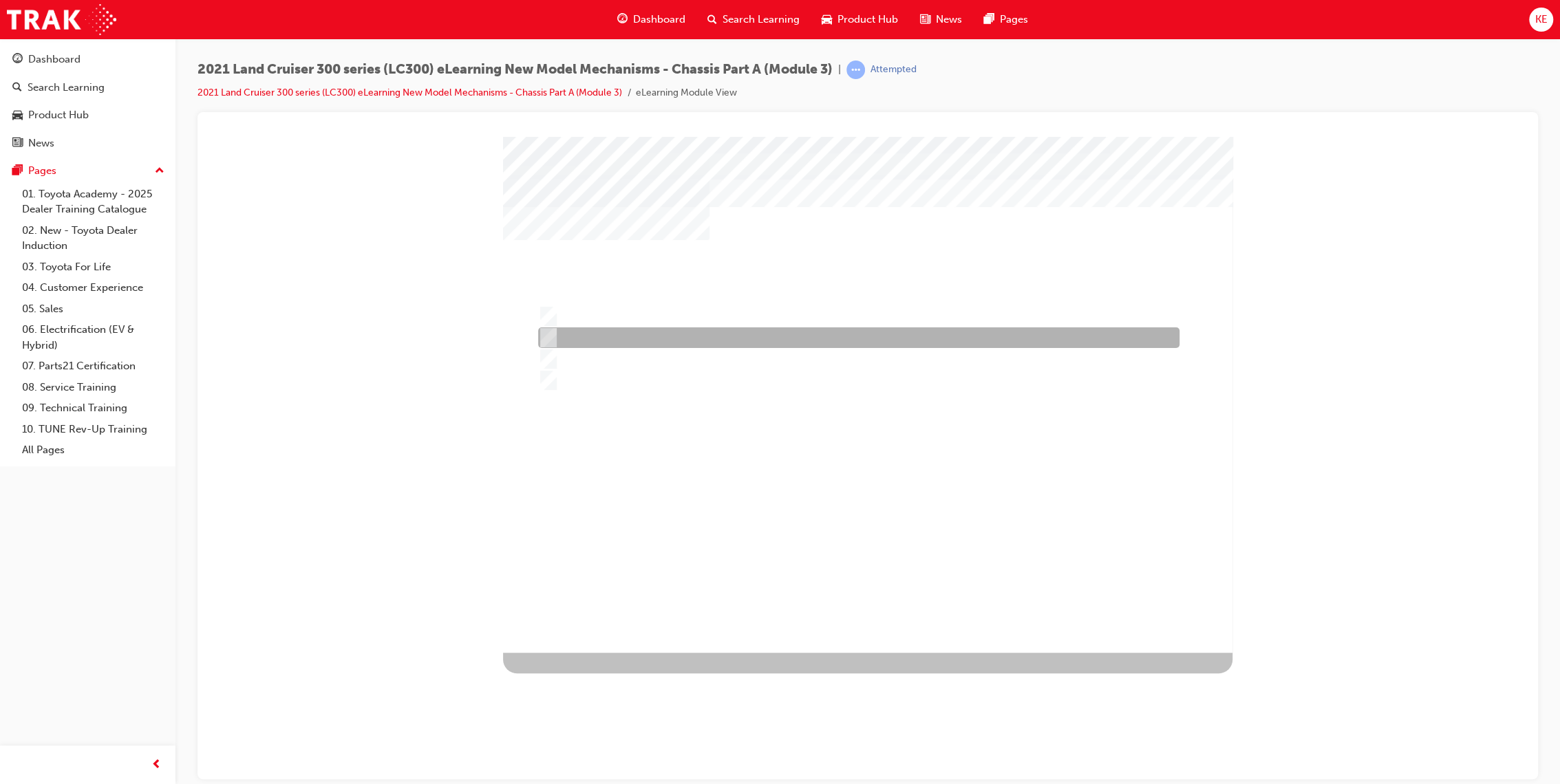
click at [913, 328] on div at bounding box center [855, 338] width 641 height 21
radio input "true"
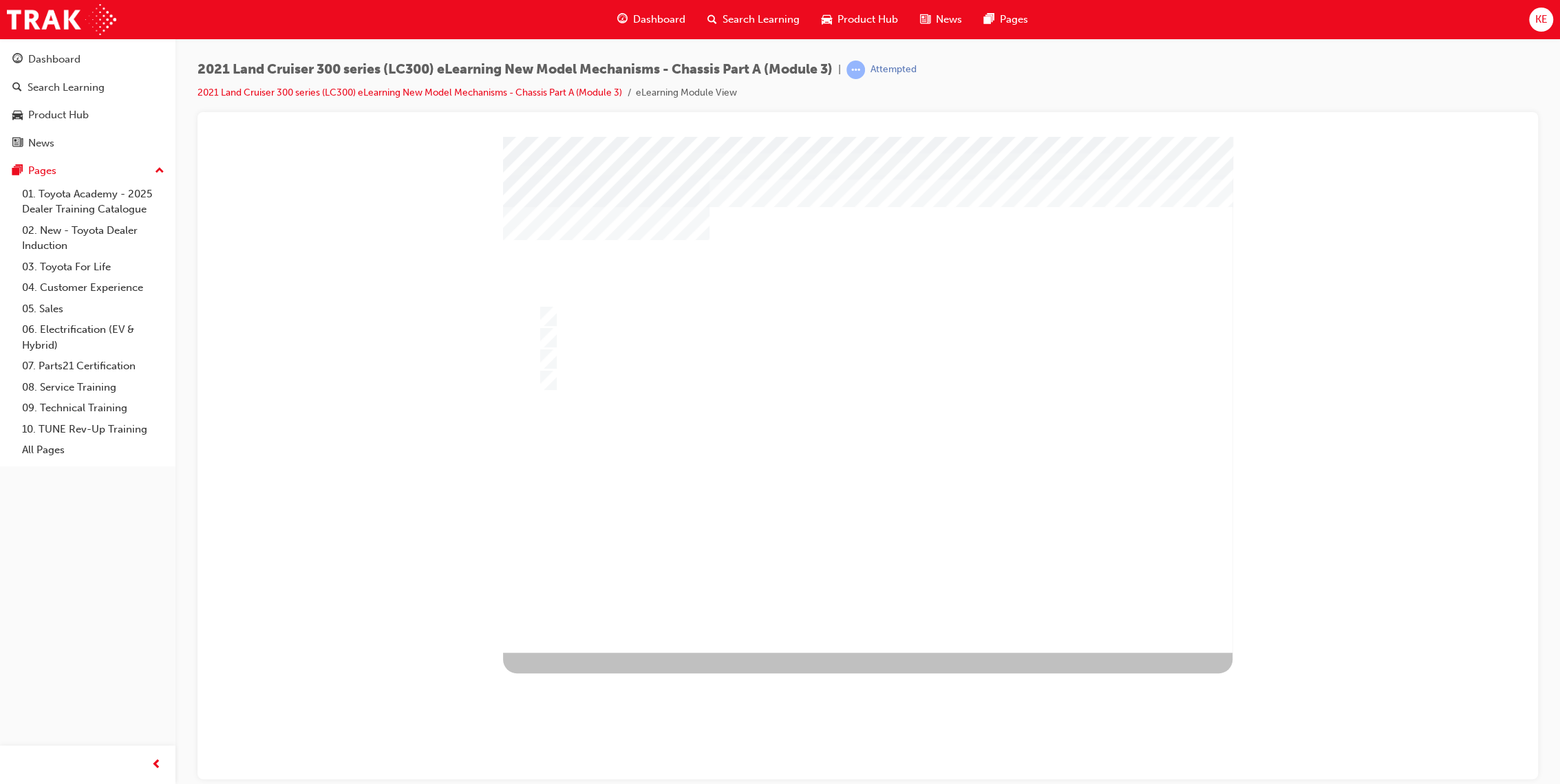
click at [903, 539] on div at bounding box center [868, 394] width 729 height 516
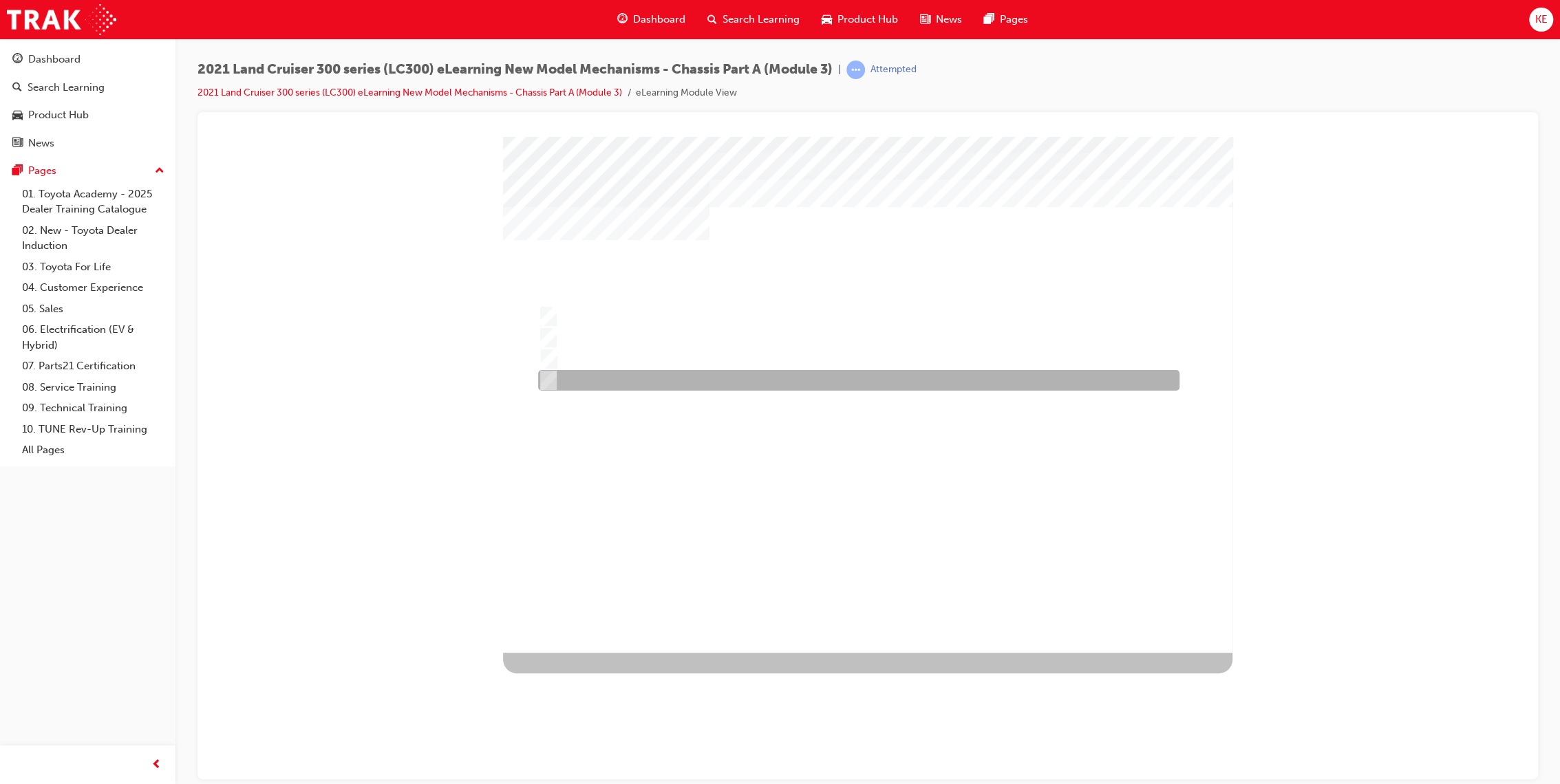
click at [909, 384] on div at bounding box center [855, 380] width 641 height 21
radio input "true"
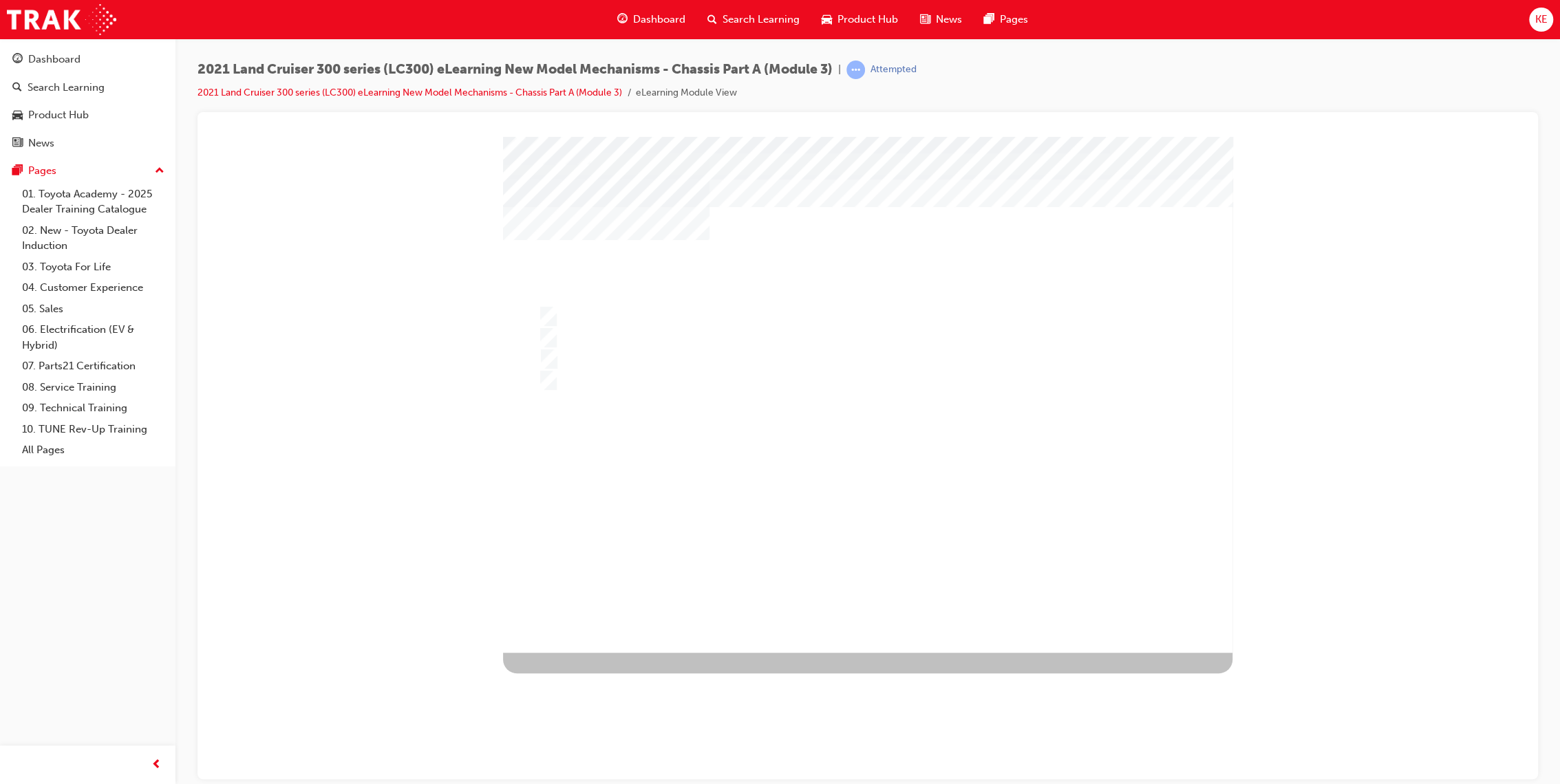
click at [922, 523] on div at bounding box center [868, 394] width 729 height 516
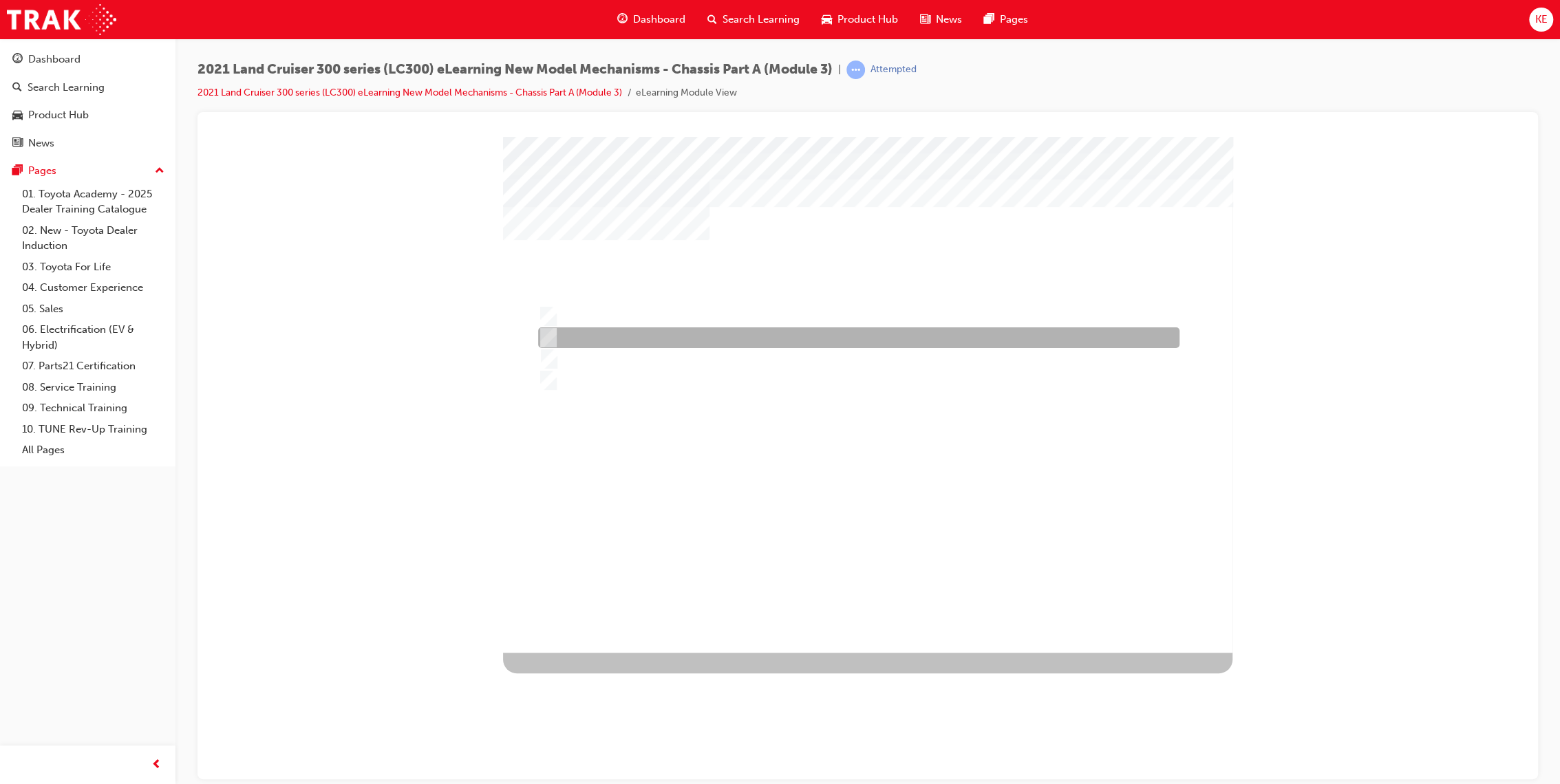
click at [840, 344] on div at bounding box center [855, 338] width 641 height 21
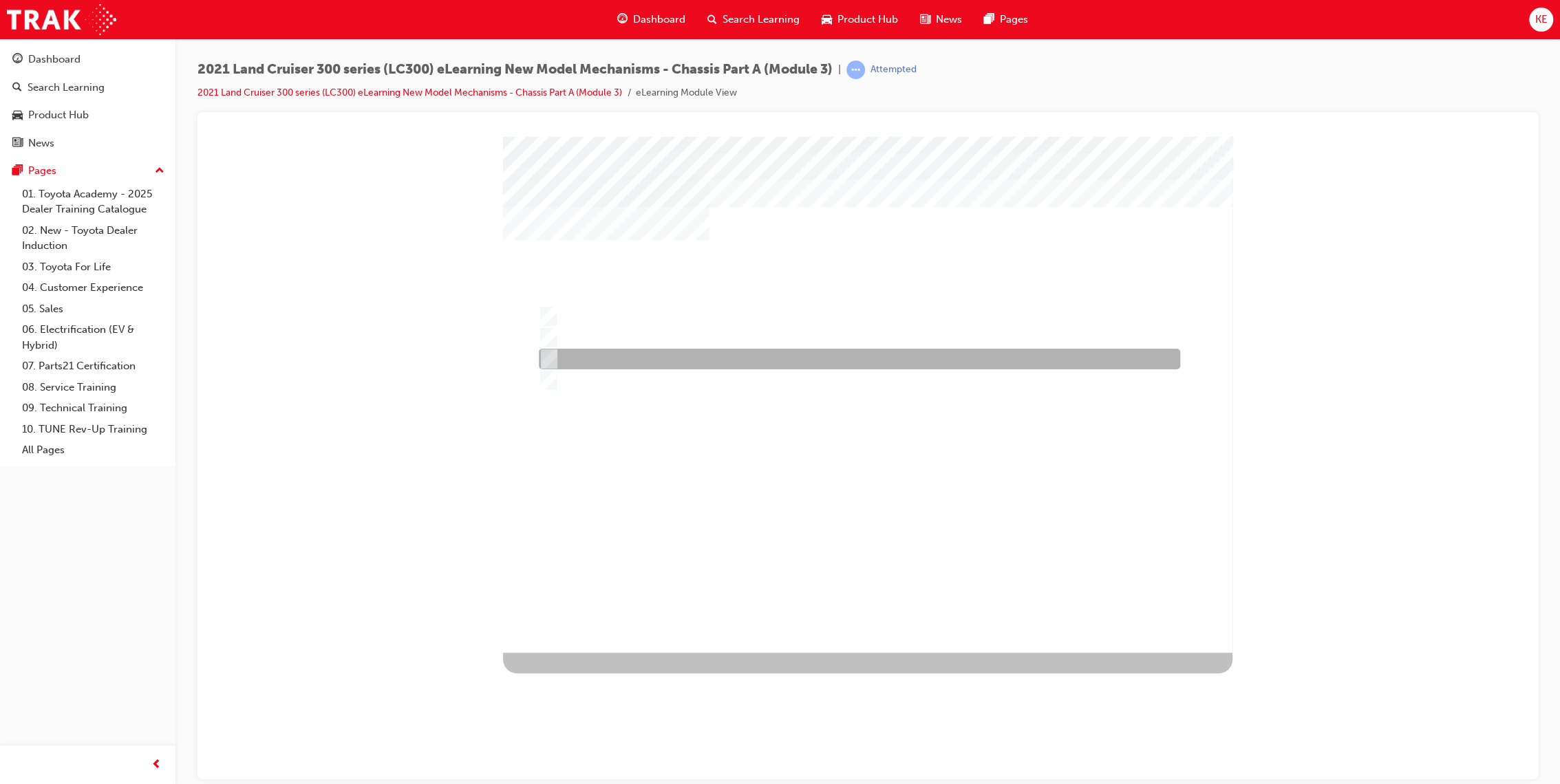
click at [840, 355] on div at bounding box center [855, 359] width 641 height 21
radio input "false"
radio input "true"
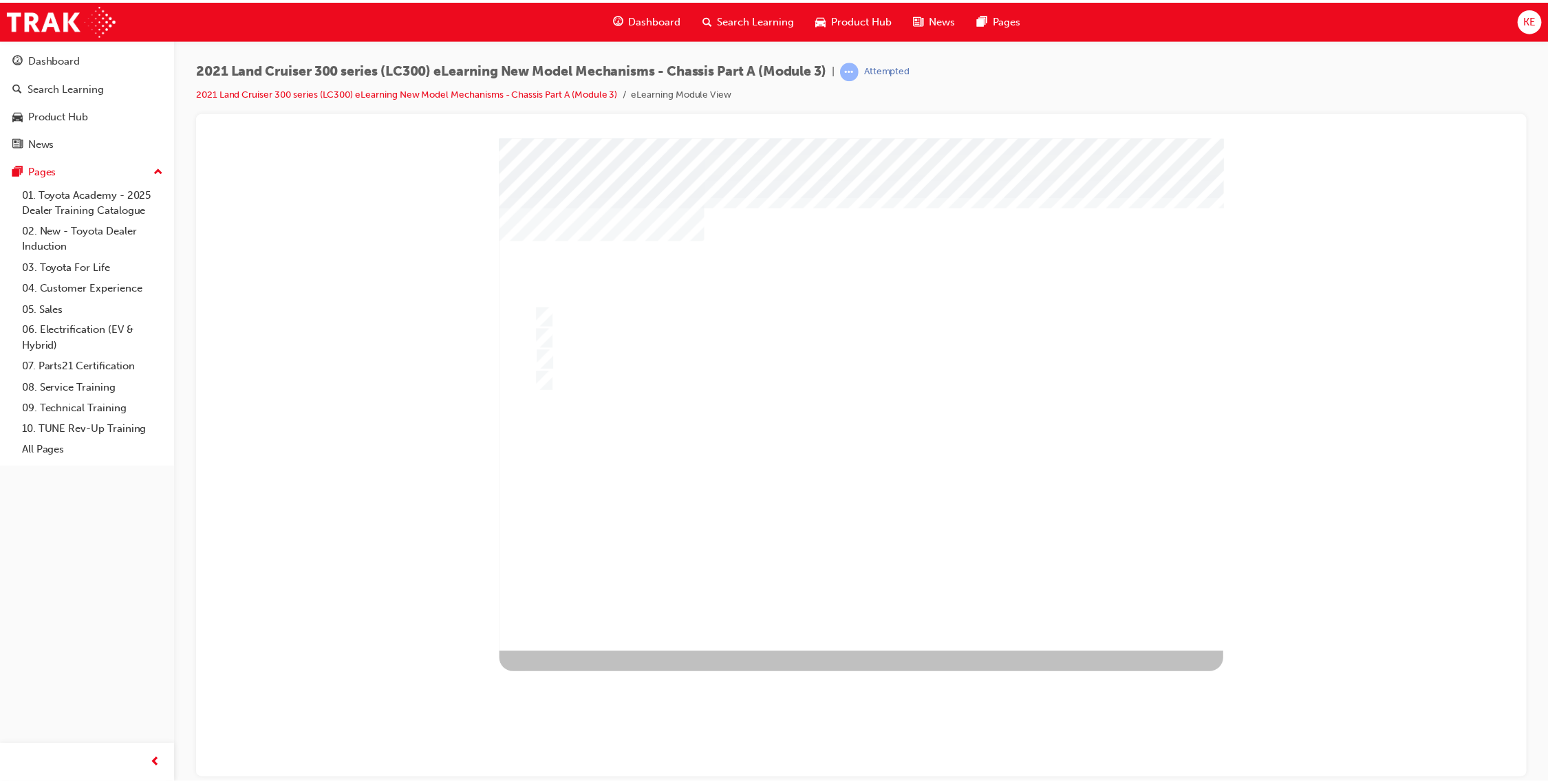
click at [879, 505] on div at bounding box center [866, 396] width 729 height 516
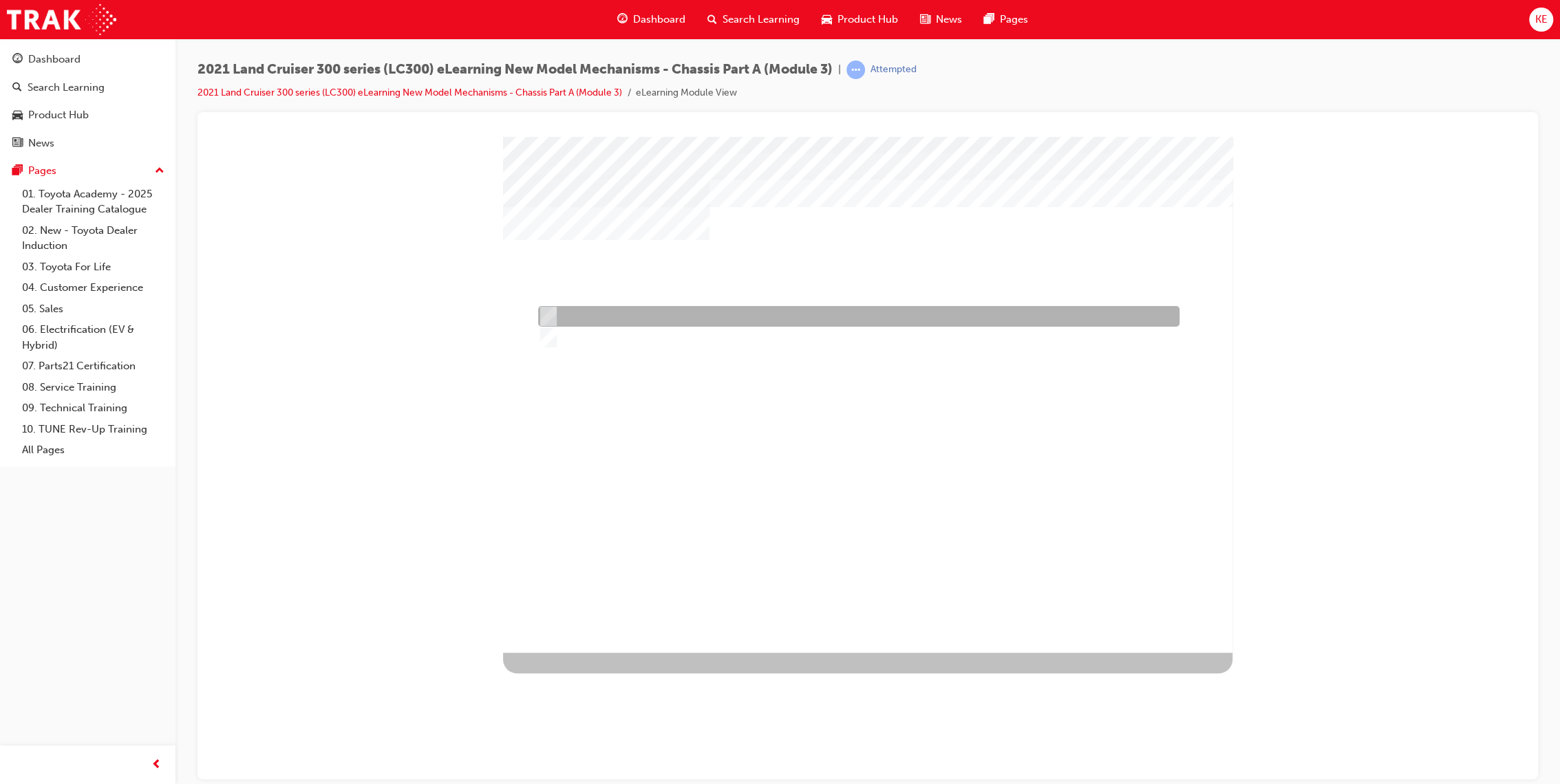
click at [702, 317] on div at bounding box center [855, 316] width 641 height 21
radio input "true"
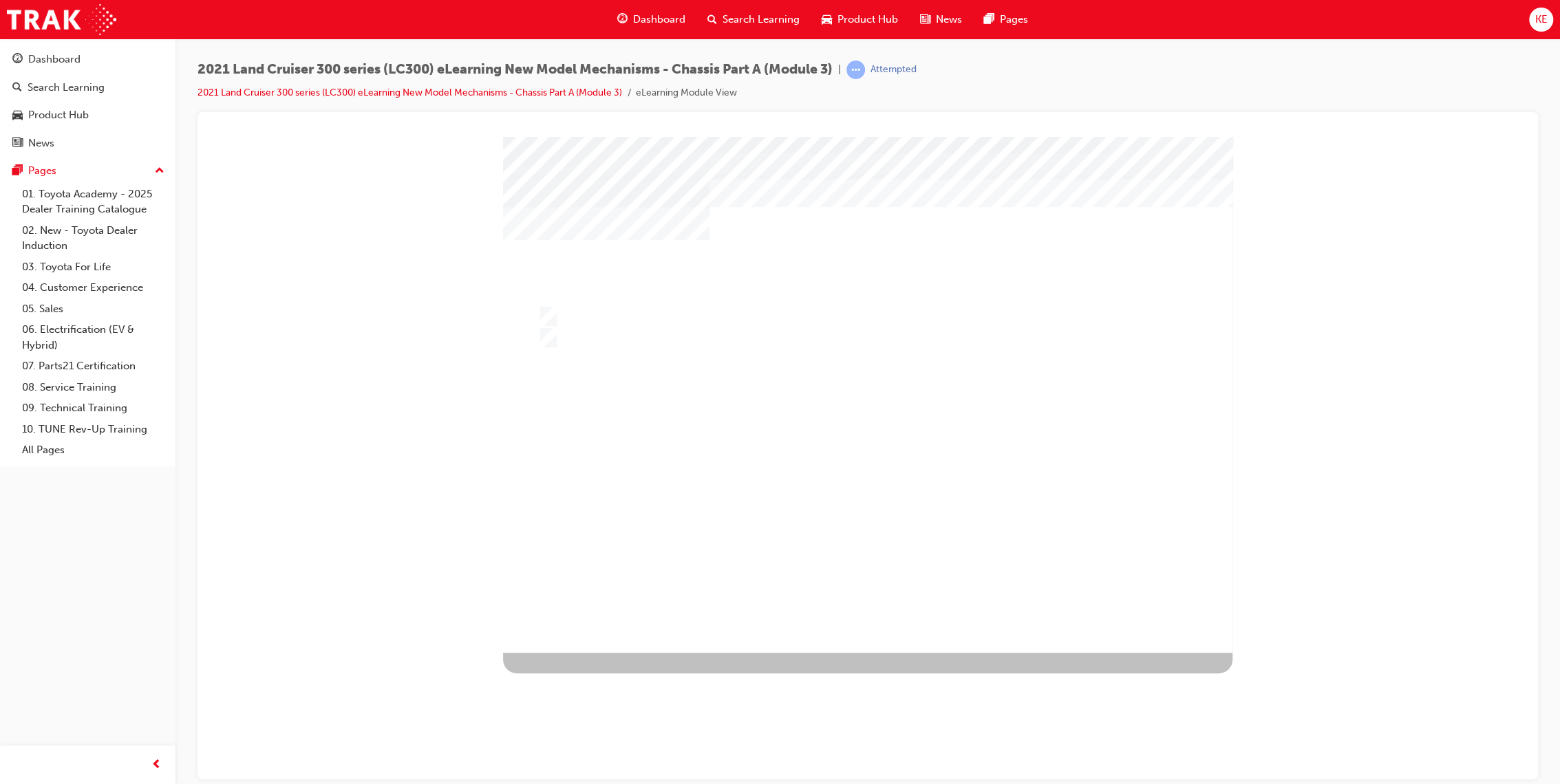
click at [890, 477] on div at bounding box center [868, 394] width 729 height 516
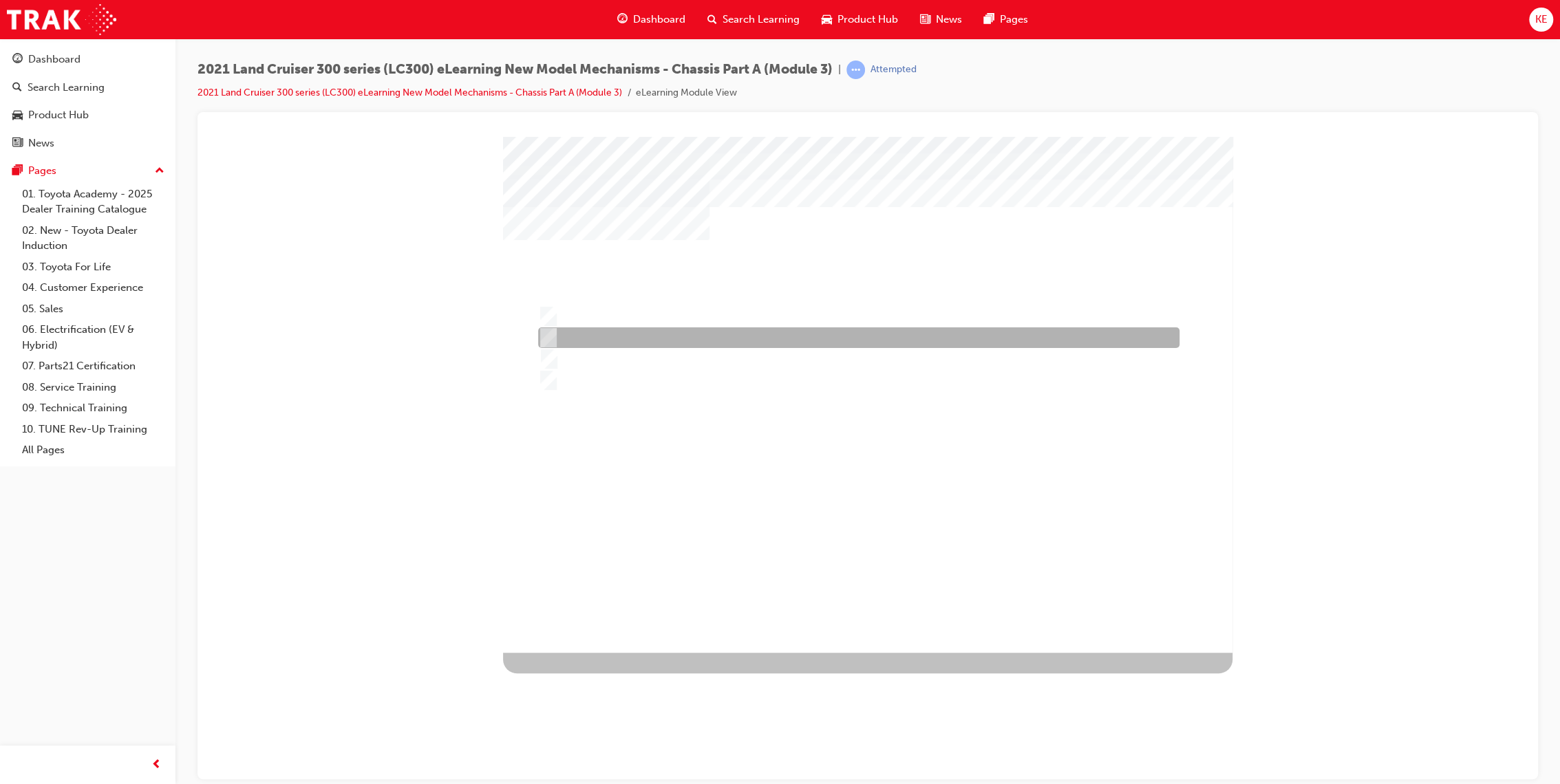
click at [863, 341] on div at bounding box center [855, 338] width 641 height 21
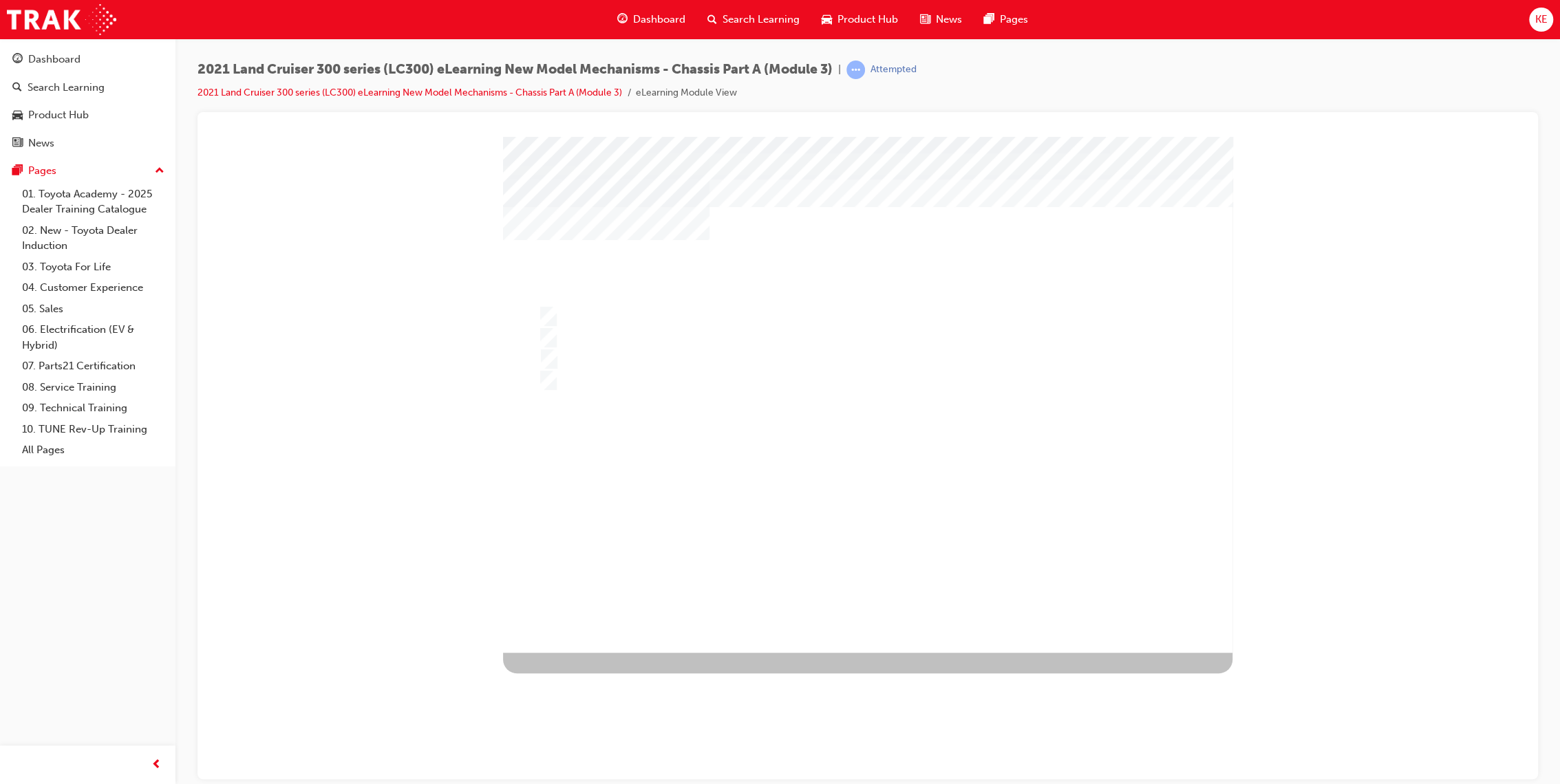
click at [836, 504] on div at bounding box center [868, 394] width 729 height 516
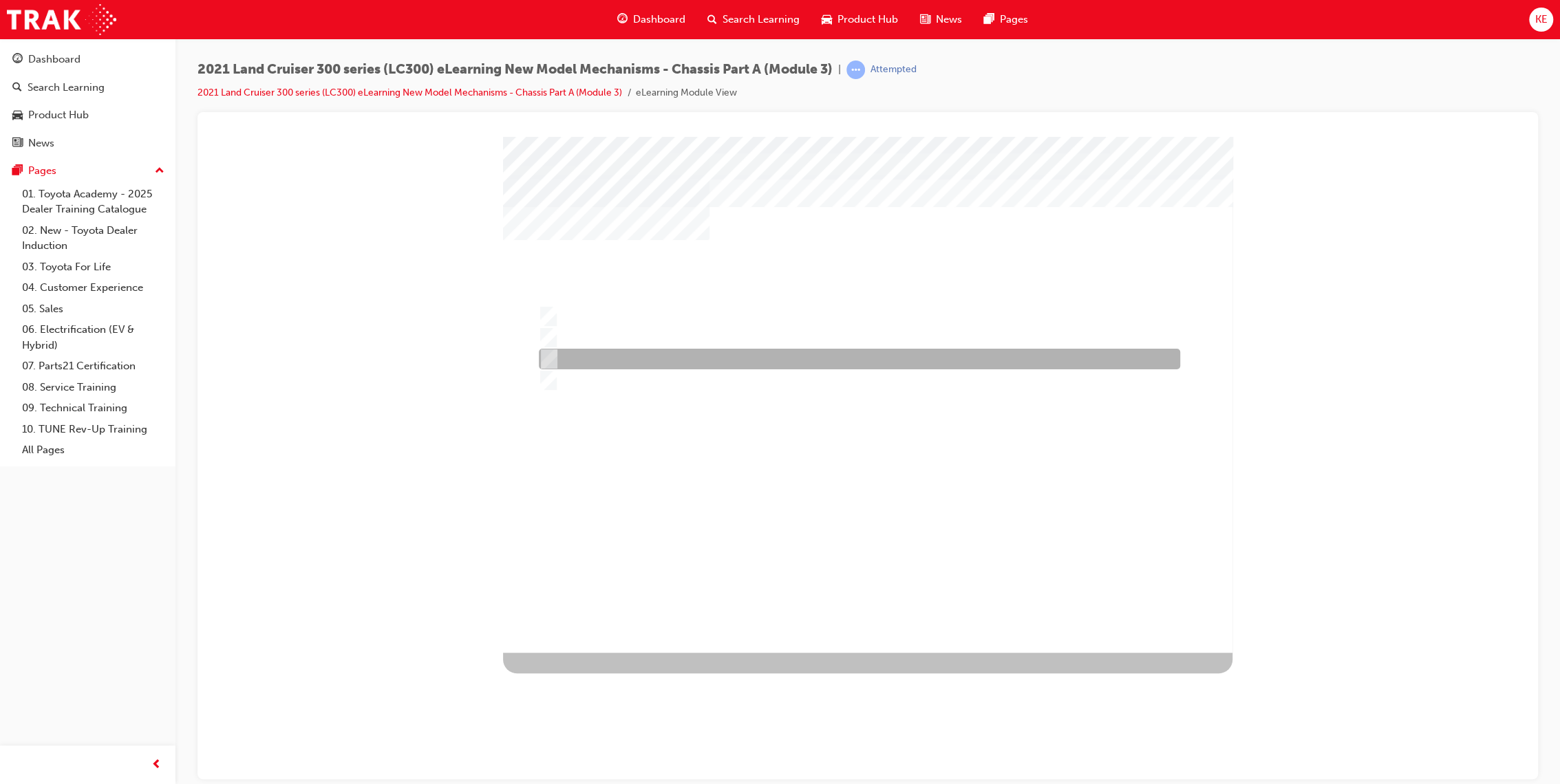
click at [902, 361] on div at bounding box center [855, 359] width 641 height 21
radio input "false"
radio input "true"
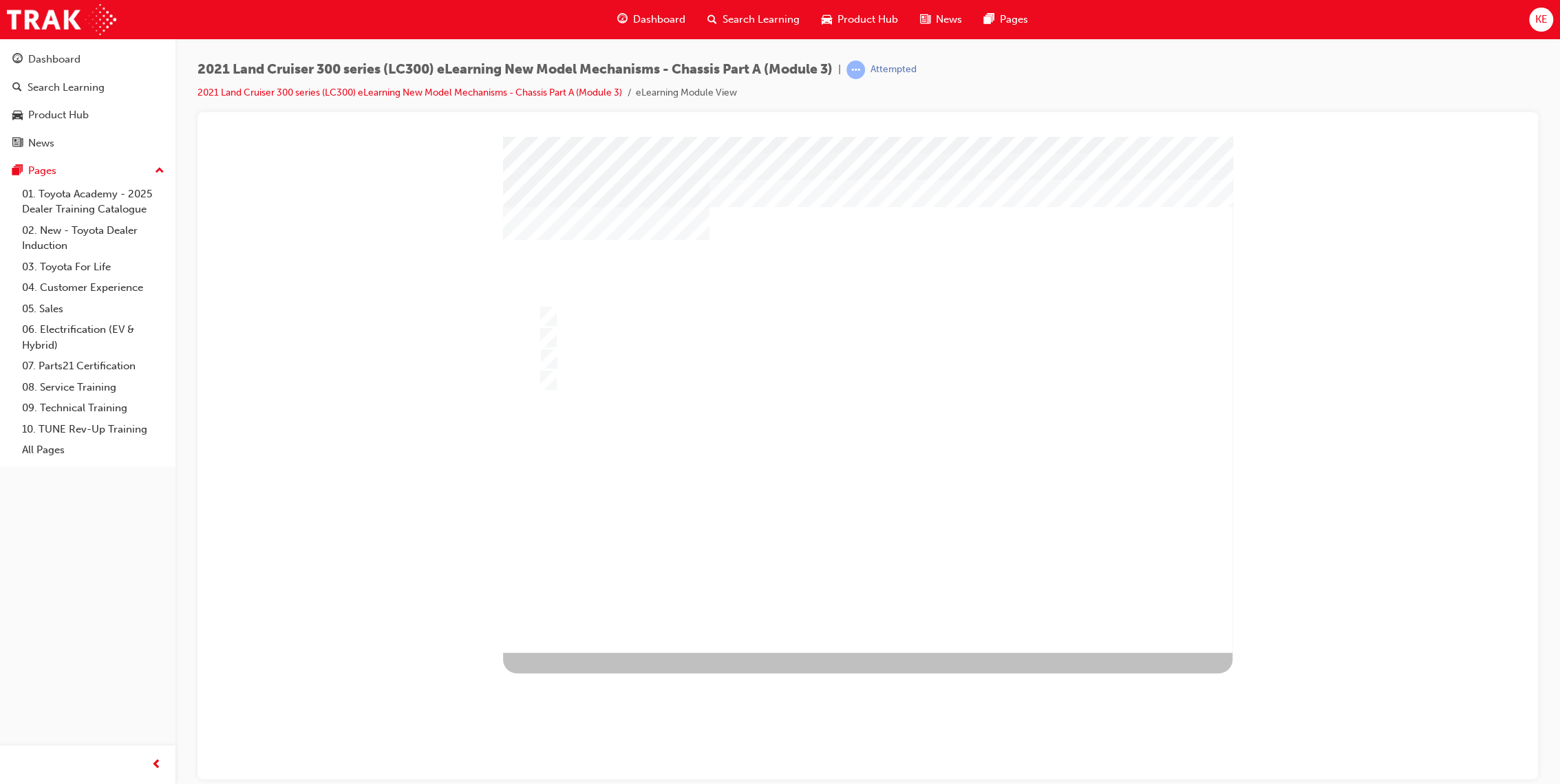
click at [870, 491] on div at bounding box center [868, 394] width 729 height 516
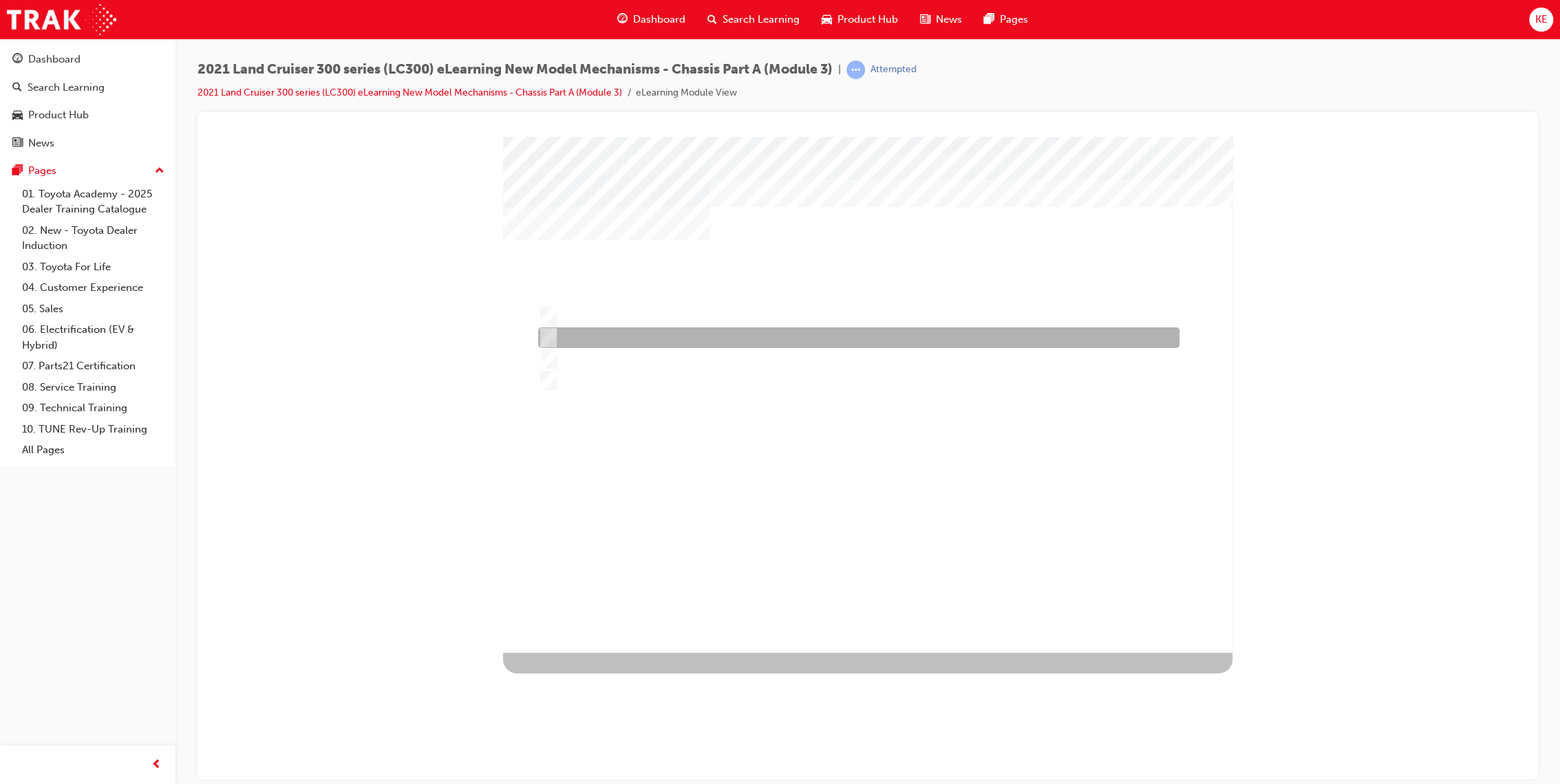
click at [786, 336] on div at bounding box center [855, 338] width 641 height 21
radio input "true"
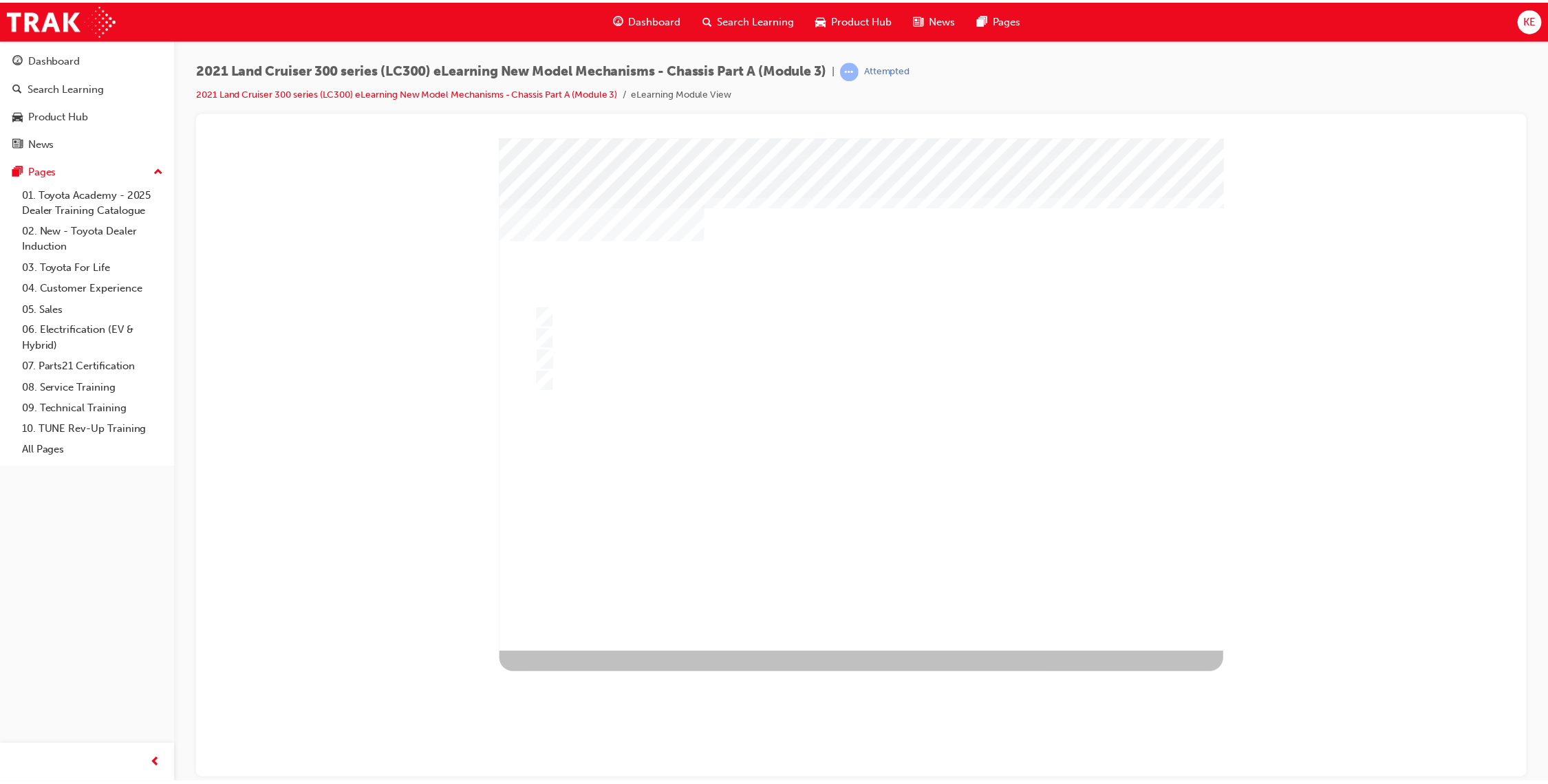
click at [873, 493] on div at bounding box center [866, 396] width 729 height 516
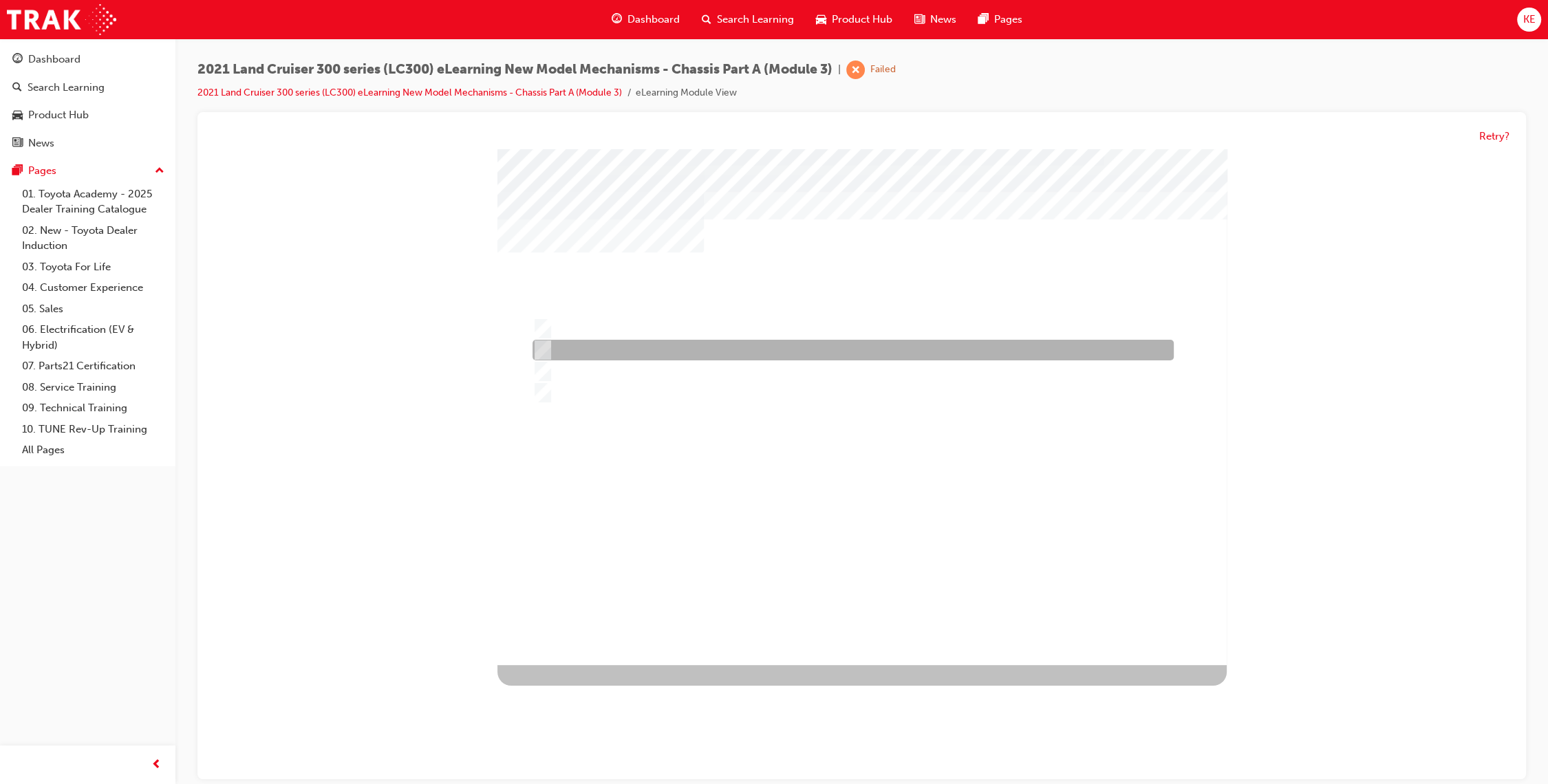
click at [934, 346] on div at bounding box center [849, 350] width 641 height 21
radio input "true"
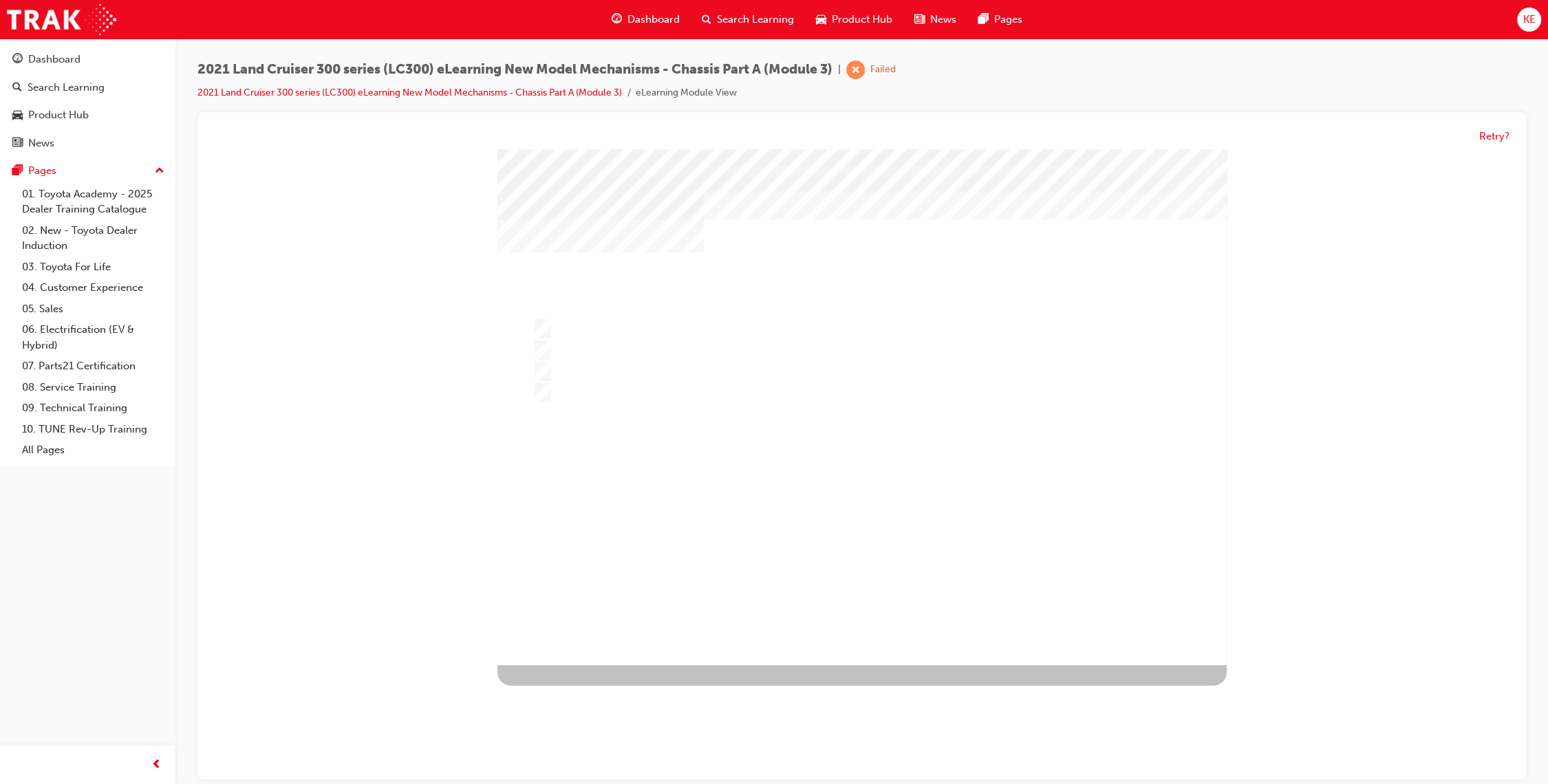
click at [833, 496] on div at bounding box center [862, 407] width 729 height 516
click at [729, 301] on div "" at bounding box center [862, 407] width 729 height 516
click at [722, 312] on div "" at bounding box center [862, 407] width 729 height 516
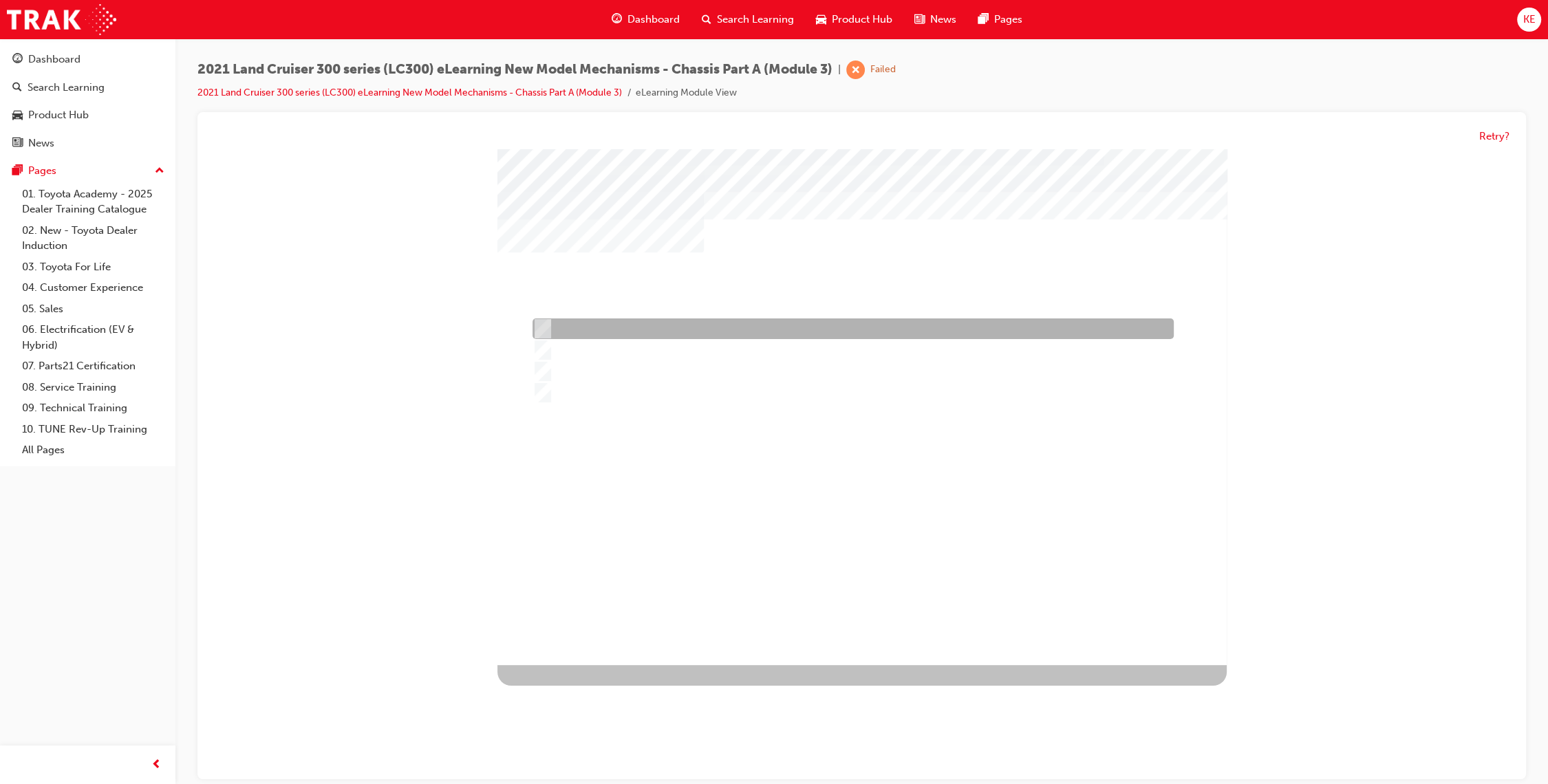
click at [722, 319] on div at bounding box center [849, 329] width 641 height 21
radio input "true"
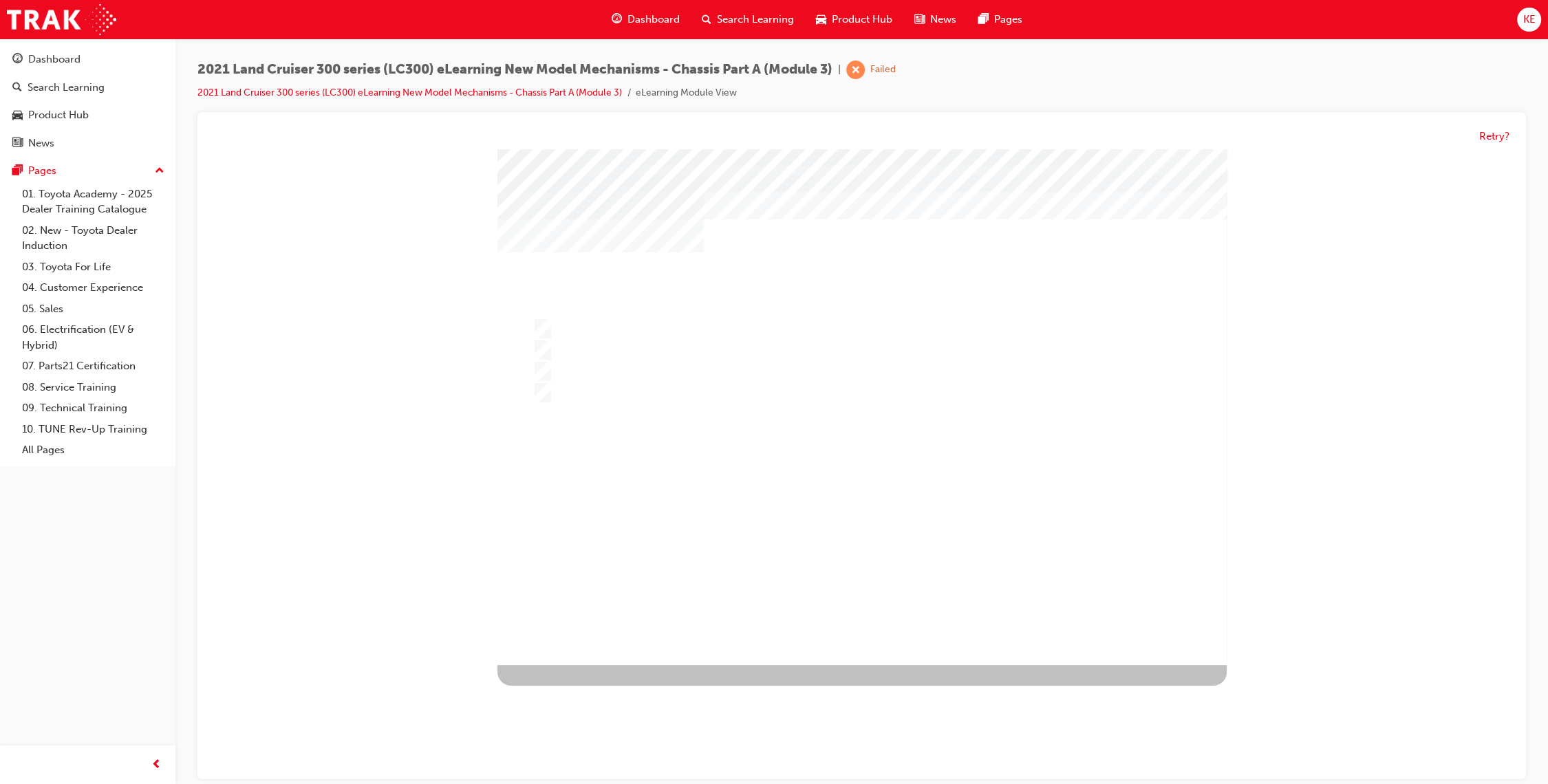
click at [877, 529] on div at bounding box center [862, 407] width 729 height 516
click at [737, 369] on div at bounding box center [849, 372] width 641 height 21
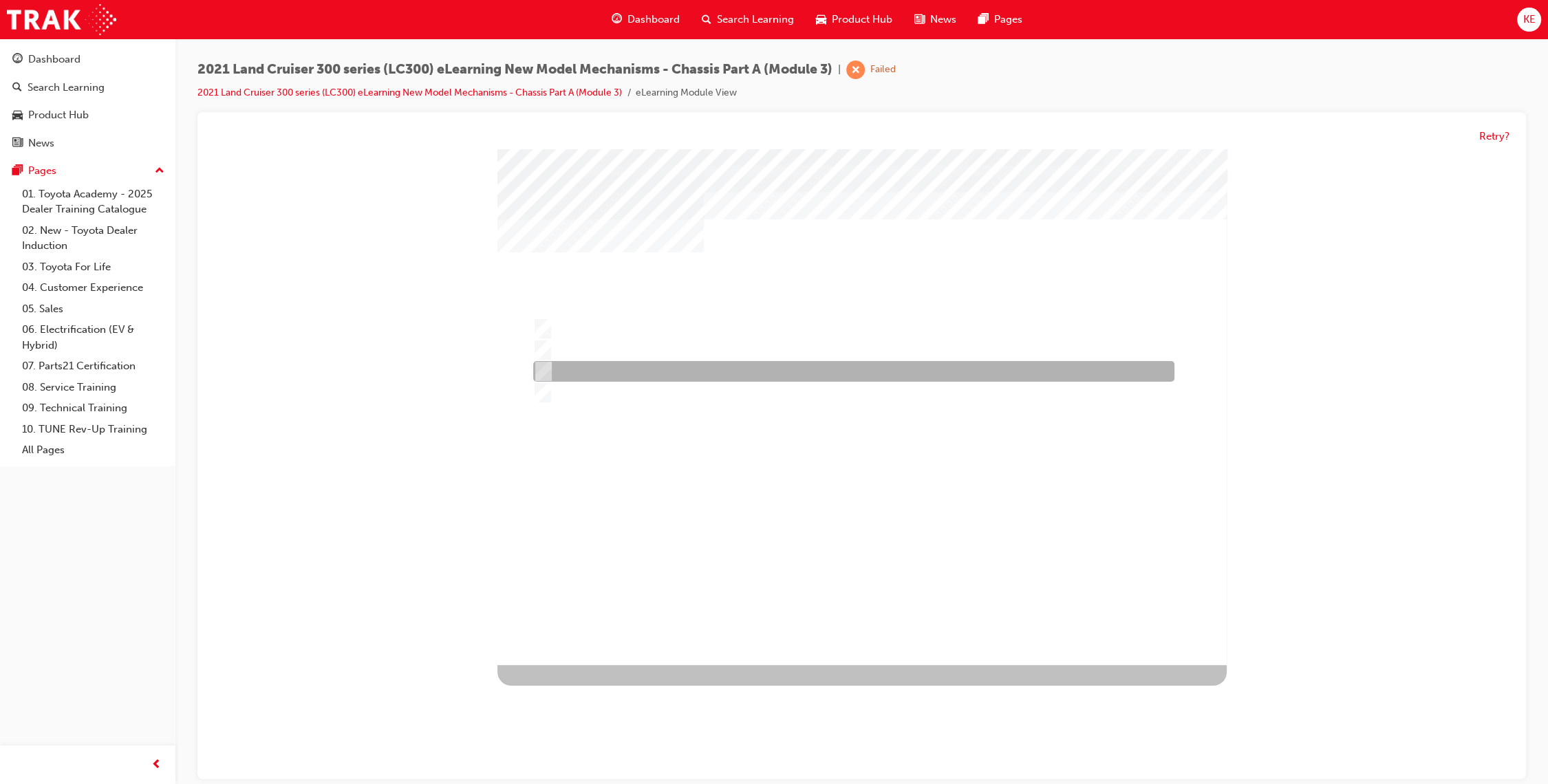
click at [898, 374] on div at bounding box center [850, 372] width 641 height 21
radio input "true"
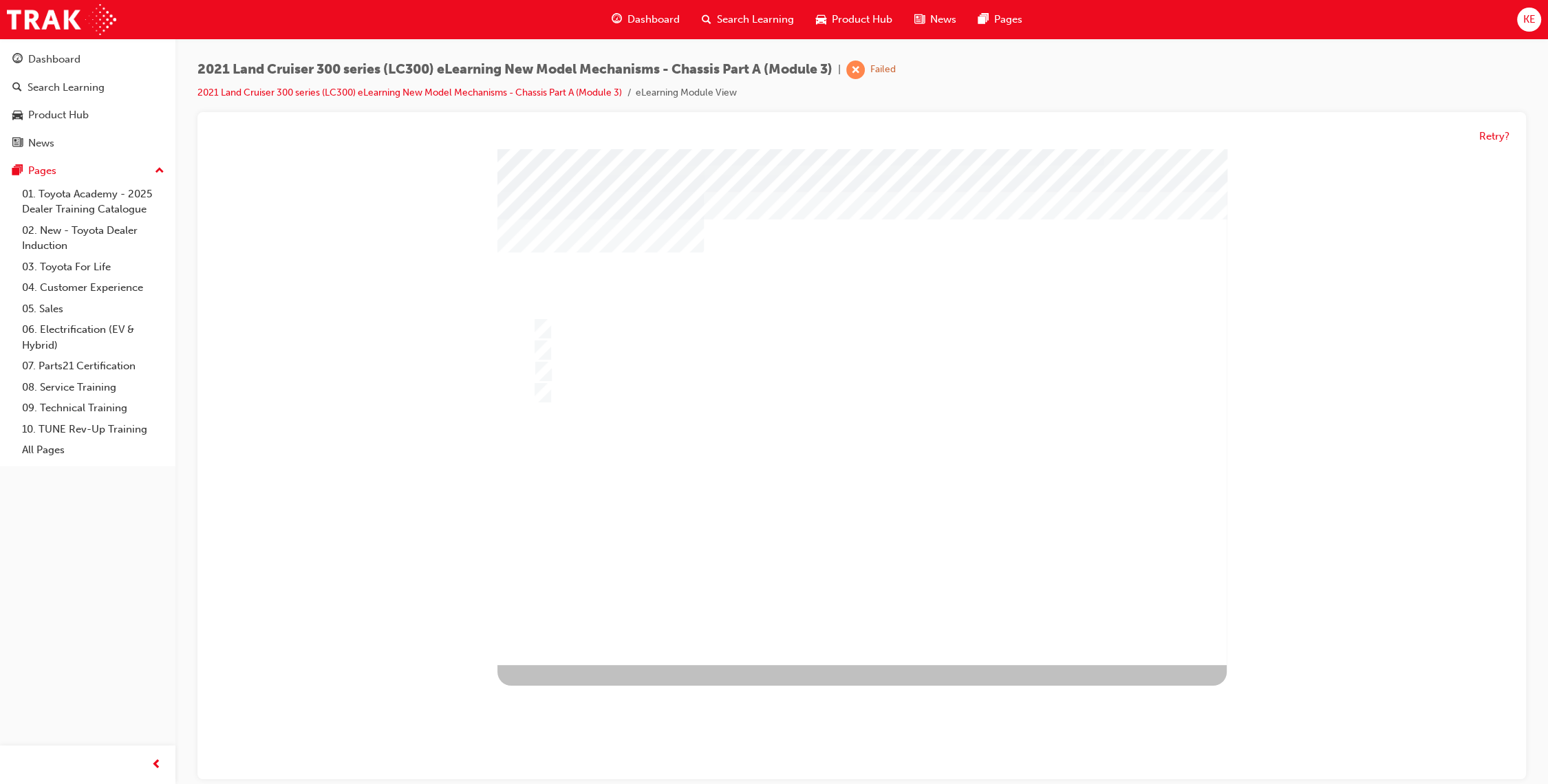
click at [836, 610] on div "" at bounding box center [862, 639] width 729 height 60
click at [828, 542] on div at bounding box center [862, 407] width 729 height 516
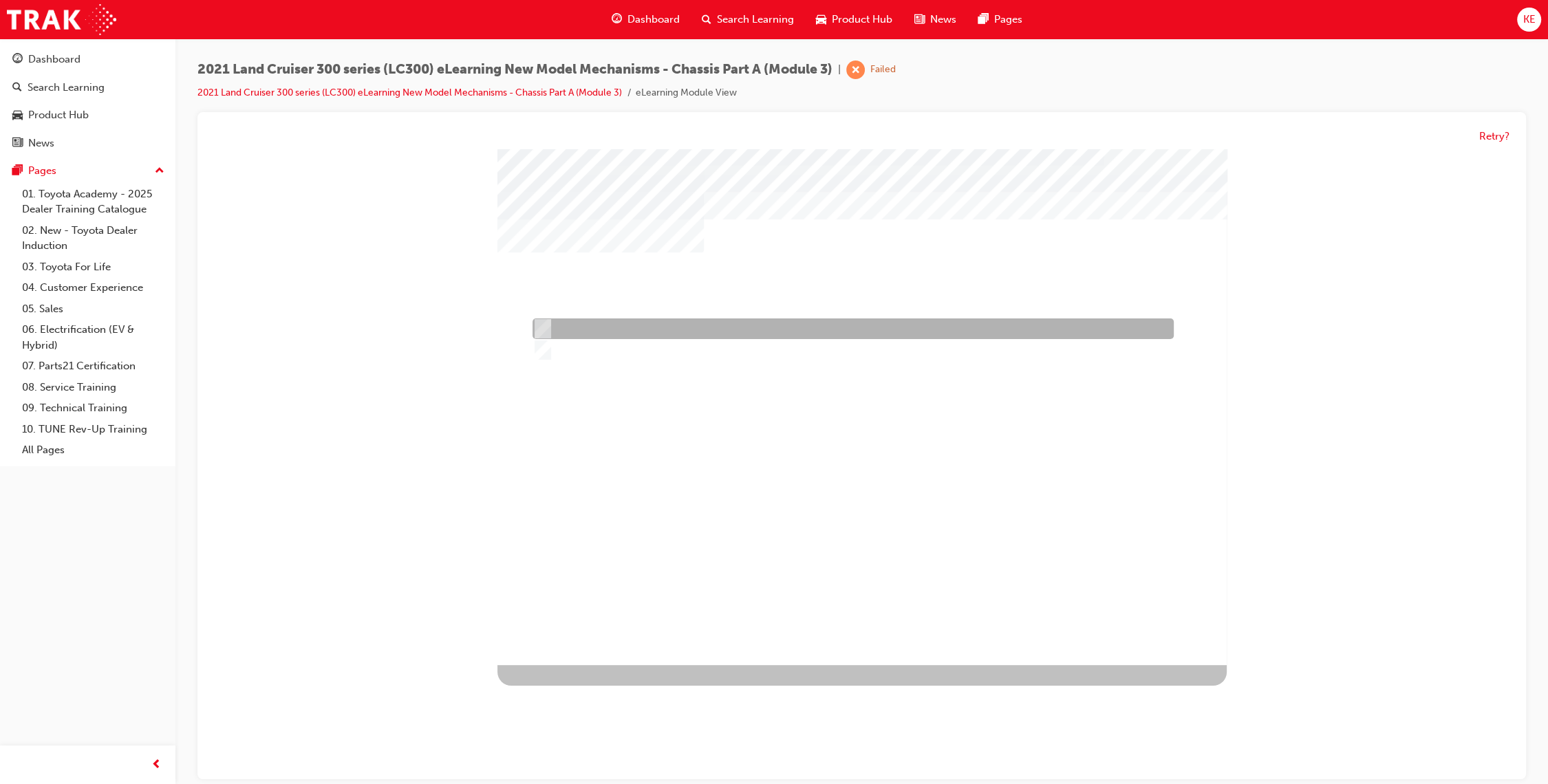
click at [749, 329] on div at bounding box center [849, 329] width 641 height 21
radio input "true"
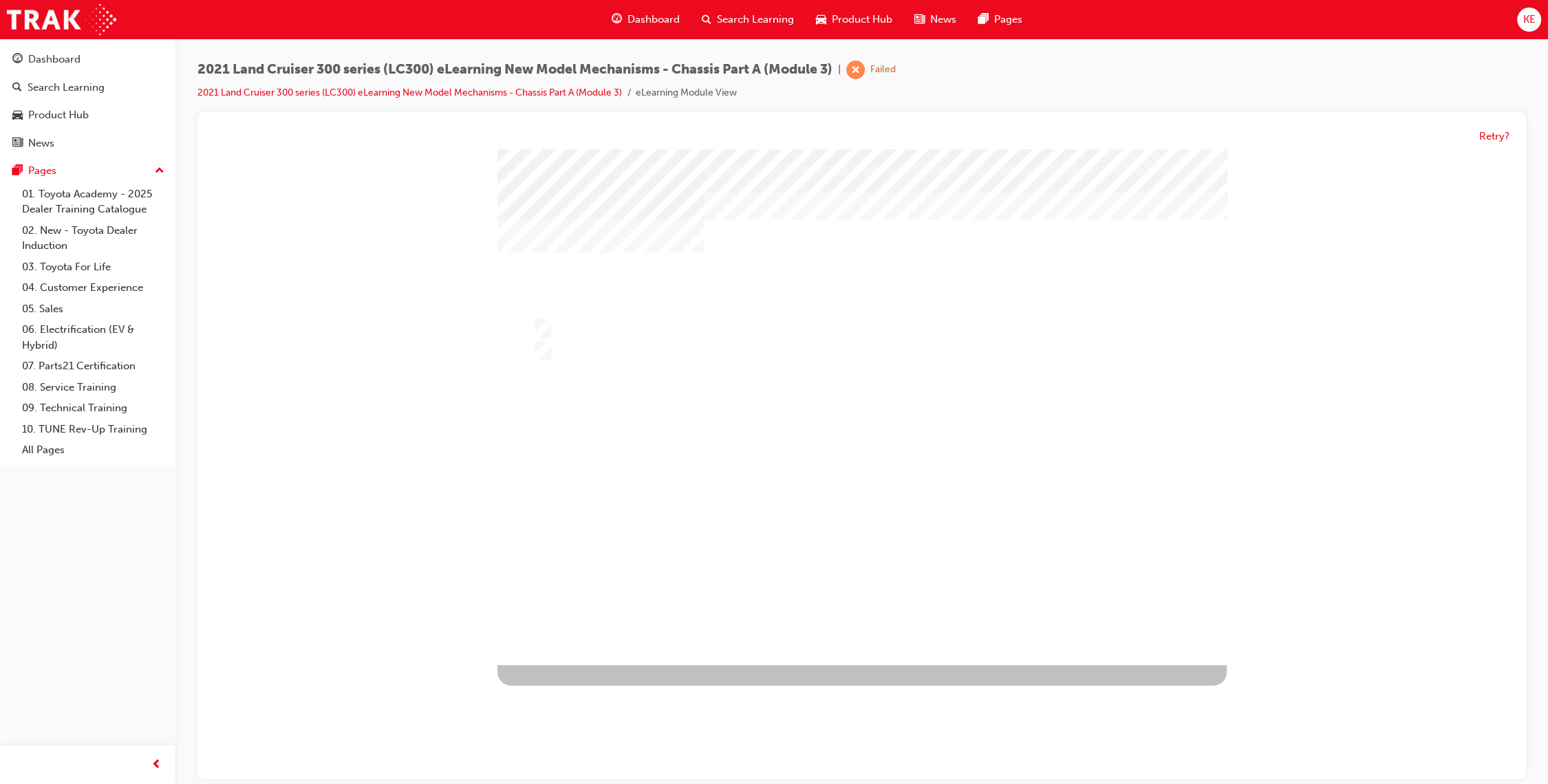
click at [895, 513] on div at bounding box center [862, 407] width 729 height 516
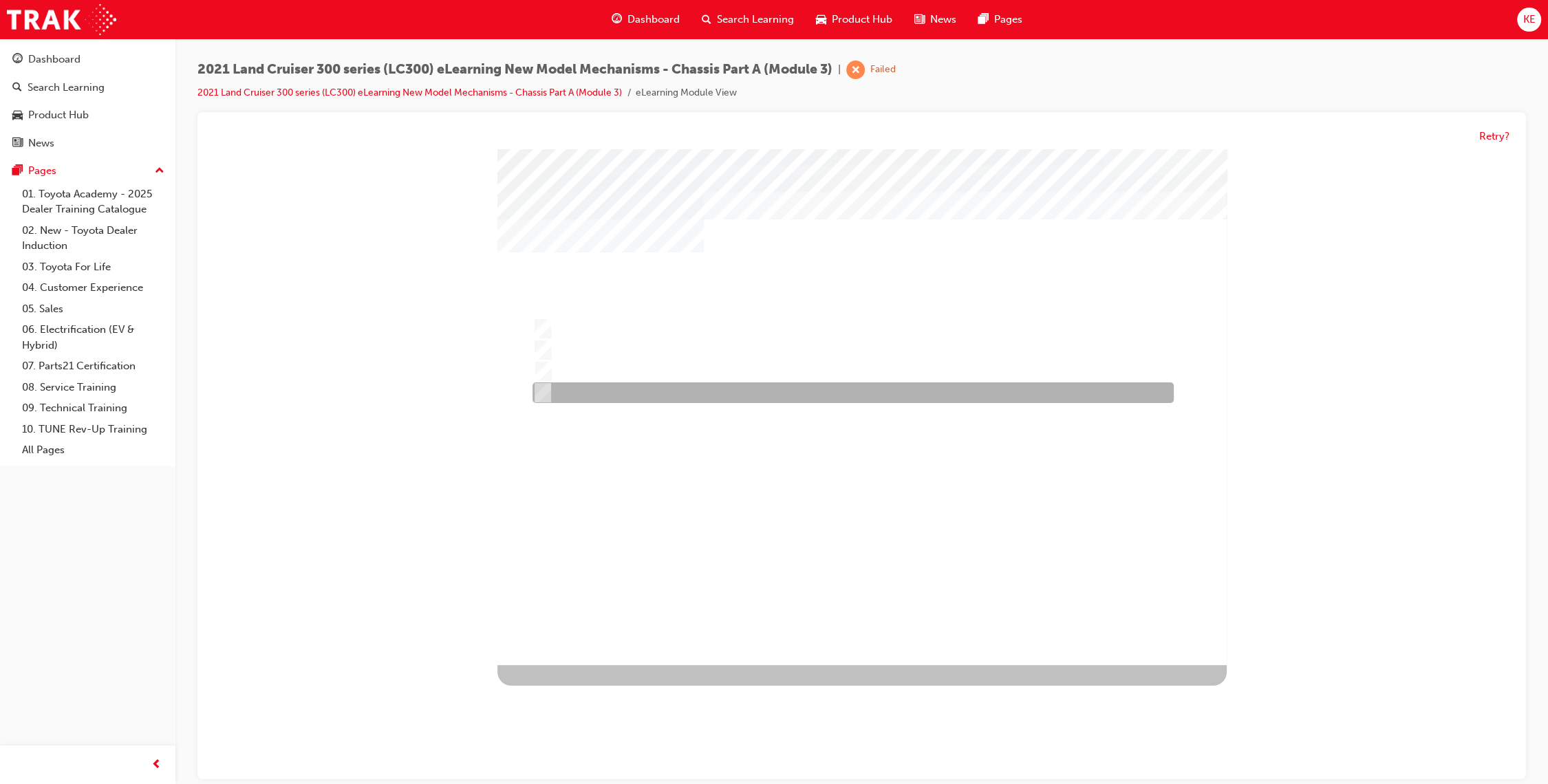
click at [936, 394] on div at bounding box center [849, 393] width 641 height 21
radio input "true"
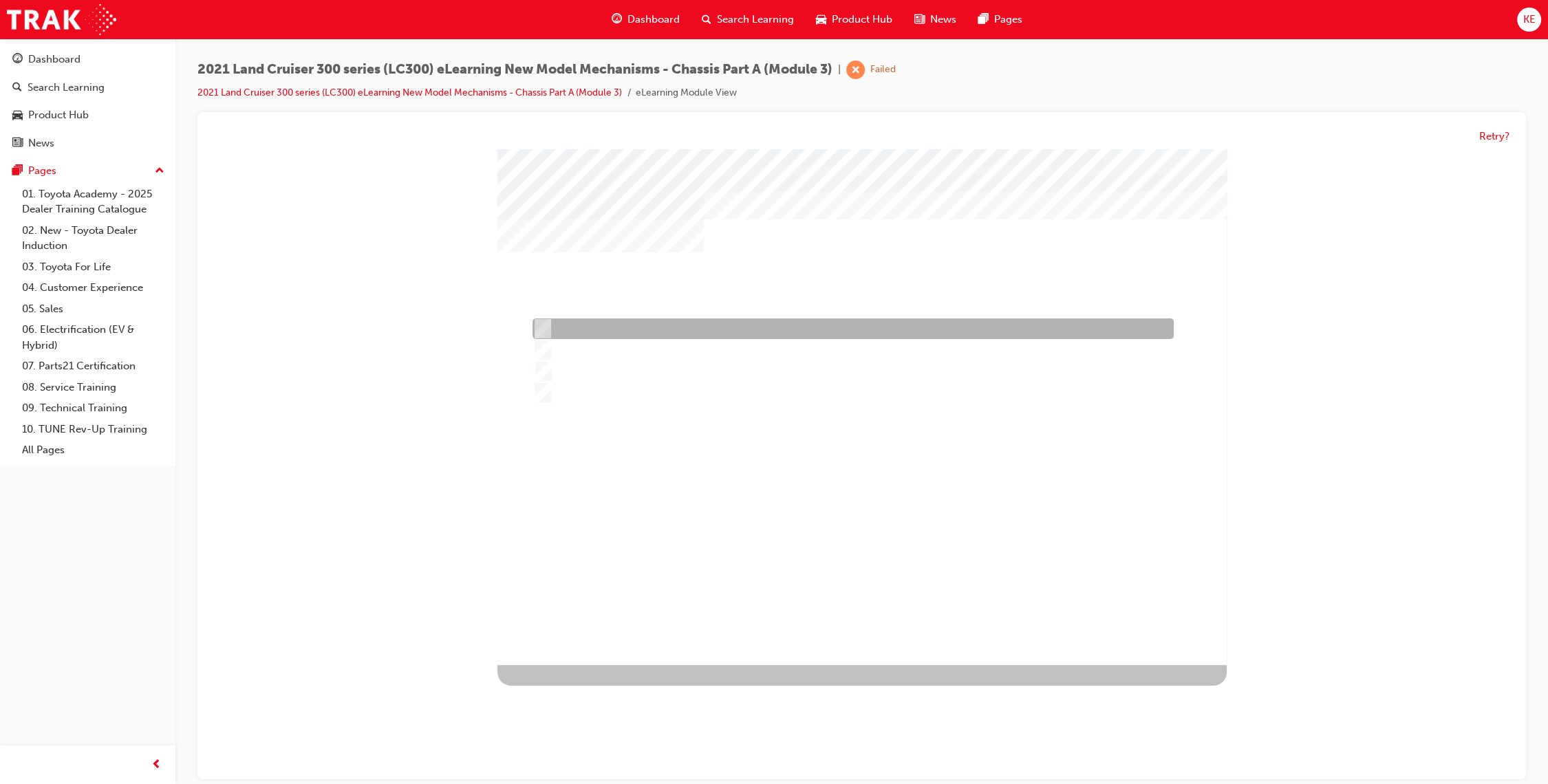
click at [819, 323] on div at bounding box center [849, 329] width 641 height 21
radio input "true"
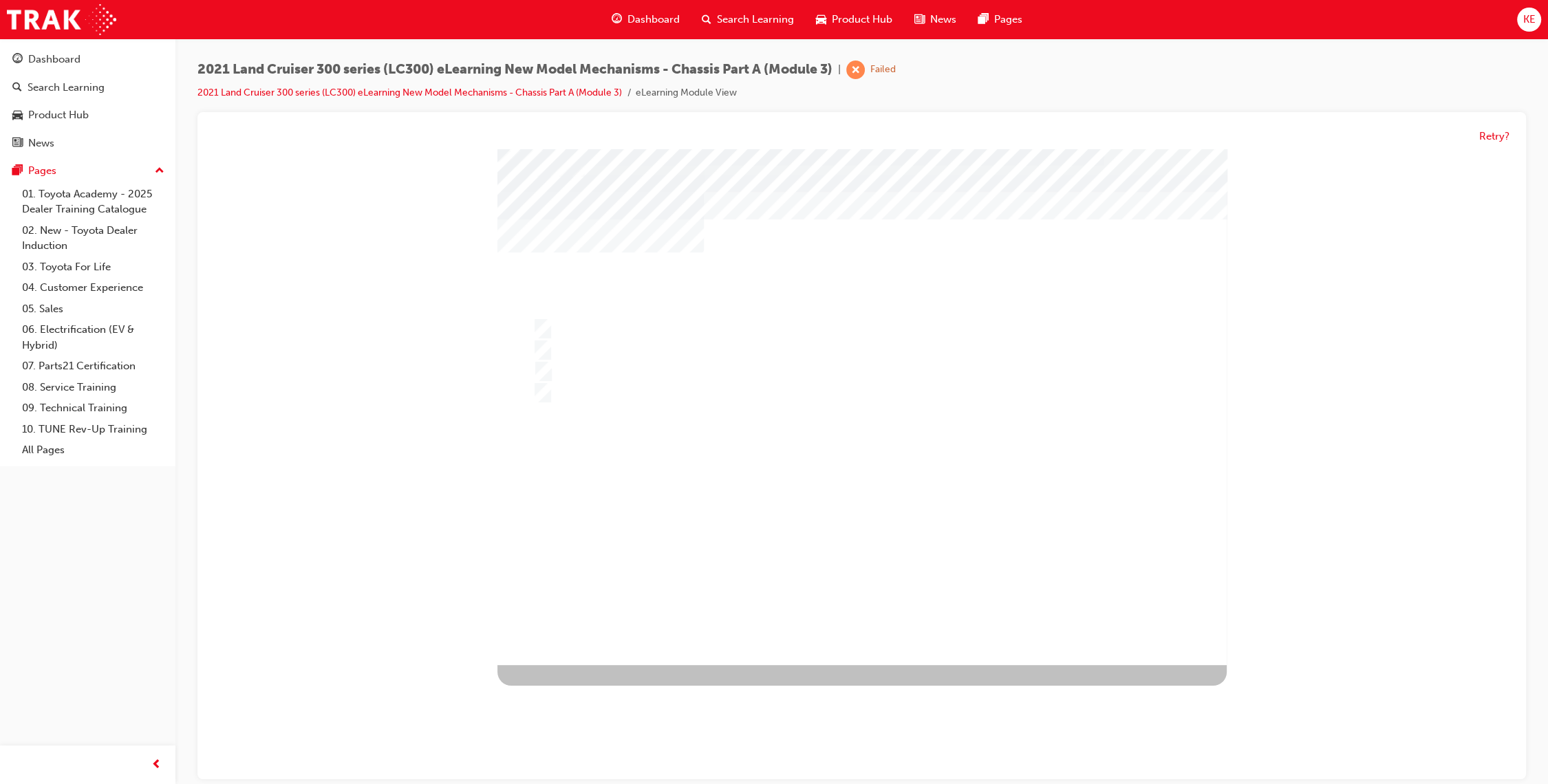
click at [900, 531] on div at bounding box center [862, 407] width 729 height 516
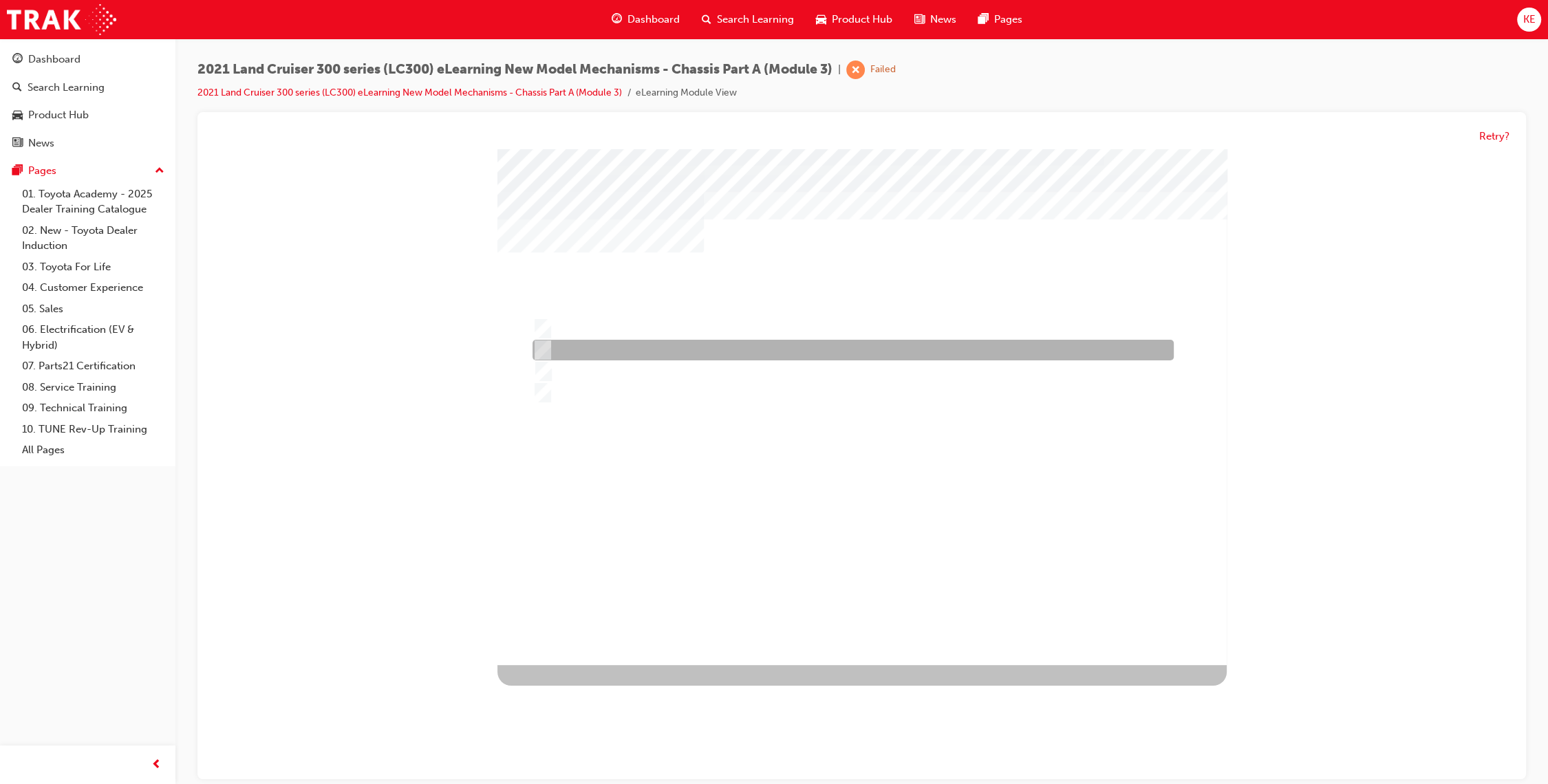
click at [843, 355] on div at bounding box center [849, 350] width 641 height 21
radio input "true"
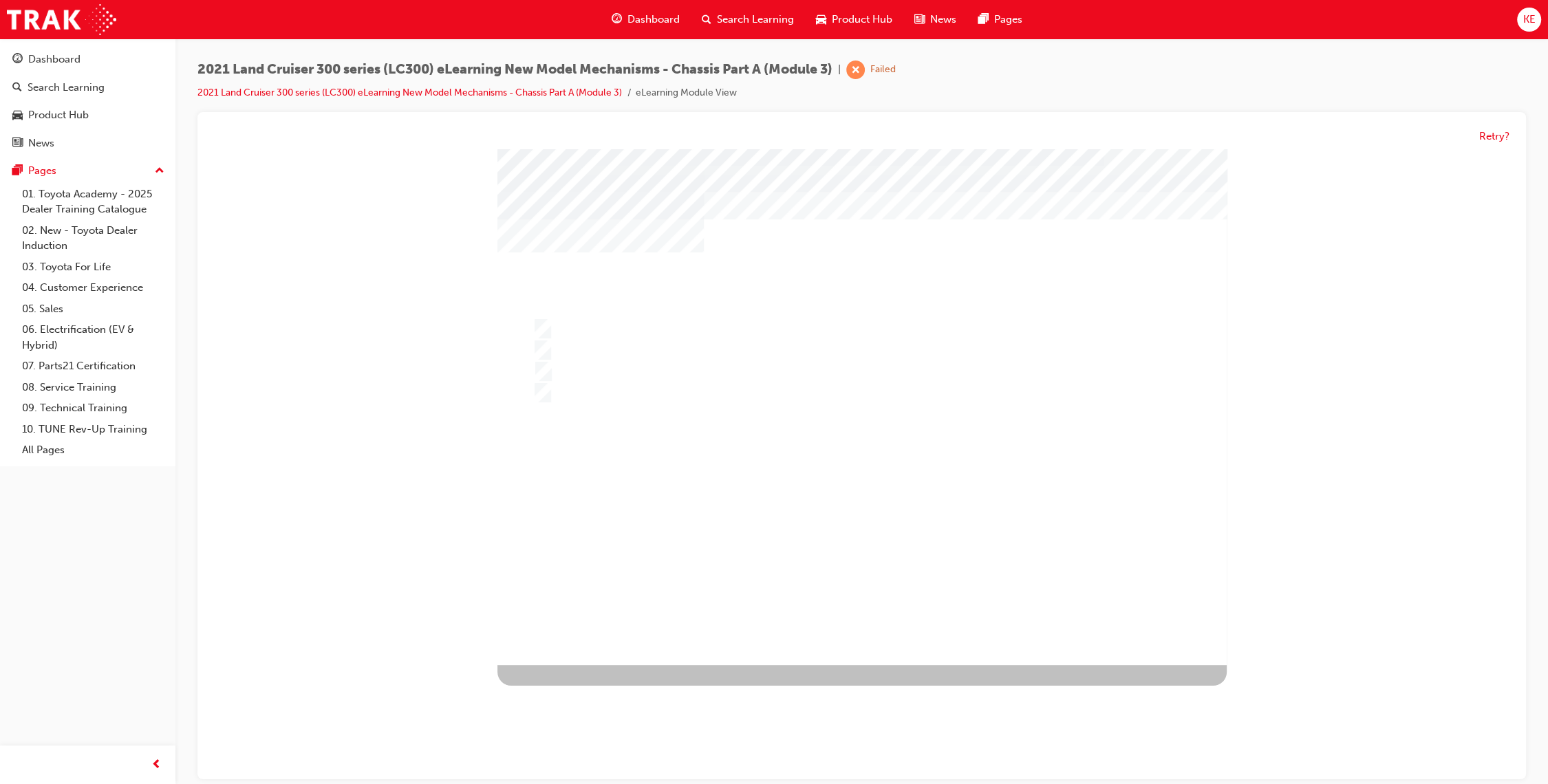
click at [842, 563] on div "" at bounding box center [862, 407] width 729 height 516
click at [823, 534] on div at bounding box center [862, 407] width 729 height 516
click at [813, 315] on div "" at bounding box center [862, 407] width 729 height 516
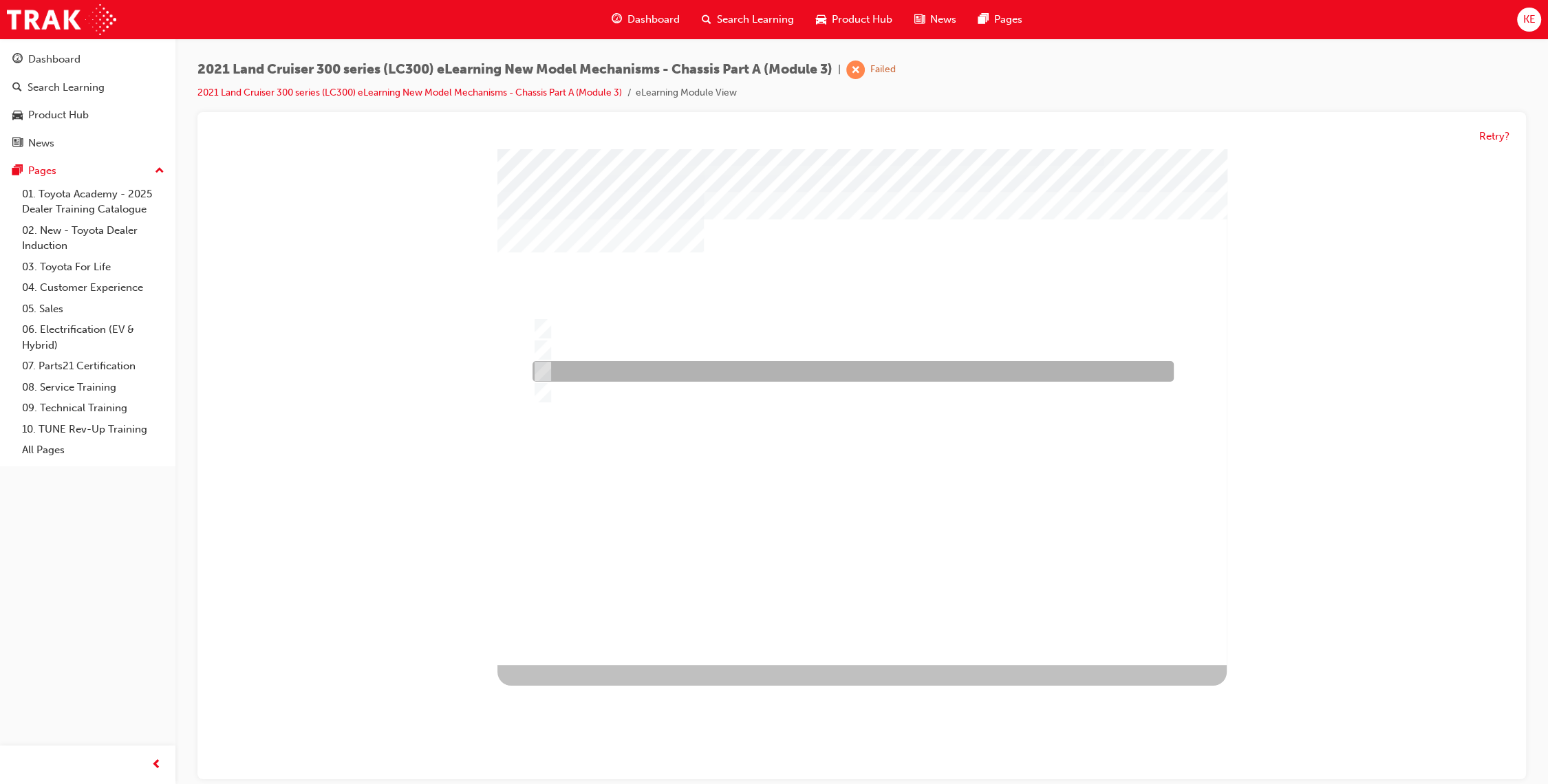
click at [803, 369] on div at bounding box center [849, 372] width 641 height 21
radio input "true"
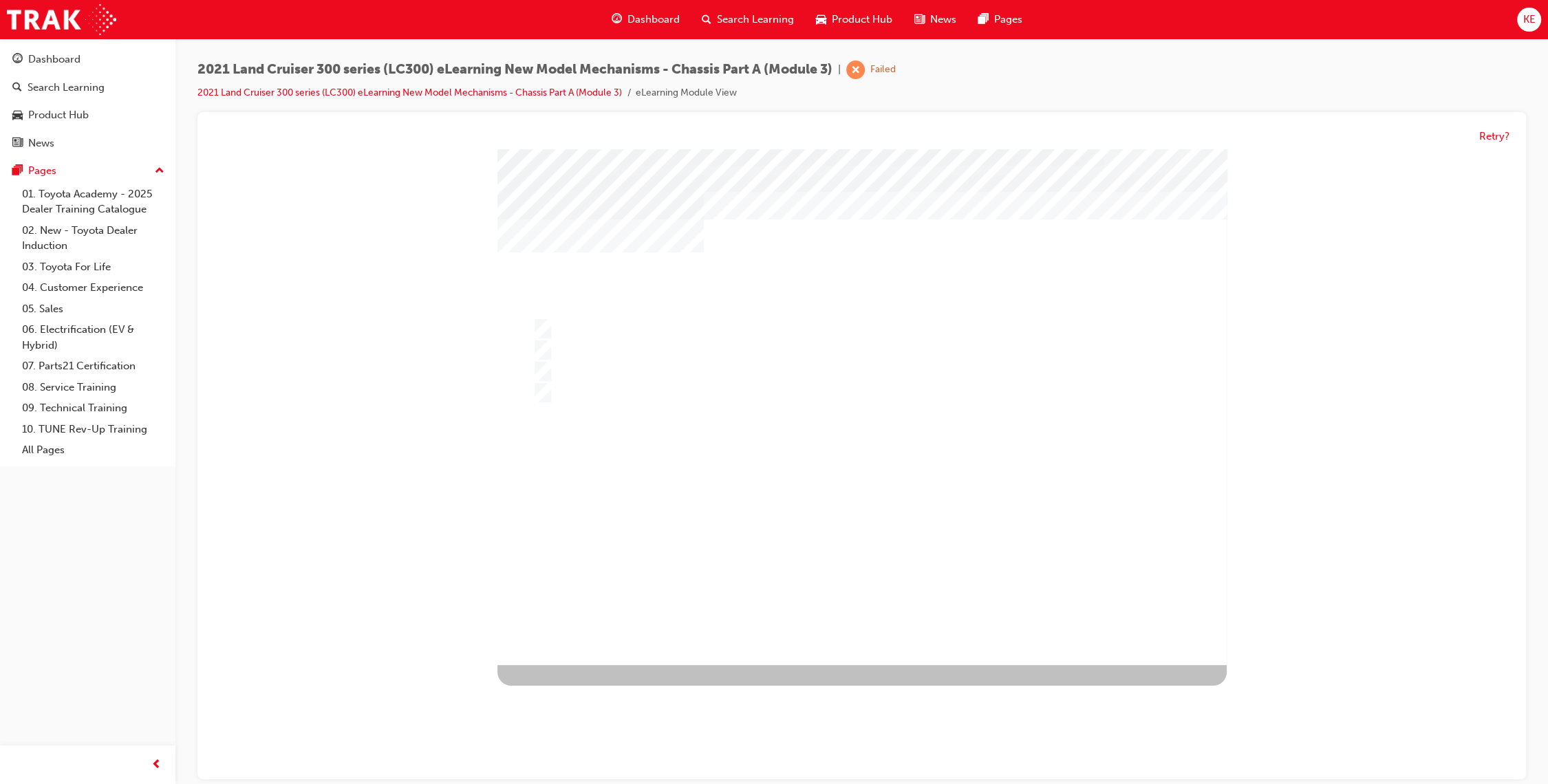
click at [835, 531] on div at bounding box center [862, 407] width 729 height 516
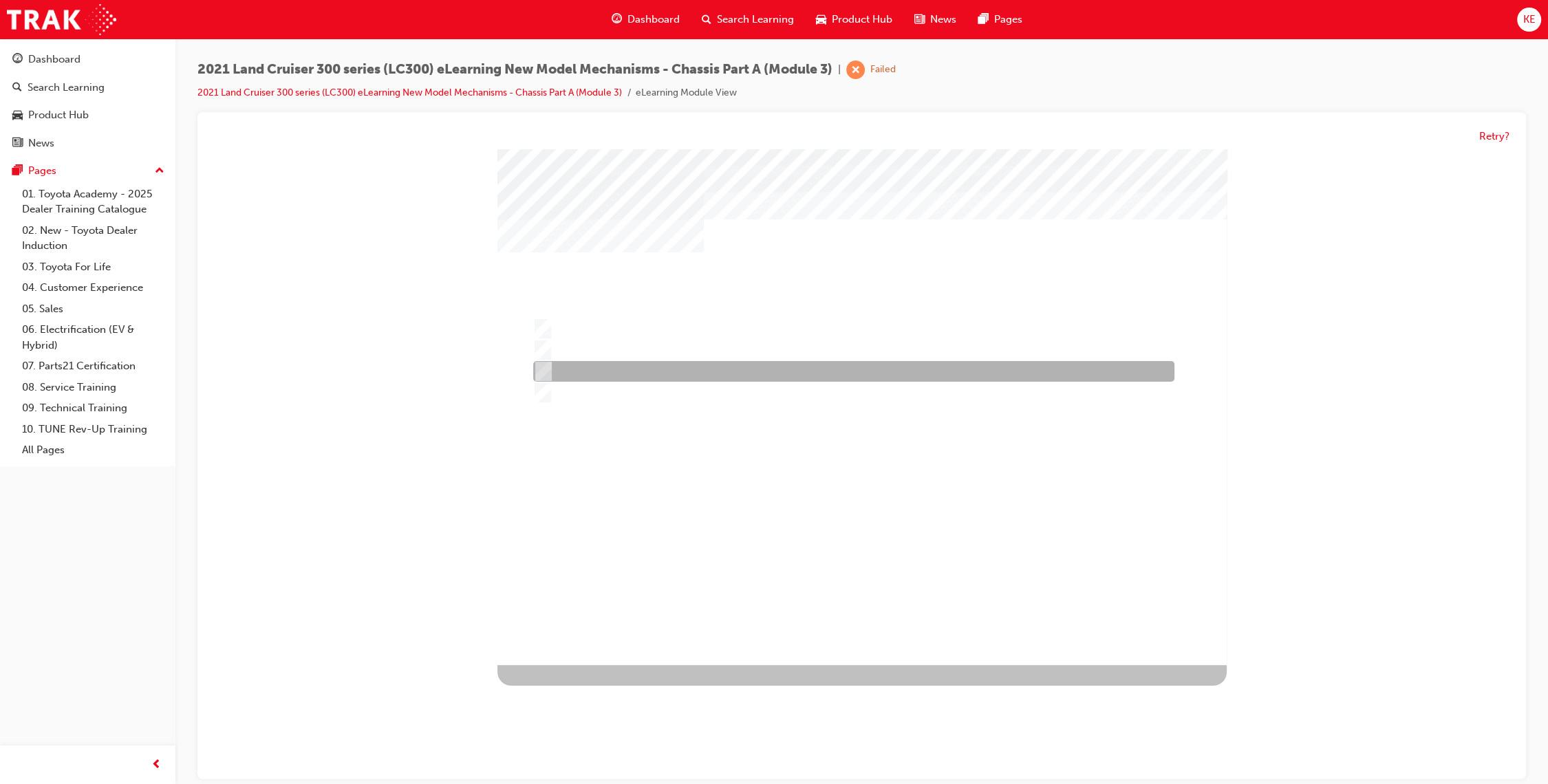
click at [601, 371] on div at bounding box center [850, 372] width 641 height 21
radio input "true"
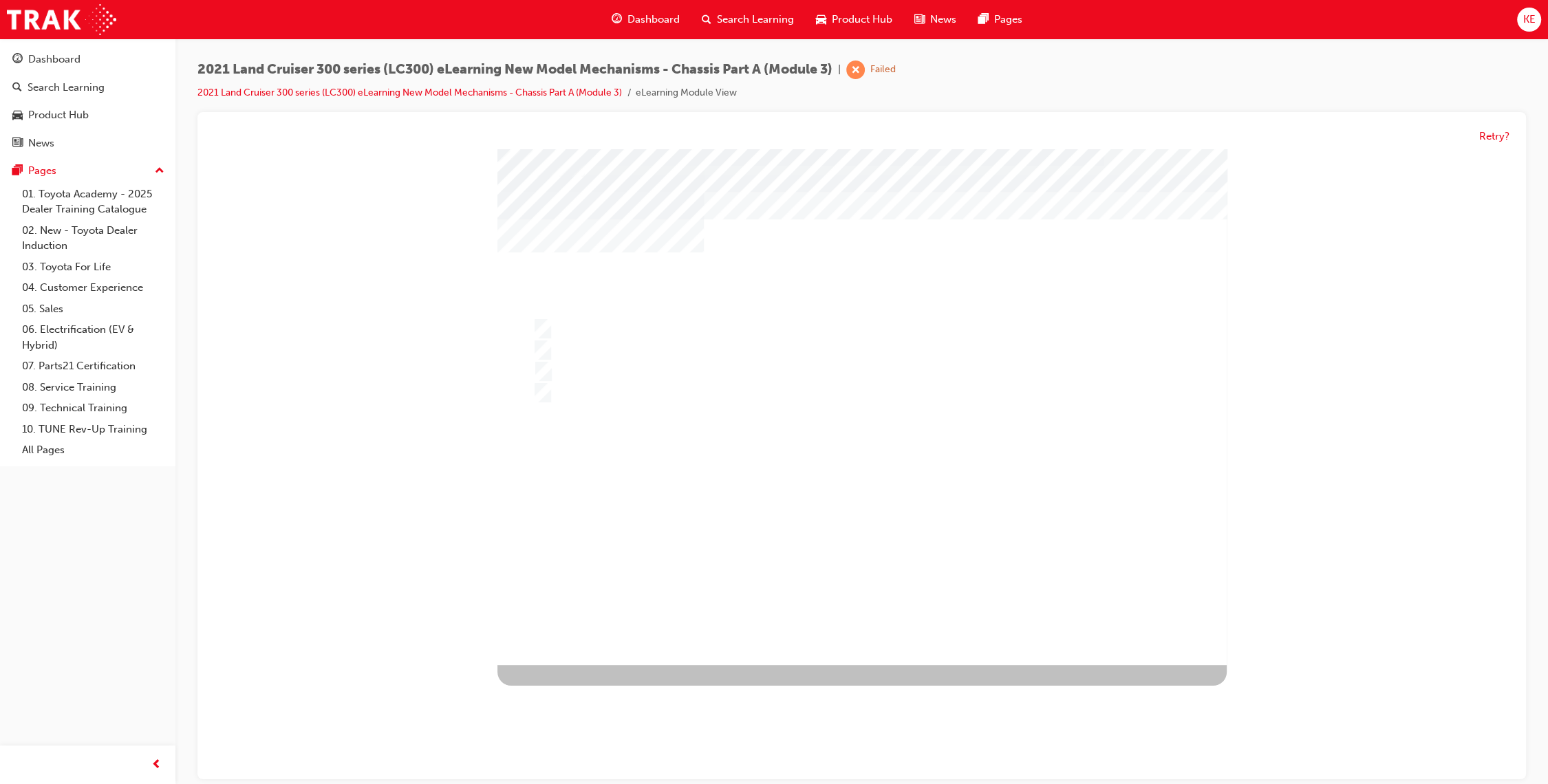
click at [600, 440] on div at bounding box center [862, 407] width 729 height 516
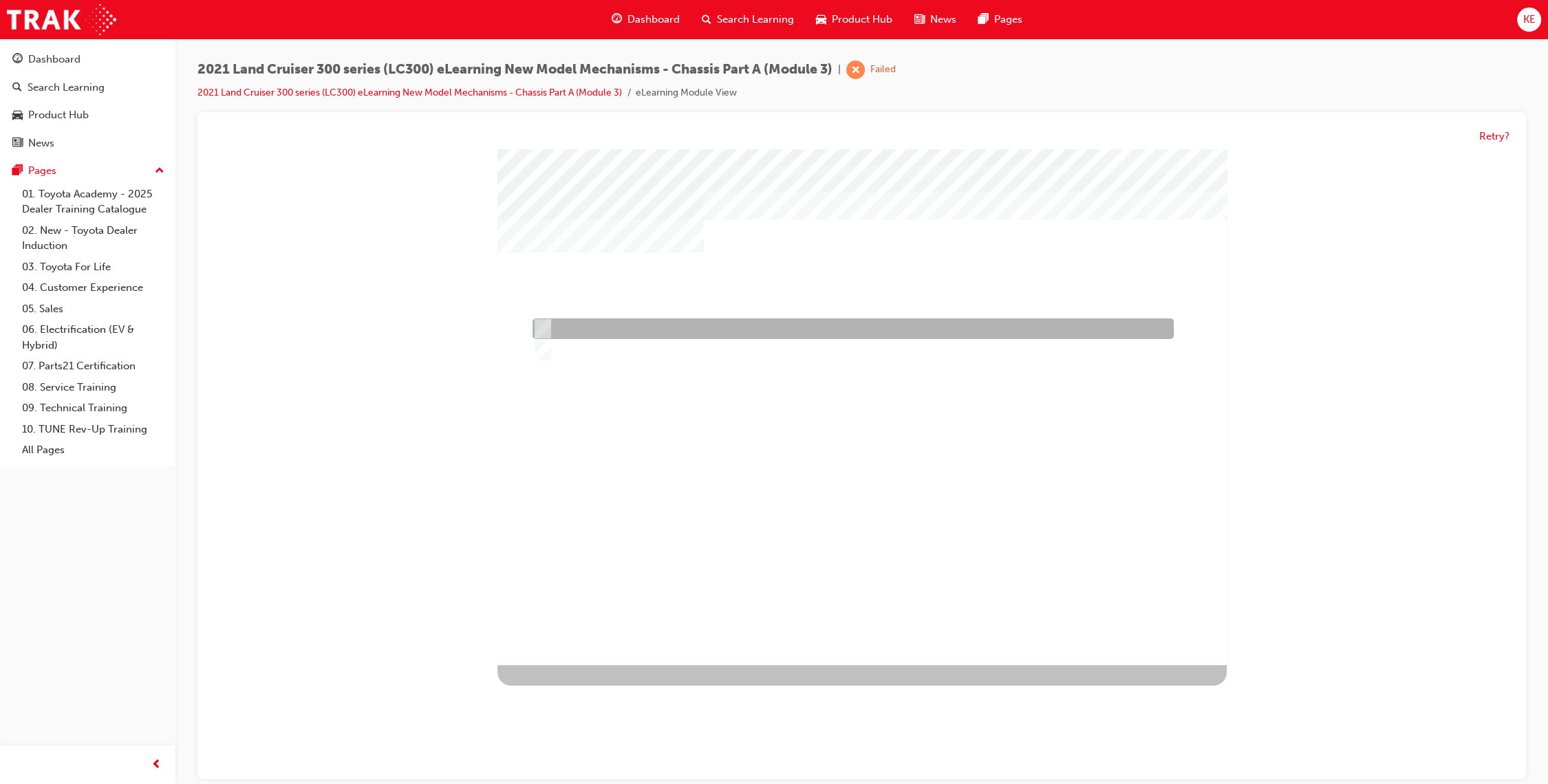
drag, startPoint x: 629, startPoint y: 333, endPoint x: 686, endPoint y: 394, distance: 83.5
click at [631, 333] on div at bounding box center [849, 329] width 641 height 21
radio input "true"
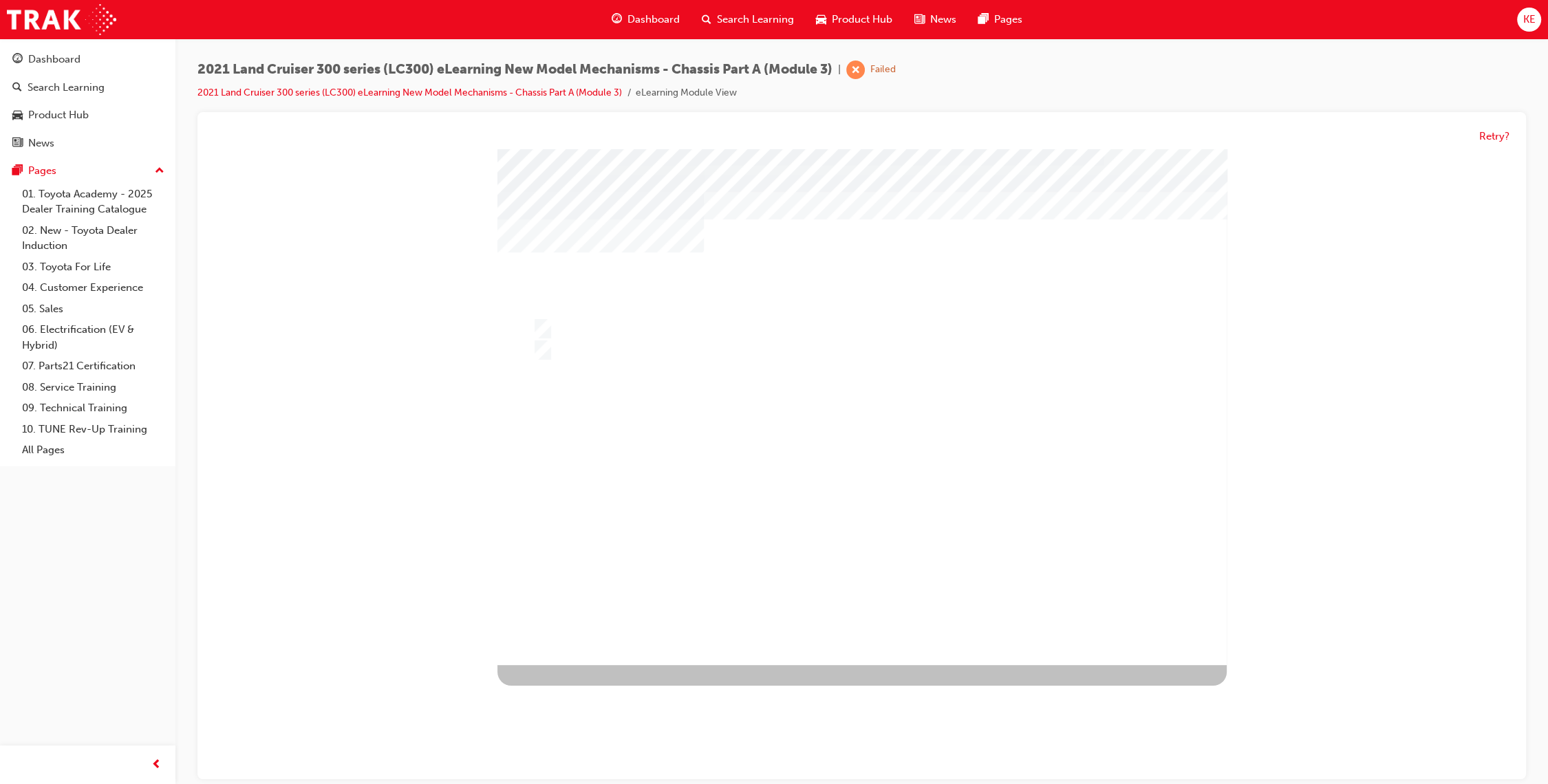
click at [842, 598] on div "" at bounding box center [862, 407] width 729 height 516
click at [770, 526] on div at bounding box center [862, 407] width 729 height 516
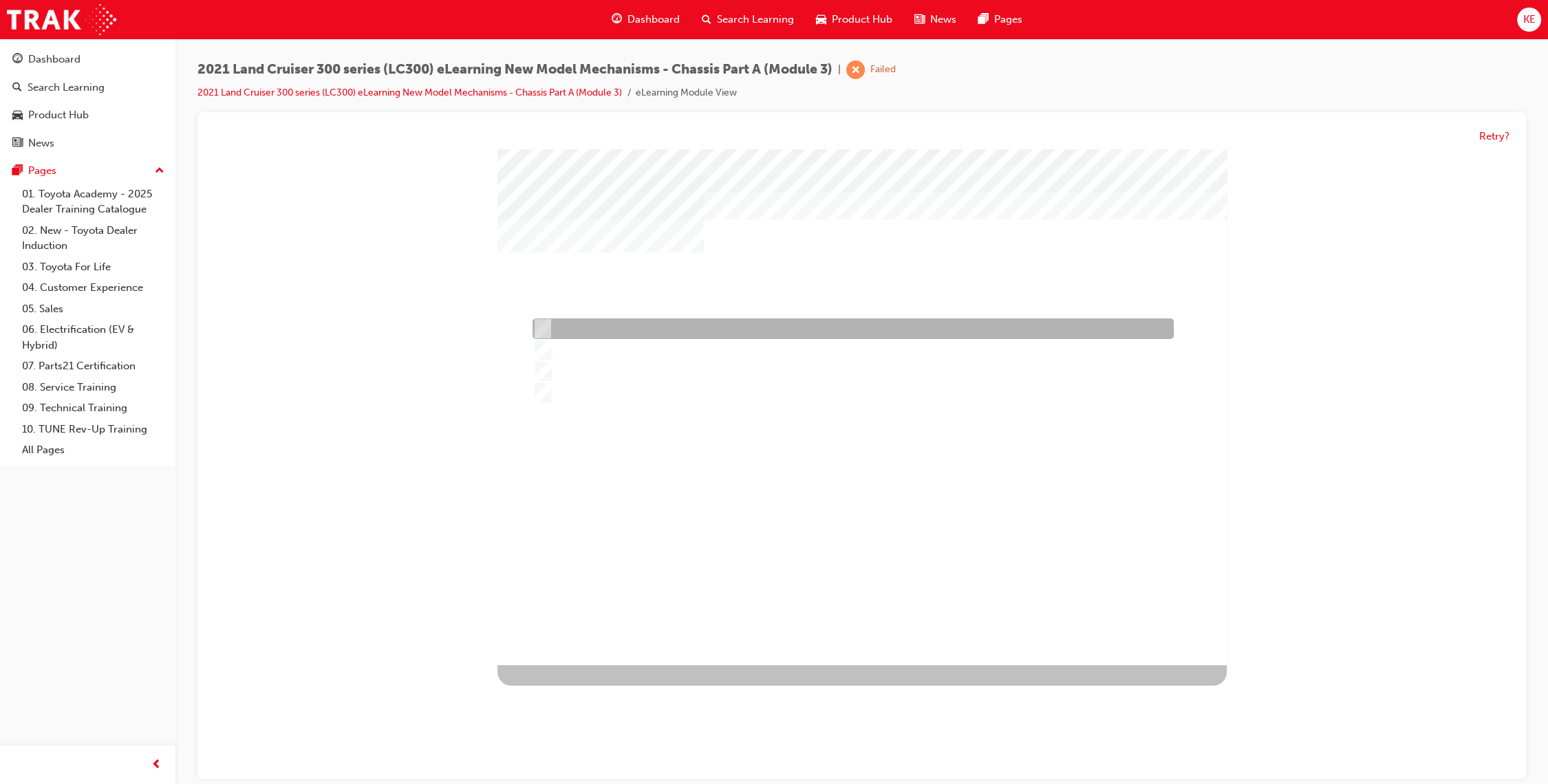
click at [636, 333] on div at bounding box center [849, 329] width 641 height 21
radio input "true"
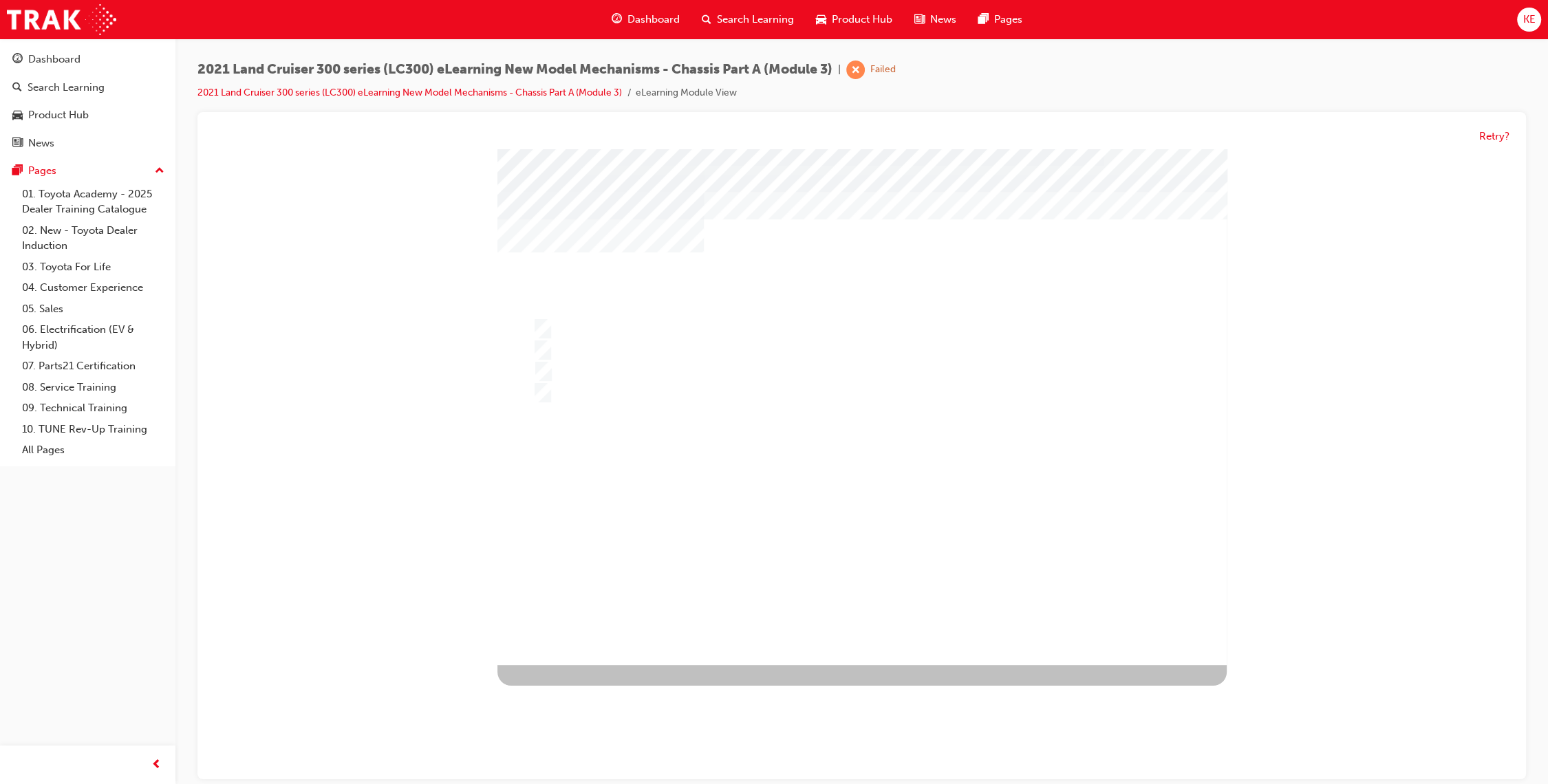
click at [771, 547] on div at bounding box center [862, 407] width 729 height 516
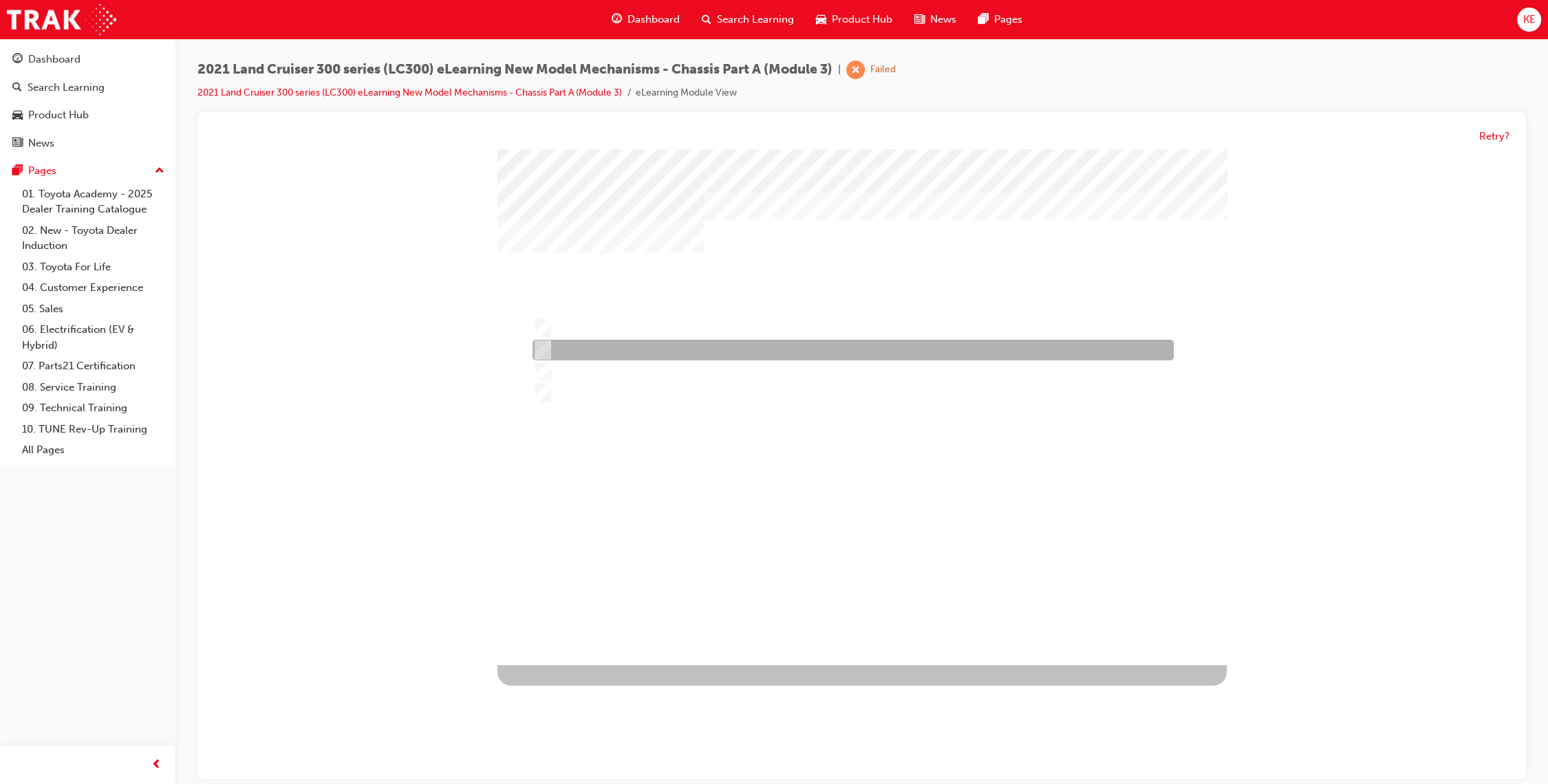
drag, startPoint x: 673, startPoint y: 344, endPoint x: 727, endPoint y: 412, distance: 86.8
click at [675, 344] on div at bounding box center [849, 350] width 641 height 21
radio input "true"
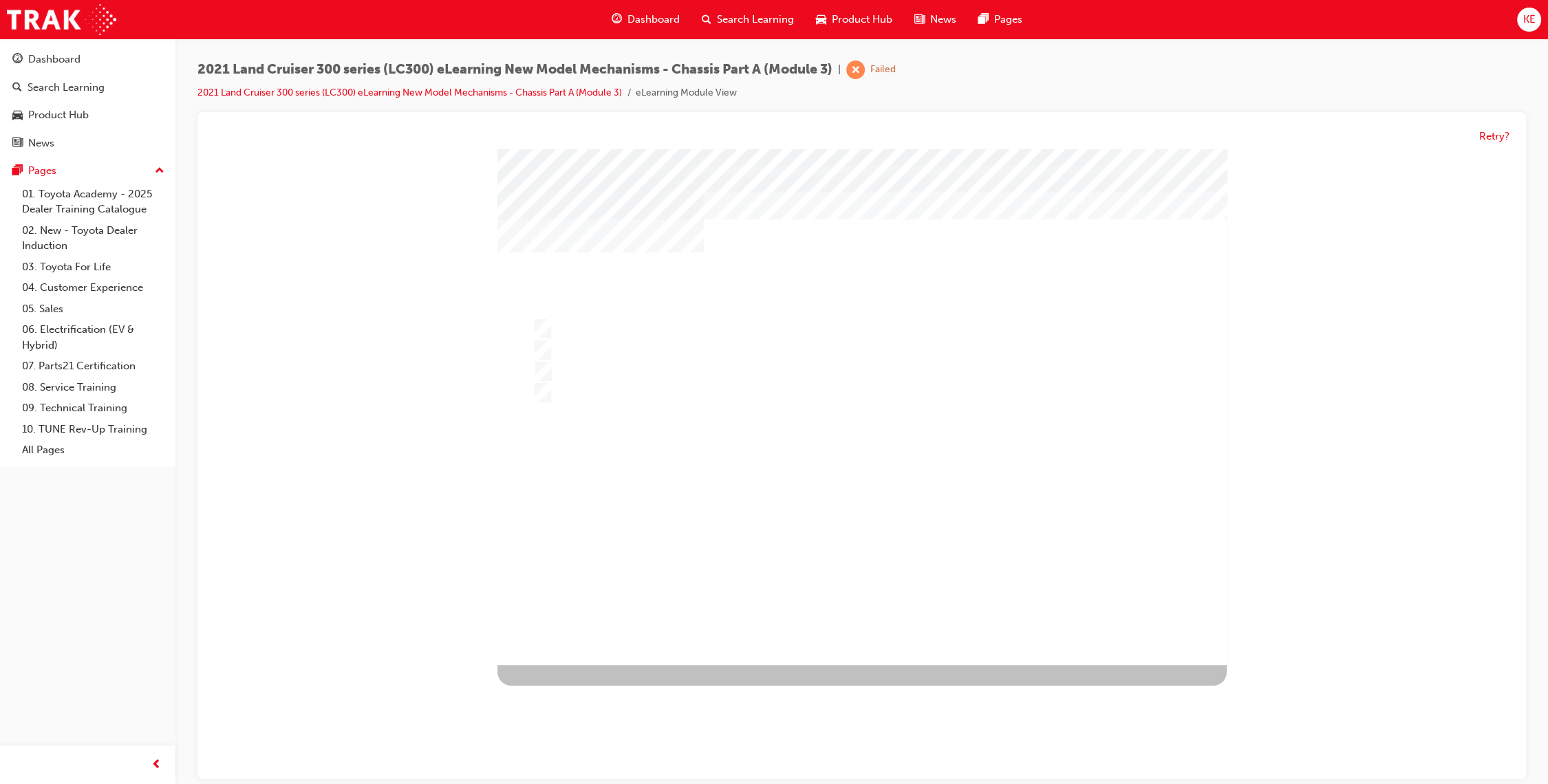
click at [797, 497] on div at bounding box center [862, 407] width 729 height 516
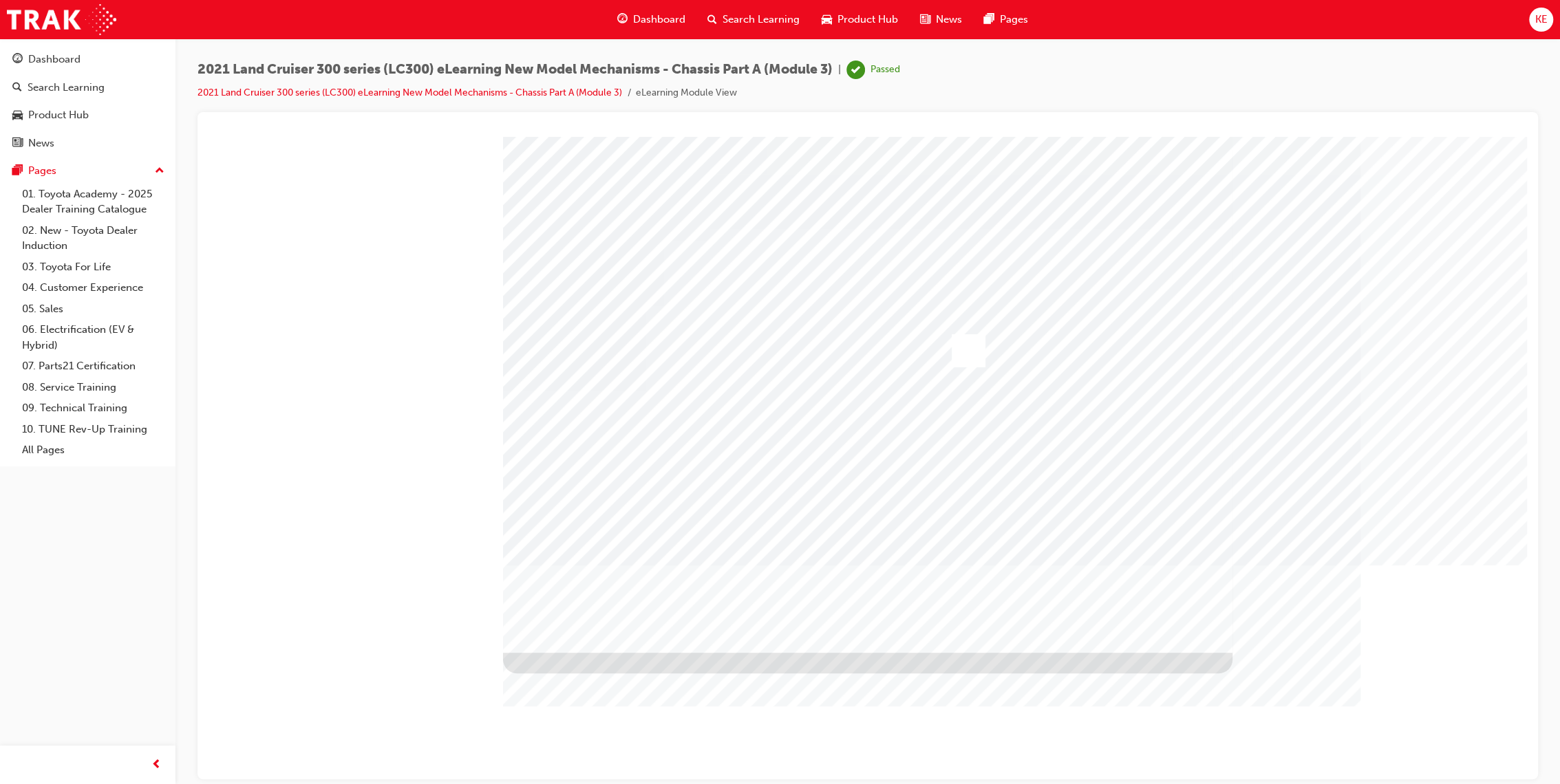
click at [762, 16] on span "Search Learning" at bounding box center [761, 19] width 77 height 16
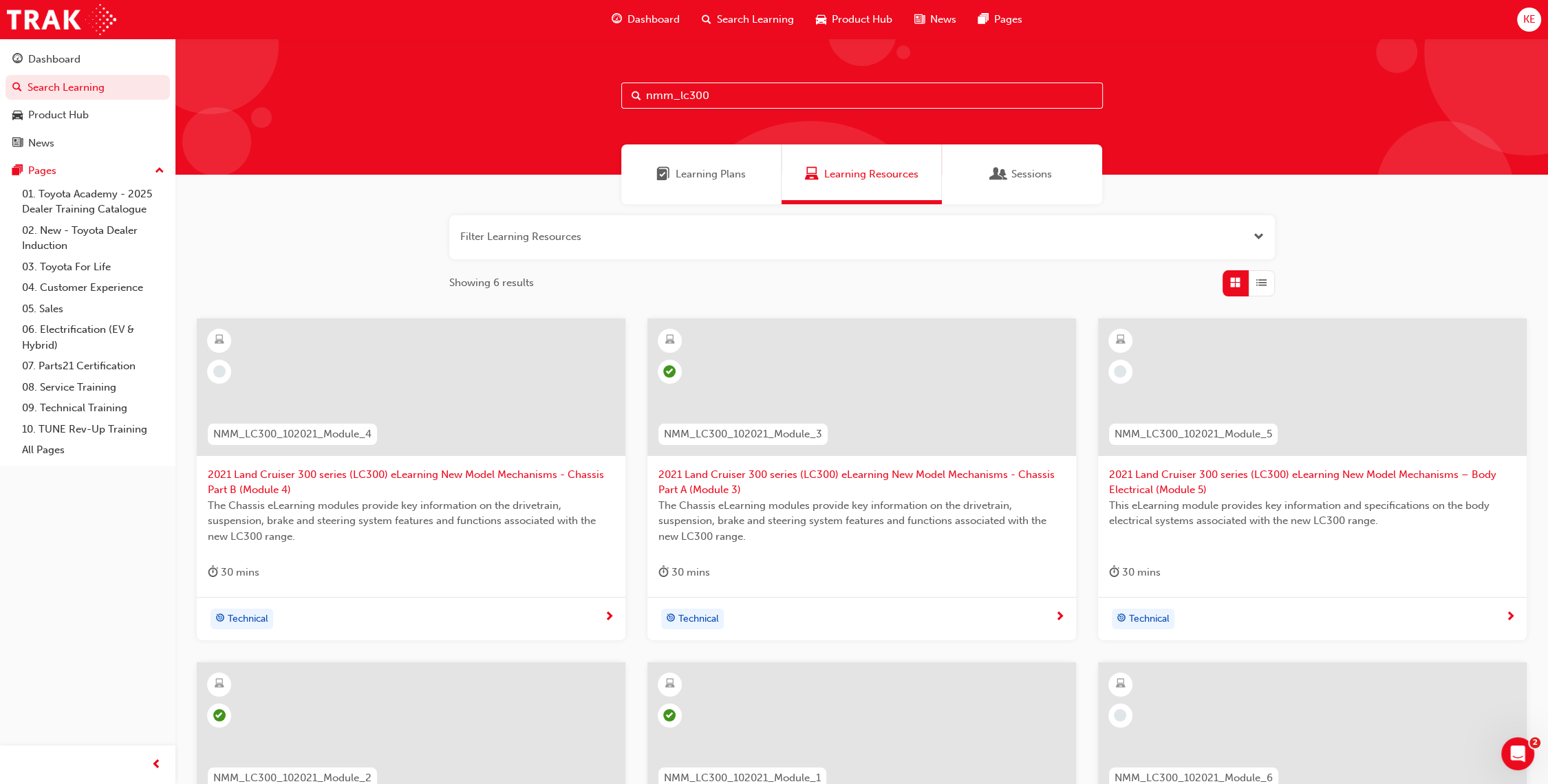
click at [504, 487] on span "2021 Land Cruiser 300 series (LC300) eLearning New Model Mechanisms - Chassis P…" at bounding box center [411, 483] width 407 height 31
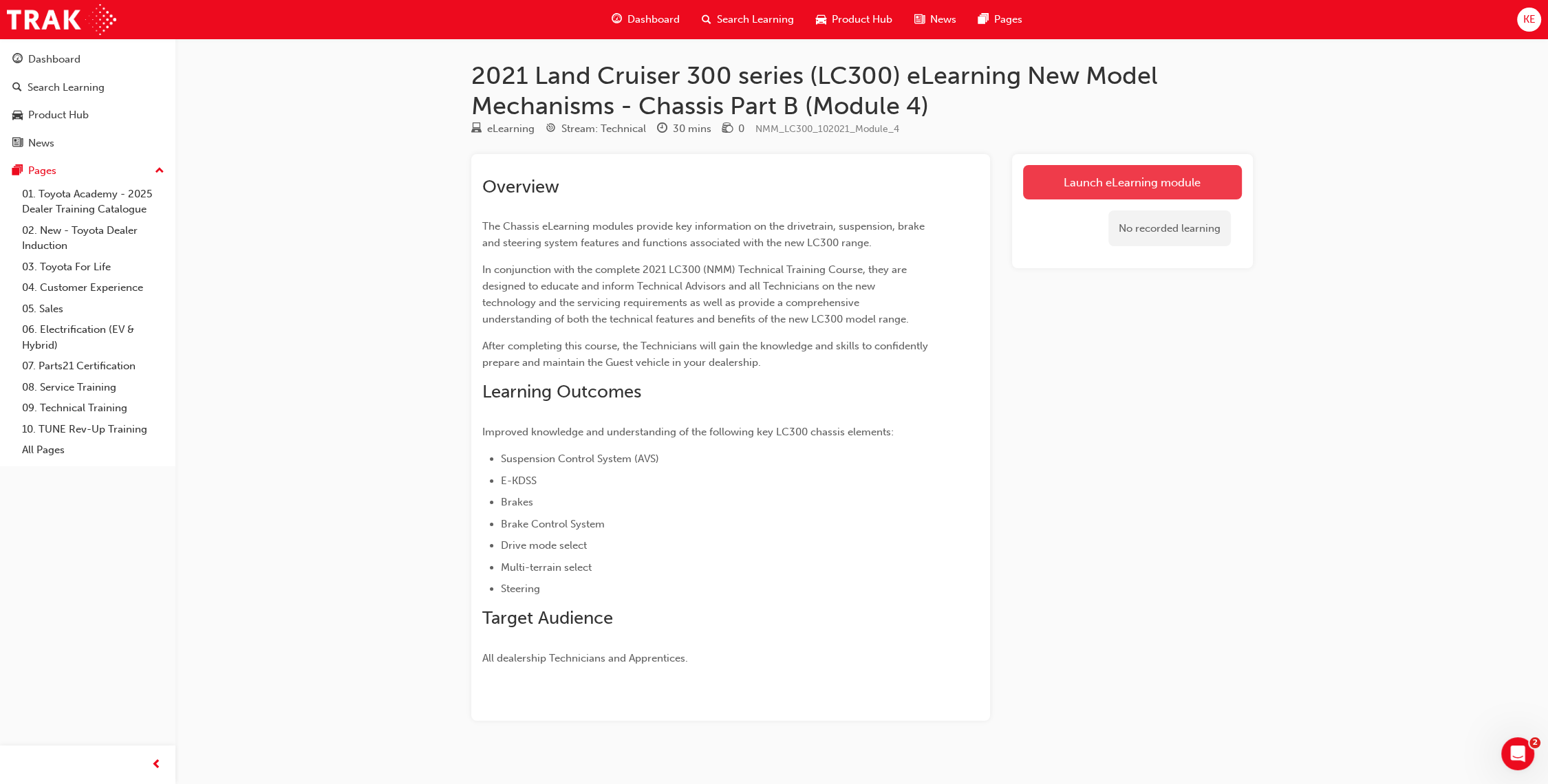
click at [1038, 172] on link "Launch eLearning module" at bounding box center [1133, 182] width 219 height 35
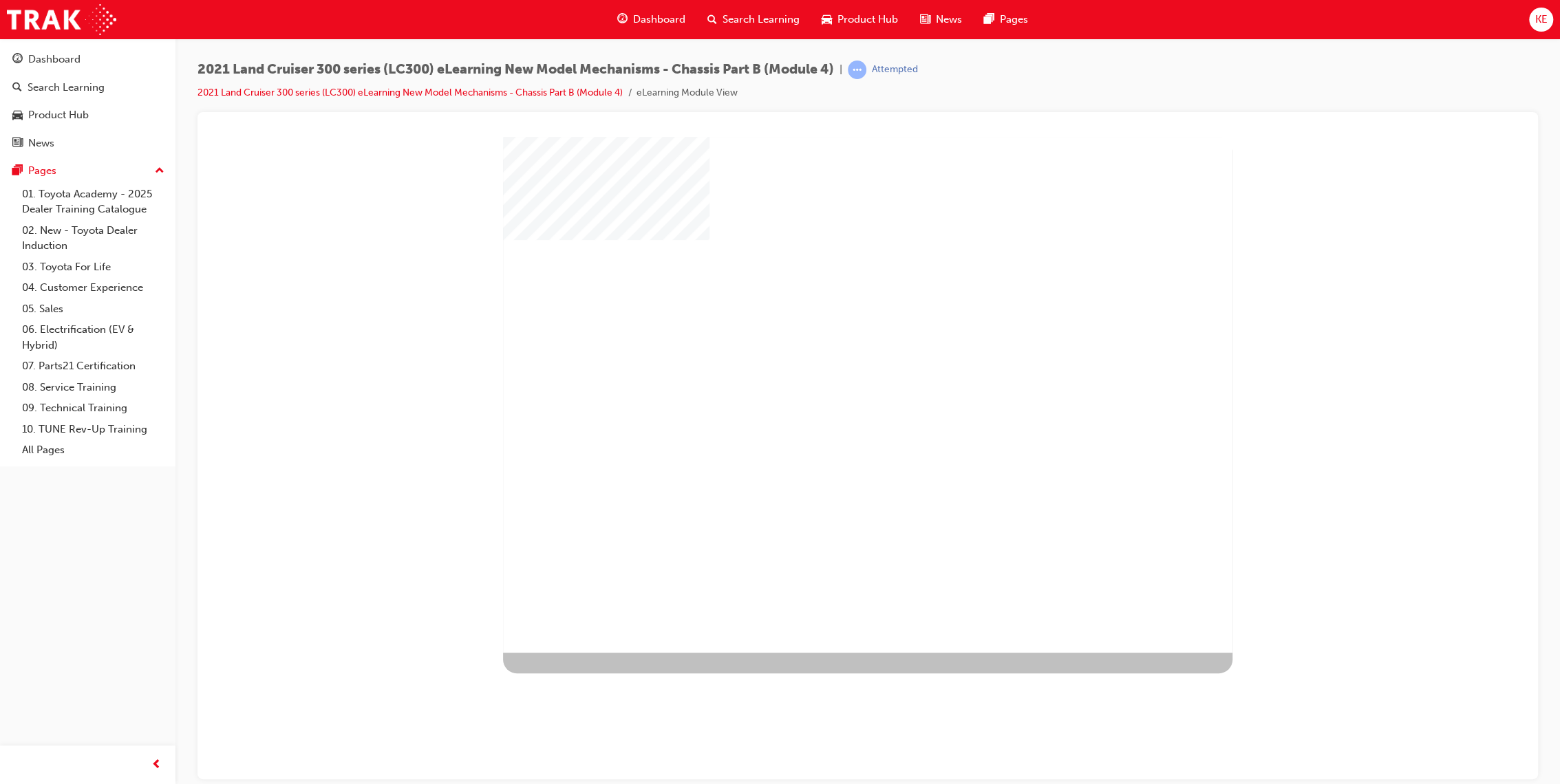
click at [828, 355] on div "play" at bounding box center [828, 355] width 0 height 0
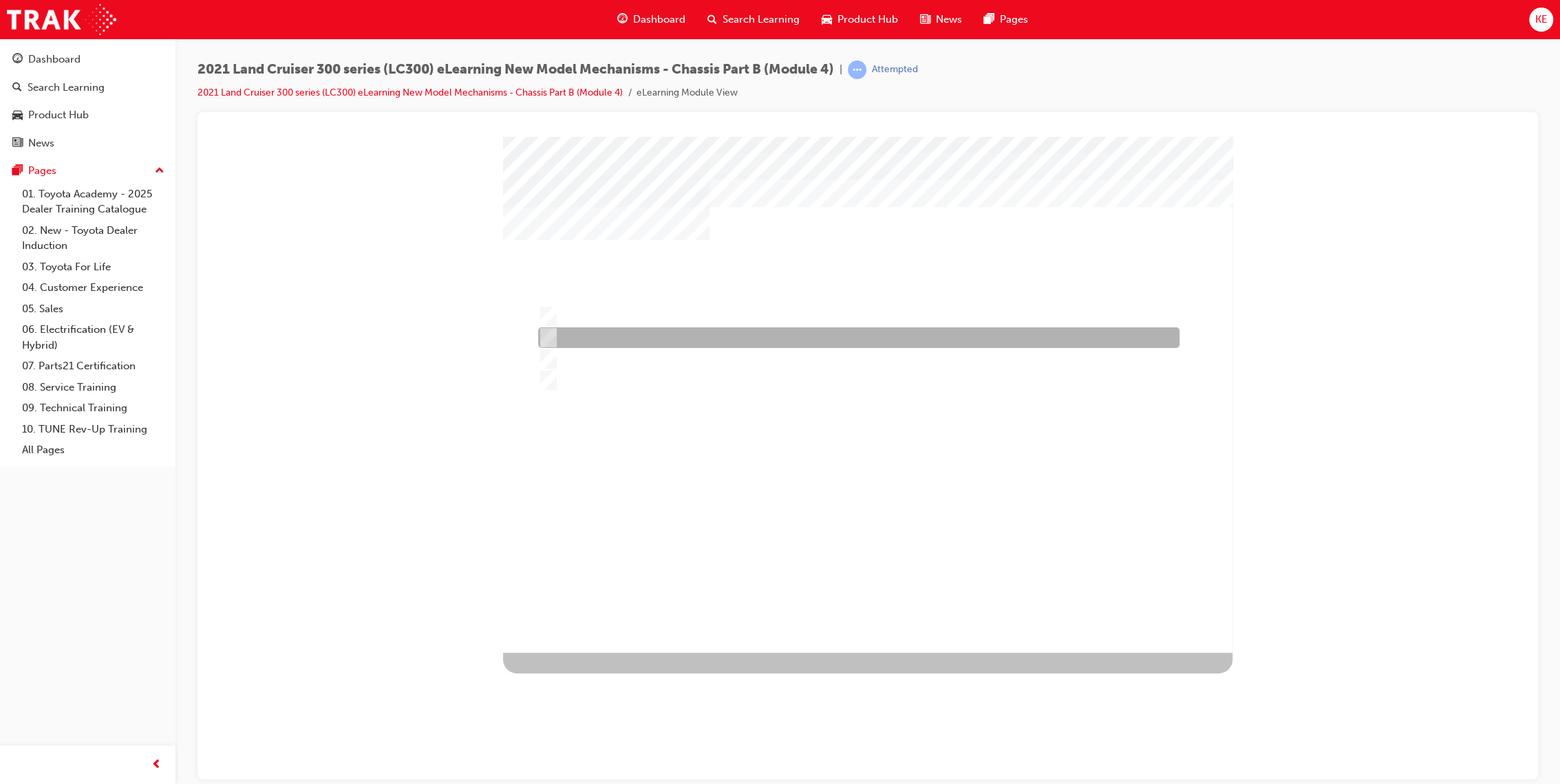
click at [677, 338] on div at bounding box center [855, 338] width 641 height 21
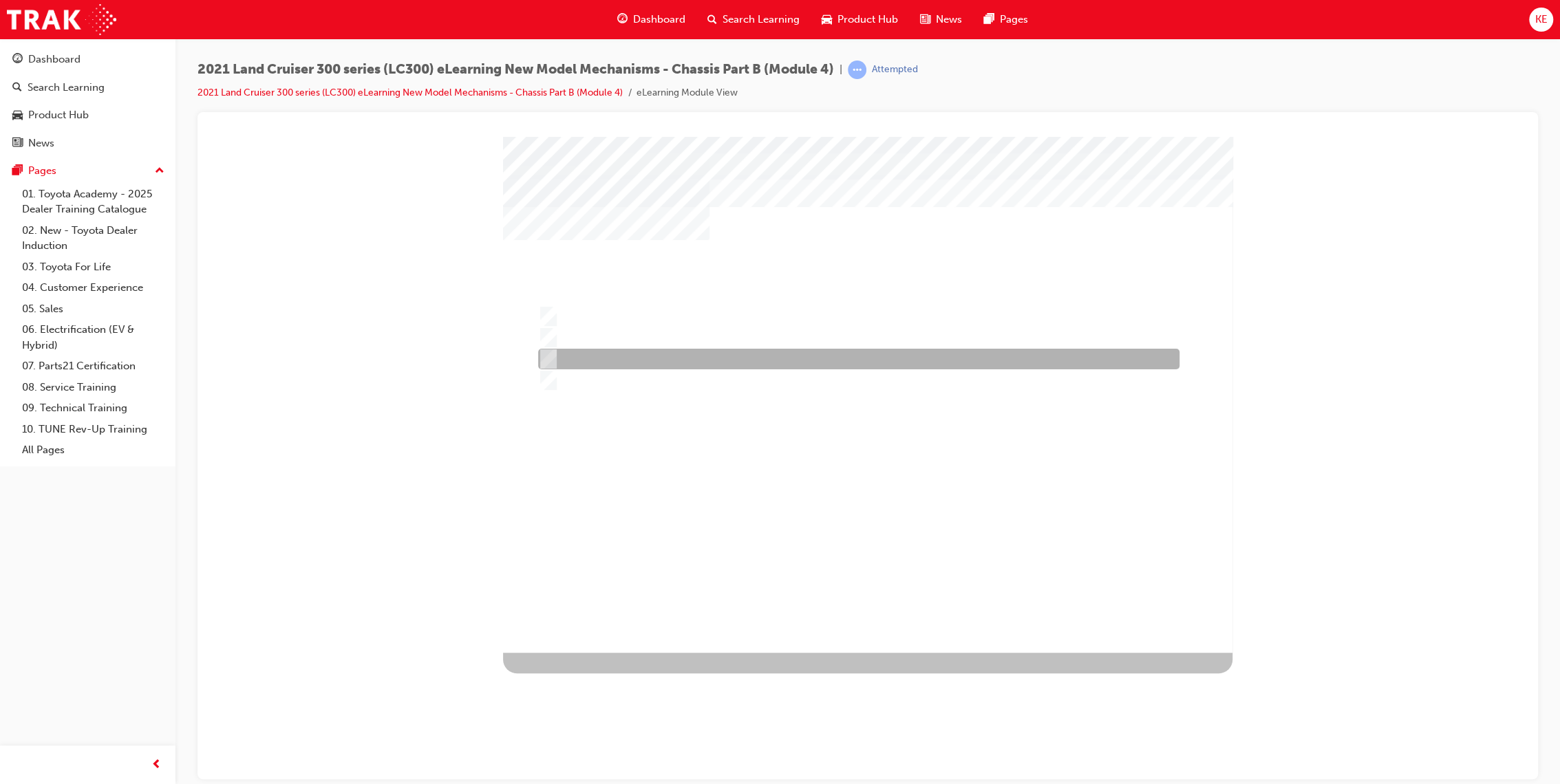
click at [906, 359] on div at bounding box center [855, 359] width 641 height 21
radio input "false"
radio input "true"
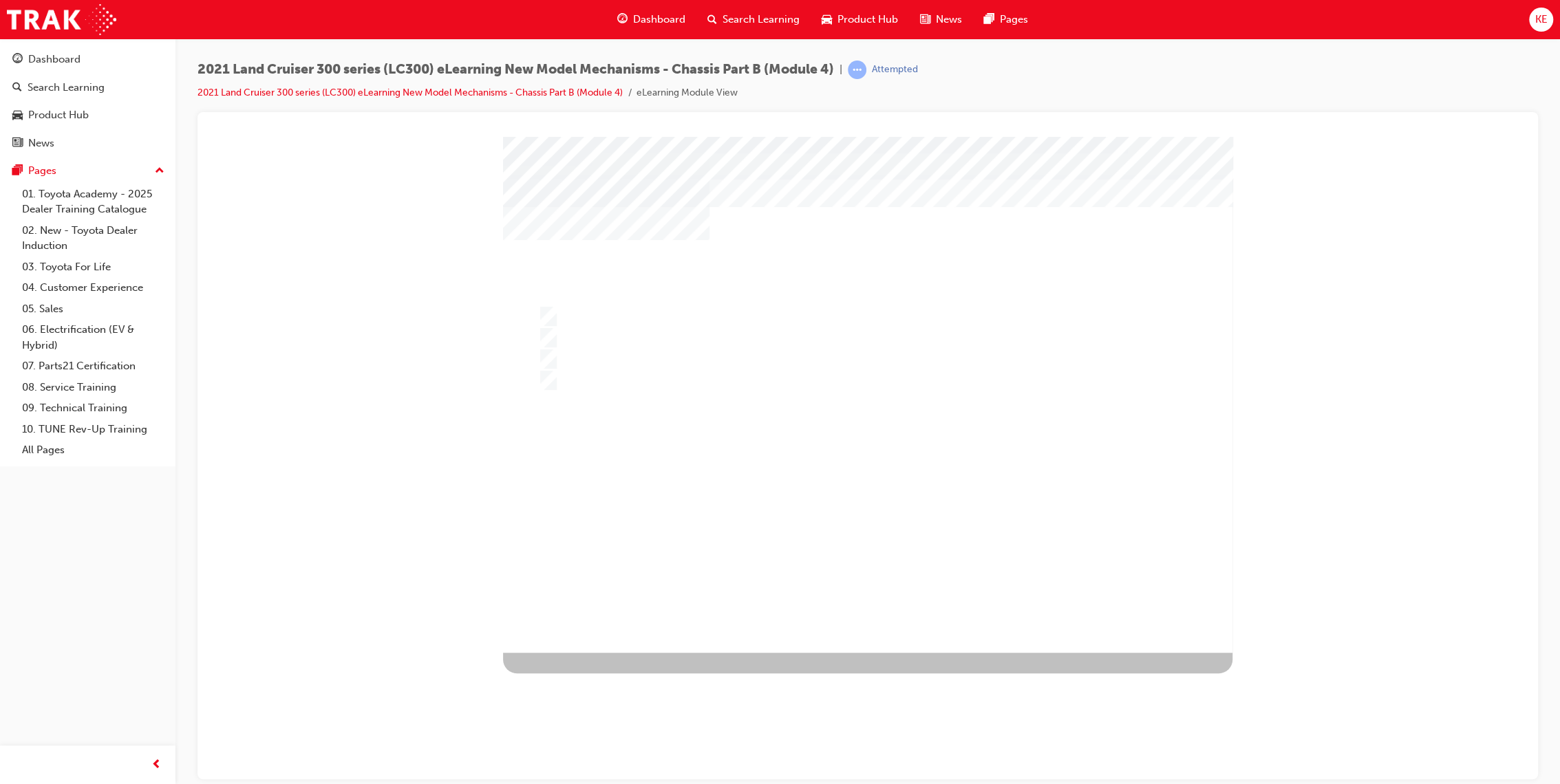
click at [881, 588] on div "" at bounding box center [868, 394] width 729 height 516
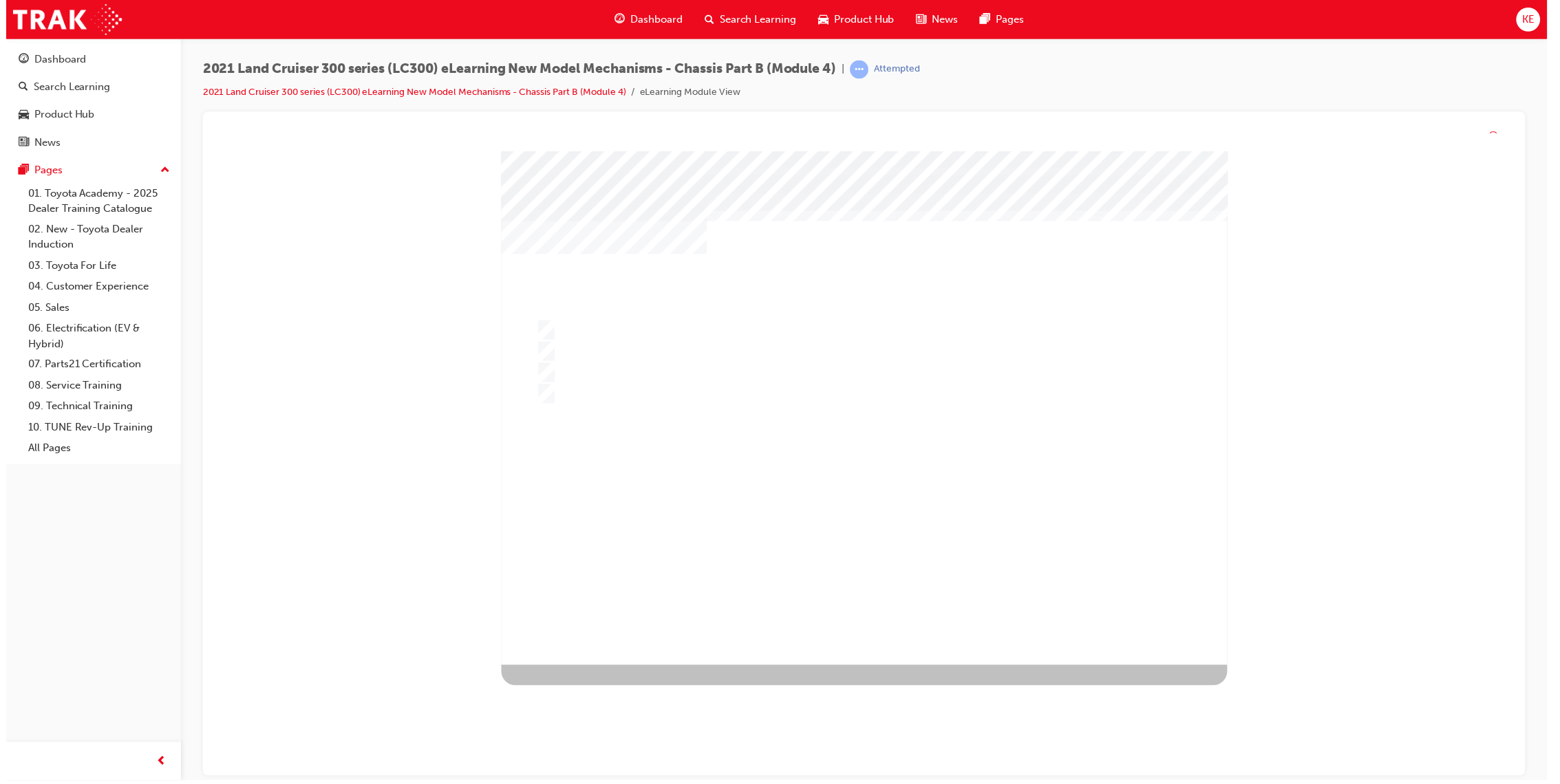
click at [886, 537] on div at bounding box center [867, 408] width 729 height 516
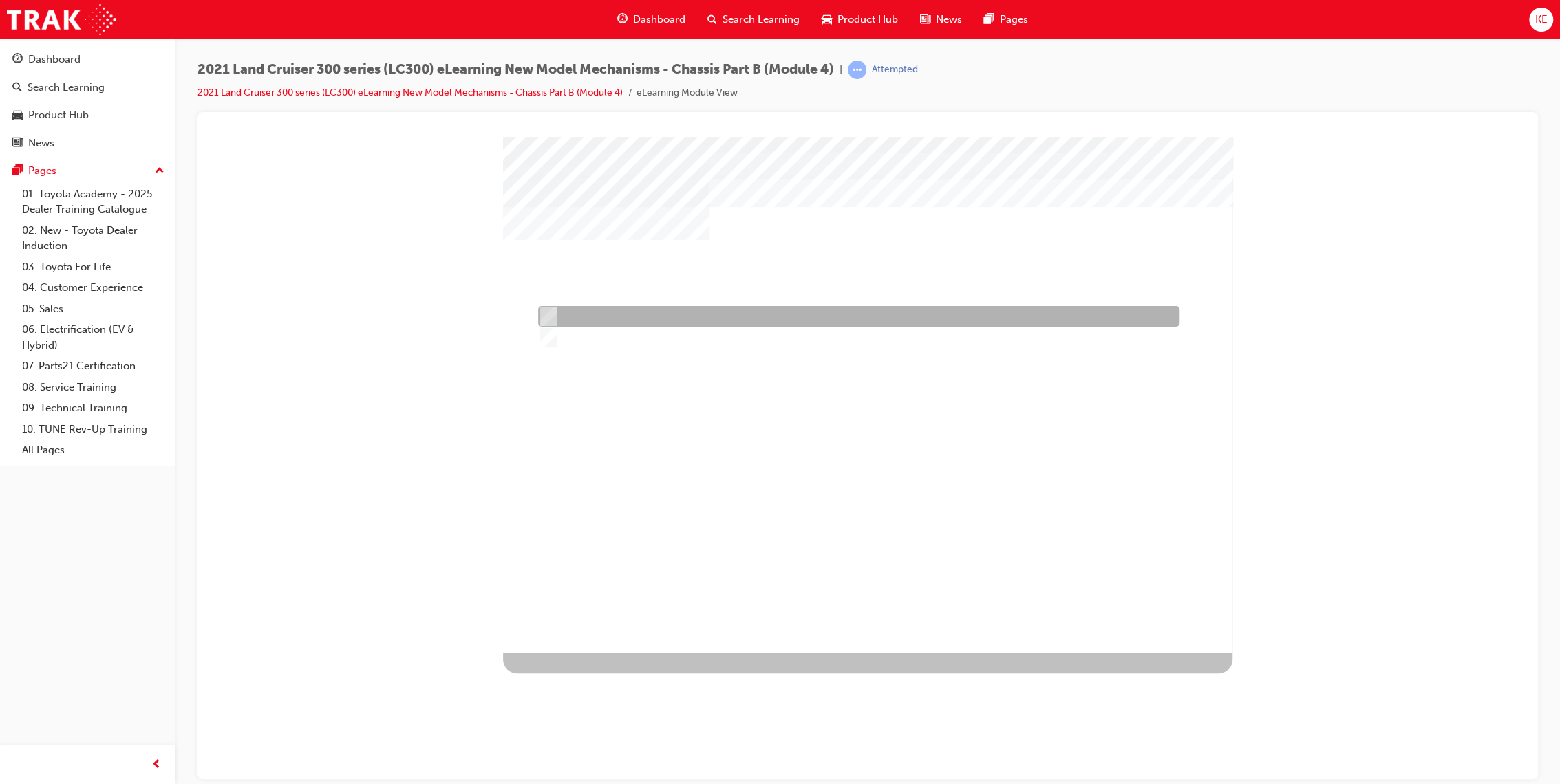
click at [877, 316] on div at bounding box center [855, 316] width 641 height 21
radio input "true"
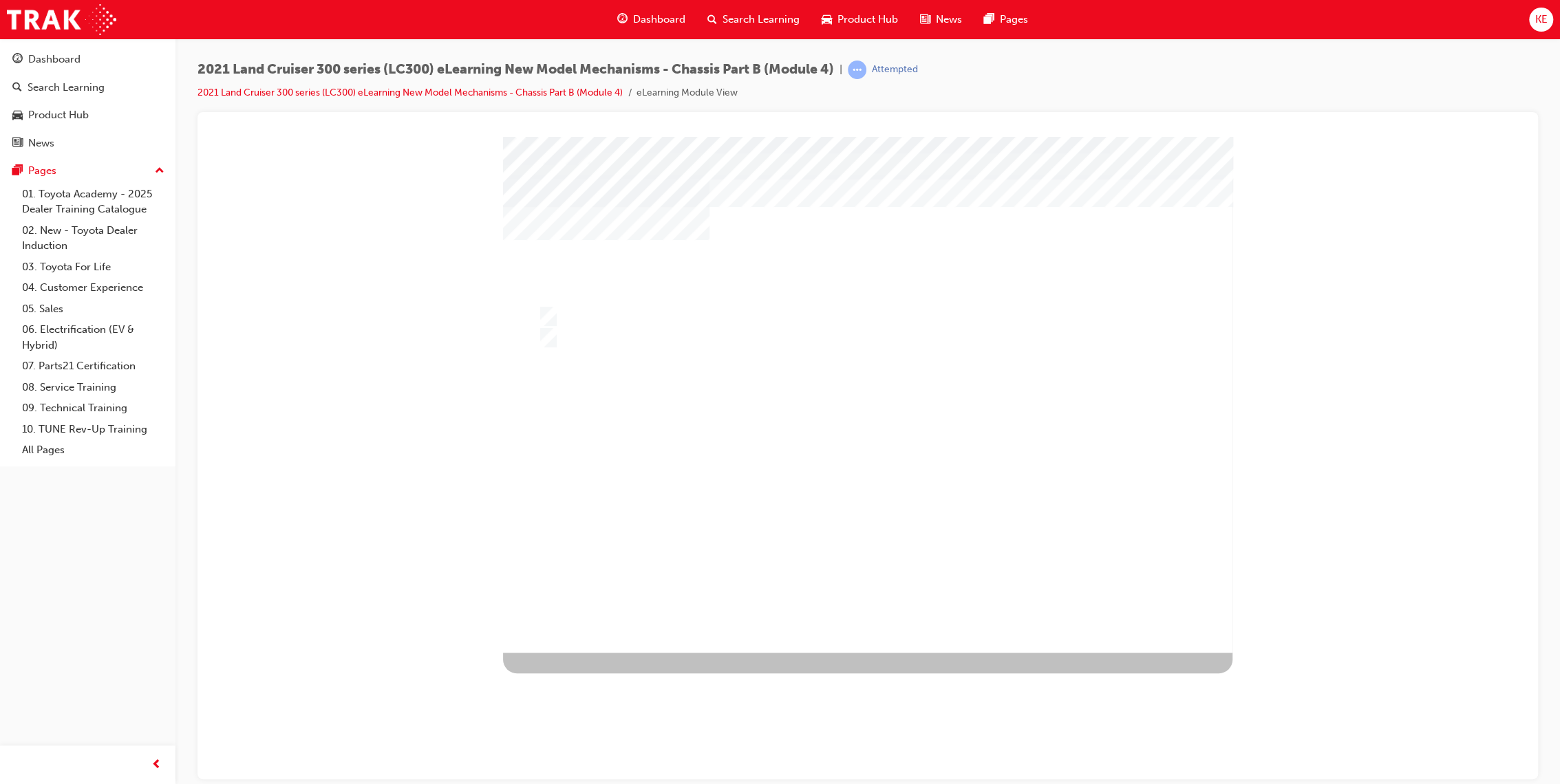
click at [813, 477] on div at bounding box center [868, 394] width 729 height 516
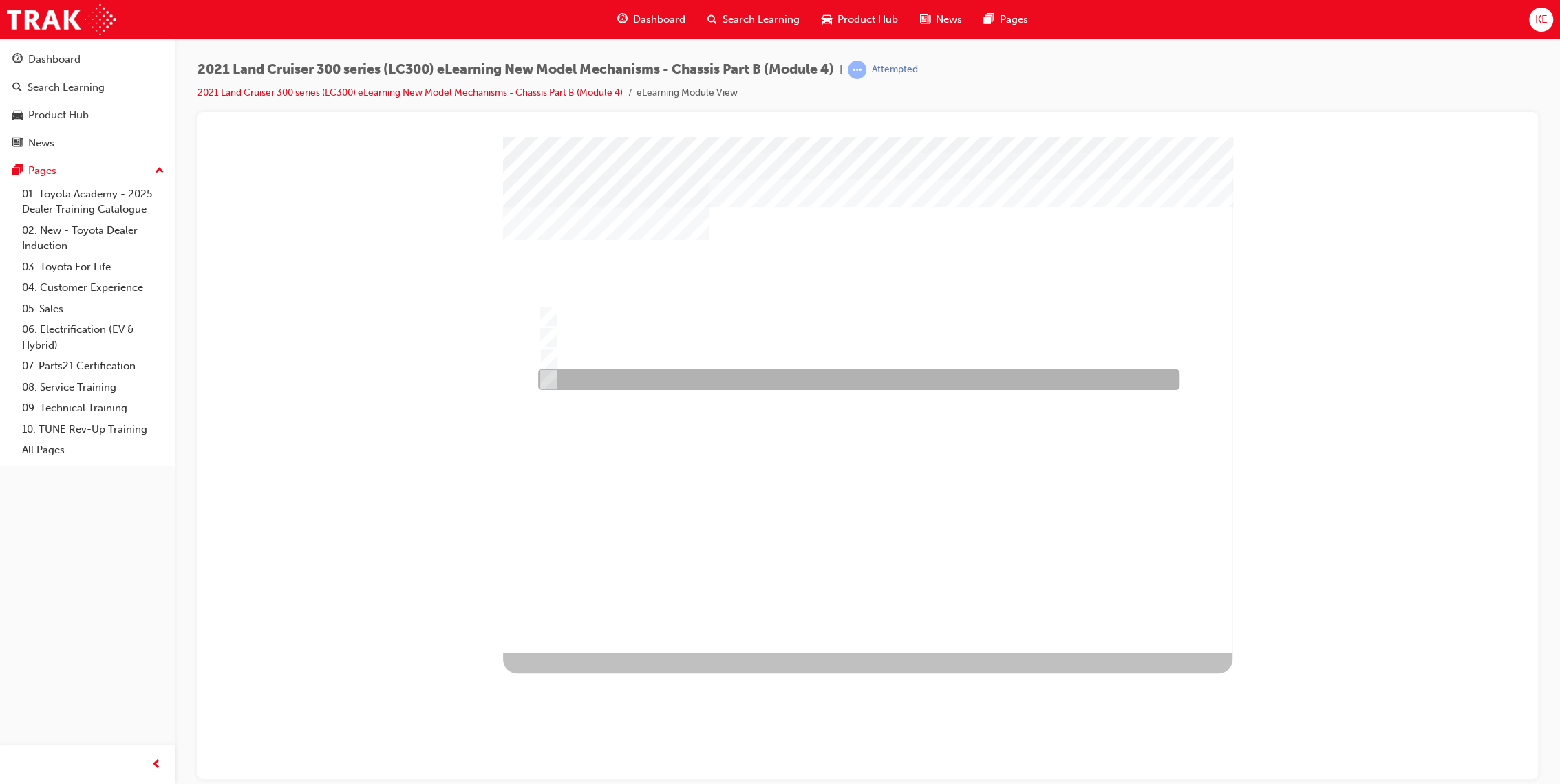
click at [735, 374] on div at bounding box center [855, 380] width 641 height 21
radio input "true"
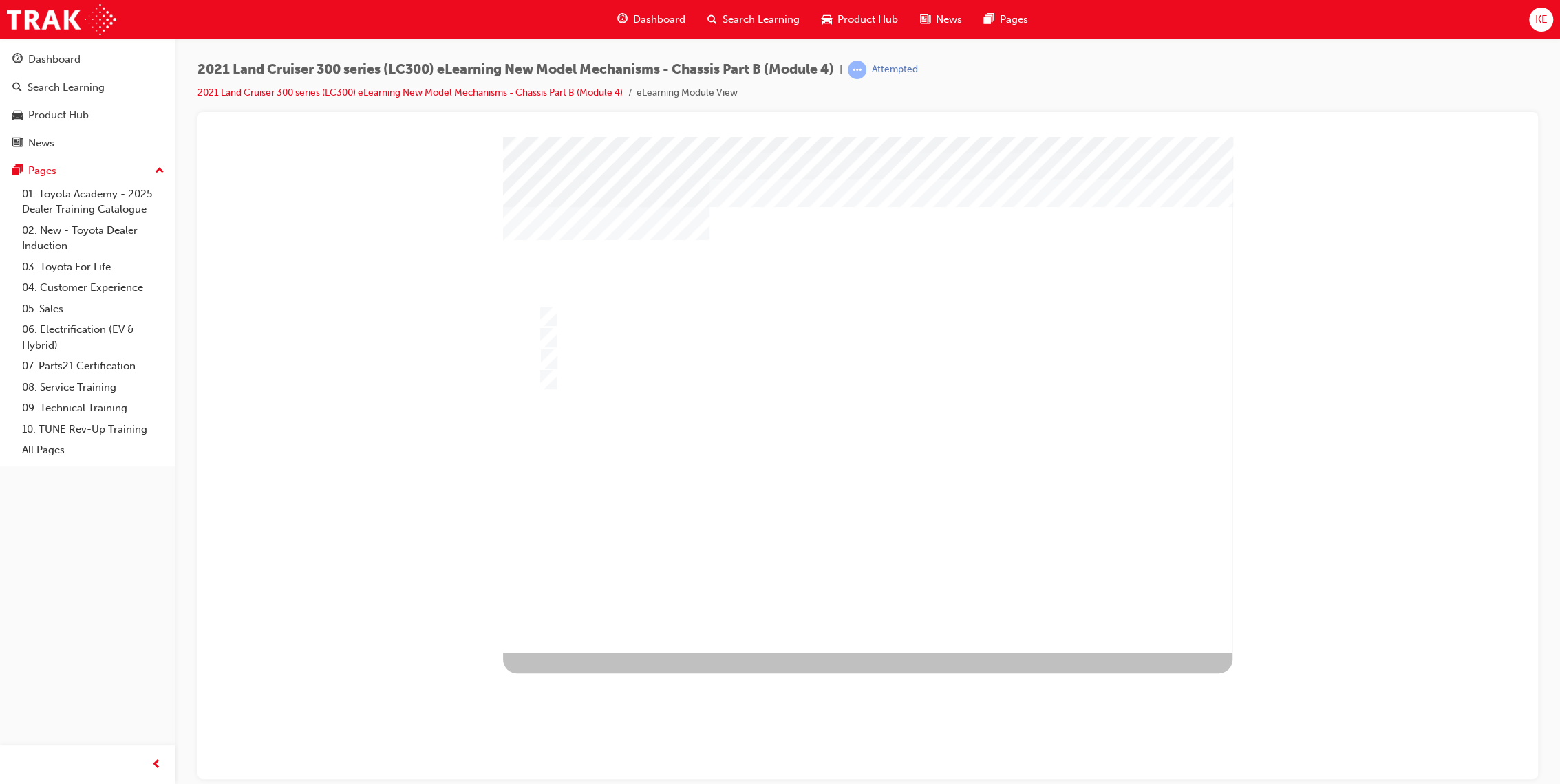
click at [852, 523] on div at bounding box center [868, 394] width 729 height 516
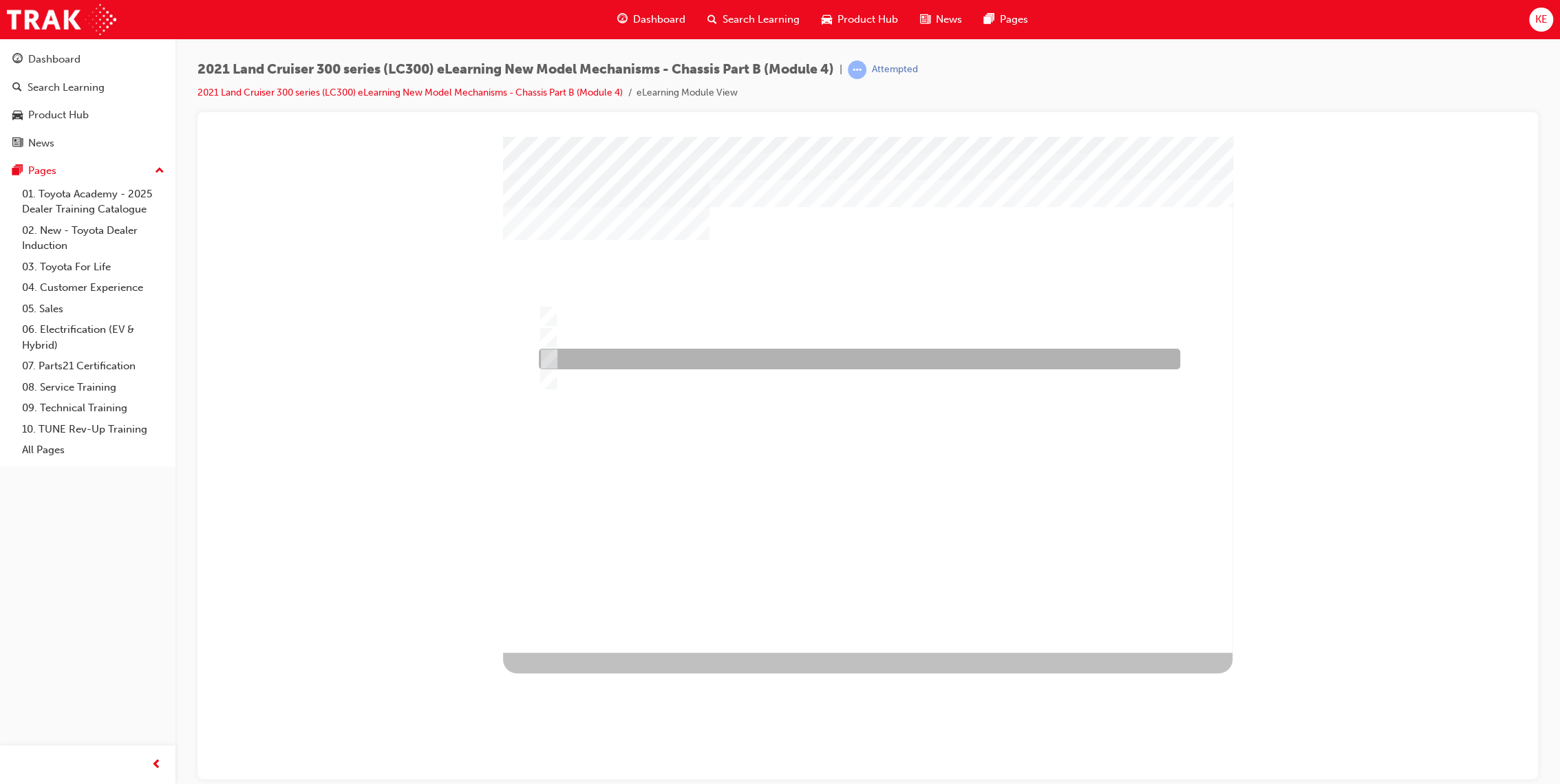
click at [664, 361] on div at bounding box center [855, 359] width 641 height 21
radio input "true"
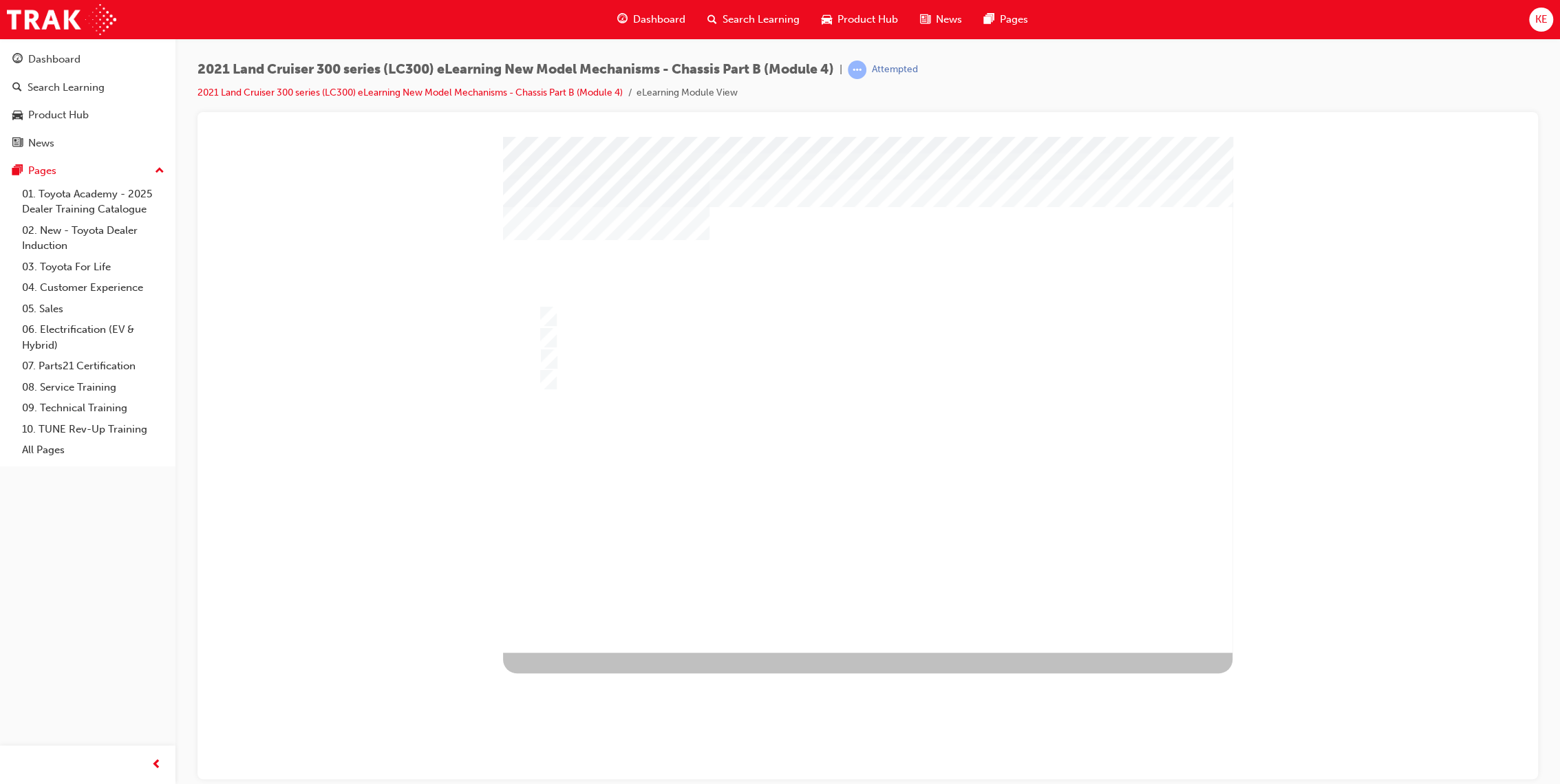
click at [760, 478] on div at bounding box center [868, 394] width 729 height 516
click at [959, 301] on div "" at bounding box center [868, 394] width 729 height 516
click at [978, 306] on div at bounding box center [855, 316] width 641 height 21
radio input "true"
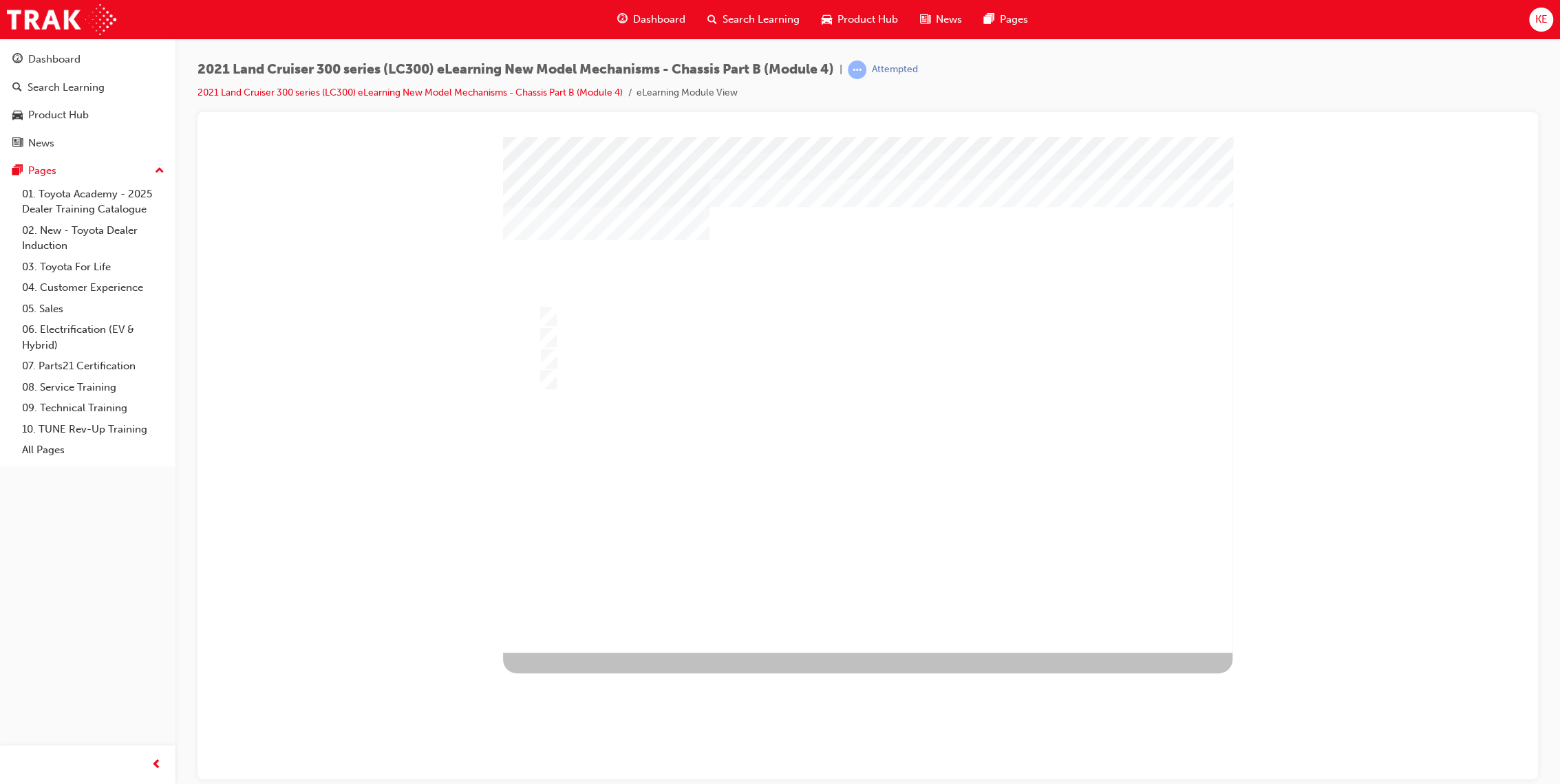
click at [891, 495] on div at bounding box center [868, 394] width 729 height 516
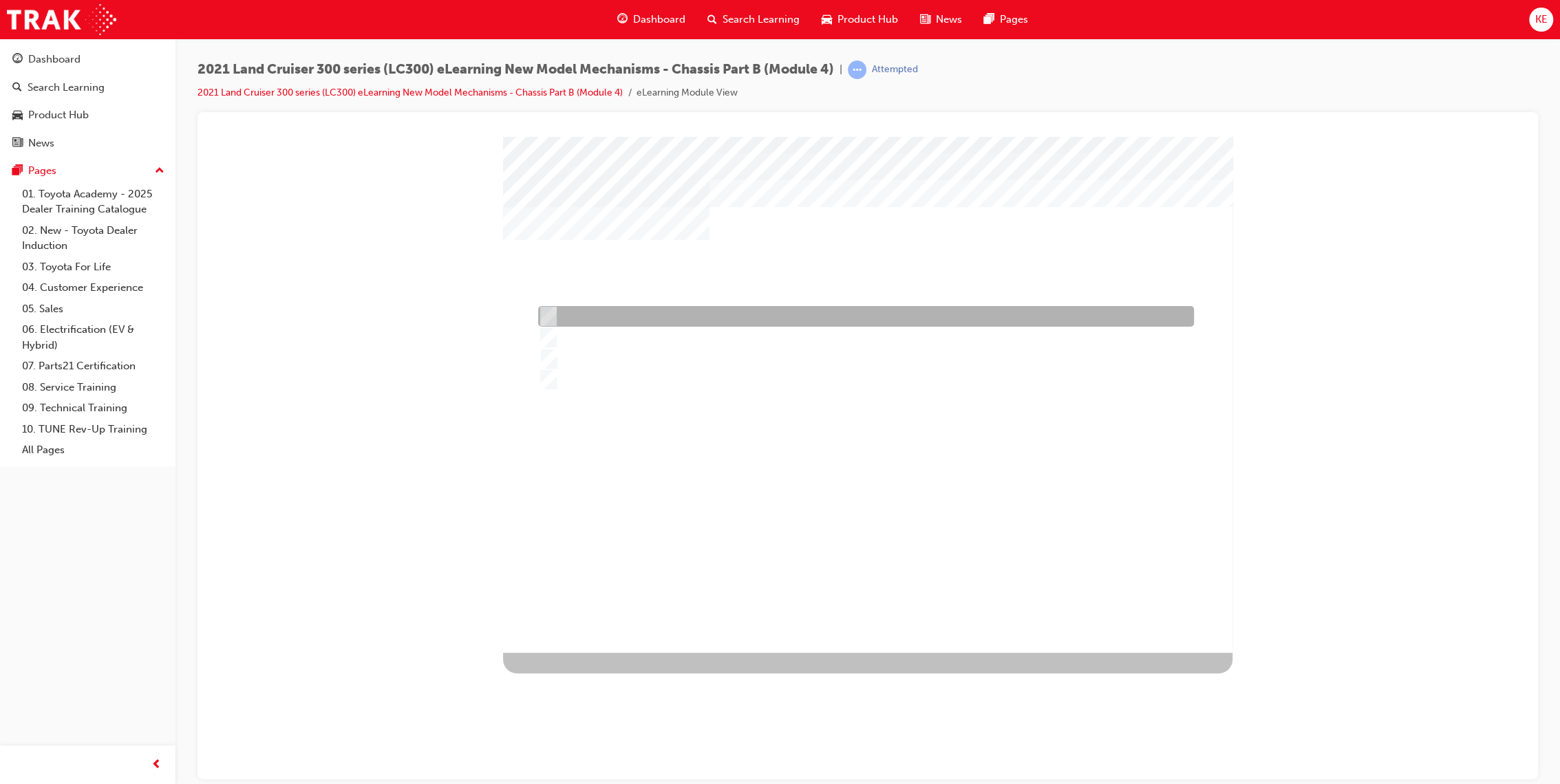
click at [983, 311] on div at bounding box center [863, 316] width 655 height 21
radio input "true"
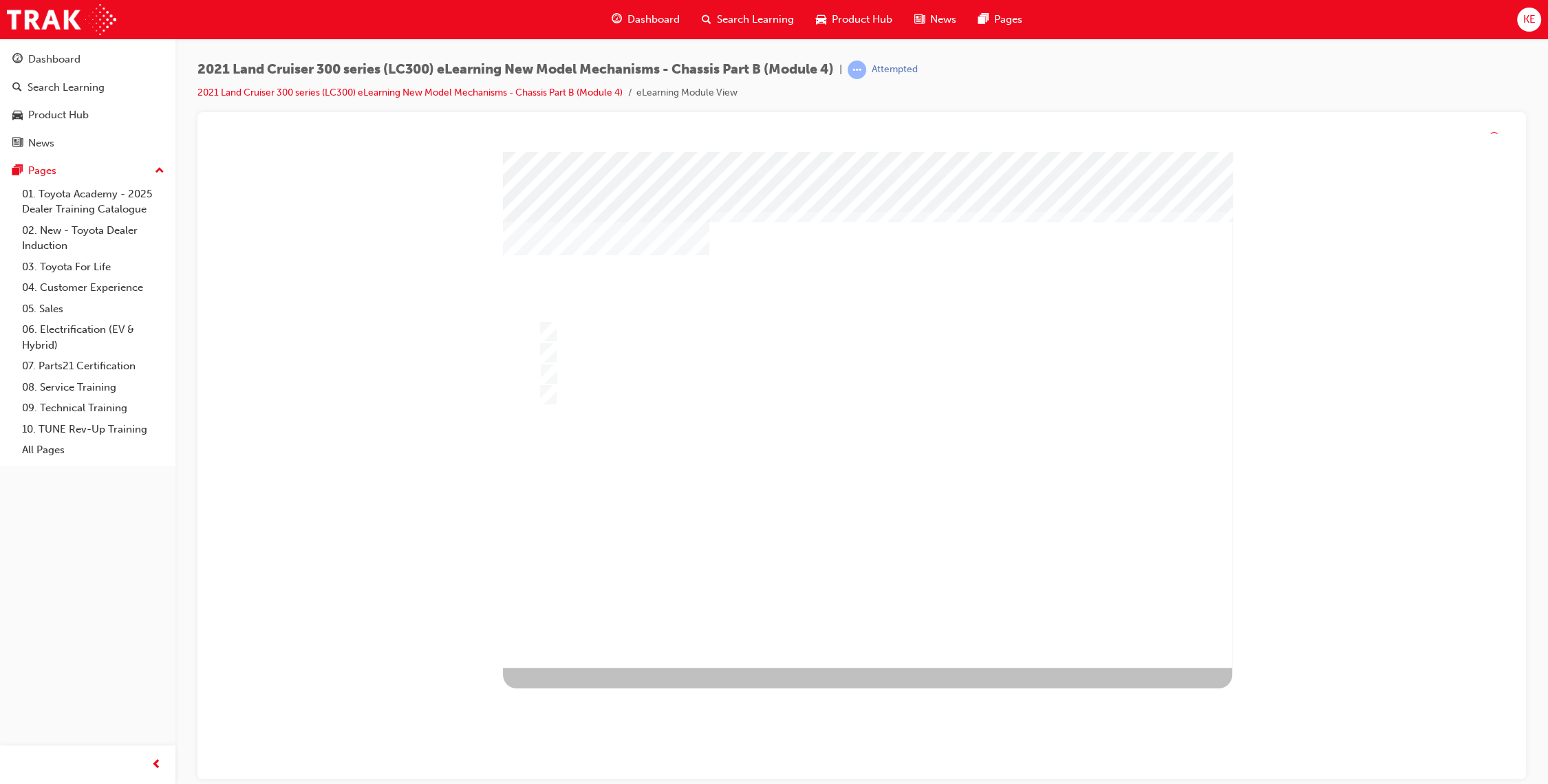
click at [918, 475] on div at bounding box center [867, 410] width 729 height 516
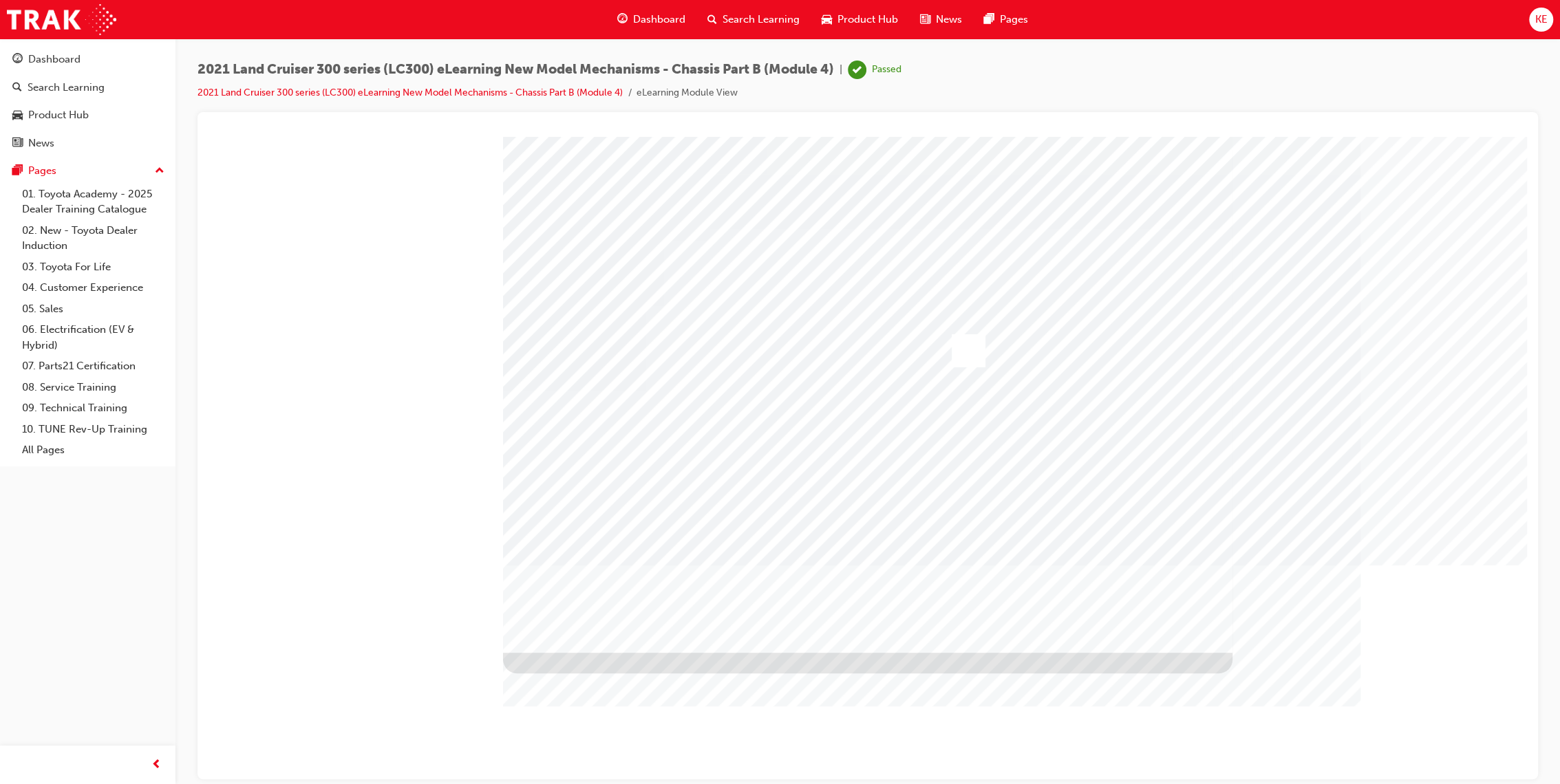
click at [793, 29] on div "Search Learning" at bounding box center [754, 19] width 115 height 28
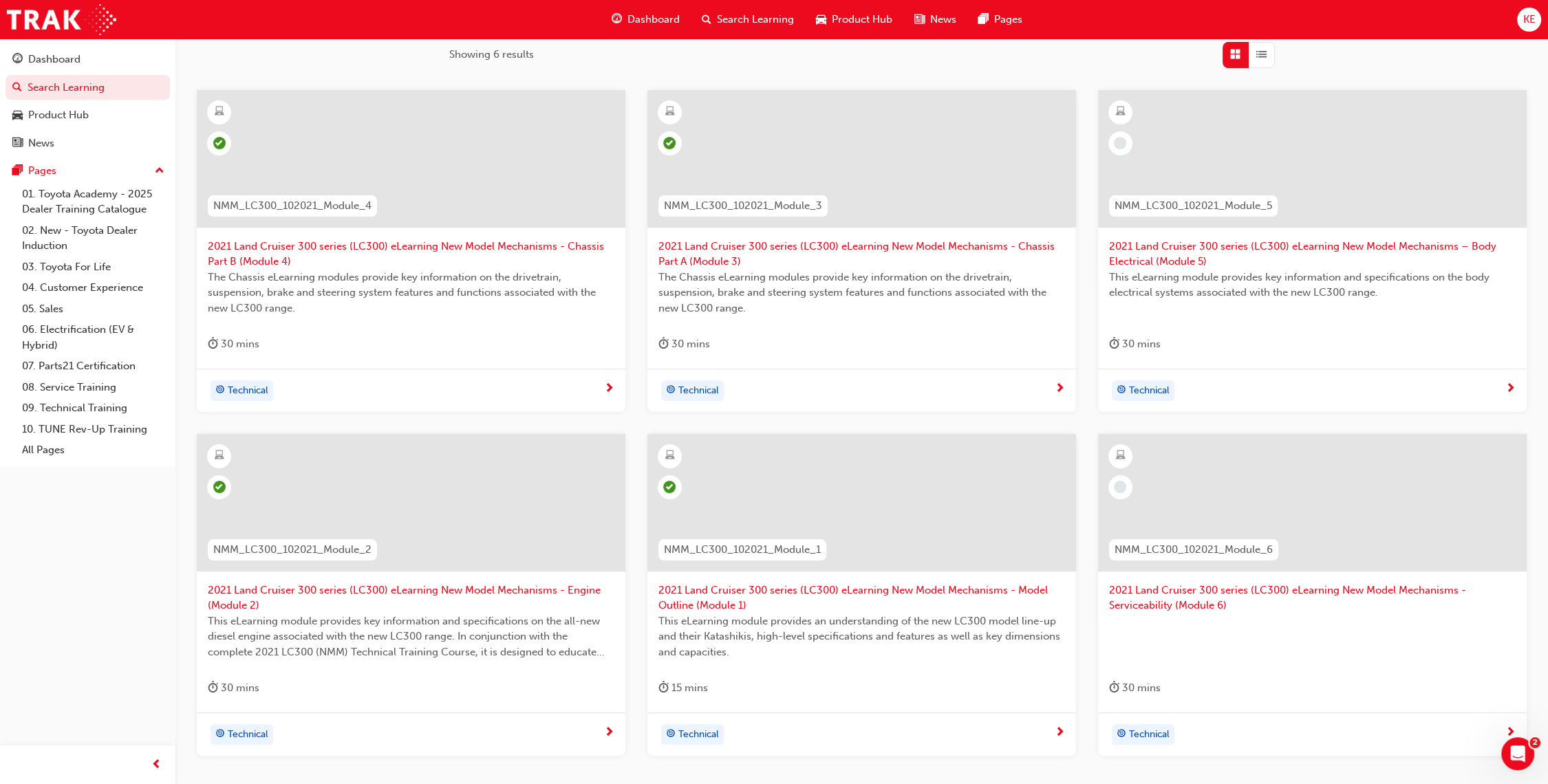
scroll to position [229, 0]
click at [1168, 257] on span "2021 Land Cruiser 300 series (LC300) eLearning New Model Mechanisms – Body Elec…" at bounding box center [1312, 253] width 407 height 31
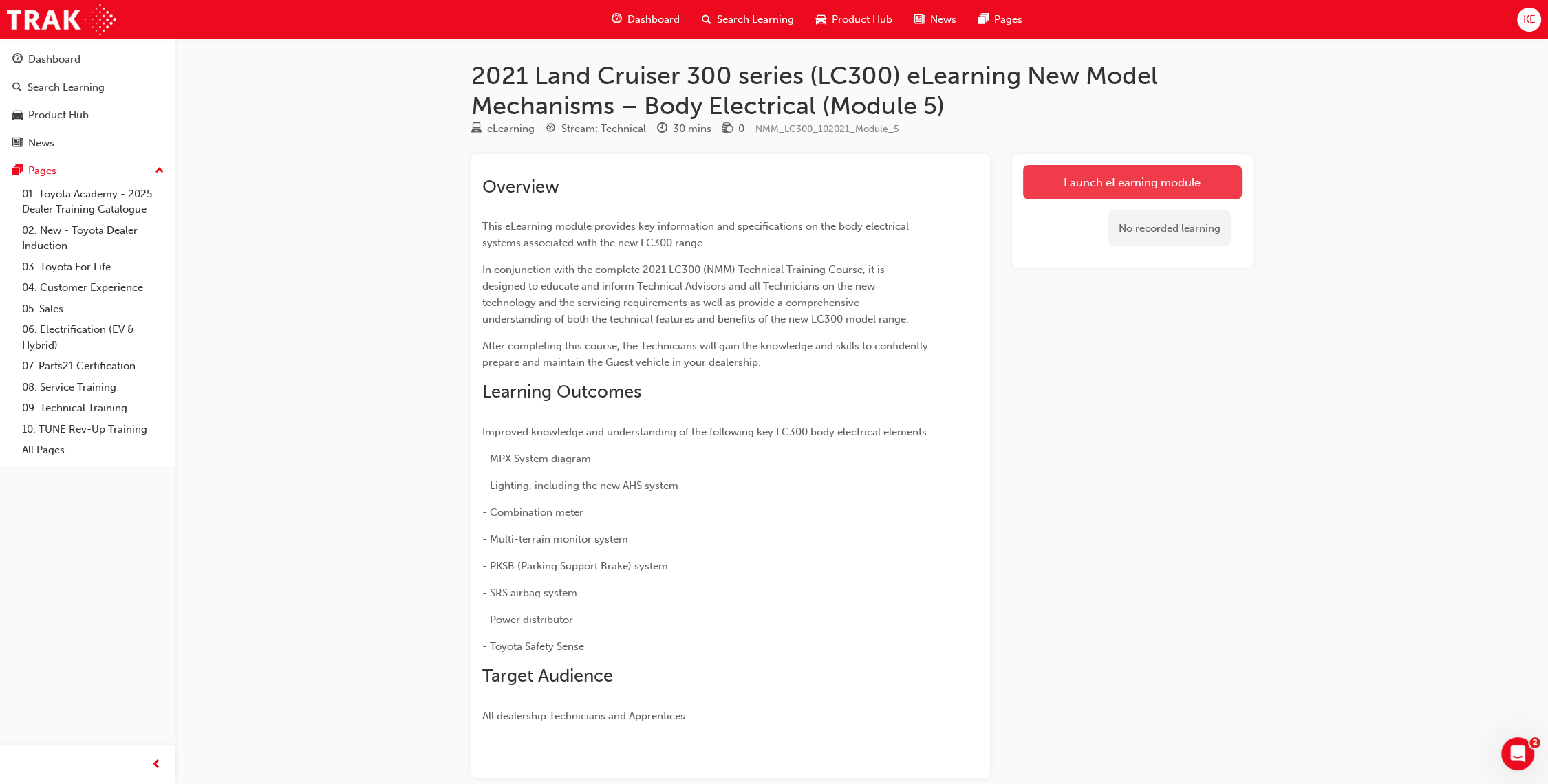
click at [1158, 174] on link "Launch eLearning module" at bounding box center [1133, 182] width 219 height 35
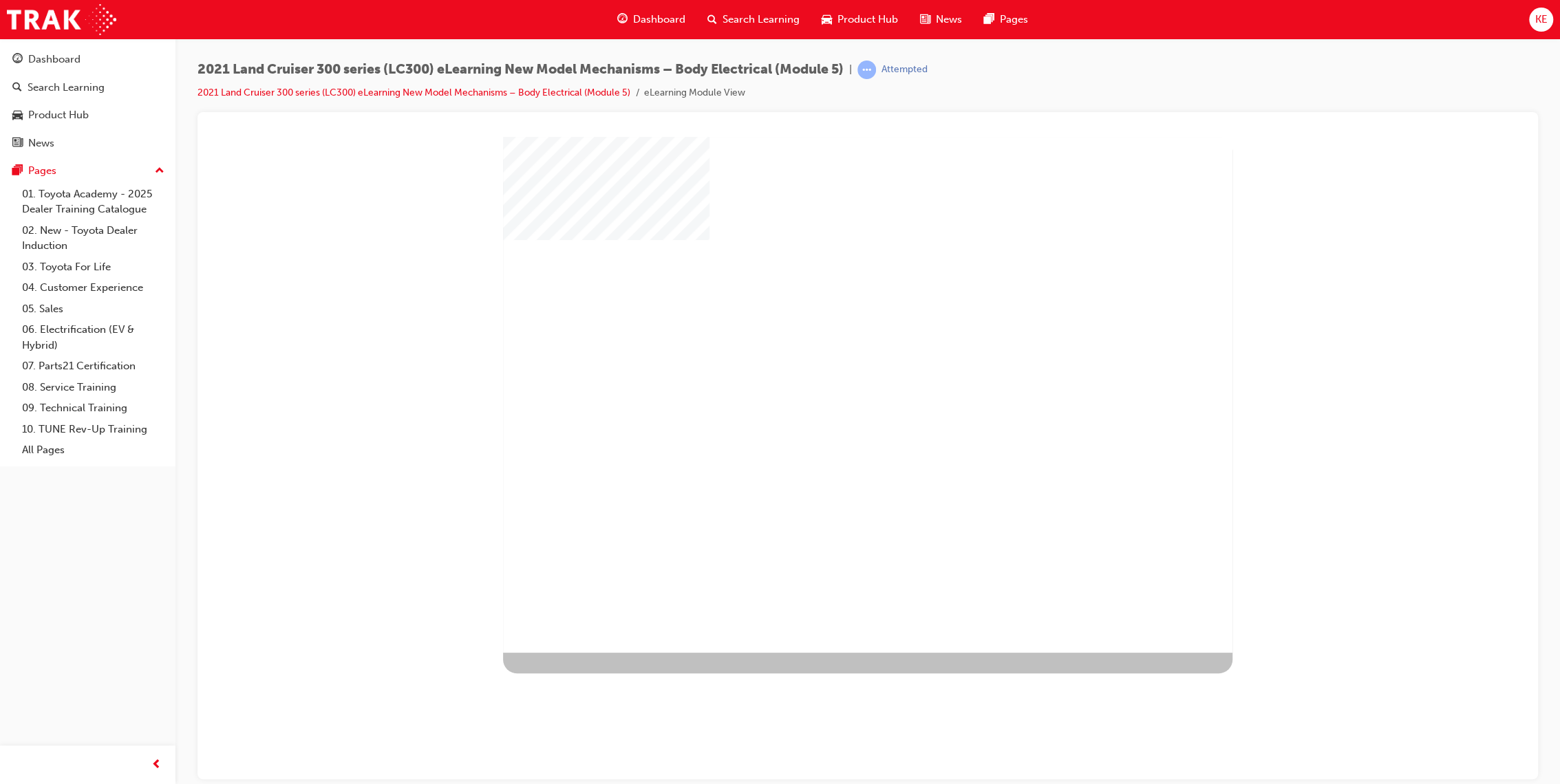
click at [828, 355] on div "play" at bounding box center [828, 355] width 0 height 0
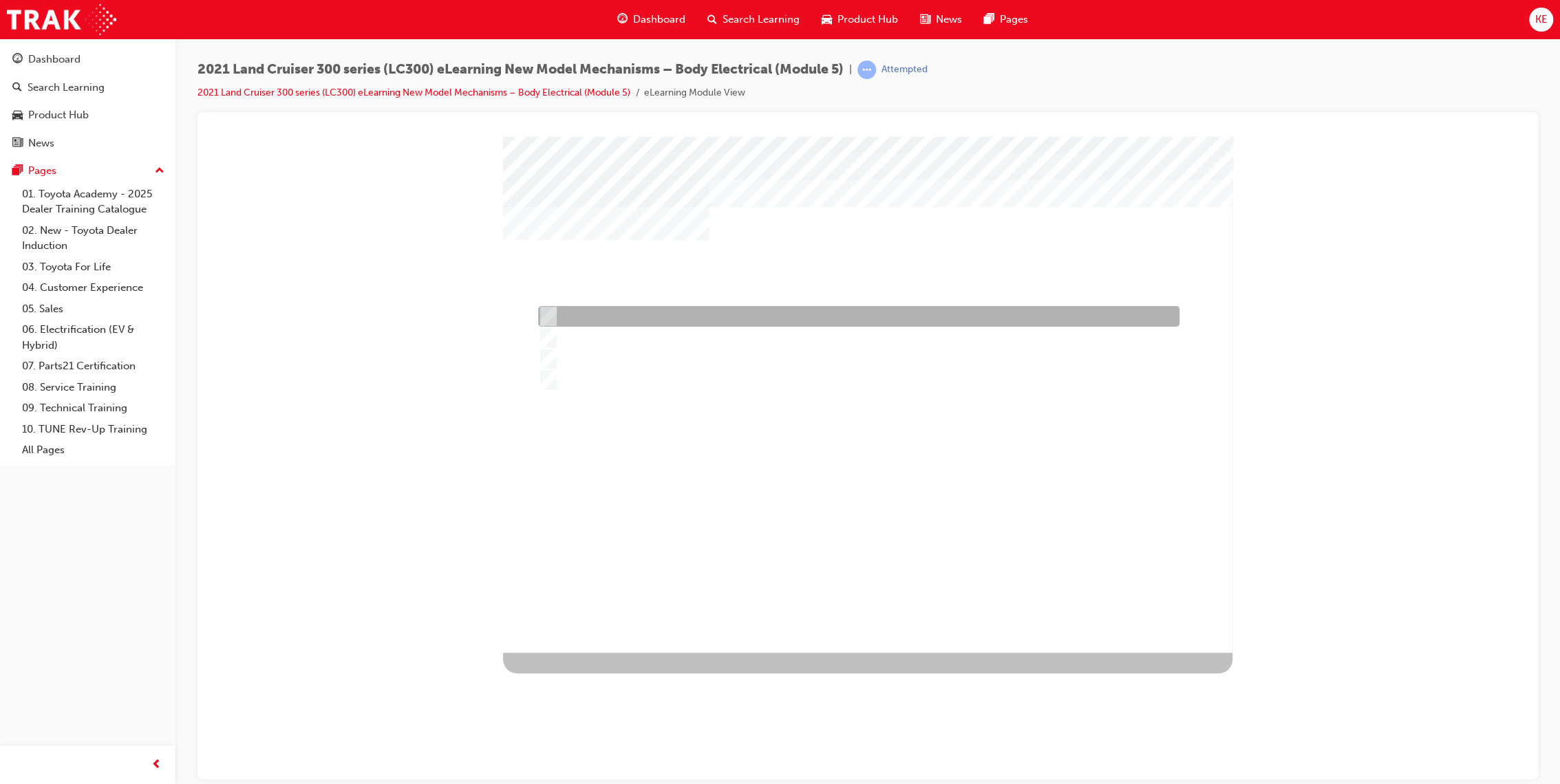
click at [763, 316] on div at bounding box center [855, 316] width 641 height 21
radio input "true"
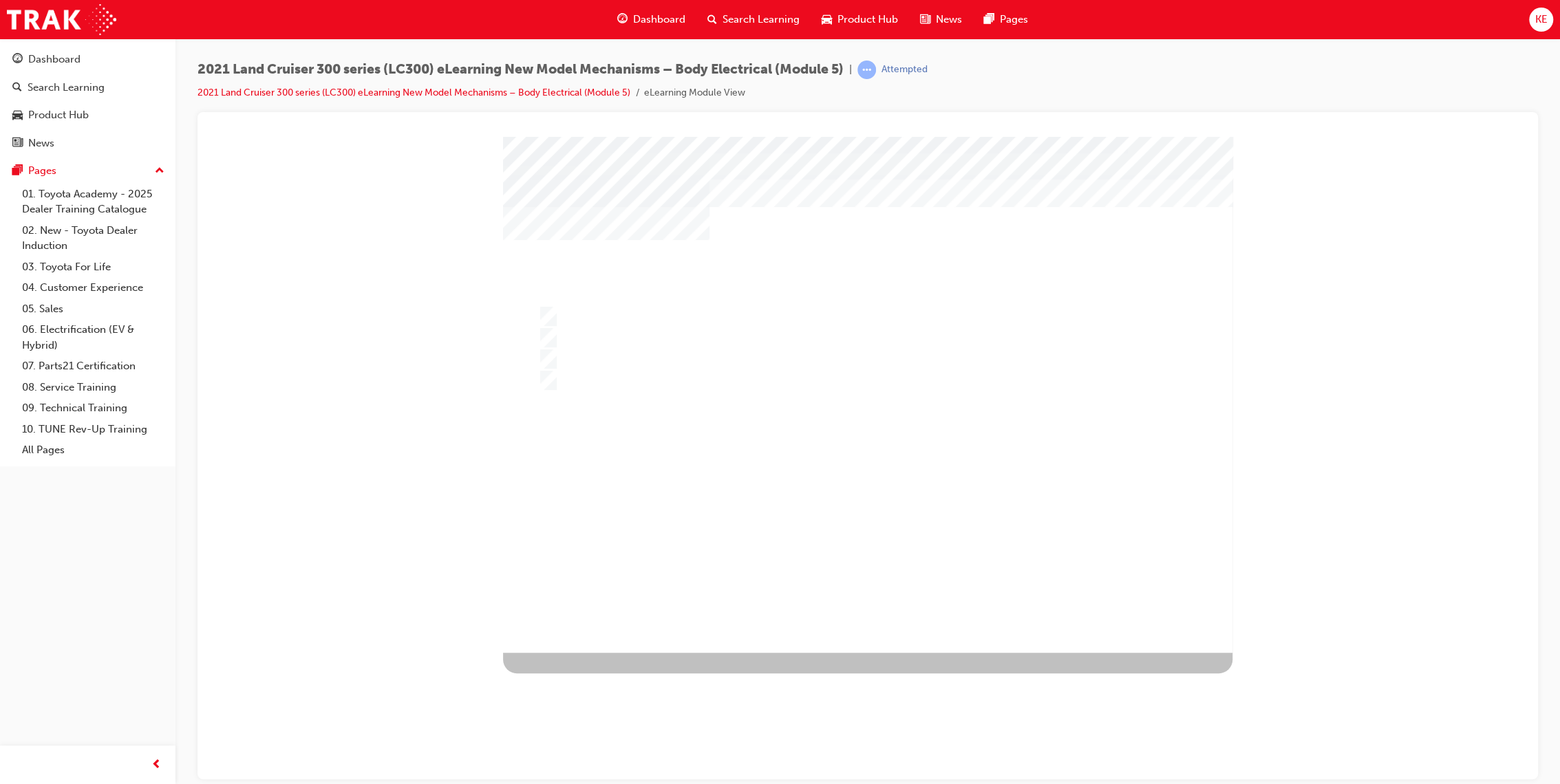
click at [880, 509] on div at bounding box center [863, 394] width 729 height 516
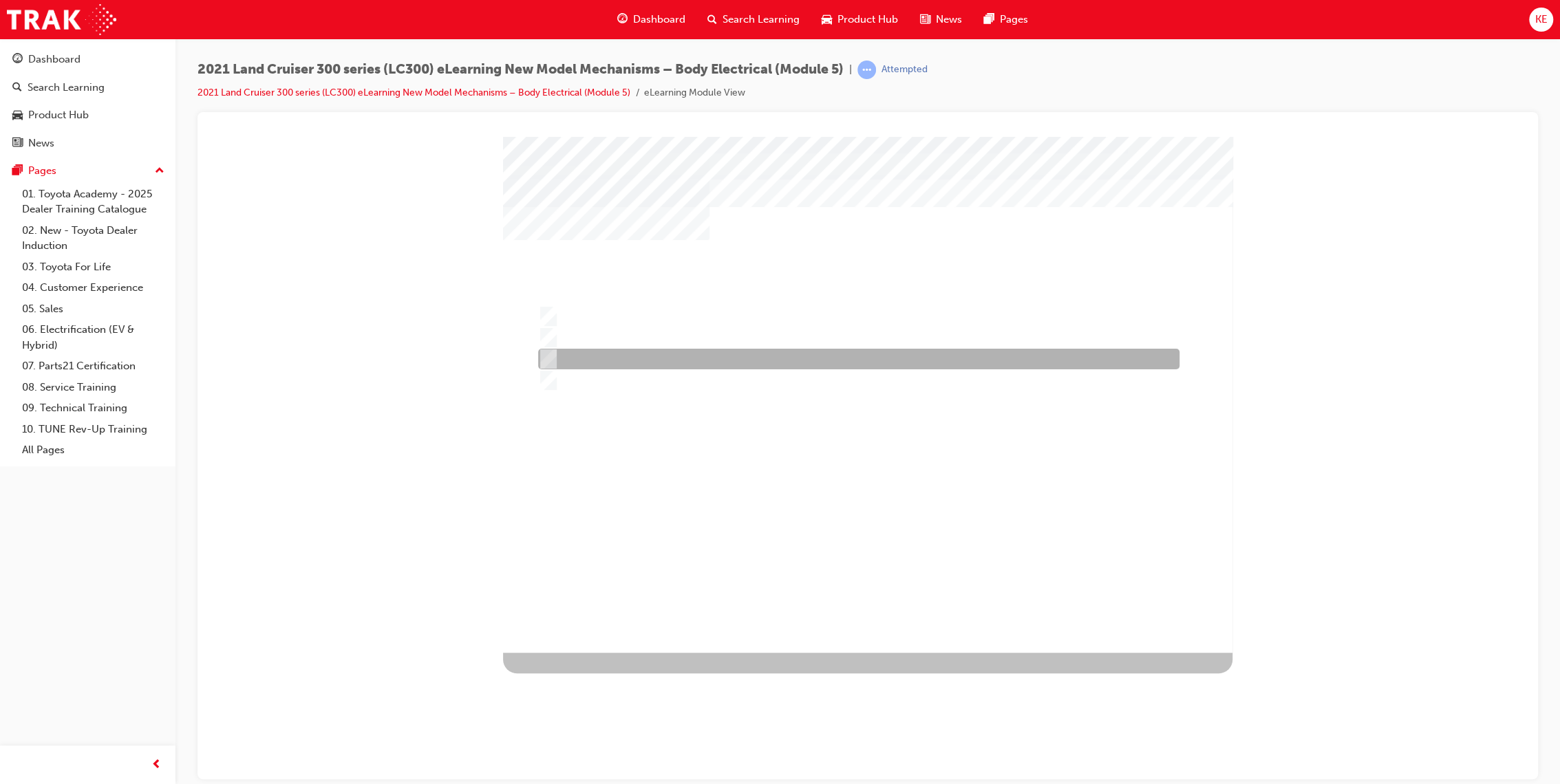
click at [863, 366] on div at bounding box center [855, 359] width 641 height 21
radio input "true"
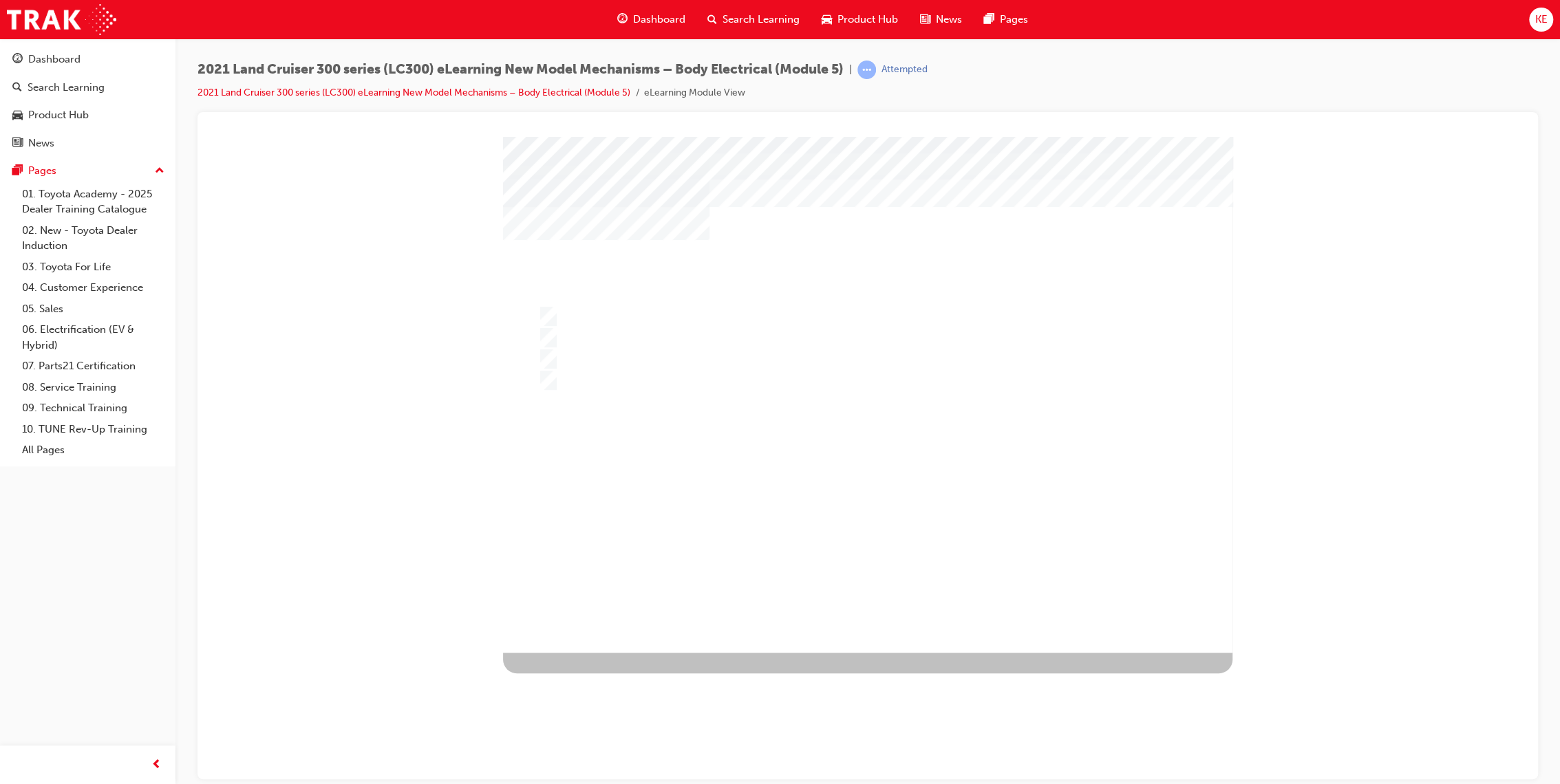
click at [862, 523] on div at bounding box center [863, 394] width 729 height 516
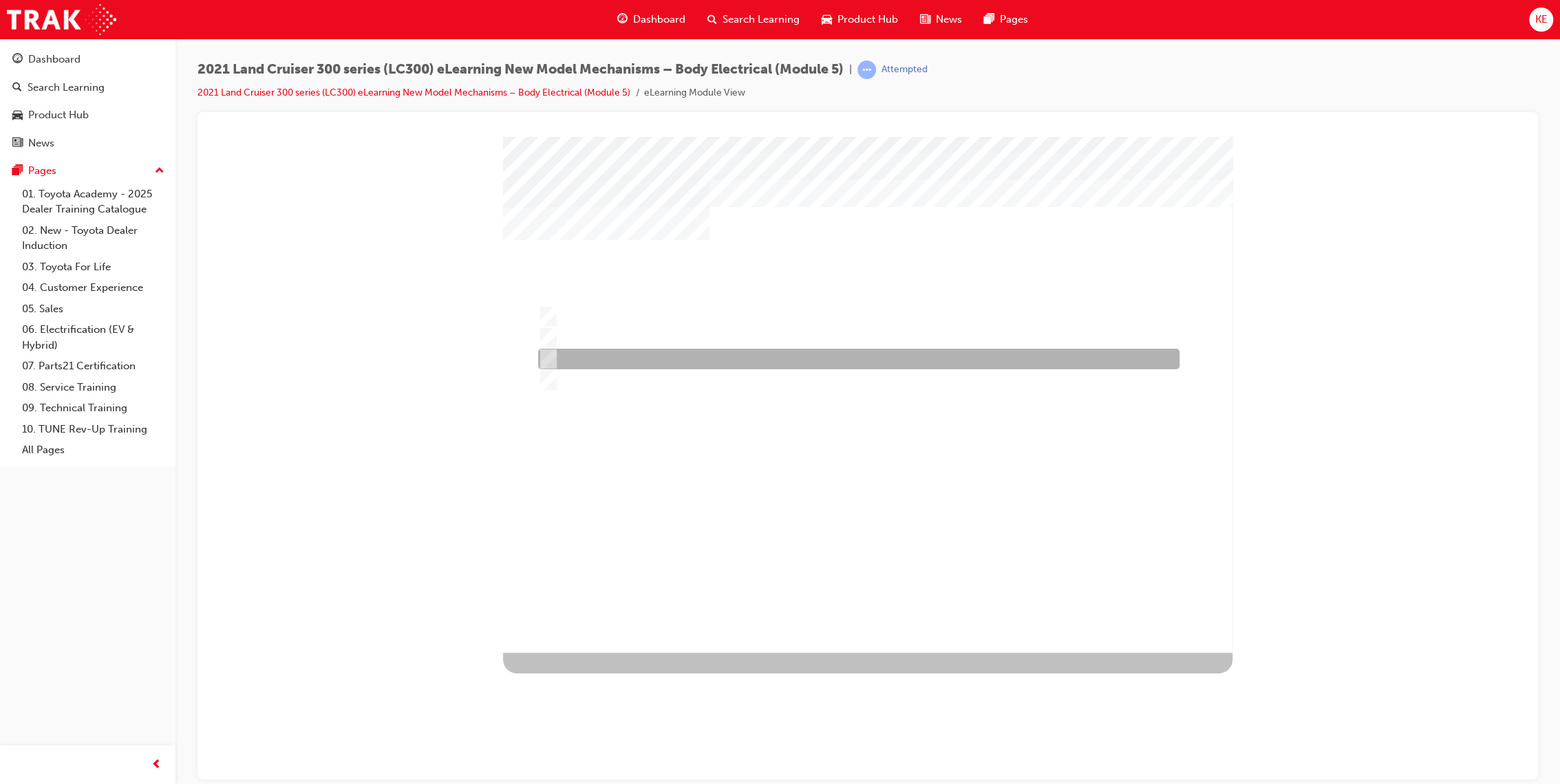
click at [785, 352] on div at bounding box center [855, 359] width 641 height 21
radio input "true"
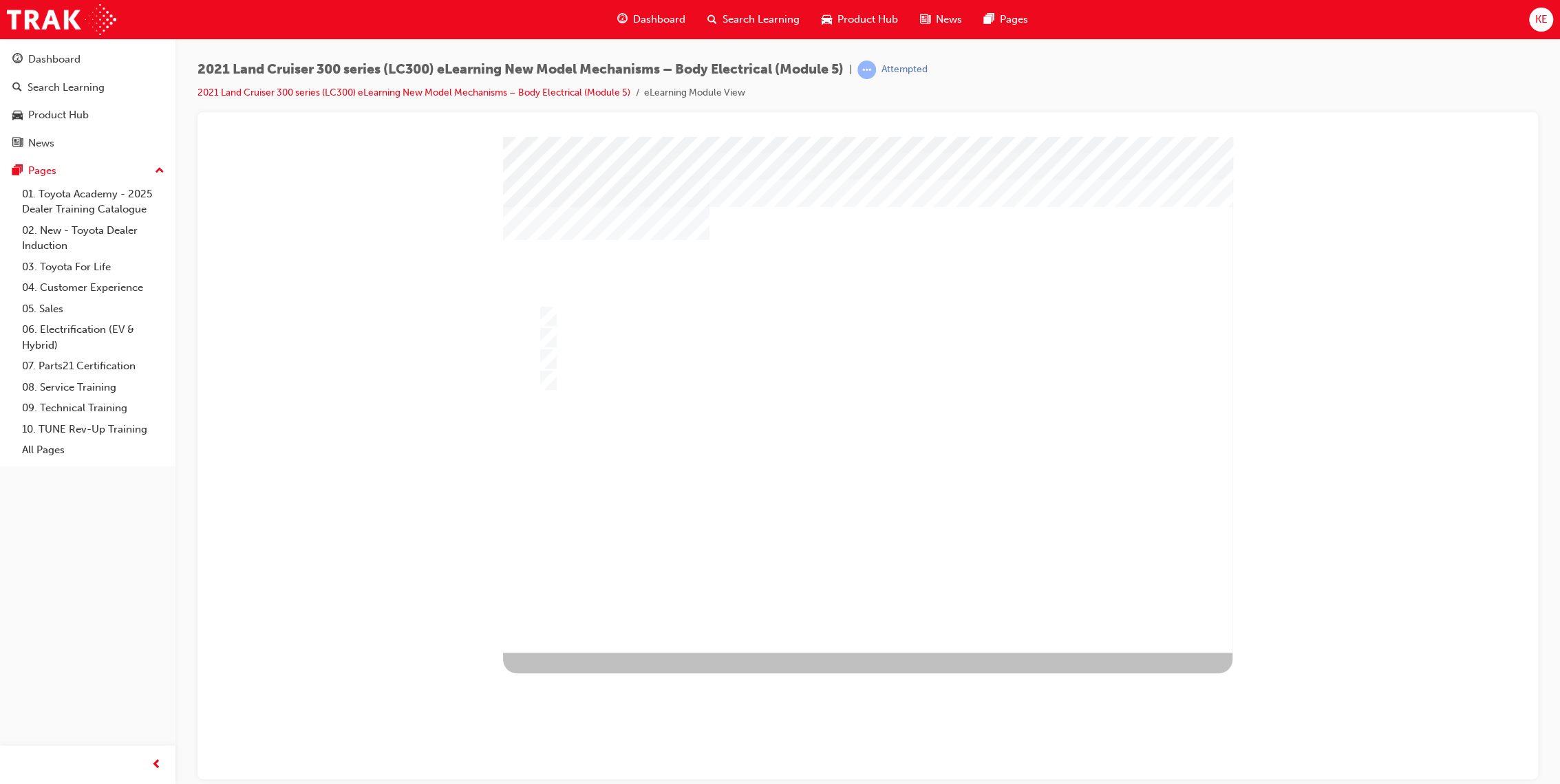
click at [840, 473] on div at bounding box center [868, 394] width 729 height 516
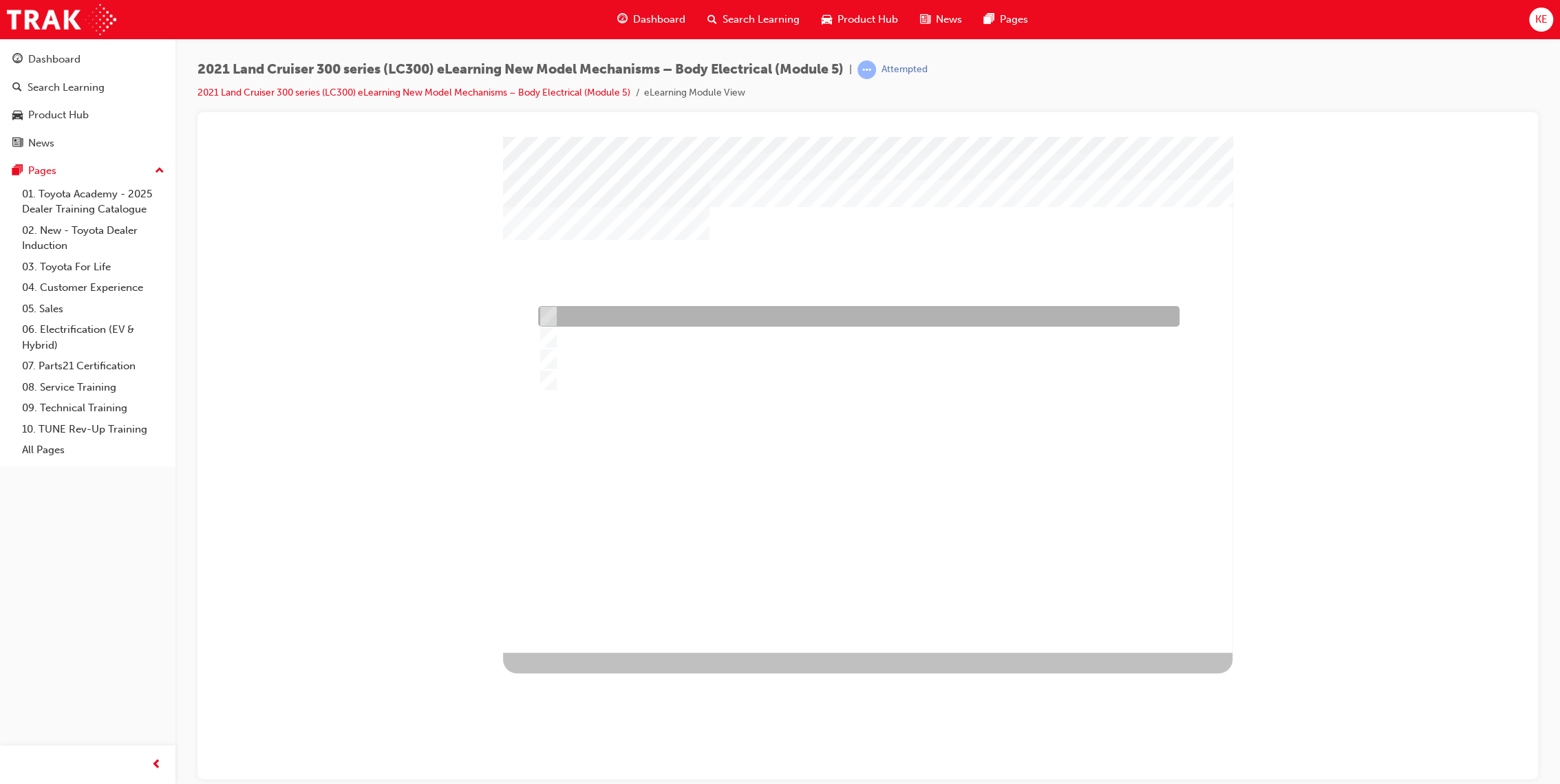
click at [962, 326] on div at bounding box center [855, 316] width 641 height 21
radio input "true"
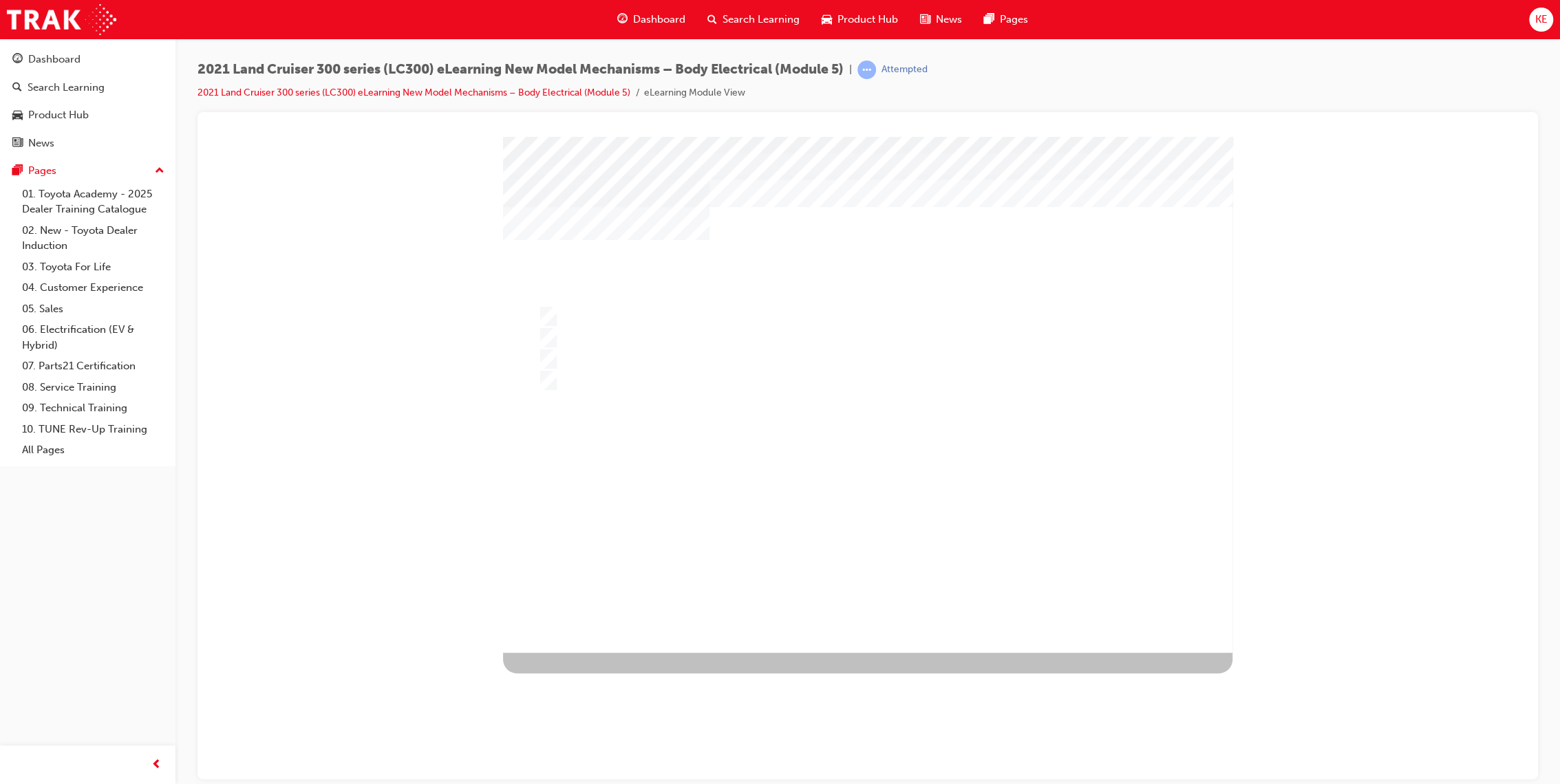
click at [930, 519] on div at bounding box center [868, 394] width 729 height 516
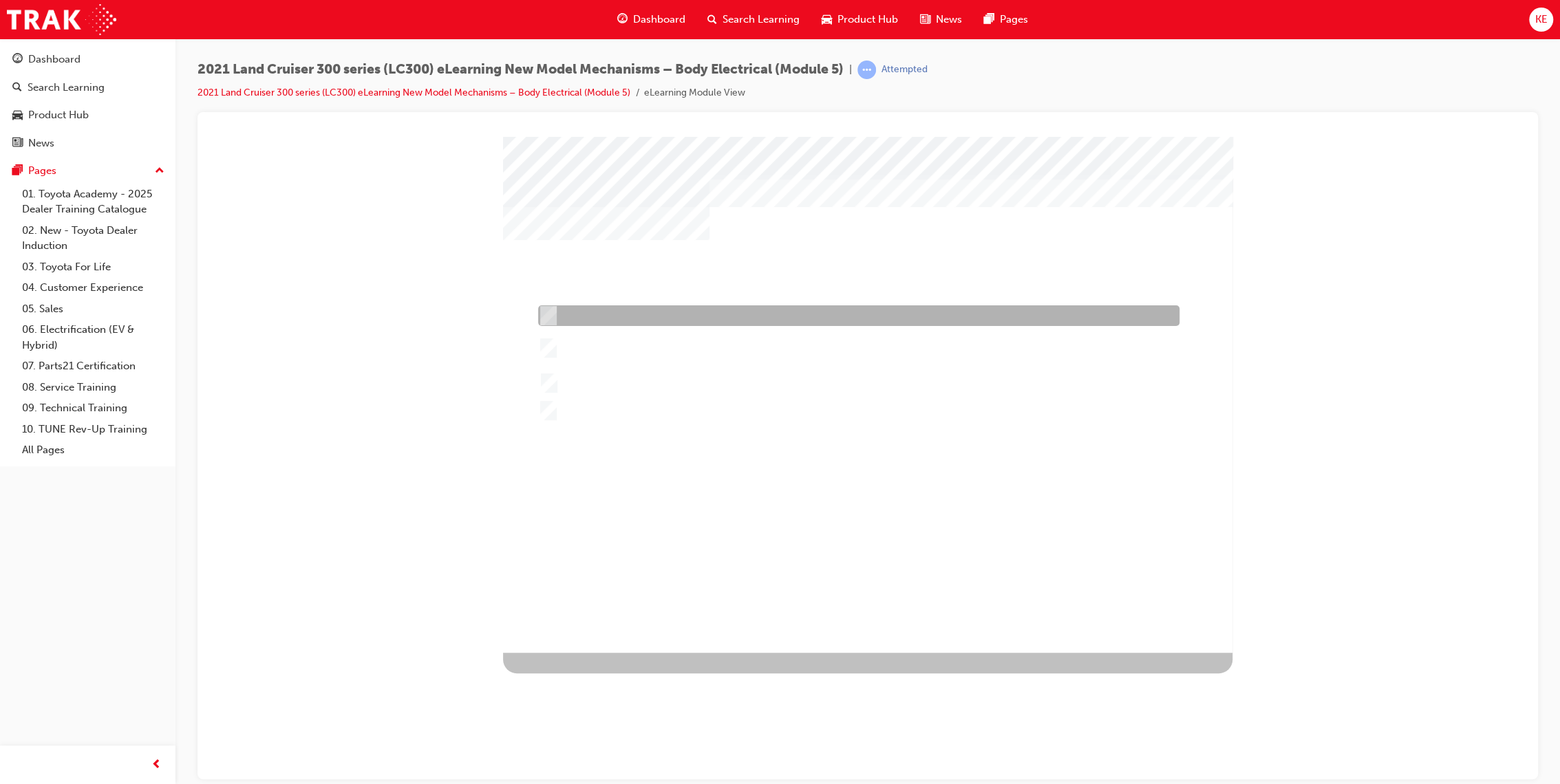
click at [730, 313] on div at bounding box center [855, 316] width 641 height 21
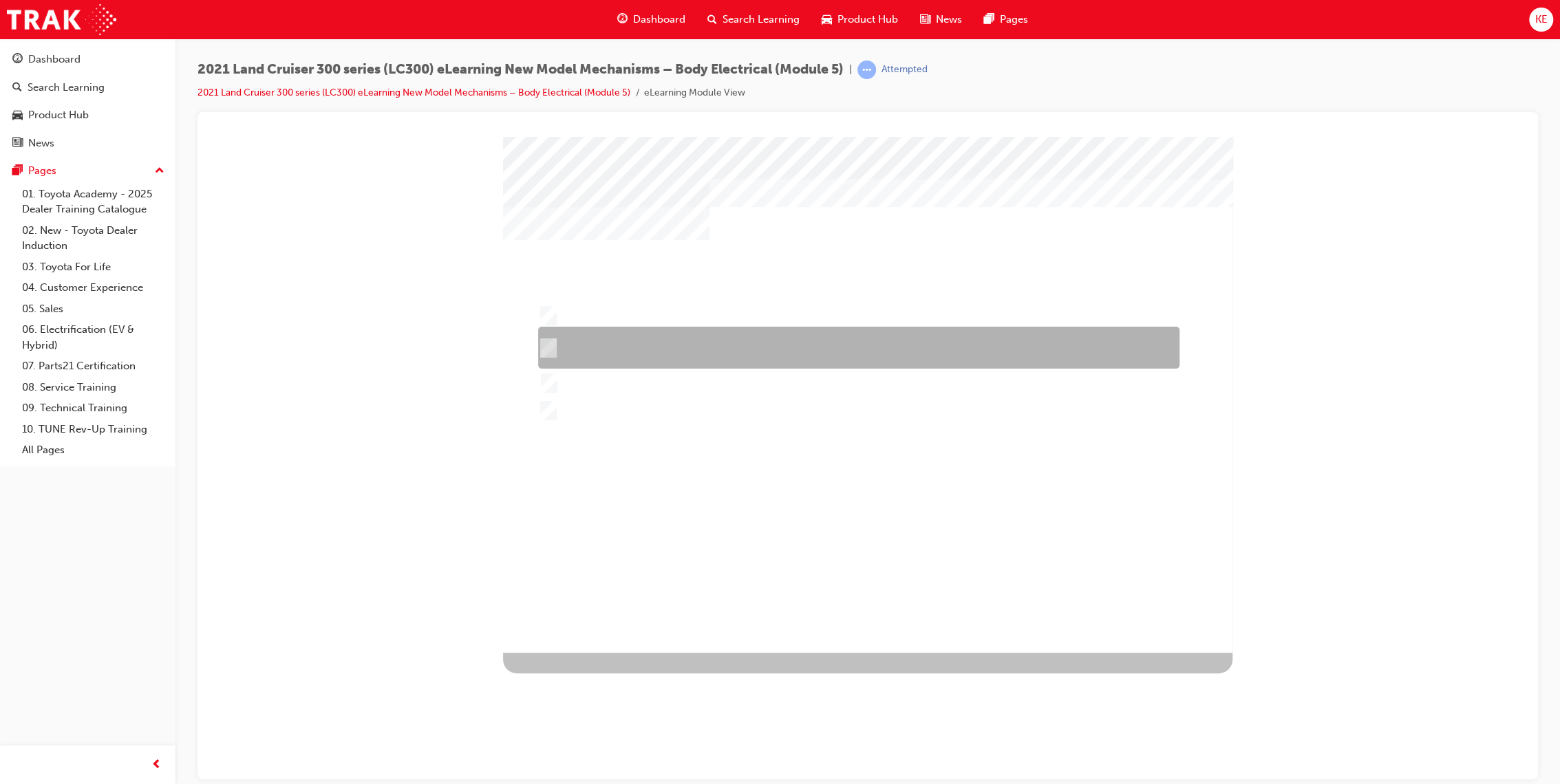
click at [693, 360] on div at bounding box center [855, 348] width 641 height 42
radio input "false"
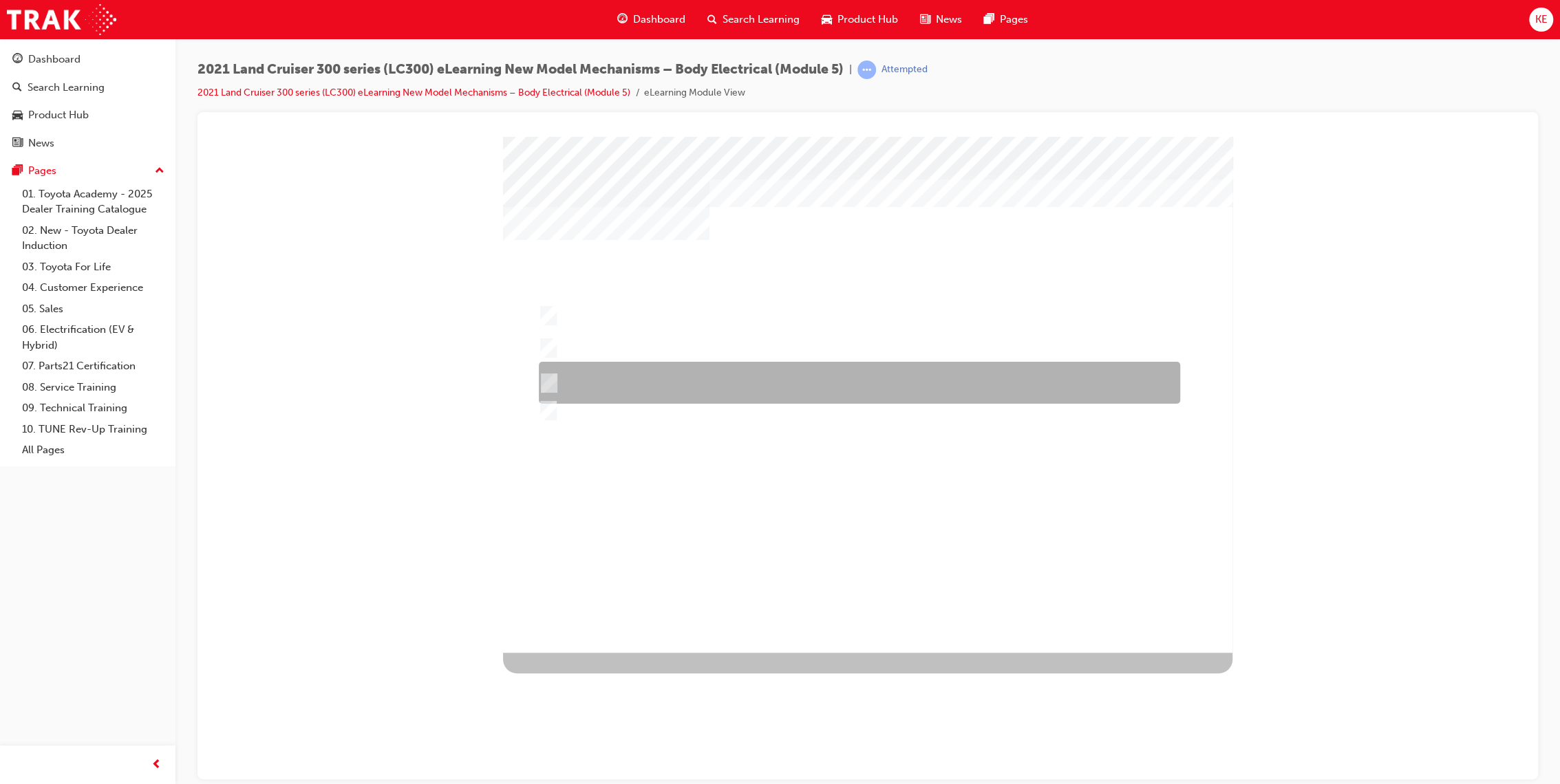
click at [647, 386] on div at bounding box center [855, 383] width 641 height 42
radio input "false"
radio input "true"
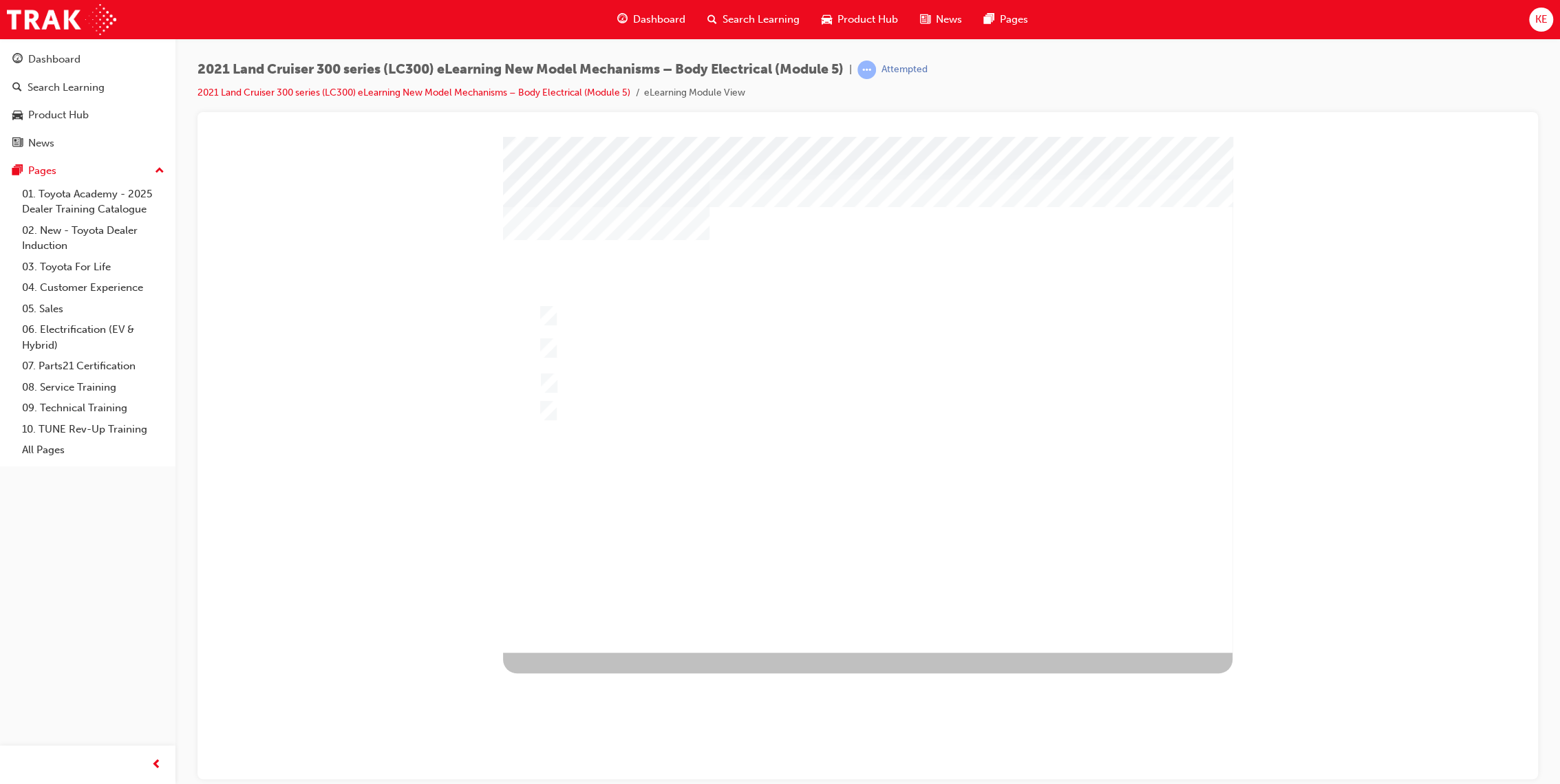
click at [855, 515] on div at bounding box center [868, 394] width 729 height 516
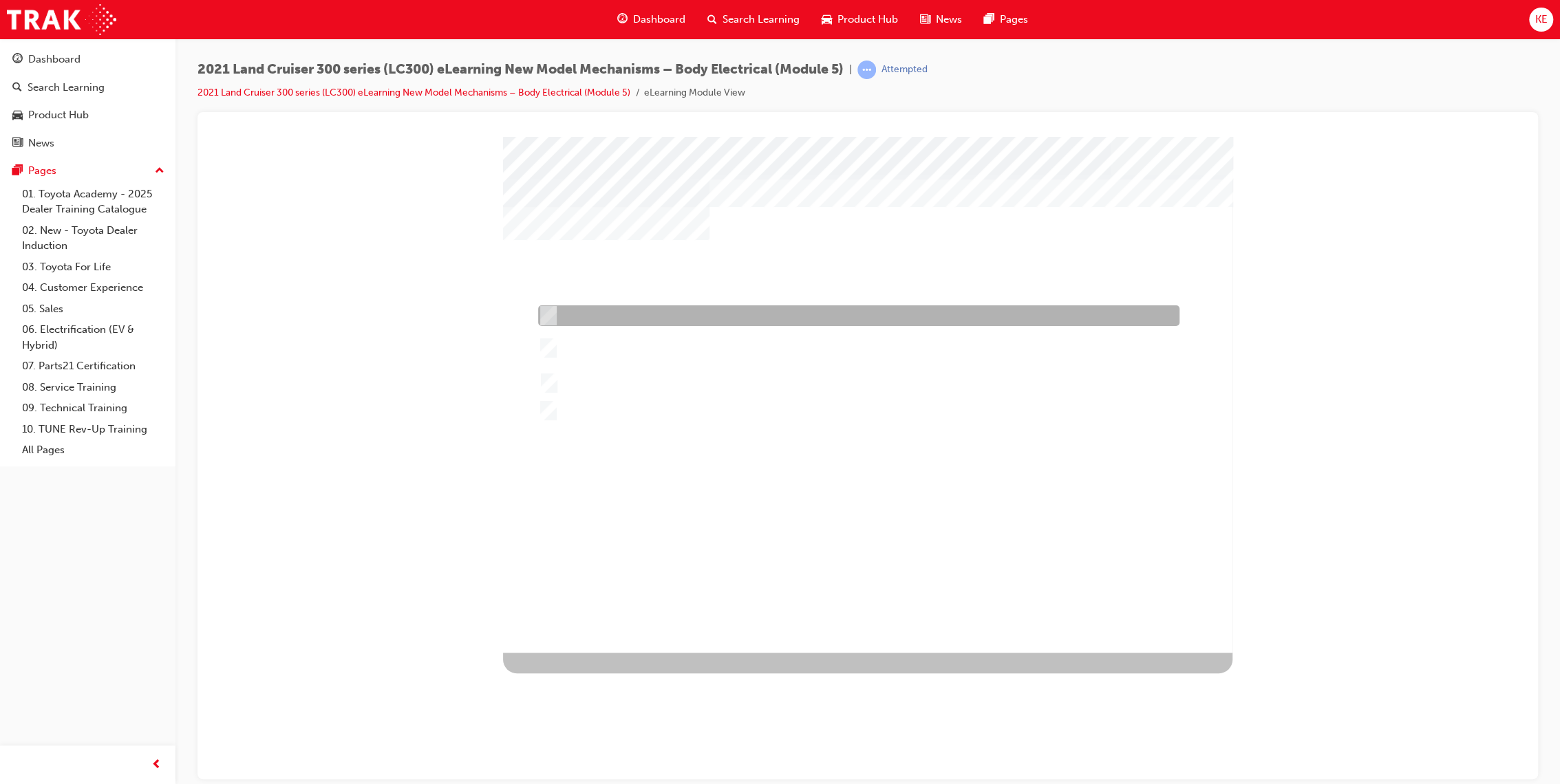
click at [854, 316] on div at bounding box center [855, 316] width 641 height 21
radio input "true"
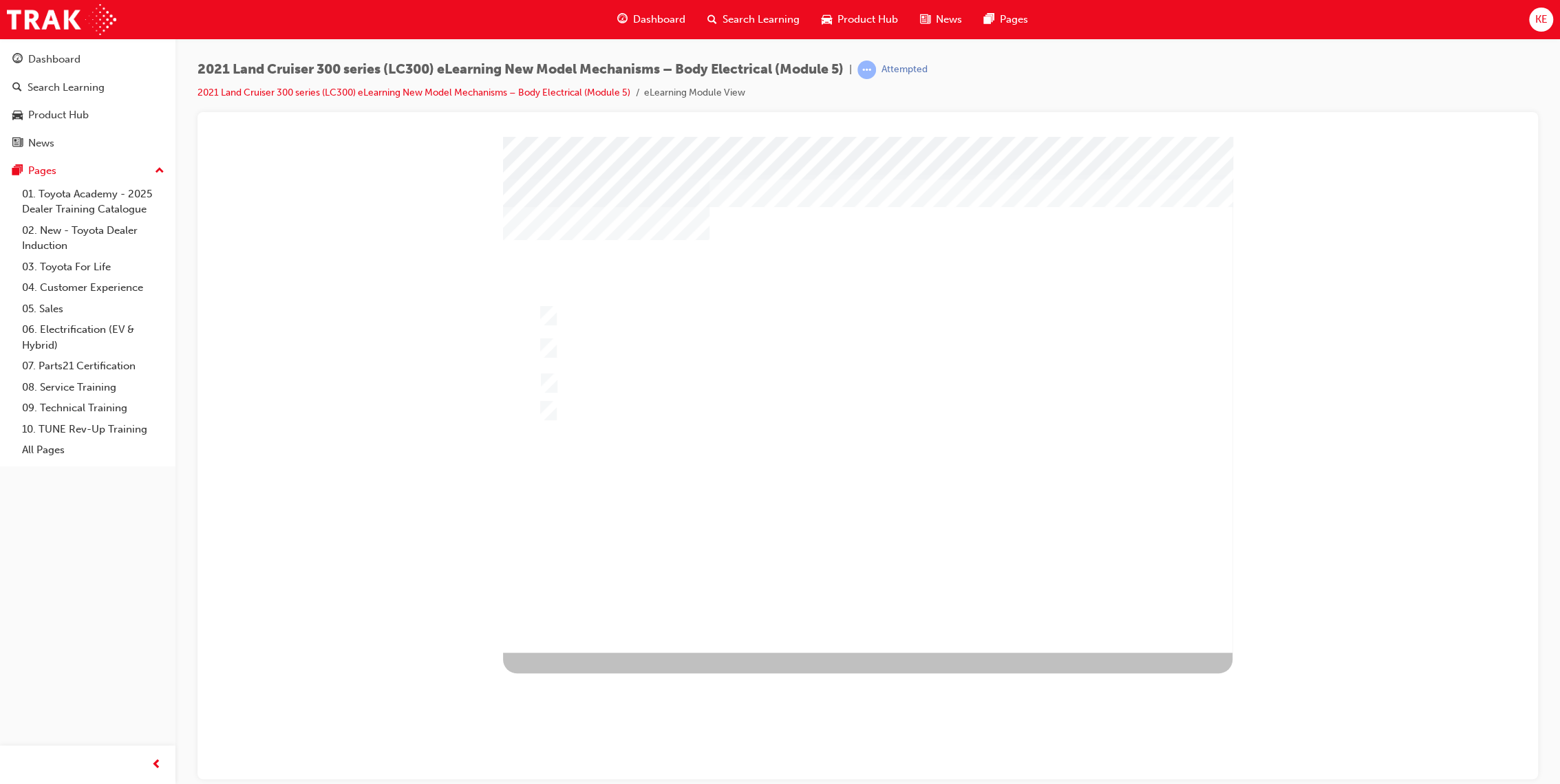
click at [849, 519] on div at bounding box center [868, 394] width 729 height 516
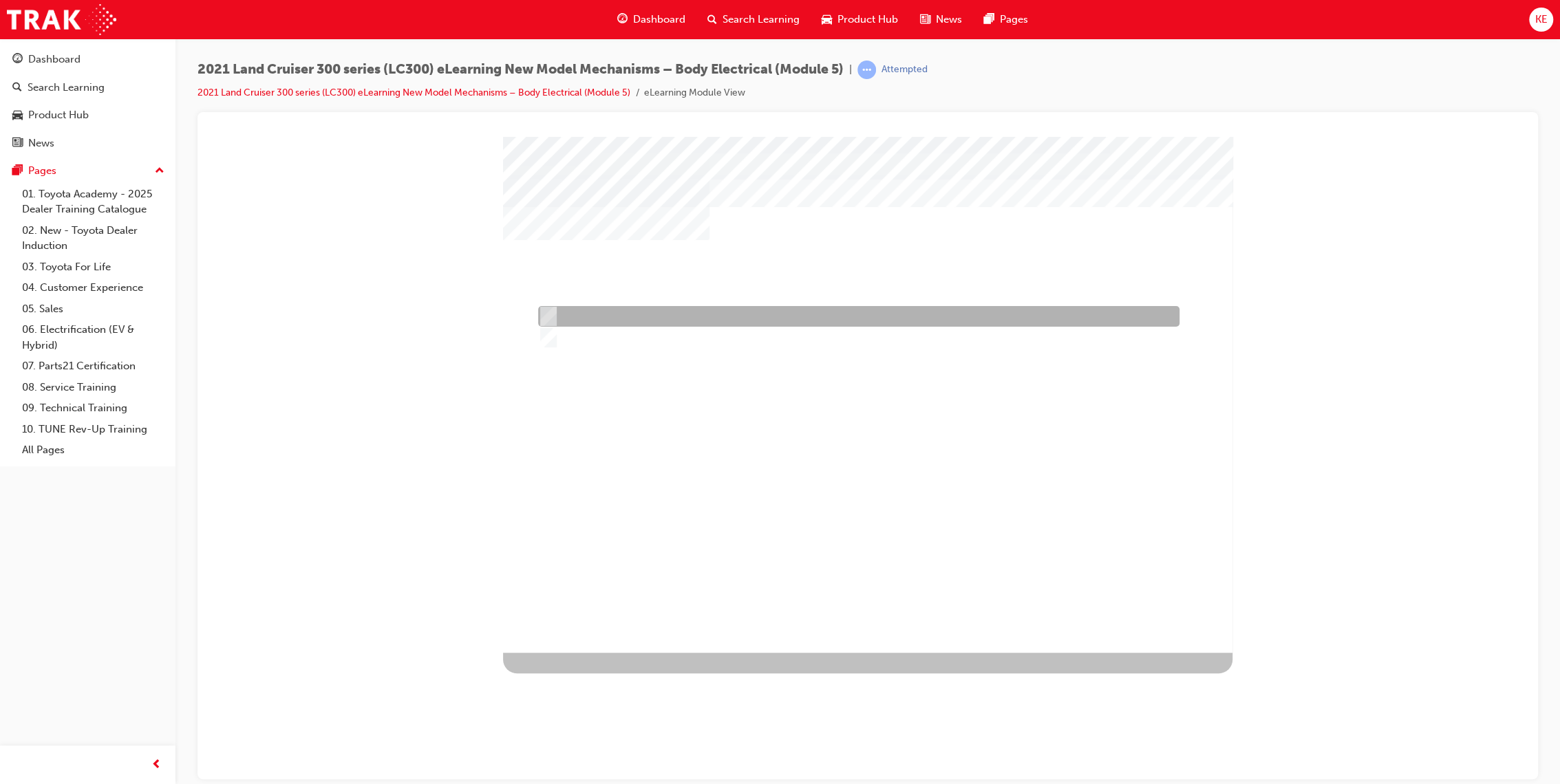
click at [800, 312] on div at bounding box center [855, 316] width 641 height 21
radio input "true"
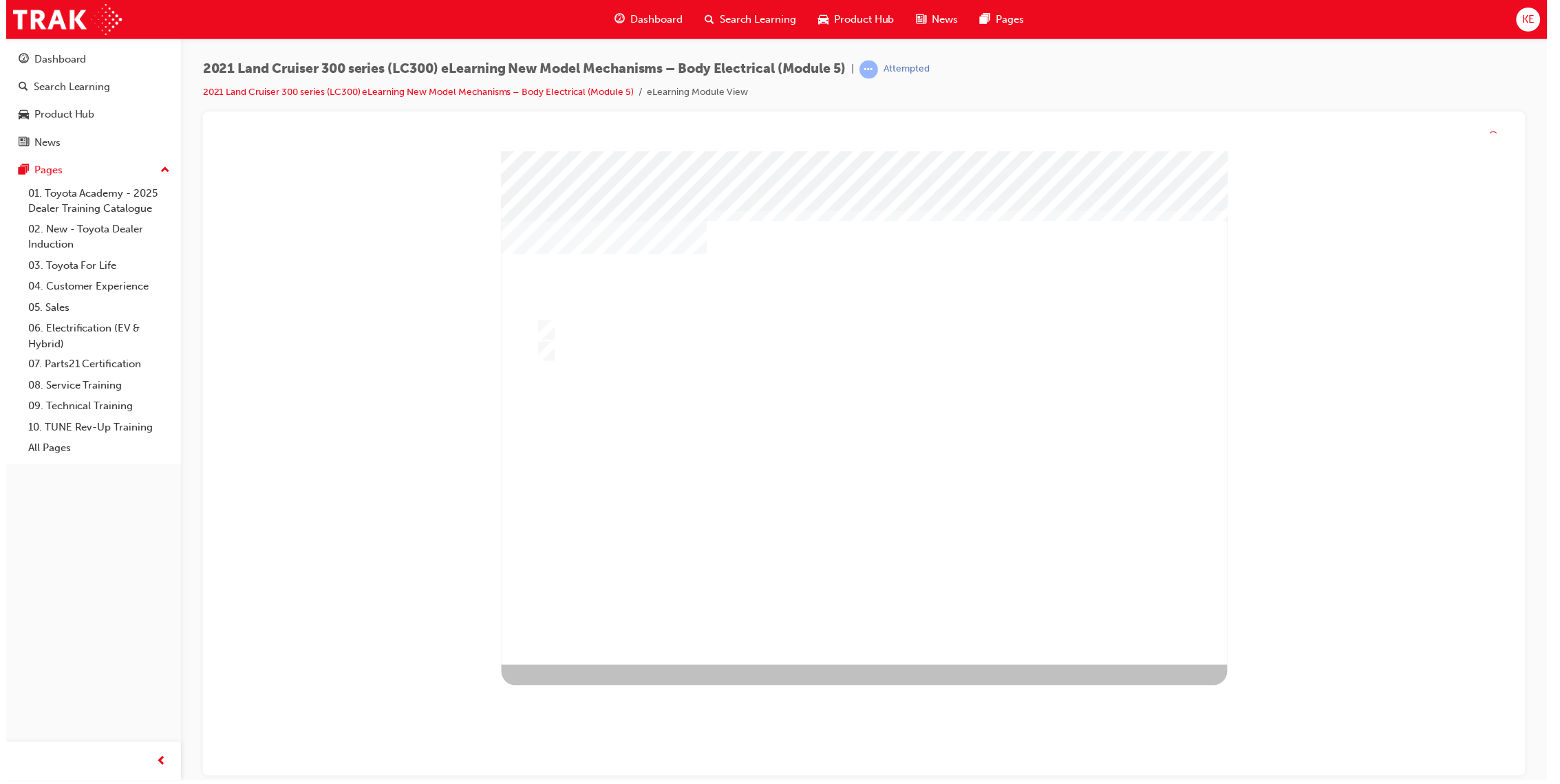
click at [847, 440] on div at bounding box center [867, 408] width 729 height 516
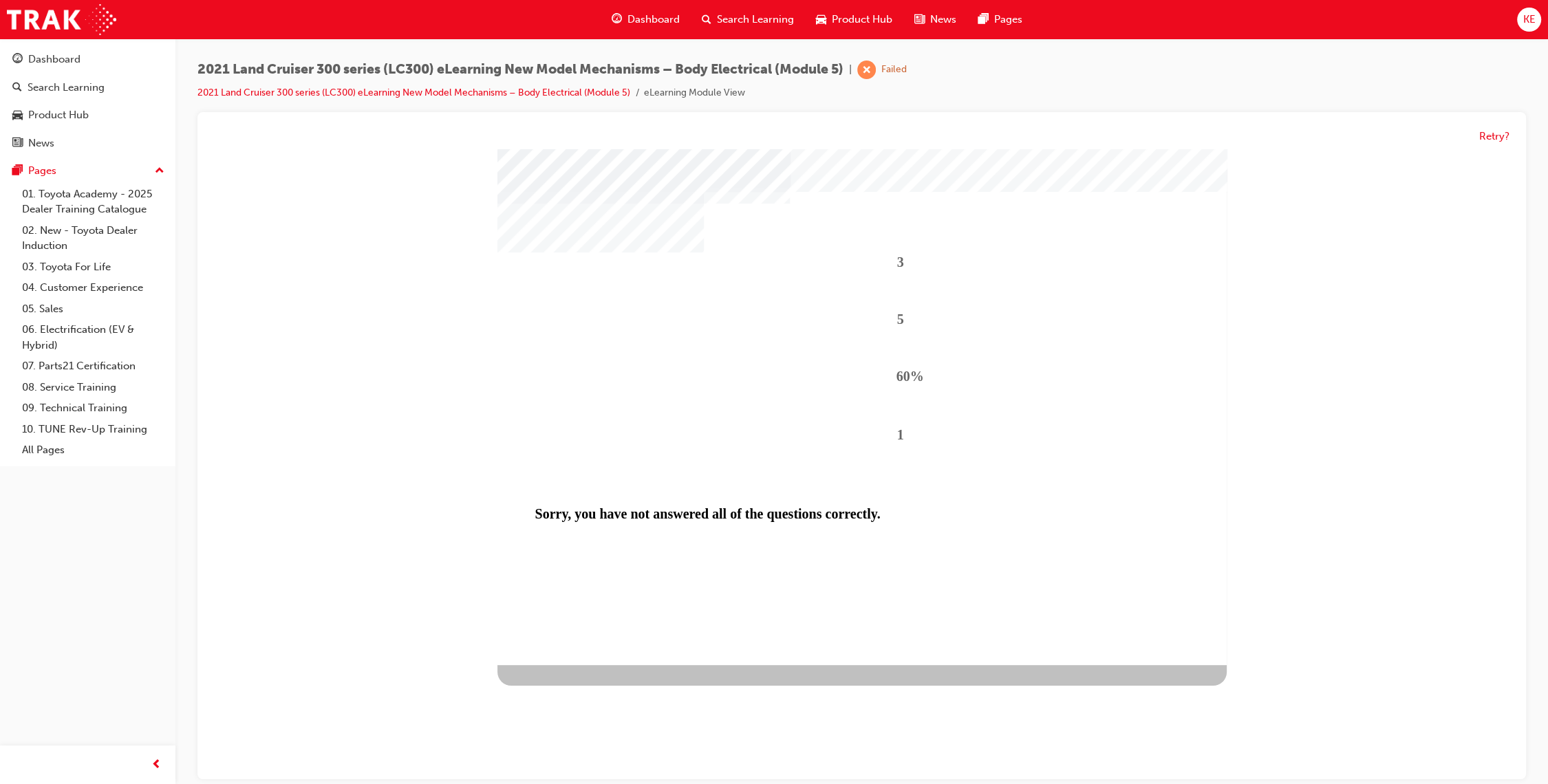
click at [888, 567] on div "3 5 60% 1 Sorry, you have not answered all of the questions correctly." at bounding box center [862, 407] width 729 height 516
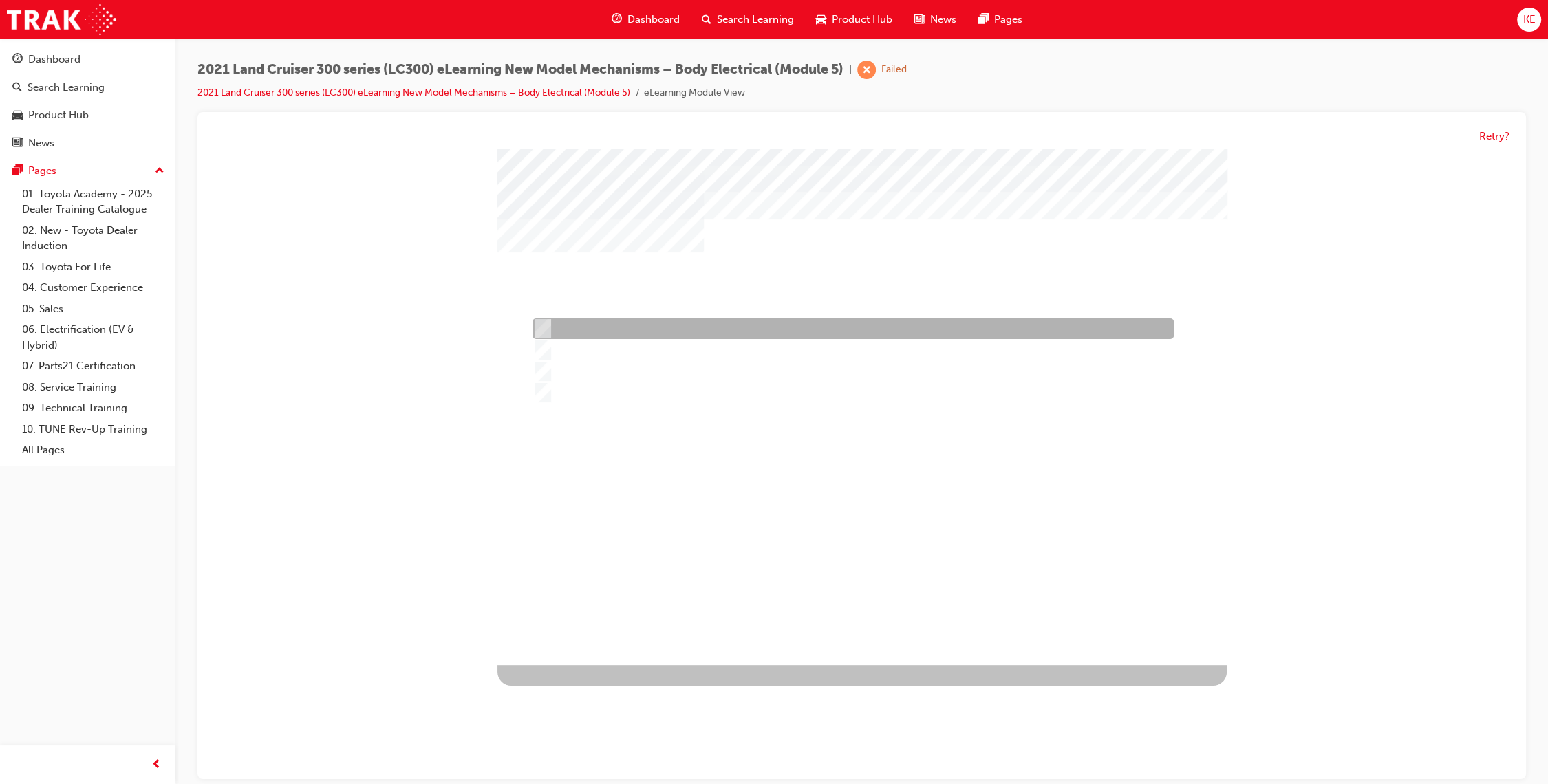
click at [654, 328] on div at bounding box center [849, 329] width 641 height 21
radio input "true"
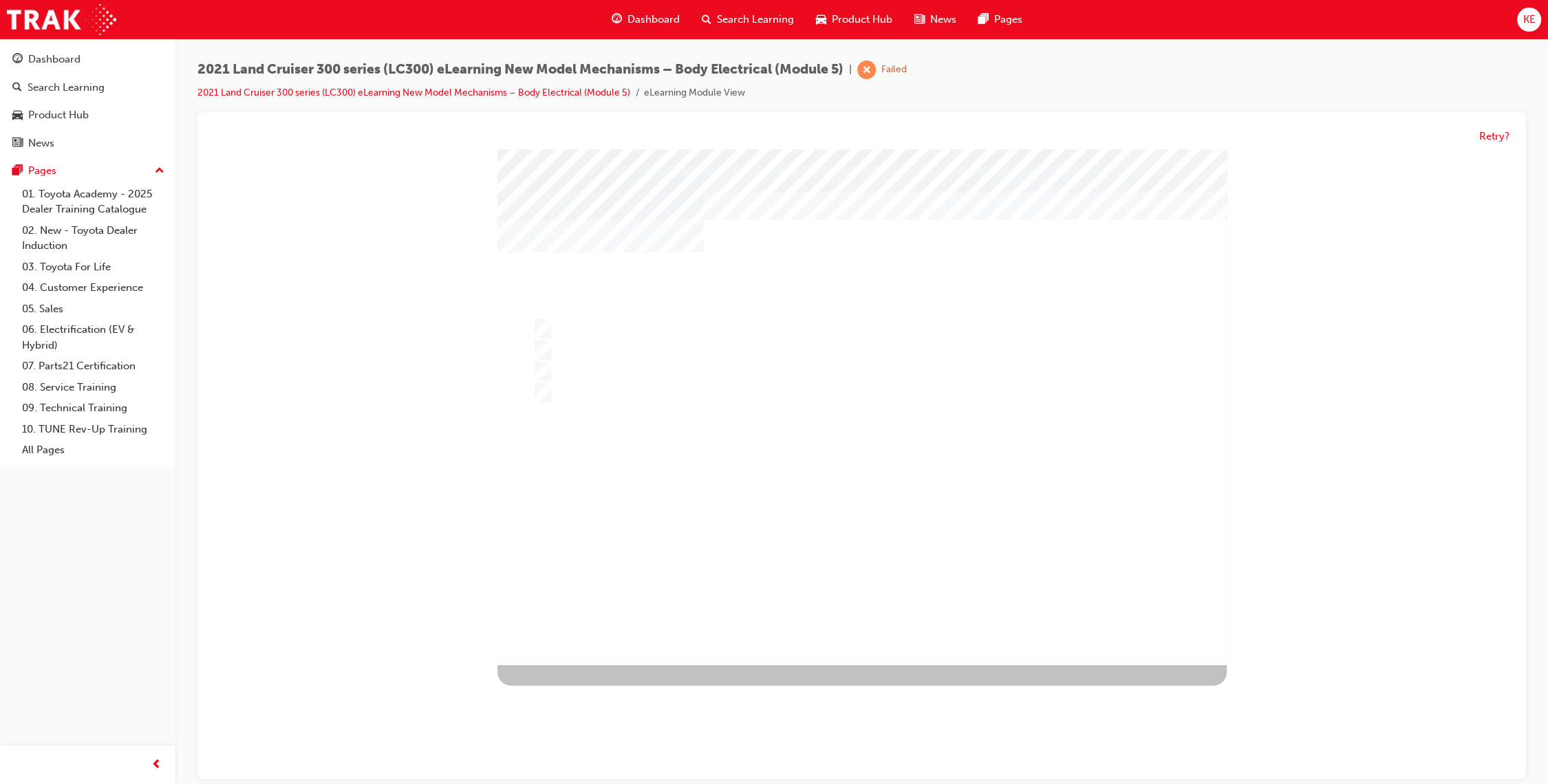
click at [776, 542] on div at bounding box center [862, 407] width 729 height 516
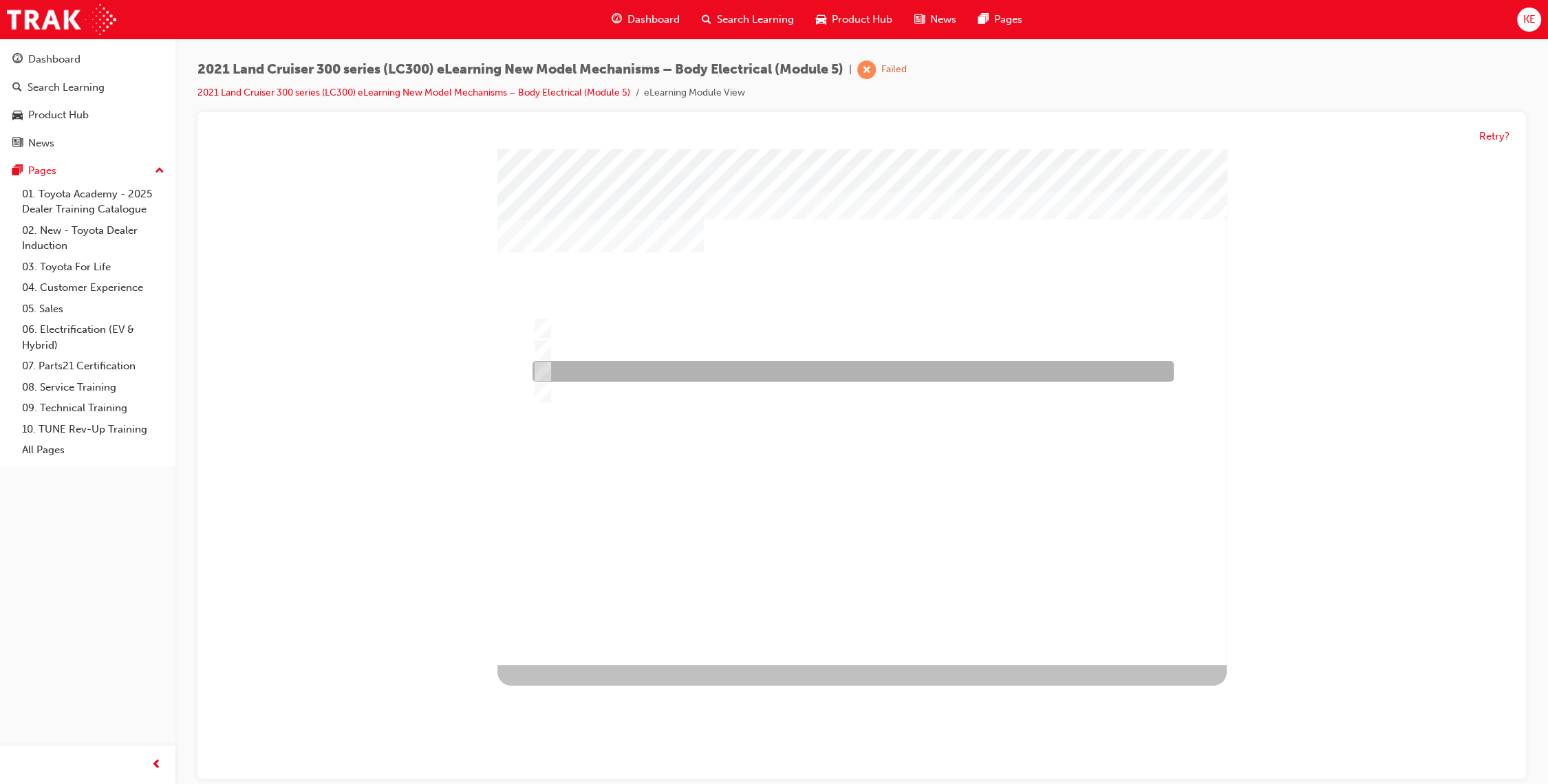
click at [738, 373] on div at bounding box center [849, 372] width 641 height 21
radio input "true"
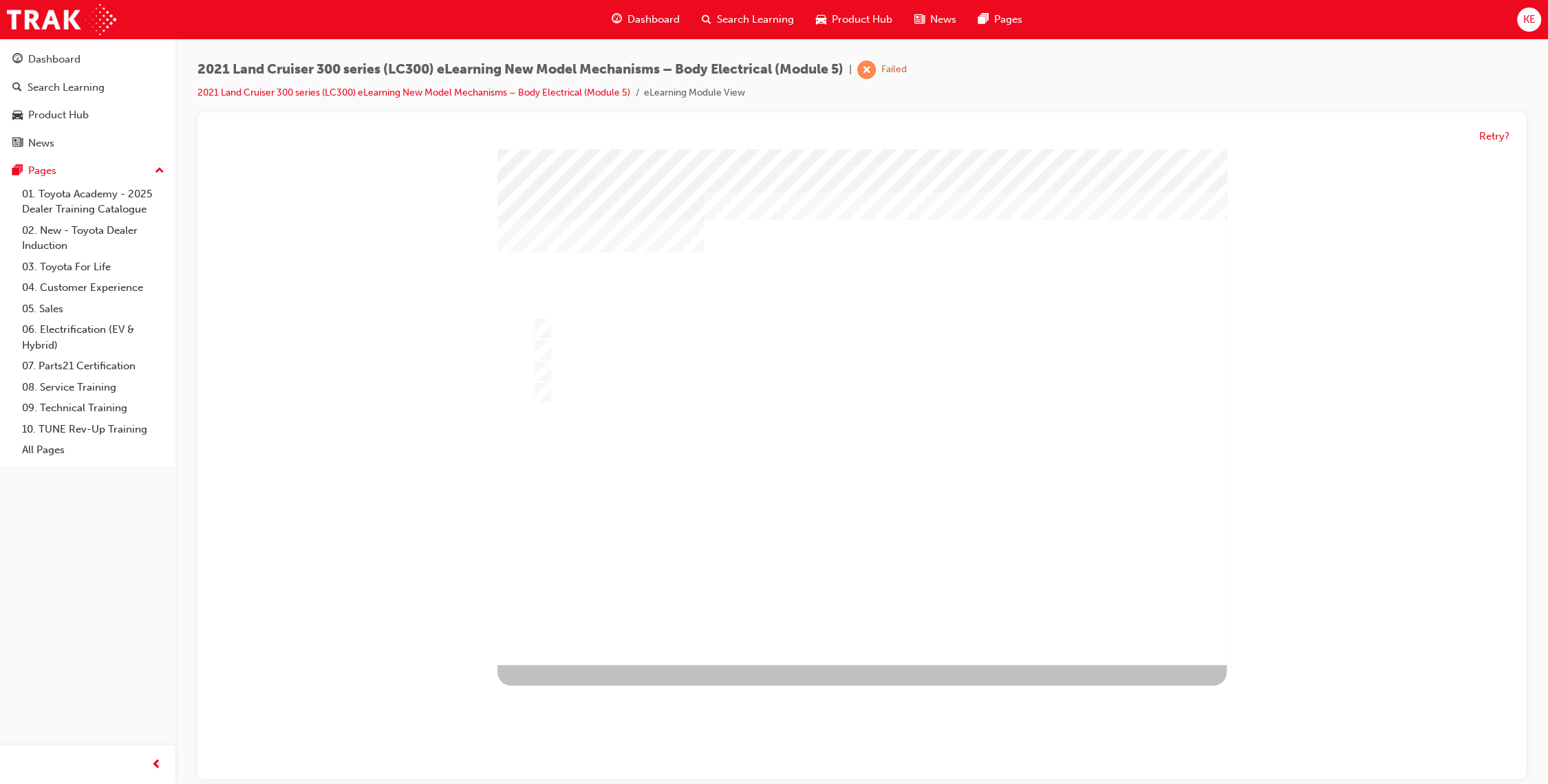
click at [808, 552] on div at bounding box center [862, 410] width 729 height 516
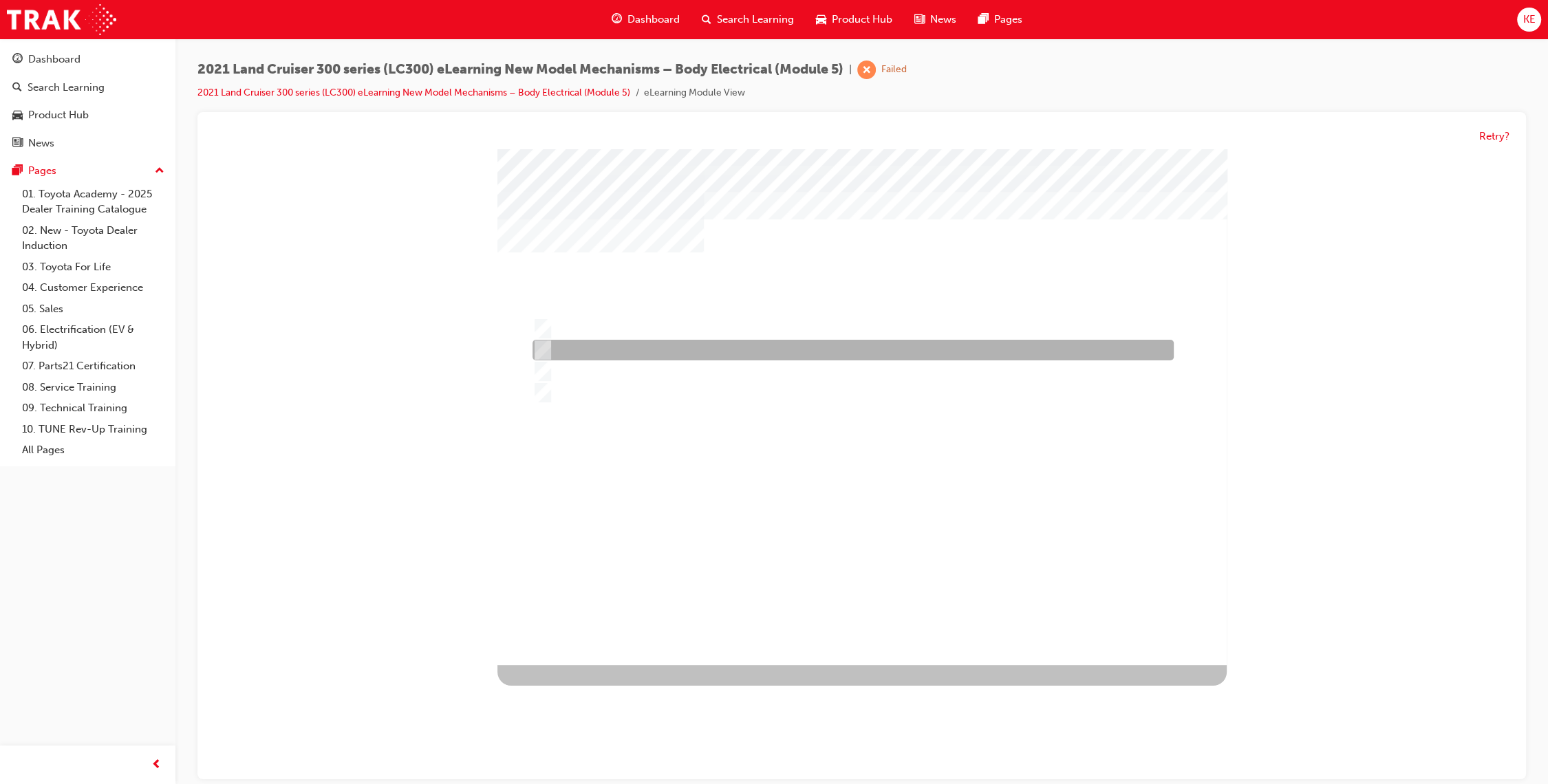
click at [679, 345] on div at bounding box center [849, 350] width 641 height 21
radio input "true"
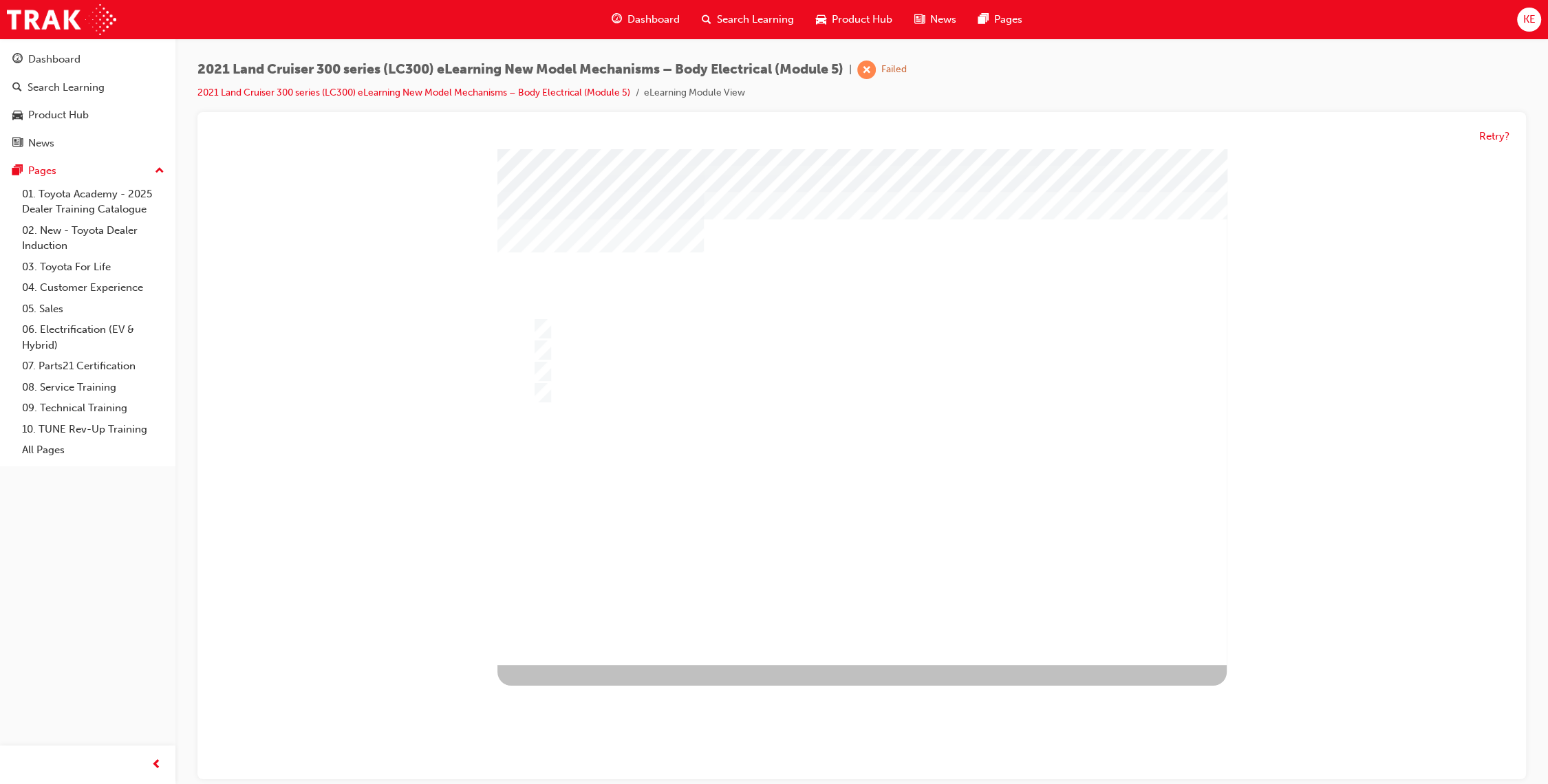
click at [715, 503] on div at bounding box center [862, 407] width 729 height 516
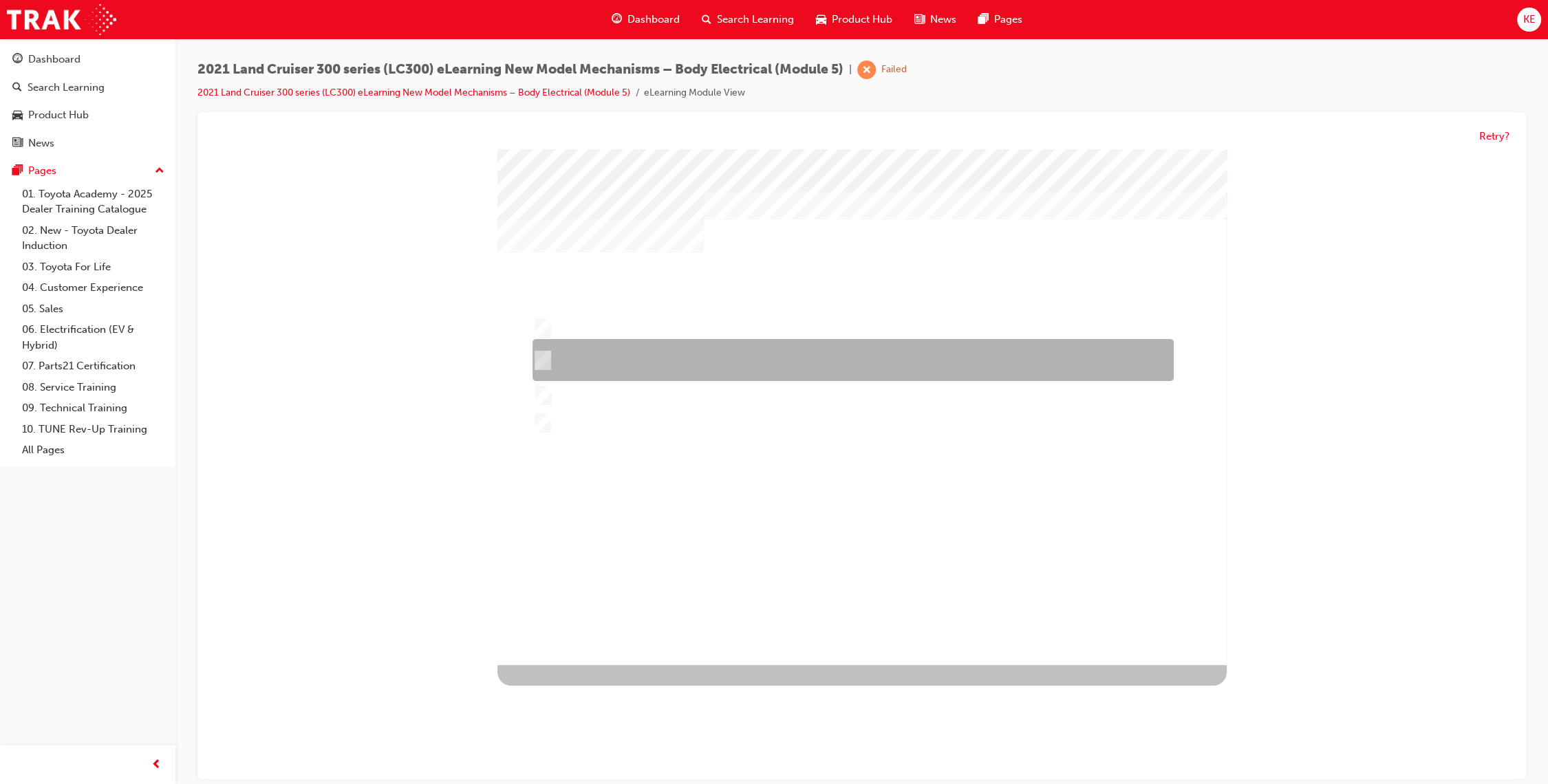
click at [692, 347] on div at bounding box center [849, 360] width 641 height 42
radio input "true"
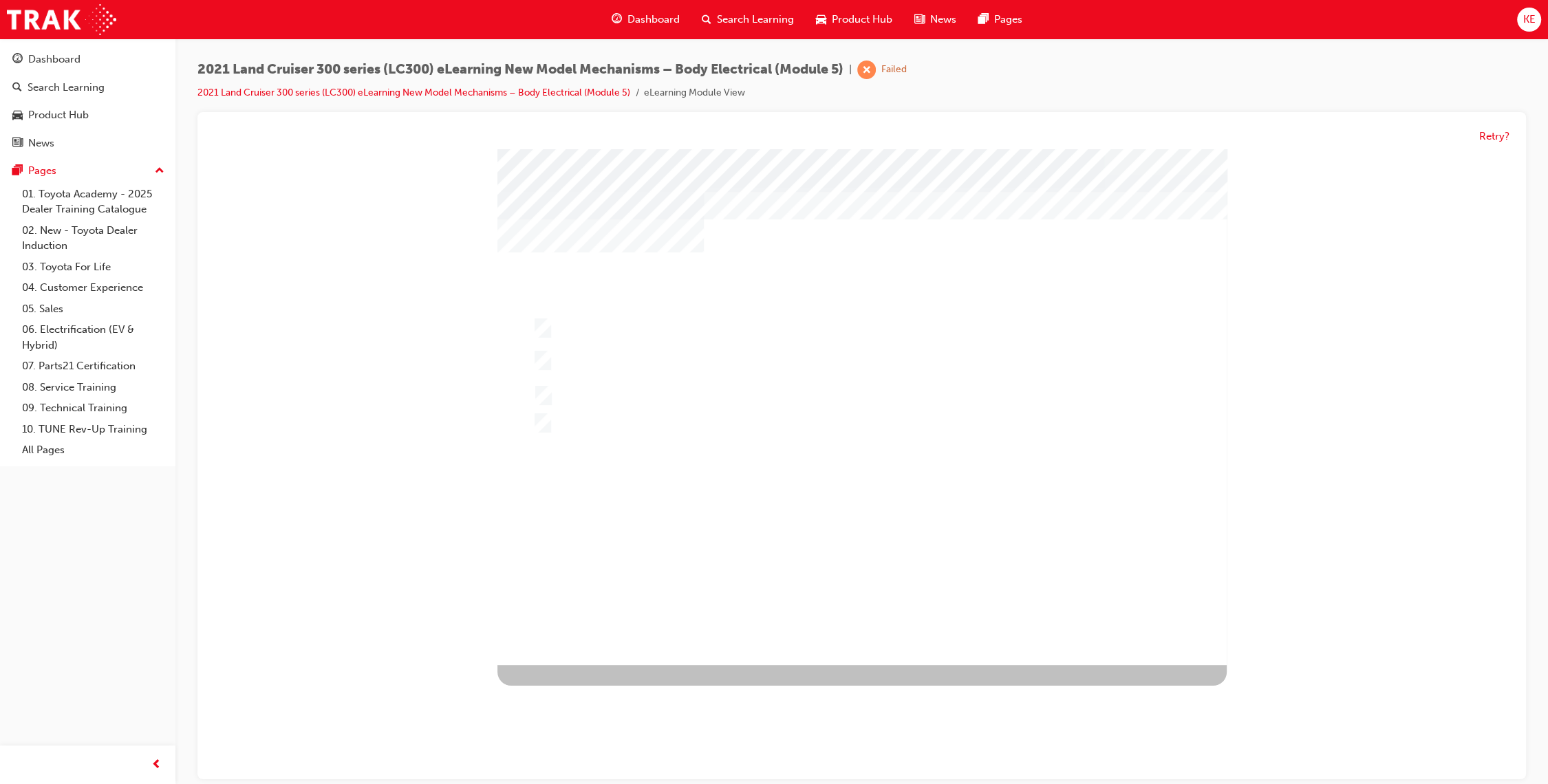
click at [704, 535] on div at bounding box center [862, 407] width 729 height 516
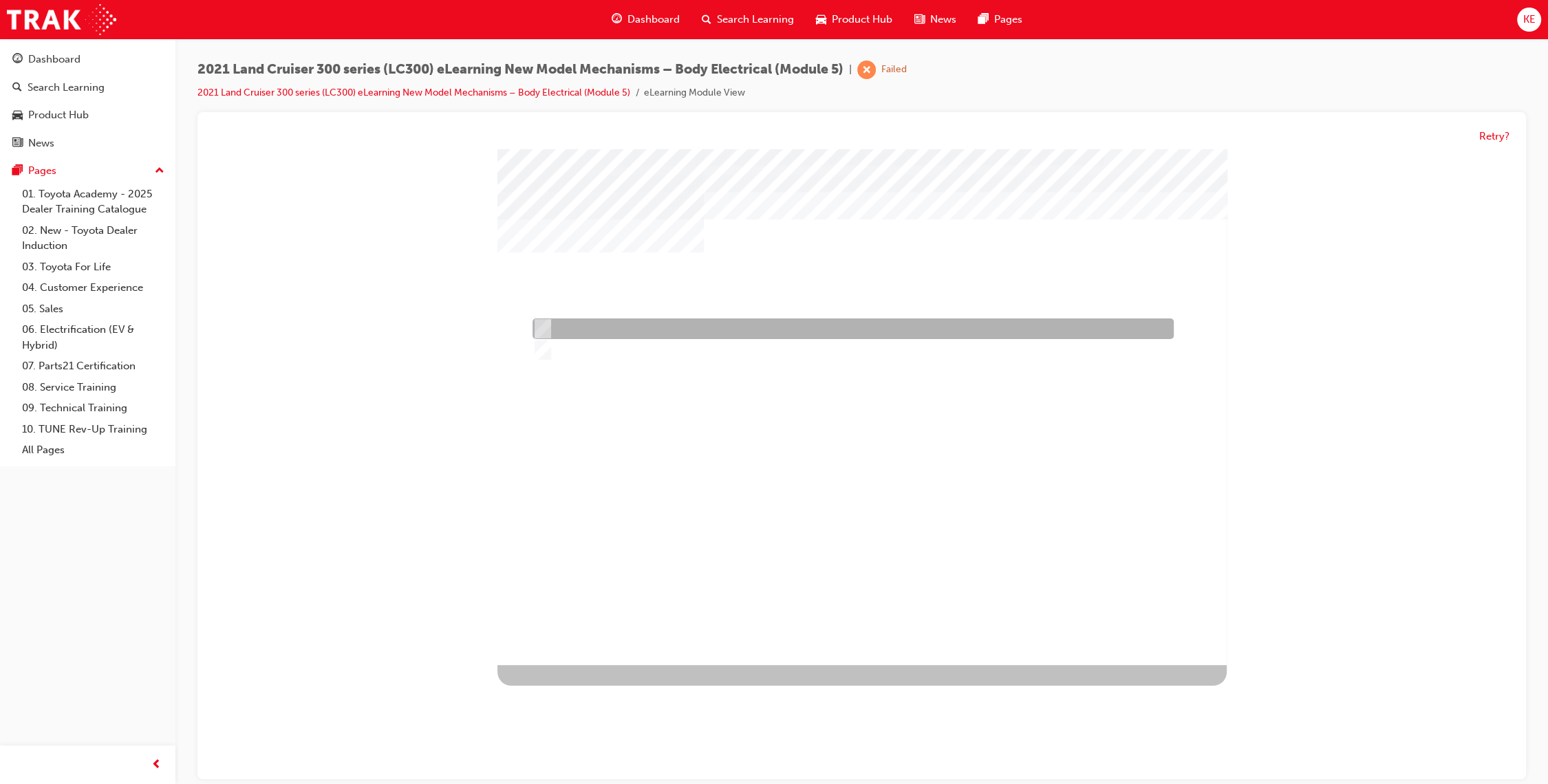
click at [665, 339] on div at bounding box center [849, 329] width 641 height 21
radio input "true"
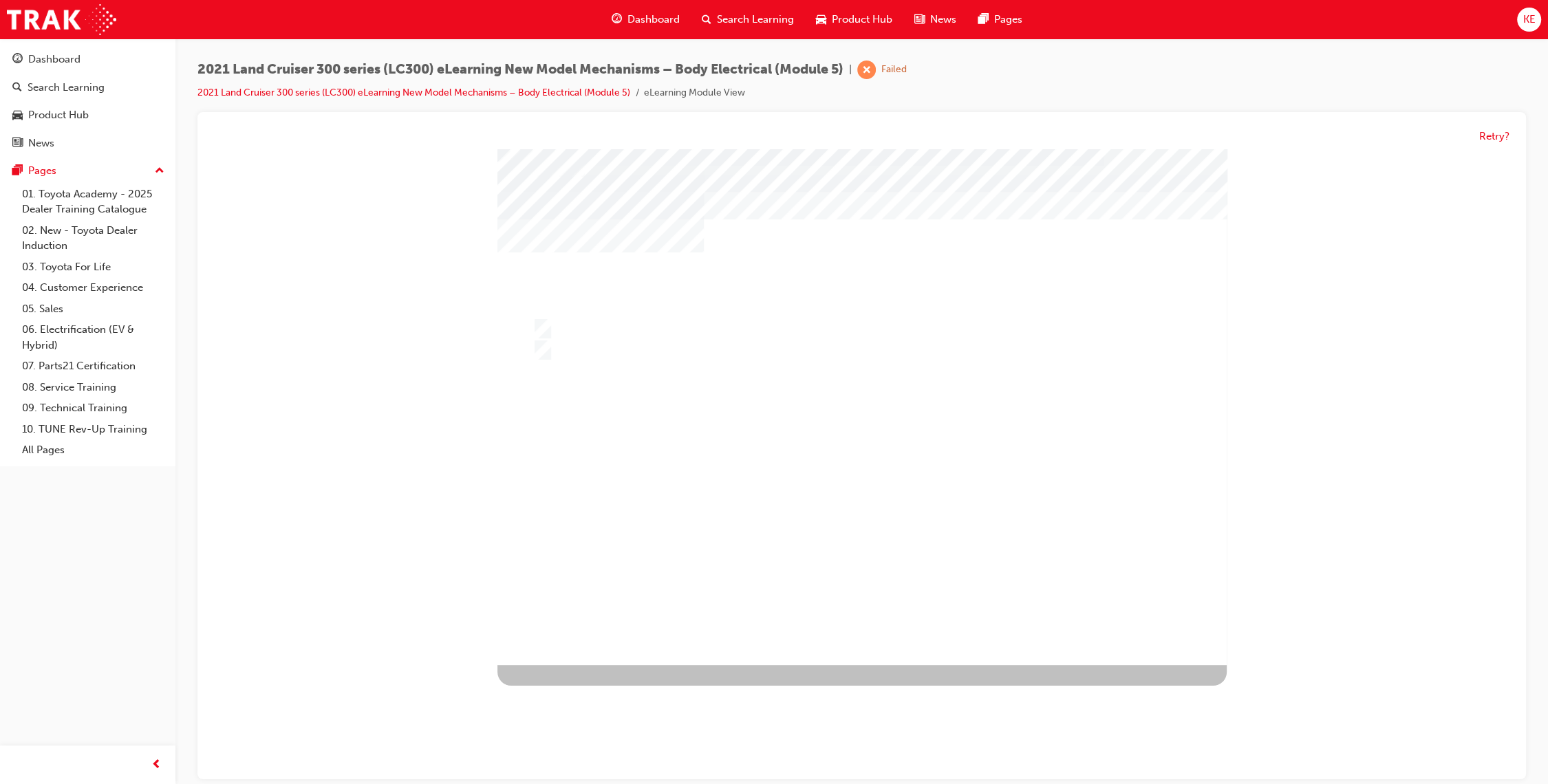
click at [787, 572] on div at bounding box center [862, 407] width 729 height 516
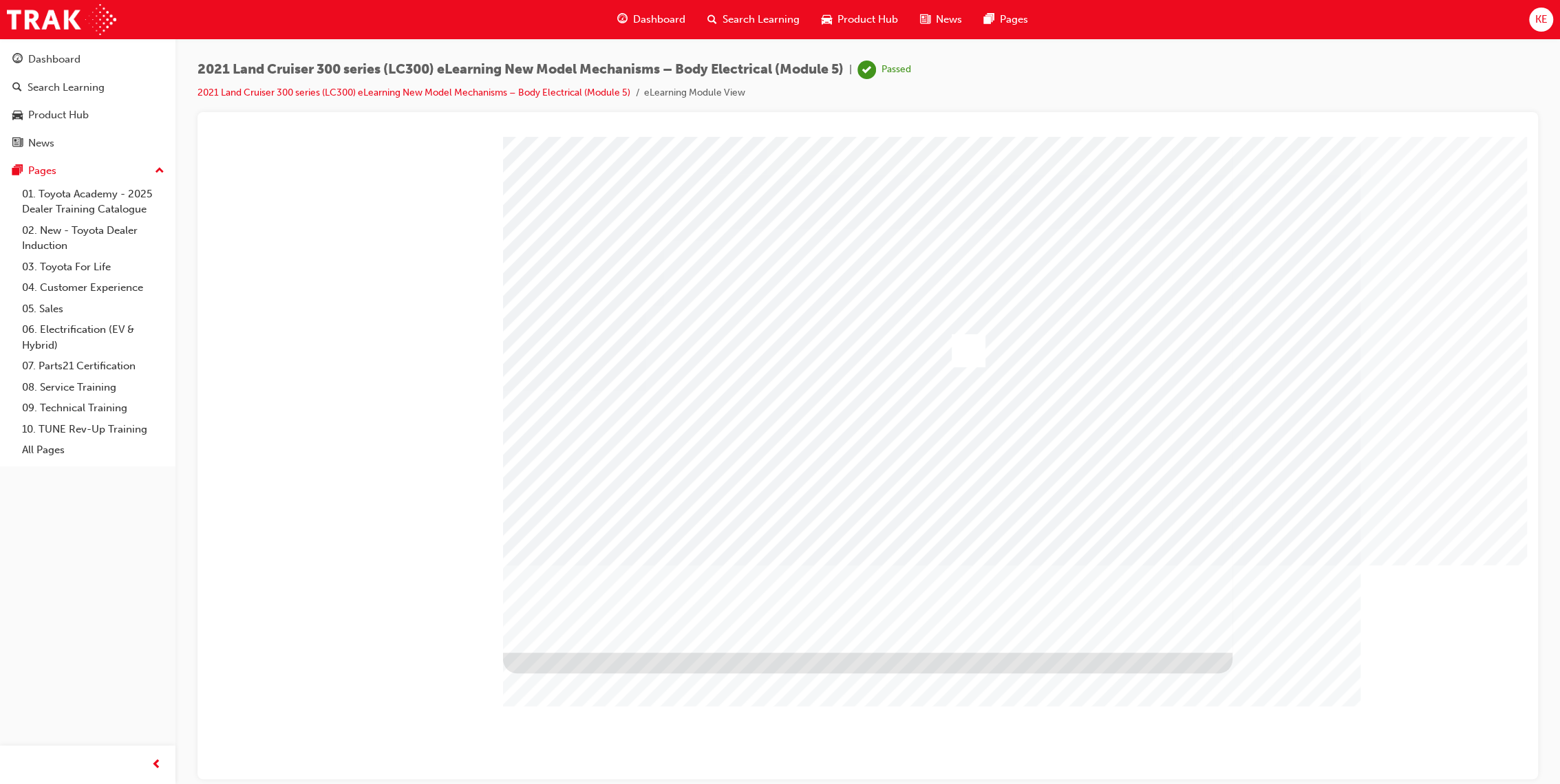
click at [745, 24] on span "Search Learning" at bounding box center [761, 19] width 77 height 16
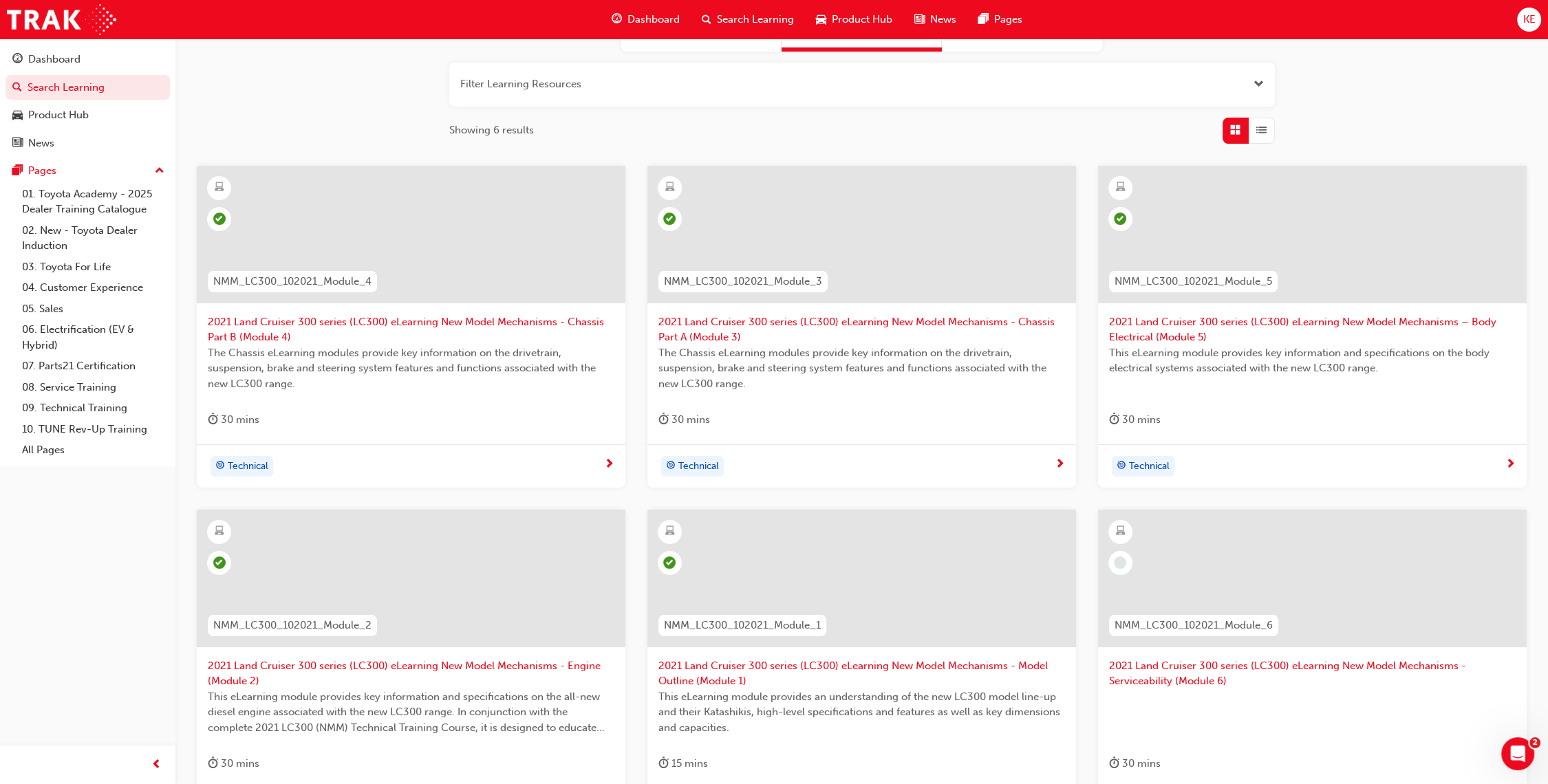
scroll to position [306, 0]
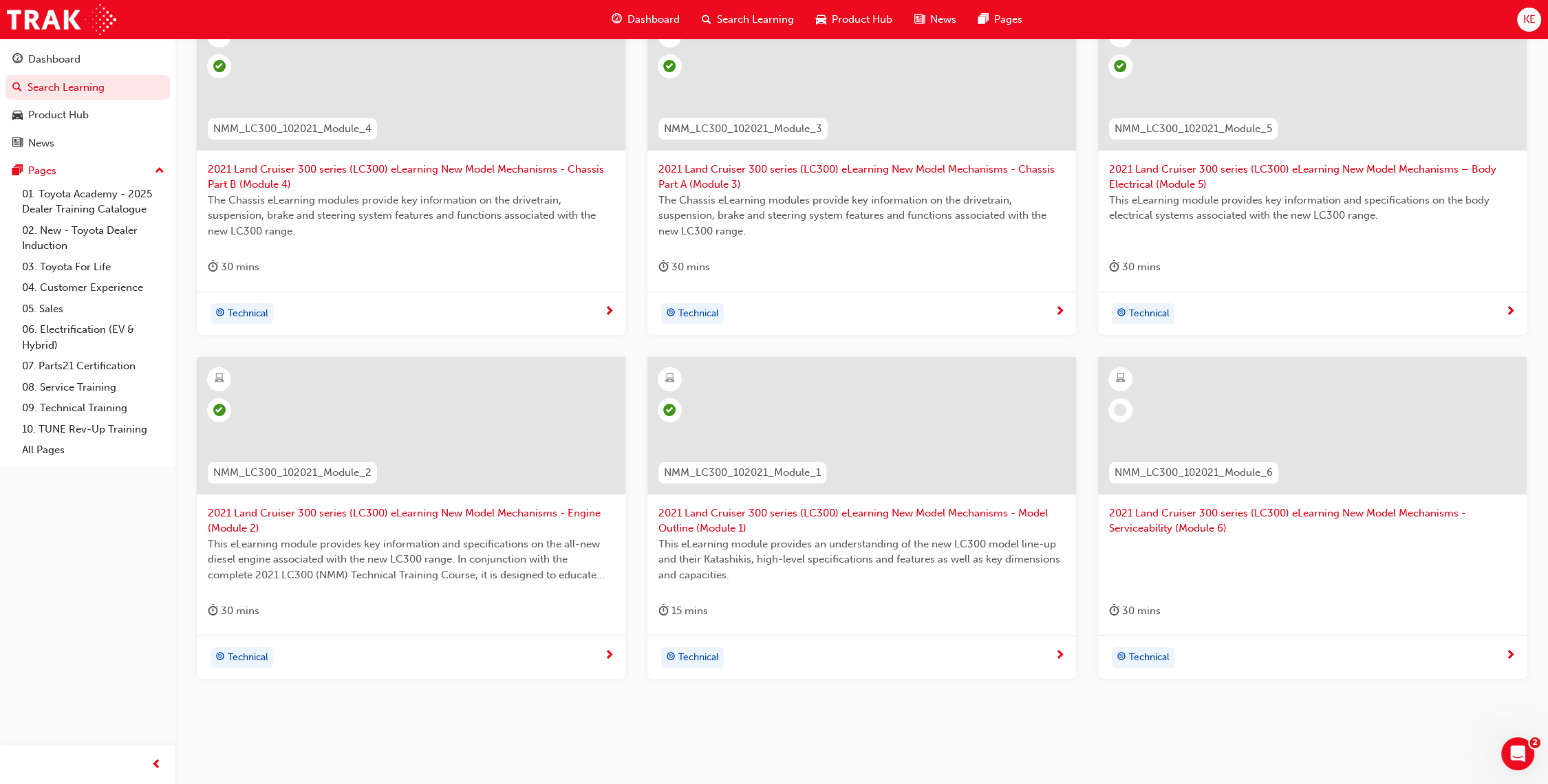
click at [1262, 511] on span "2021 Land Cruiser 300 series (LC300) eLearning New Model Mechanisms - Serviceab…" at bounding box center [1312, 520] width 407 height 31
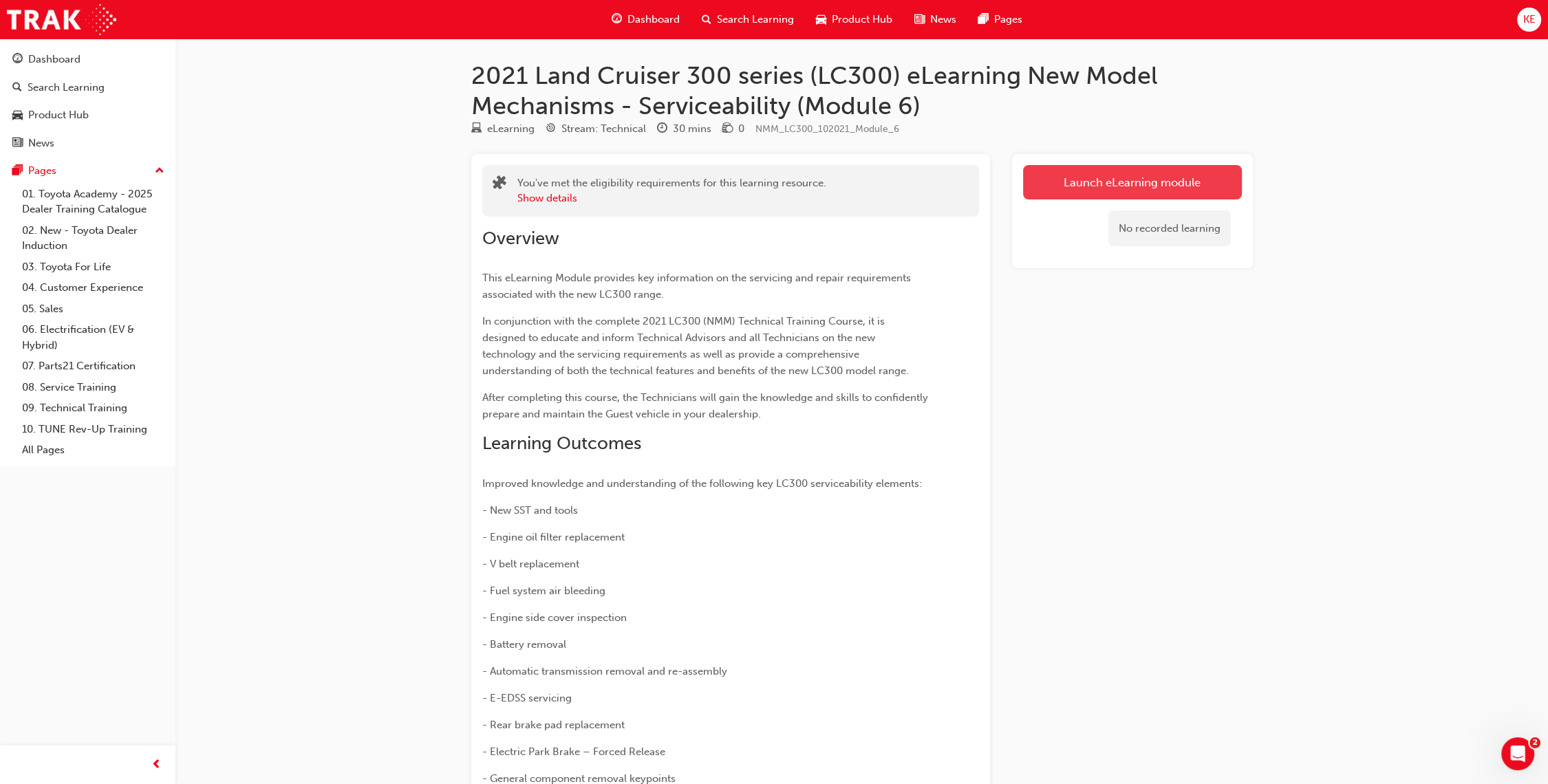
click at [1127, 179] on link "Launch eLearning module" at bounding box center [1133, 182] width 219 height 35
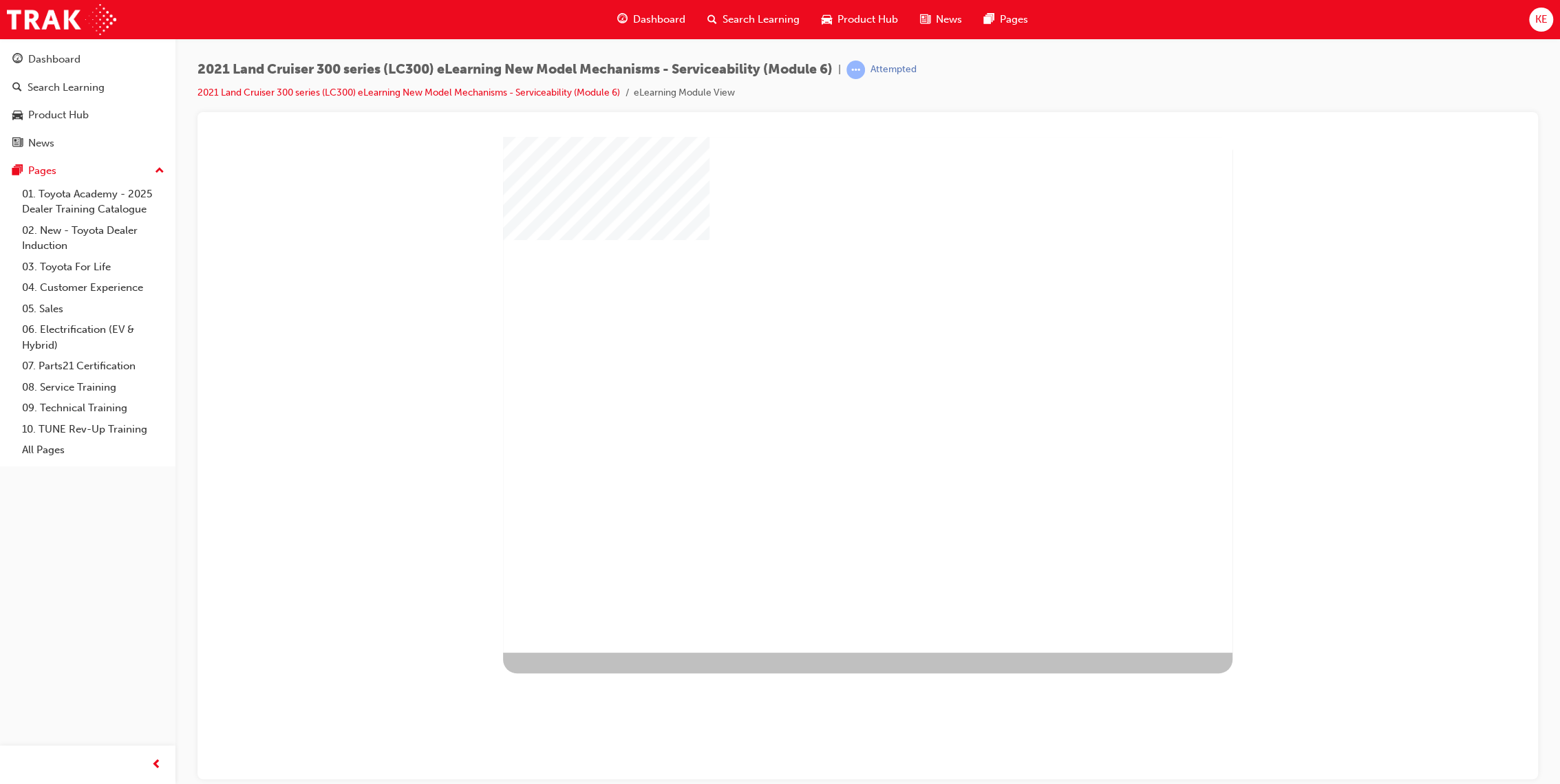
click at [828, 355] on div "play" at bounding box center [828, 355] width 0 height 0
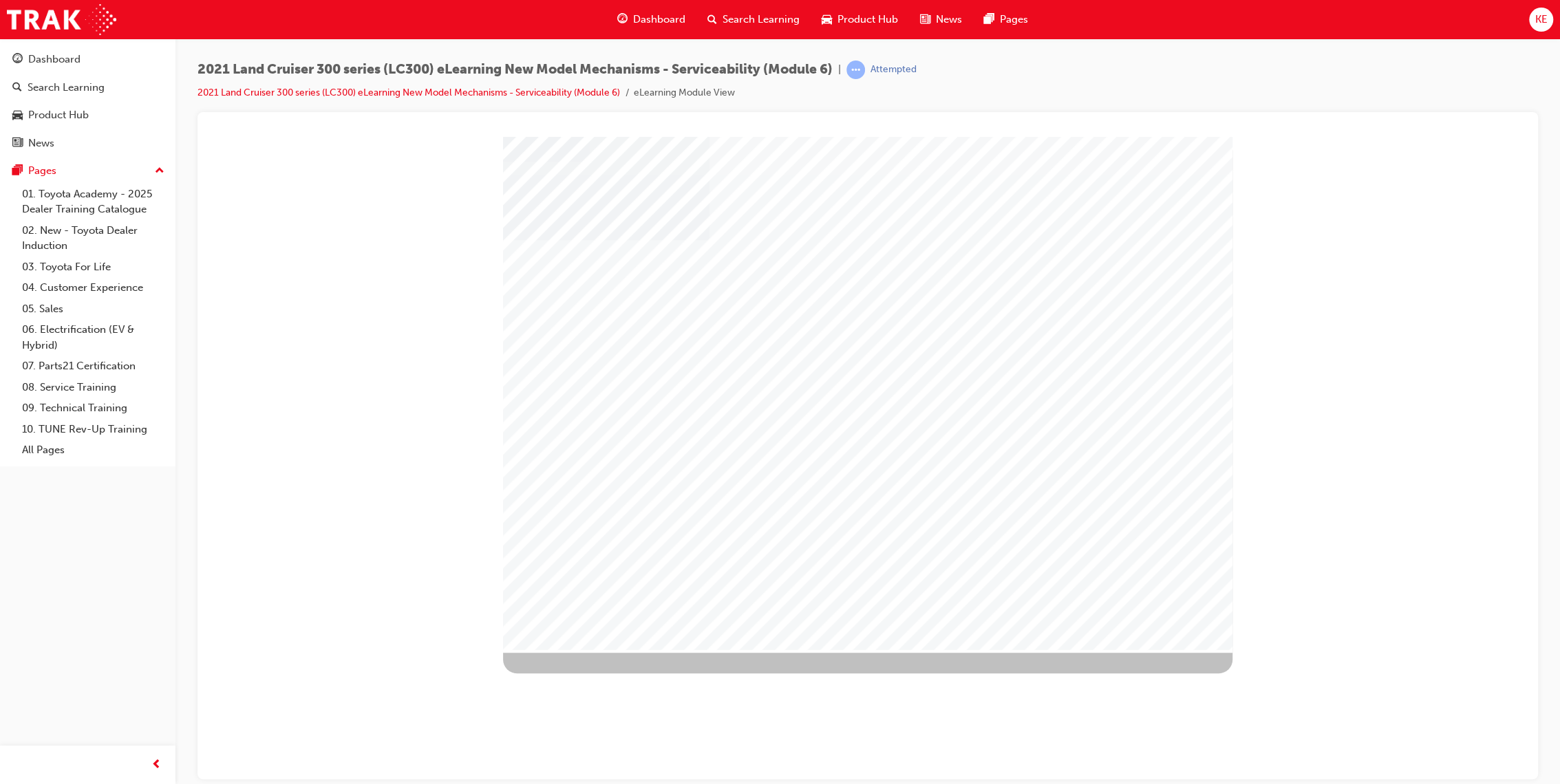
drag, startPoint x: 1152, startPoint y: 525, endPoint x: 1166, endPoint y: 504, distance: 25.2
click at [1135, 595] on div at bounding box center [868, 394] width 729 height 516
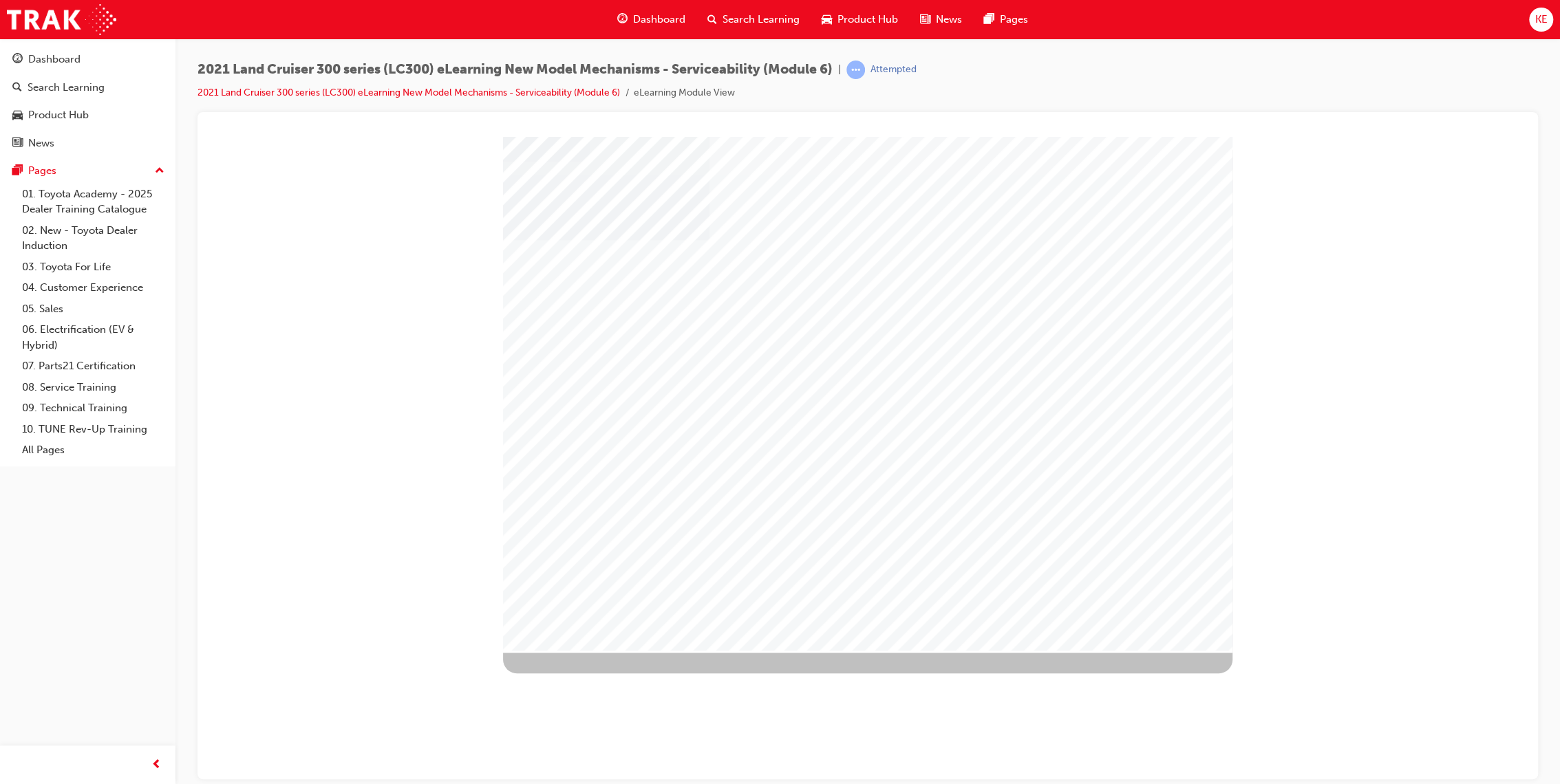
drag, startPoint x: 1133, startPoint y: 573, endPoint x: 1148, endPoint y: 557, distance: 21.9
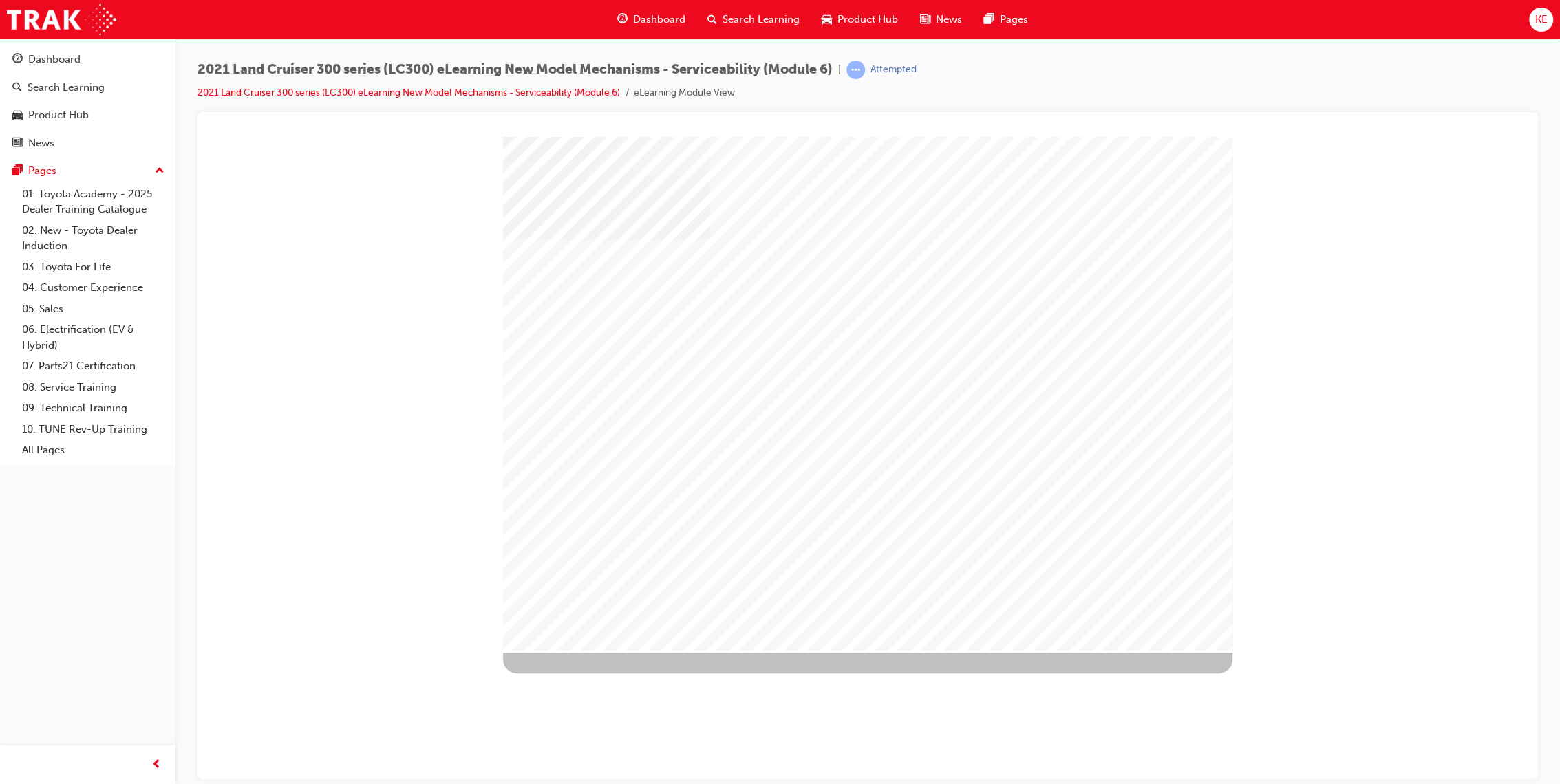
drag, startPoint x: 1156, startPoint y: 591, endPoint x: 1105, endPoint y: 589, distance: 51.0
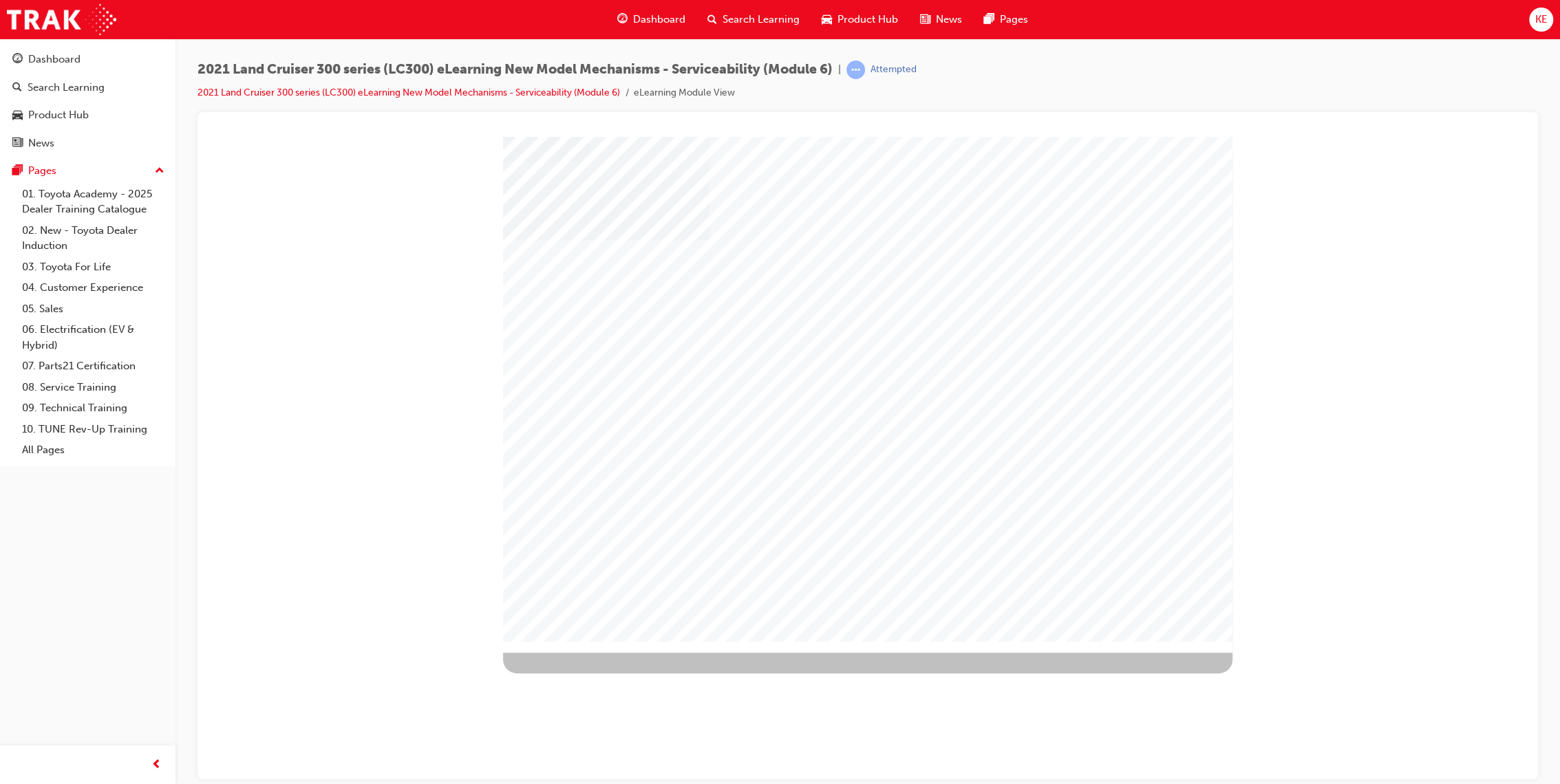
drag, startPoint x: 1109, startPoint y: 582, endPoint x: 1112, endPoint y: 589, distance: 7.6
click at [1111, 589] on div at bounding box center [868, 394] width 729 height 516
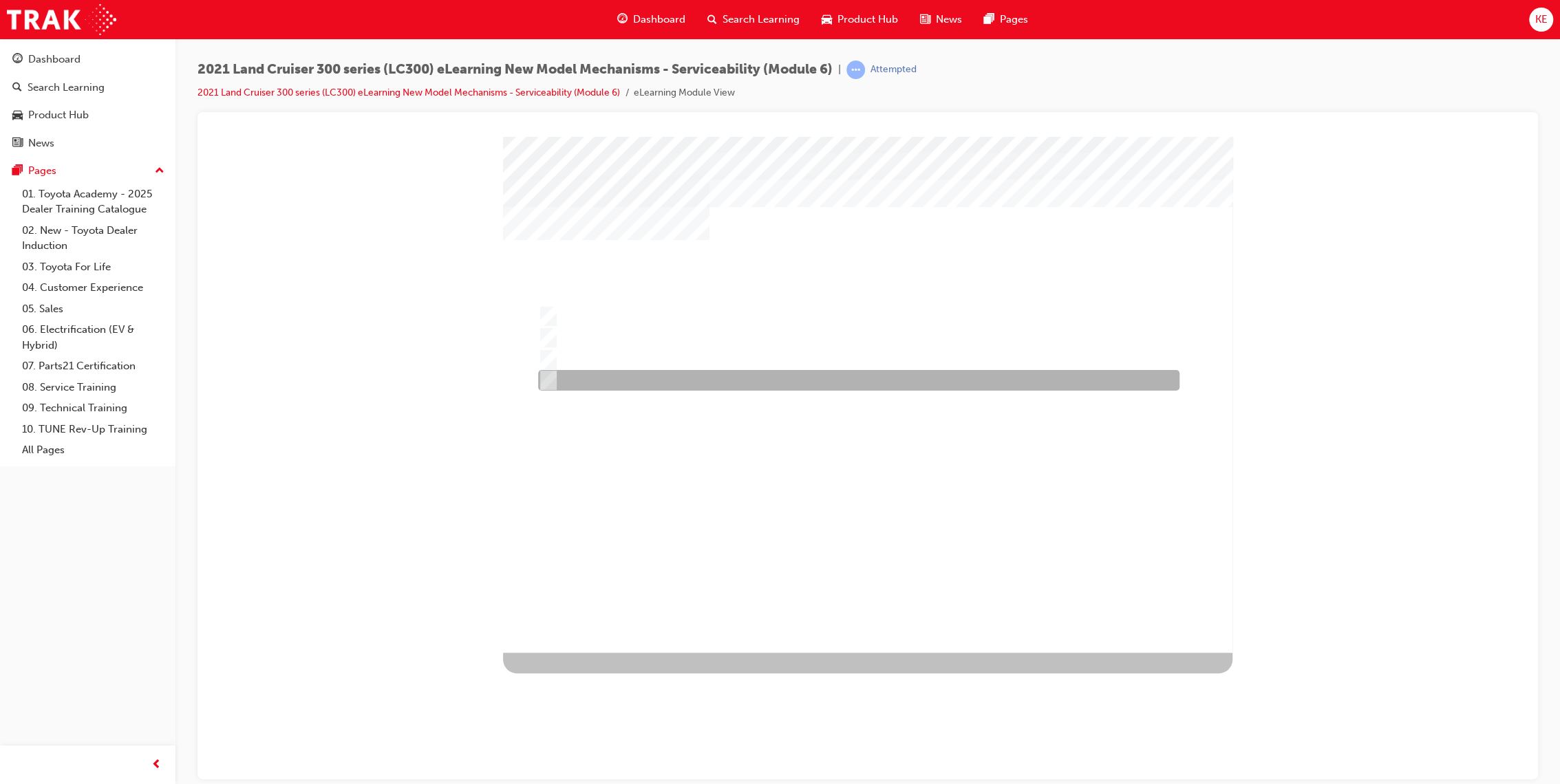
click at [995, 388] on div at bounding box center [855, 380] width 641 height 21
radio input "true"
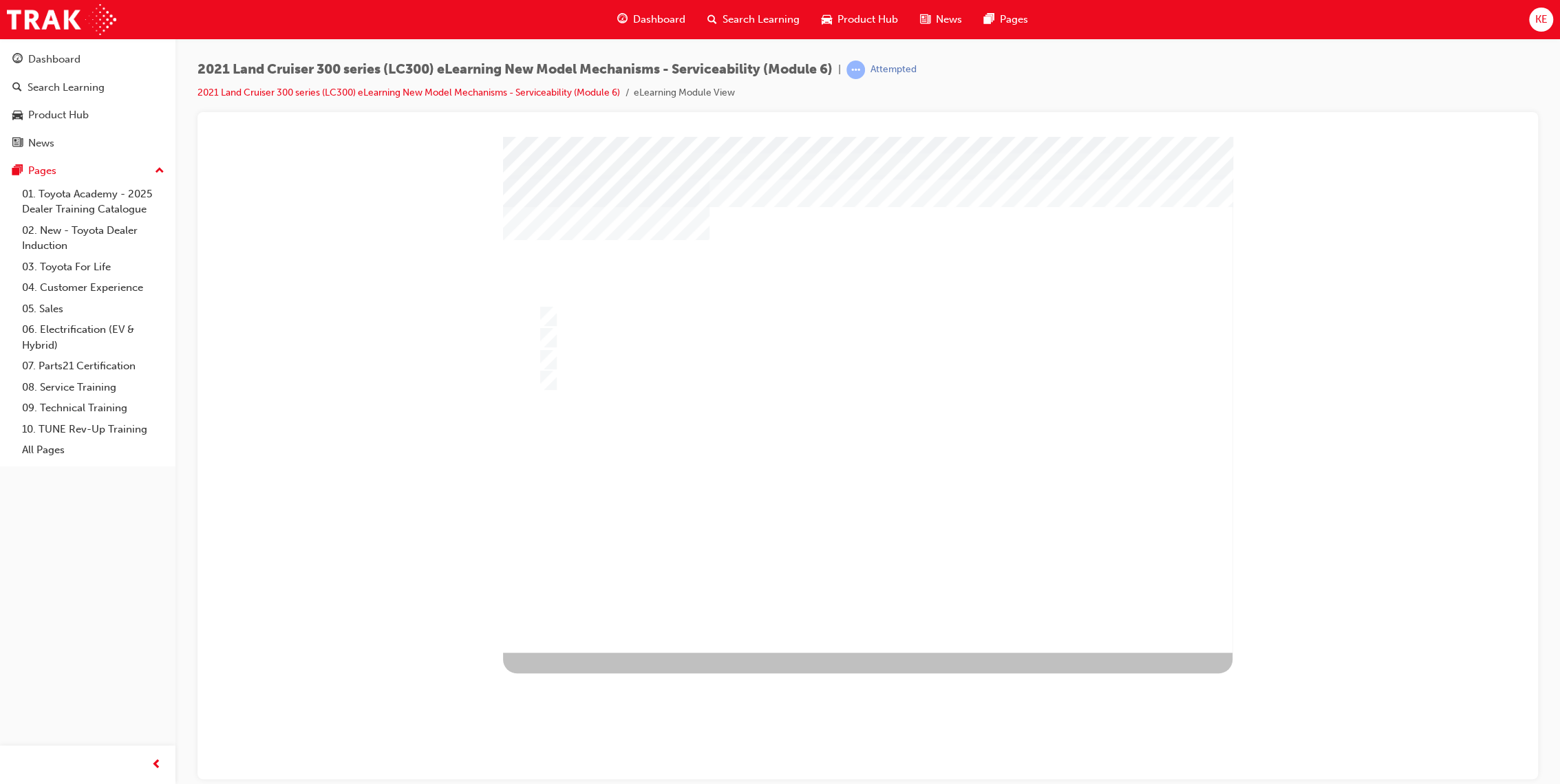
click at [908, 311] on div at bounding box center [868, 394] width 729 height 516
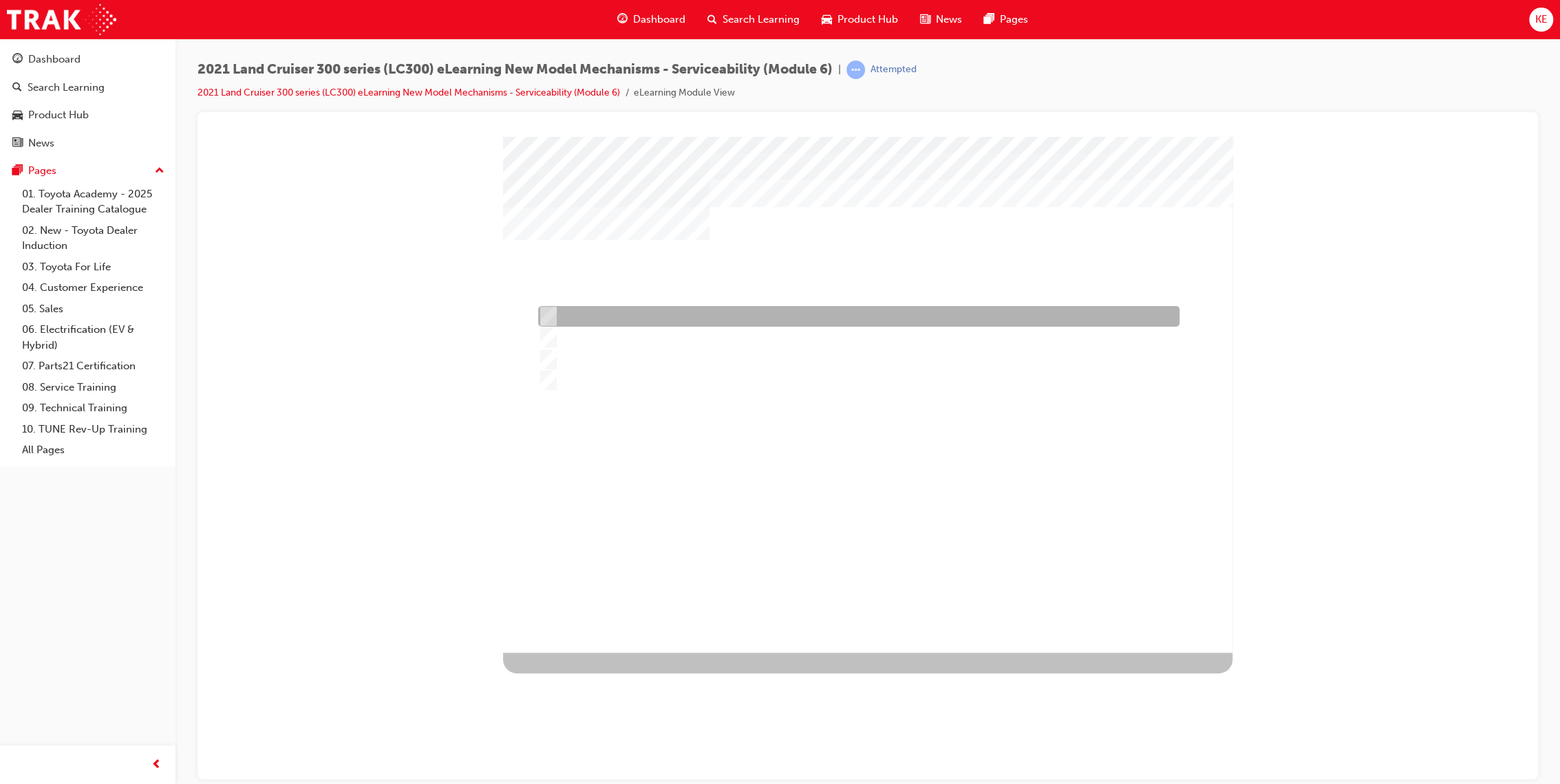
drag, startPoint x: 907, startPoint y: 315, endPoint x: 899, endPoint y: 332, distance: 18.8
click at [908, 315] on div at bounding box center [855, 316] width 641 height 21
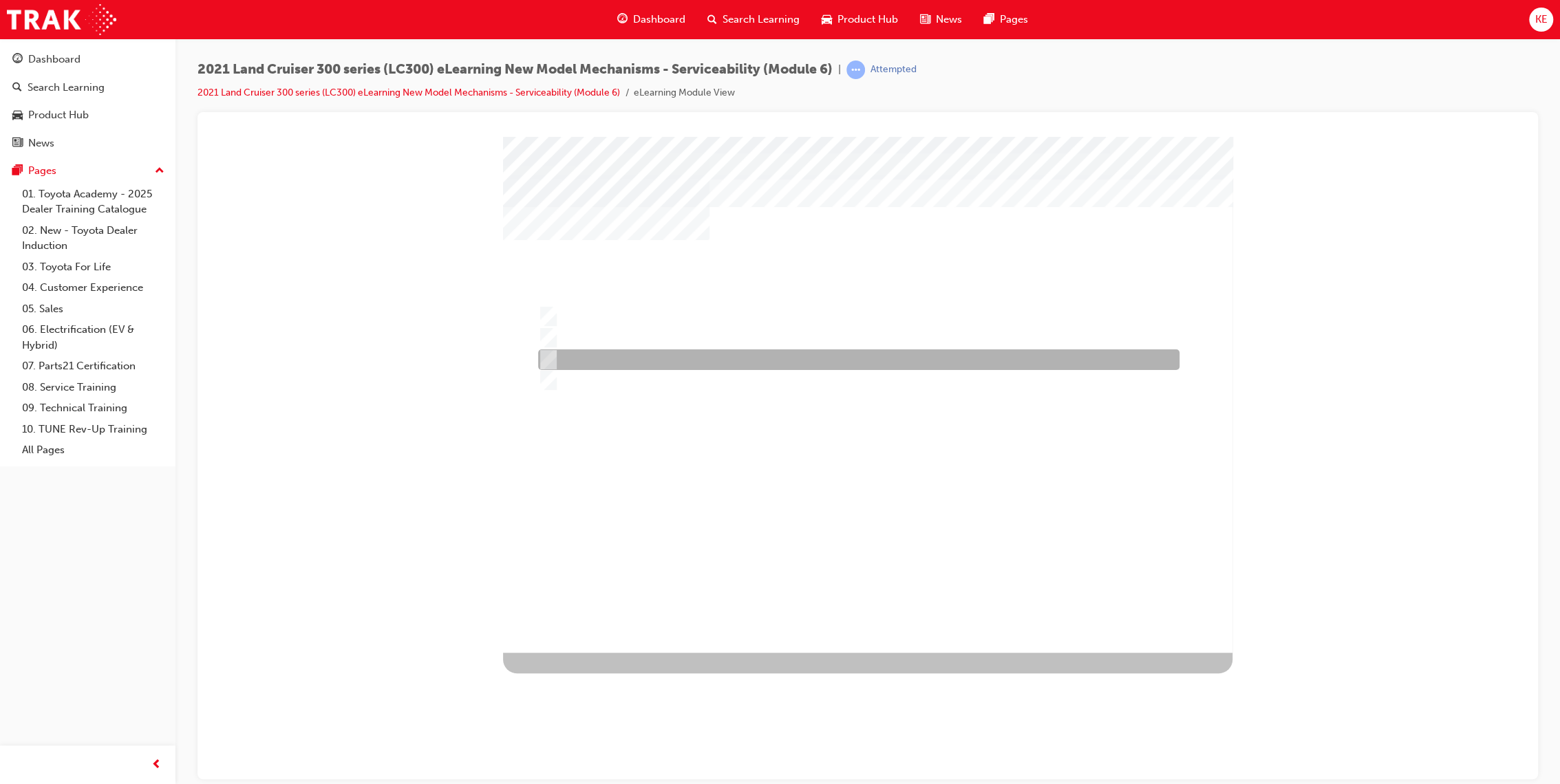
click at [904, 352] on div at bounding box center [855, 360] width 641 height 21
radio input "false"
radio input "true"
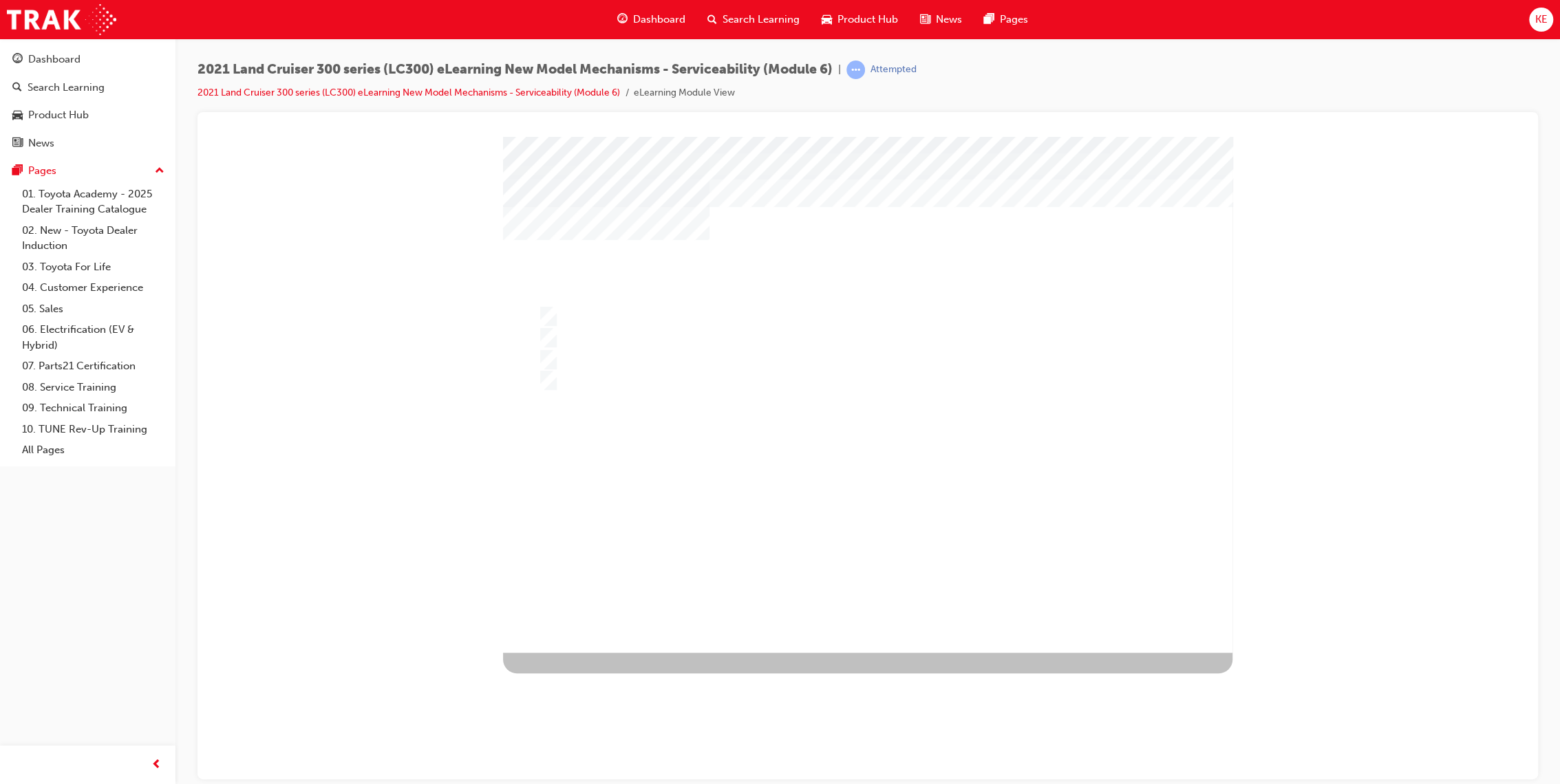
drag, startPoint x: 886, startPoint y: 582, endPoint x: 872, endPoint y: 568, distance: 19.8
click at [883, 584] on div at bounding box center [868, 394] width 729 height 516
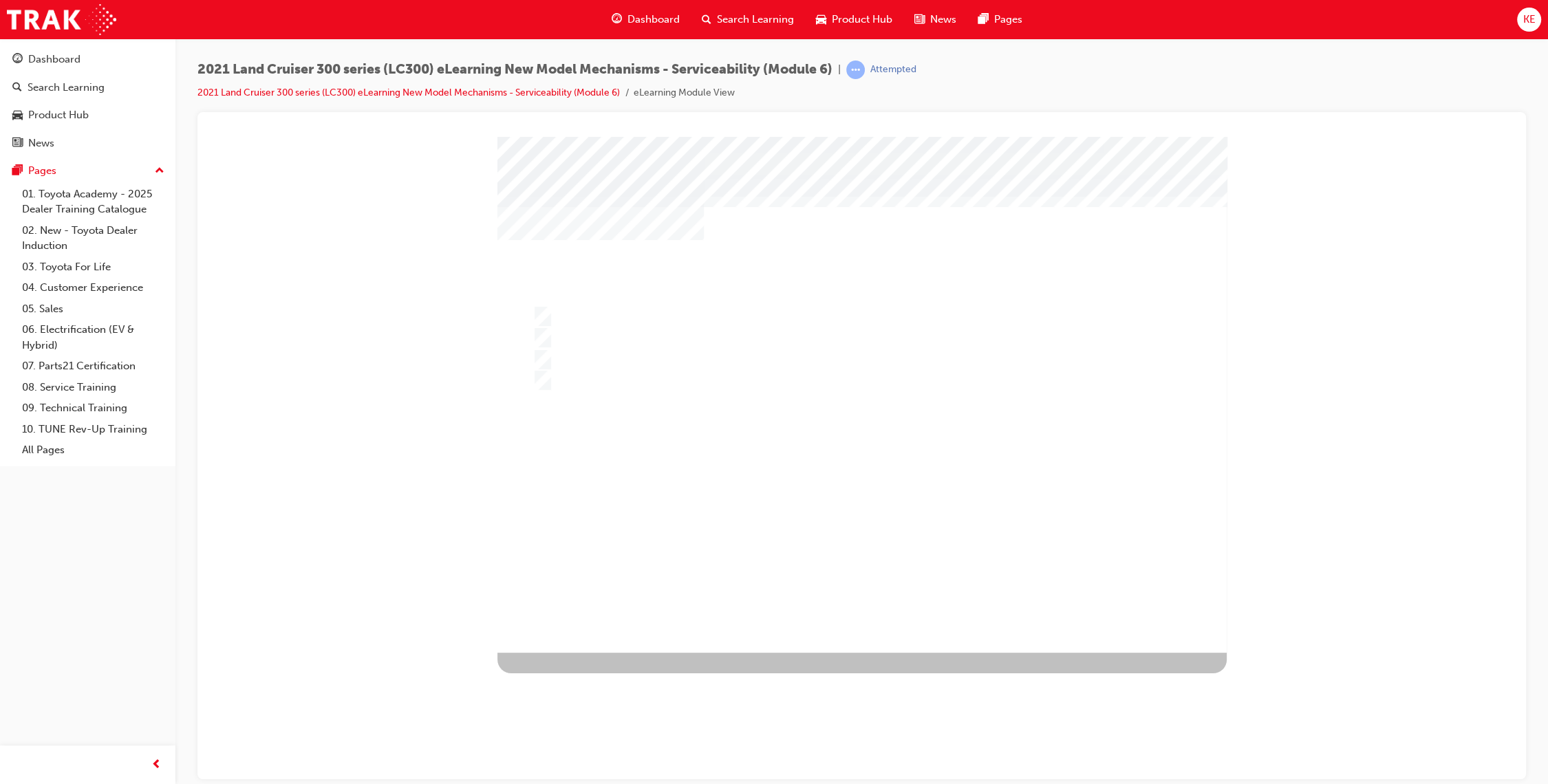
click at [864, 547] on div at bounding box center [862, 394] width 729 height 516
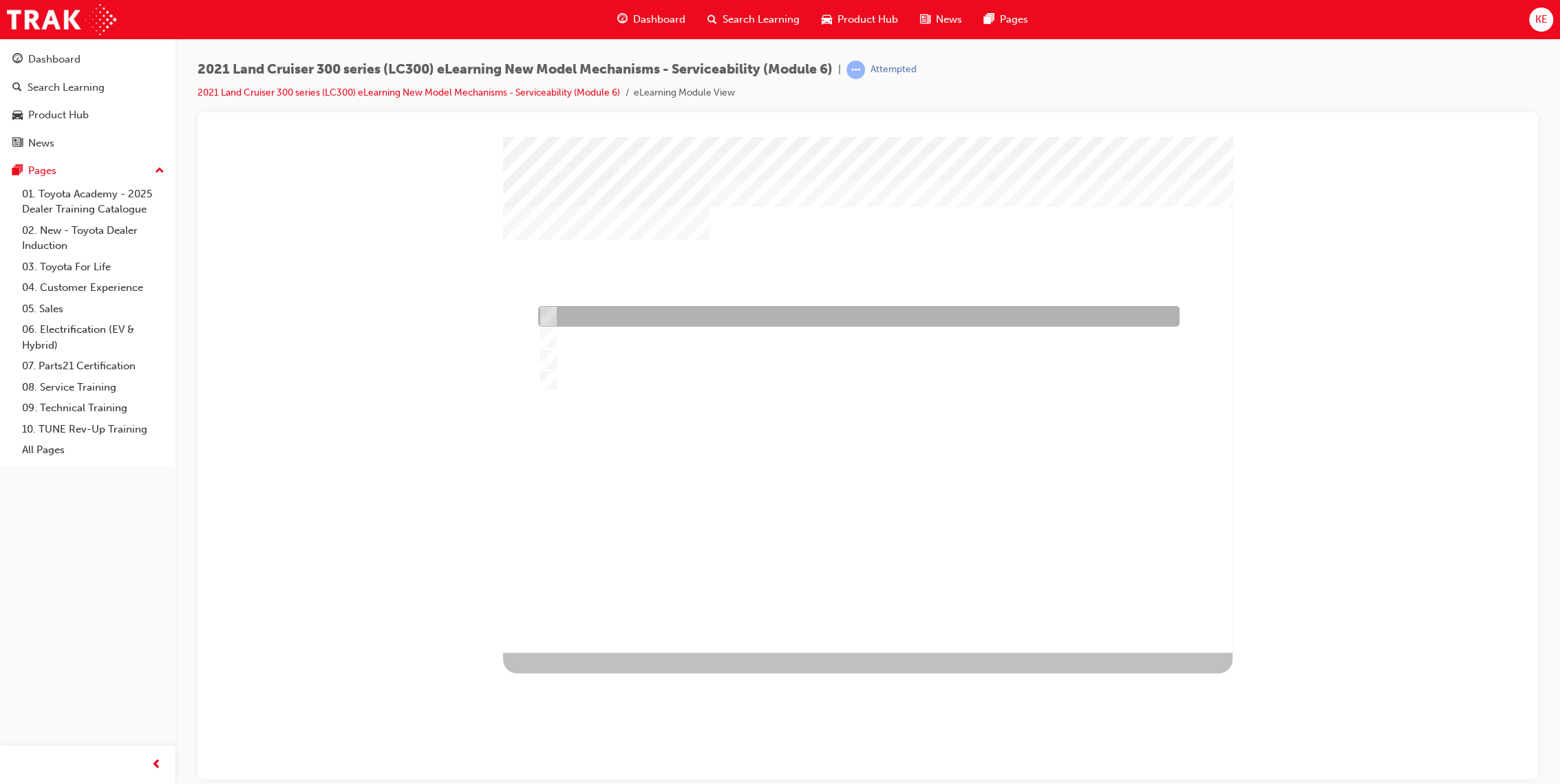
click at [1046, 321] on div at bounding box center [855, 316] width 641 height 21
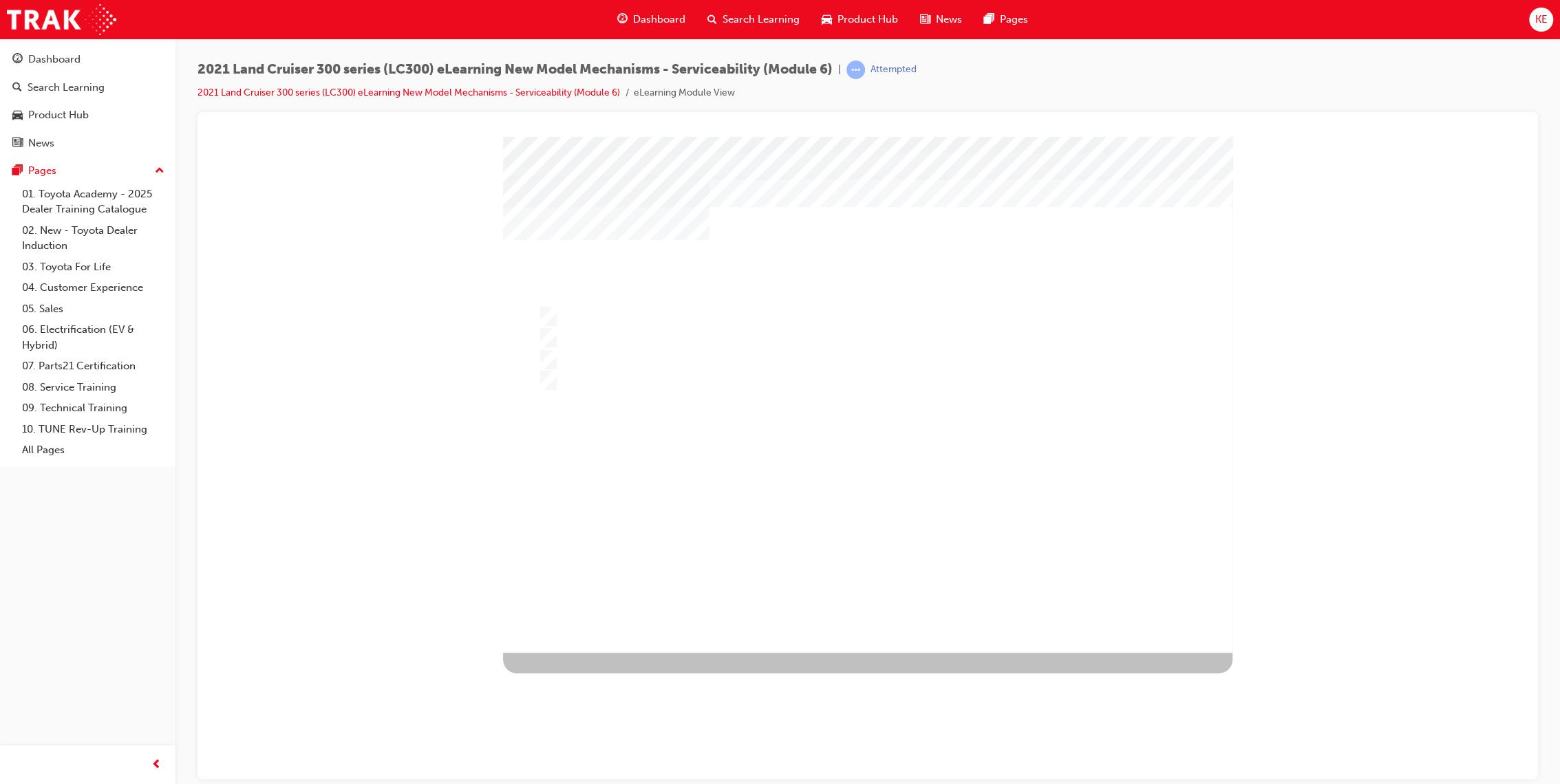
click at [911, 355] on div at bounding box center [868, 394] width 729 height 516
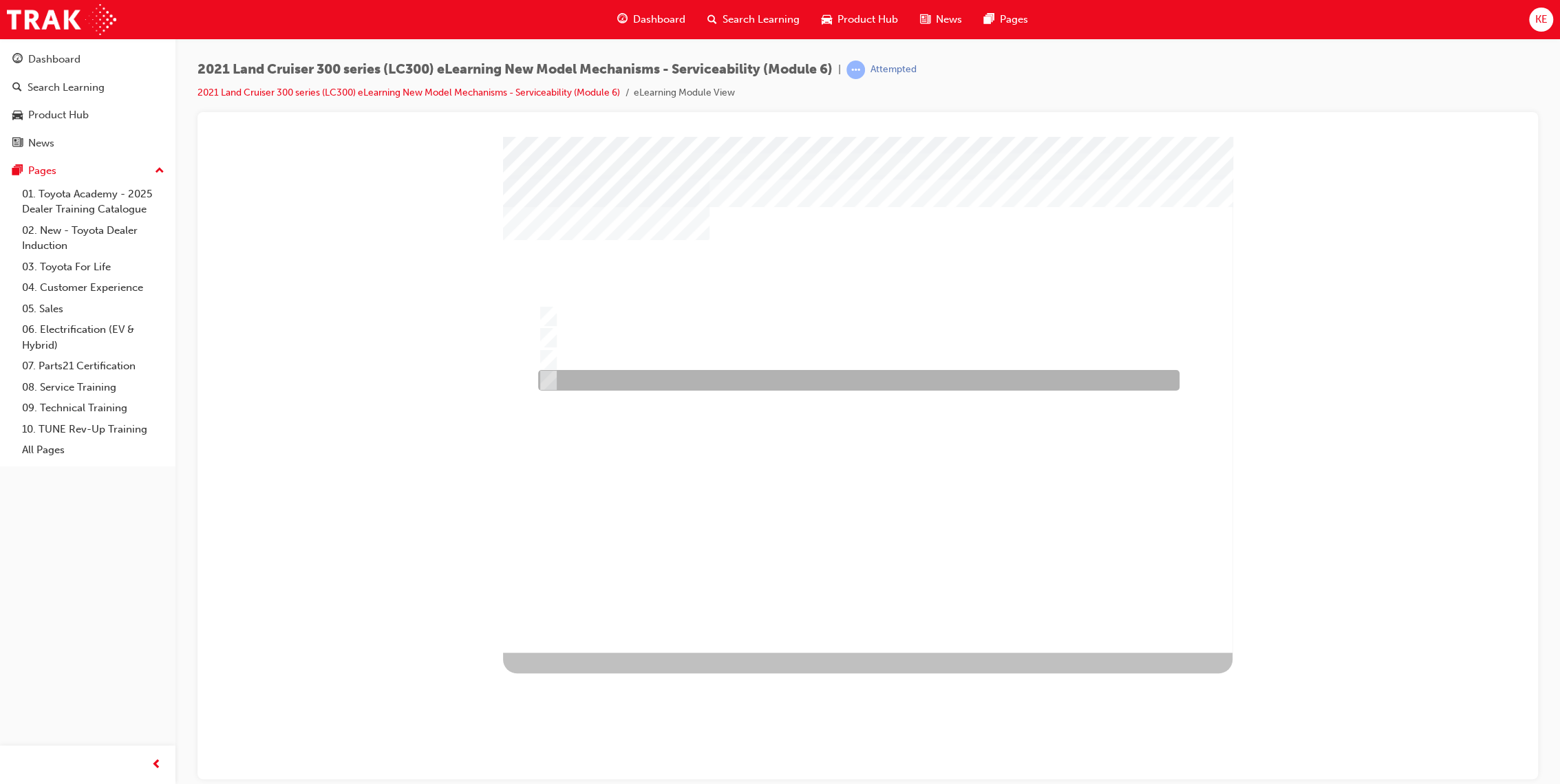
click at [863, 390] on div at bounding box center [855, 380] width 641 height 21
radio input "false"
radio input "true"
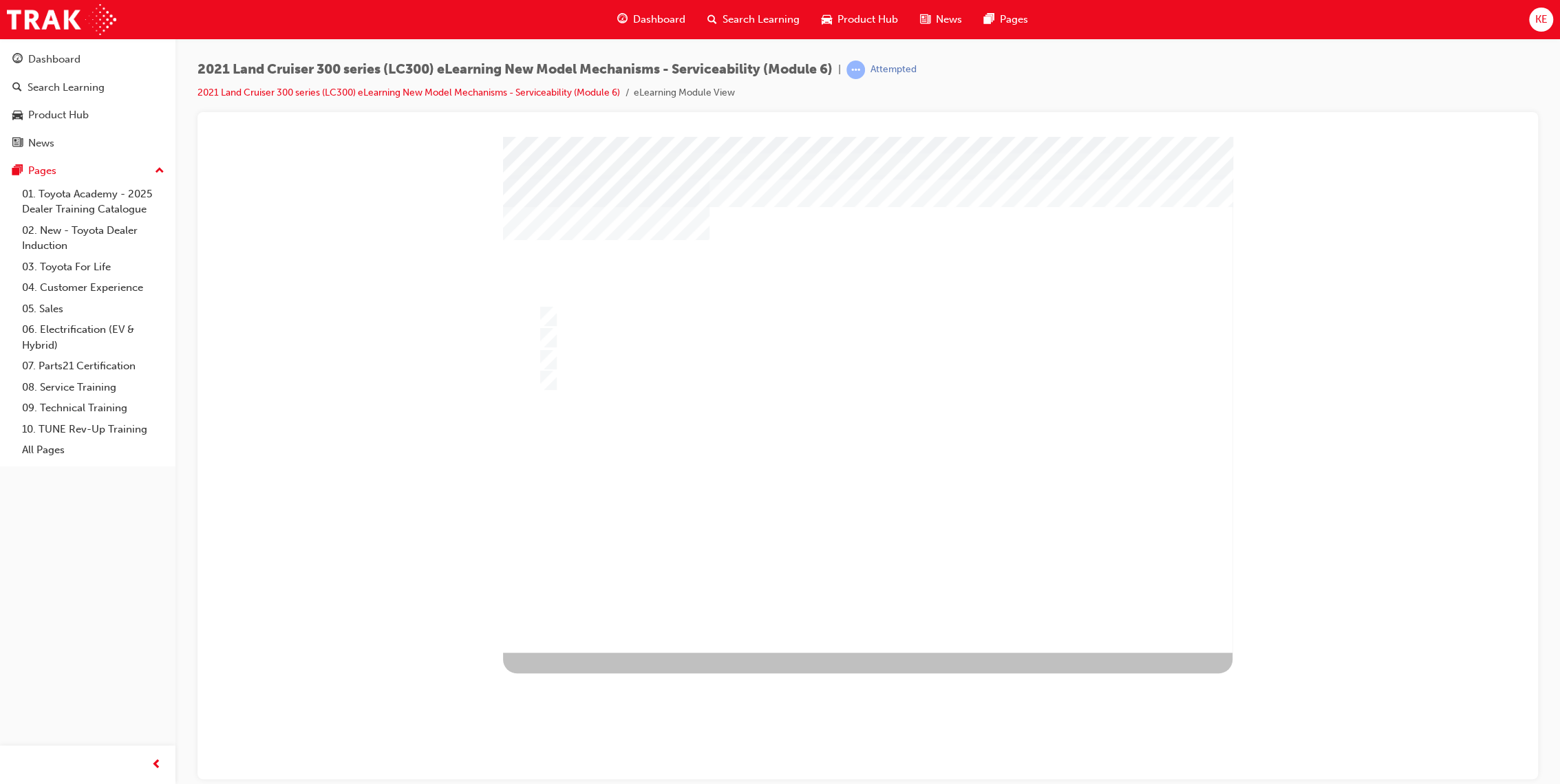
click at [881, 579] on div at bounding box center [868, 394] width 729 height 516
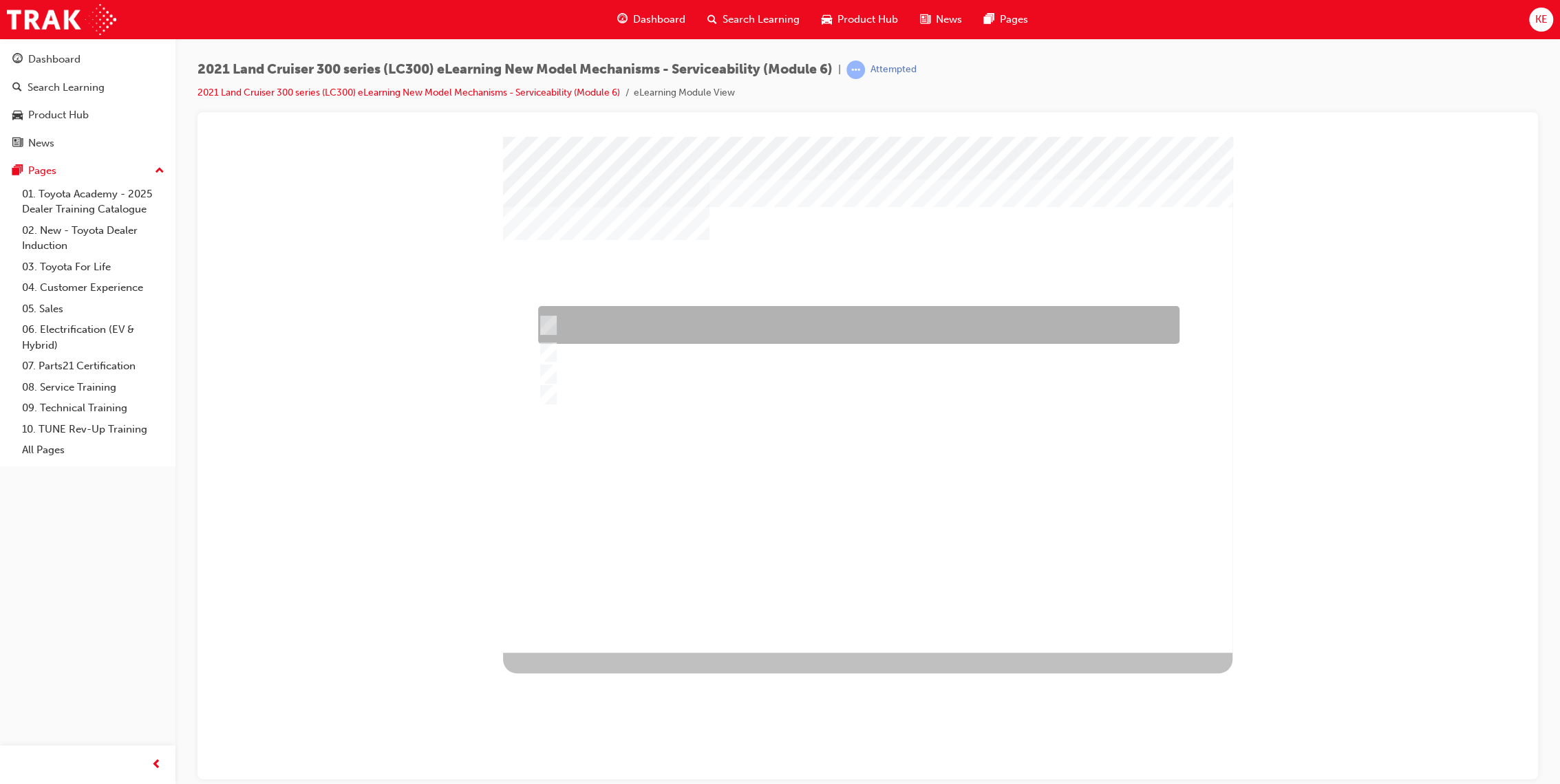
click at [873, 307] on div at bounding box center [855, 324] width 641 height 38
radio input "true"
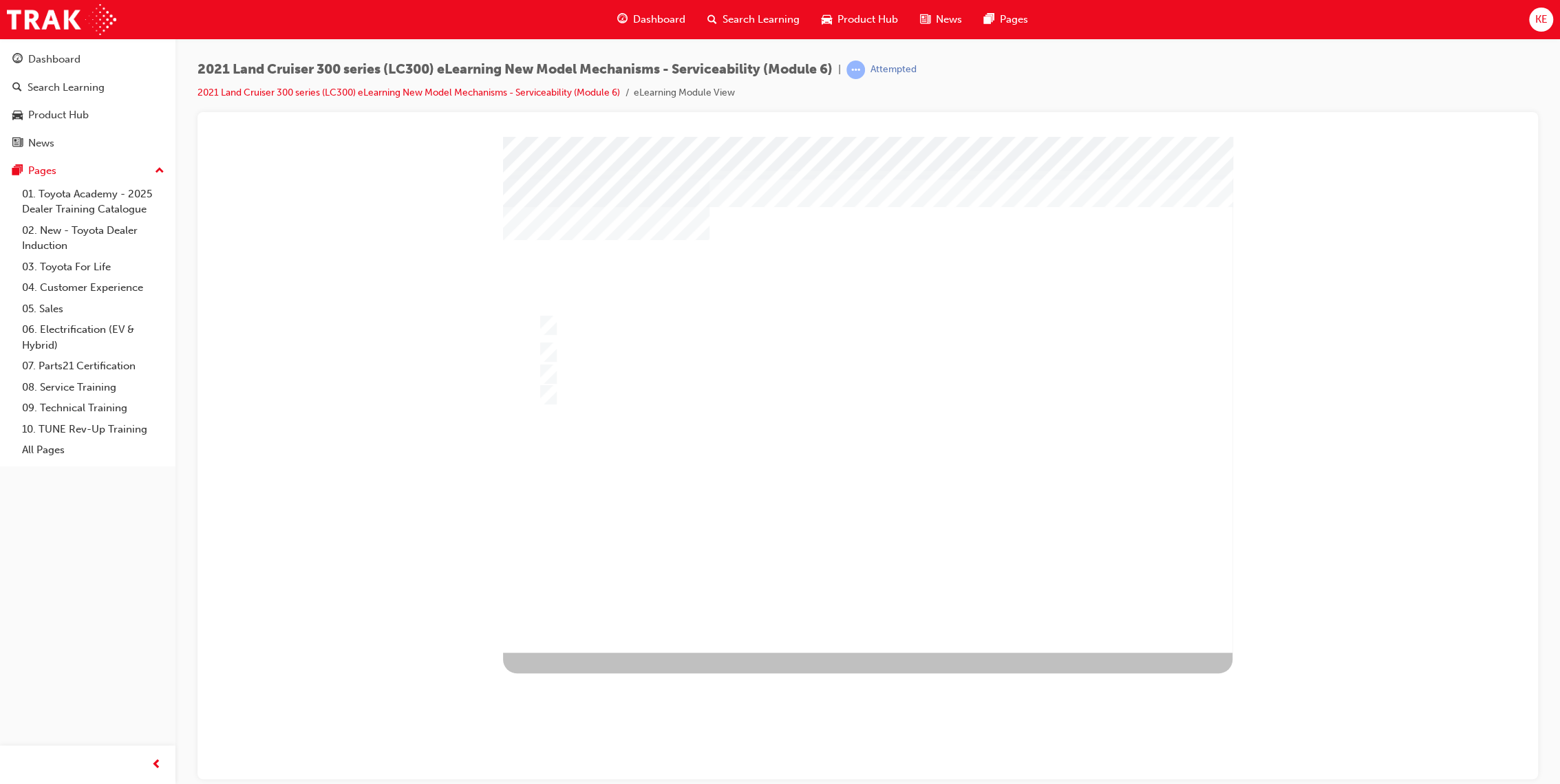
click at [868, 554] on div "" at bounding box center [868, 394] width 729 height 516
click at [868, 562] on div at bounding box center [868, 394] width 729 height 516
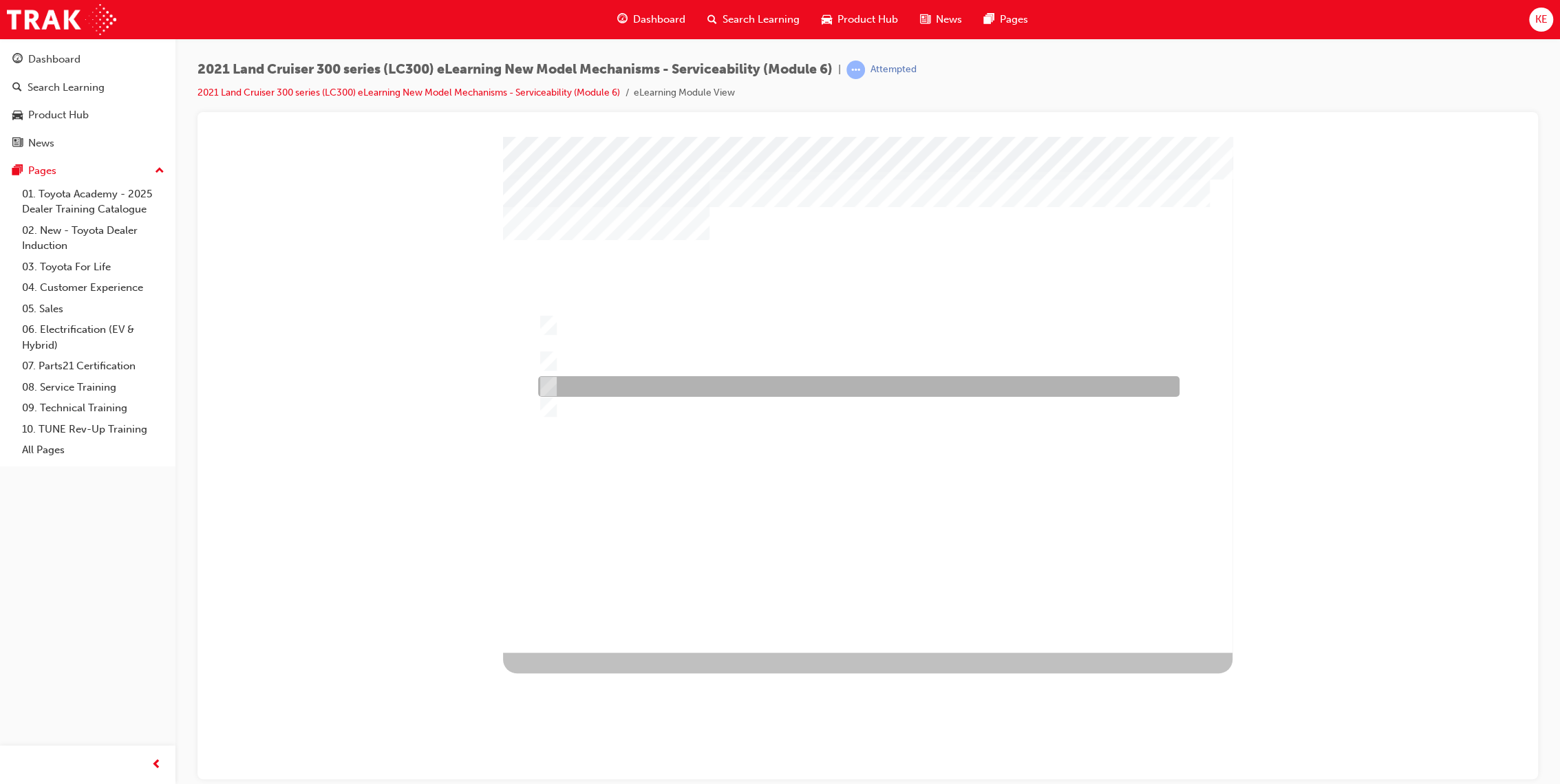
drag, startPoint x: 805, startPoint y: 386, endPoint x: 809, endPoint y: 413, distance: 27.3
click at [804, 387] on div at bounding box center [855, 387] width 641 height 21
radio input "true"
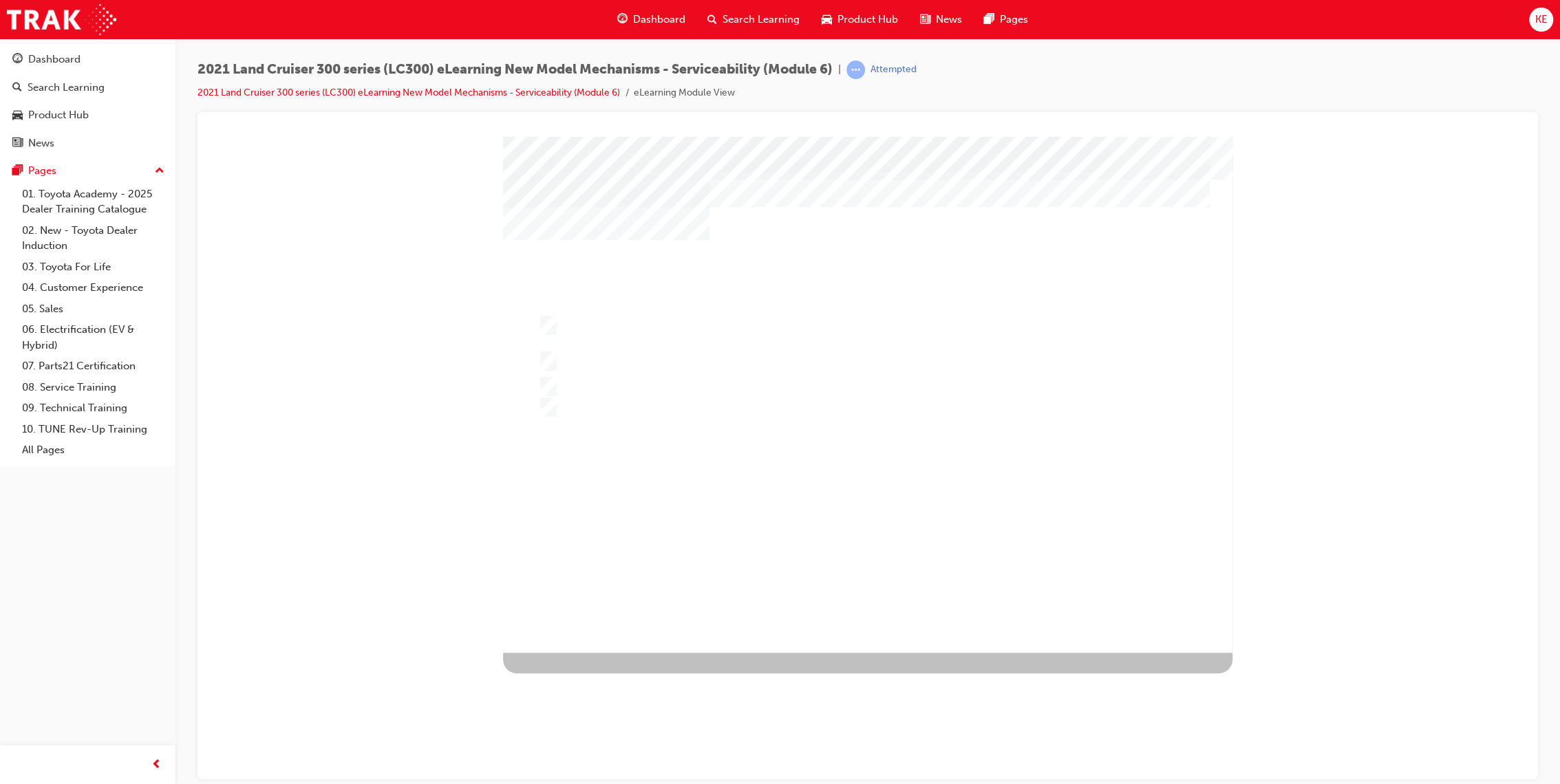
click at [853, 365] on div at bounding box center [868, 394] width 729 height 516
click at [890, 521] on div at bounding box center [868, 394] width 729 height 516
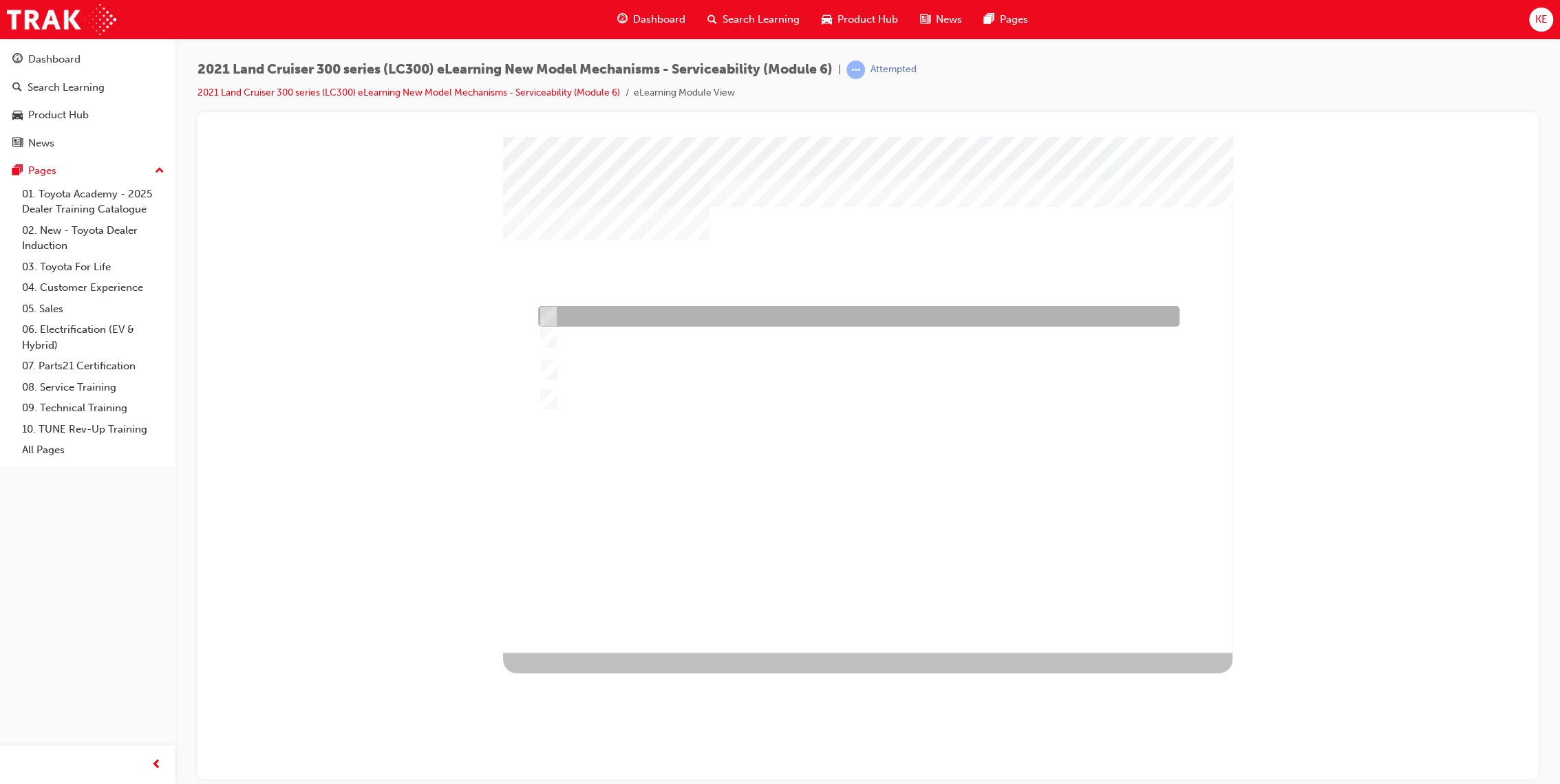
click at [911, 316] on div at bounding box center [855, 316] width 641 height 21
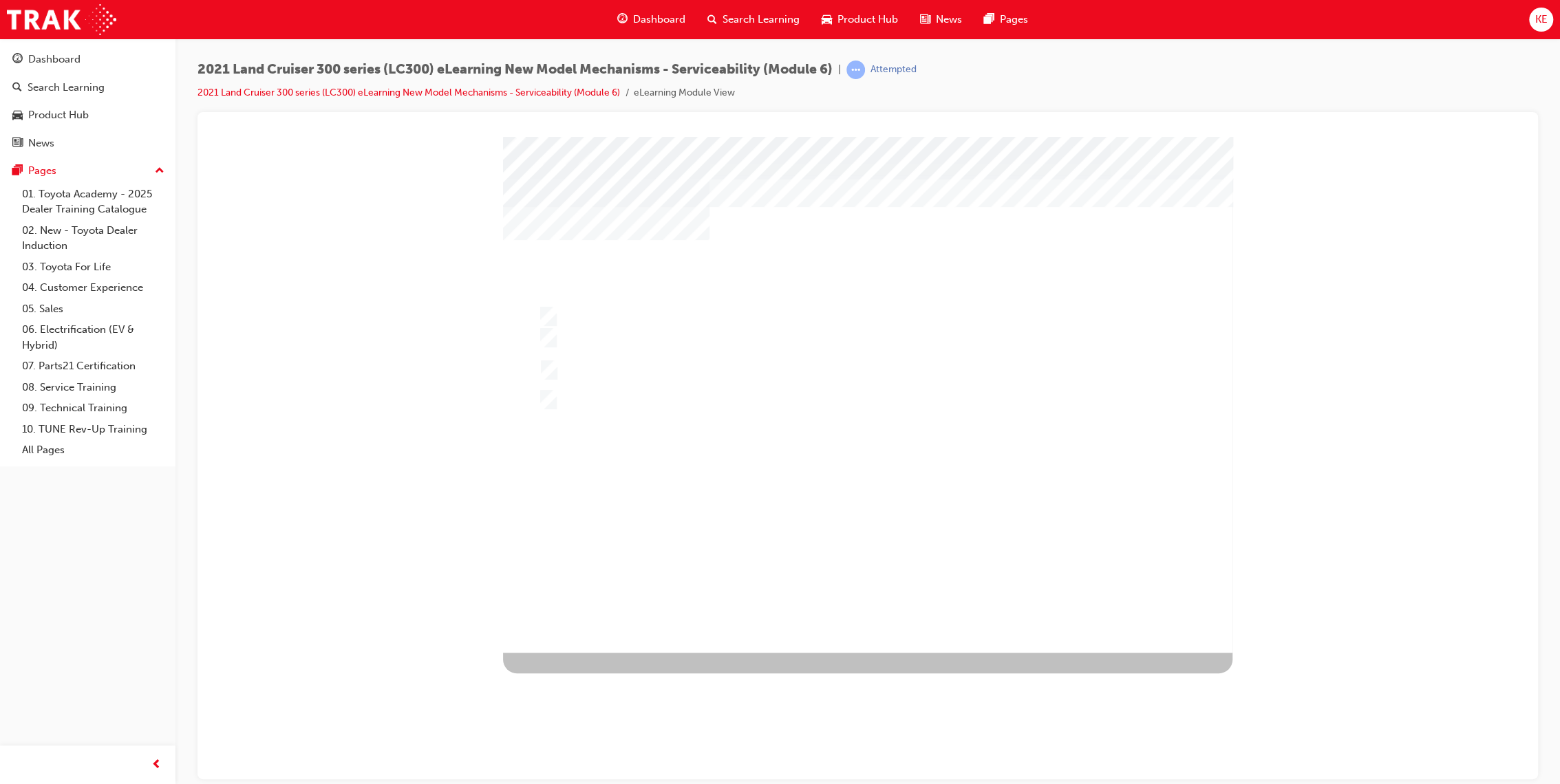
click at [864, 515] on div at bounding box center [868, 394] width 729 height 516
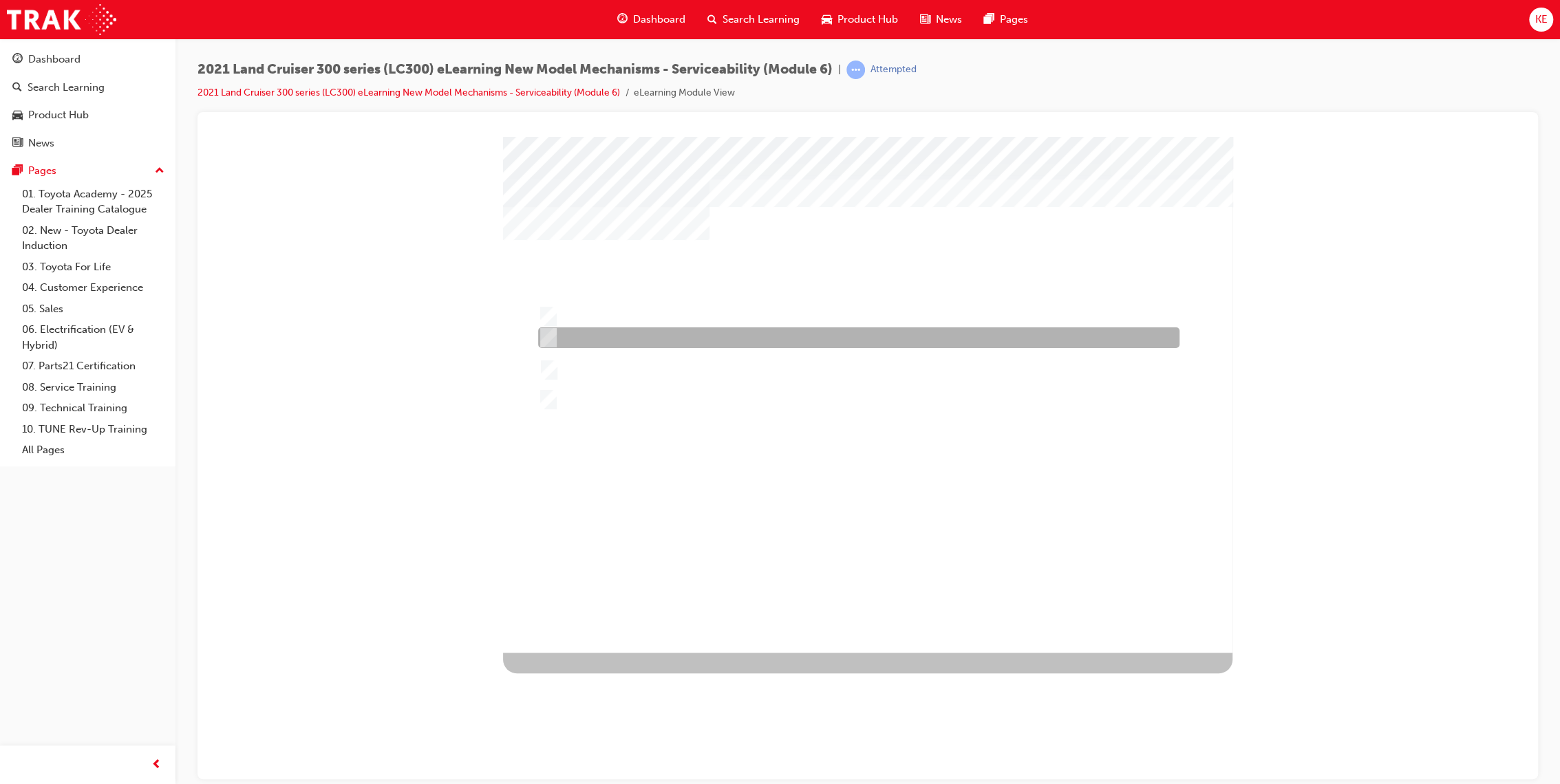
click at [833, 340] on div at bounding box center [855, 338] width 641 height 21
radio input "false"
click at [836, 355] on div at bounding box center [855, 370] width 641 height 43
radio input "false"
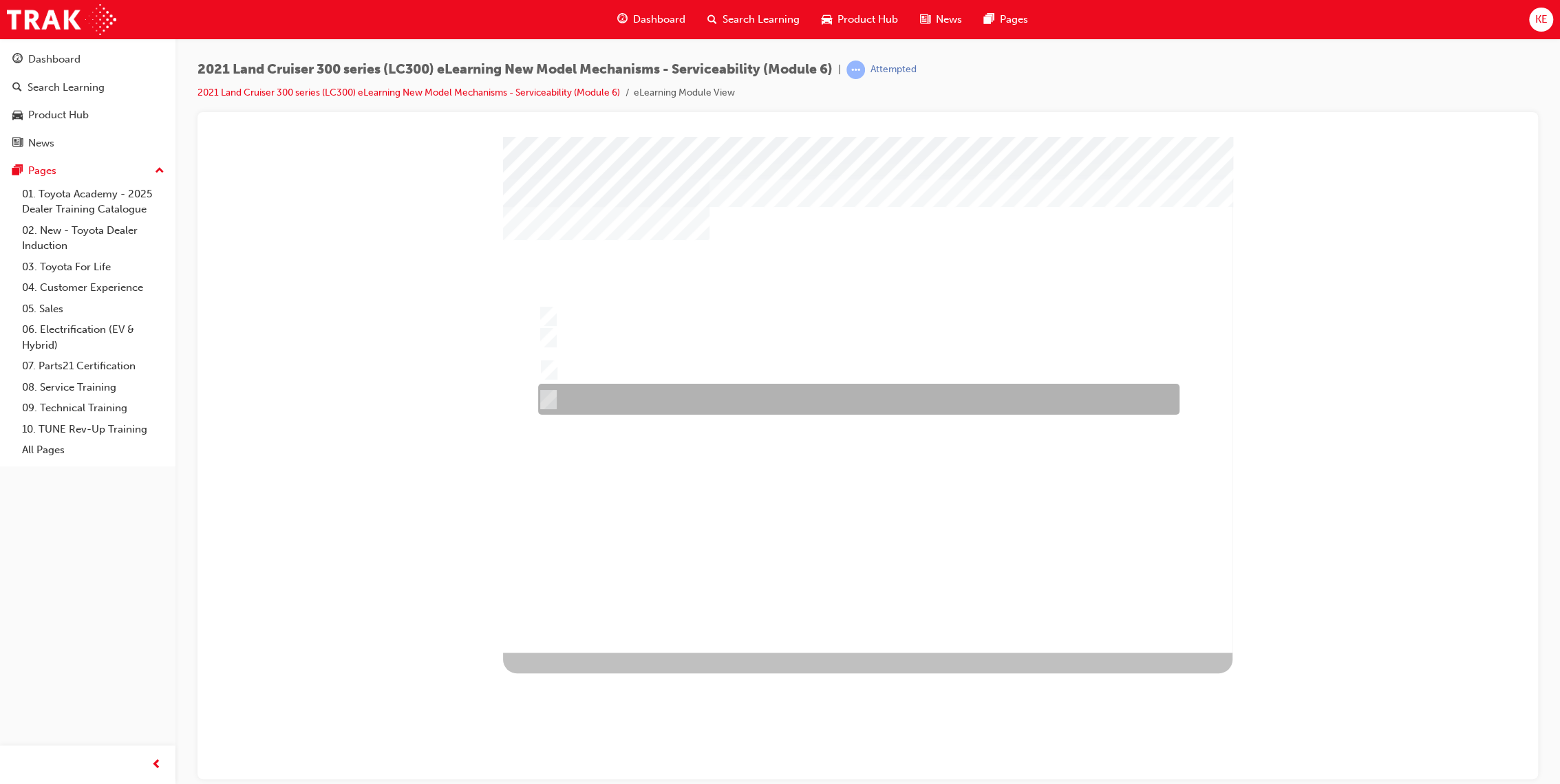
click at [857, 392] on div at bounding box center [855, 399] width 641 height 31
radio input "false"
radio input "true"
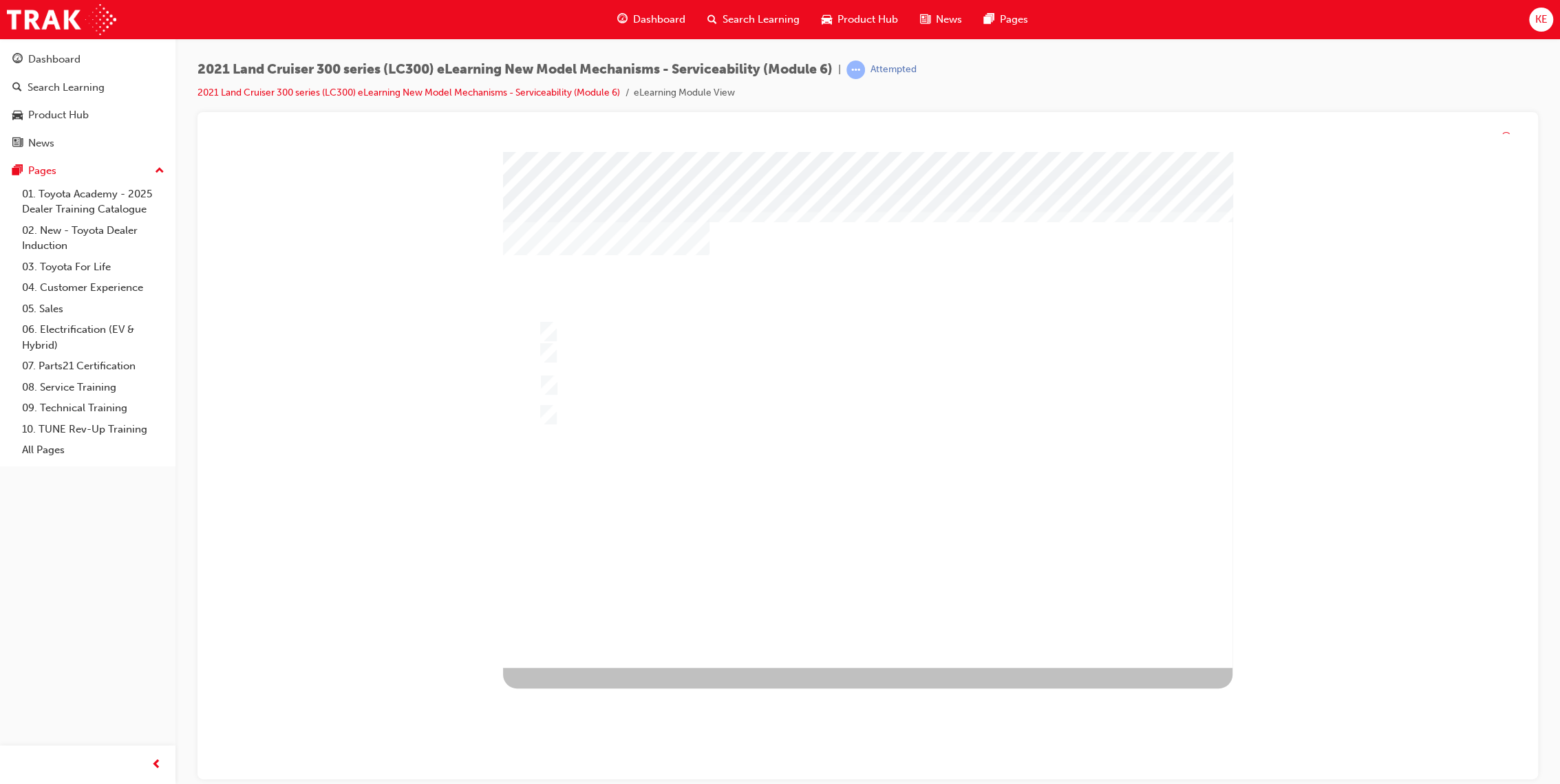
click at [879, 483] on div at bounding box center [868, 410] width 729 height 516
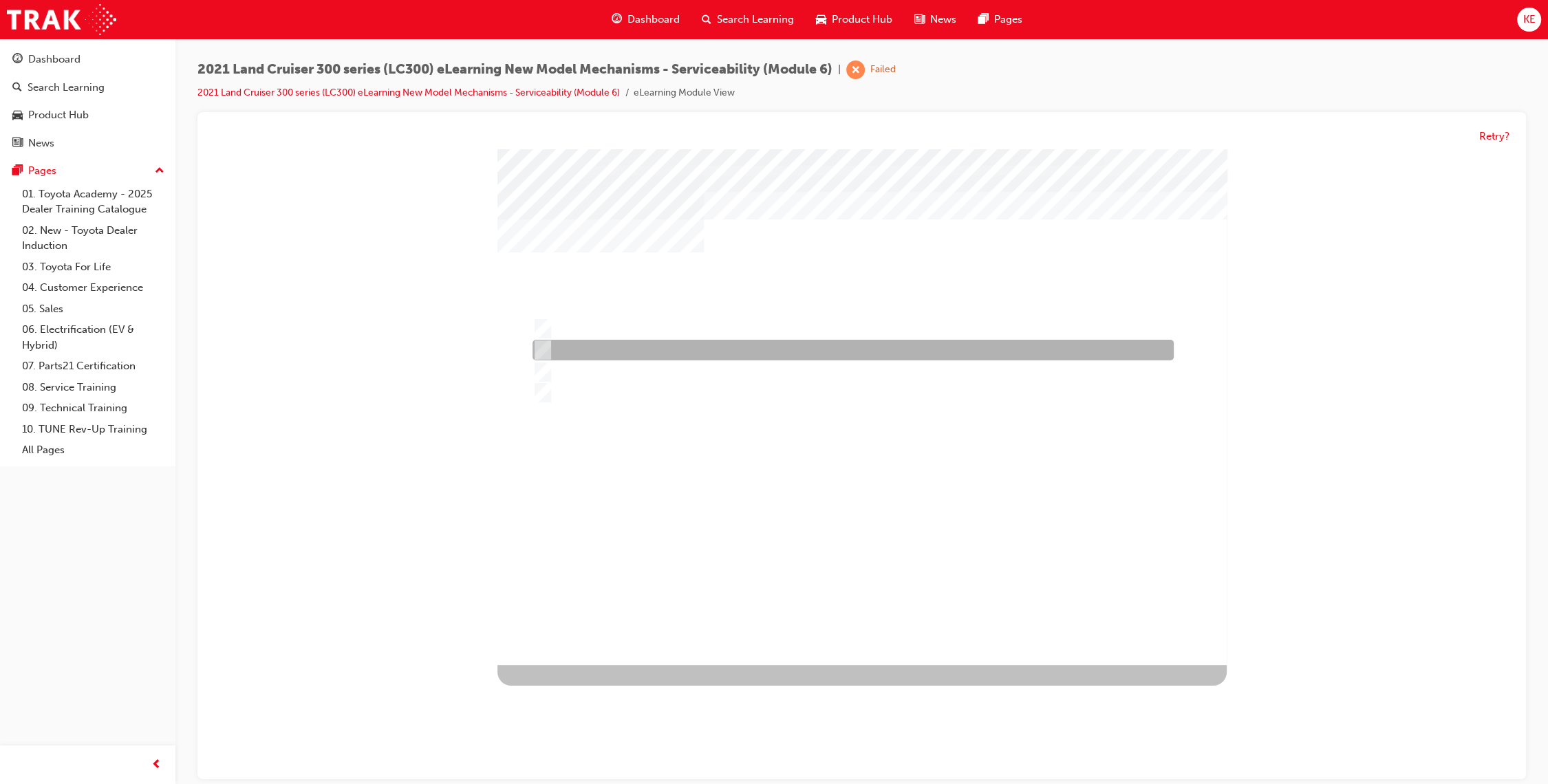
click at [749, 347] on div at bounding box center [849, 350] width 641 height 21
radio input "true"
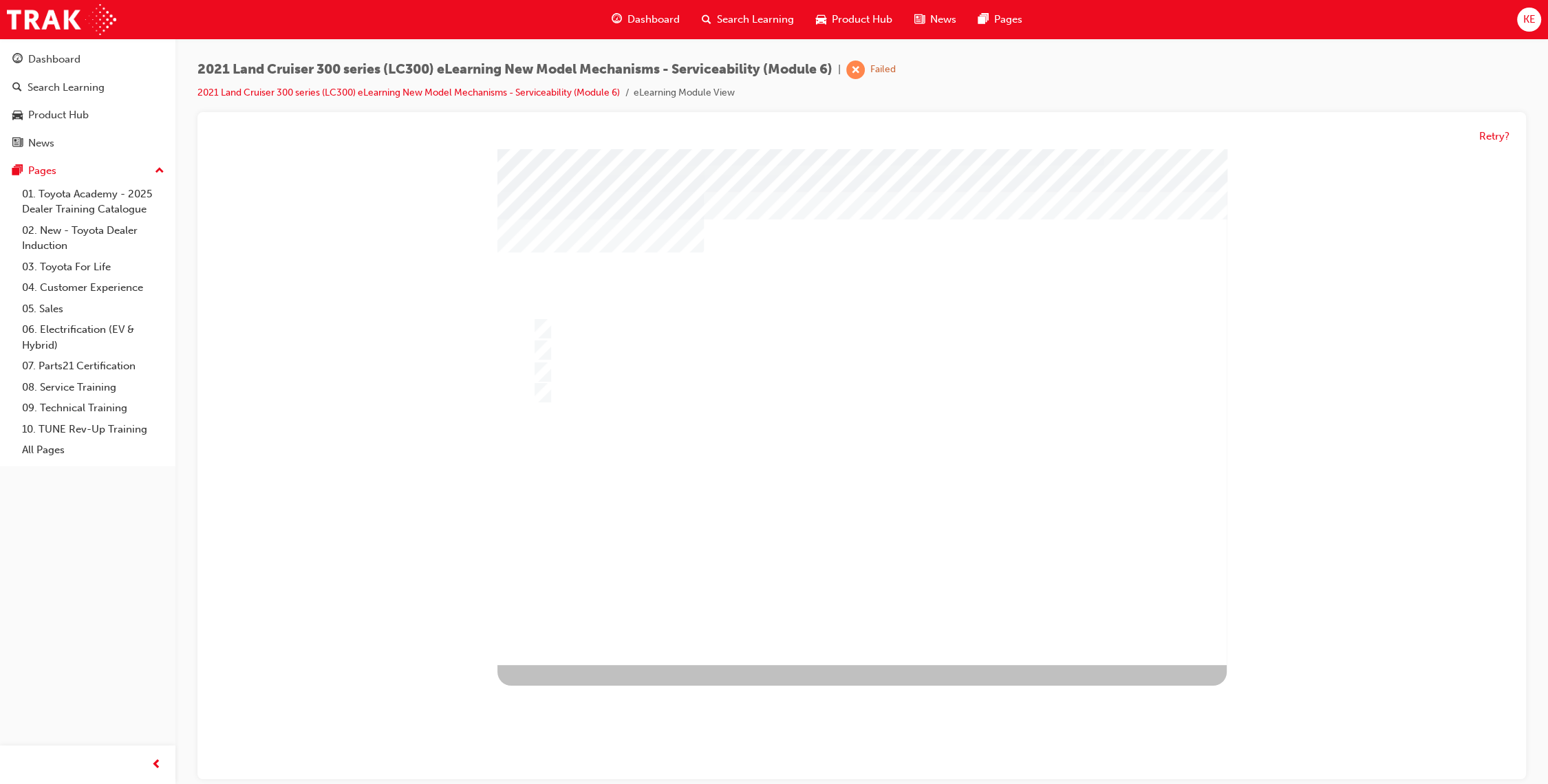
click at [851, 531] on div at bounding box center [862, 407] width 729 height 516
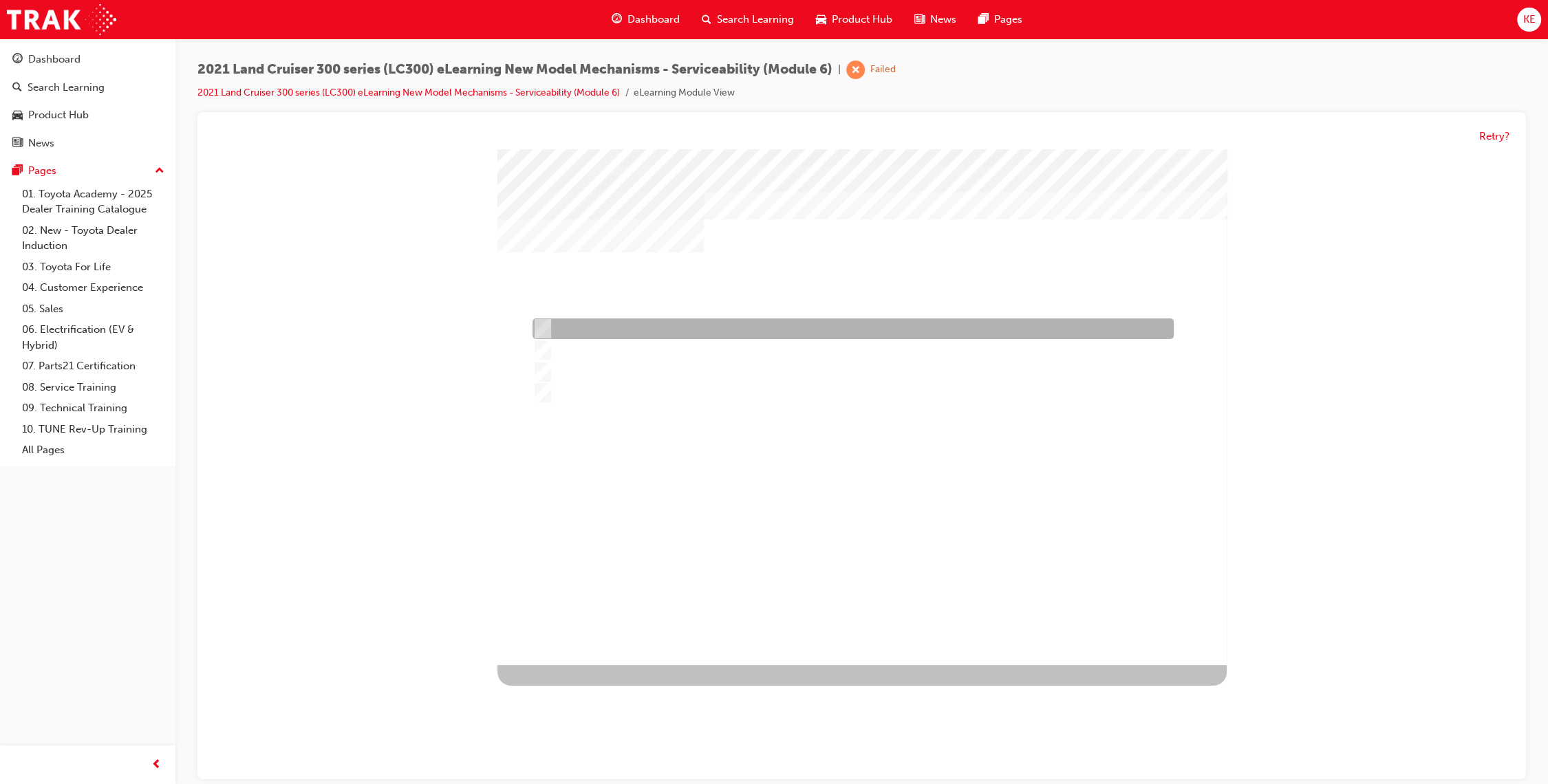
click at [1020, 328] on div at bounding box center [849, 329] width 641 height 21
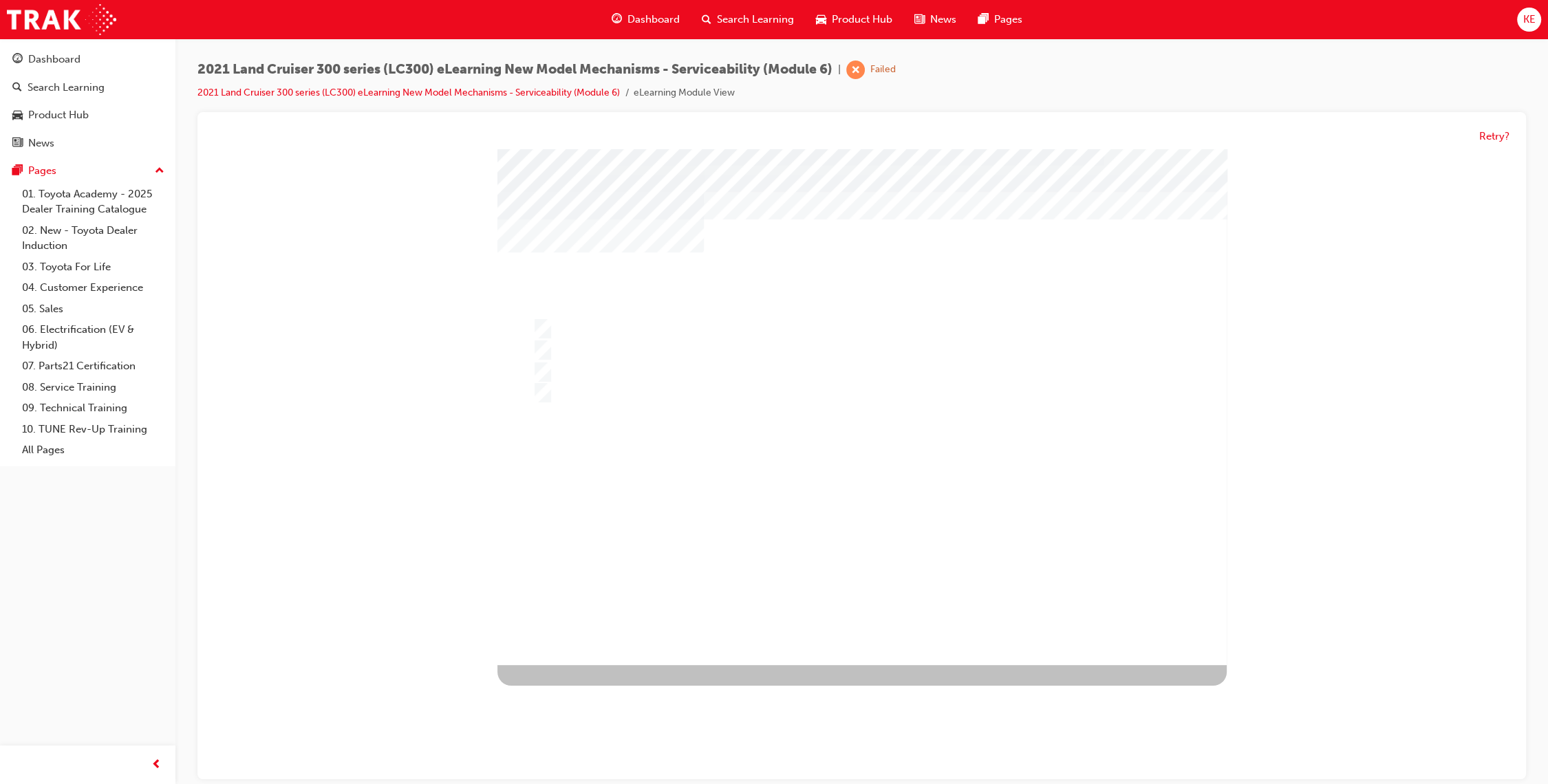
click at [873, 501] on div at bounding box center [862, 407] width 729 height 516
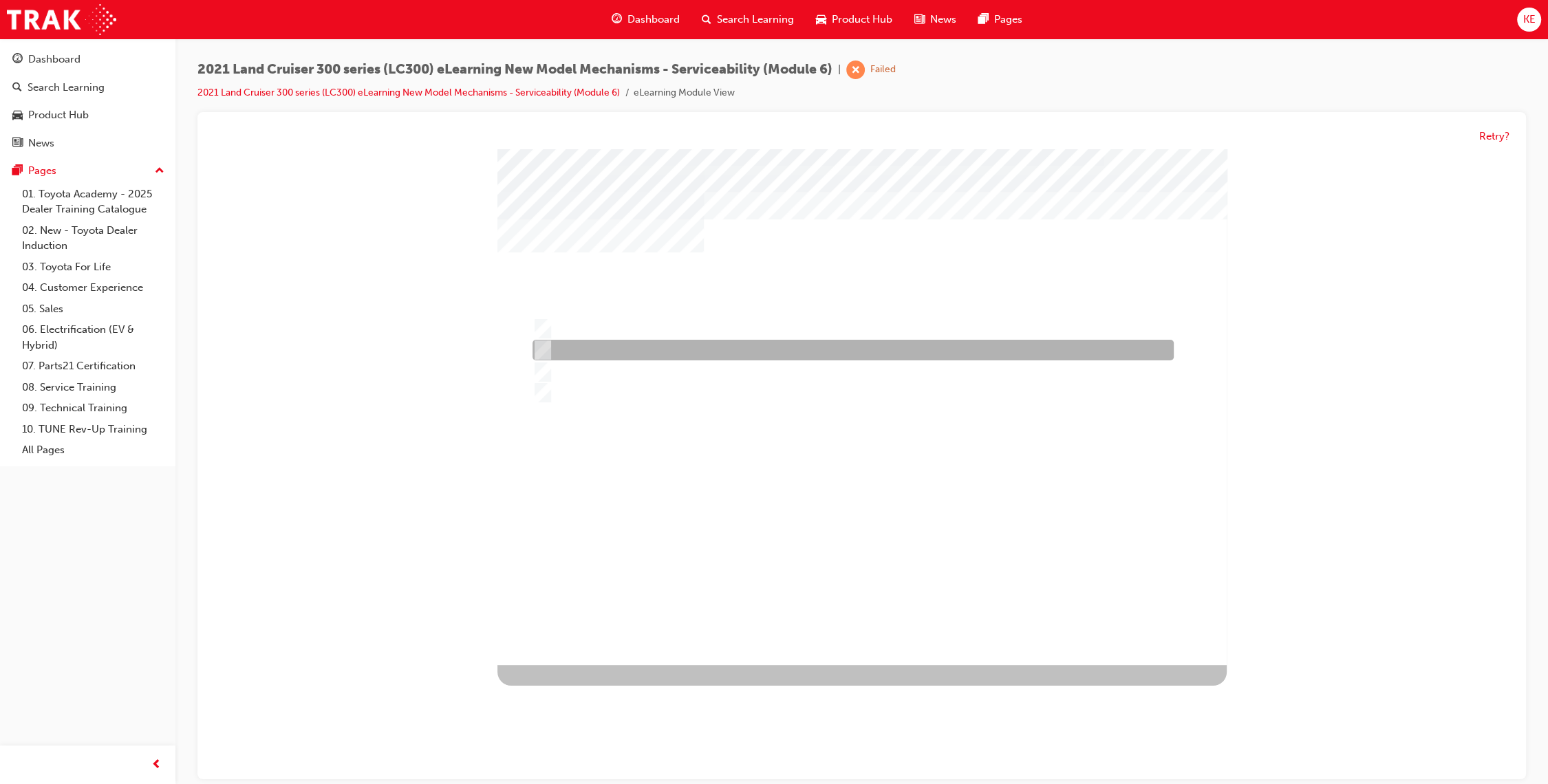
drag, startPoint x: 950, startPoint y: 349, endPoint x: 888, endPoint y: 504, distance: 166.9
click at [947, 355] on div at bounding box center [849, 350] width 641 height 21
radio input "false"
radio input "true"
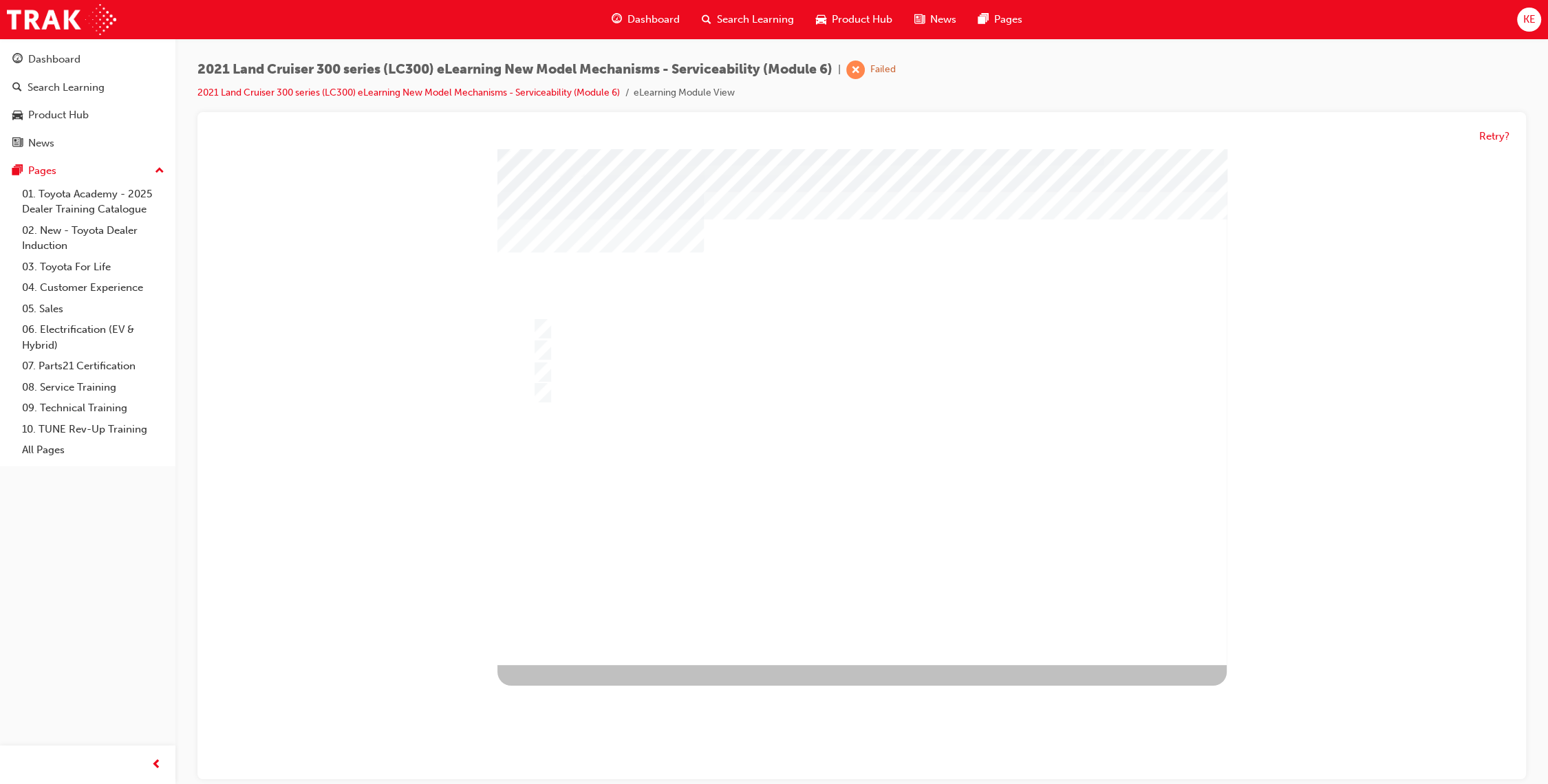
click at [880, 529] on div at bounding box center [862, 407] width 729 height 516
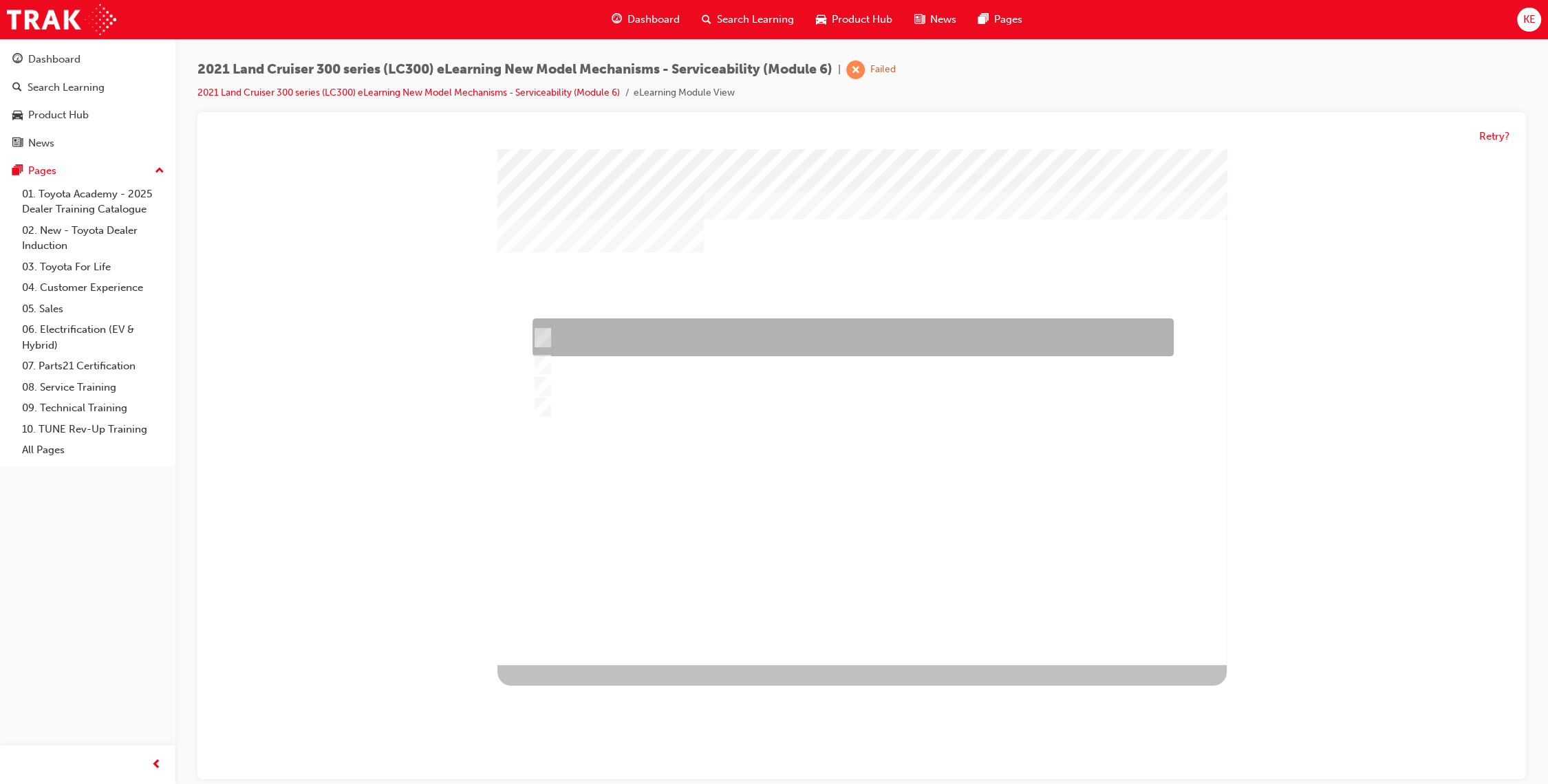
click at [849, 328] on div at bounding box center [849, 338] width 641 height 38
radio input "true"
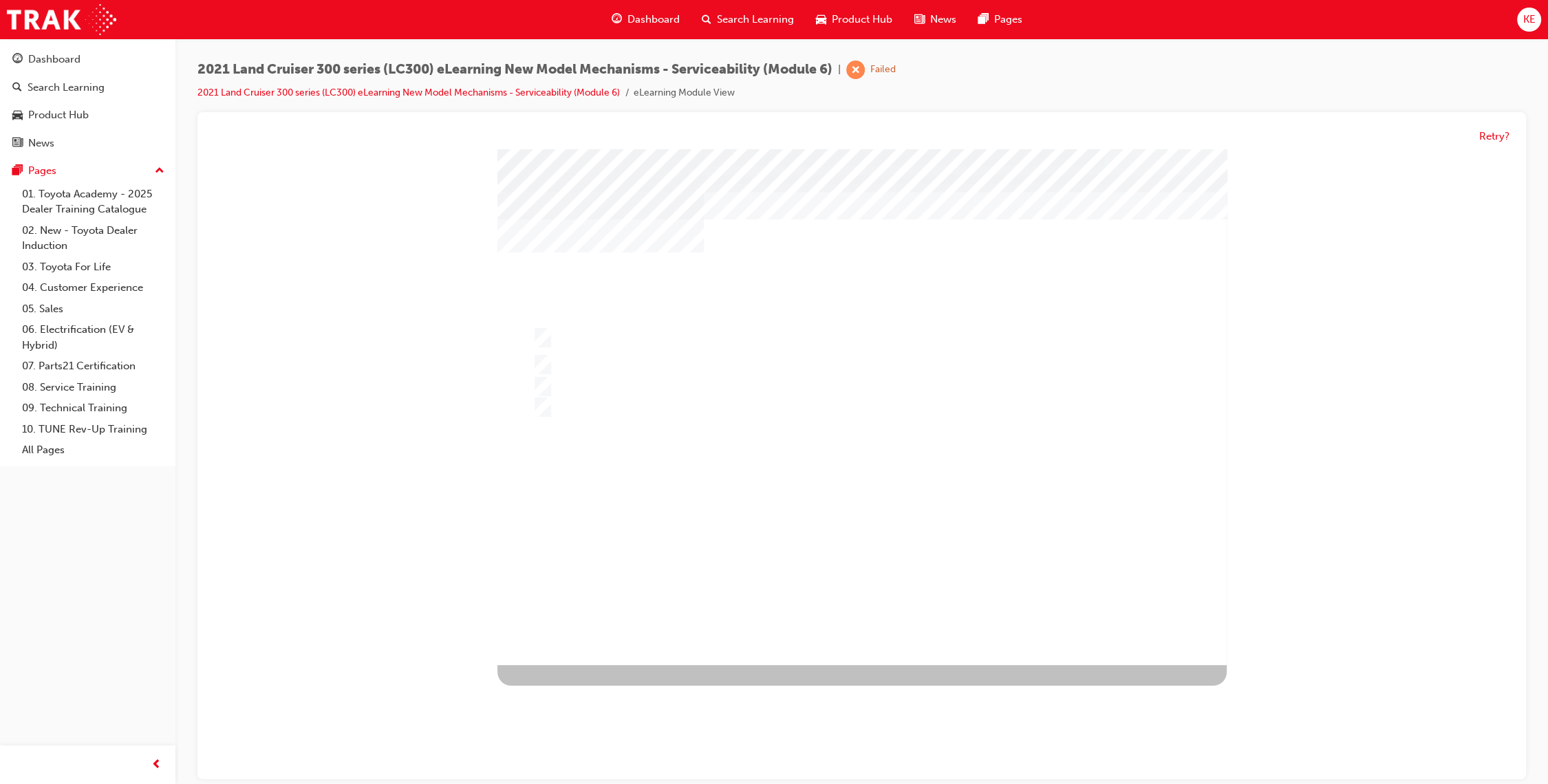
click at [862, 527] on div at bounding box center [862, 407] width 729 height 516
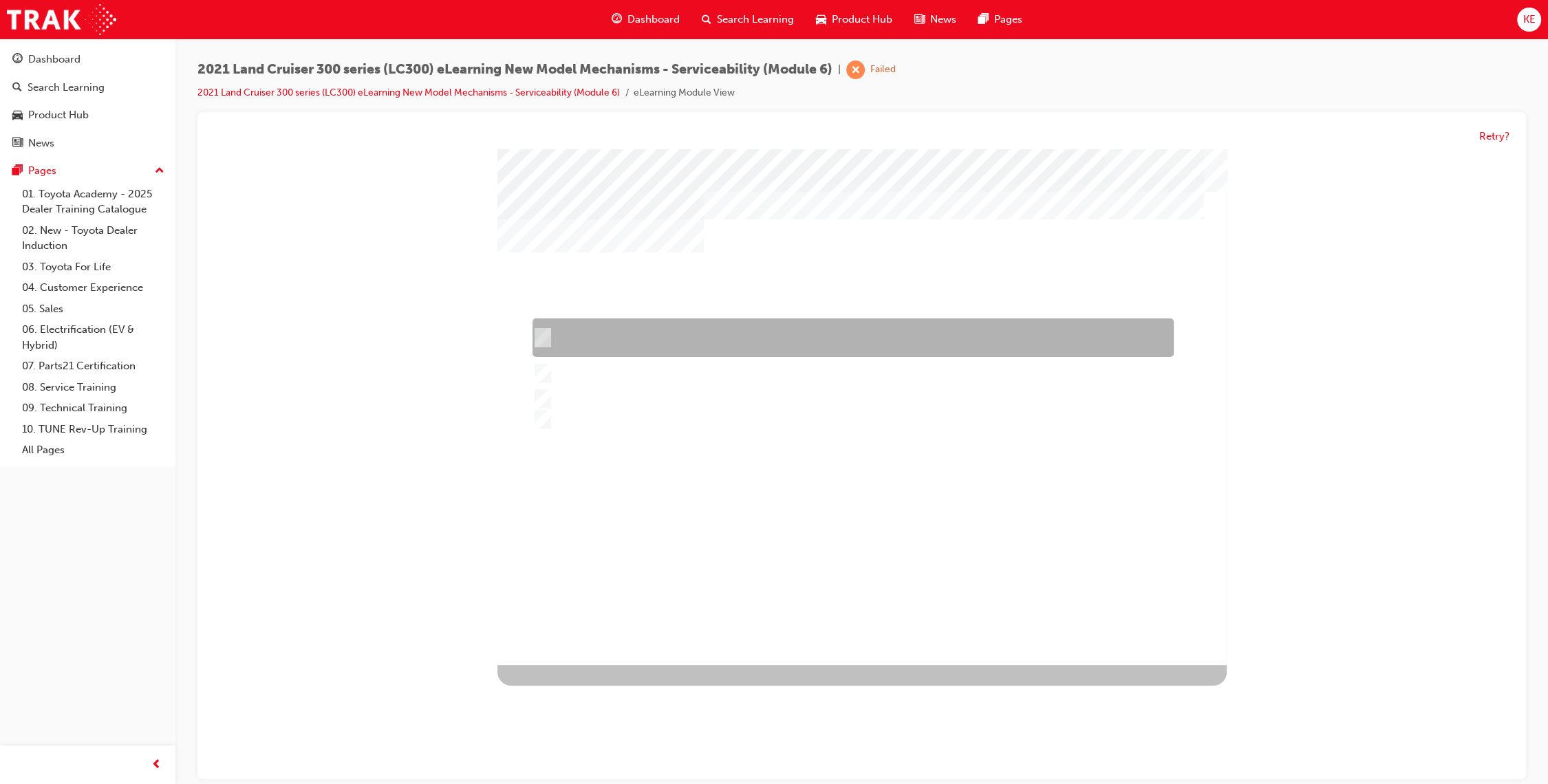
click at [827, 334] on div at bounding box center [849, 339] width 641 height 39
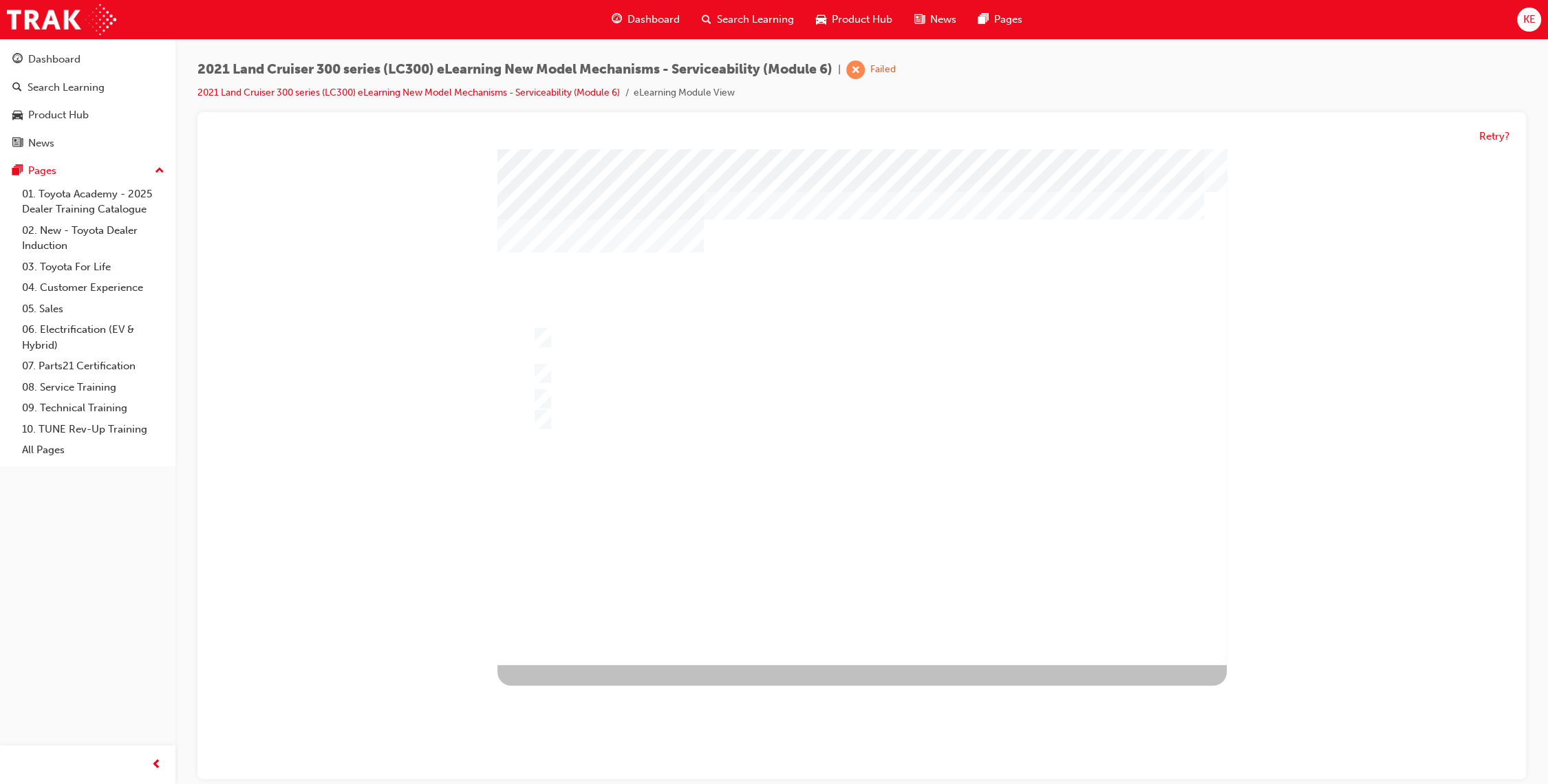
click at [836, 531] on div at bounding box center [862, 407] width 729 height 516
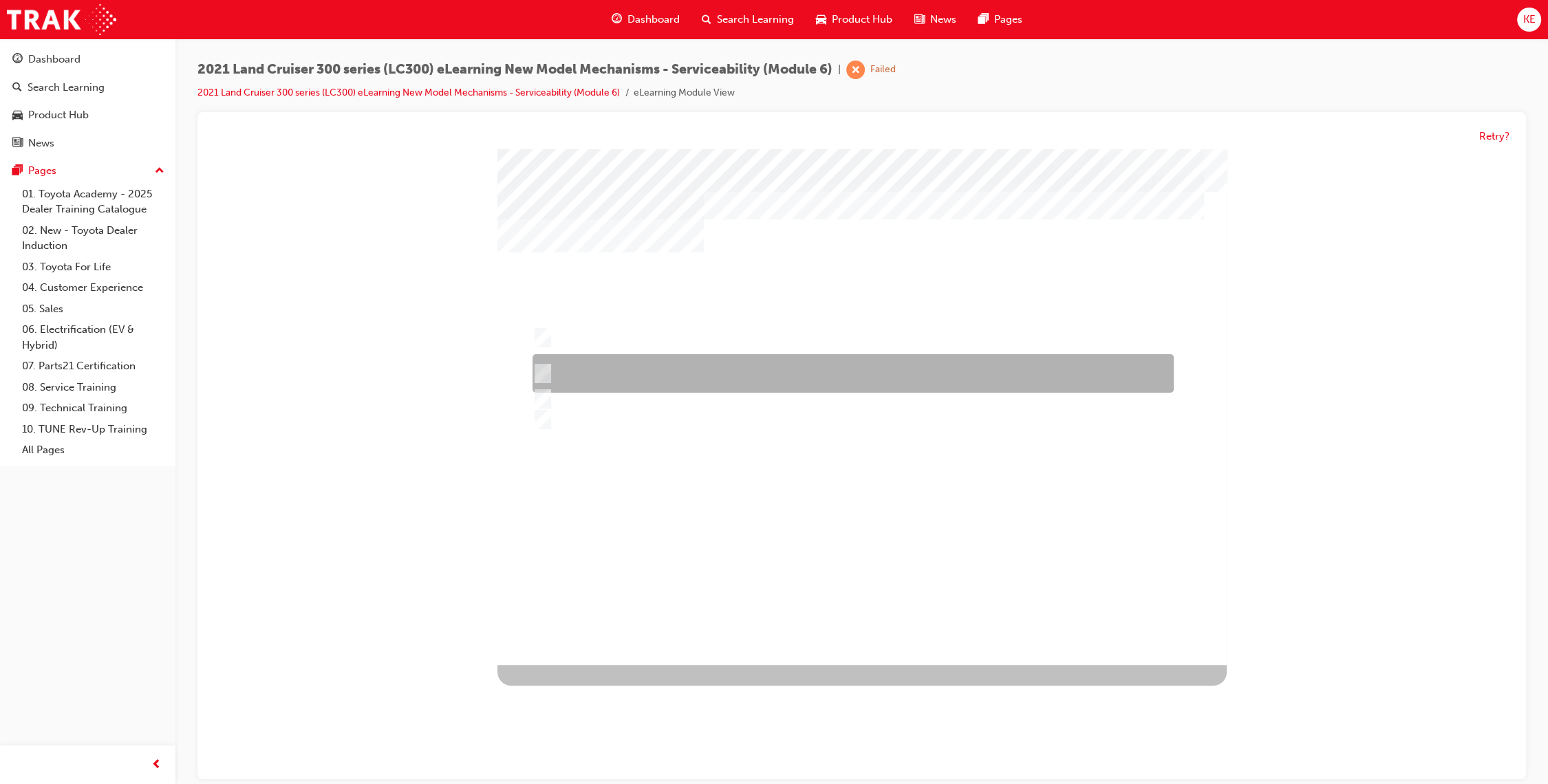
click at [787, 383] on div at bounding box center [849, 374] width 641 height 39
radio input "false"
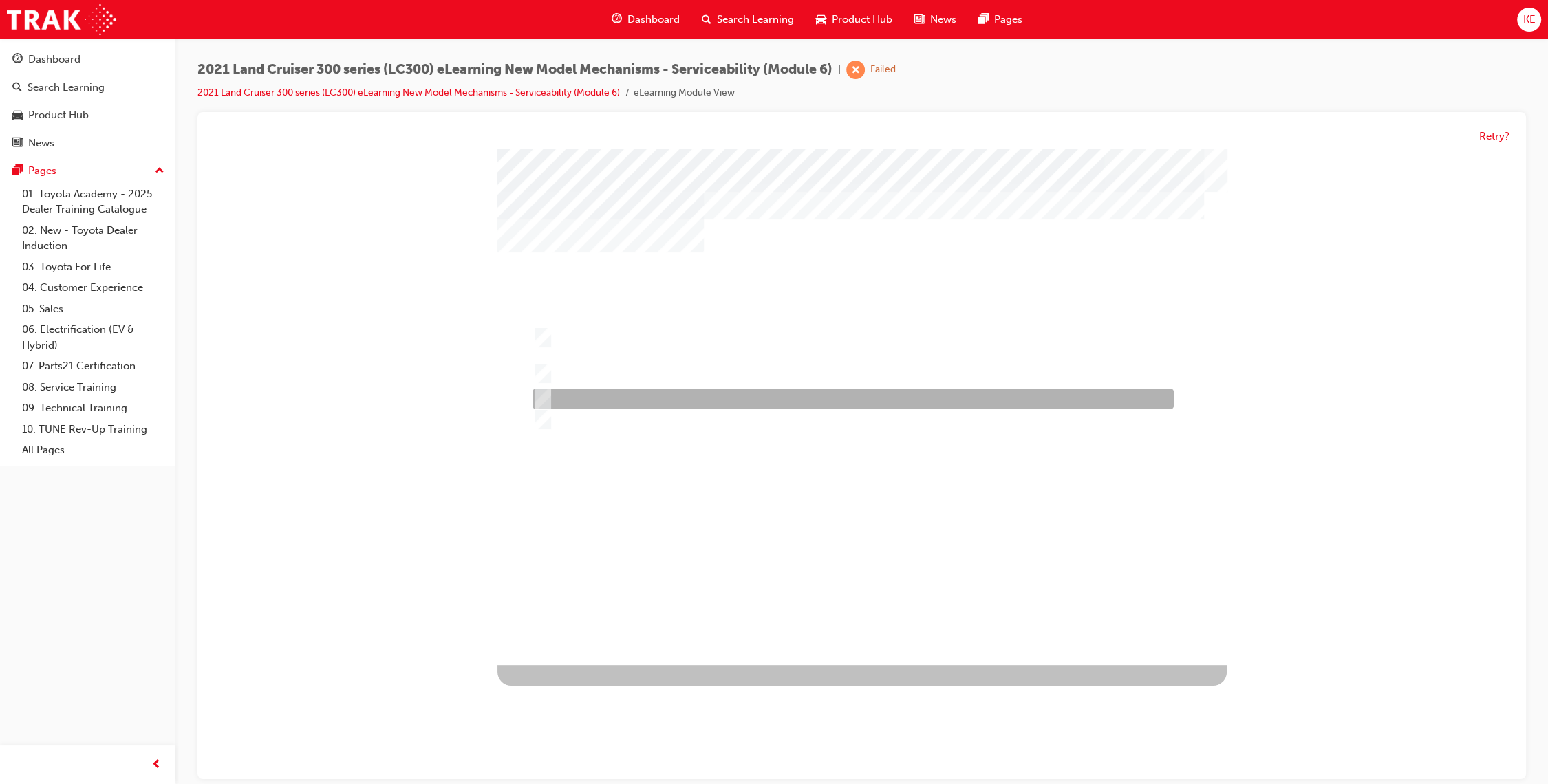
click at [790, 400] on div at bounding box center [849, 399] width 641 height 21
radio input "false"
radio input "true"
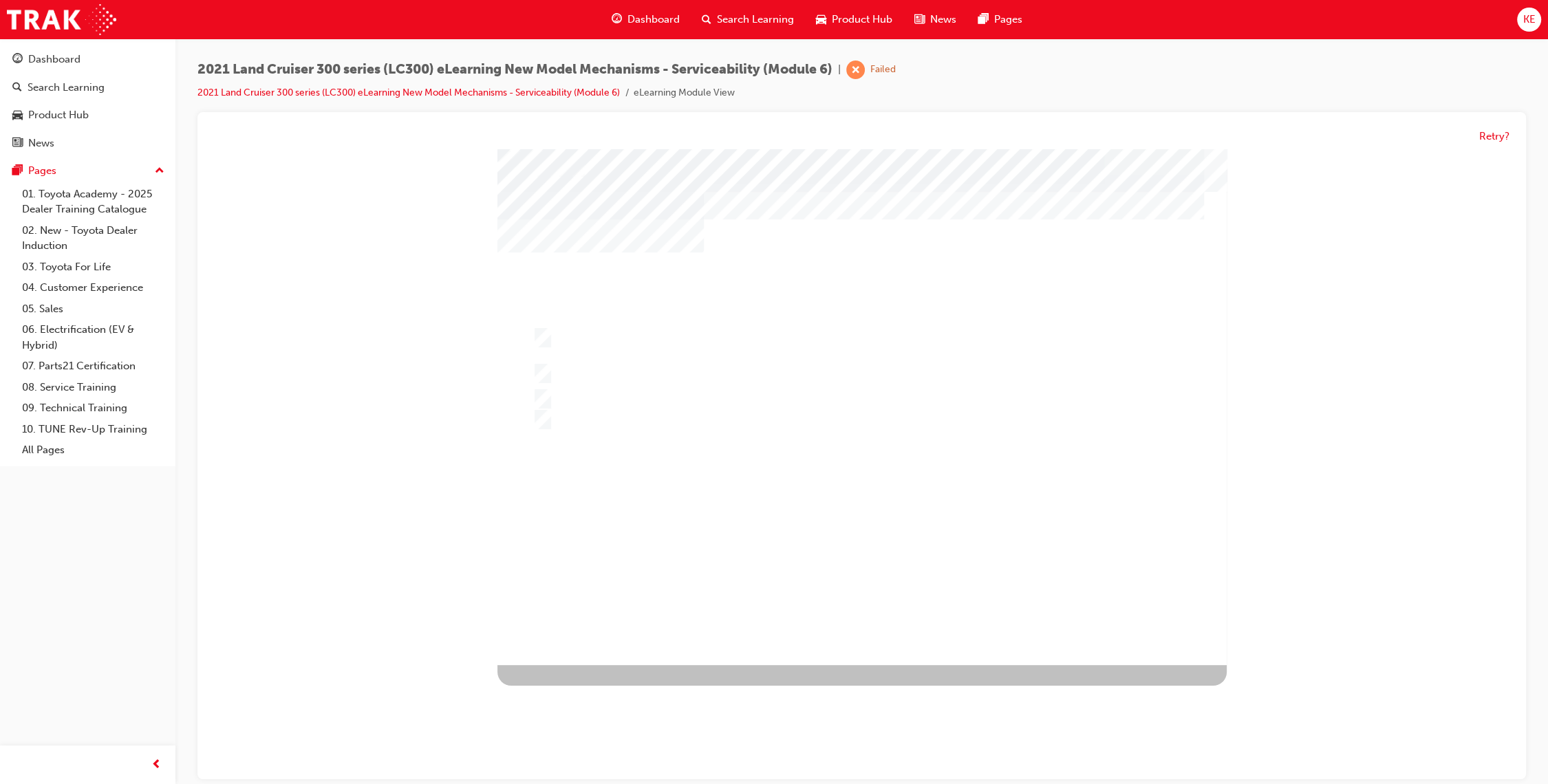
click at [830, 537] on div at bounding box center [862, 407] width 729 height 516
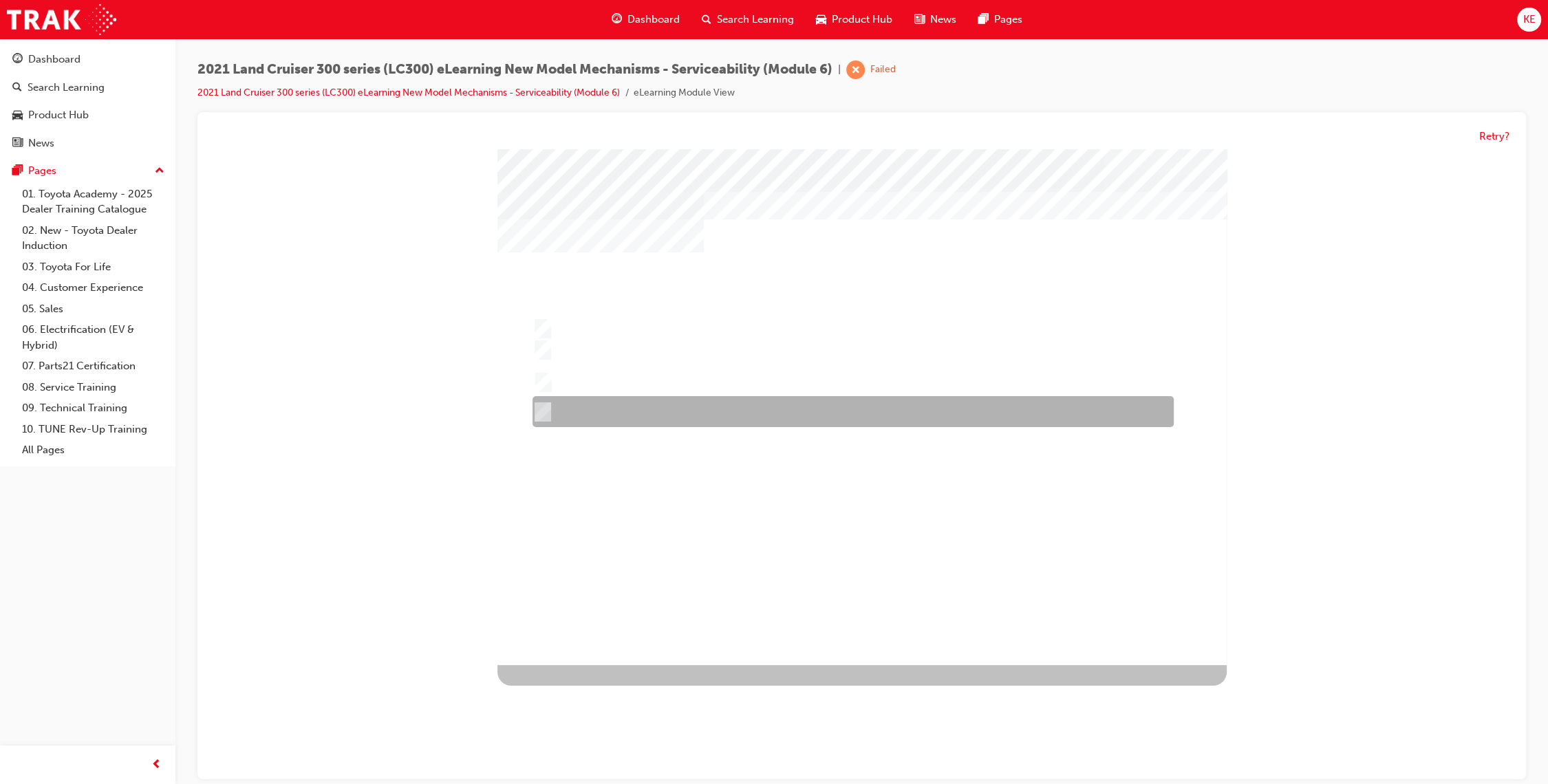
click at [788, 401] on div at bounding box center [849, 412] width 641 height 31
radio input "true"
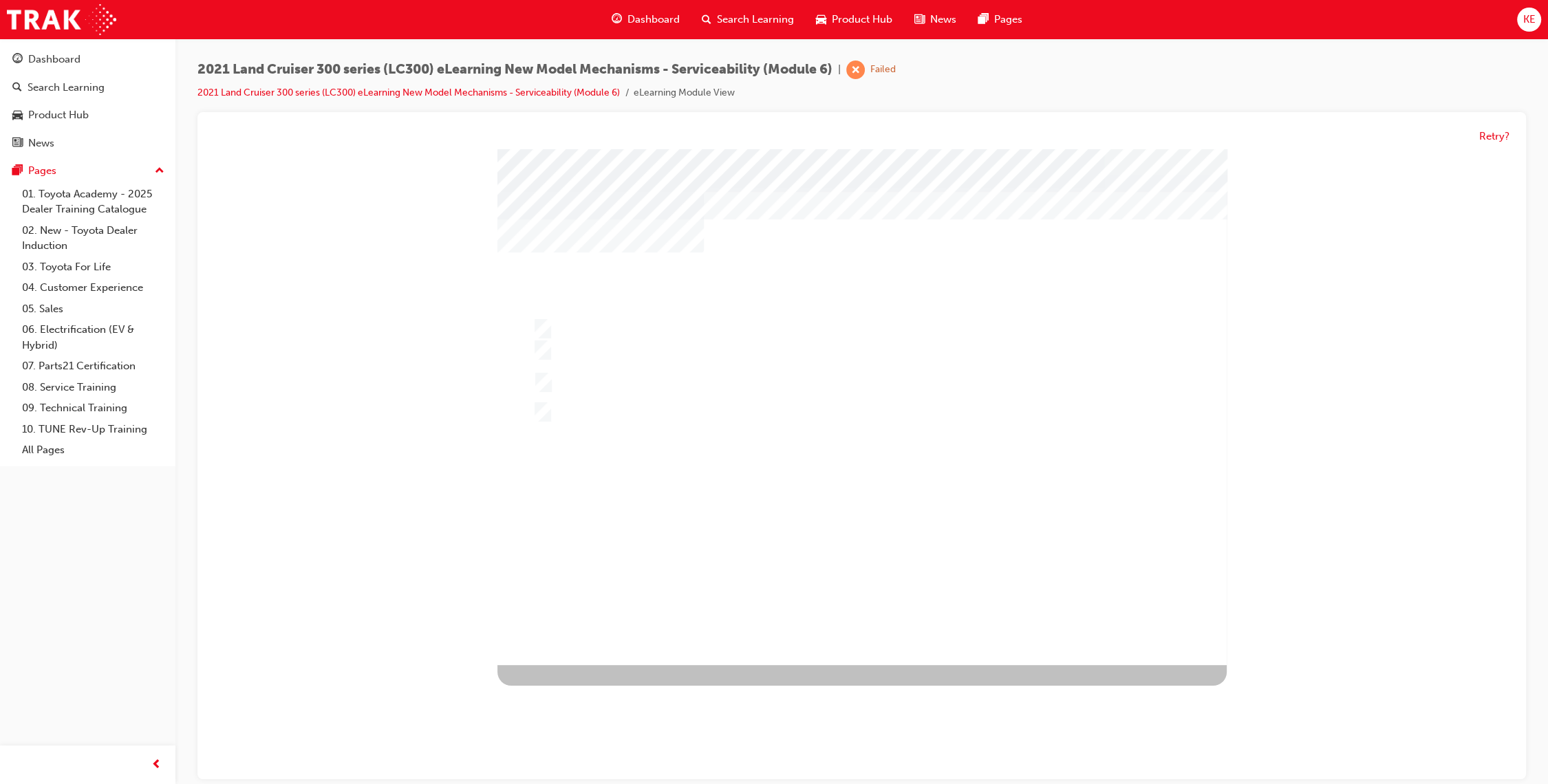
click at [860, 512] on div at bounding box center [862, 407] width 729 height 516
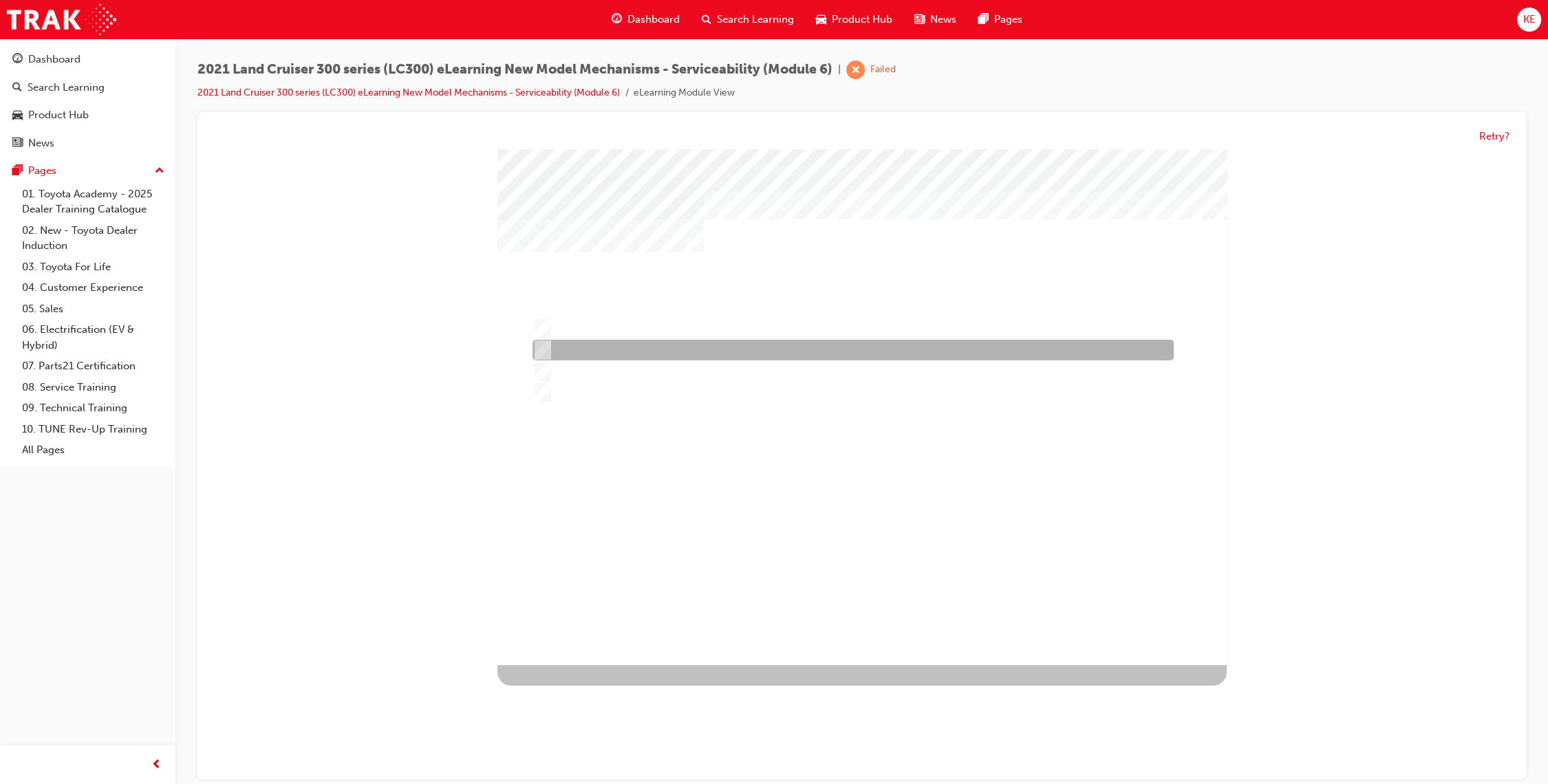
click at [883, 354] on div at bounding box center [849, 350] width 641 height 21
radio input "true"
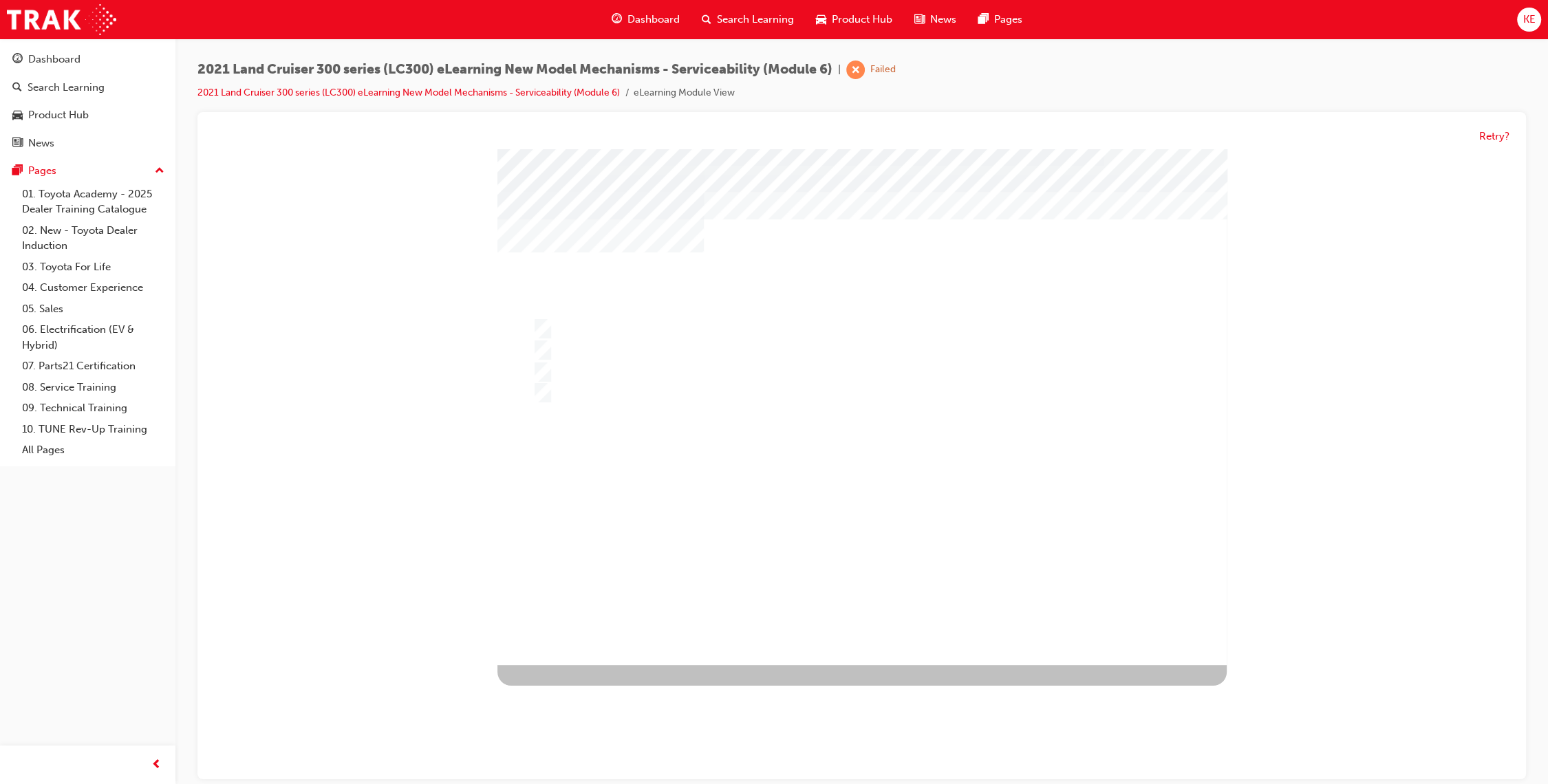
click at [732, 431] on div at bounding box center [862, 407] width 729 height 516
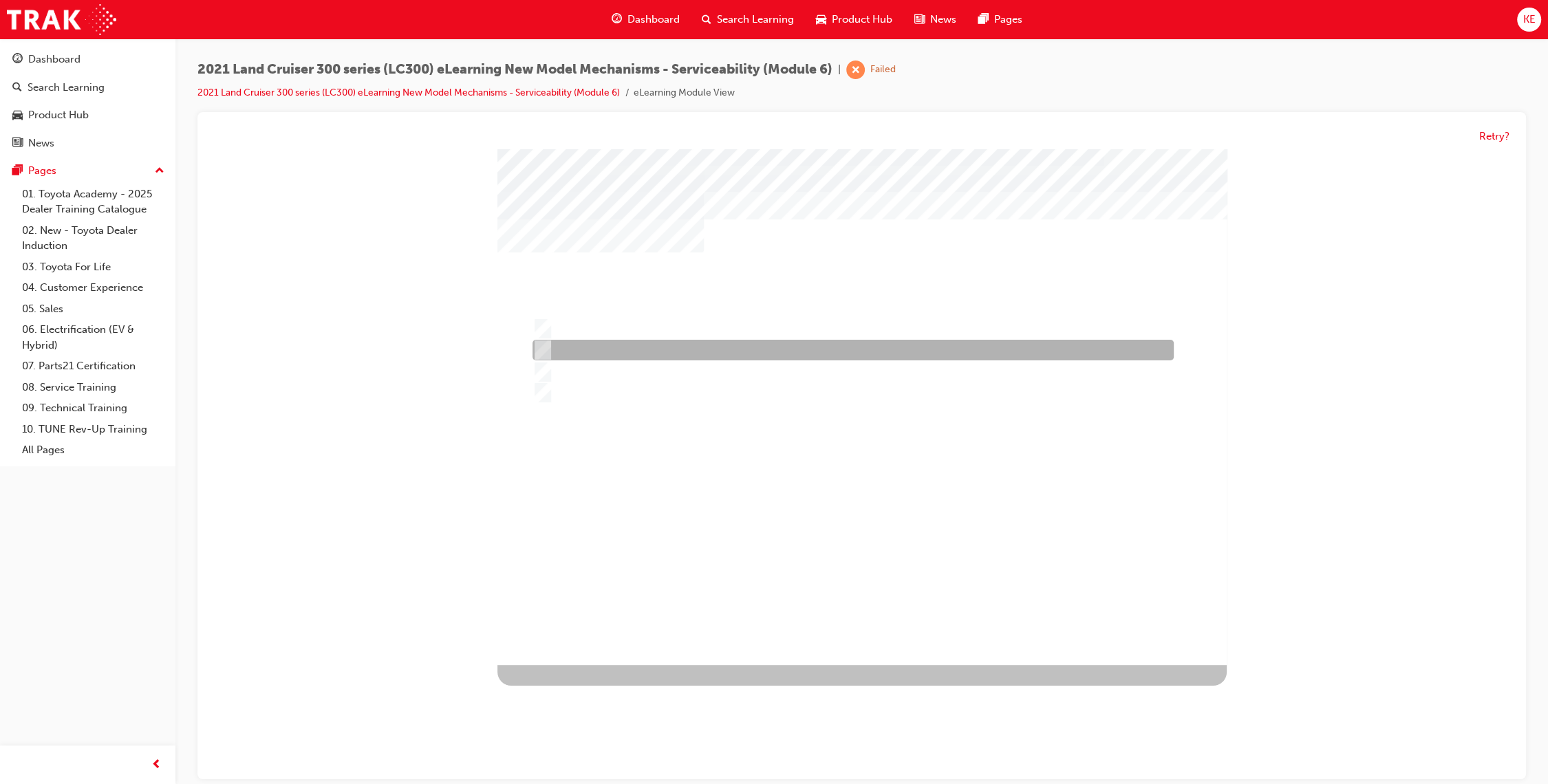
click at [885, 359] on div at bounding box center [849, 350] width 641 height 21
radio input "true"
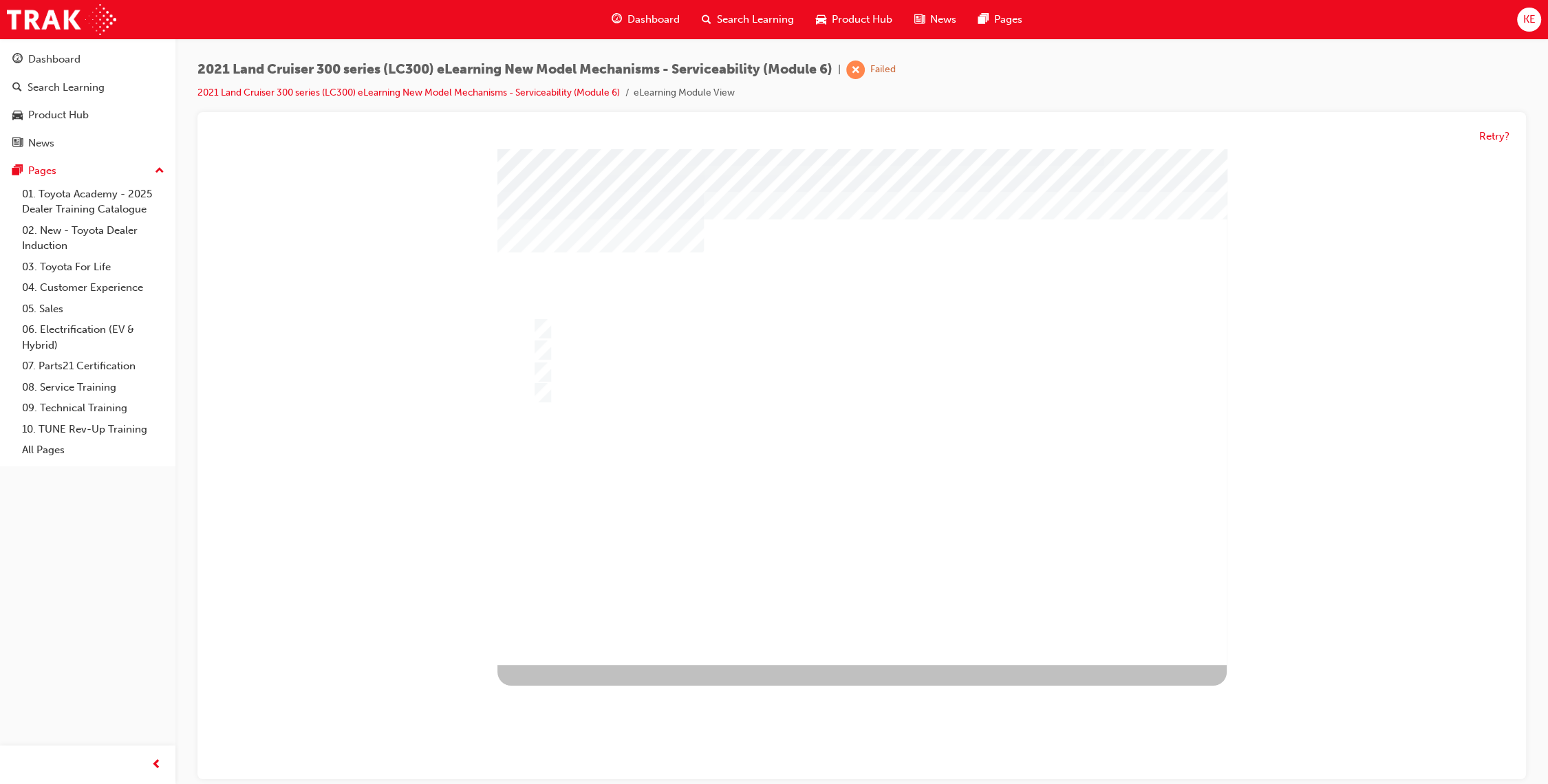
click at [862, 529] on div at bounding box center [862, 407] width 729 height 516
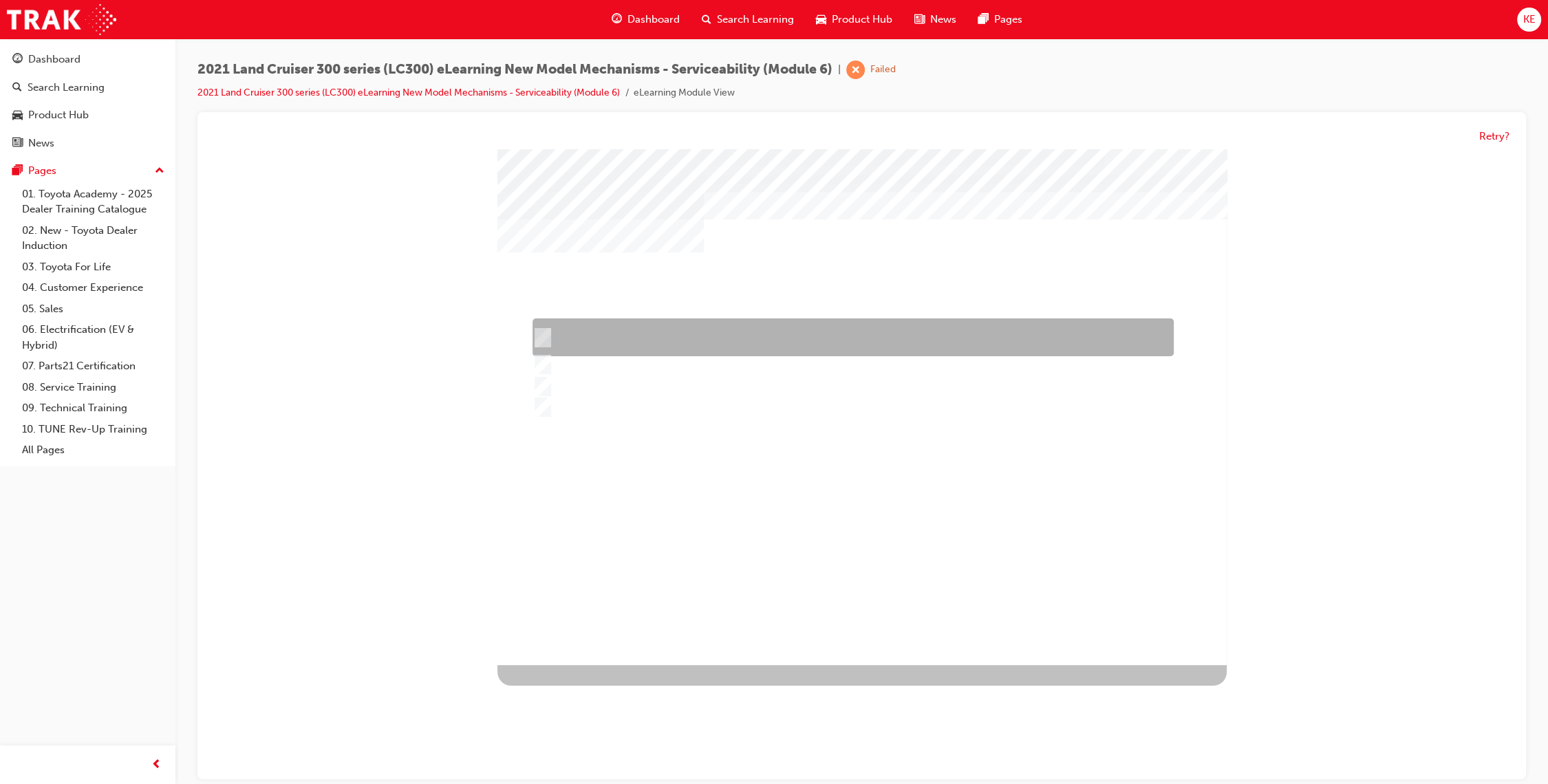
click at [699, 345] on div at bounding box center [849, 338] width 641 height 38
radio input "true"
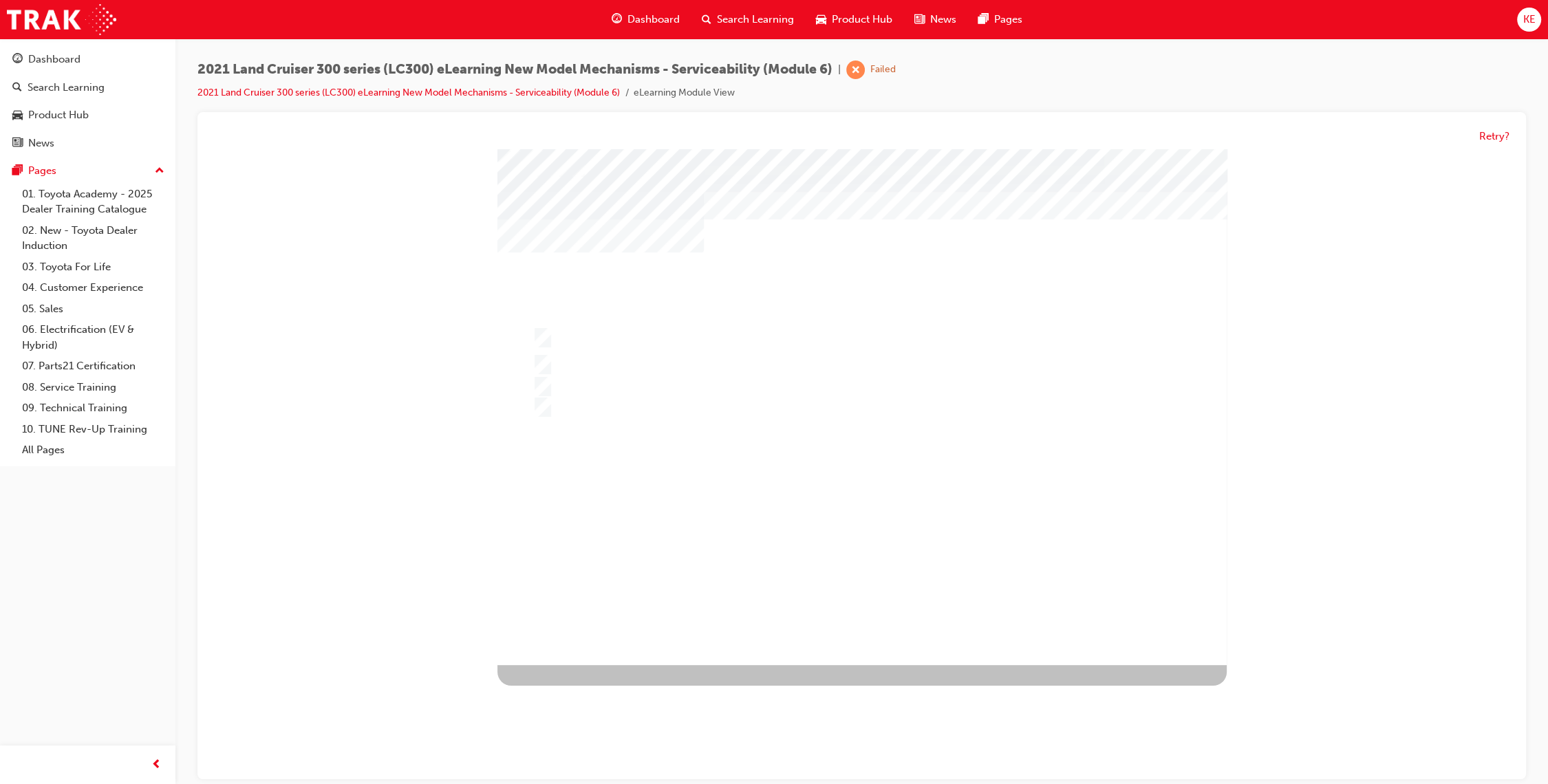
click at [857, 555] on div at bounding box center [862, 407] width 729 height 516
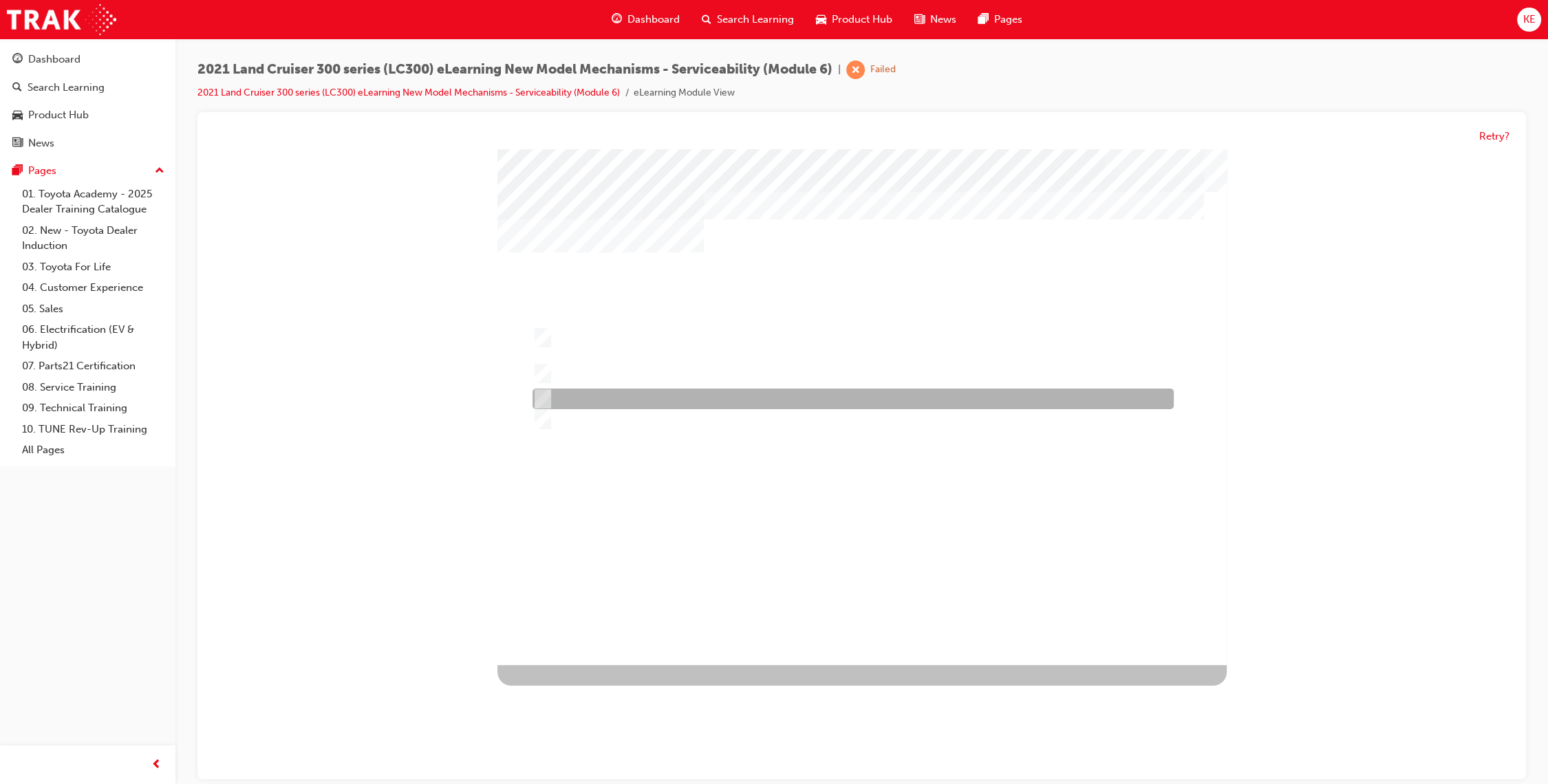
click at [835, 396] on div at bounding box center [849, 399] width 641 height 21
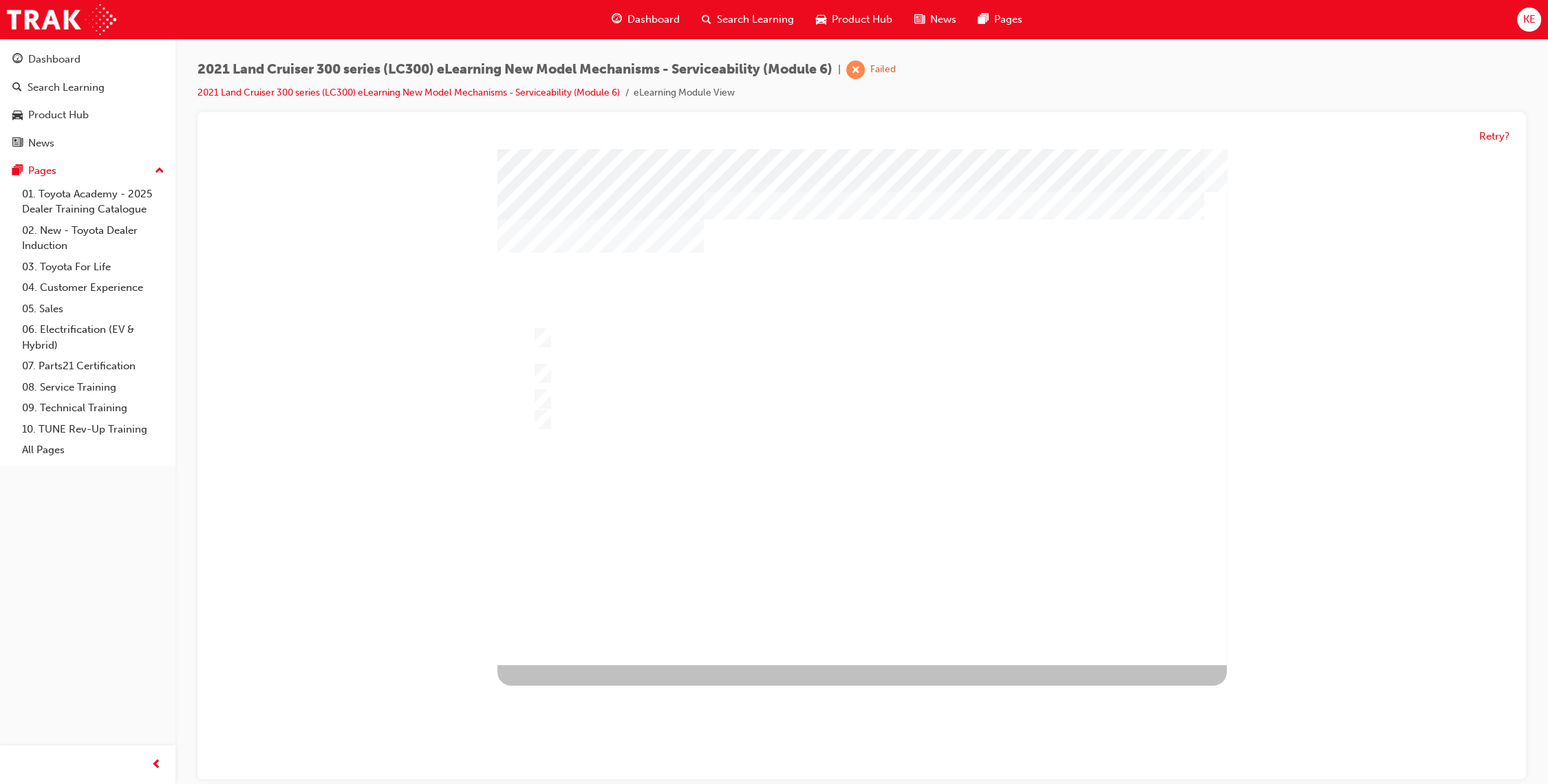
click at [846, 429] on div at bounding box center [849, 420] width 641 height 21
radio input "false"
radio input "true"
click at [847, 509] on div at bounding box center [862, 407] width 729 height 516
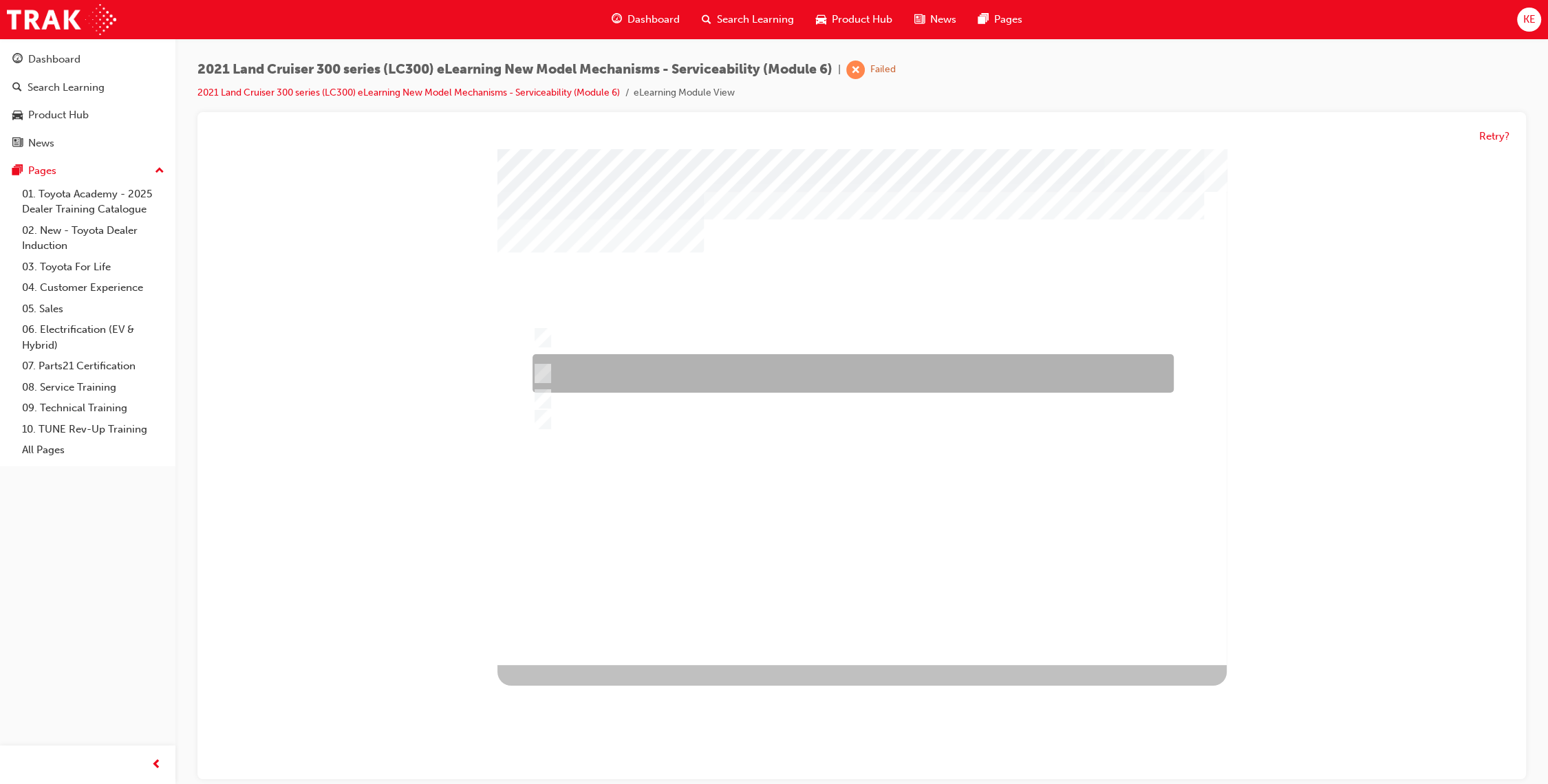
click at [807, 366] on div at bounding box center [849, 374] width 641 height 39
radio input "true"
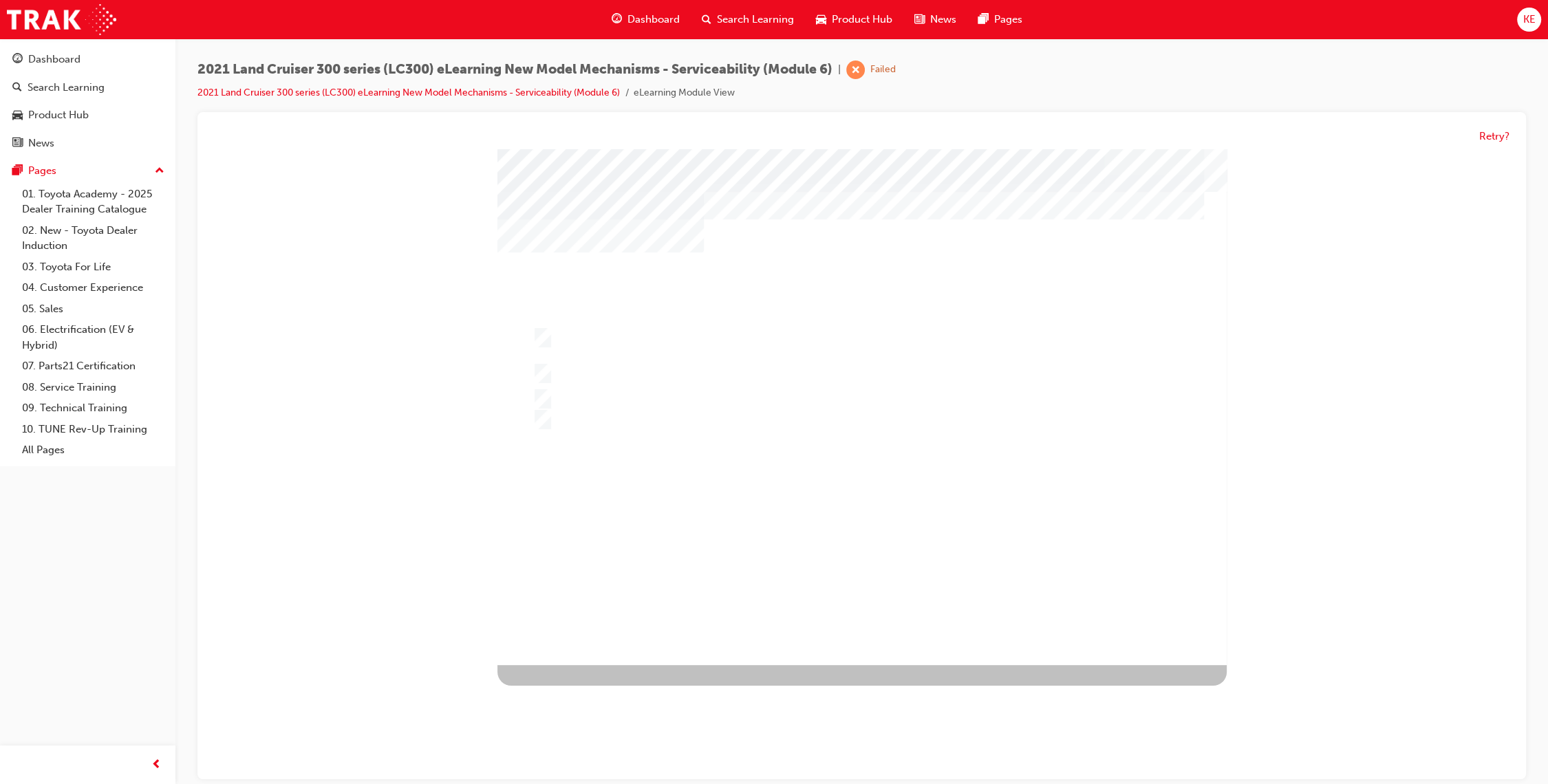
click at [908, 534] on div at bounding box center [862, 407] width 729 height 516
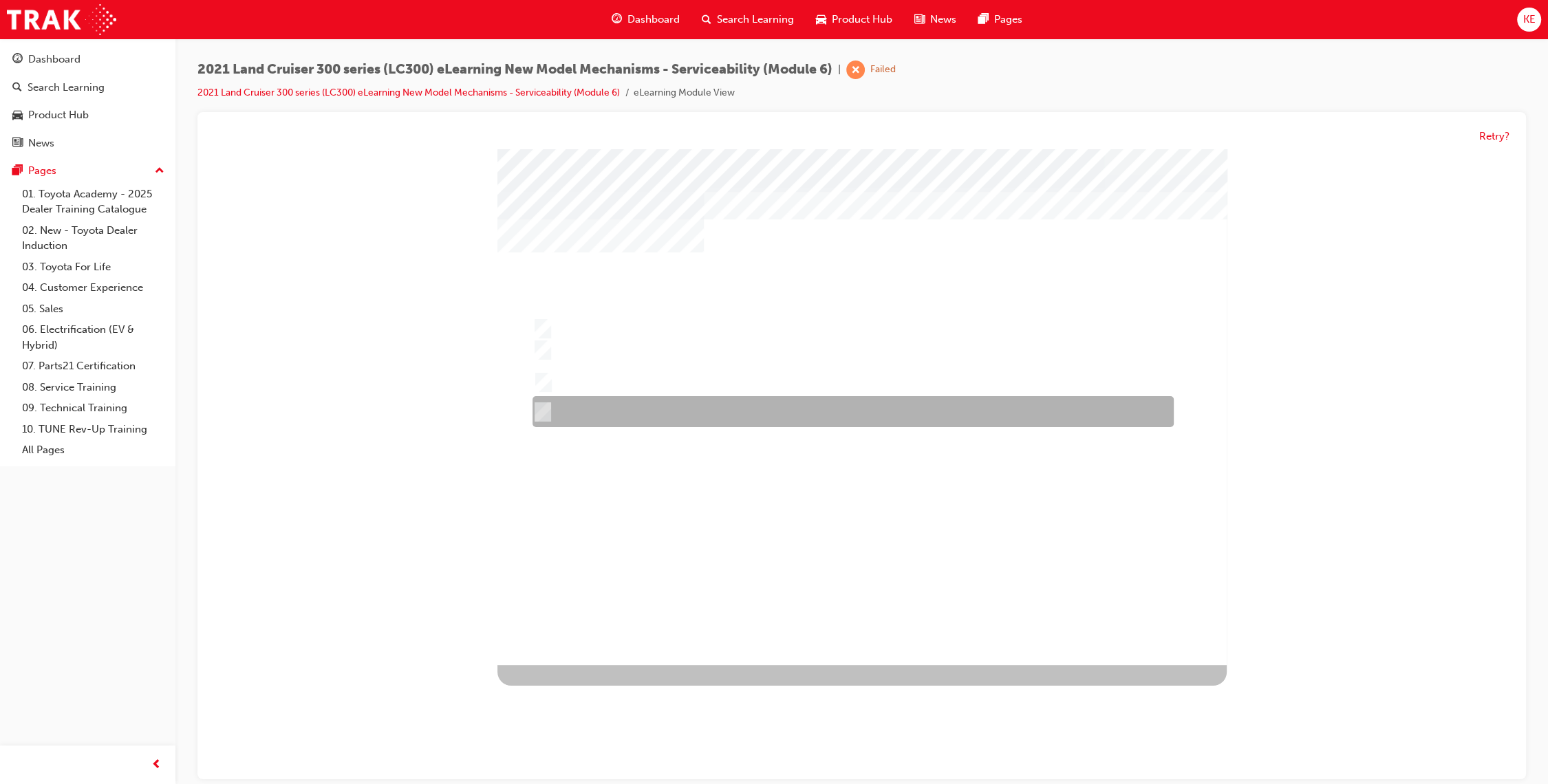
click at [809, 419] on div at bounding box center [849, 412] width 641 height 31
radio input "true"
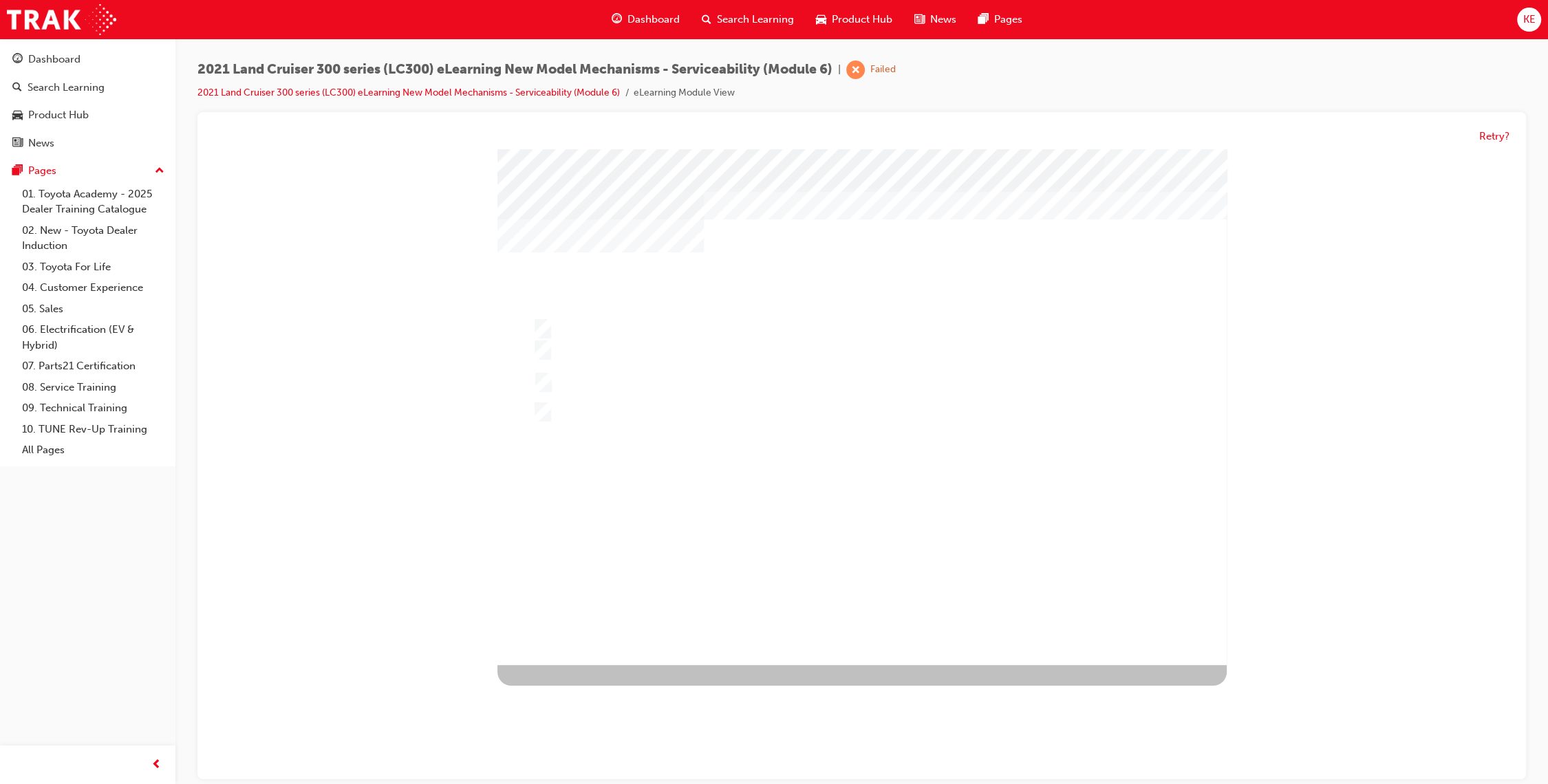
click at [884, 525] on div at bounding box center [862, 407] width 729 height 516
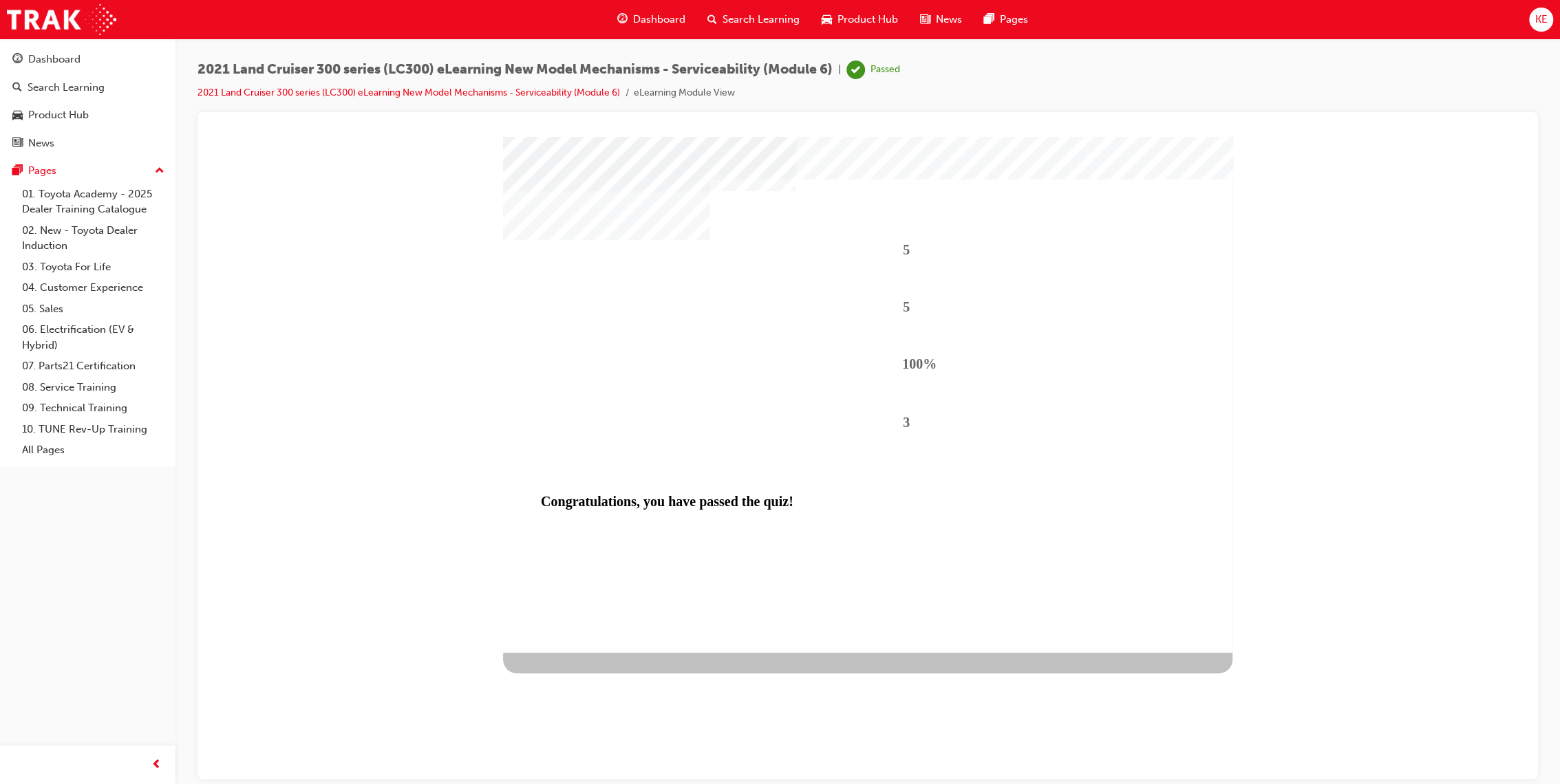
click at [887, 589] on div "5 5 100% 3 Congratulations, you have passed the quiz!" at bounding box center [868, 394] width 729 height 516
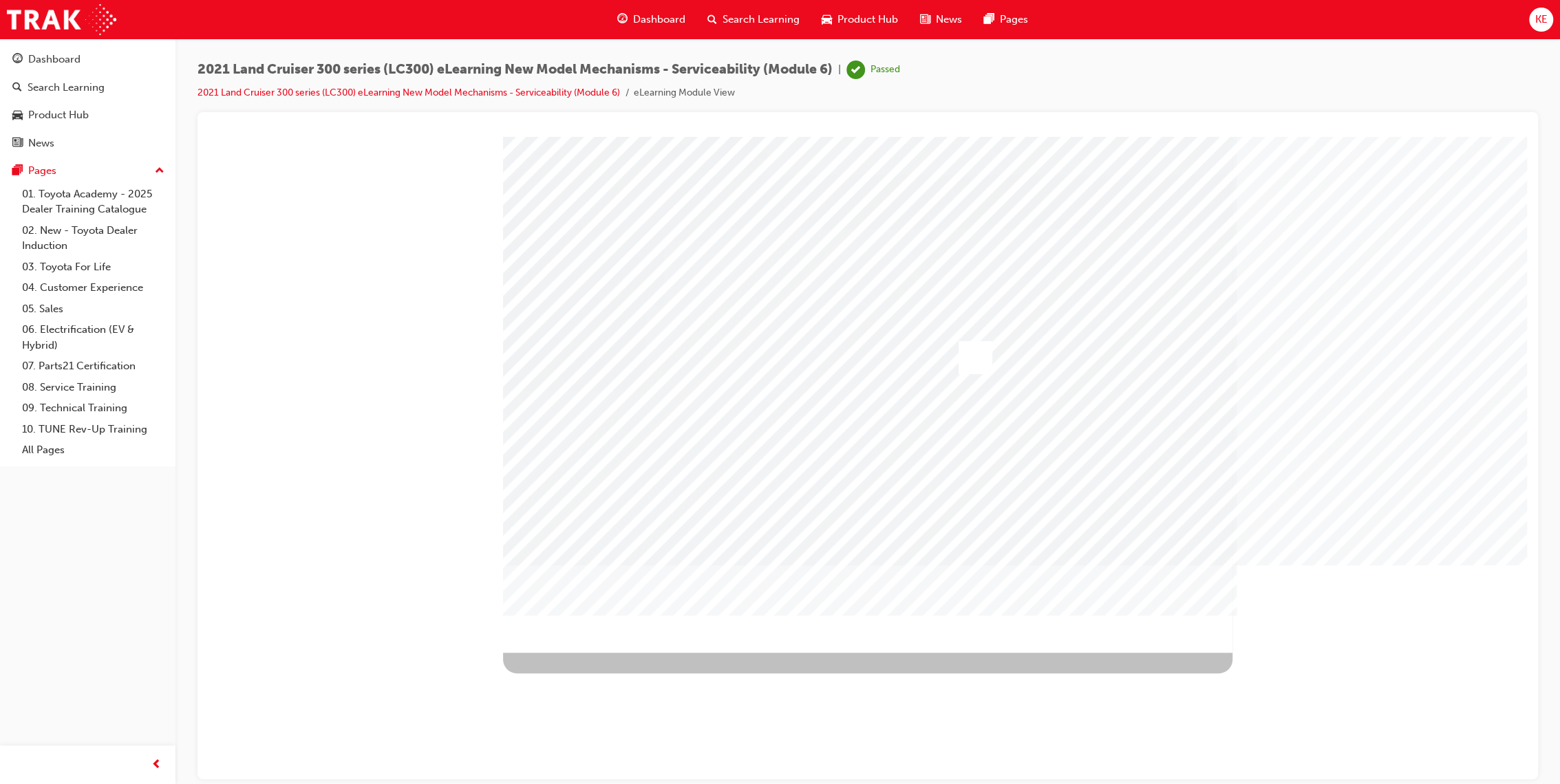
click at [749, 12] on span "Search Learning" at bounding box center [761, 19] width 77 height 16
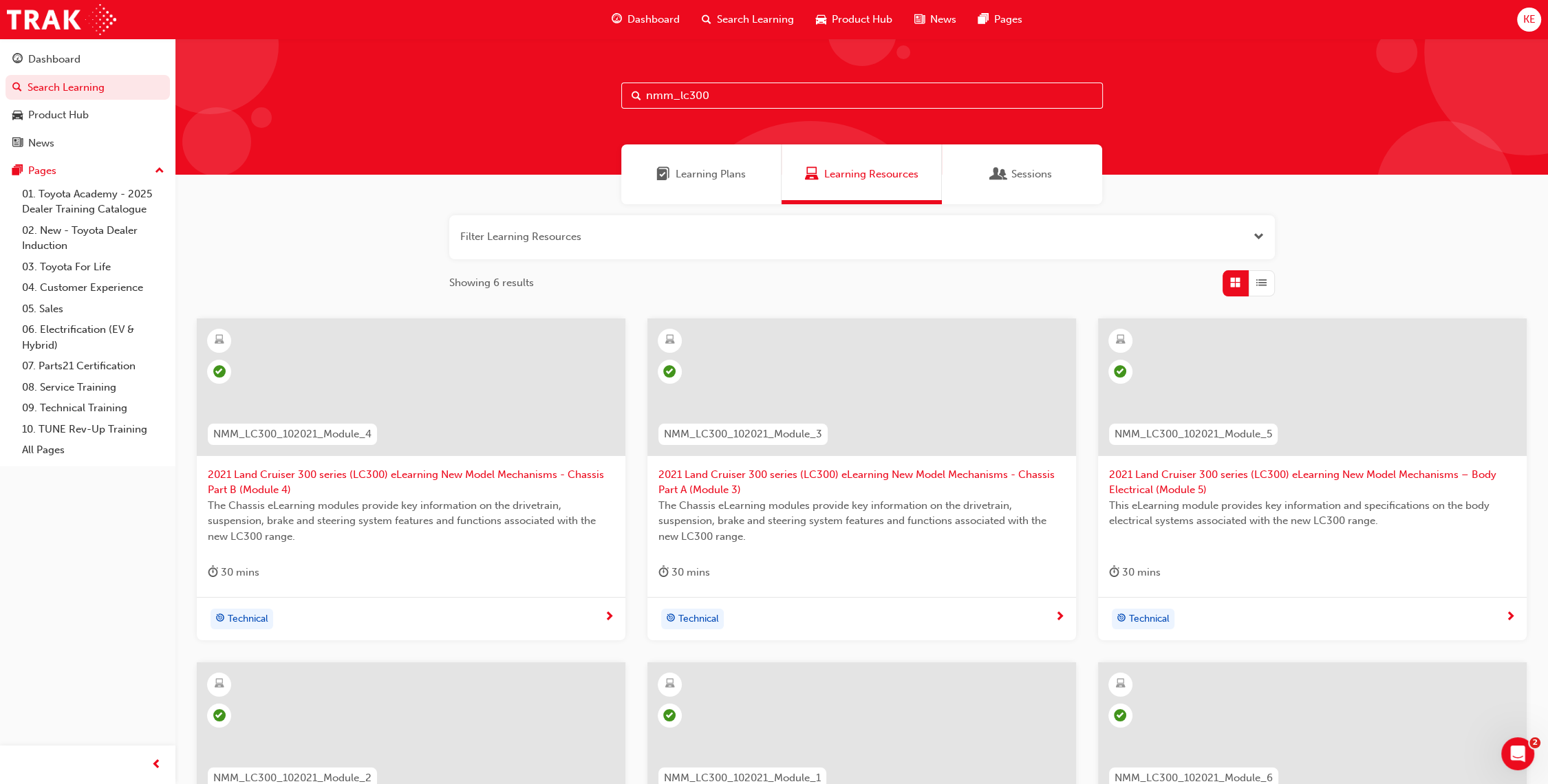
scroll to position [306, 0]
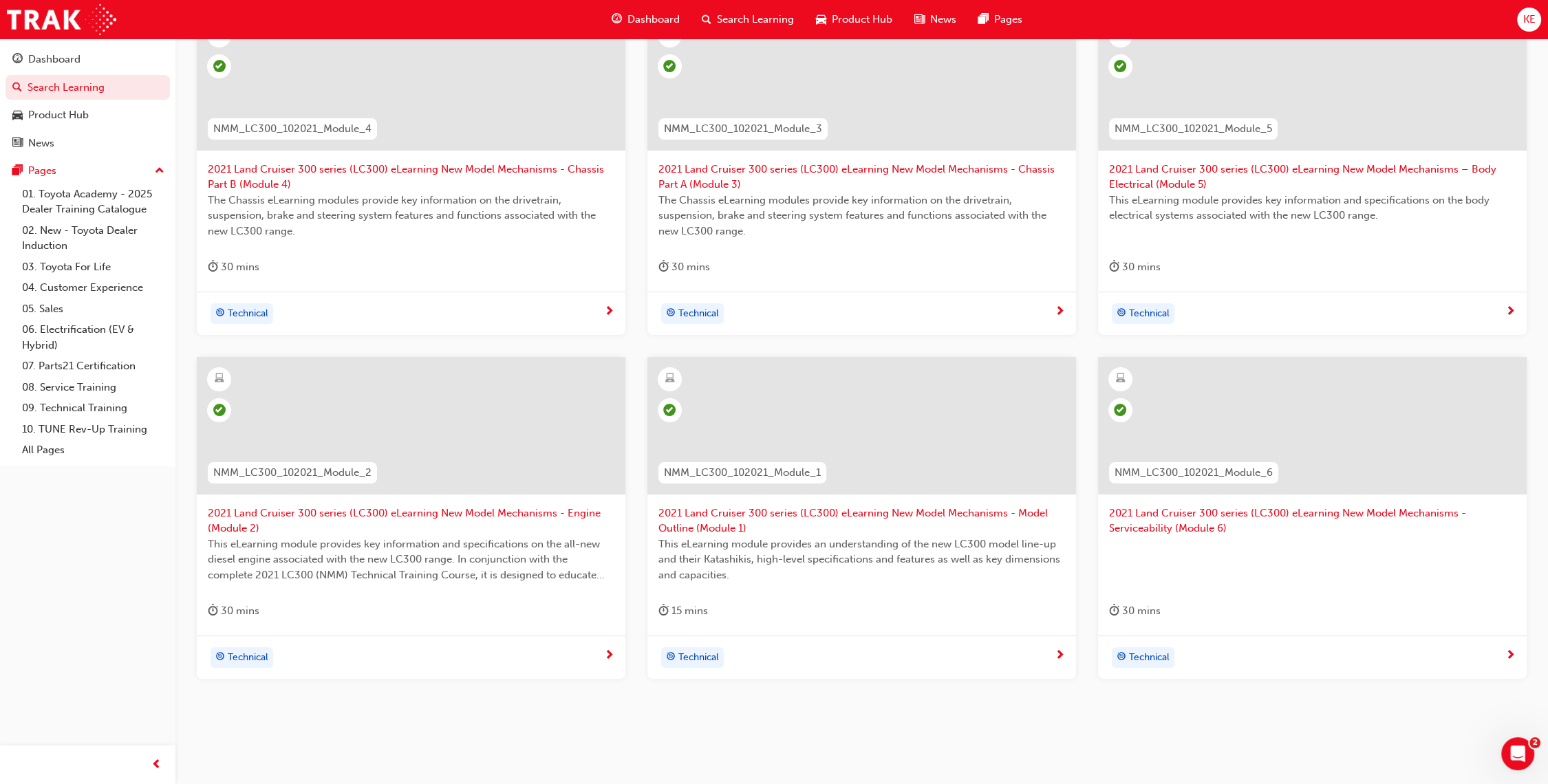
click at [1504, 22] on div "Dashboard Search Learning Product Hub News Pages KE" at bounding box center [774, 19] width 1548 height 40
click at [1524, 21] on span "KE" at bounding box center [1529, 19] width 13 height 16
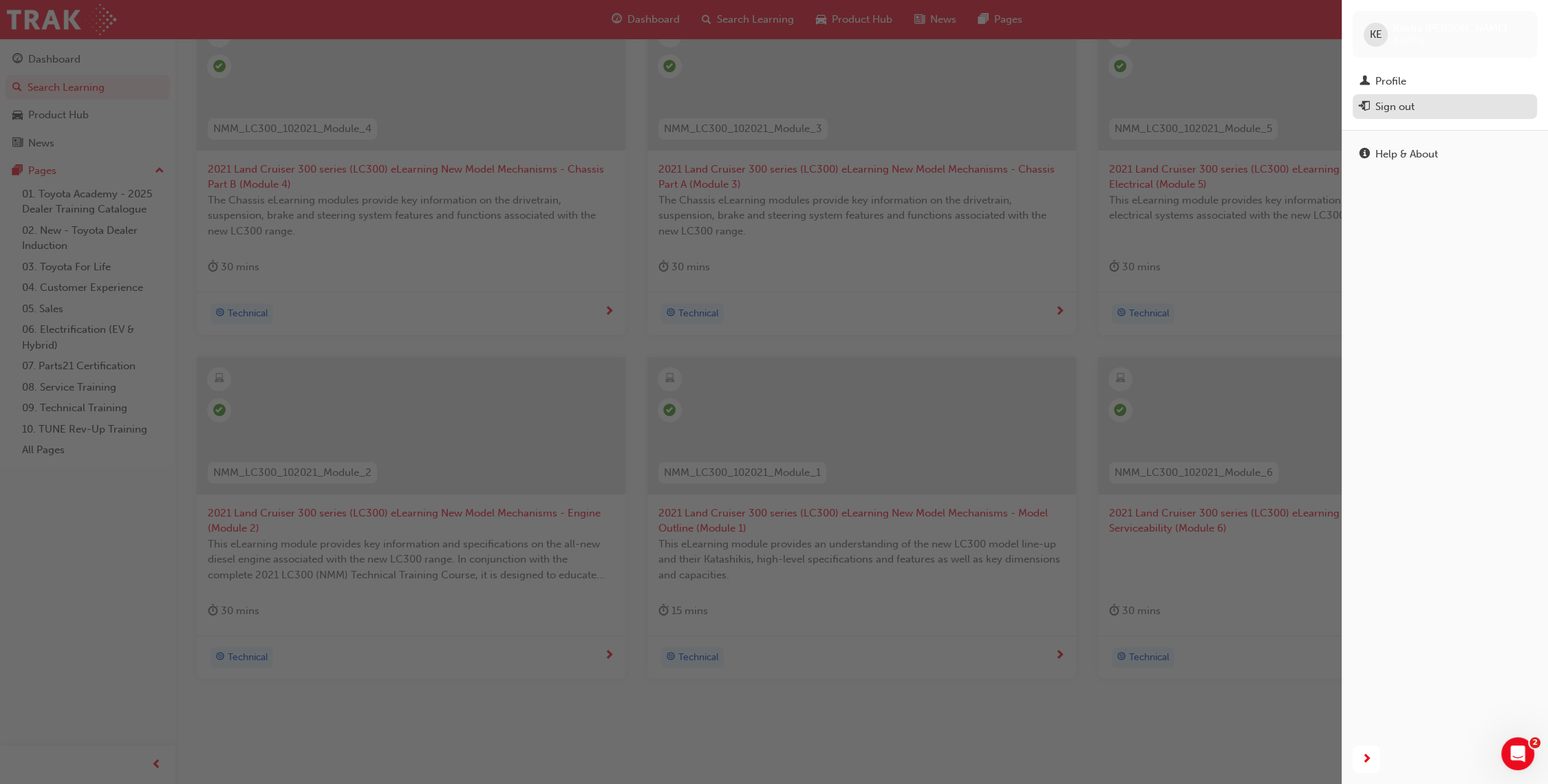
click at [1476, 115] on div "Sign out" at bounding box center [1444, 107] width 171 height 17
